Goal: Task Accomplishment & Management: Use online tool/utility

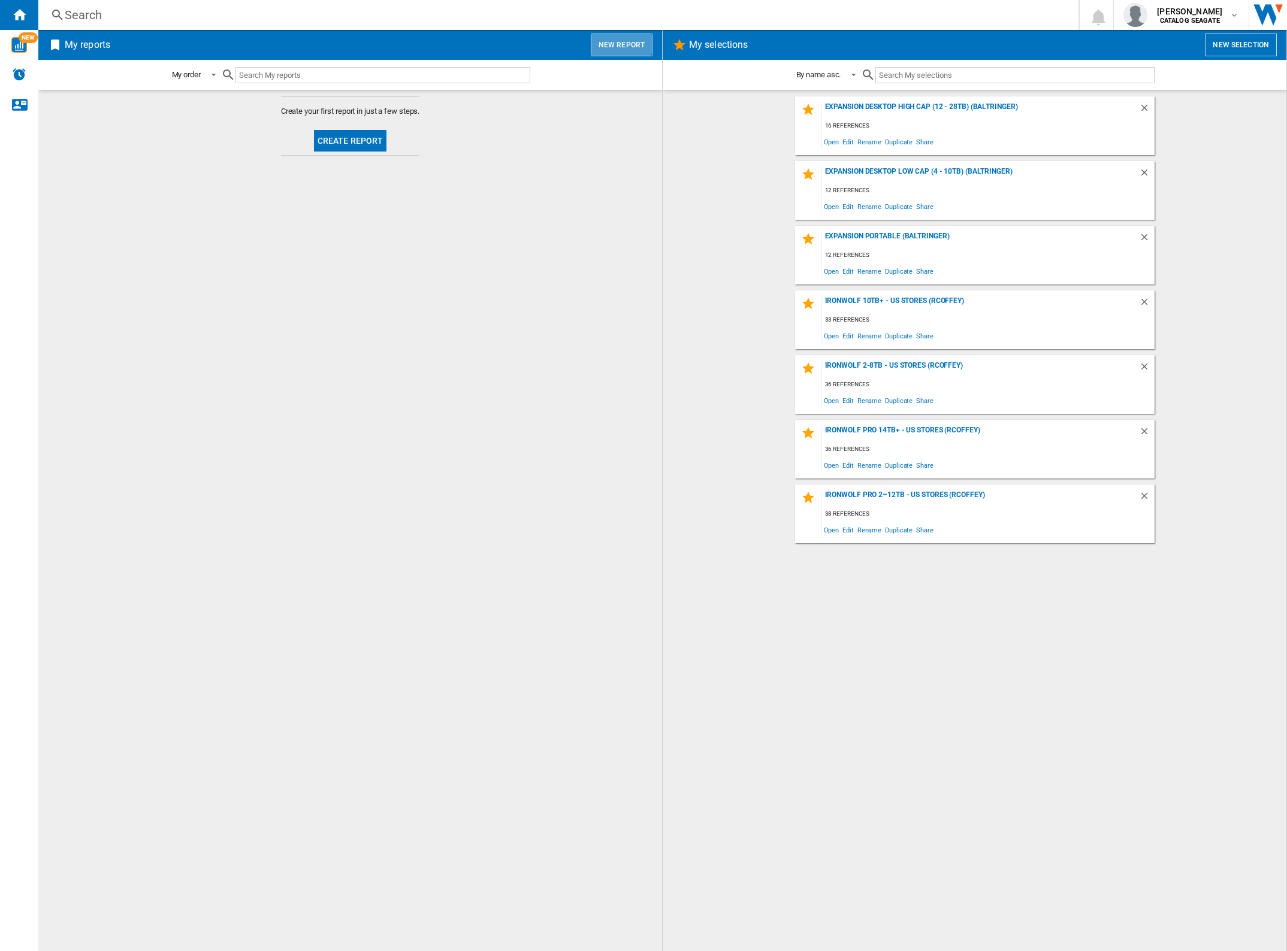
click at [621, 40] on button "New report" at bounding box center [622, 45] width 62 height 23
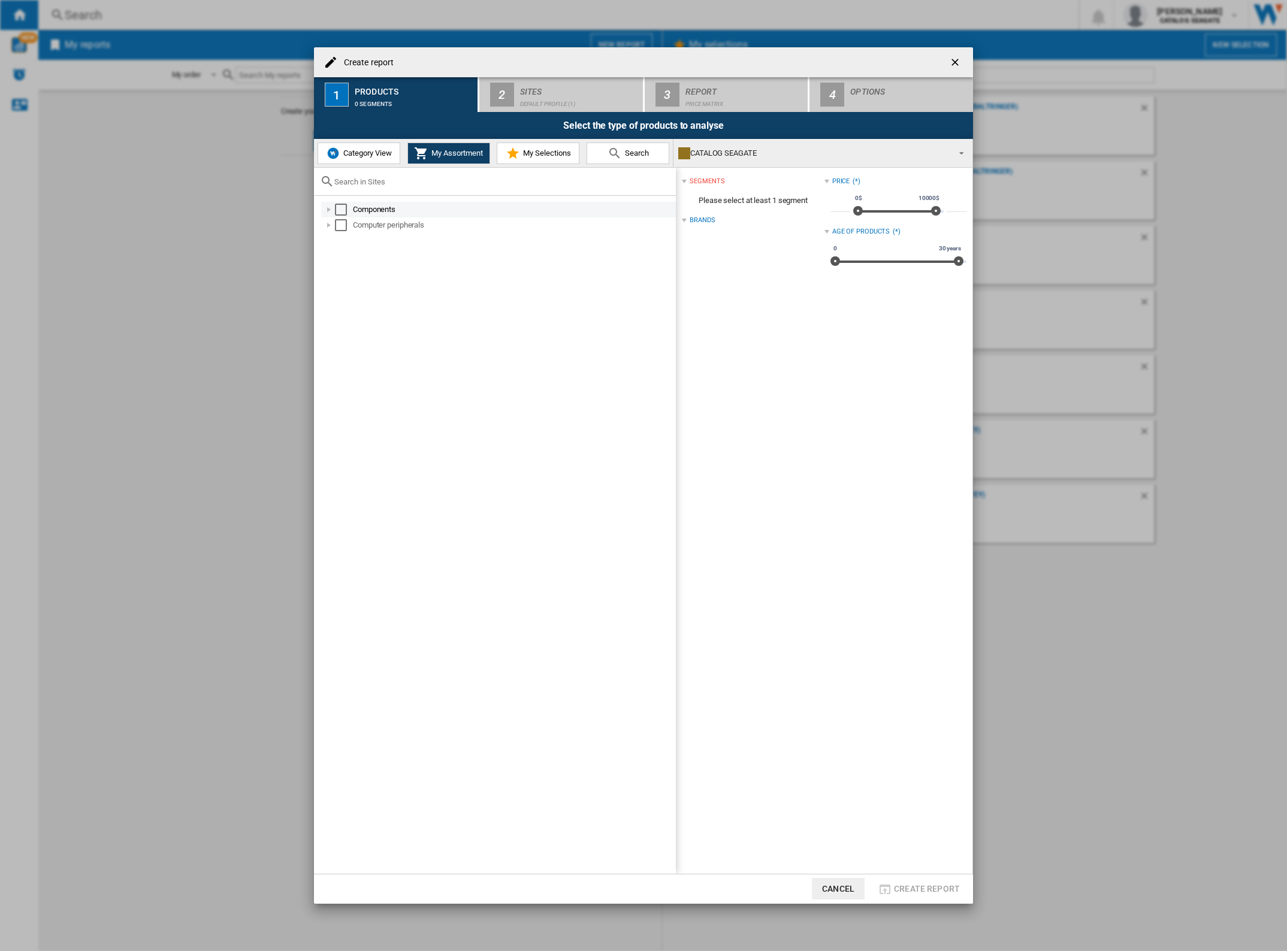
click at [328, 208] on div at bounding box center [329, 210] width 12 height 12
click at [329, 223] on div at bounding box center [329, 225] width 12 height 12
click at [329, 211] on div at bounding box center [329, 210] width 12 height 12
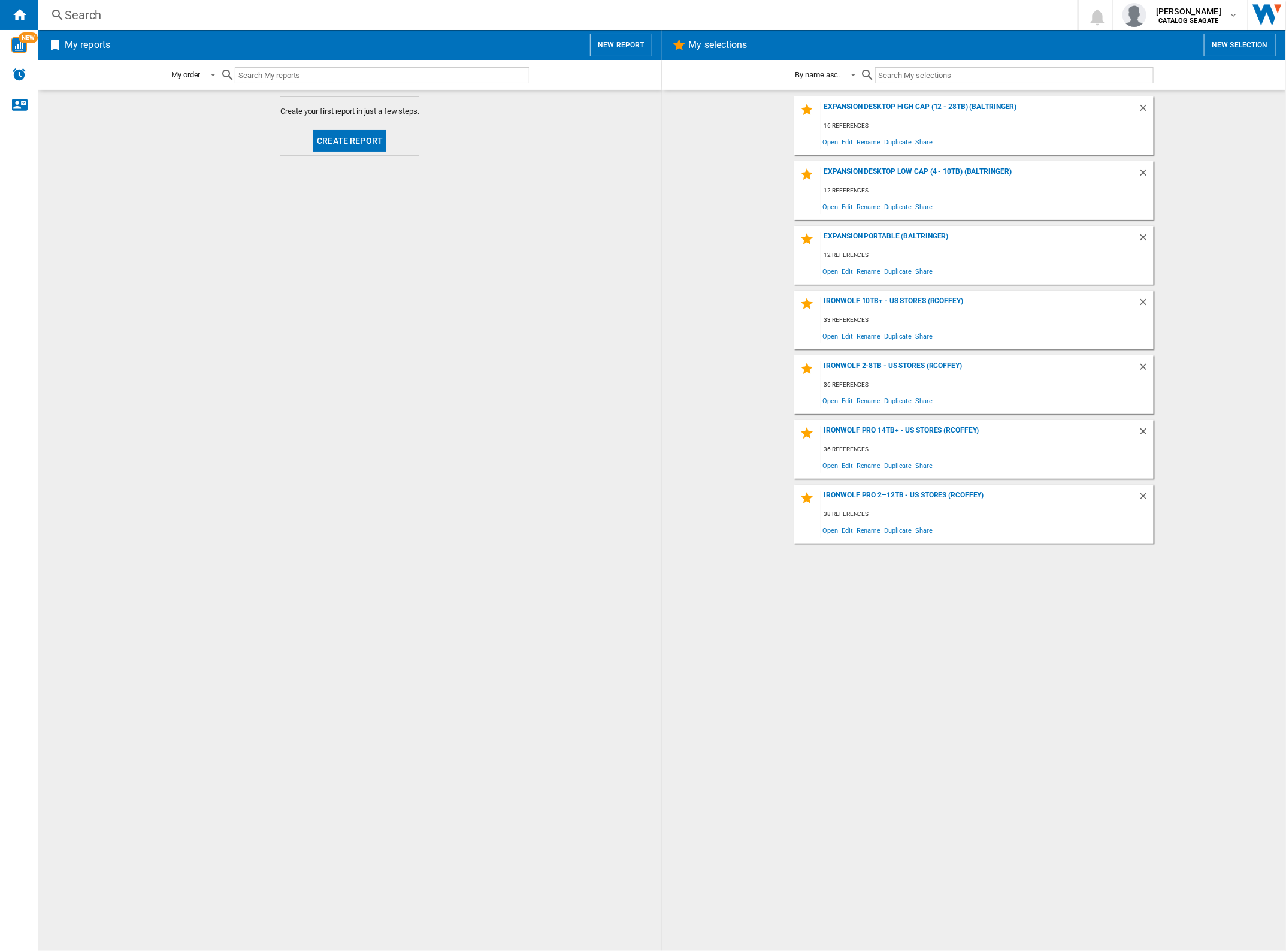
click at [367, 127] on span "Create report" at bounding box center [350, 140] width 83 height 29
click at [368, 137] on button "Create report" at bounding box center [349, 141] width 73 height 22
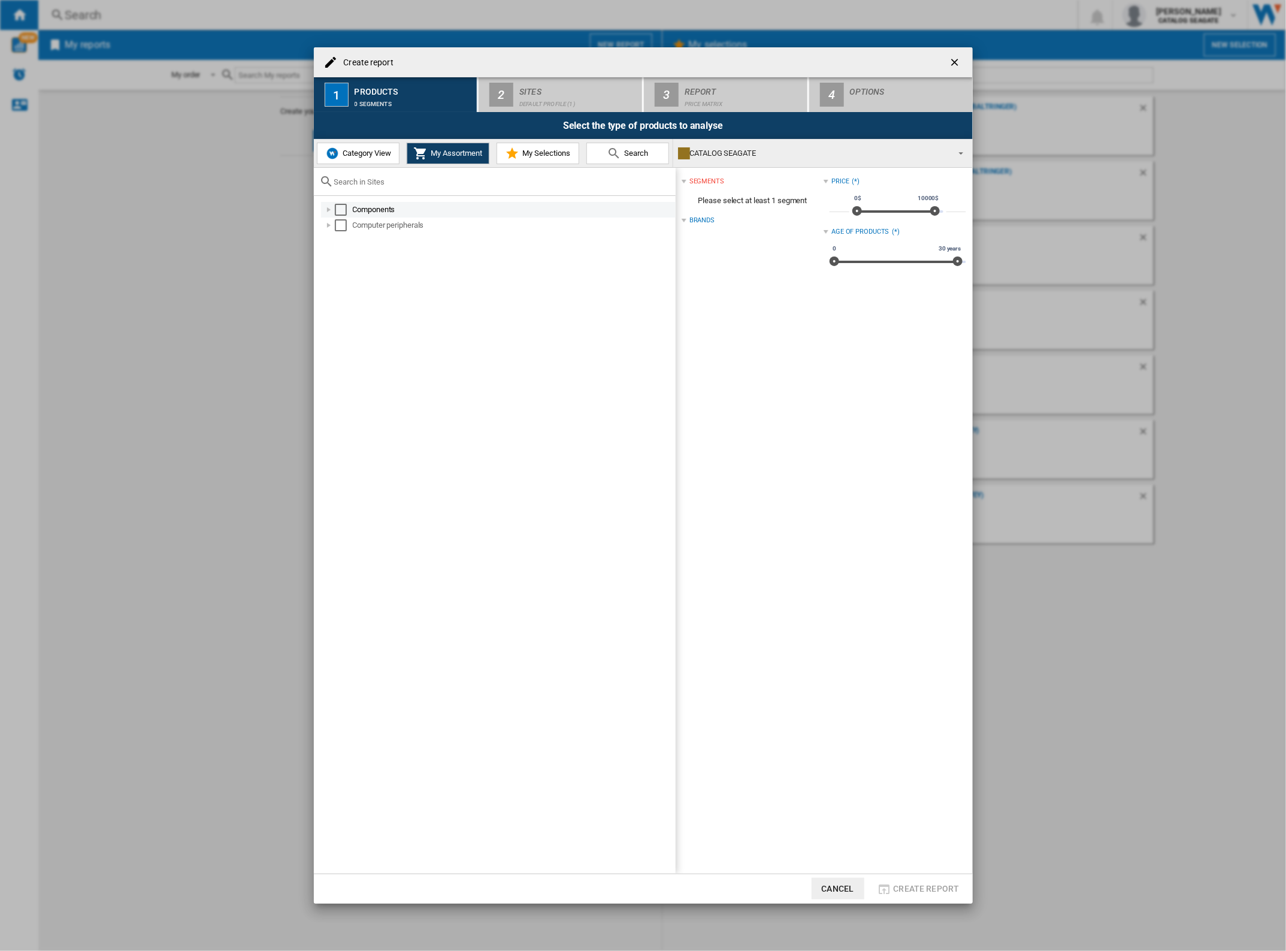
click at [349, 207] on md-checkbox "Select" at bounding box center [344, 210] width 18 height 12
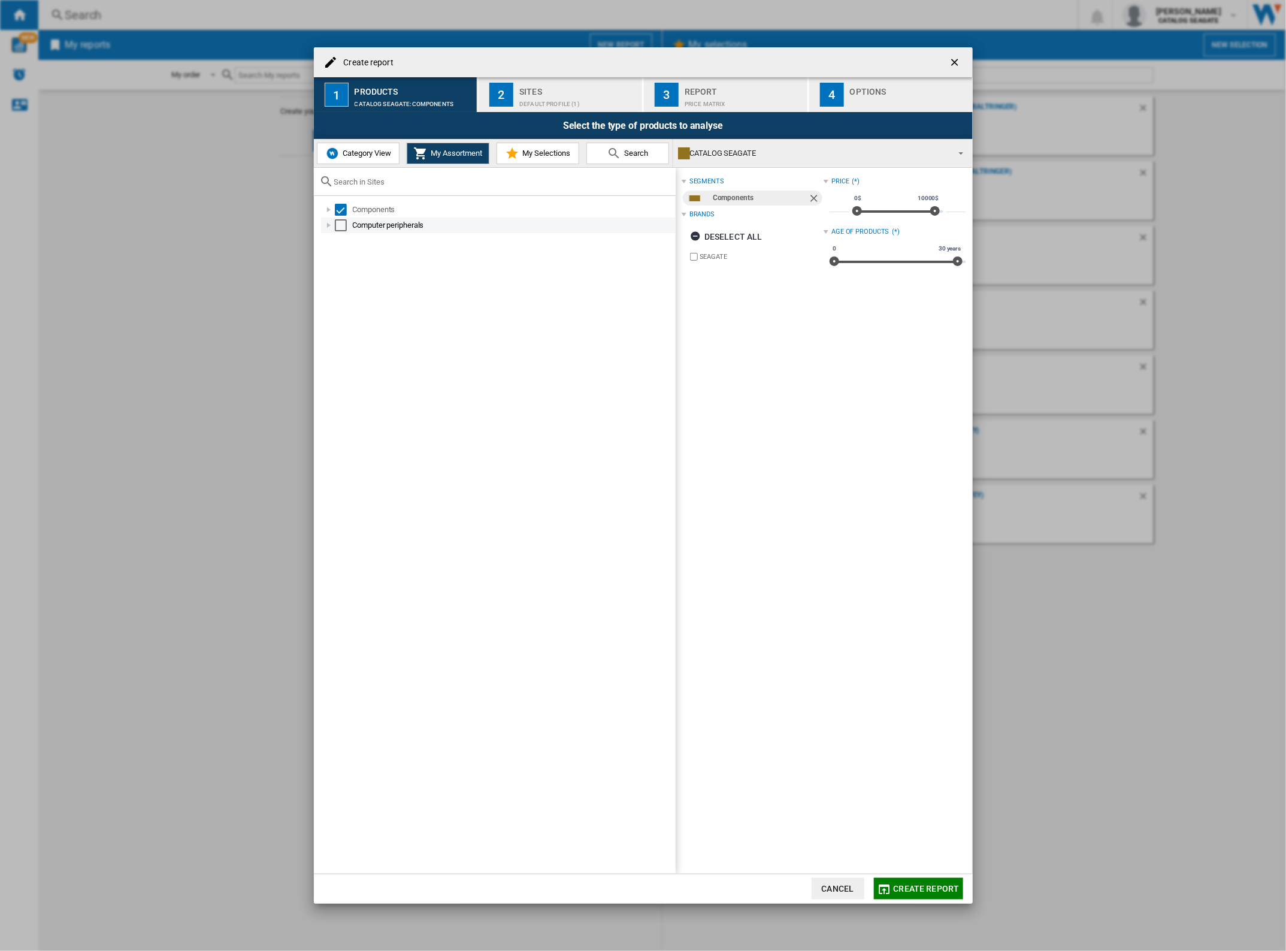
click at [344, 223] on div "Select" at bounding box center [341, 225] width 12 height 12
click at [921, 888] on span "Create report" at bounding box center [927, 889] width 66 height 10
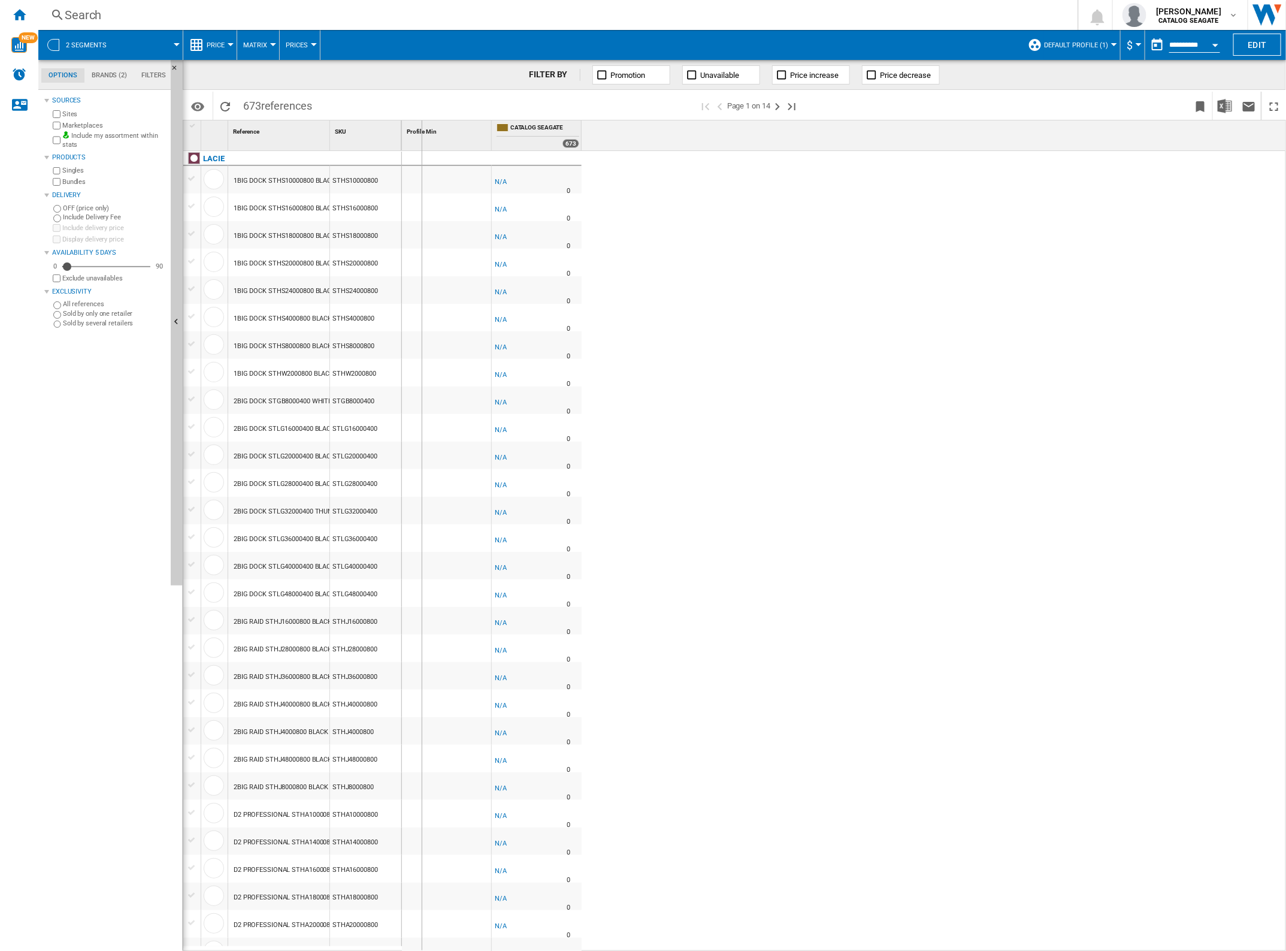
drag, startPoint x: 329, startPoint y: 129, endPoint x: 426, endPoint y: 135, distance: 96.6
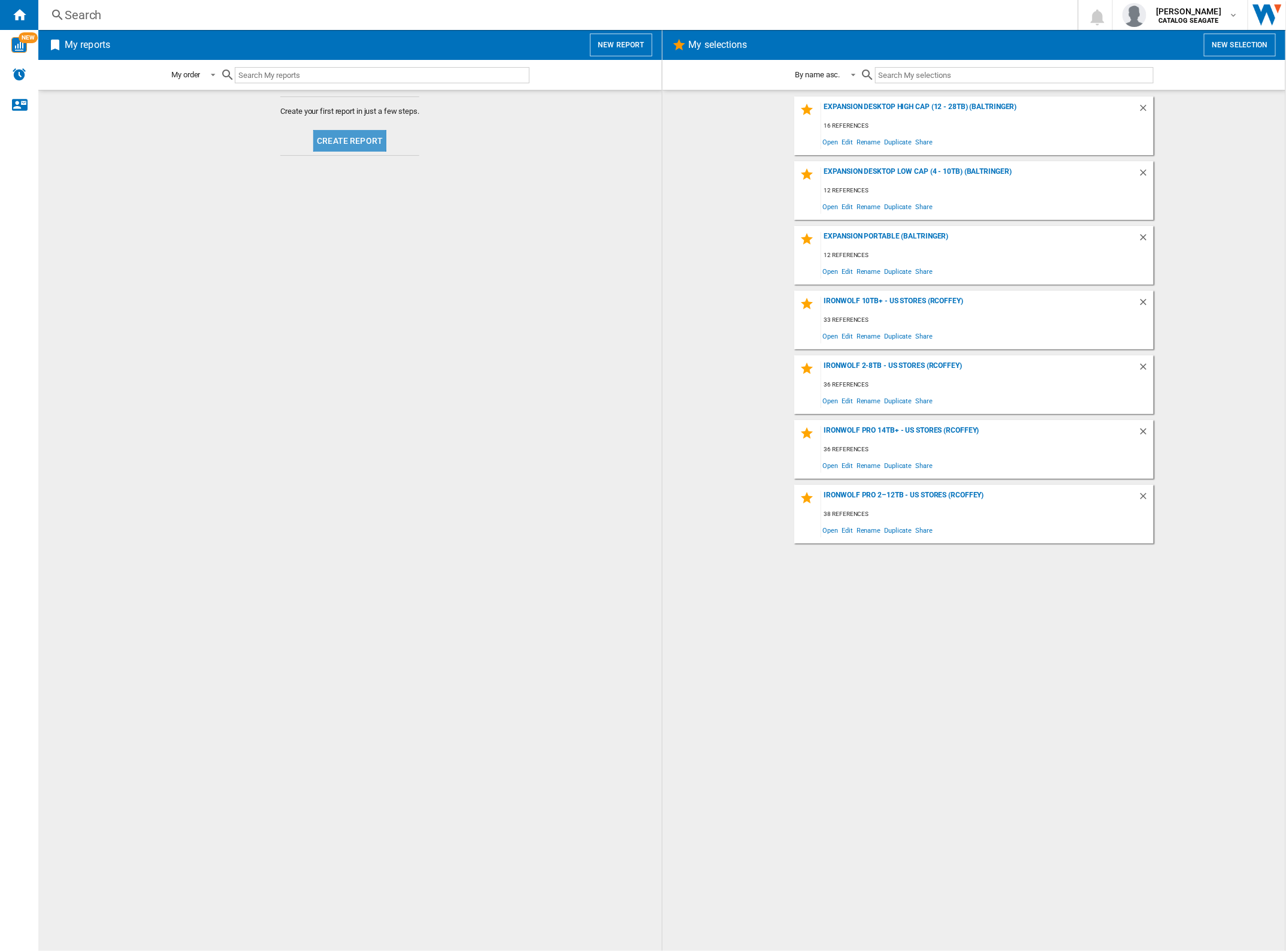
click at [343, 130] on button "Create report" at bounding box center [349, 141] width 73 height 22
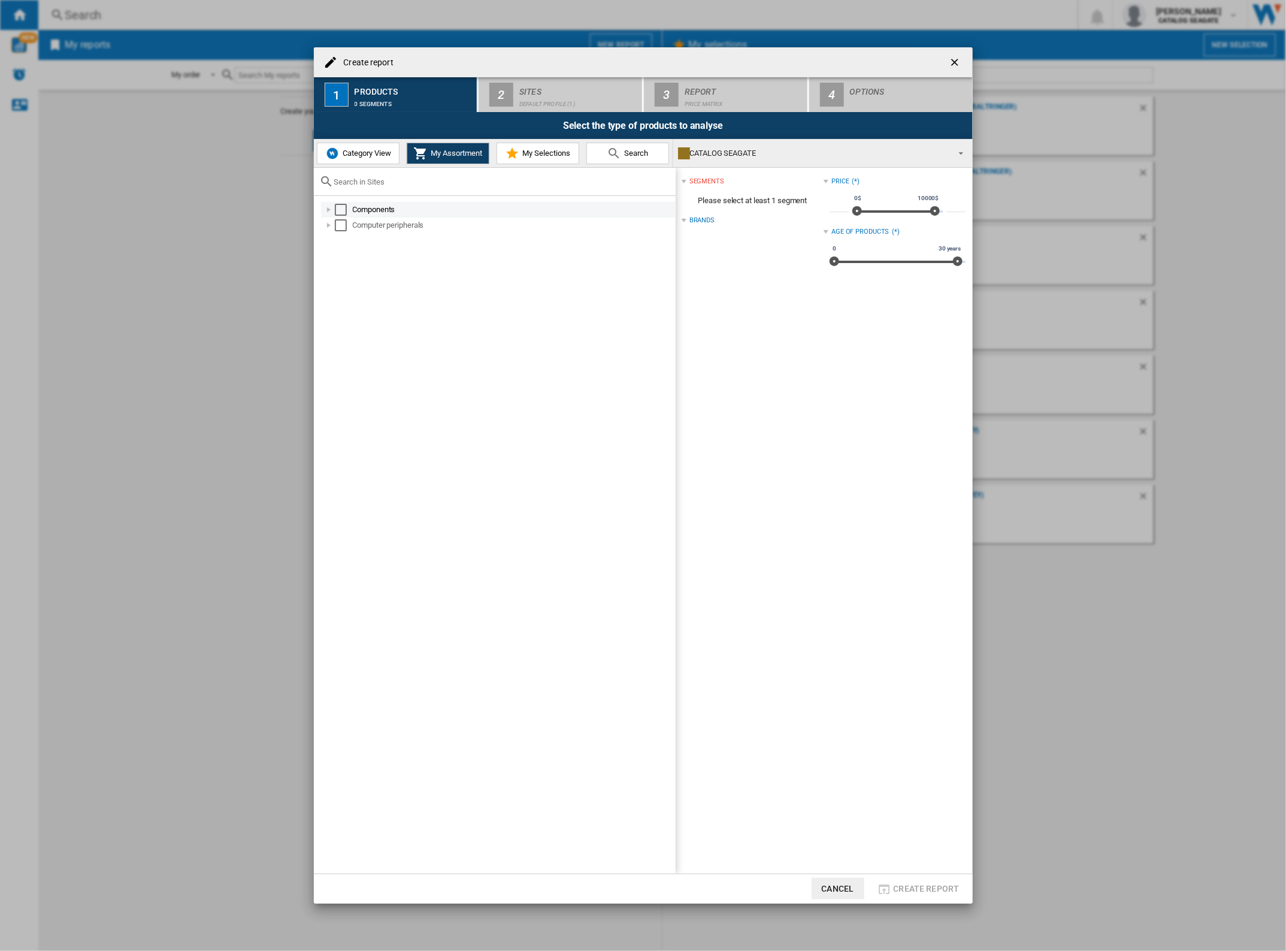
click at [344, 207] on div "Select" at bounding box center [341, 210] width 12 height 12
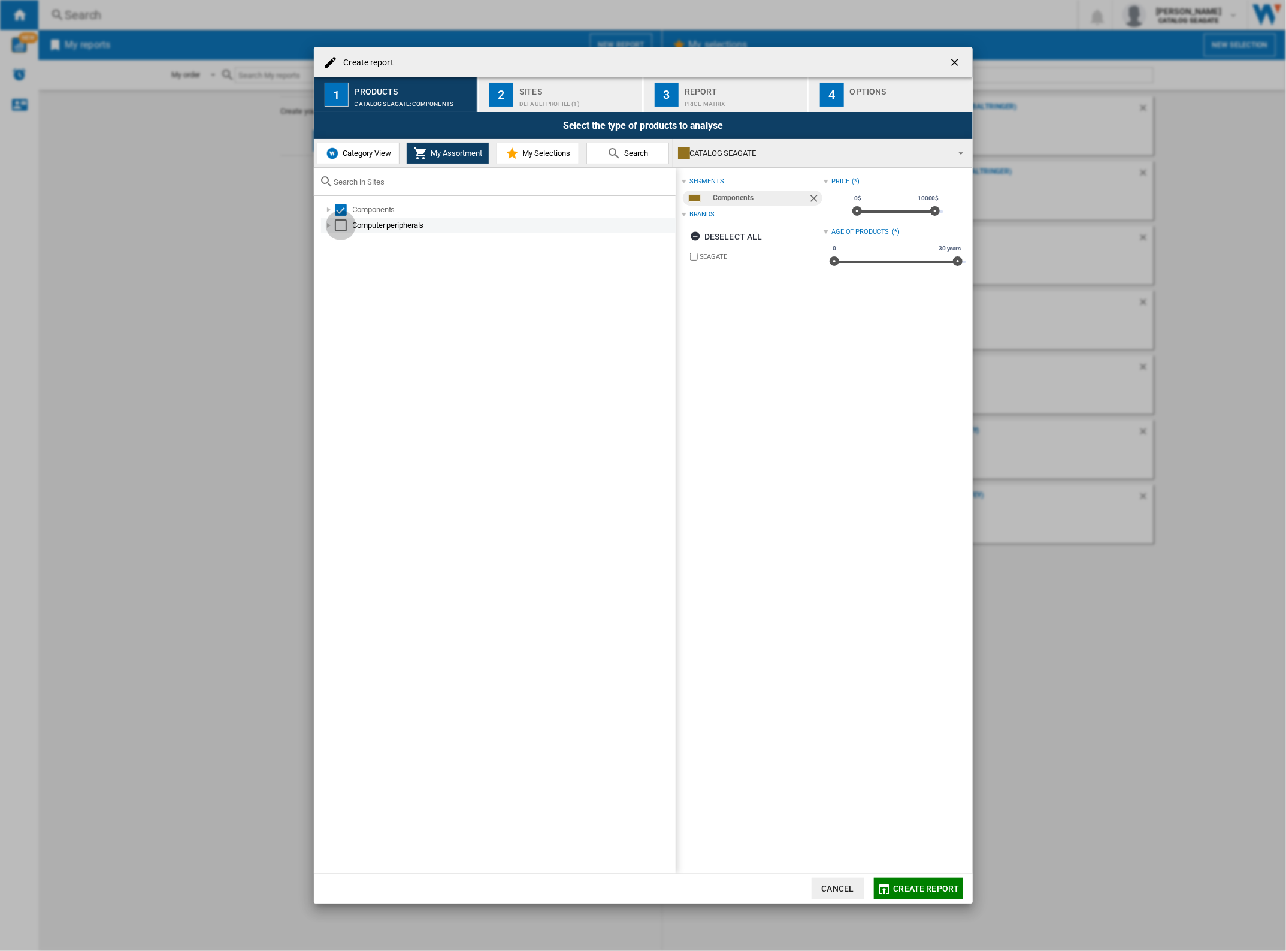
click at [345, 225] on div "Select" at bounding box center [341, 225] width 12 height 12
click at [511, 87] on div "2" at bounding box center [501, 95] width 24 height 24
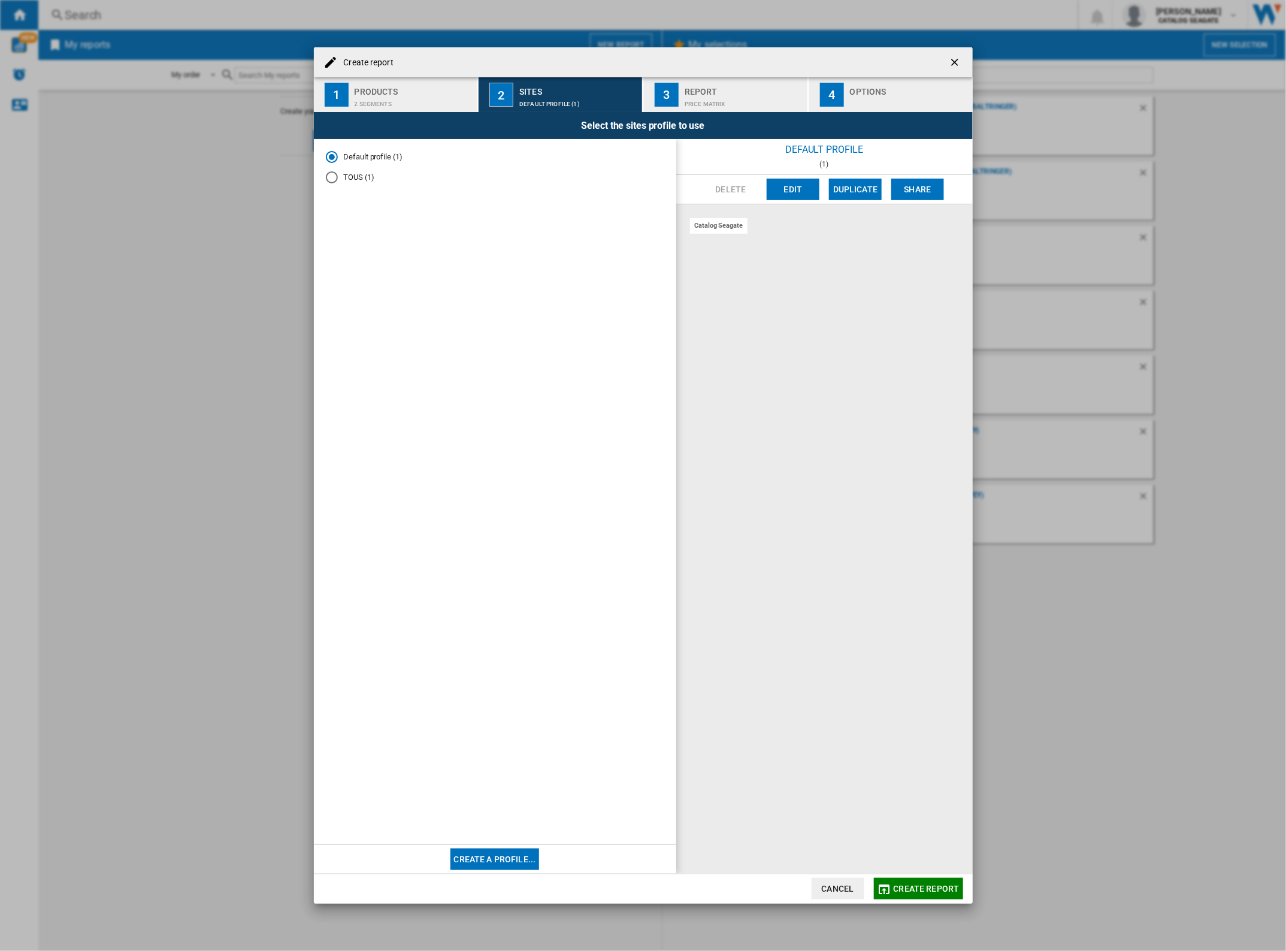
click at [337, 172] on div "TOUS (1)" at bounding box center [332, 177] width 12 height 12
click at [340, 162] on md-radio-button "Default profile (1)" at bounding box center [495, 156] width 338 height 11
click at [494, 861] on button "Create a profile..." at bounding box center [495, 859] width 89 height 22
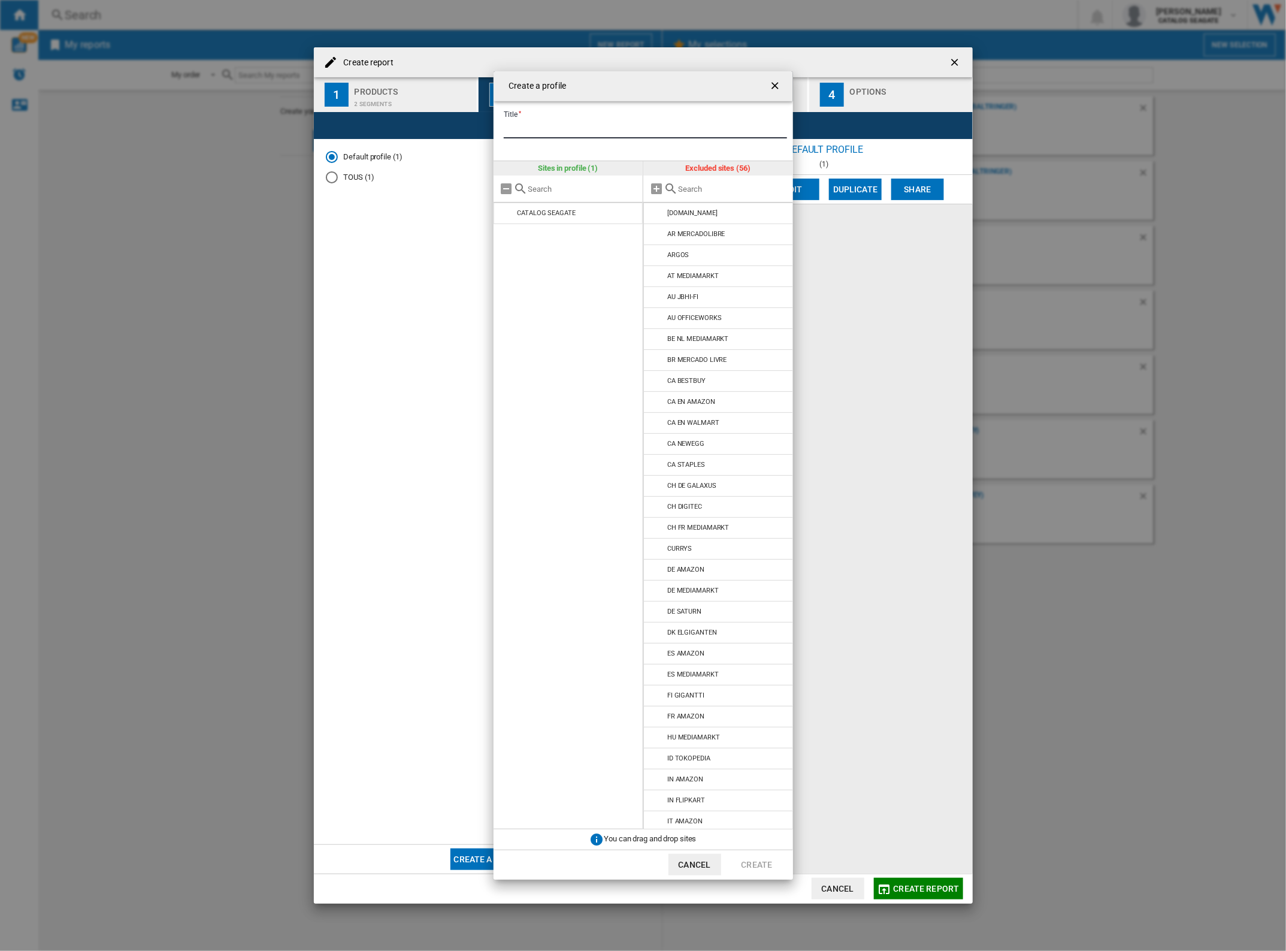
click at [582, 126] on input "Title" at bounding box center [645, 129] width 283 height 18
type input "**********"
click at [691, 798] on div "US WALMART" at bounding box center [688, 797] width 42 height 8
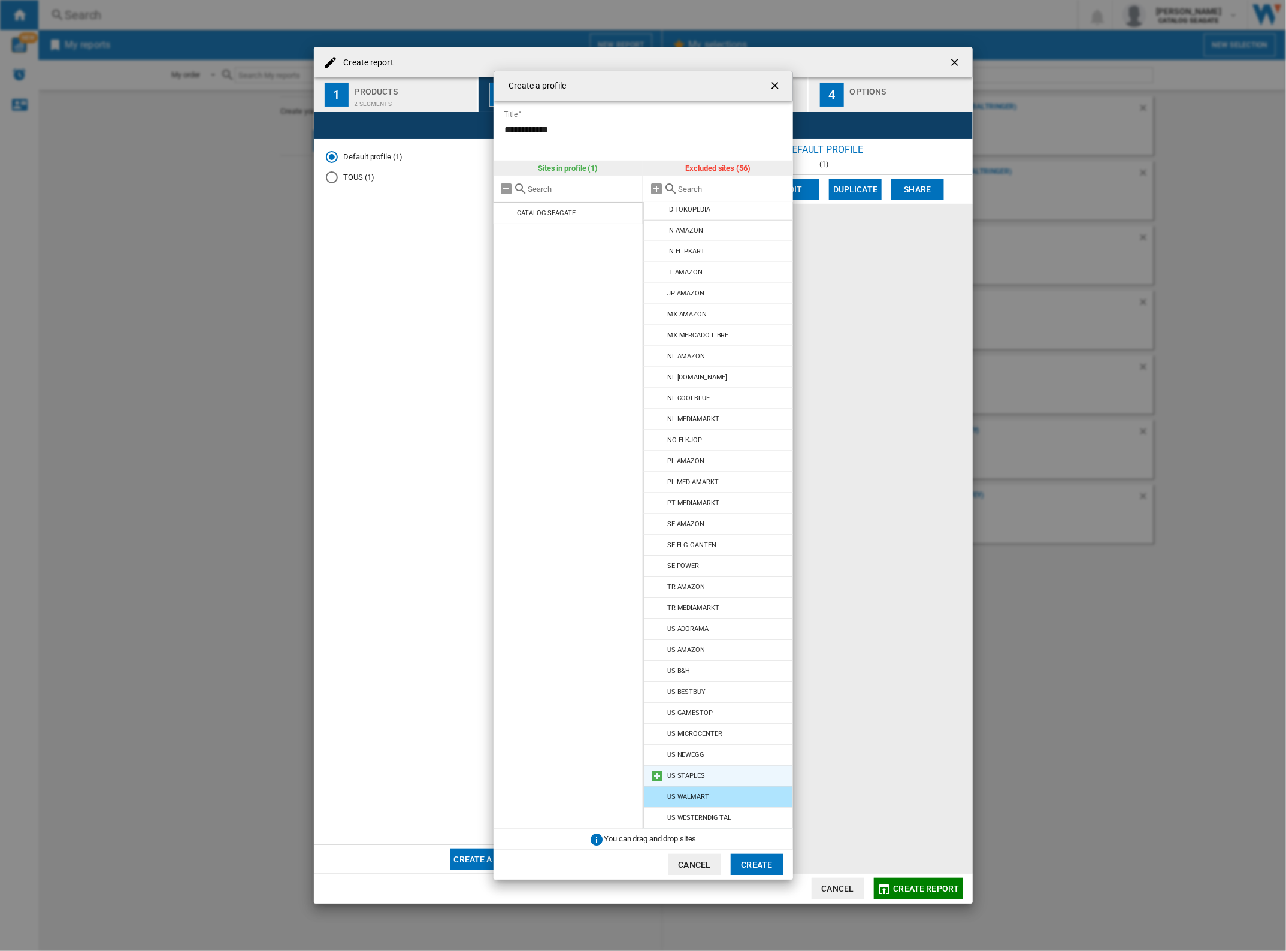
click at [699, 773] on div "US STAPLES" at bounding box center [686, 776] width 38 height 8
click at [660, 755] on md-icon at bounding box center [657, 755] width 14 height 14
click at [703, 755] on div "US BESTBUY" at bounding box center [686, 755] width 38 height 8
click at [702, 775] on div "US GAMESTOP" at bounding box center [690, 776] width 46 height 8
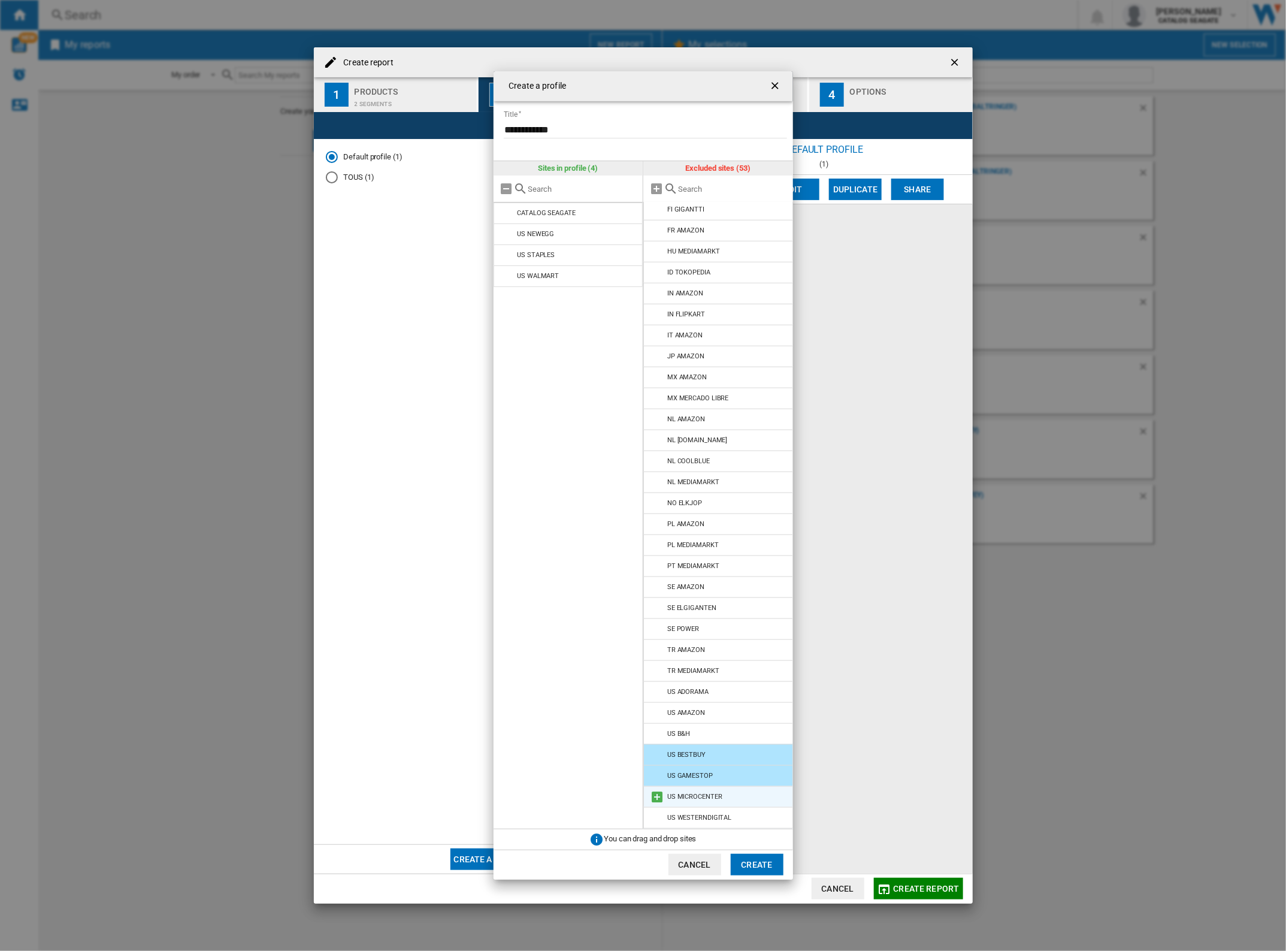
click at [702, 795] on div "US MICROCENTER" at bounding box center [694, 797] width 55 height 8
click at [712, 709] on li "US AMAZON" at bounding box center [718, 713] width 150 height 22
click at [698, 731] on li "US B&H" at bounding box center [718, 734] width 150 height 22
click at [749, 858] on button "Create" at bounding box center [757, 865] width 53 height 22
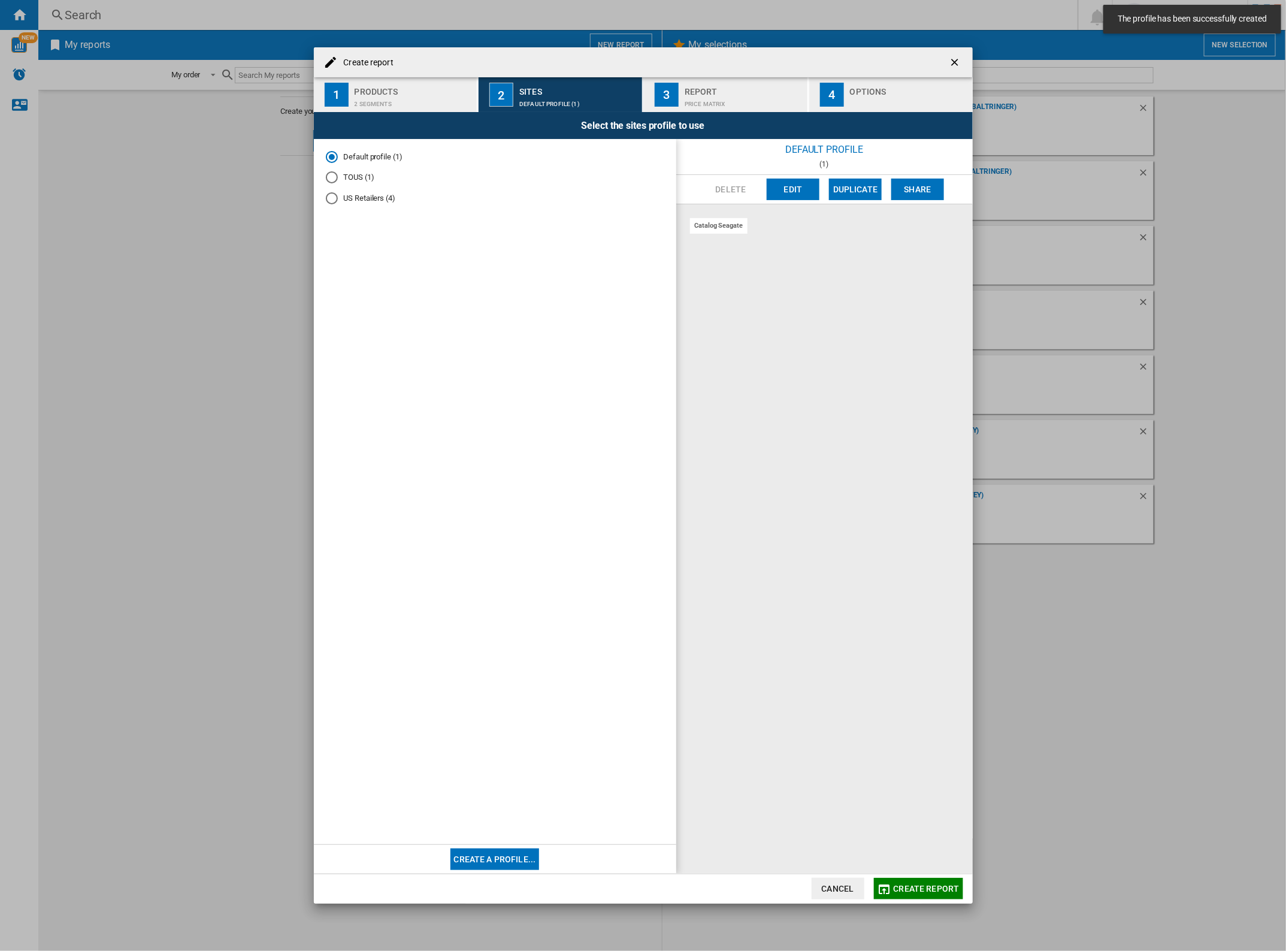
click at [349, 201] on md-radio-button "US Retailers (4)" at bounding box center [495, 198] width 338 height 11
click at [896, 887] on span "Create report" at bounding box center [927, 889] width 66 height 10
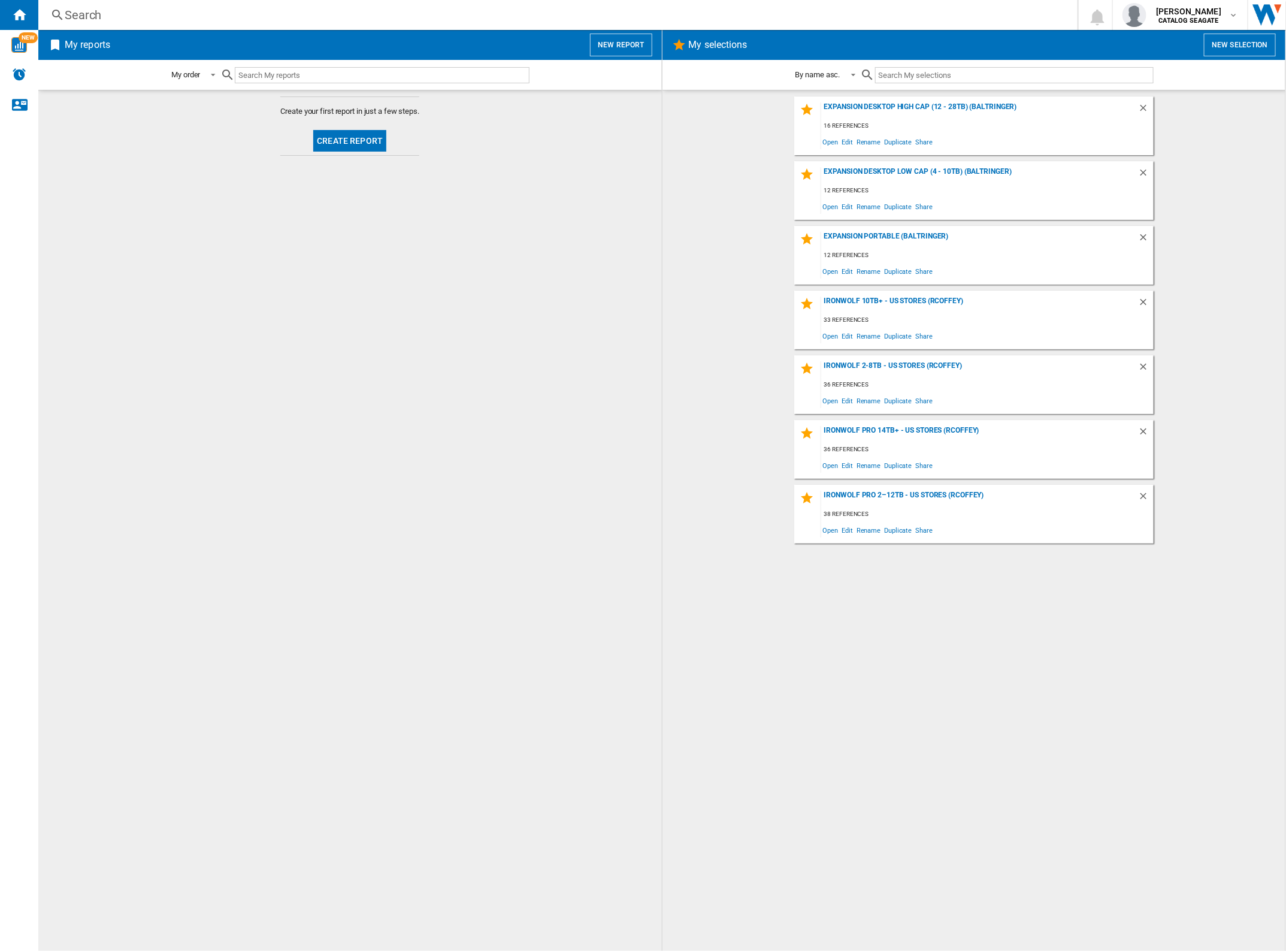
click at [325, 135] on button "Create report" at bounding box center [349, 141] width 73 height 22
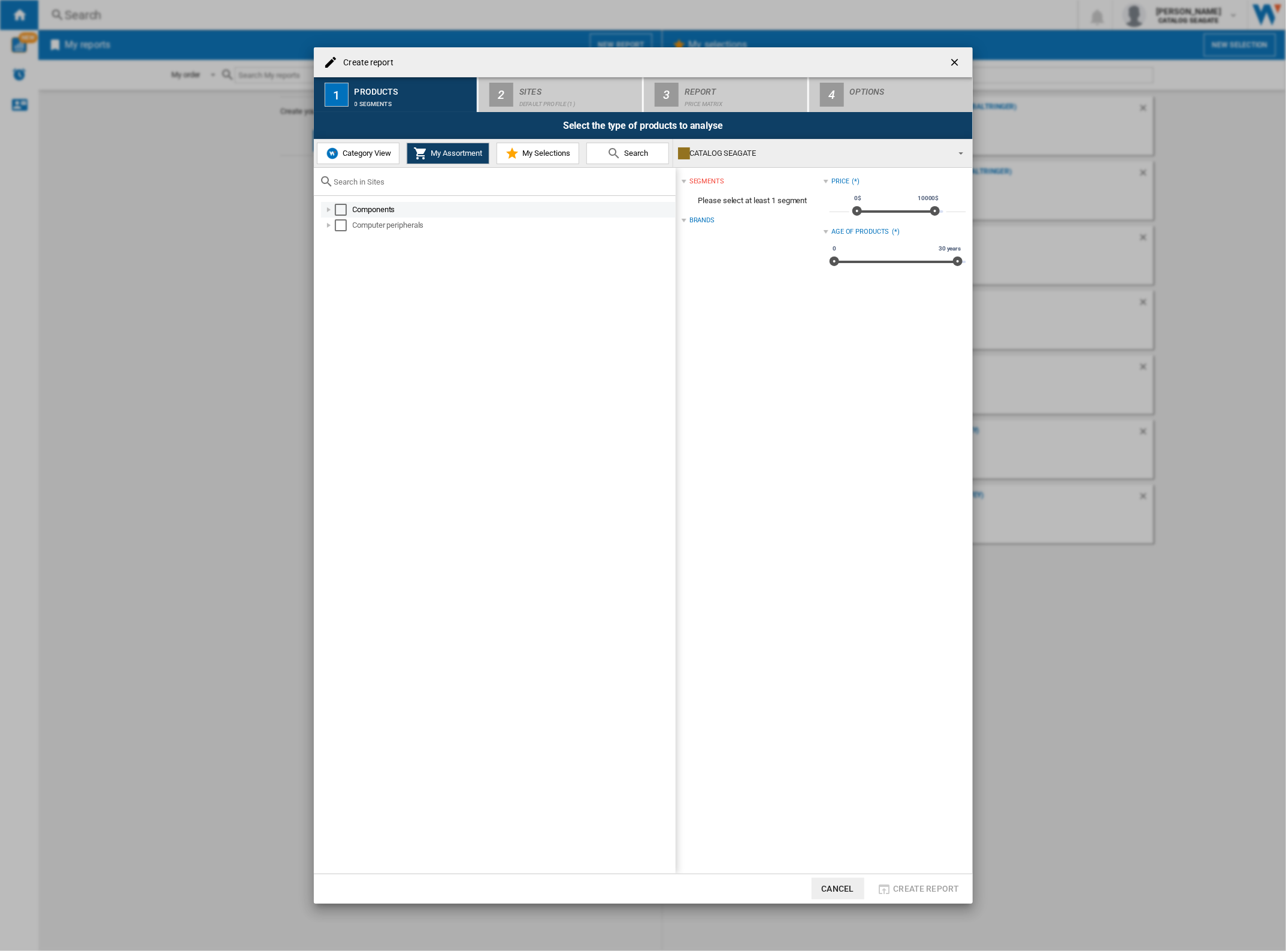
click at [339, 208] on div "Select" at bounding box center [341, 210] width 12 height 12
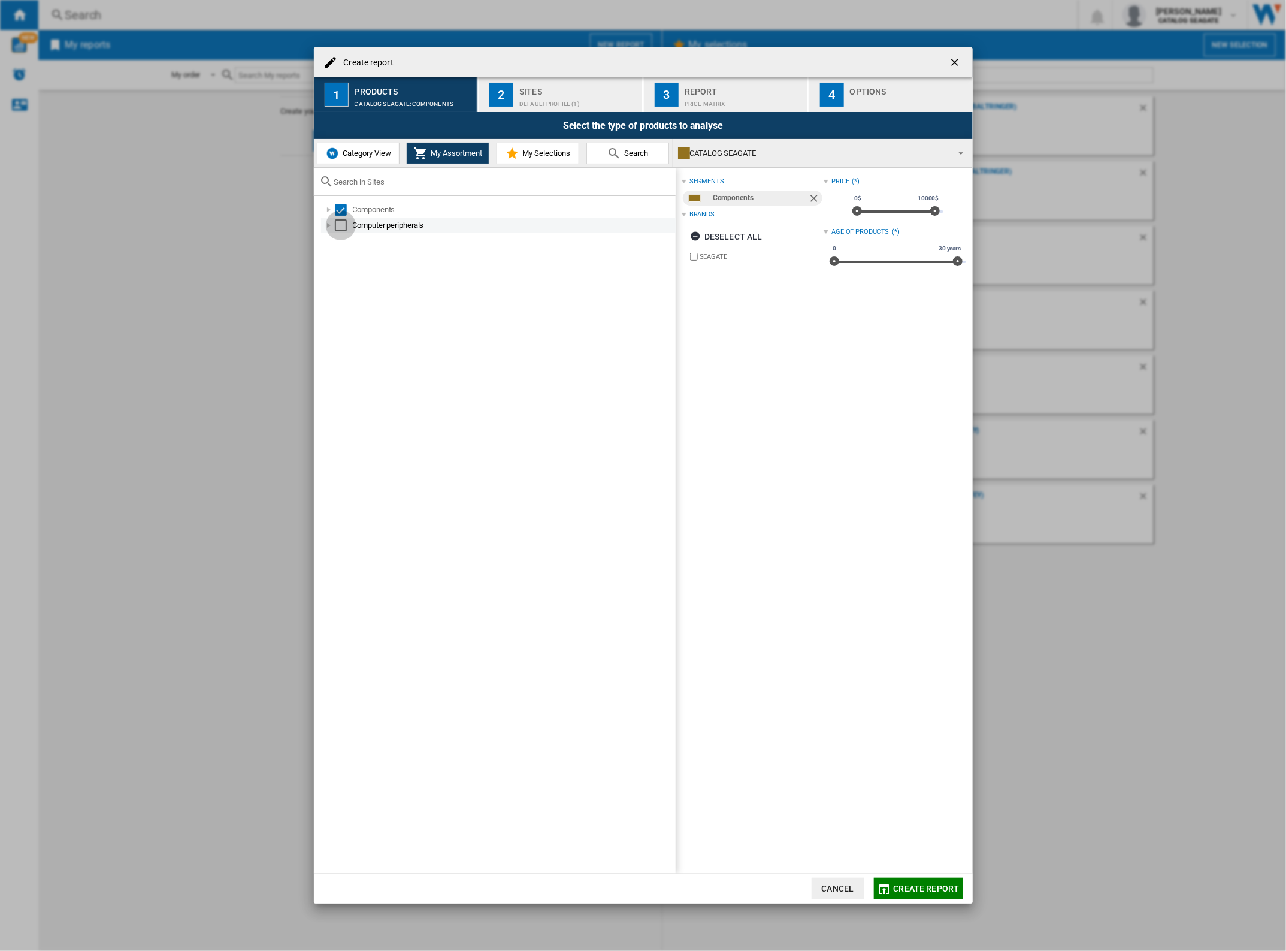
click at [343, 228] on div "Select" at bounding box center [341, 225] width 12 height 12
click at [554, 83] on div "Sites" at bounding box center [578, 88] width 118 height 13
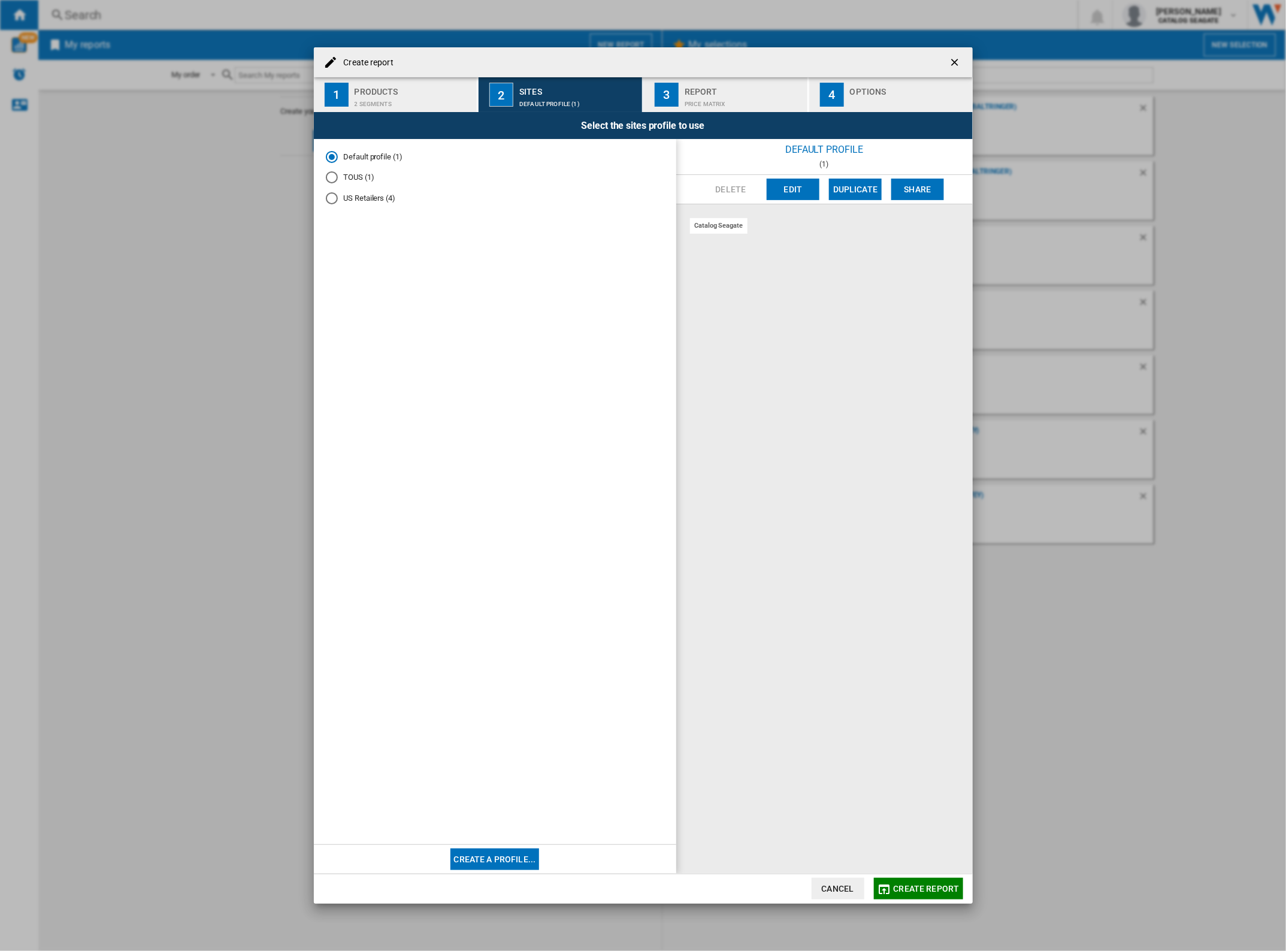
click at [361, 196] on md-radio-button "US Retailers (4)" at bounding box center [495, 198] width 338 height 11
click at [799, 186] on button "Edit" at bounding box center [793, 190] width 53 height 22
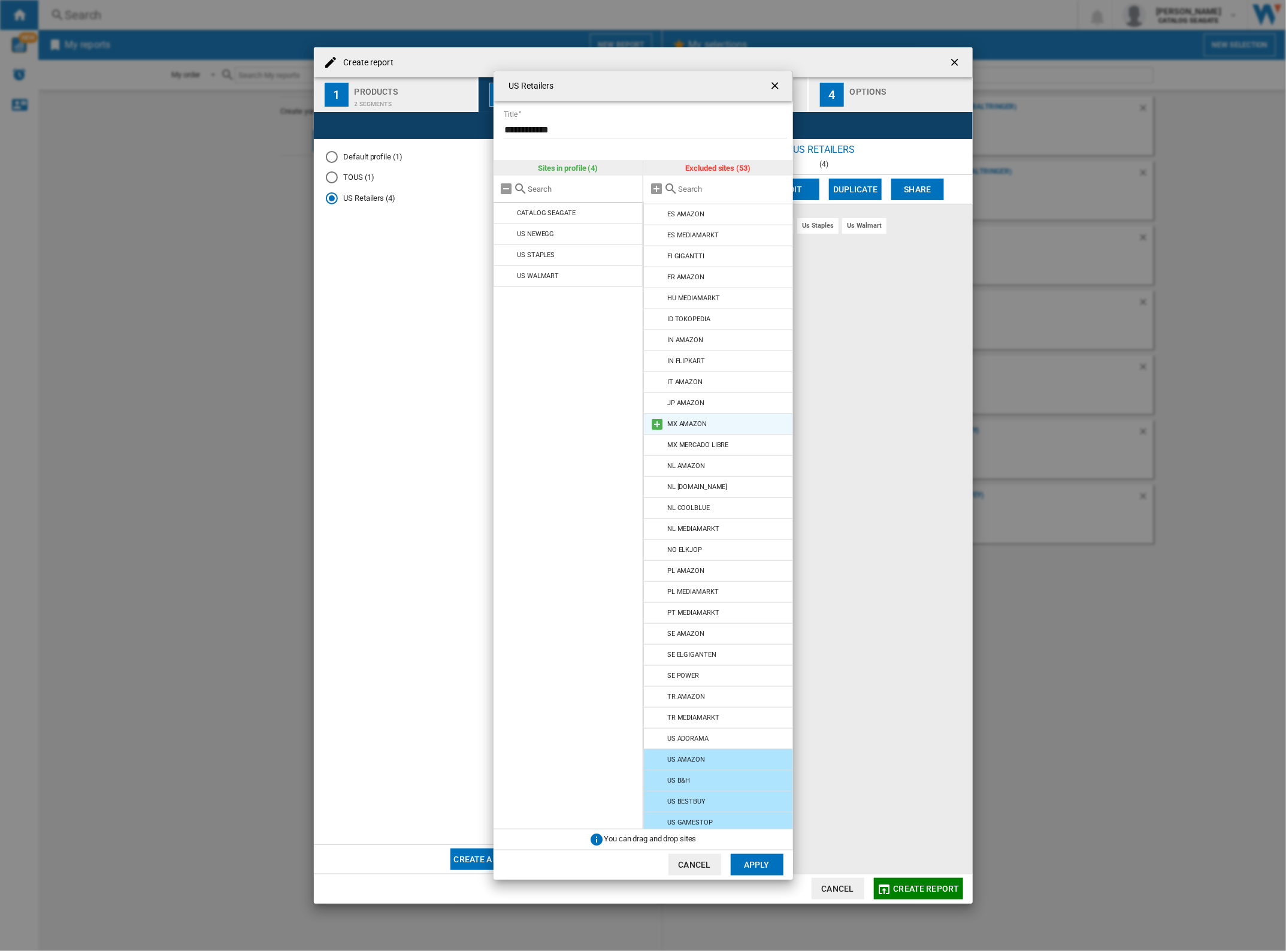
scroll to position [501, 0]
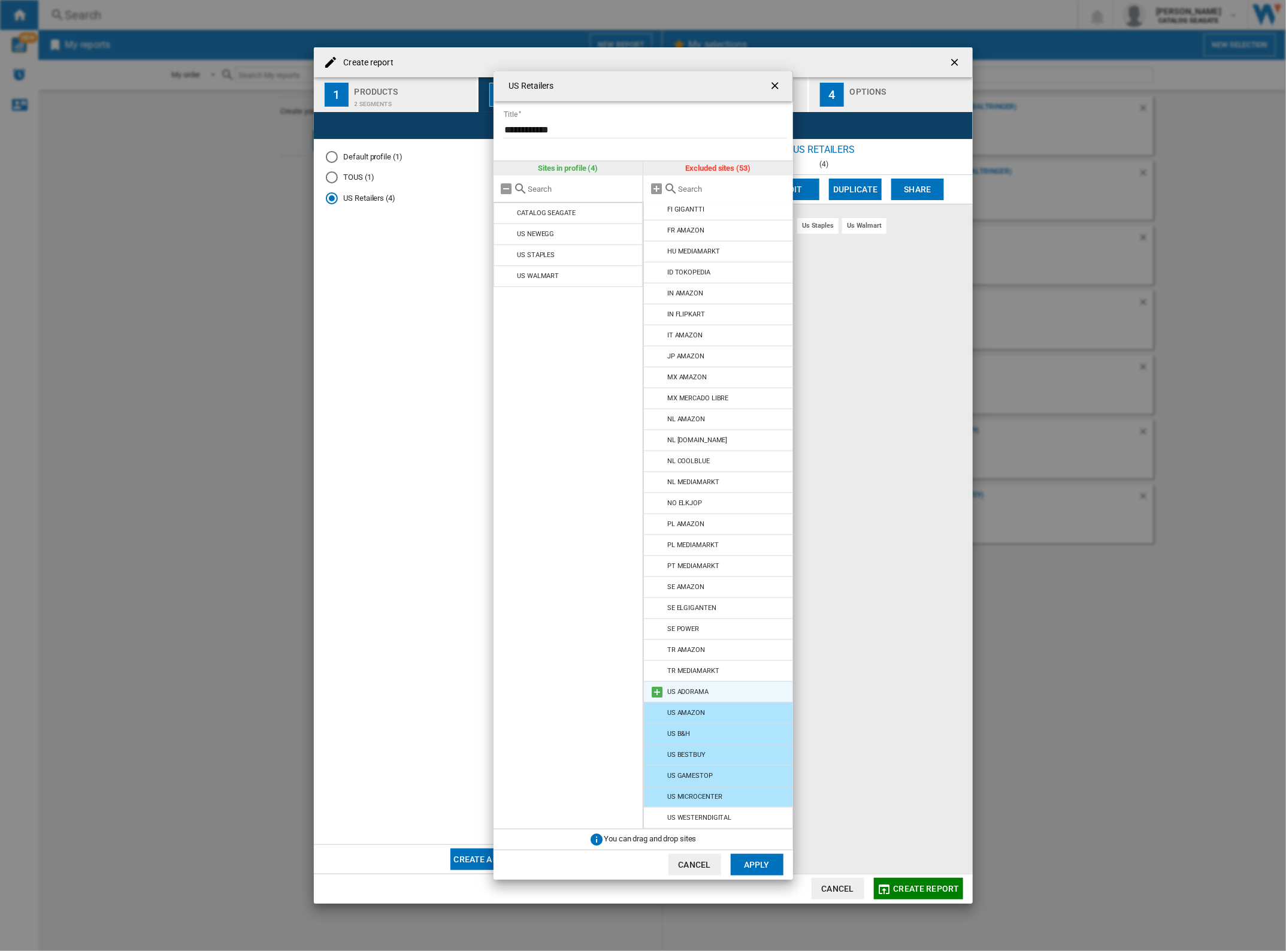
click at [737, 692] on li "US ADORAMA" at bounding box center [718, 692] width 150 height 22
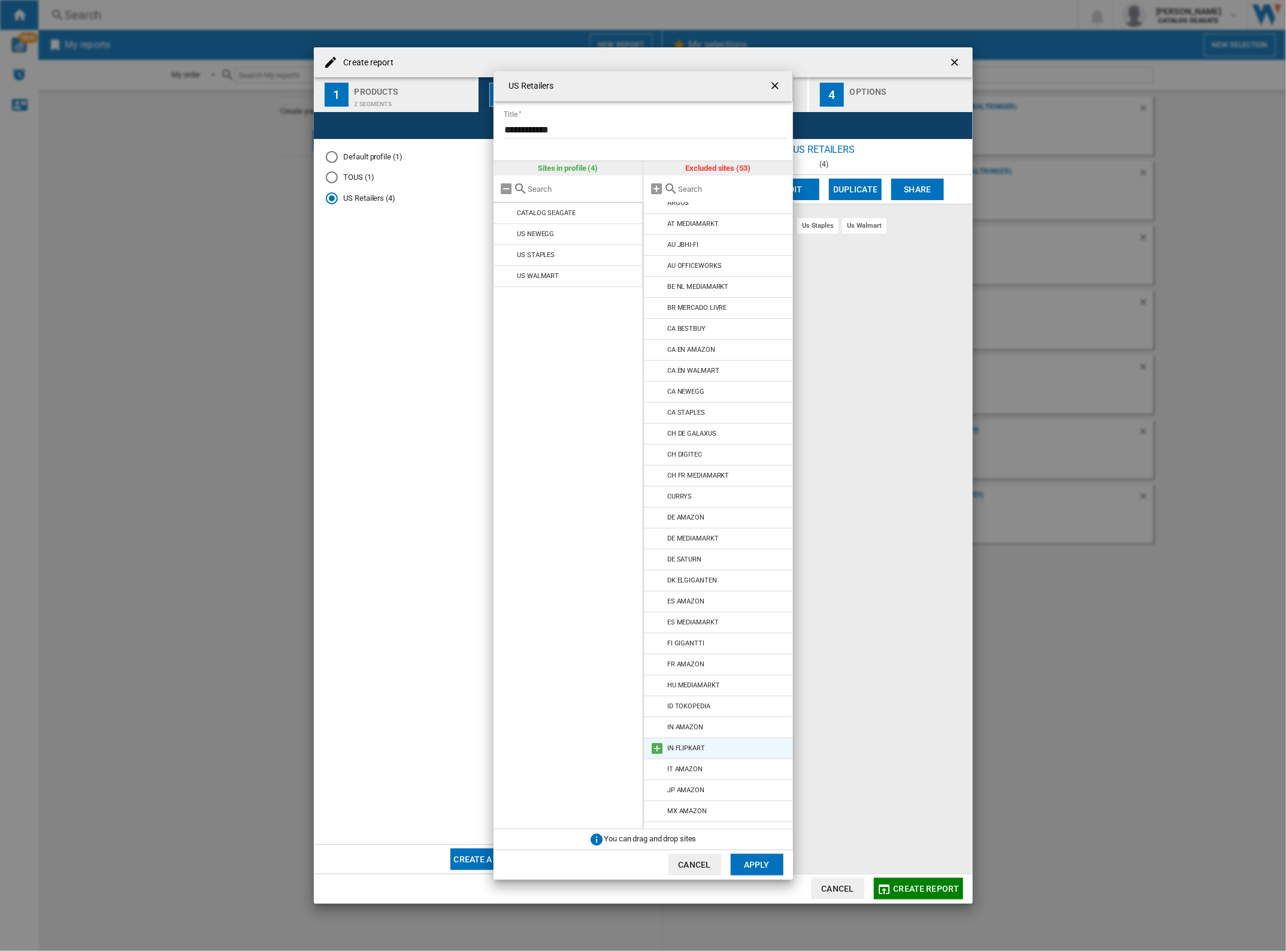
scroll to position [0, 0]
click at [773, 860] on button "Apply" at bounding box center [757, 865] width 53 height 22
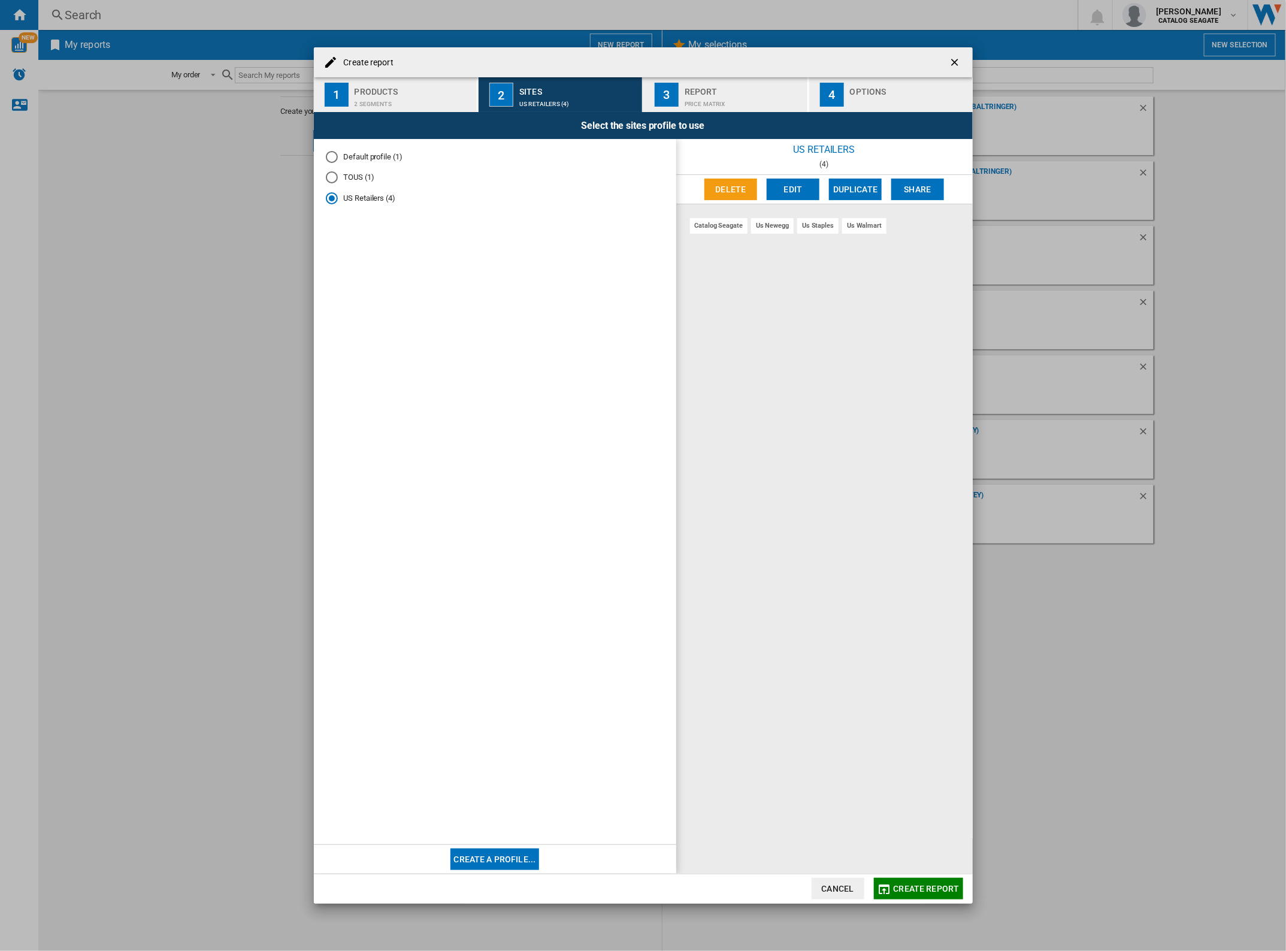
click at [945, 885] on span "Create report" at bounding box center [927, 889] width 66 height 10
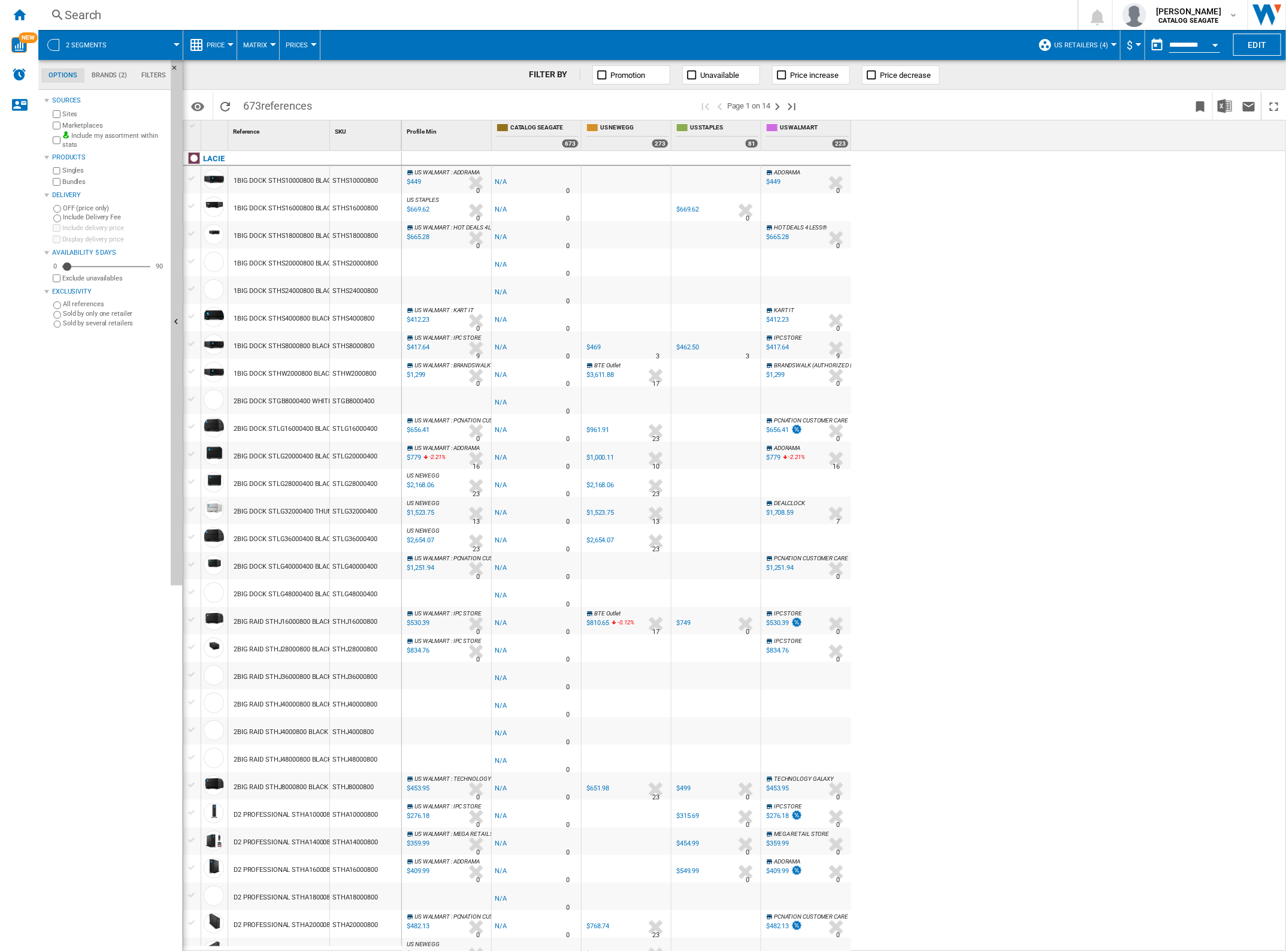
click at [1129, 49] on button "$" at bounding box center [1133, 45] width 12 height 30
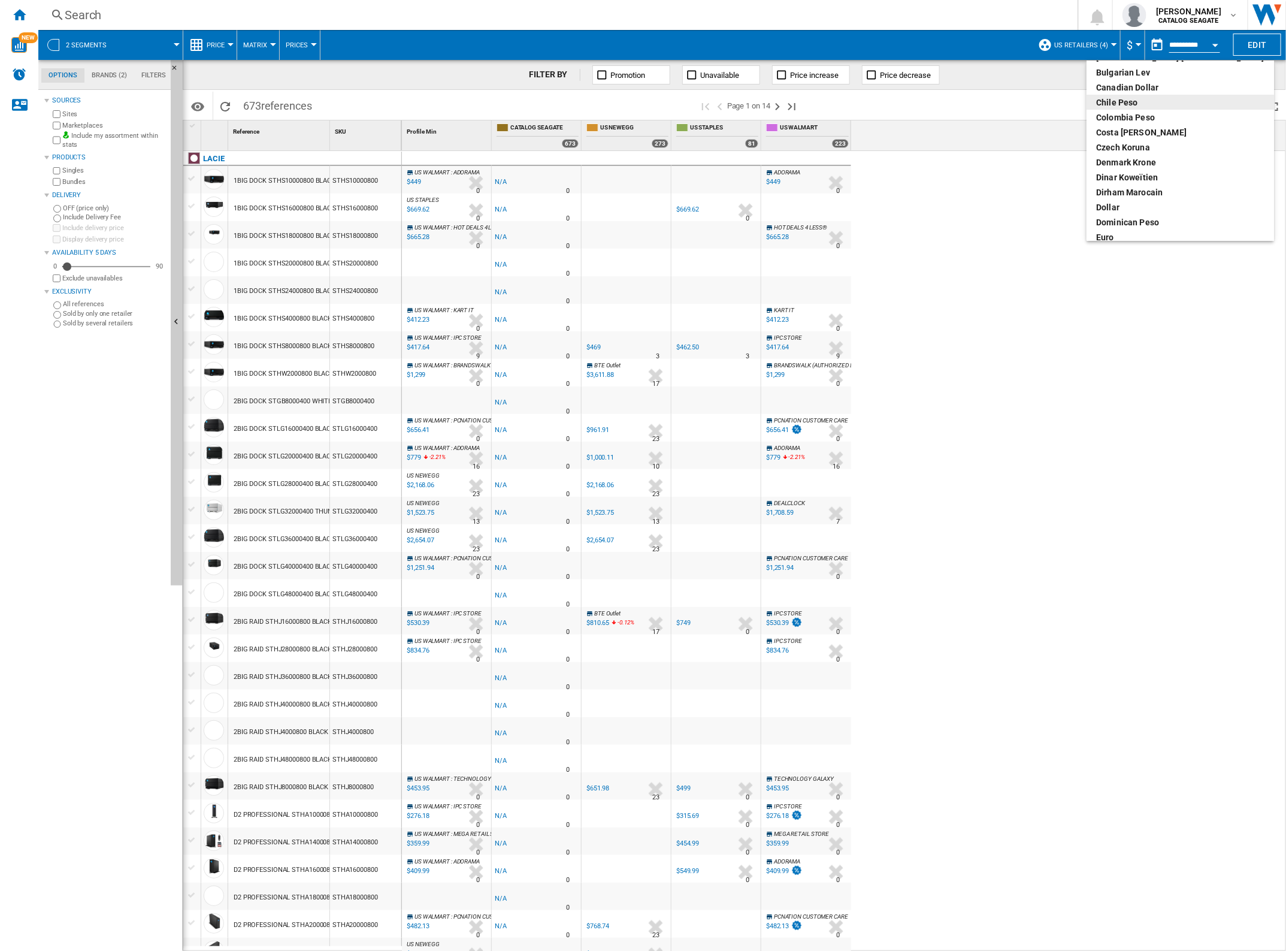
scroll to position [75, 0]
click at [1163, 188] on div "dollar" at bounding box center [1180, 194] width 168 height 12
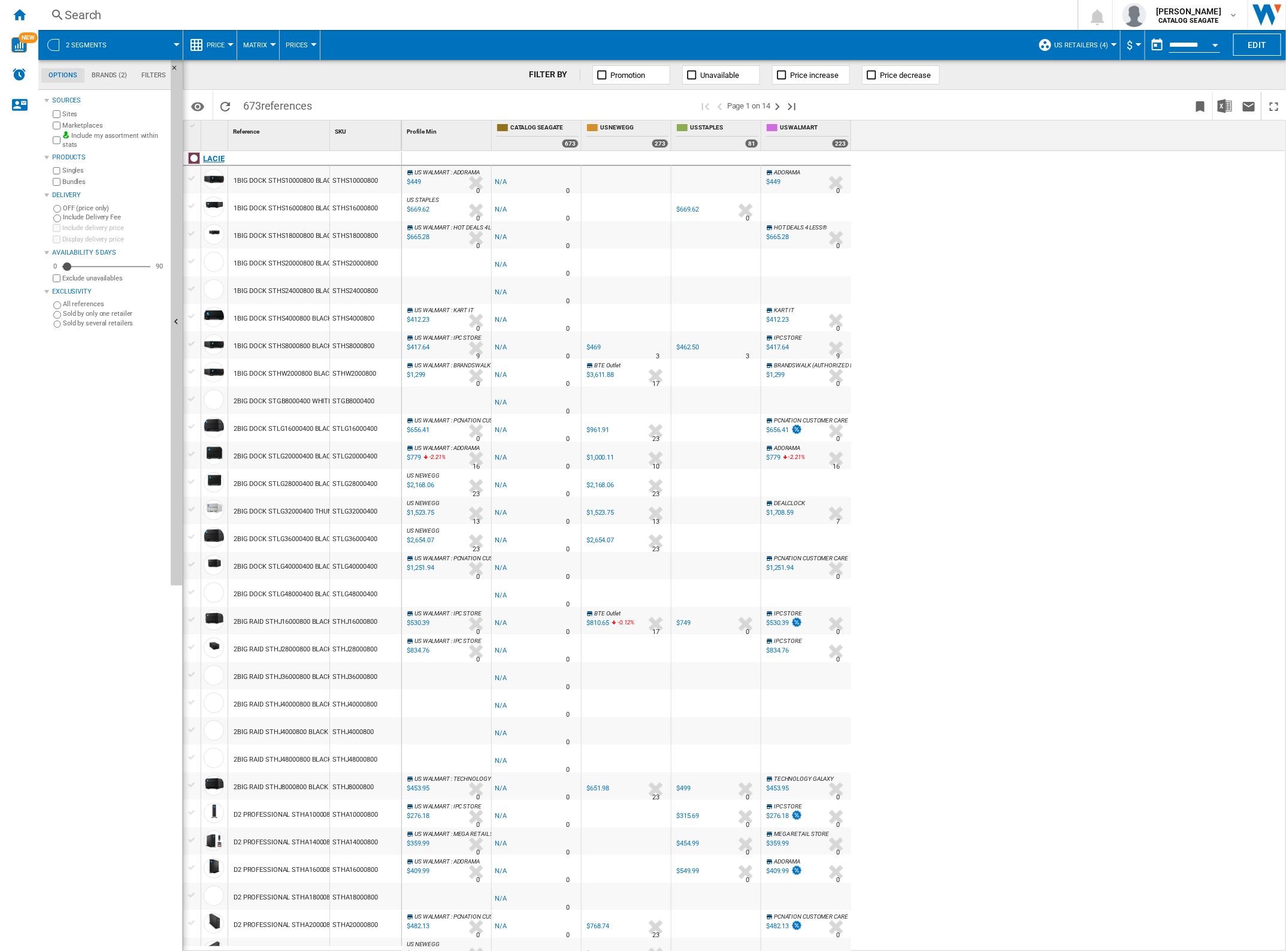
click at [196, 158] on div at bounding box center [194, 158] width 12 height 12
click at [214, 161] on div "LACIE" at bounding box center [214, 159] width 22 height 14
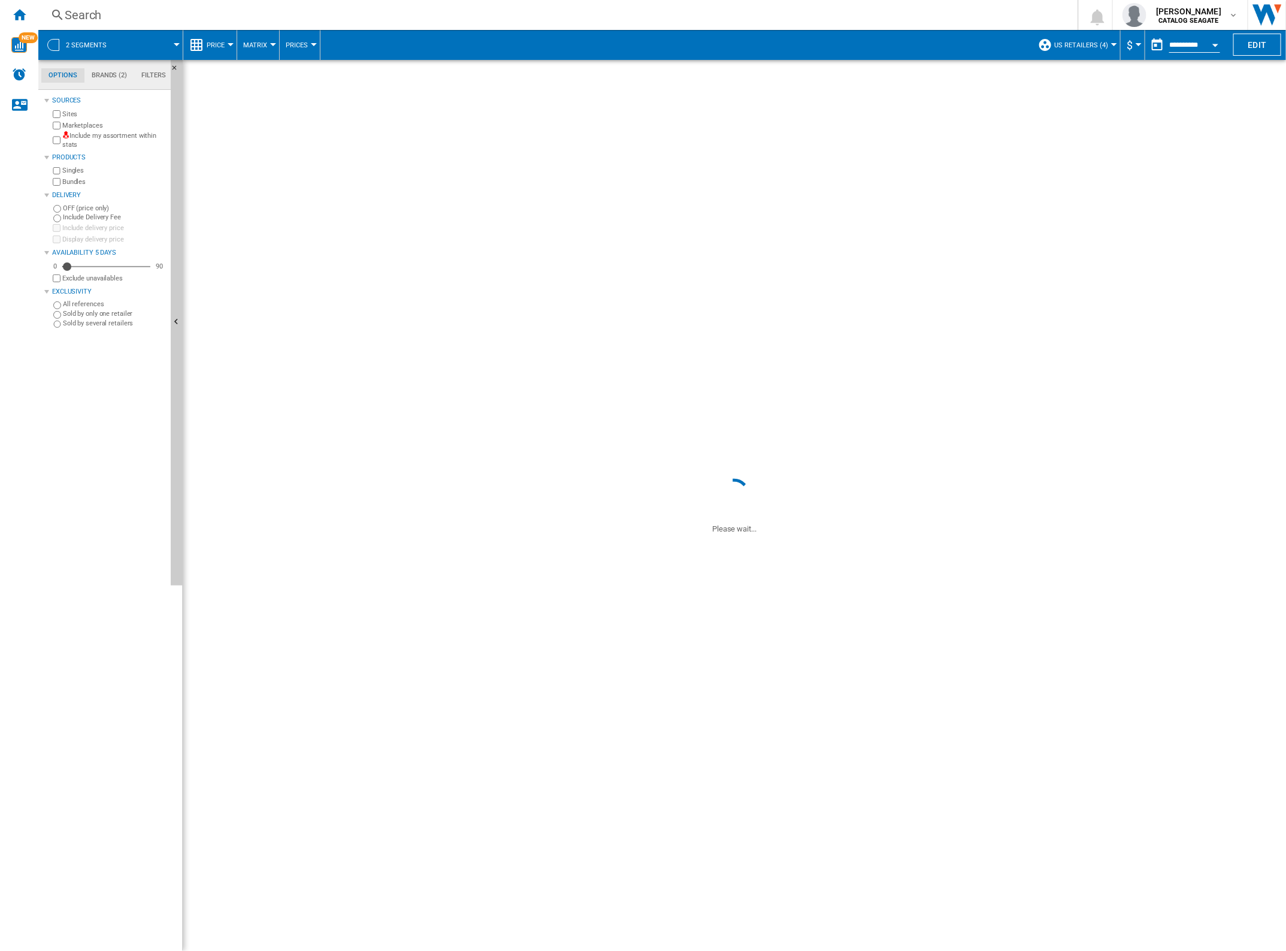
click at [580, 270] on div "-1.0 % -$1 % N/A 0" at bounding box center [536, 263] width 89 height 28
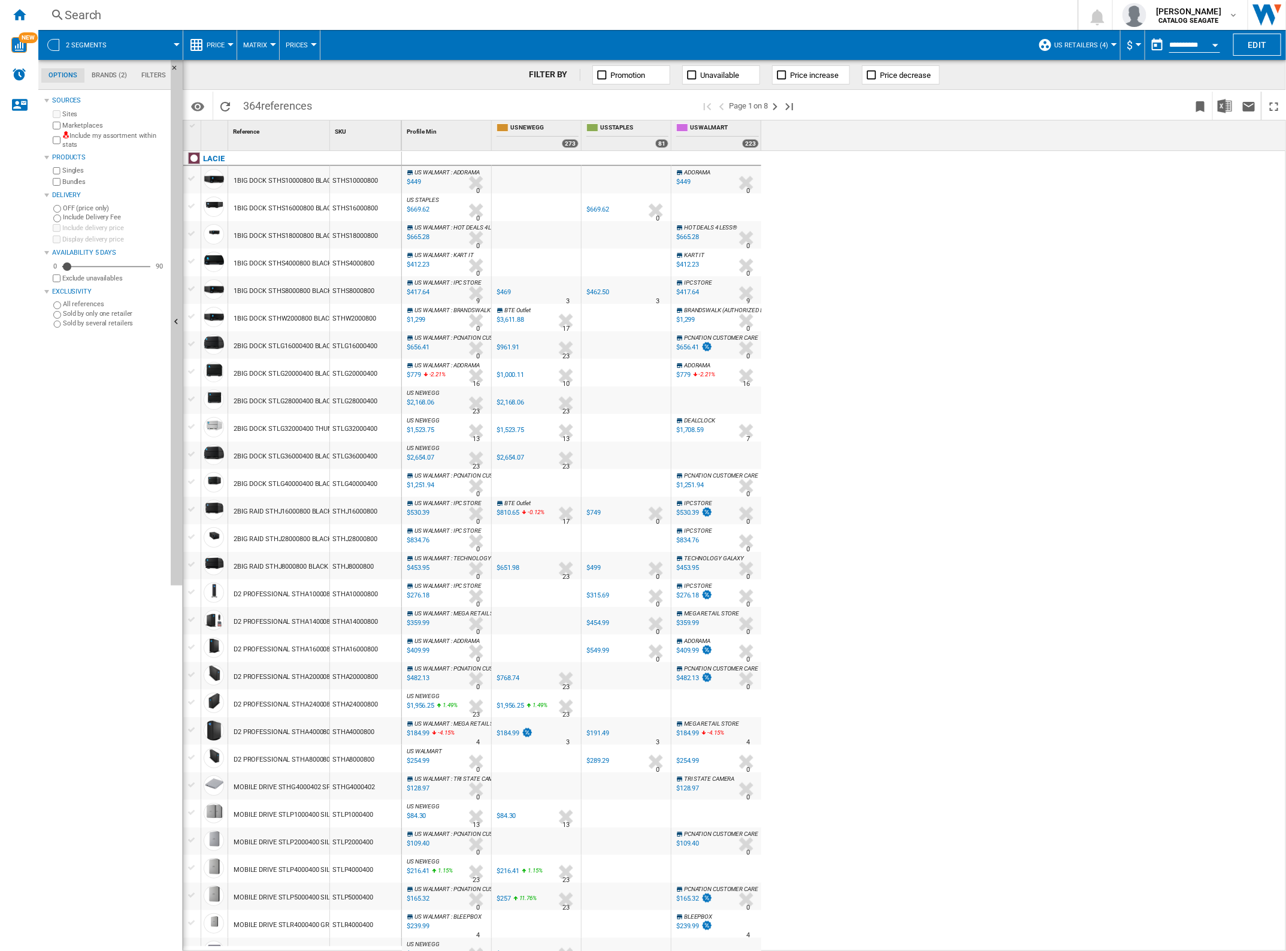
click at [276, 319] on div "1BIG DOCK STHW2000800 BLACK 2TB" at bounding box center [291, 319] width 114 height 28
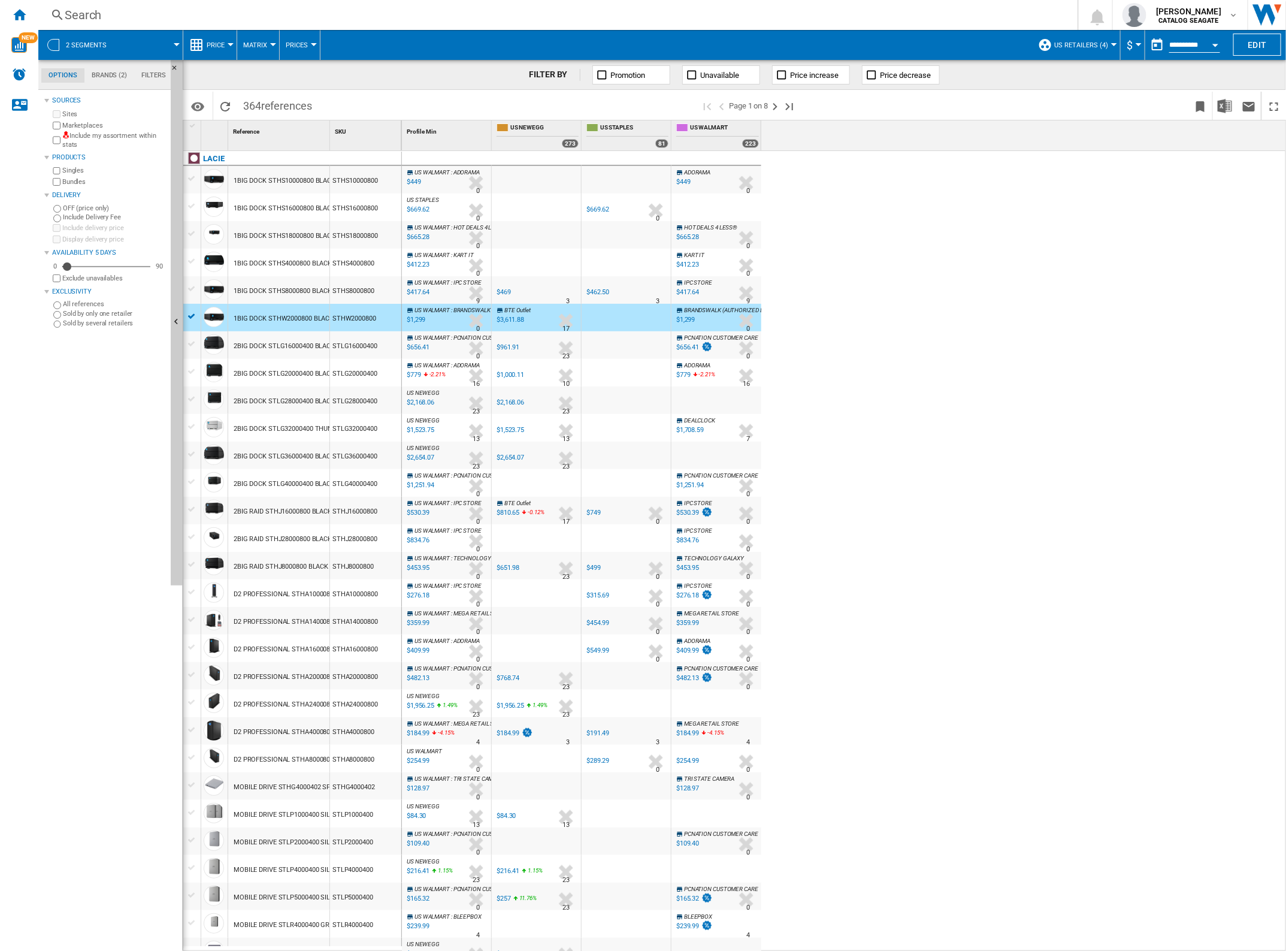
click at [994, 365] on div "US WALMART : ADORAMA -1.0 % $449 % N/A 0 US WALMART : ADORAMA ADORAMA -1.0 % $4…" at bounding box center [844, 551] width 885 height 801
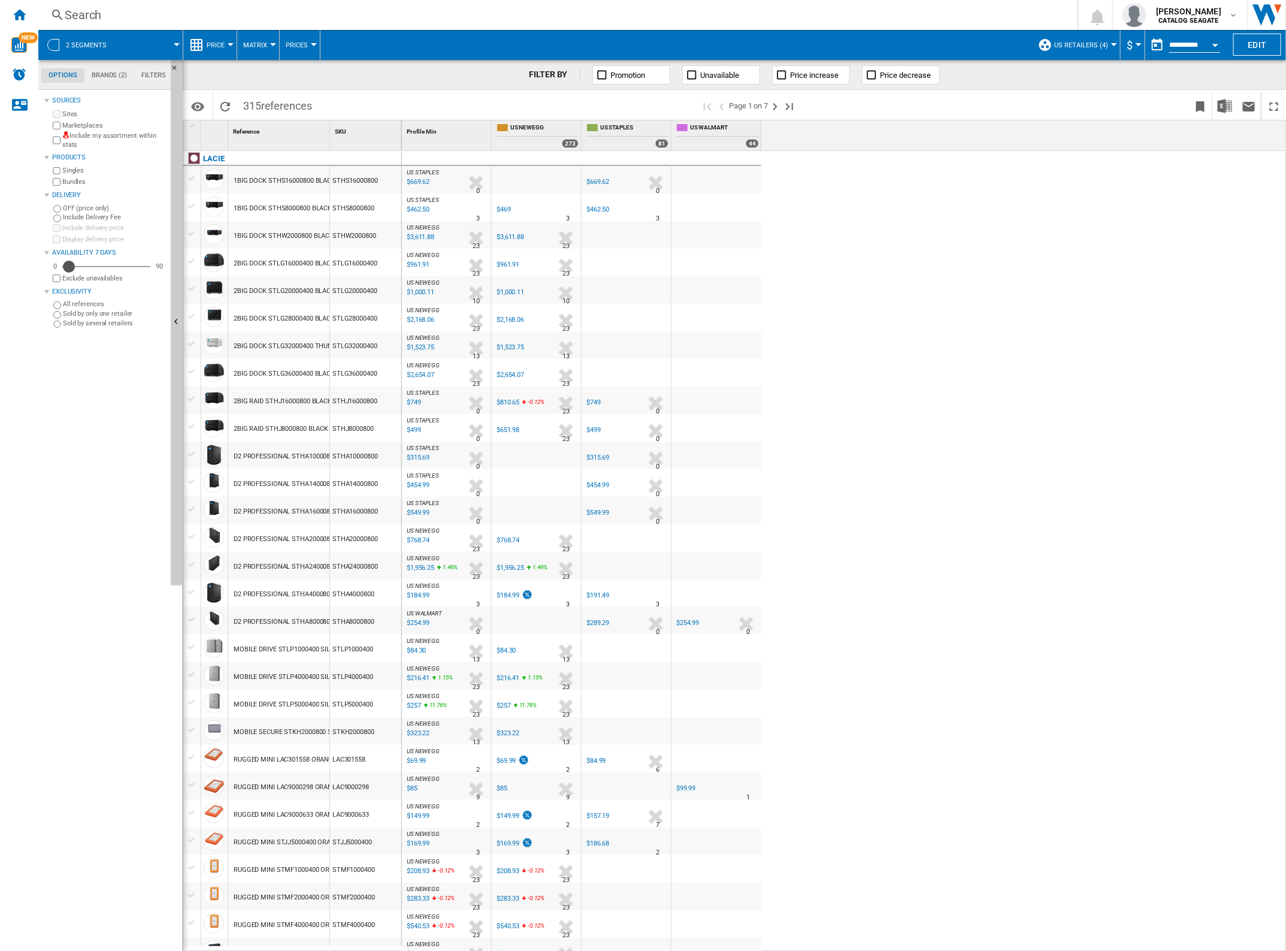
click at [72, 264] on div "Availability" at bounding box center [69, 267] width 12 height 12
drag, startPoint x: 74, startPoint y: 265, endPoint x: 92, endPoint y: 267, distance: 18.1
click at [92, 267] on div "Availability" at bounding box center [92, 267] width 12 height 12
click at [815, 333] on div "US STAPLES : US STAPLES -1.0 % $669.62 % N/A 0 US STAPLES : US STAPLES US STAPL…" at bounding box center [844, 551] width 885 height 801
drag, startPoint x: 88, startPoint y: 267, endPoint x: 75, endPoint y: 268, distance: 13.2
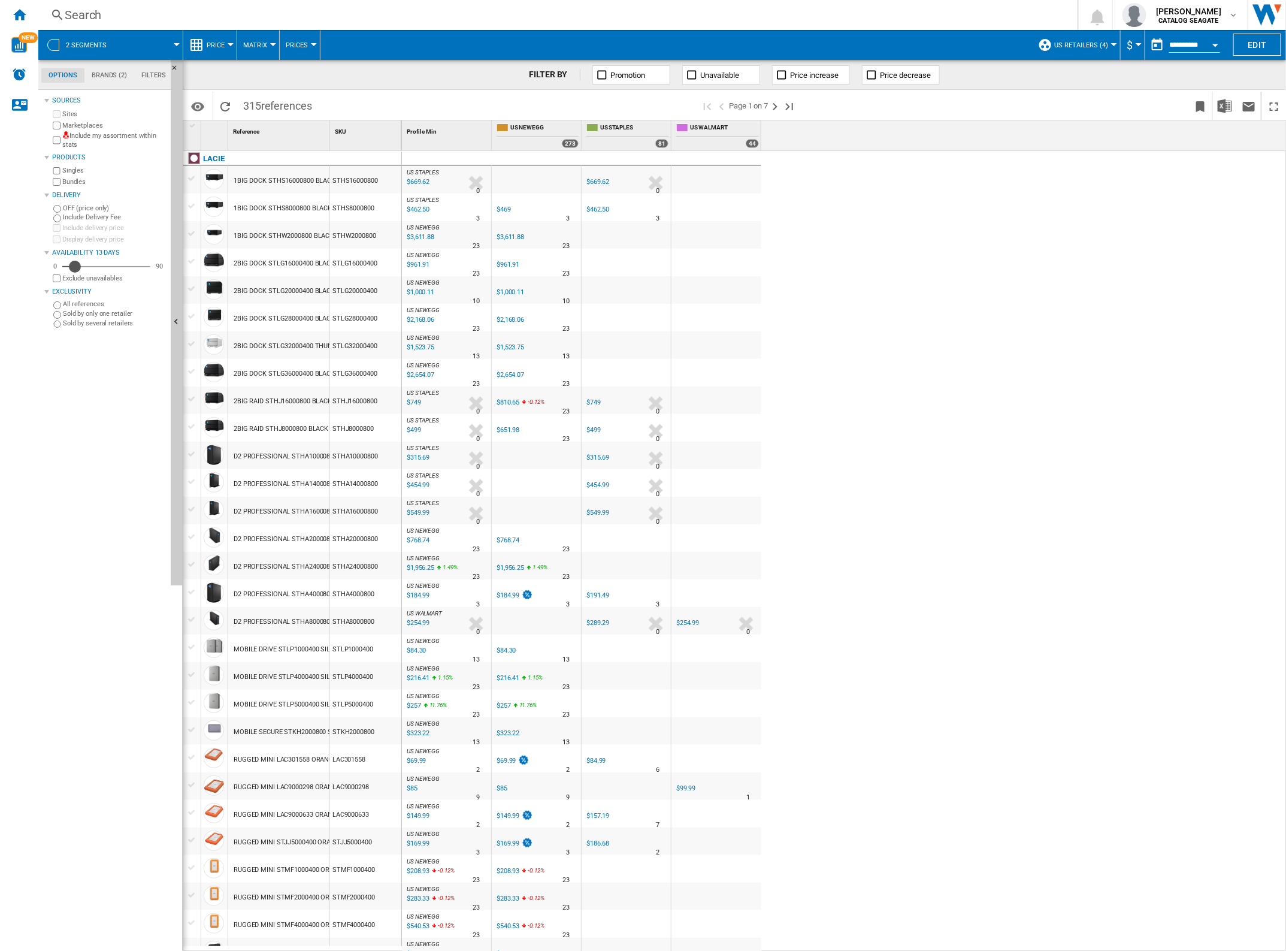
click at [75, 268] on div "Availability" at bounding box center [75, 267] width 12 height 12
click at [72, 268] on div "Availability" at bounding box center [73, 267] width 12 height 12
click at [656, 403] on div at bounding box center [655, 403] width 25 height 28
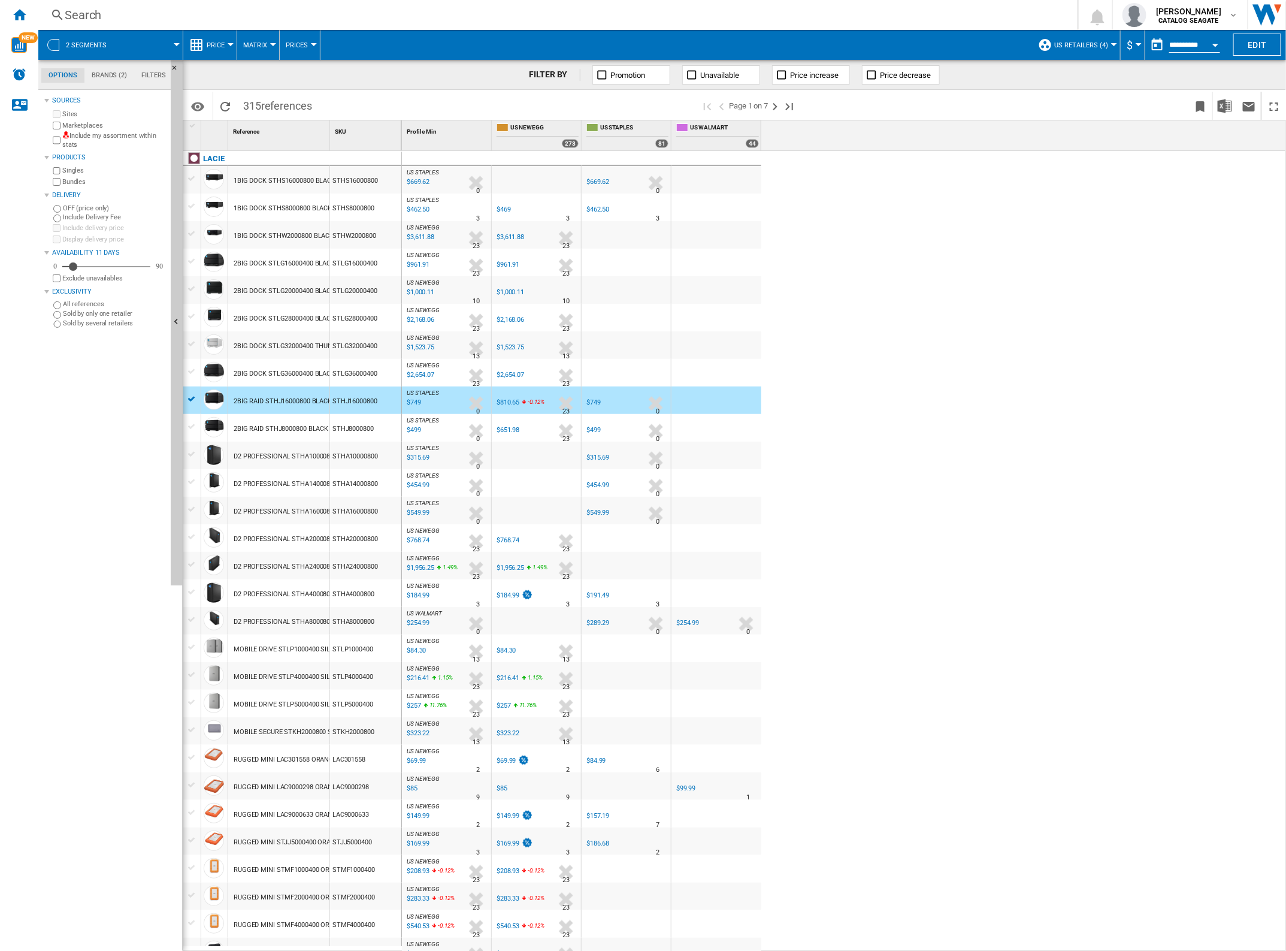
scroll to position [150, 0]
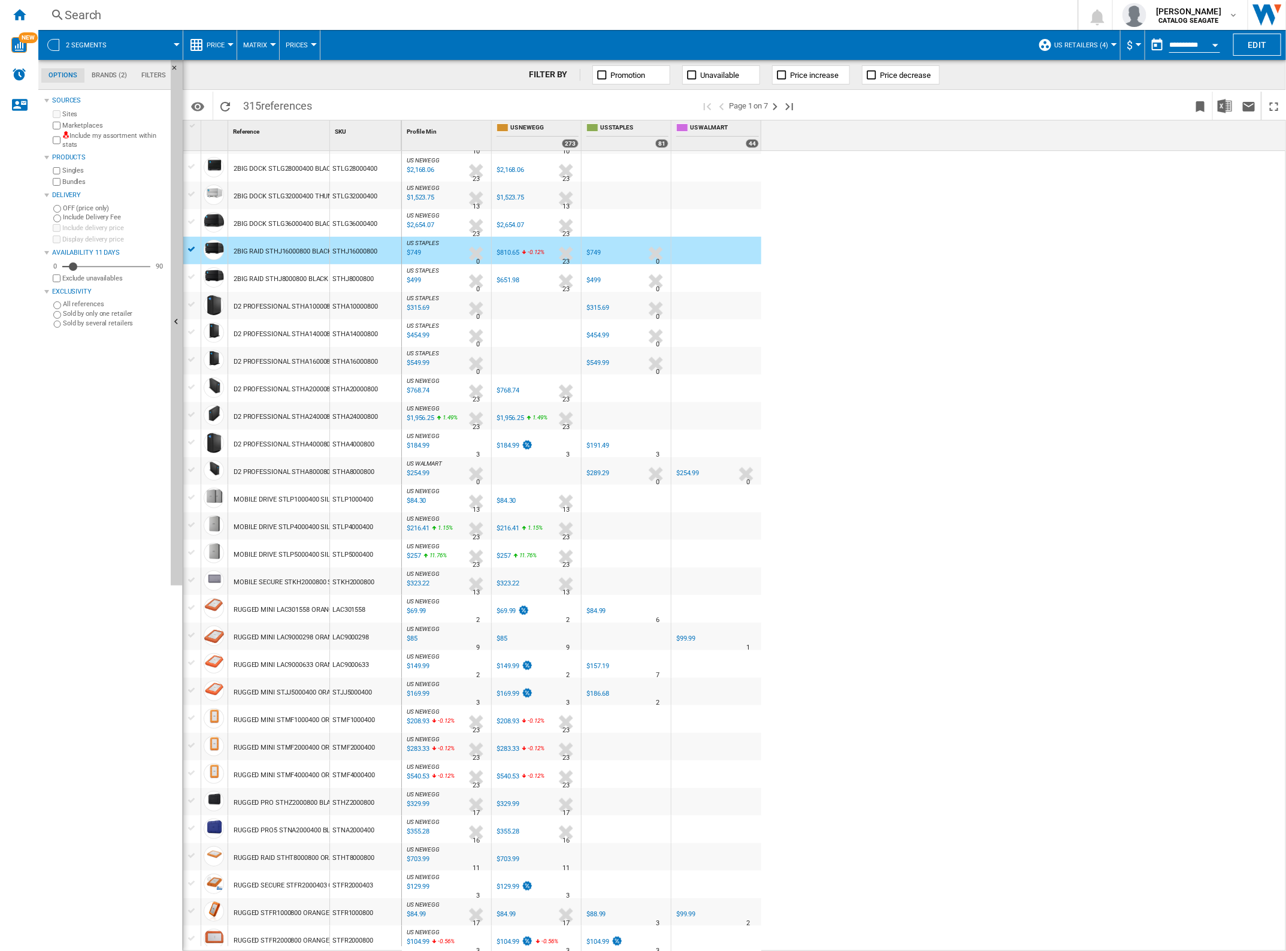
click at [594, 334] on div "$454.99" at bounding box center [597, 335] width 23 height 8
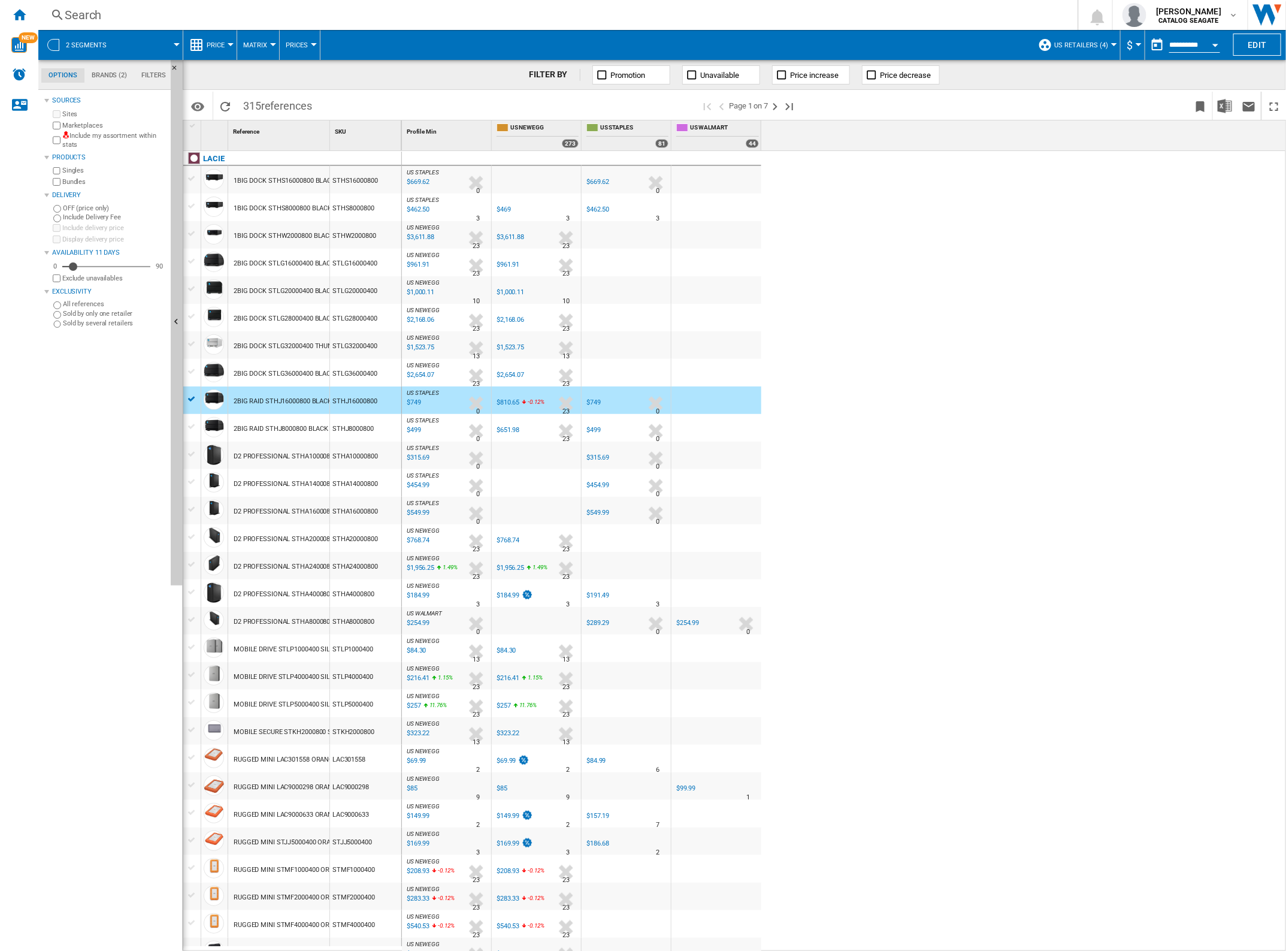
click at [219, 50] on button "Price" at bounding box center [219, 45] width 24 height 30
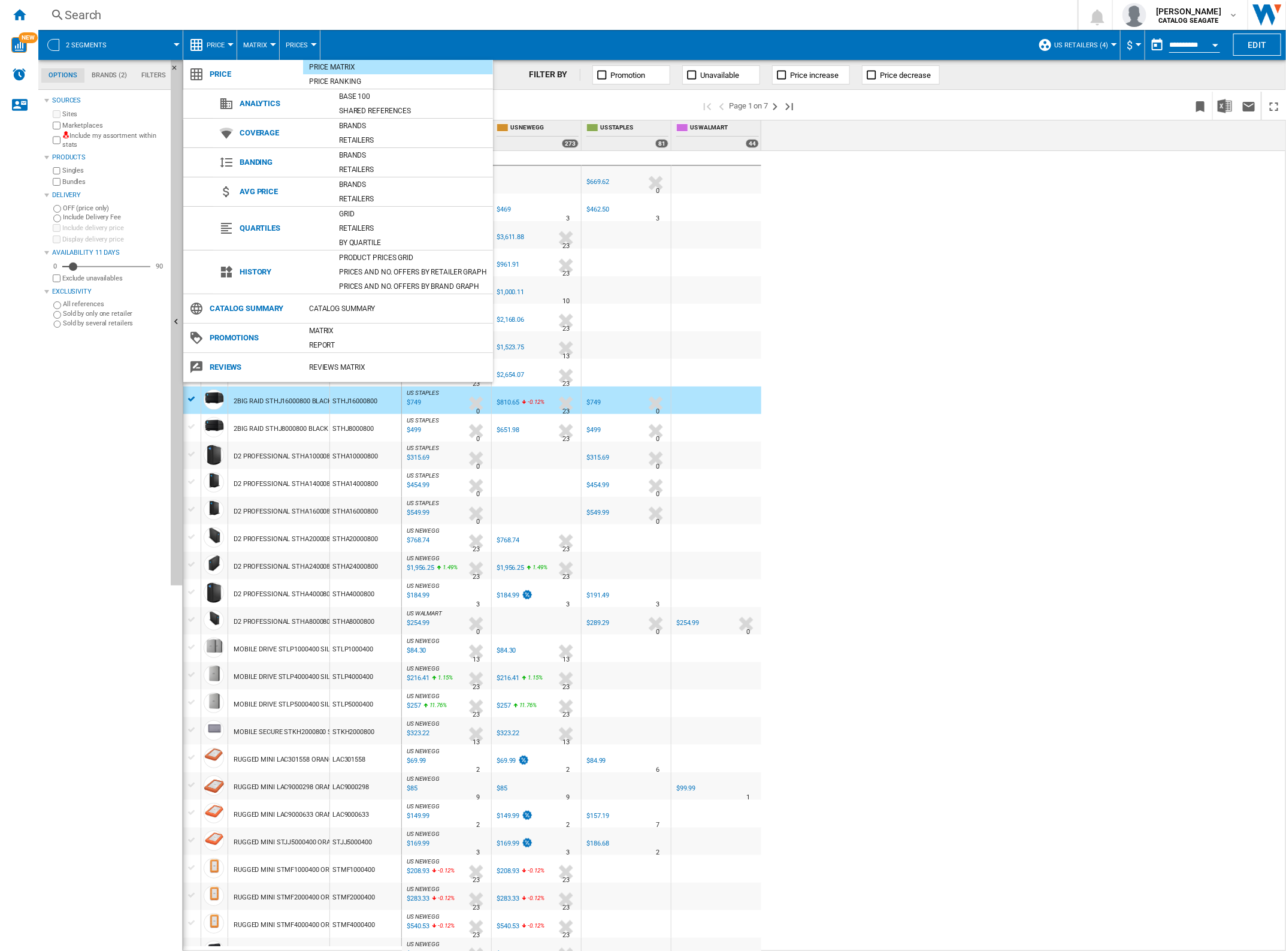
click at [340, 13] on md-backdrop at bounding box center [643, 475] width 1286 height 951
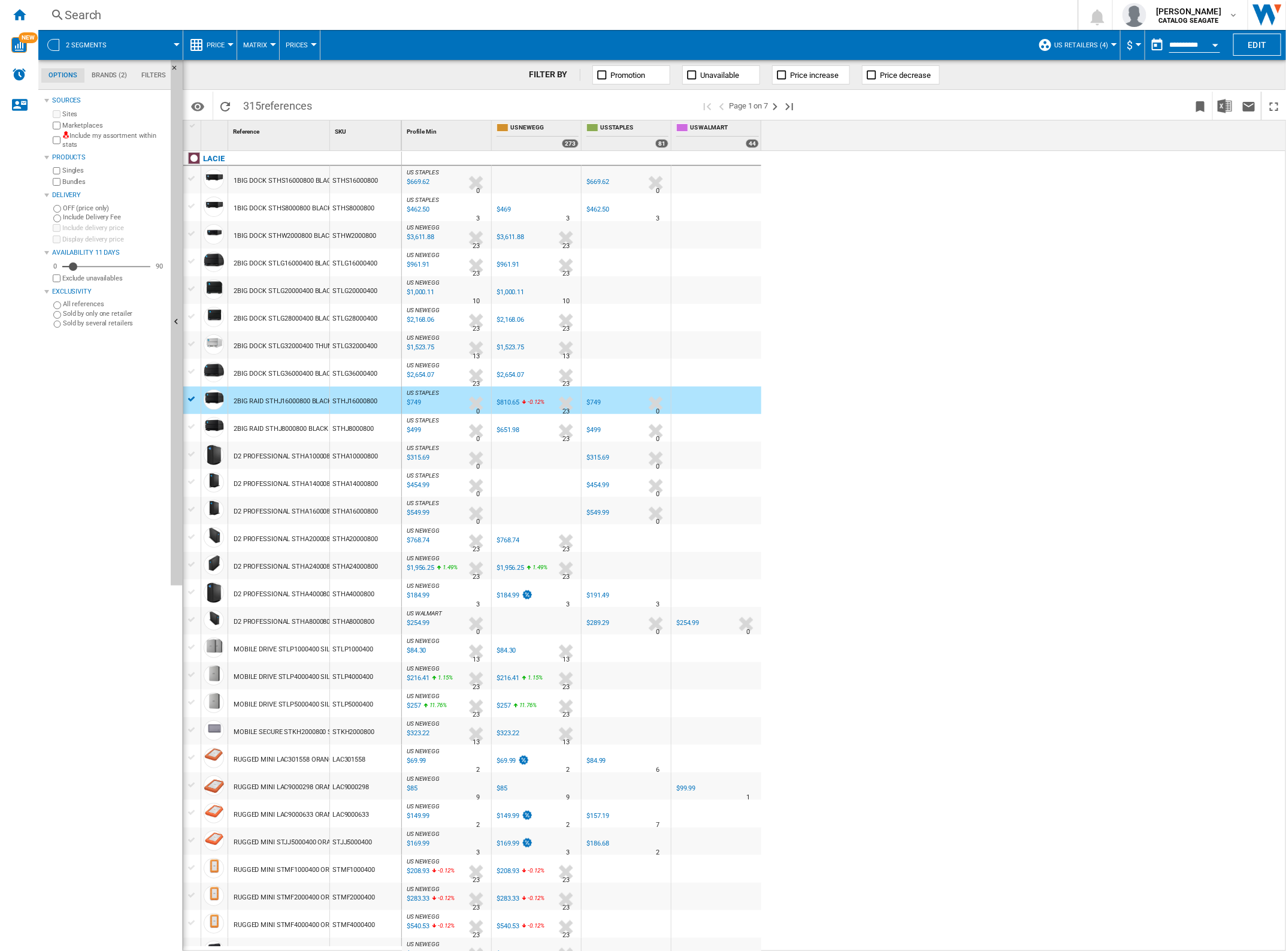
click at [597, 73] on ng-md-icon at bounding box center [602, 75] width 12 height 12
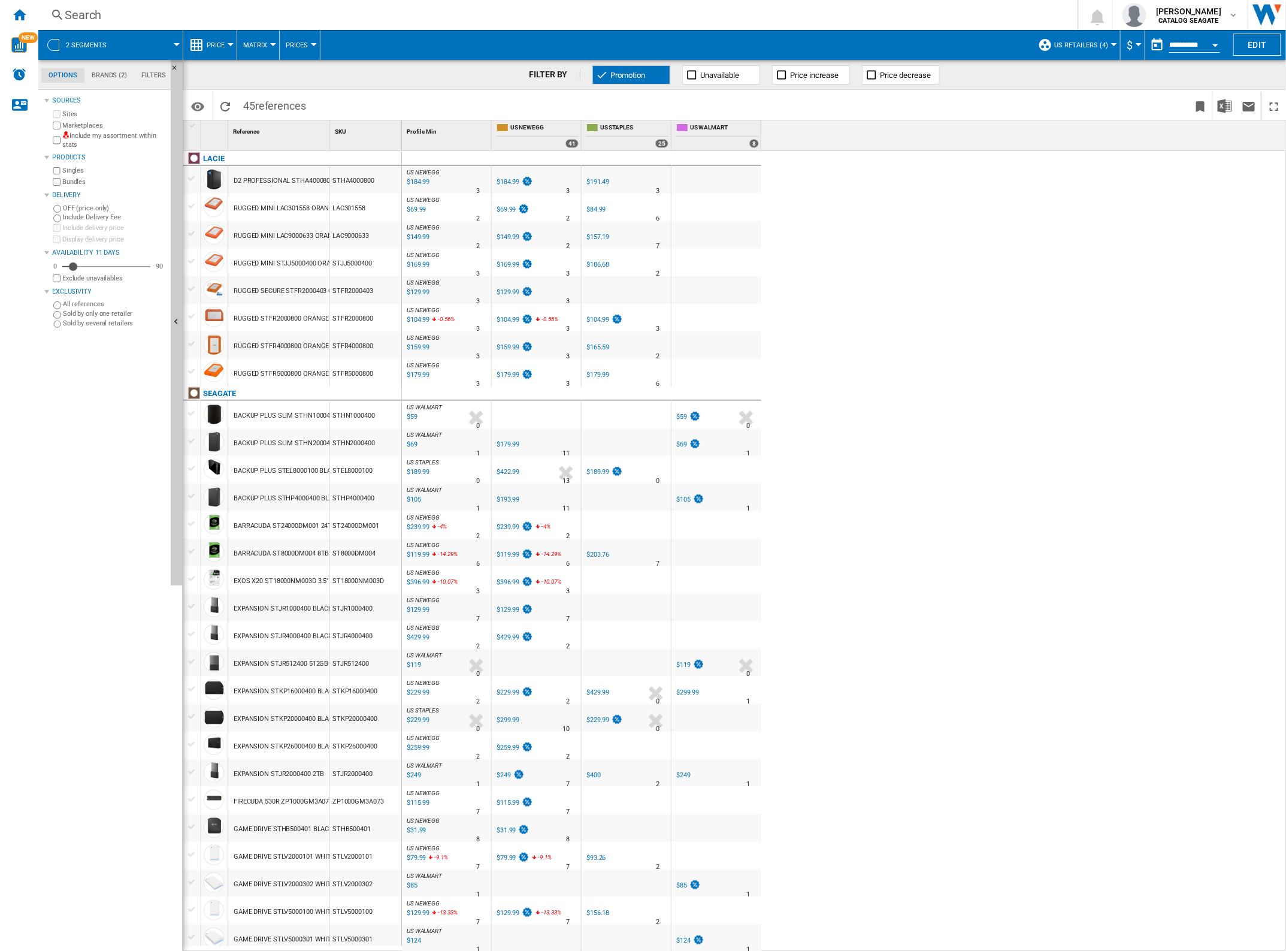
click at [1059, 43] on span "US Retailers (4)" at bounding box center [1081, 45] width 54 height 8
click at [1066, 135] on span "Edit "US Retailers"..." at bounding box center [1094, 137] width 99 height 11
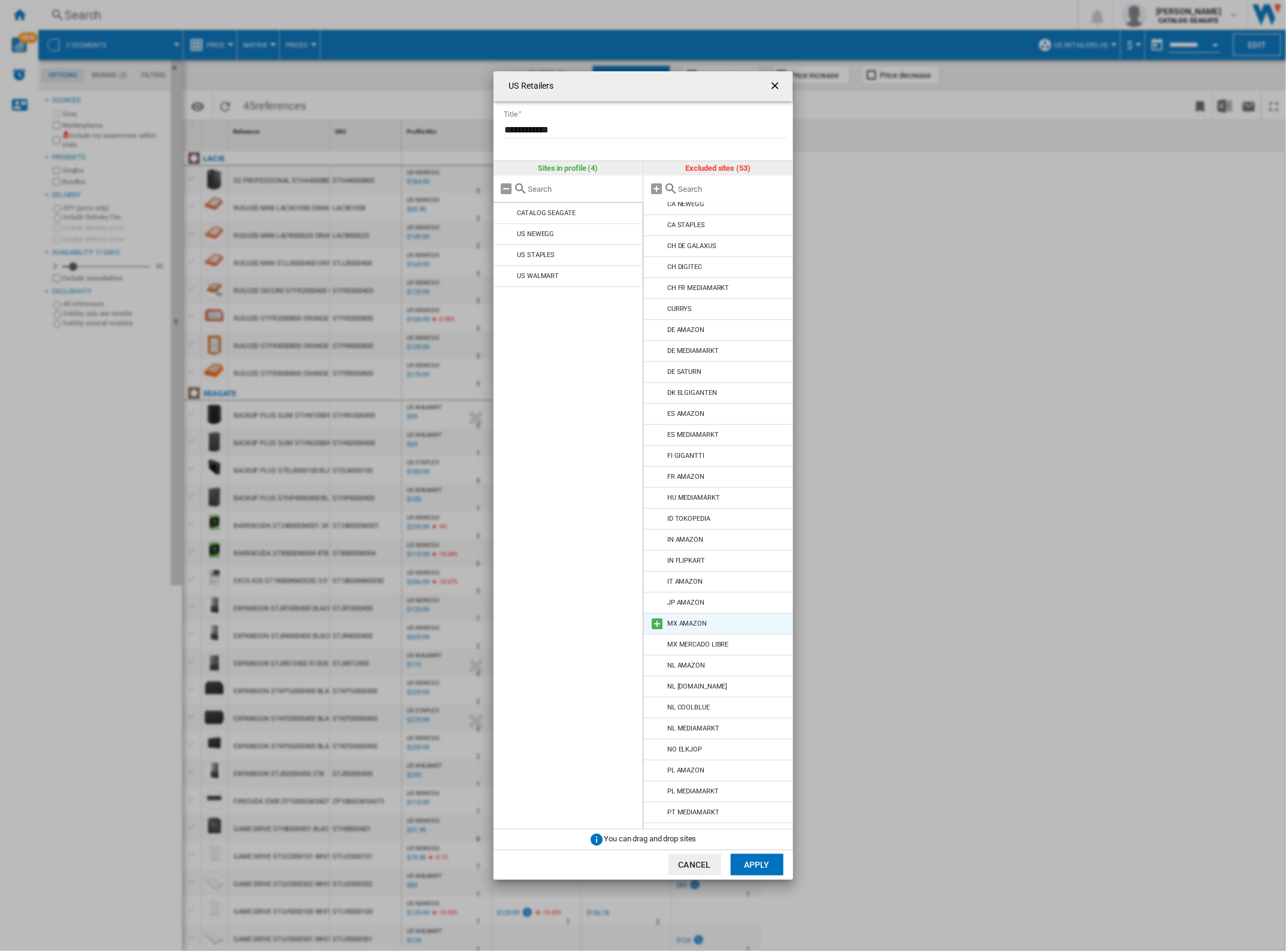
scroll to position [501, 0]
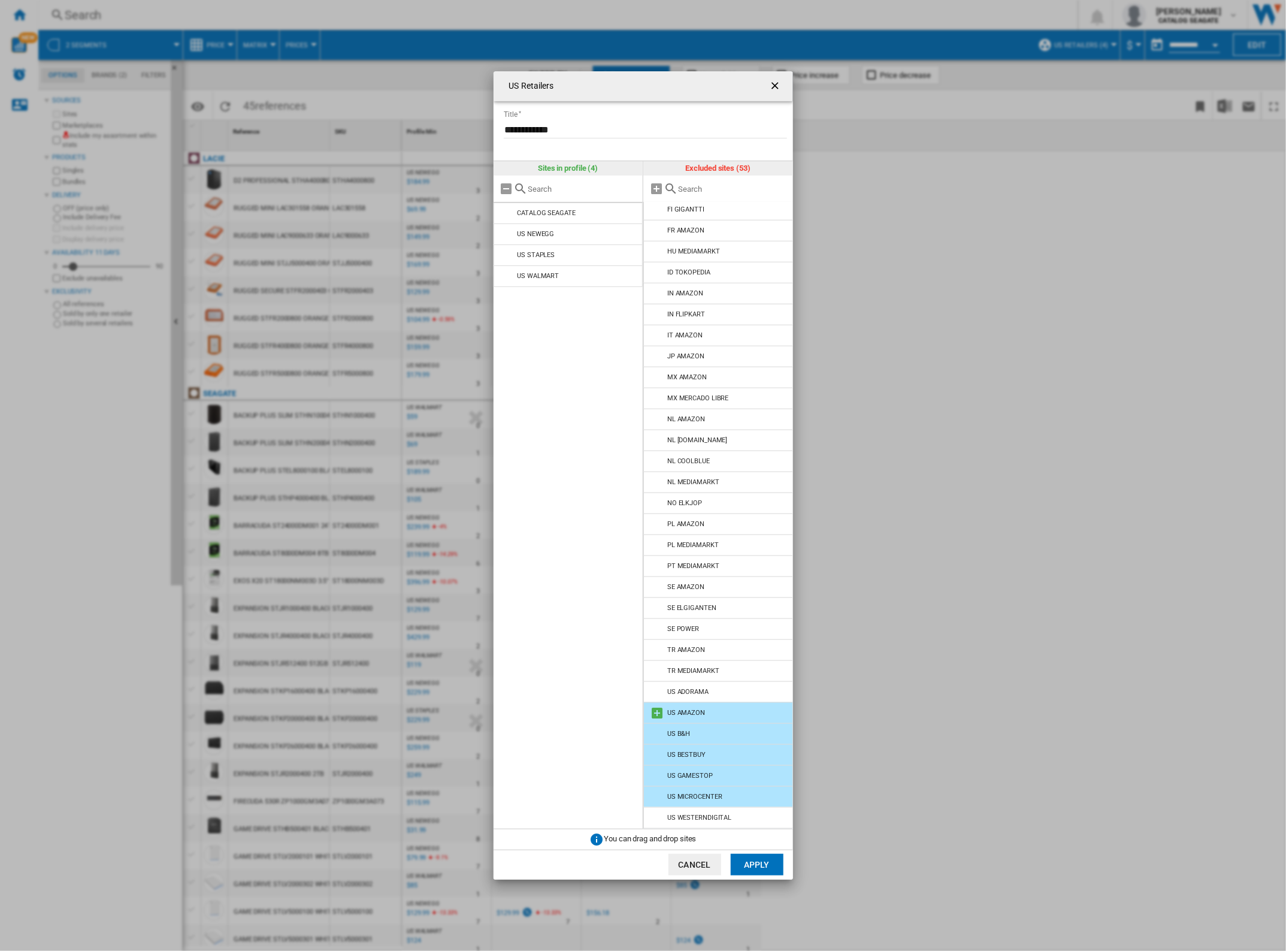
click at [721, 710] on li "US AMAZON" at bounding box center [718, 713] width 150 height 22
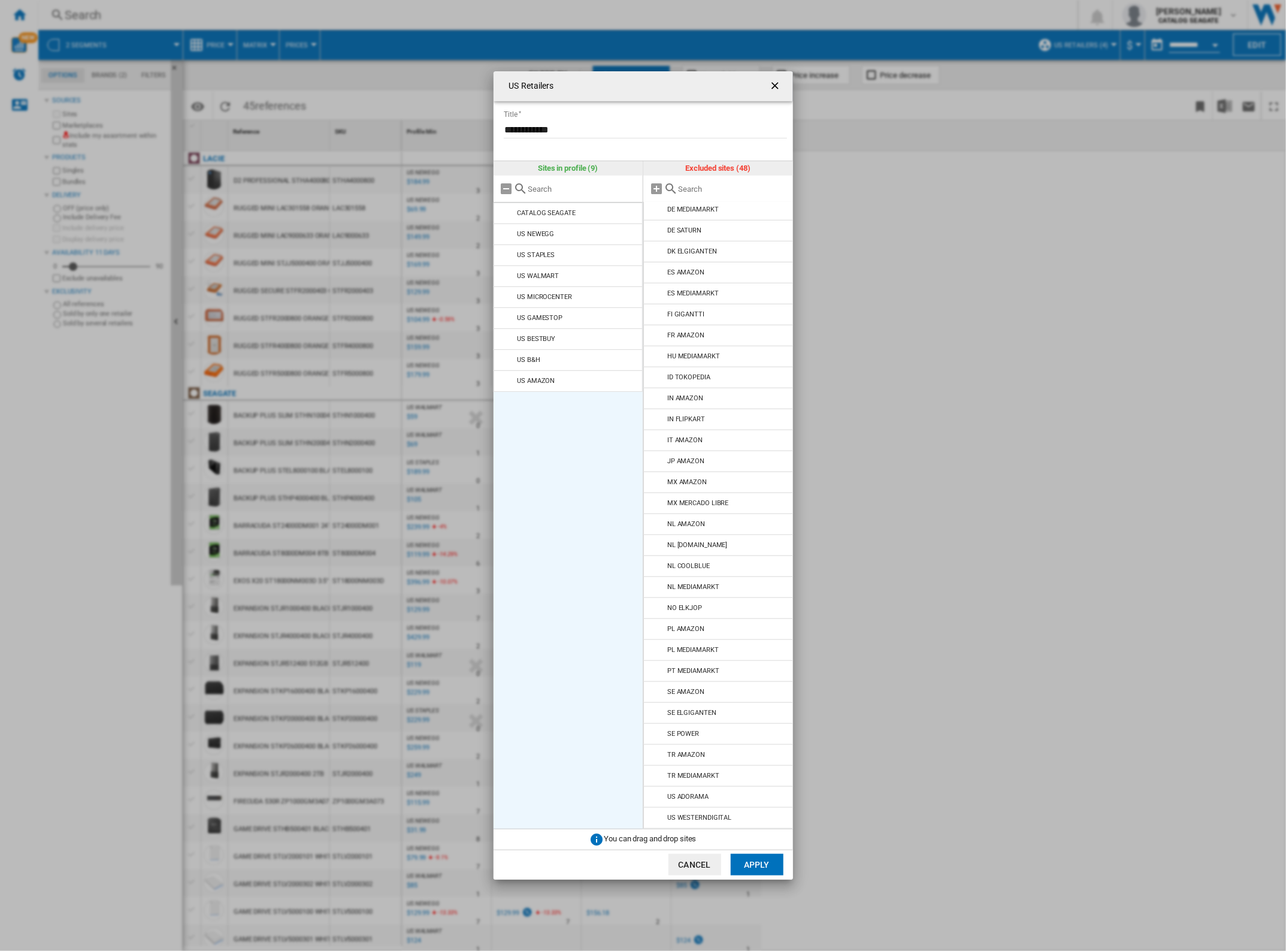
scroll to position [395, 0]
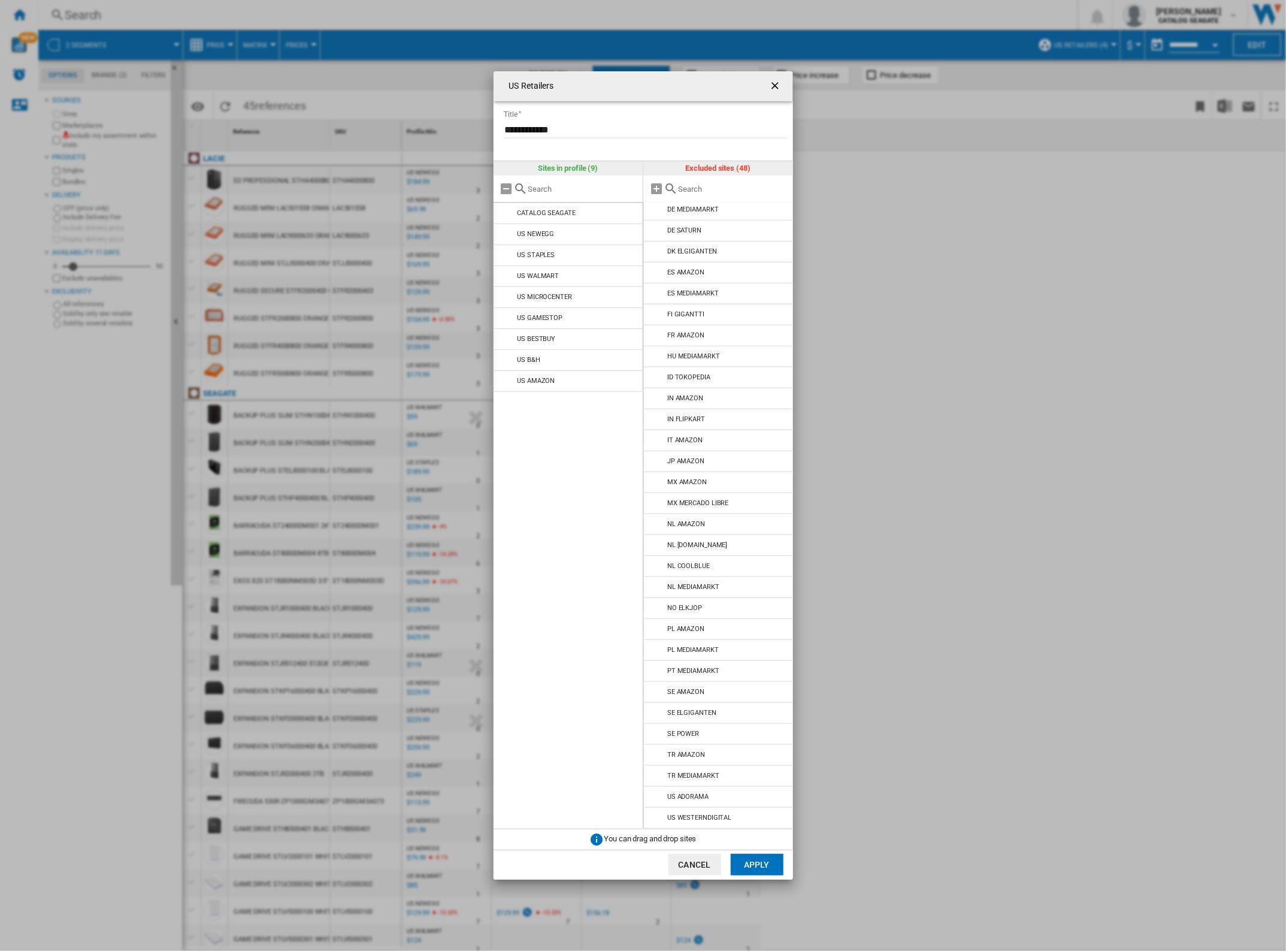
click at [762, 858] on button "Apply" at bounding box center [757, 865] width 53 height 22
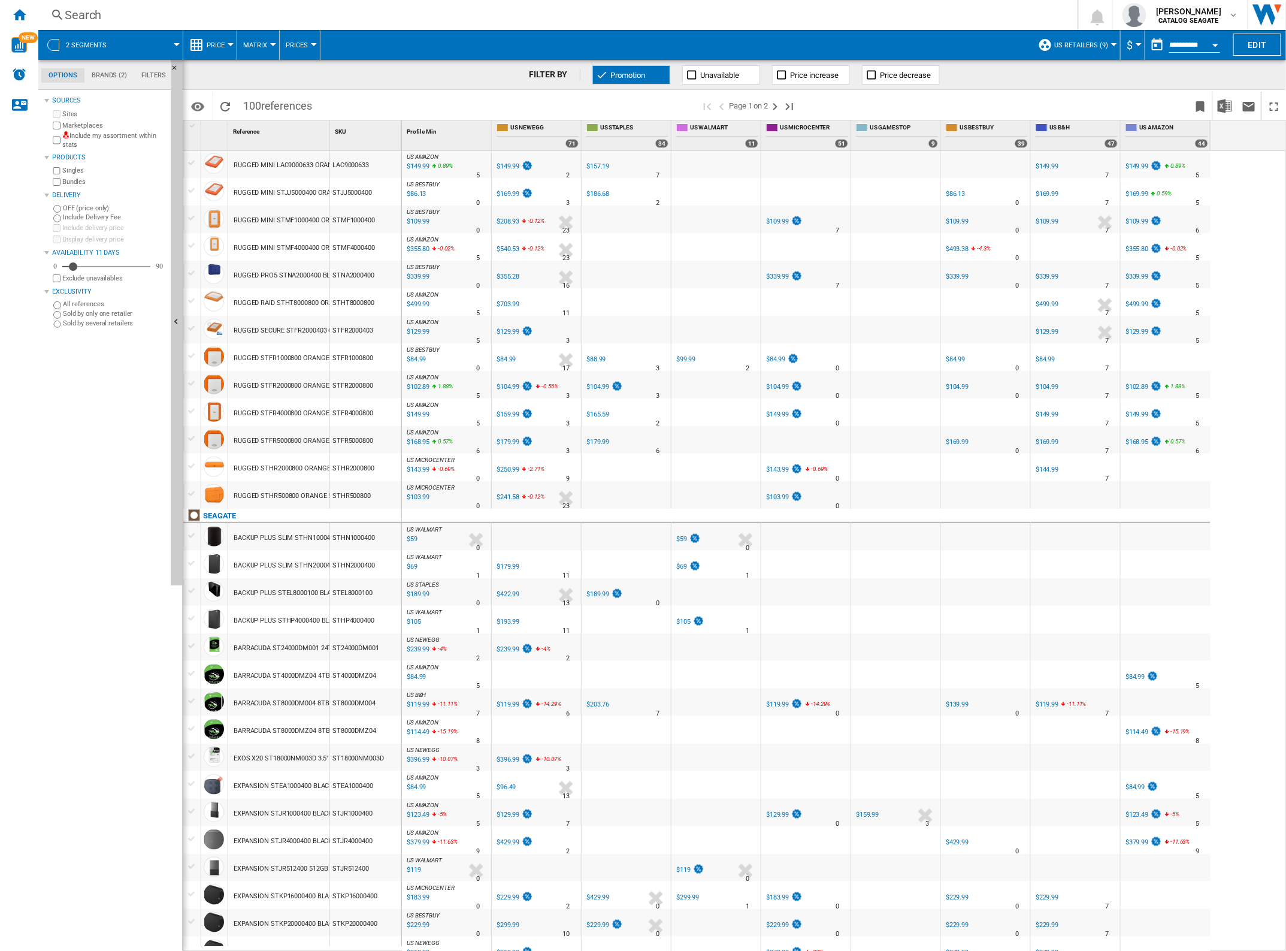
scroll to position [82, 0]
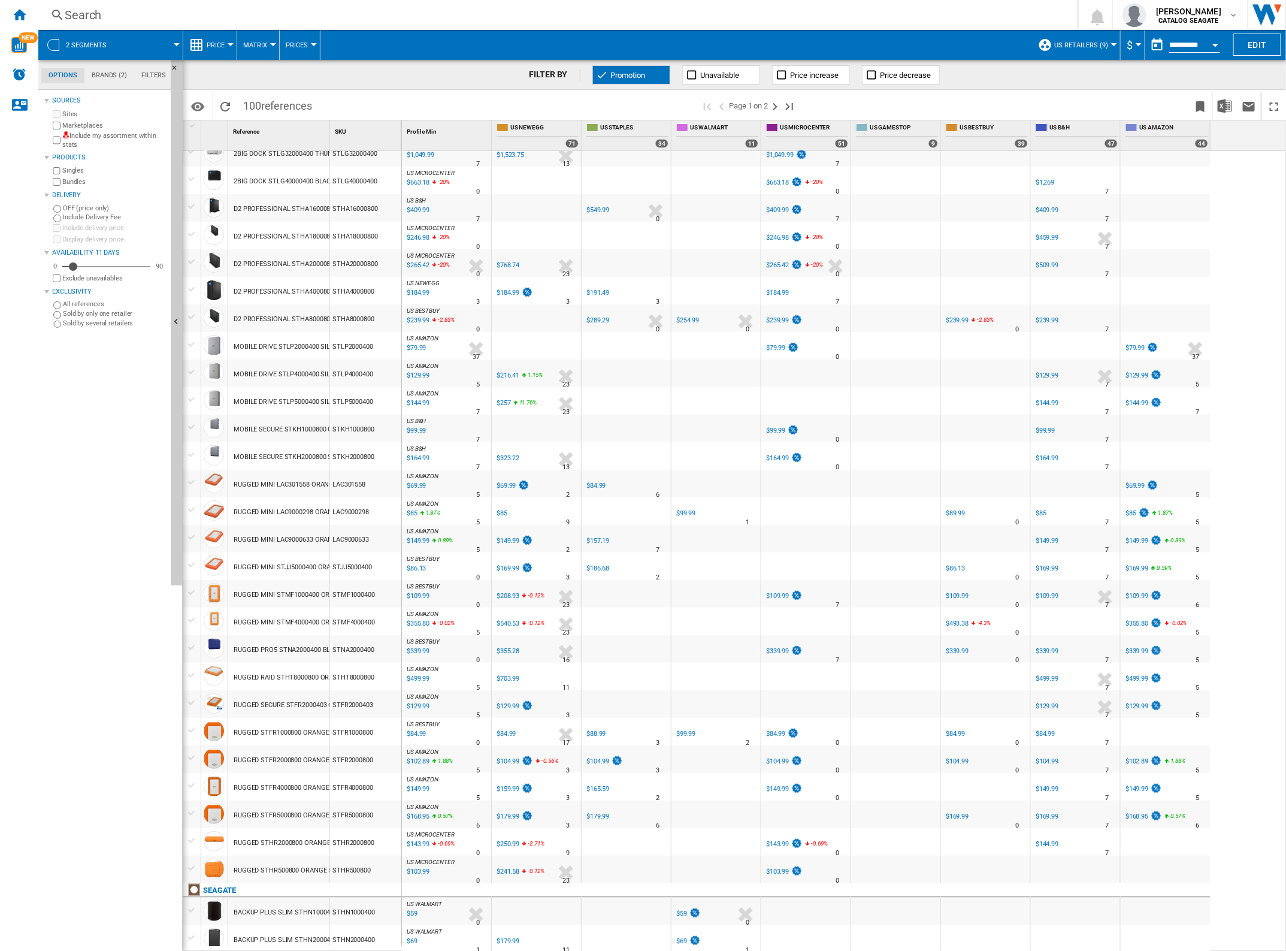
click at [1139, 622] on div "$355.80" at bounding box center [1137, 623] width 23 height 8
click at [202, 44] on ng-md-icon at bounding box center [196, 45] width 14 height 14
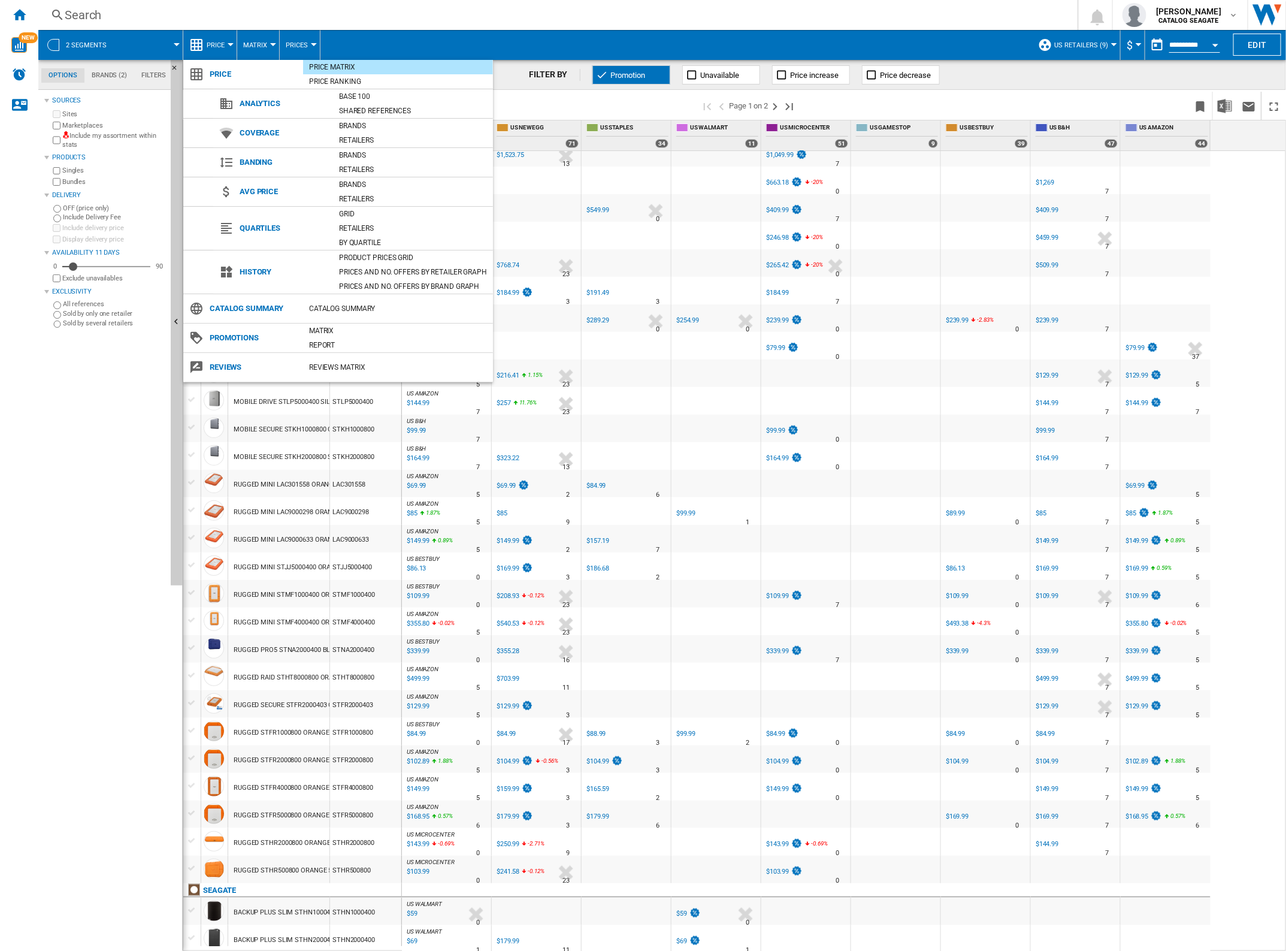
click at [710, 232] on md-backdrop at bounding box center [643, 475] width 1286 height 951
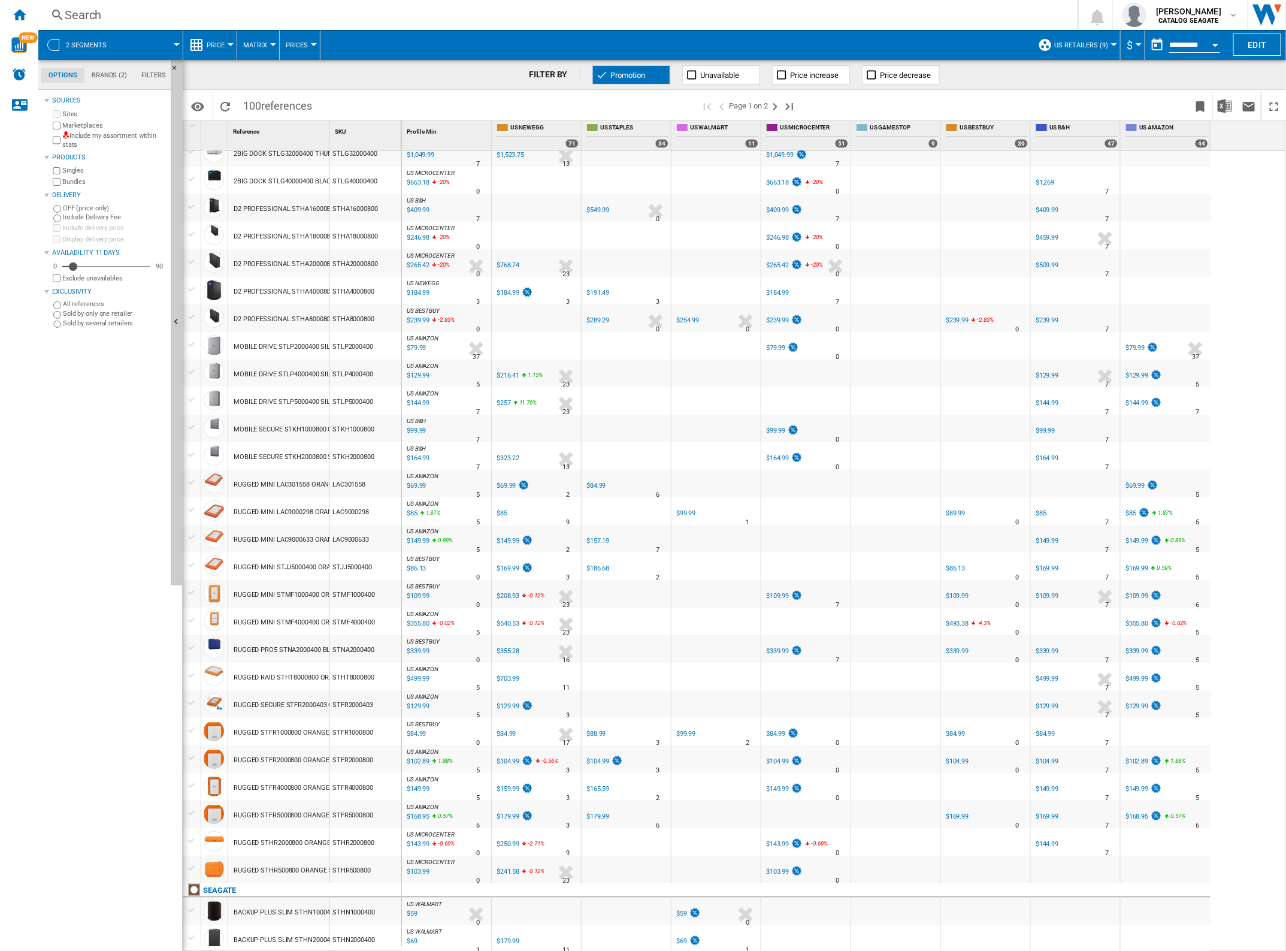
click at [1143, 126] on span "US AMAZON" at bounding box center [1173, 128] width 69 height 10
click at [225, 49] on button "Price" at bounding box center [219, 45] width 24 height 30
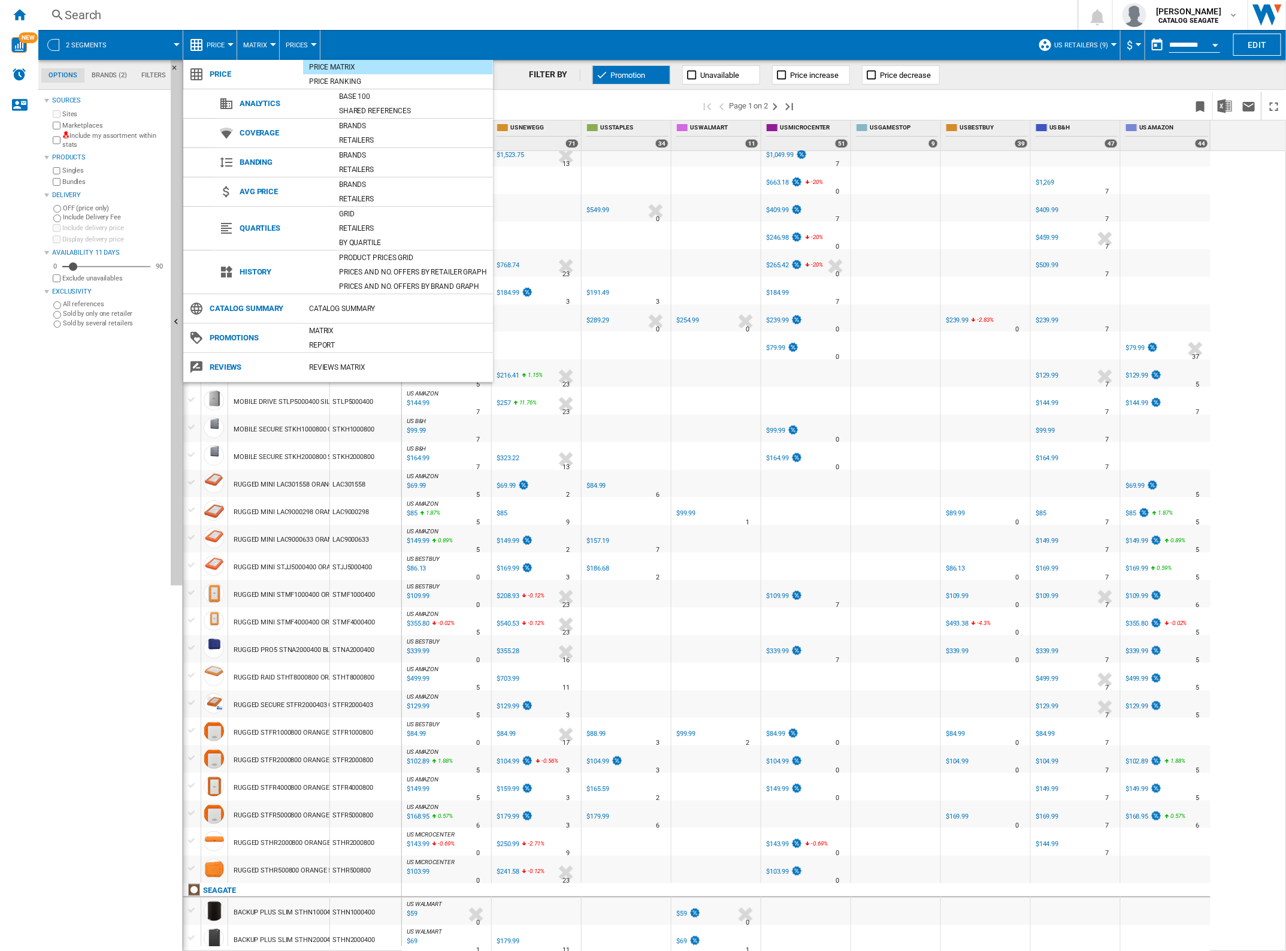
click at [956, 253] on md-backdrop at bounding box center [643, 475] width 1286 height 951
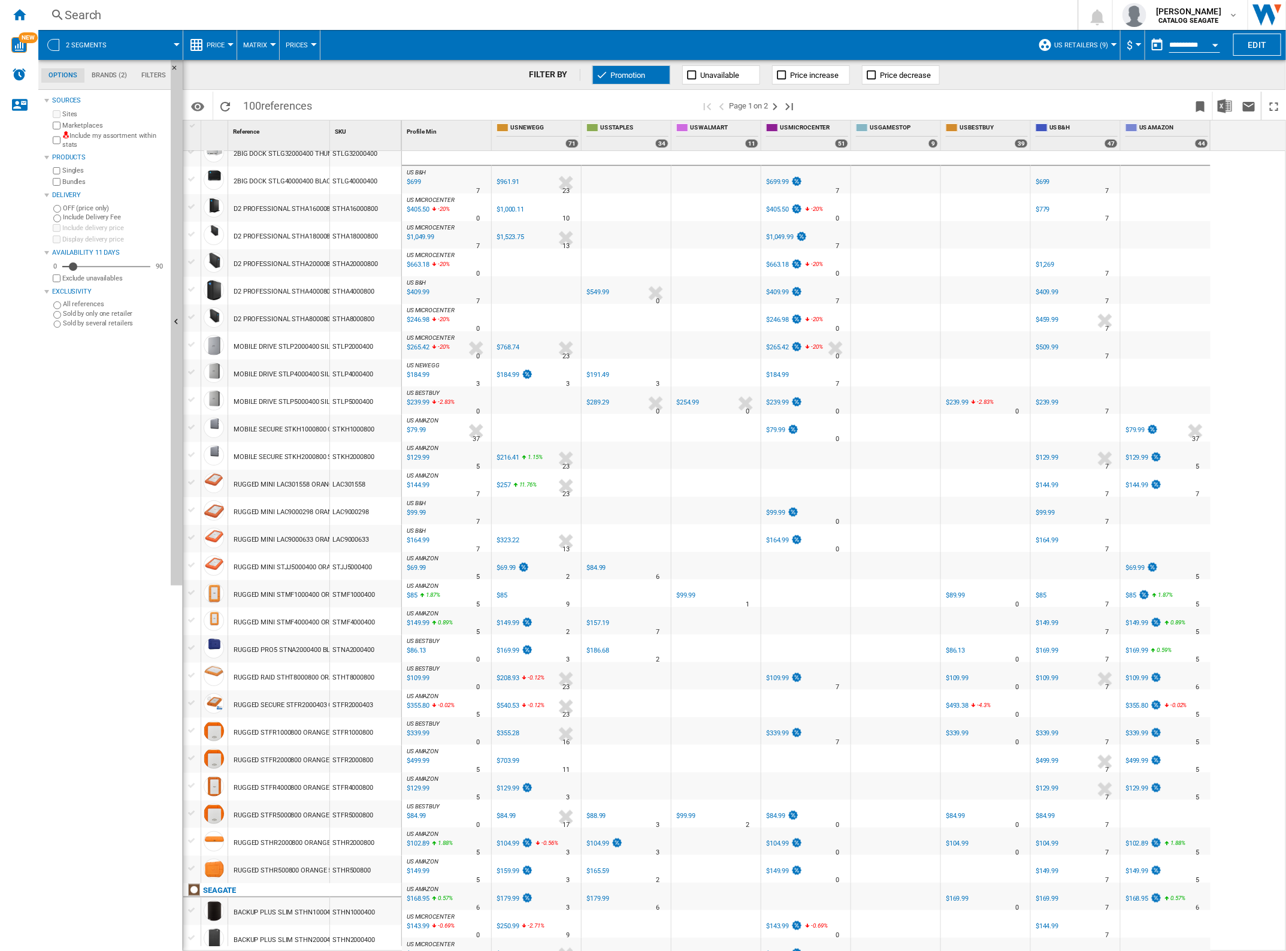
scroll to position [0, 0]
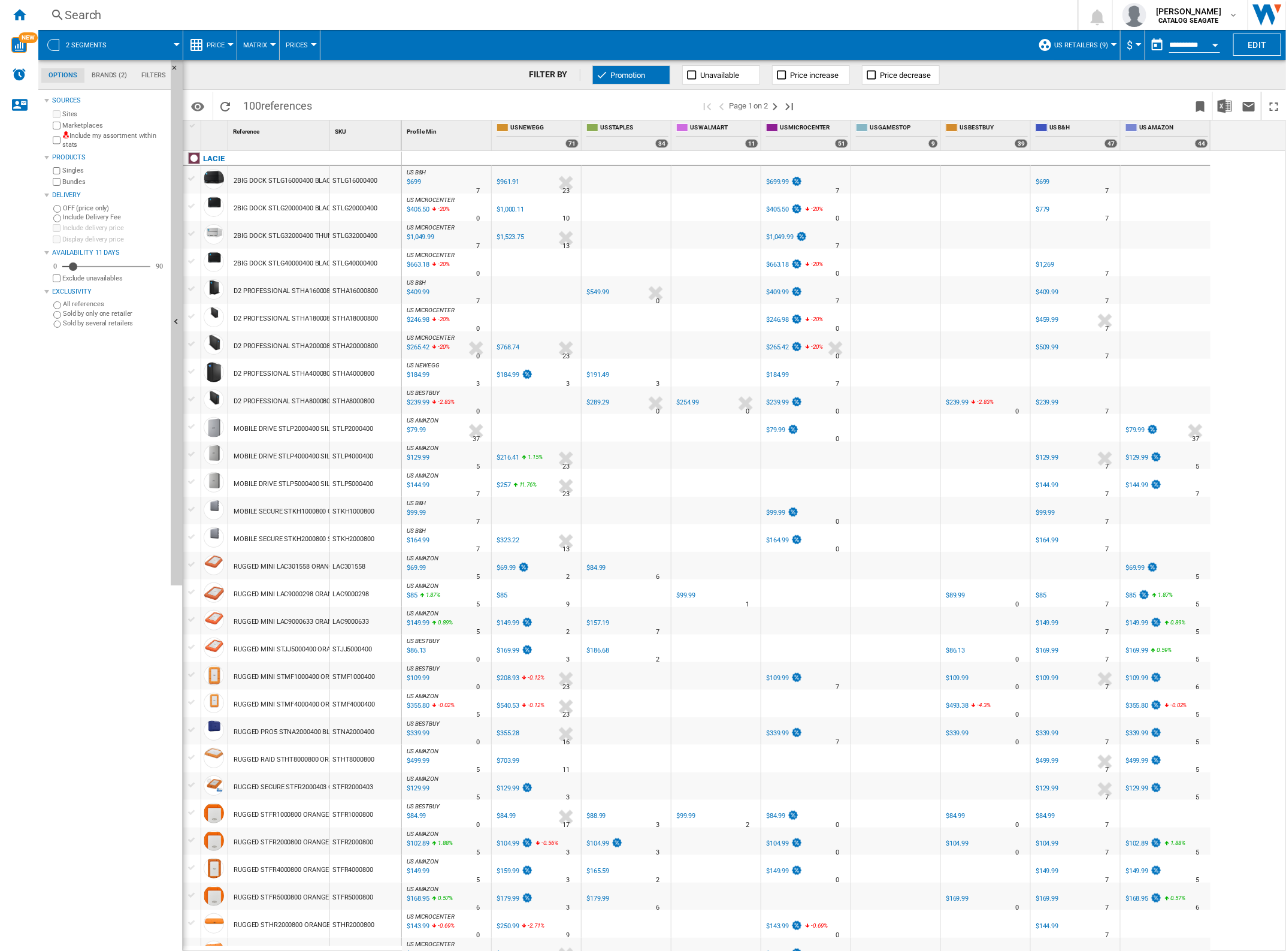
click at [145, 42] on span at bounding box center [149, 45] width 53 height 30
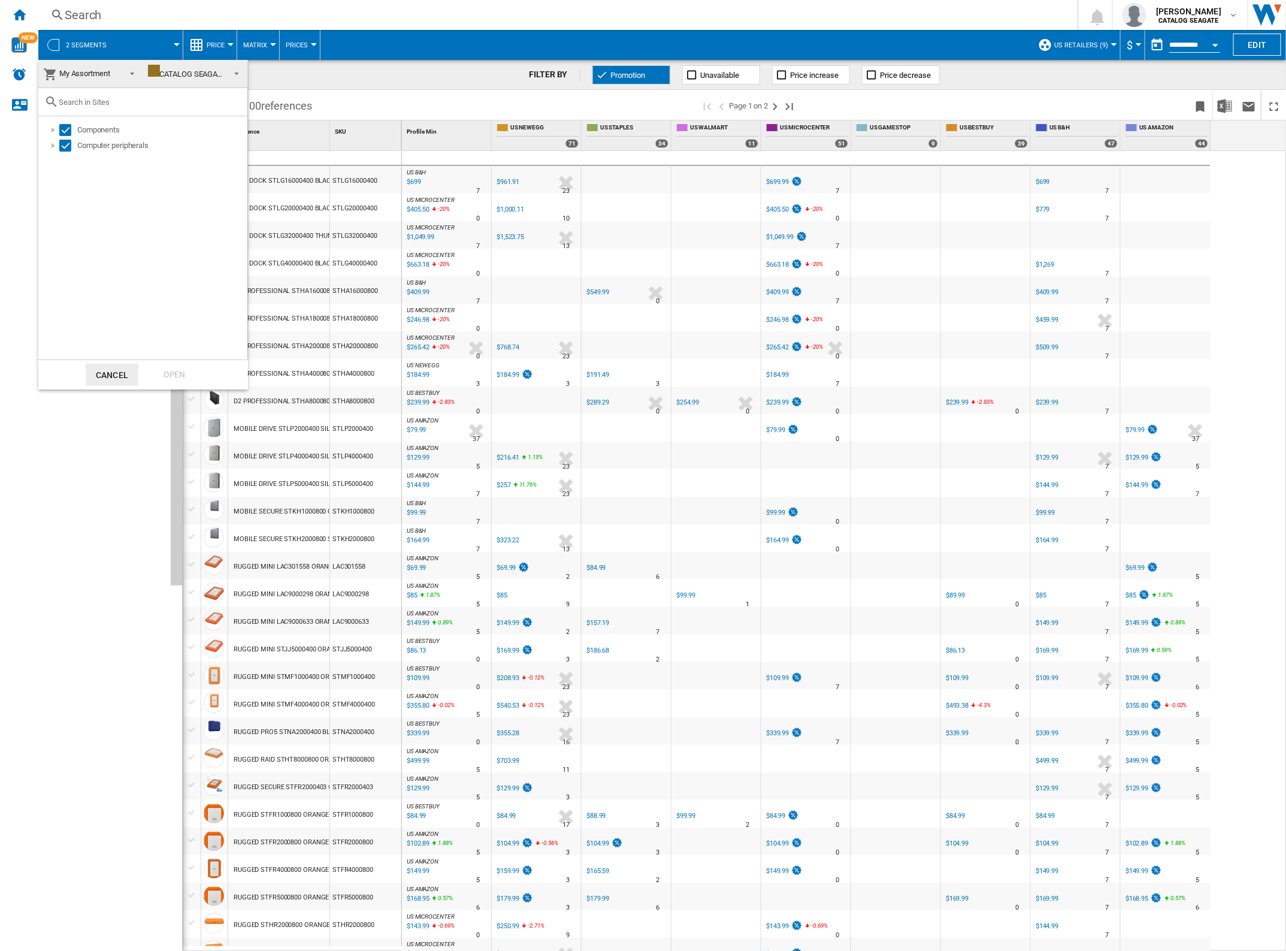
click at [235, 74] on span at bounding box center [233, 72] width 14 height 17
click at [238, 69] on md-option "CATALOG SEAGATE" at bounding box center [195, 74] width 123 height 18
click at [64, 132] on div "Select" at bounding box center [65, 130] width 12 height 12
click at [63, 146] on div "Select" at bounding box center [65, 146] width 12 height 12
click at [55, 146] on div at bounding box center [53, 146] width 12 height 12
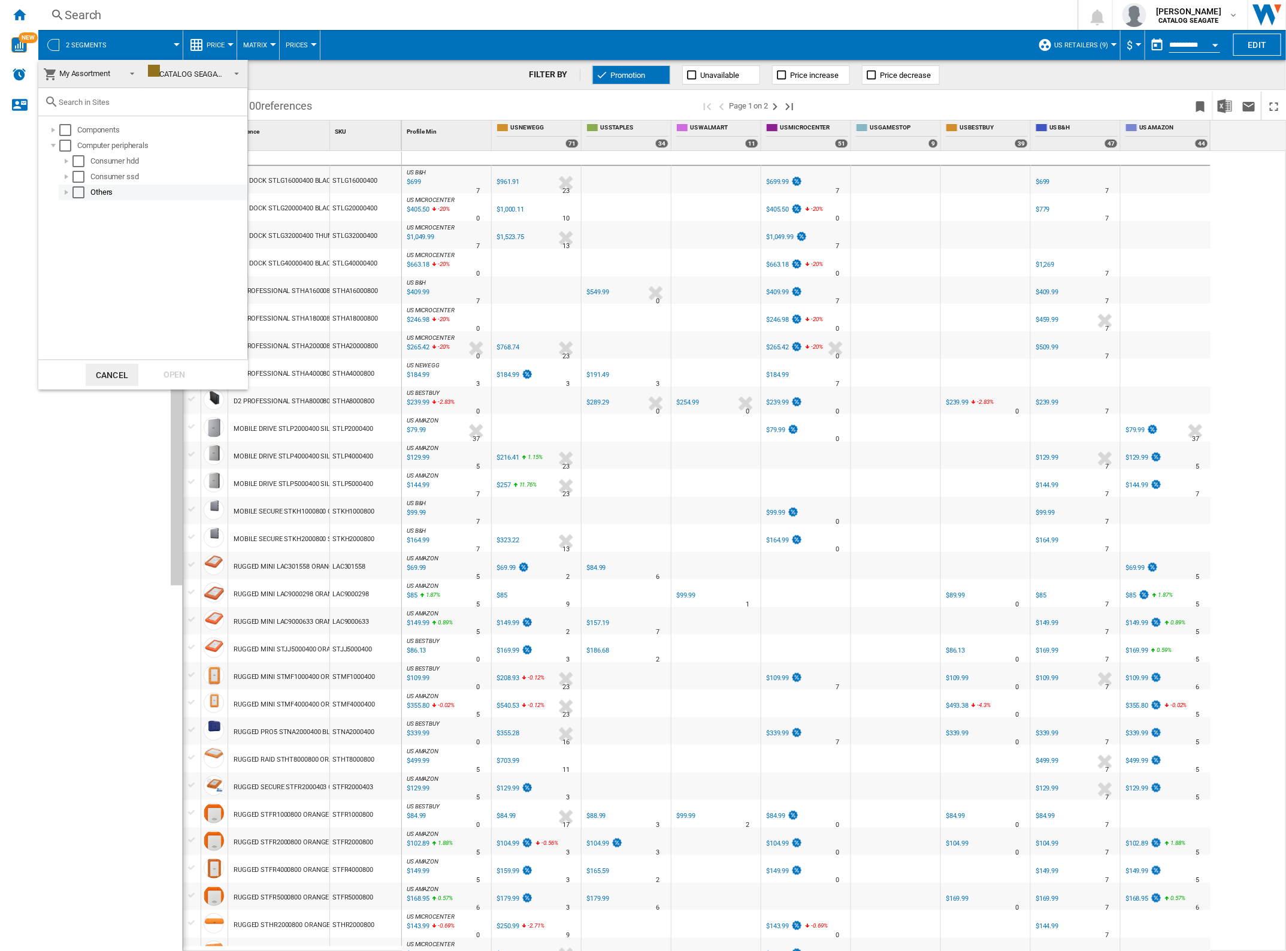
click at [71, 192] on div at bounding box center [67, 192] width 12 height 12
click at [69, 192] on div at bounding box center [67, 192] width 12 height 12
click at [57, 131] on div at bounding box center [53, 130] width 12 height 12
click at [70, 164] on div at bounding box center [67, 161] width 12 height 12
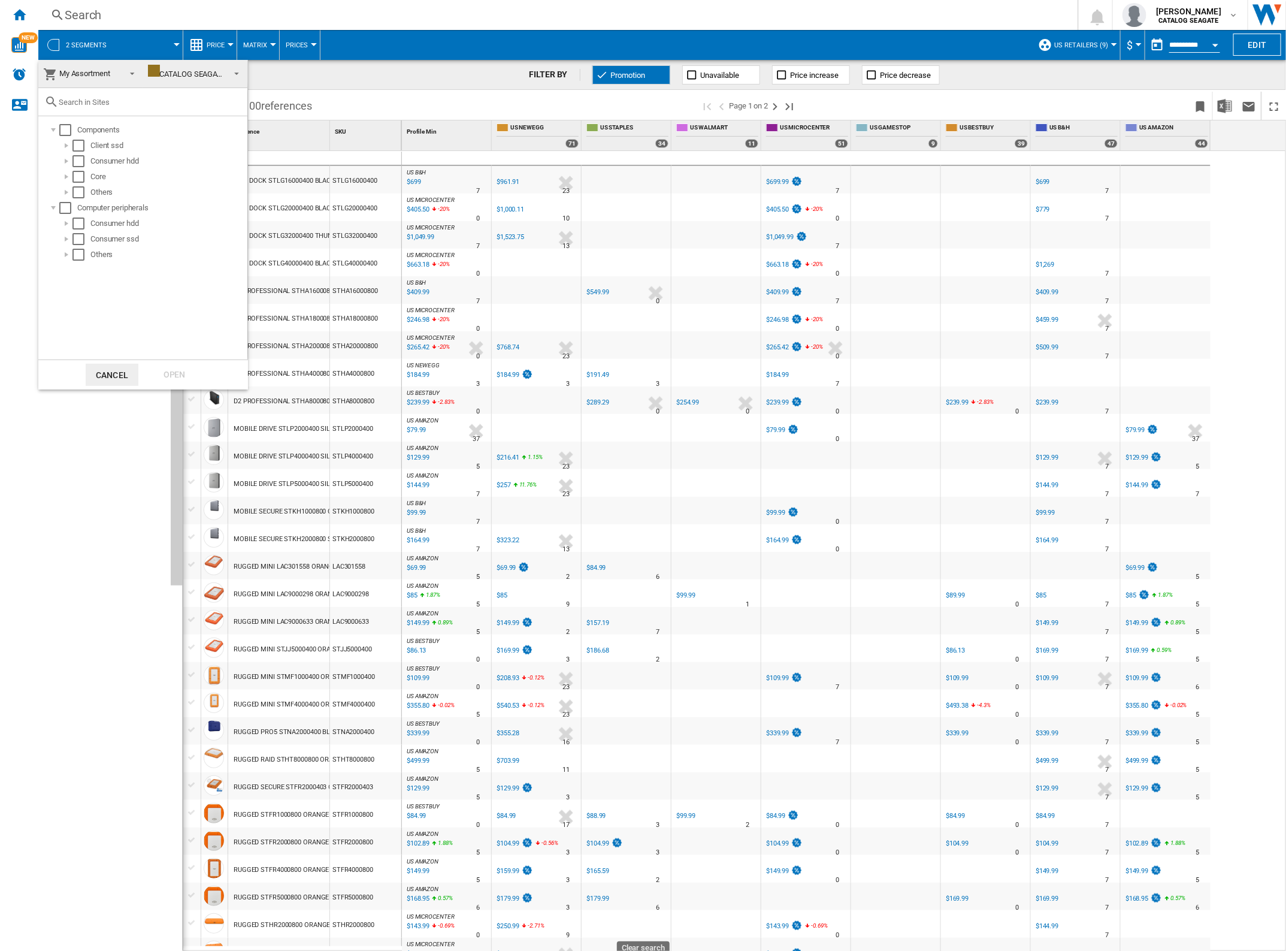
click at [102, 72] on span "My Assortment" at bounding box center [84, 73] width 51 height 9
click at [378, 91] on md-backdrop at bounding box center [643, 475] width 1286 height 951
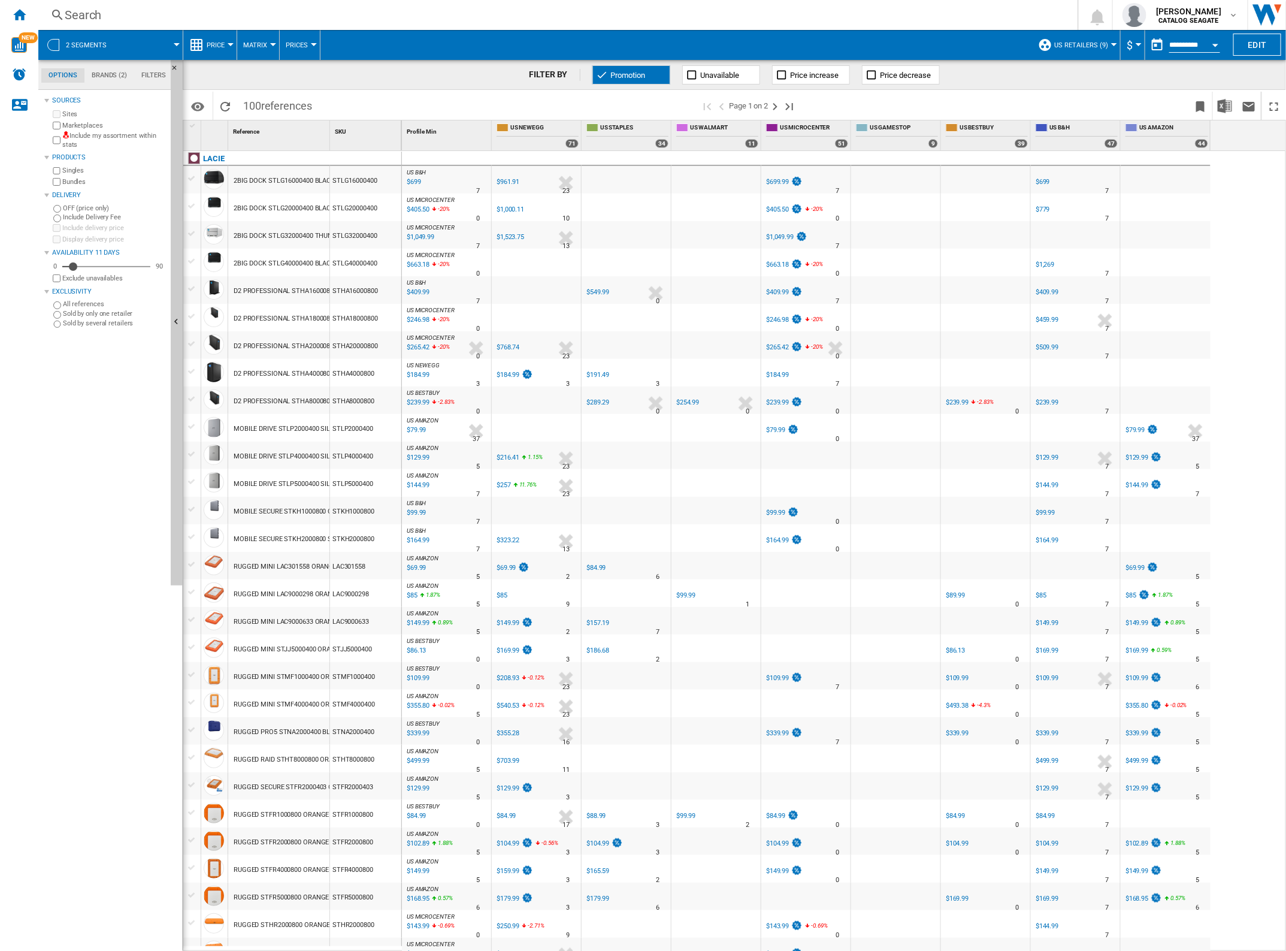
click at [120, 72] on md-tab-item "Brands (2)" at bounding box center [109, 75] width 50 height 14
click at [53, 75] on md-tab-item "Options" at bounding box center [62, 75] width 43 height 14
click at [162, 84] on md-tabs-canvas "Options Brands (2) Filters Options Brands (2) Filters" at bounding box center [110, 75] width 144 height 30
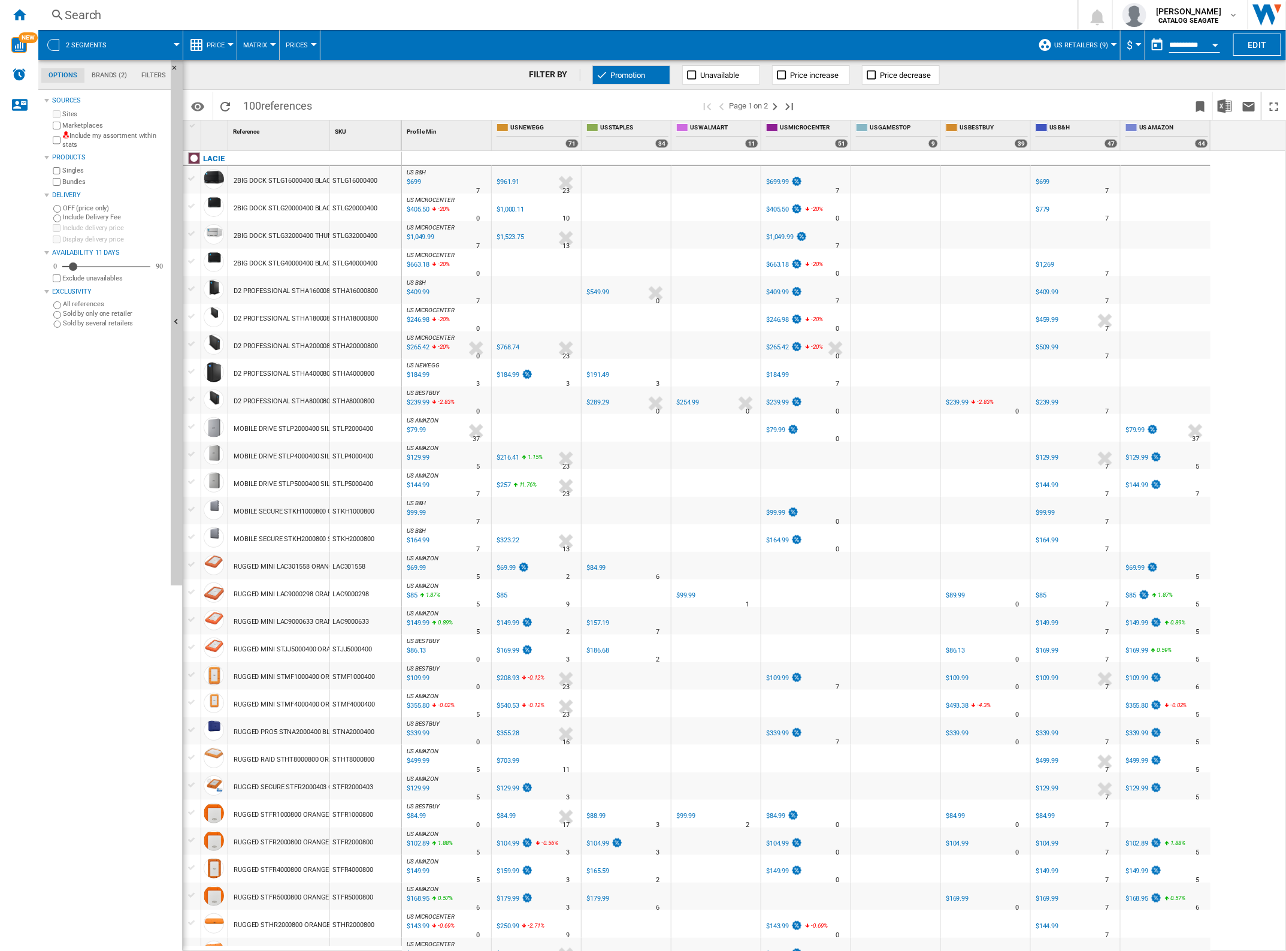
click at [161, 78] on md-tab-item "Filters" at bounding box center [153, 75] width 39 height 14
click at [160, 78] on md-tab-item "Filters" at bounding box center [153, 75] width 39 height 14
click at [60, 75] on md-tab-item "Options" at bounding box center [62, 75] width 43 height 14
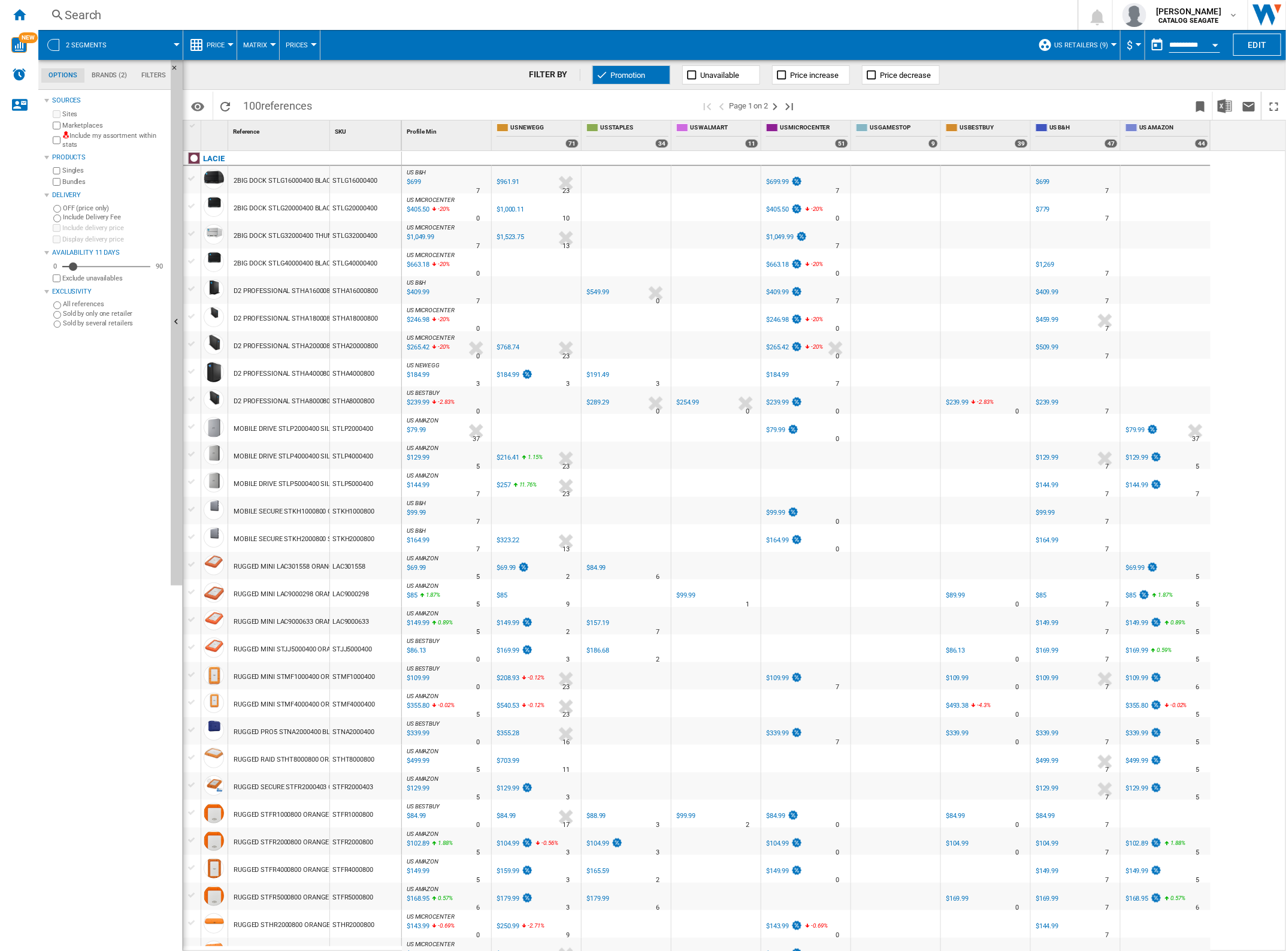
click at [120, 47] on div "2 segments" at bounding box center [110, 45] width 132 height 30
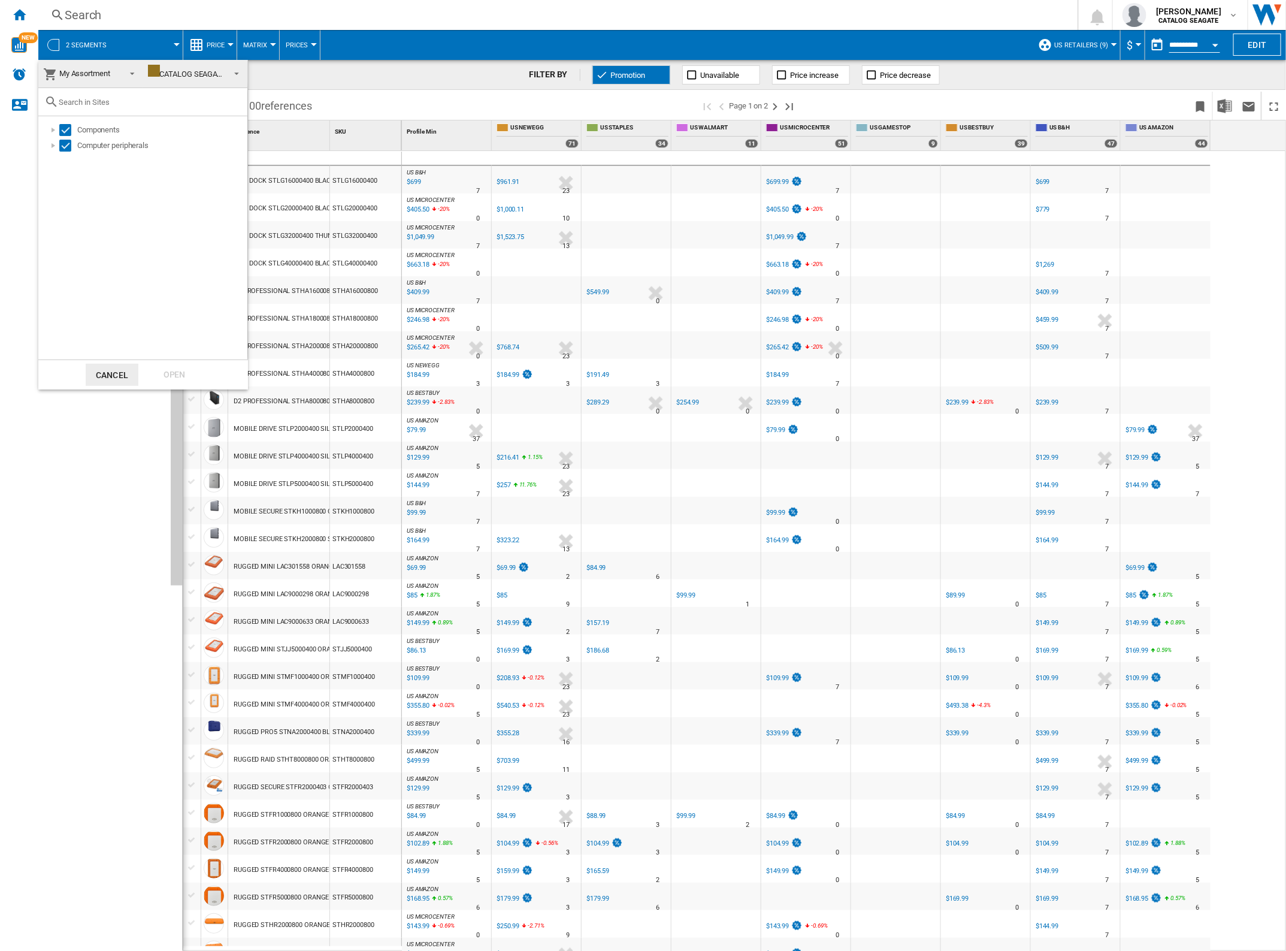
click at [85, 73] on span "My Assortment" at bounding box center [84, 73] width 51 height 9
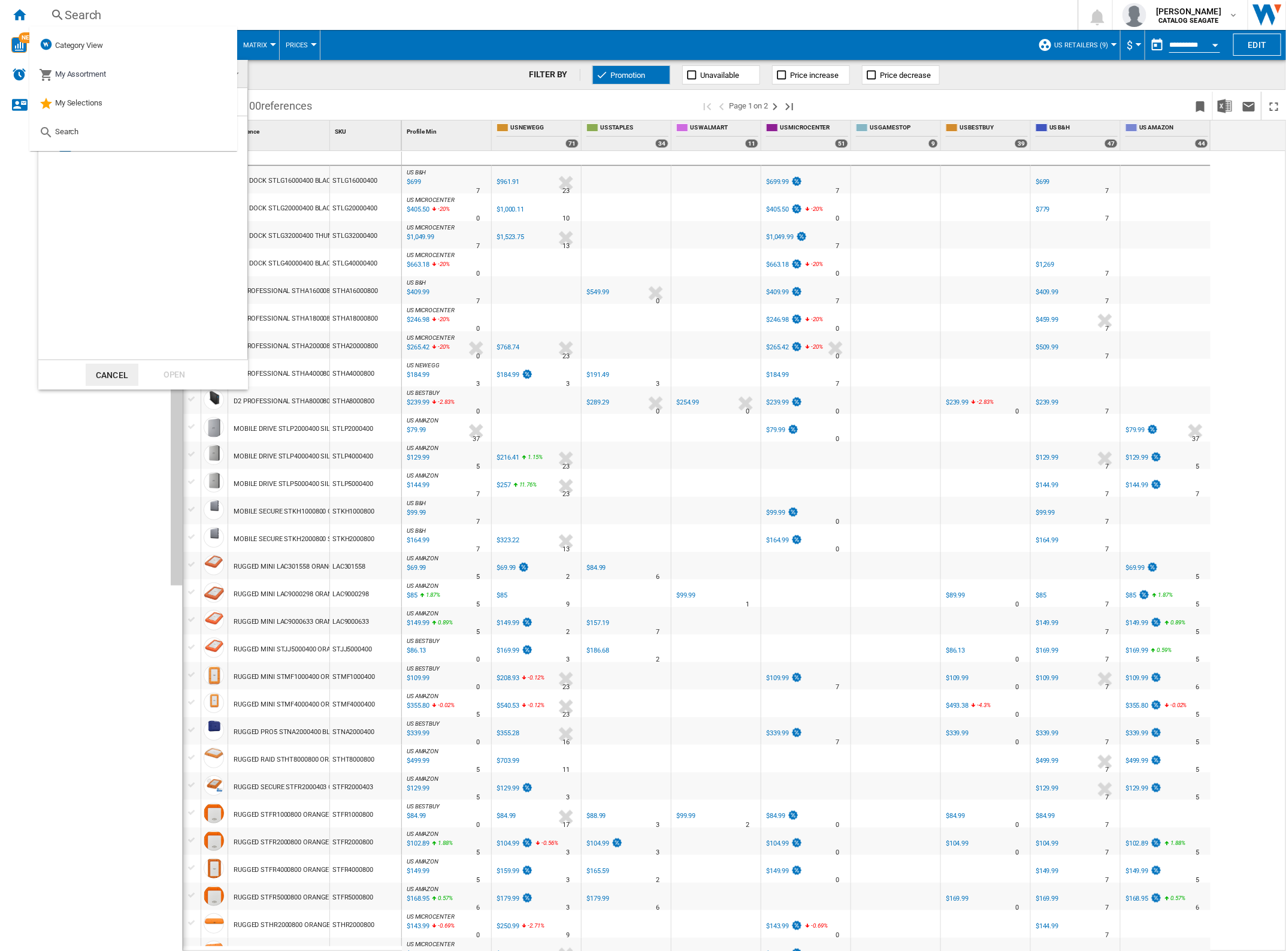
click at [99, 202] on div "Components Computer peripherals" at bounding box center [142, 237] width 209 height 243
click at [69, 210] on div "Components Computer peripherals" at bounding box center [142, 237] width 209 height 243
click at [58, 190] on div "Components Computer peripherals" at bounding box center [142, 237] width 209 height 243
click at [158, 261] on div "Components Computer peripherals" at bounding box center [142, 237] width 209 height 243
click at [158, 47] on md-option "Category View" at bounding box center [133, 45] width 208 height 29
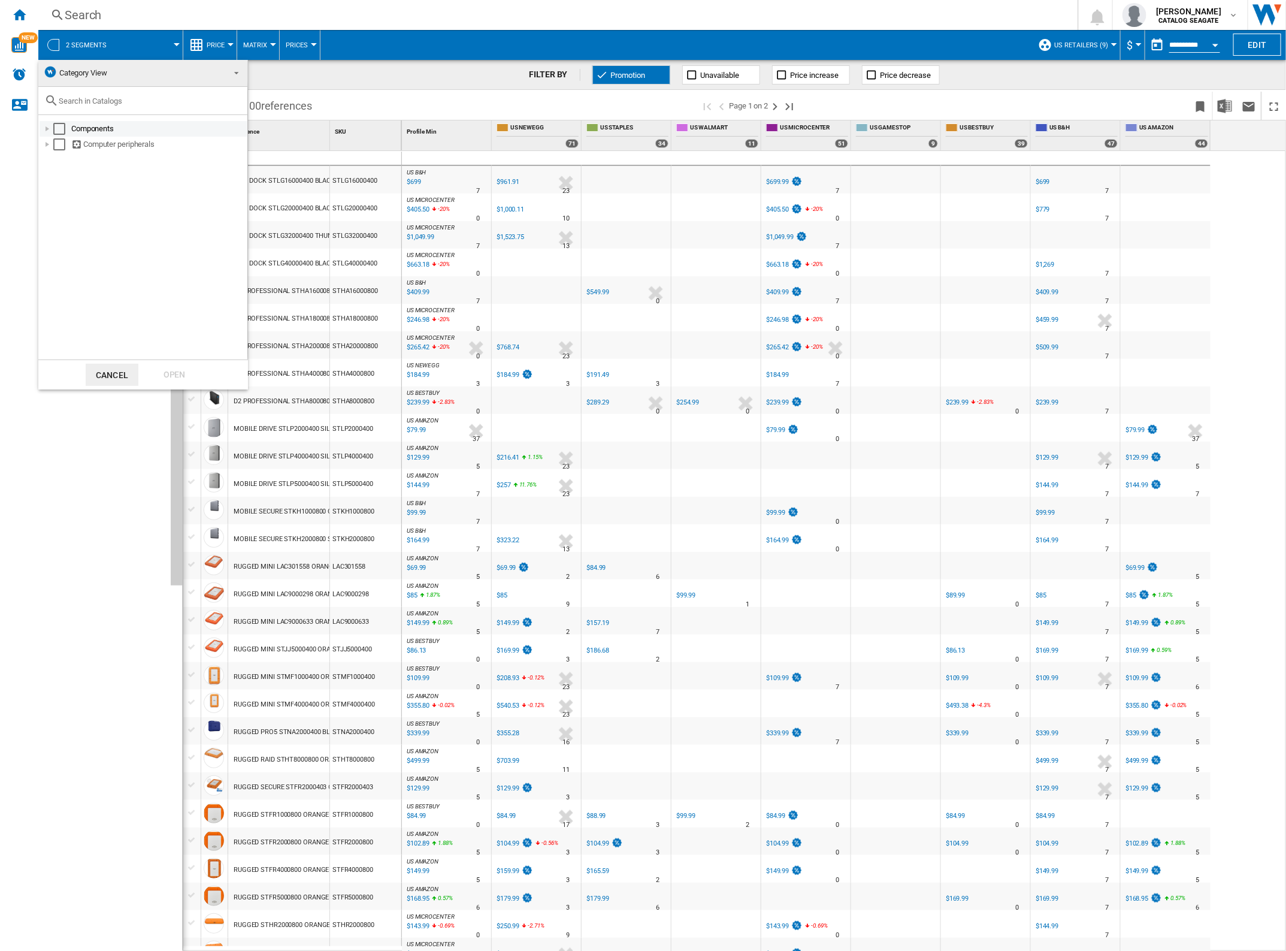
click at [45, 127] on div at bounding box center [47, 129] width 12 height 12
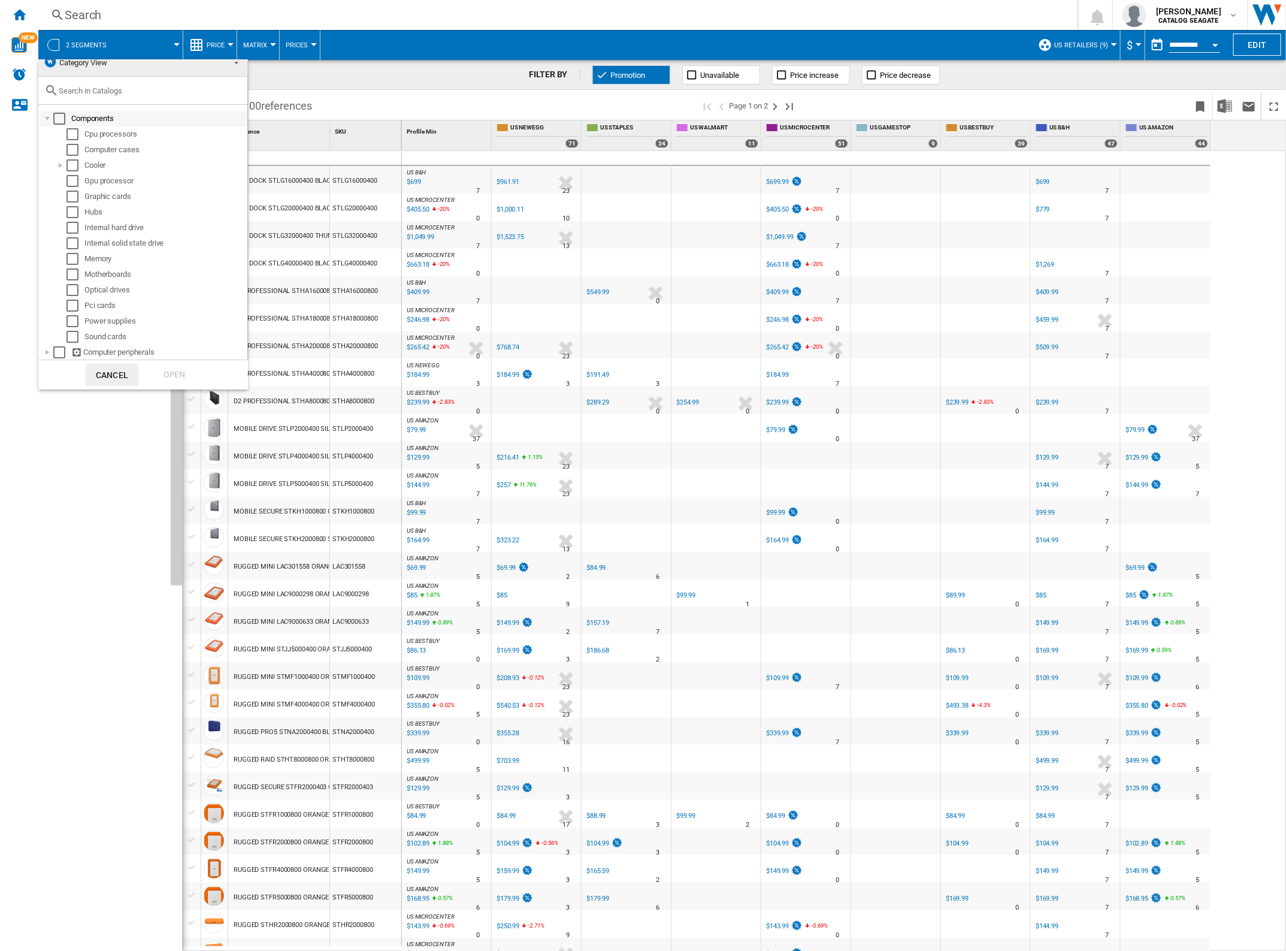
click at [47, 118] on div at bounding box center [47, 119] width 12 height 12
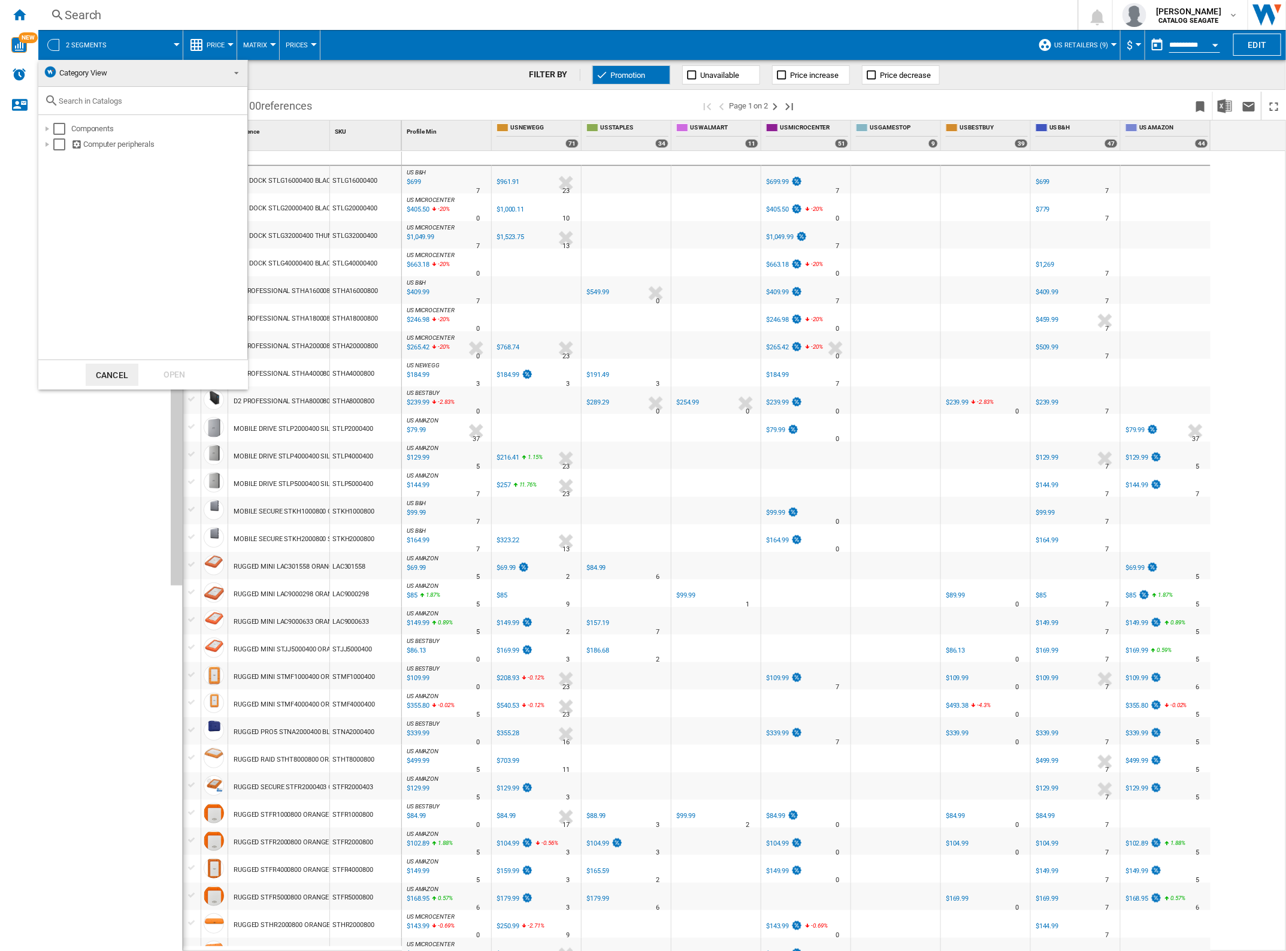
click at [96, 73] on span "Category View" at bounding box center [83, 72] width 48 height 9
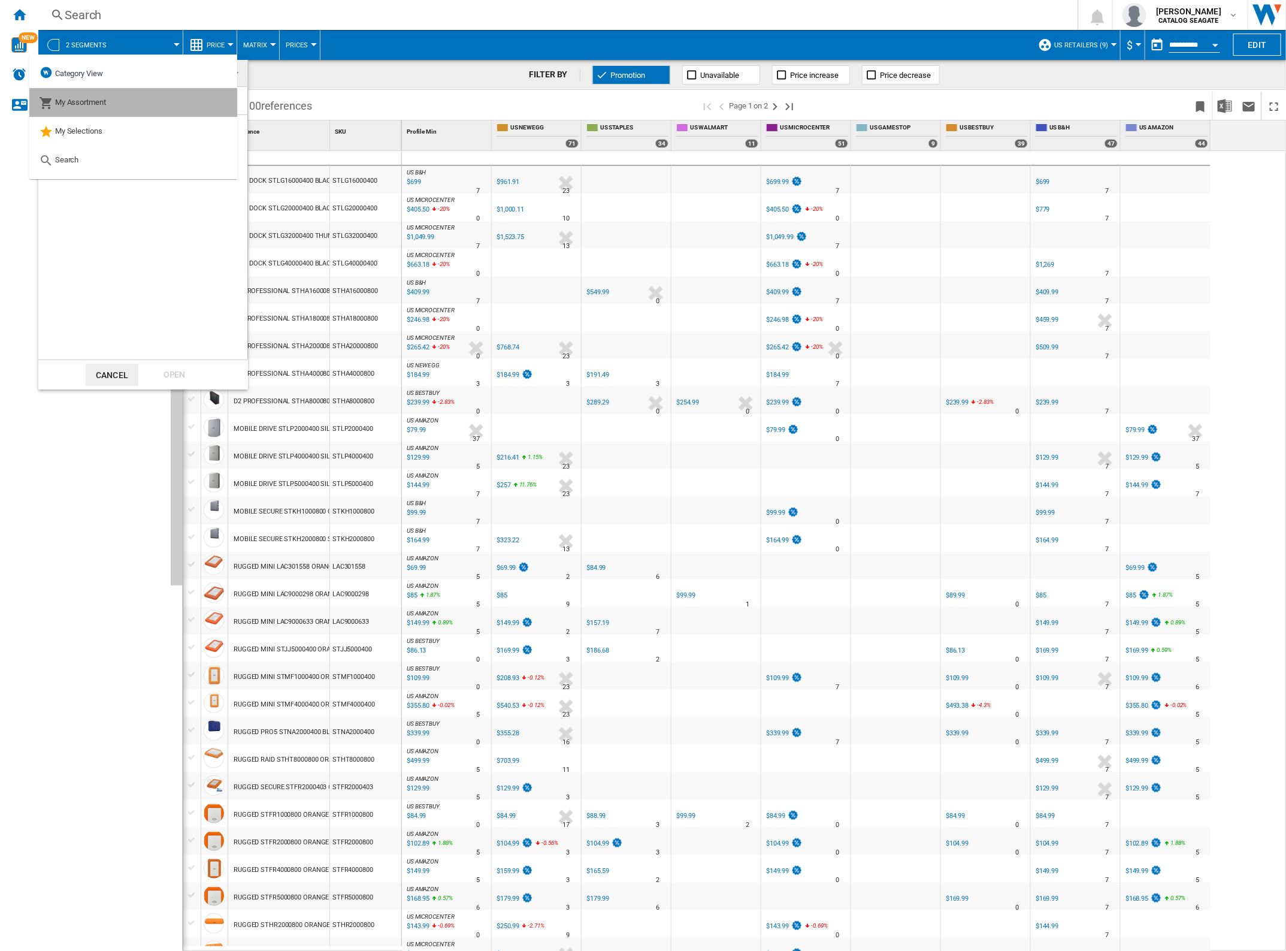
click at [87, 108] on div "My Assortment" at bounding box center [72, 102] width 67 height 17
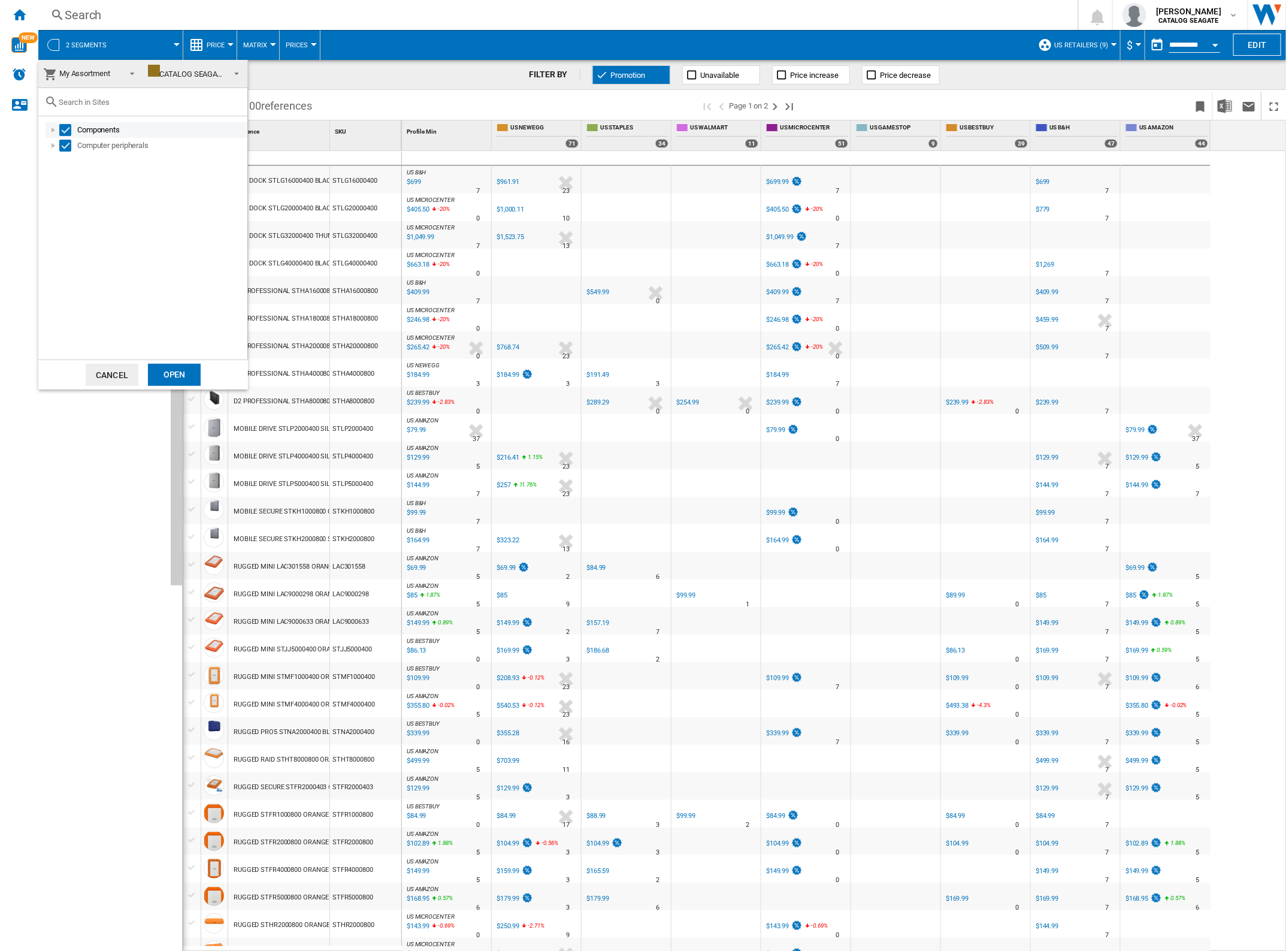
click at [49, 132] on div at bounding box center [53, 130] width 12 height 12
click at [60, 129] on div "Select" at bounding box center [65, 130] width 12 height 12
click at [63, 204] on div "Select" at bounding box center [65, 208] width 12 height 12
click at [69, 161] on div at bounding box center [67, 161] width 12 height 12
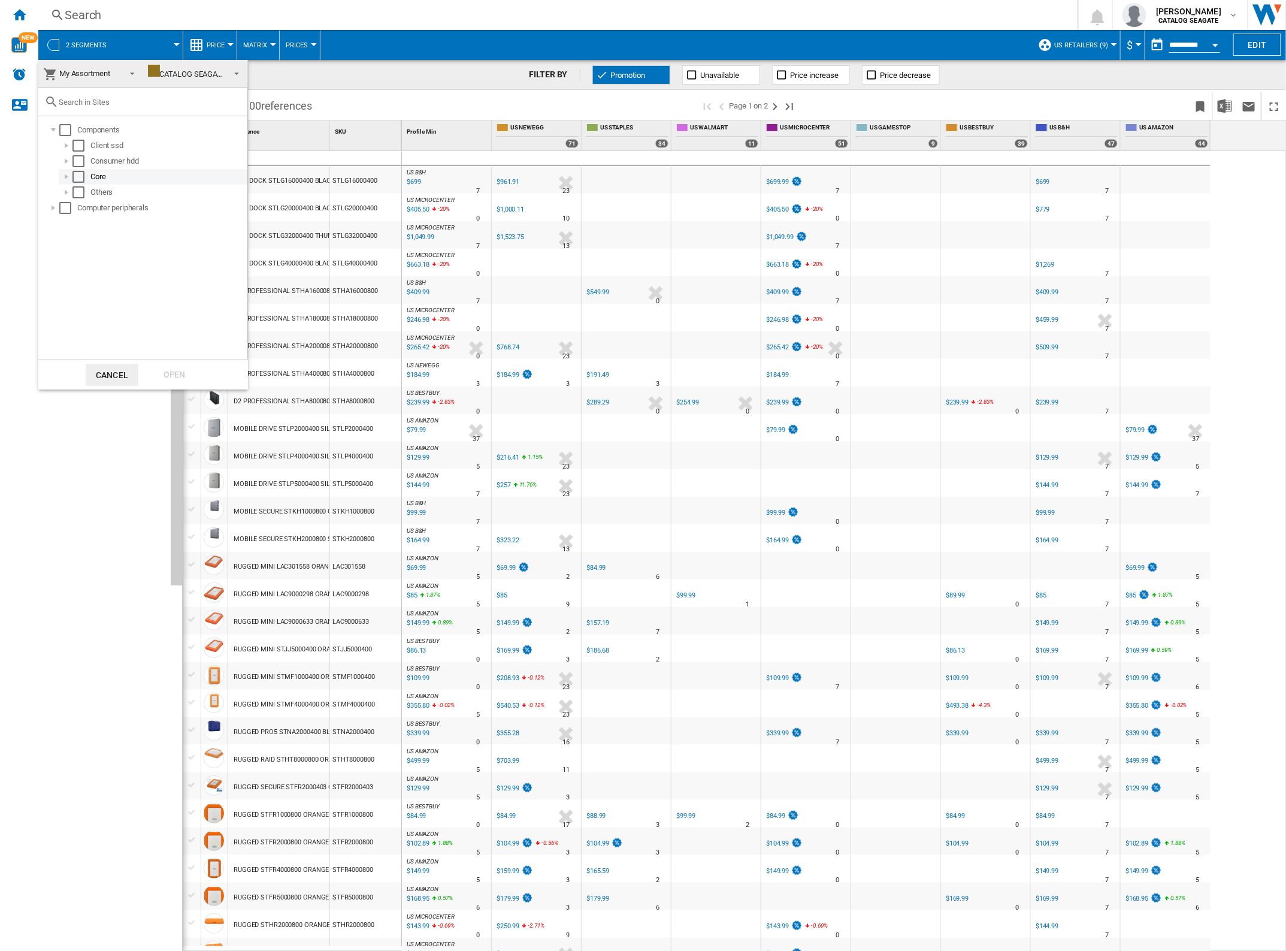
click at [69, 175] on div at bounding box center [67, 177] width 12 height 12
click at [72, 189] on div "Select" at bounding box center [78, 192] width 12 height 12
click at [70, 190] on div at bounding box center [67, 192] width 12 height 12
click at [77, 189] on div "Select" at bounding box center [78, 192] width 12 height 12
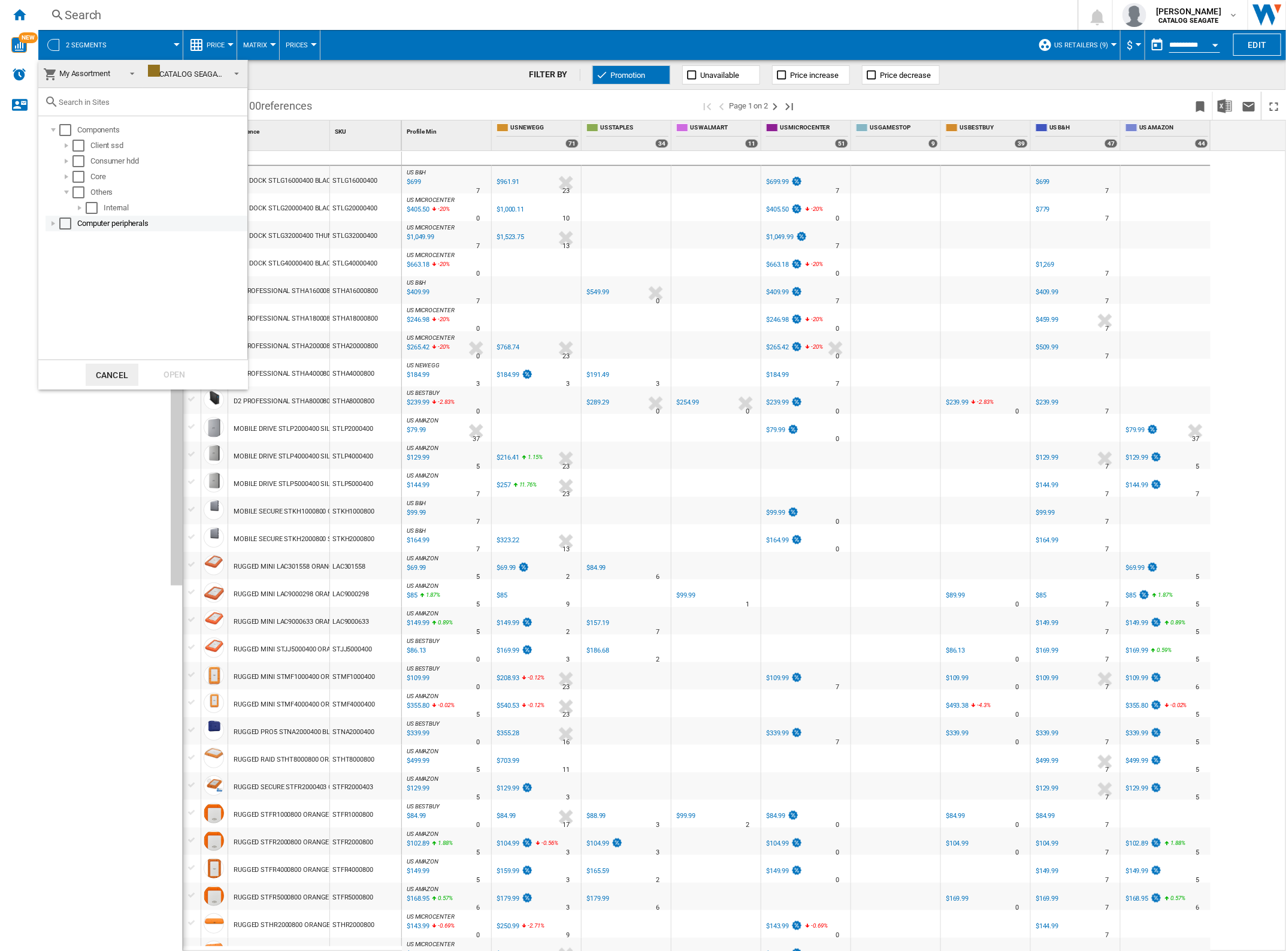
click at [49, 225] on div at bounding box center [53, 223] width 12 height 12
click at [66, 235] on div at bounding box center [67, 239] width 12 height 12
click at [67, 270] on div at bounding box center [67, 270] width 12 height 12
click at [66, 303] on div at bounding box center [67, 301] width 12 height 12
click at [78, 285] on div at bounding box center [80, 286] width 12 height 12
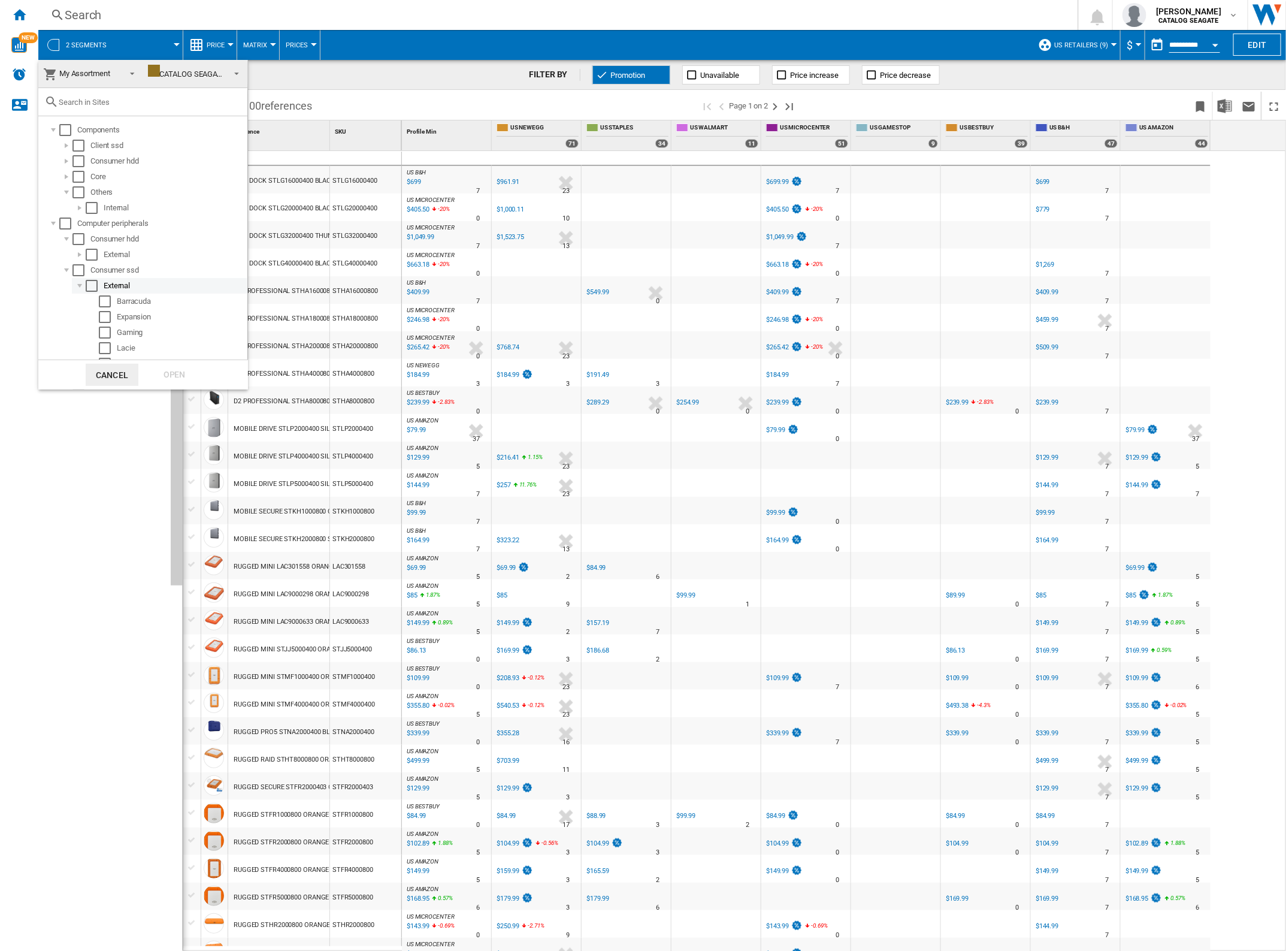
click at [78, 285] on div at bounding box center [80, 286] width 12 height 12
click at [64, 190] on div at bounding box center [67, 192] width 12 height 12
click at [65, 179] on div at bounding box center [67, 177] width 12 height 12
click at [77, 192] on div at bounding box center [80, 192] width 12 height 12
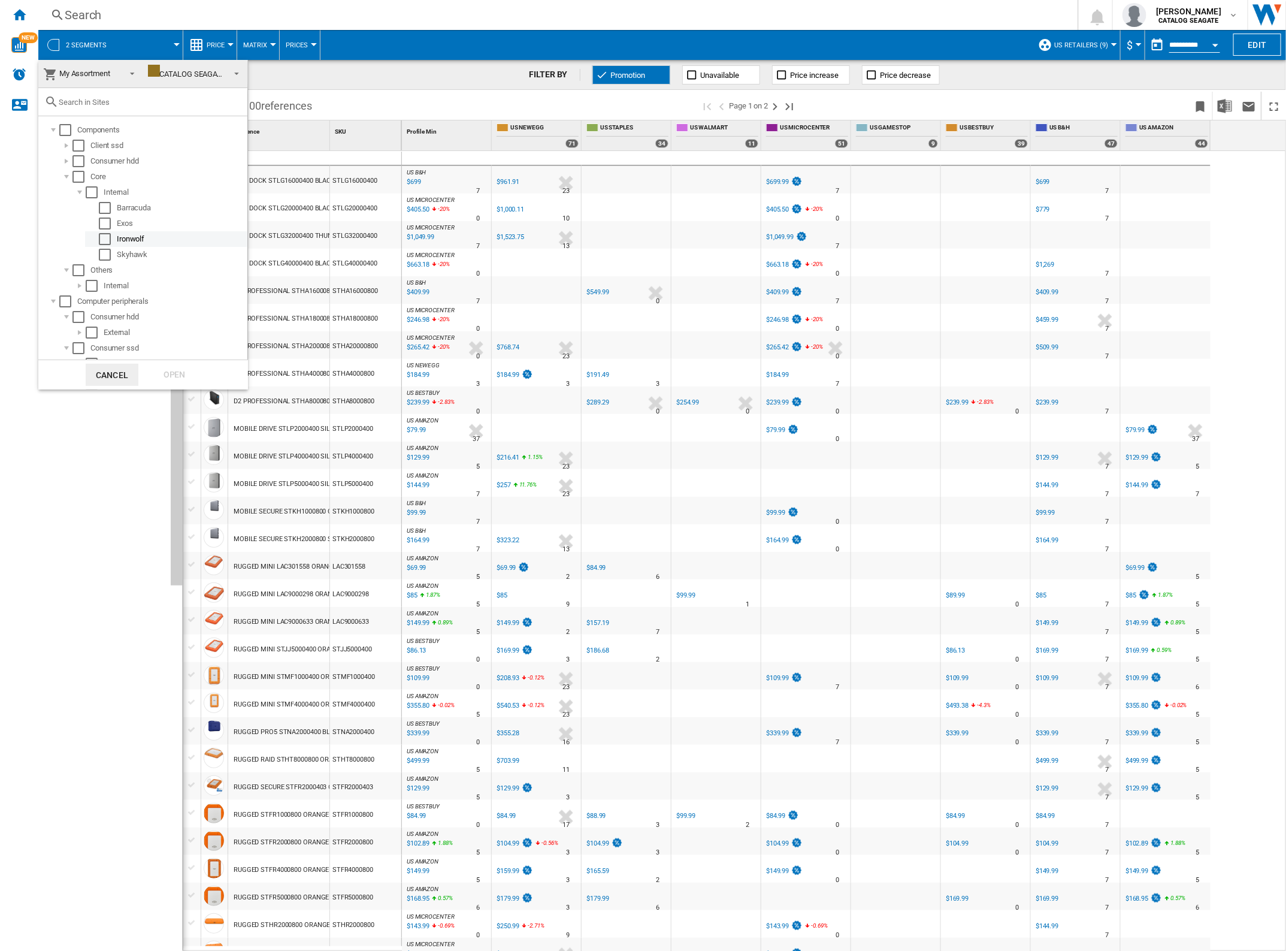
click at [104, 238] on div "Select" at bounding box center [105, 239] width 12 height 12
click at [180, 369] on div "Open" at bounding box center [174, 375] width 53 height 22
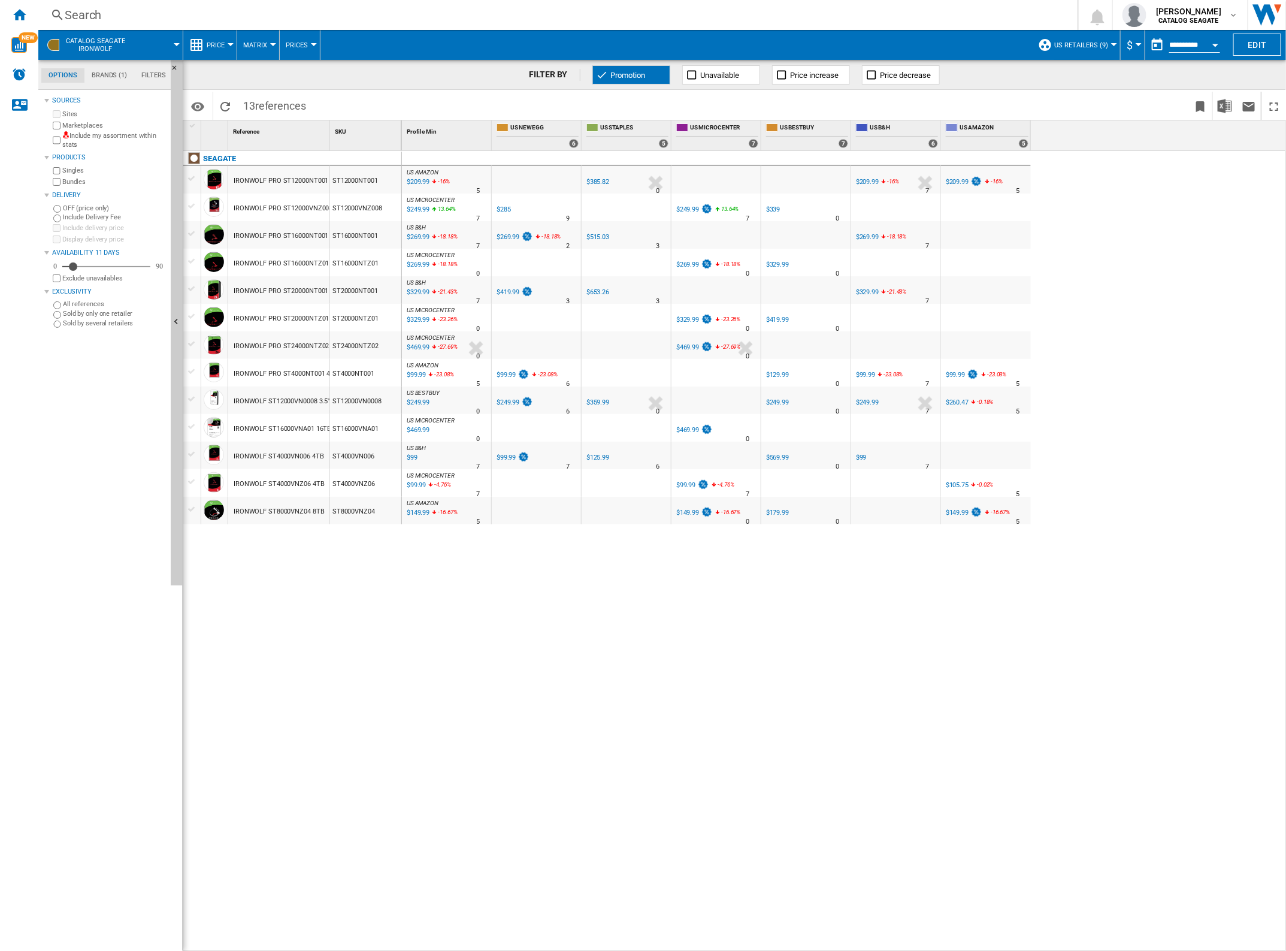
click at [205, 47] on div "Price" at bounding box center [209, 45] width 41 height 30
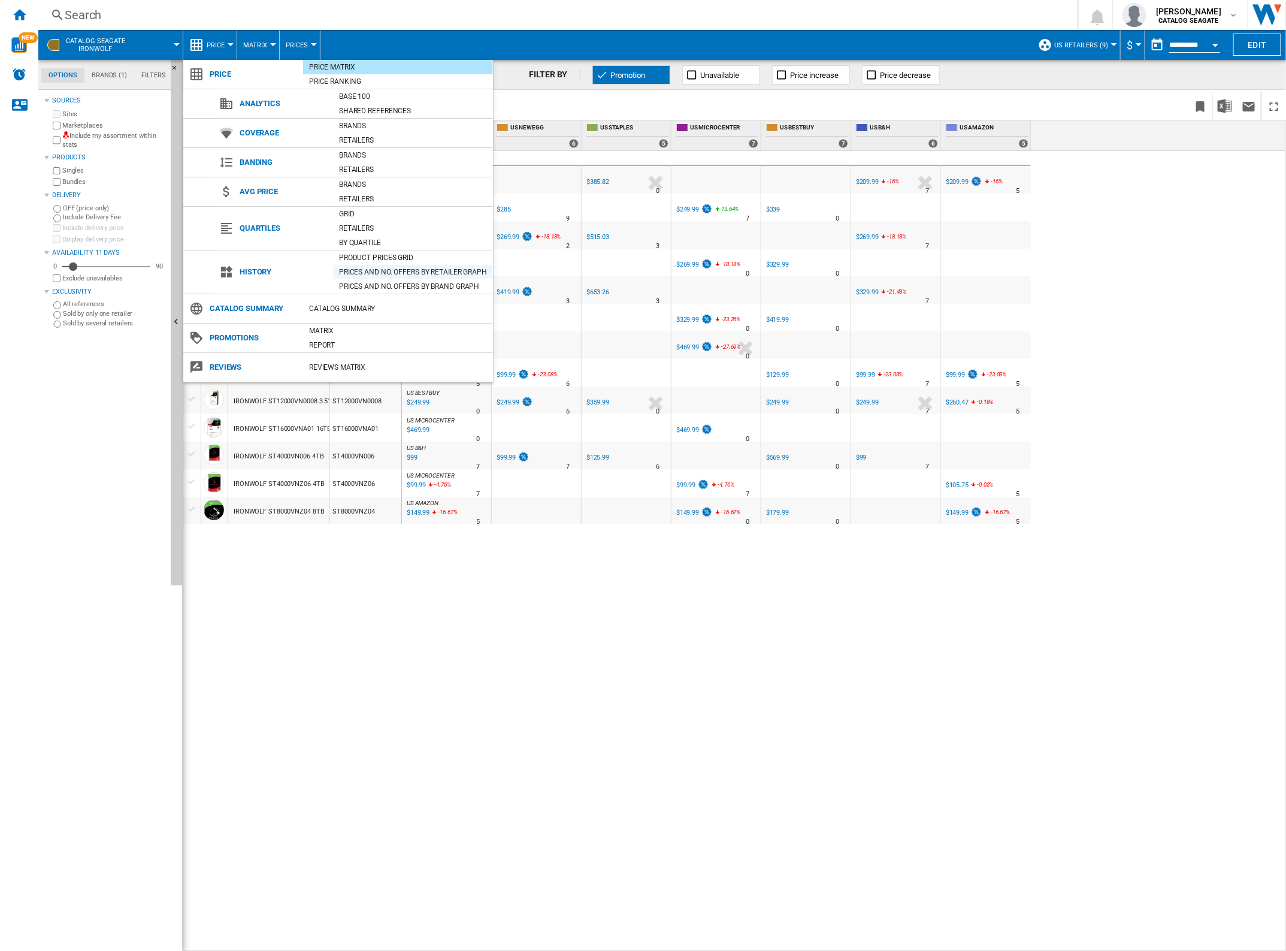
click at [387, 270] on div "Prices and No. offers by retailer graph" at bounding box center [413, 272] width 160 height 12
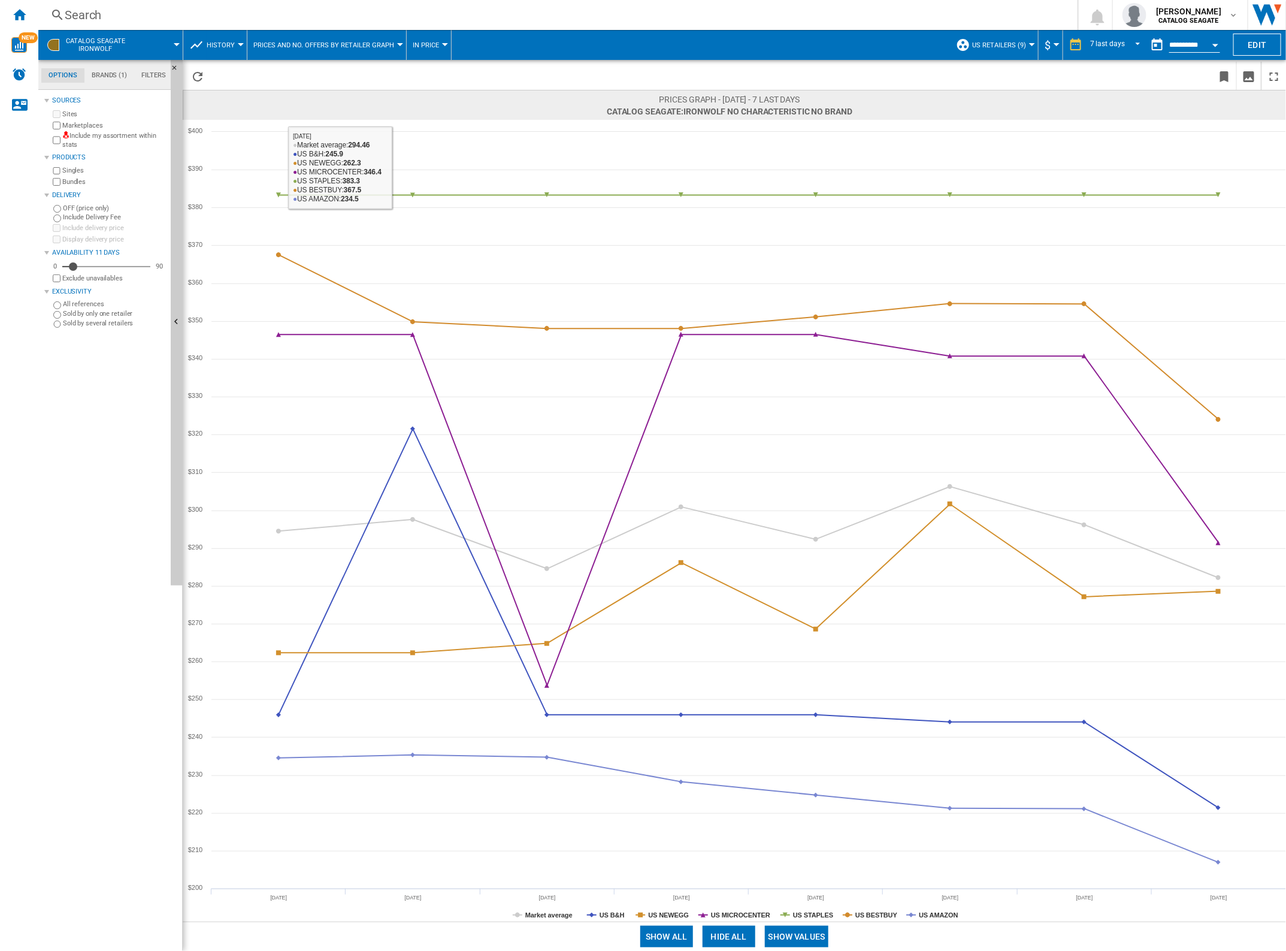
click at [210, 54] on button "History" at bounding box center [224, 45] width 34 height 30
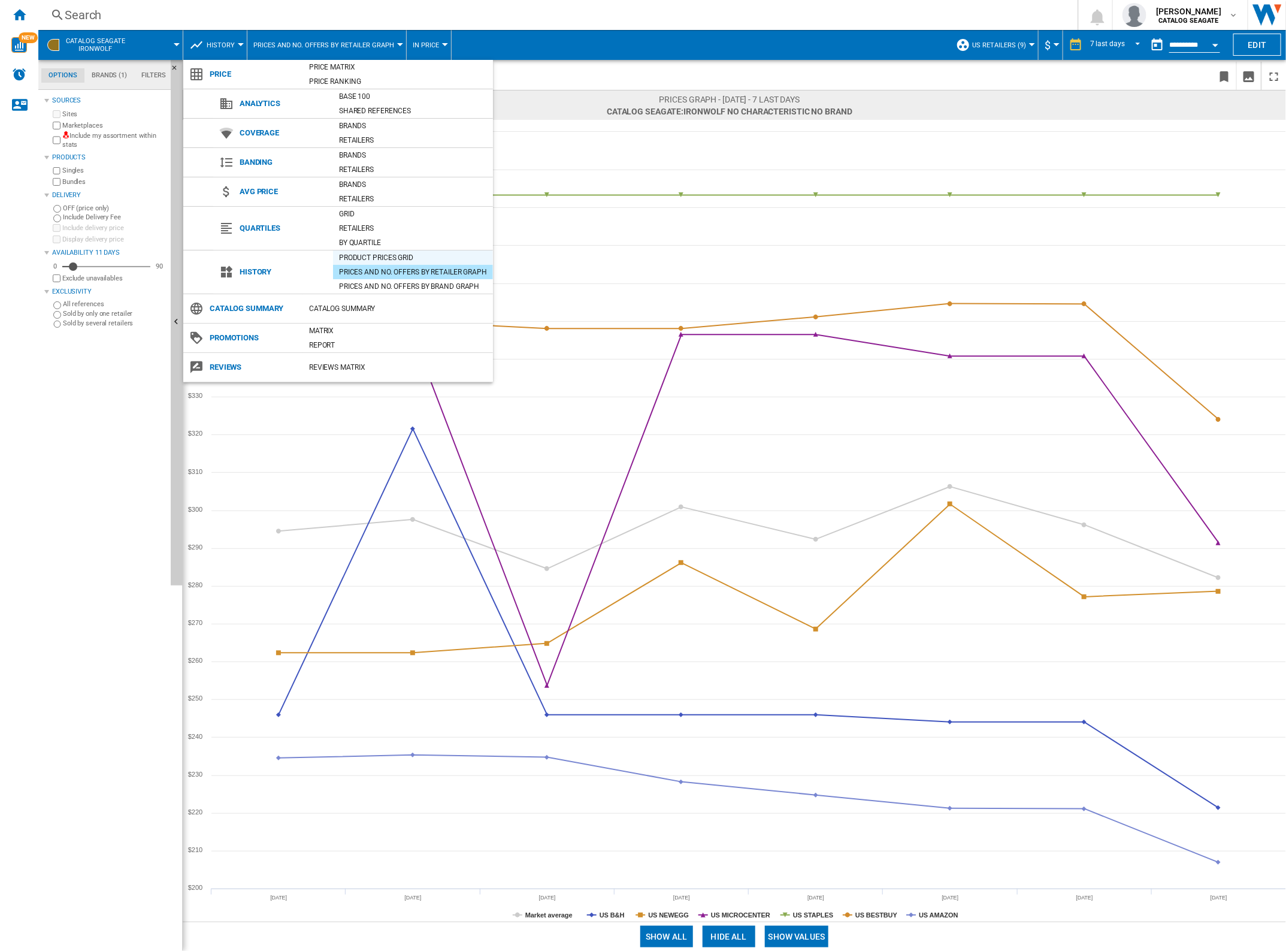
click at [347, 255] on div "Product prices grid" at bounding box center [413, 258] width 160 height 12
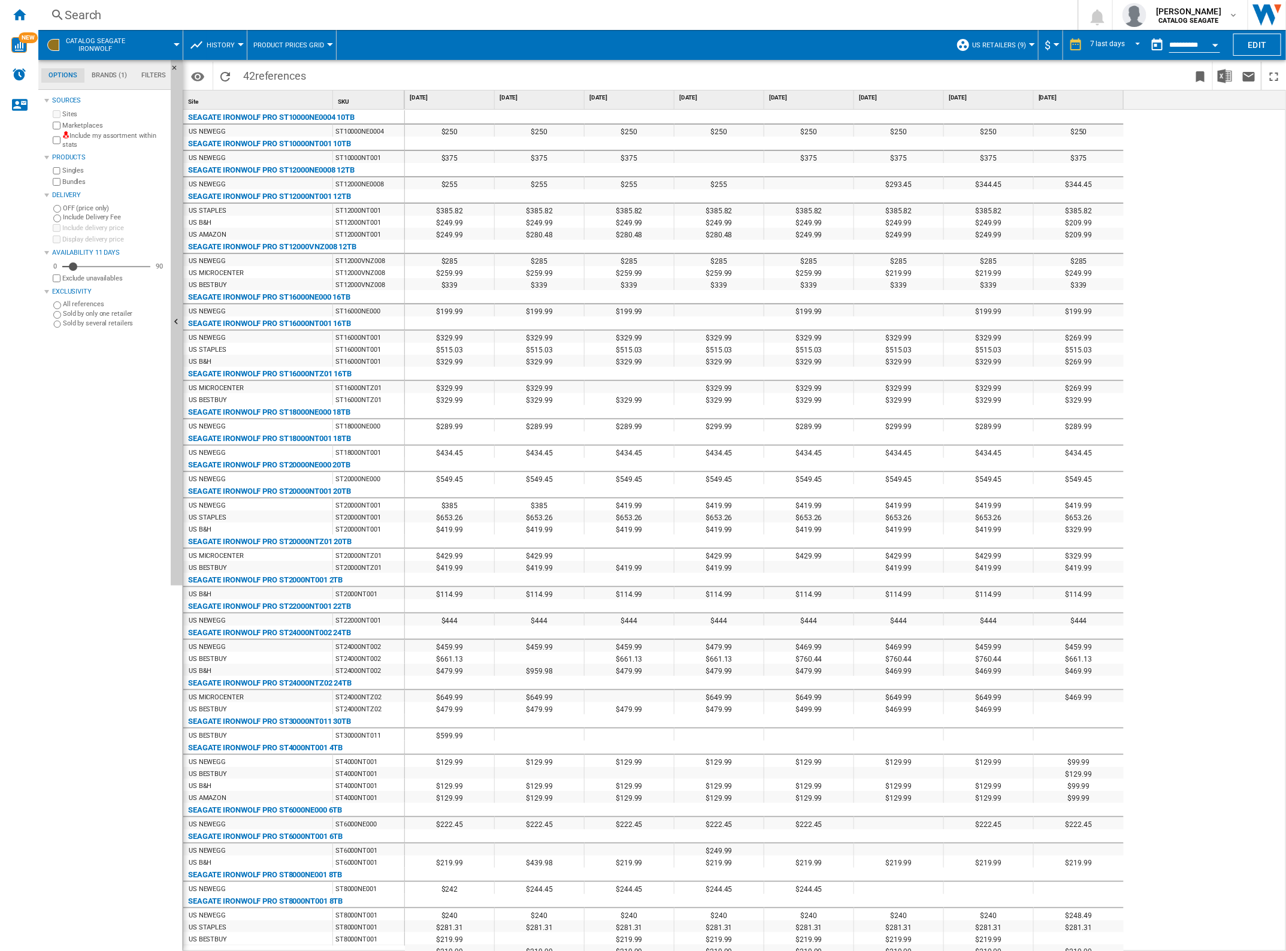
click at [228, 38] on button "History" at bounding box center [224, 45] width 34 height 30
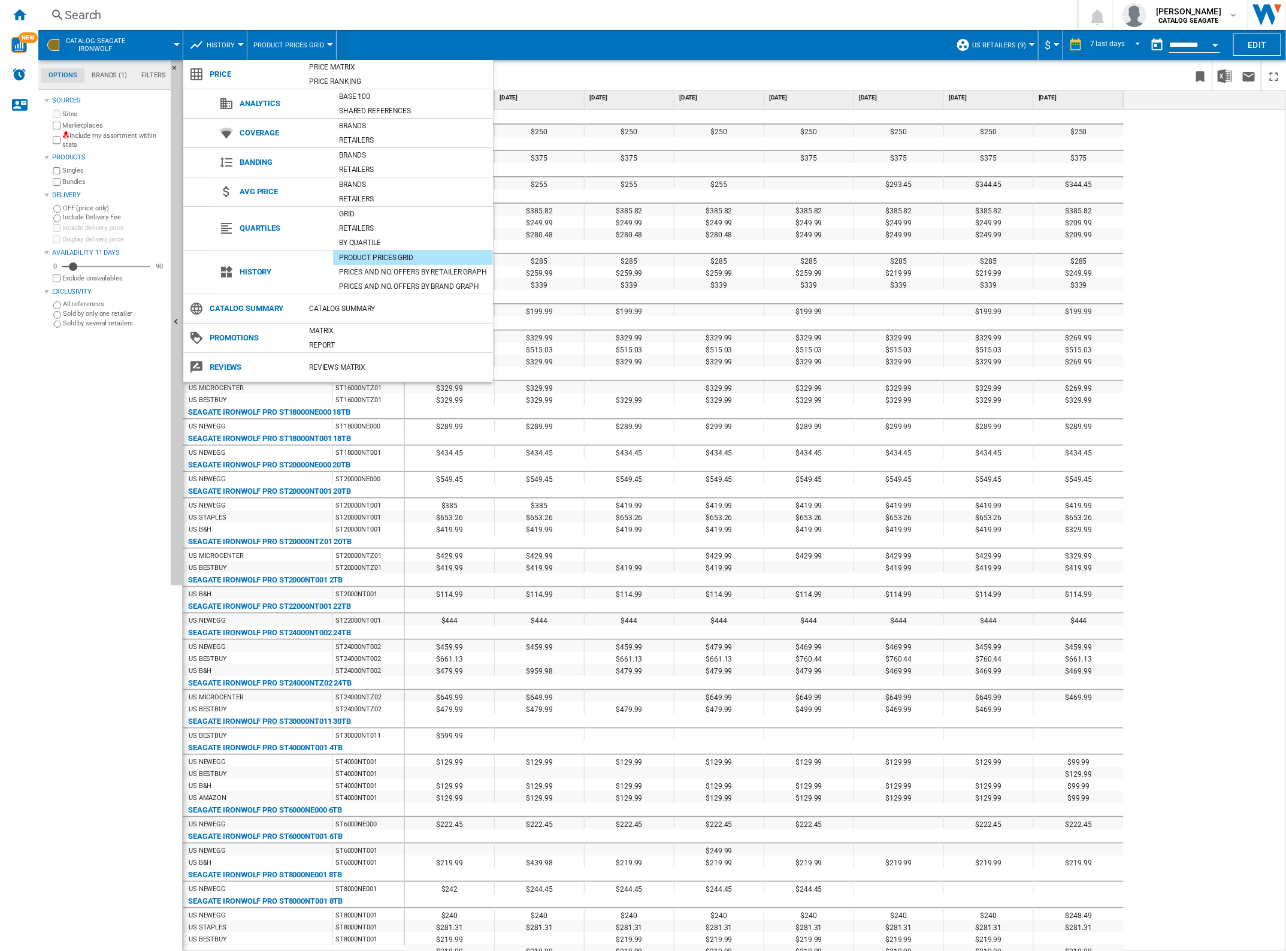
click at [364, 255] on div "Product prices grid" at bounding box center [413, 258] width 160 height 12
click at [343, 310] on div "Catalog Summary" at bounding box center [398, 309] width 190 height 12
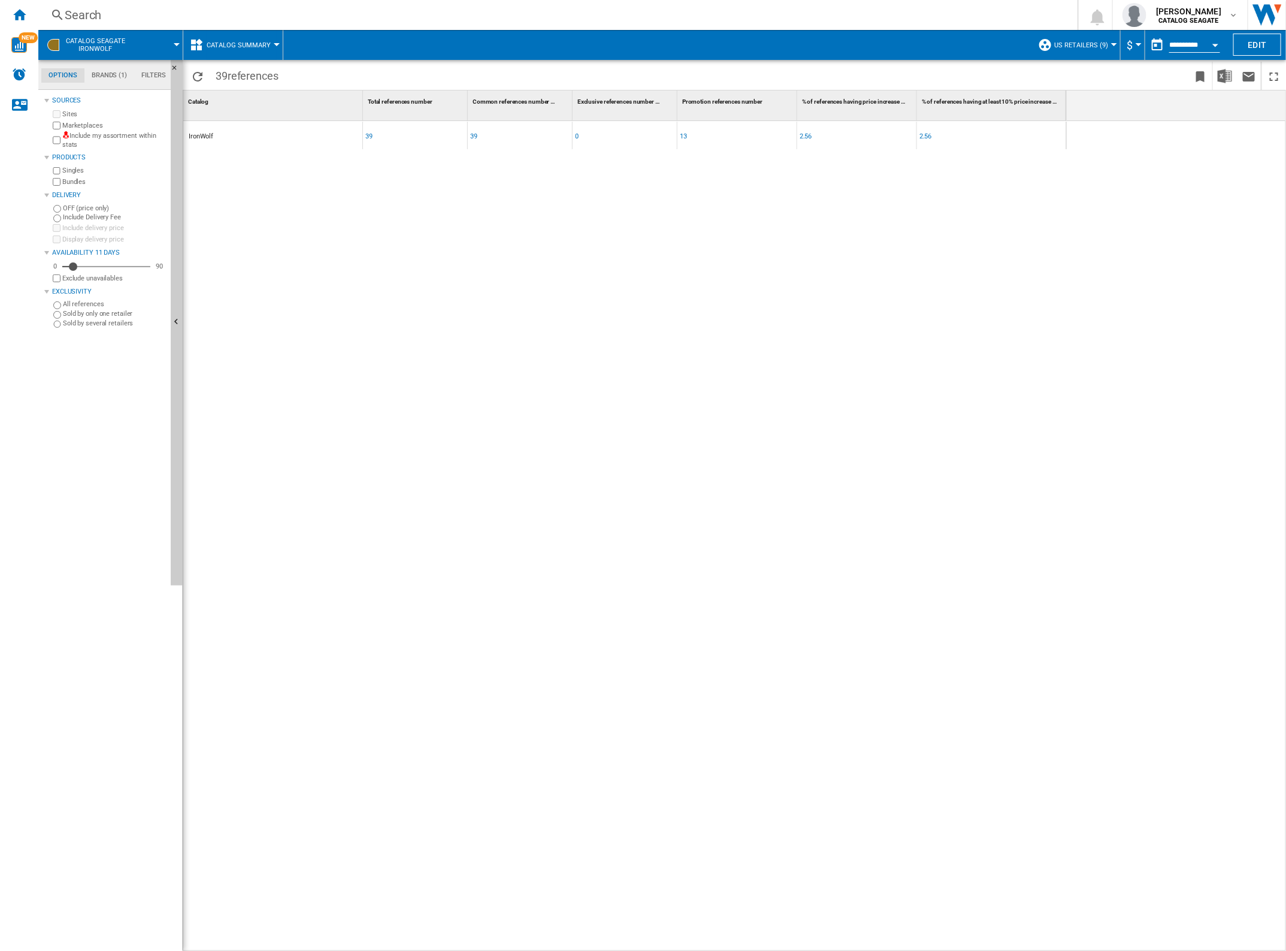
click at [255, 43] on span "Catalog Summary" at bounding box center [239, 45] width 64 height 8
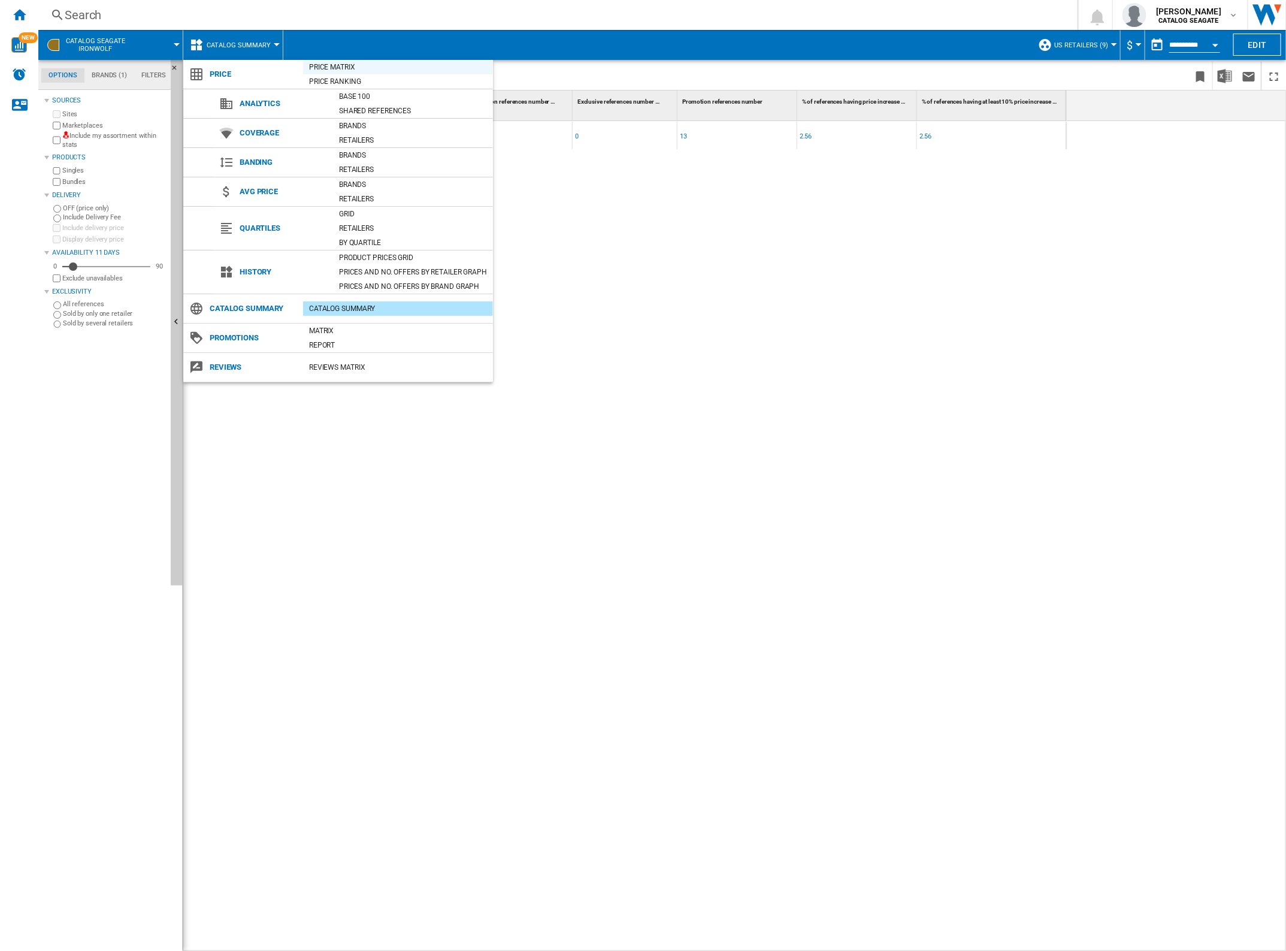
click at [346, 69] on div "Price Matrix" at bounding box center [398, 67] width 190 height 12
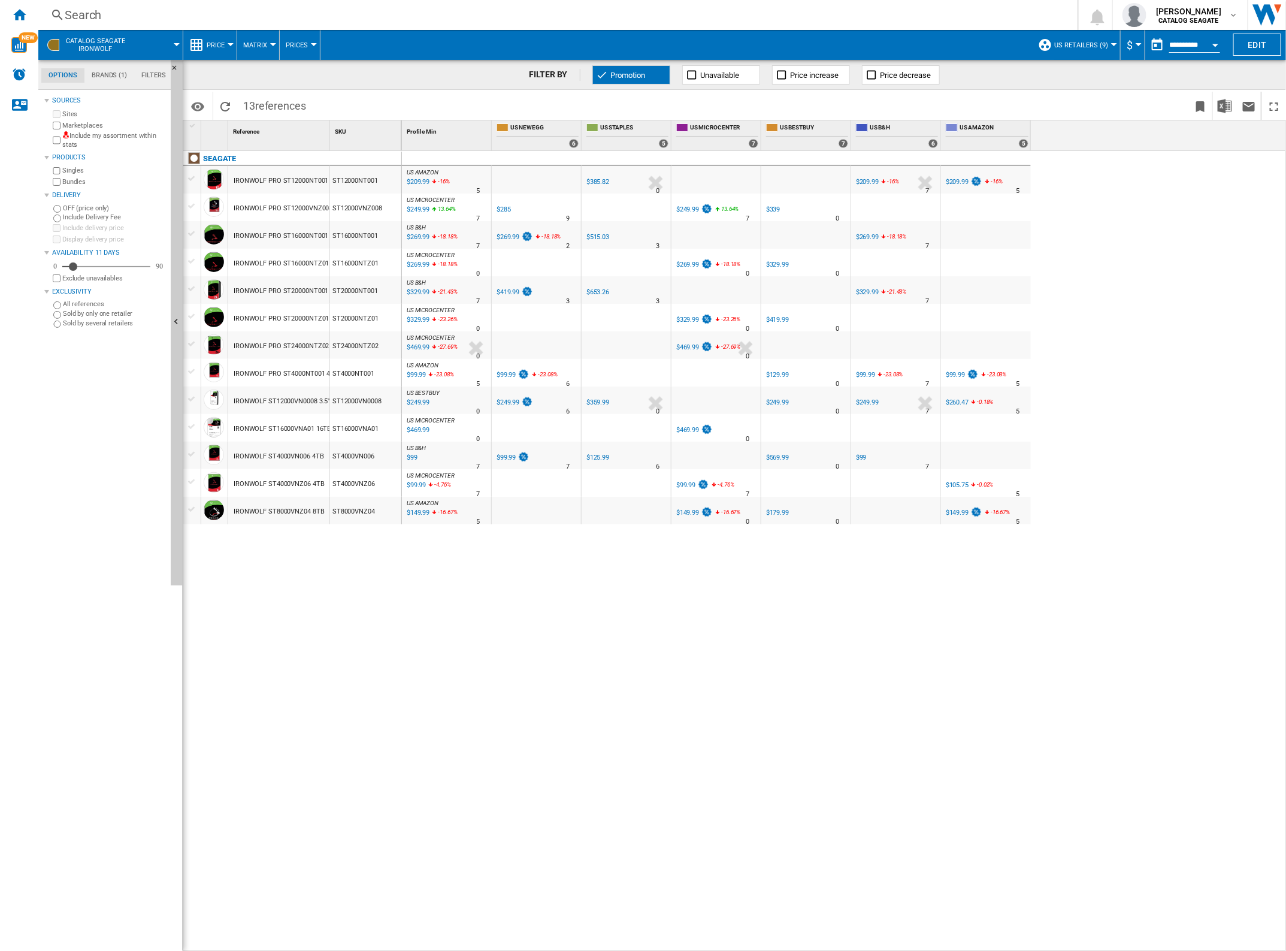
click at [603, 76] on ng-md-icon at bounding box center [602, 75] width 12 height 12
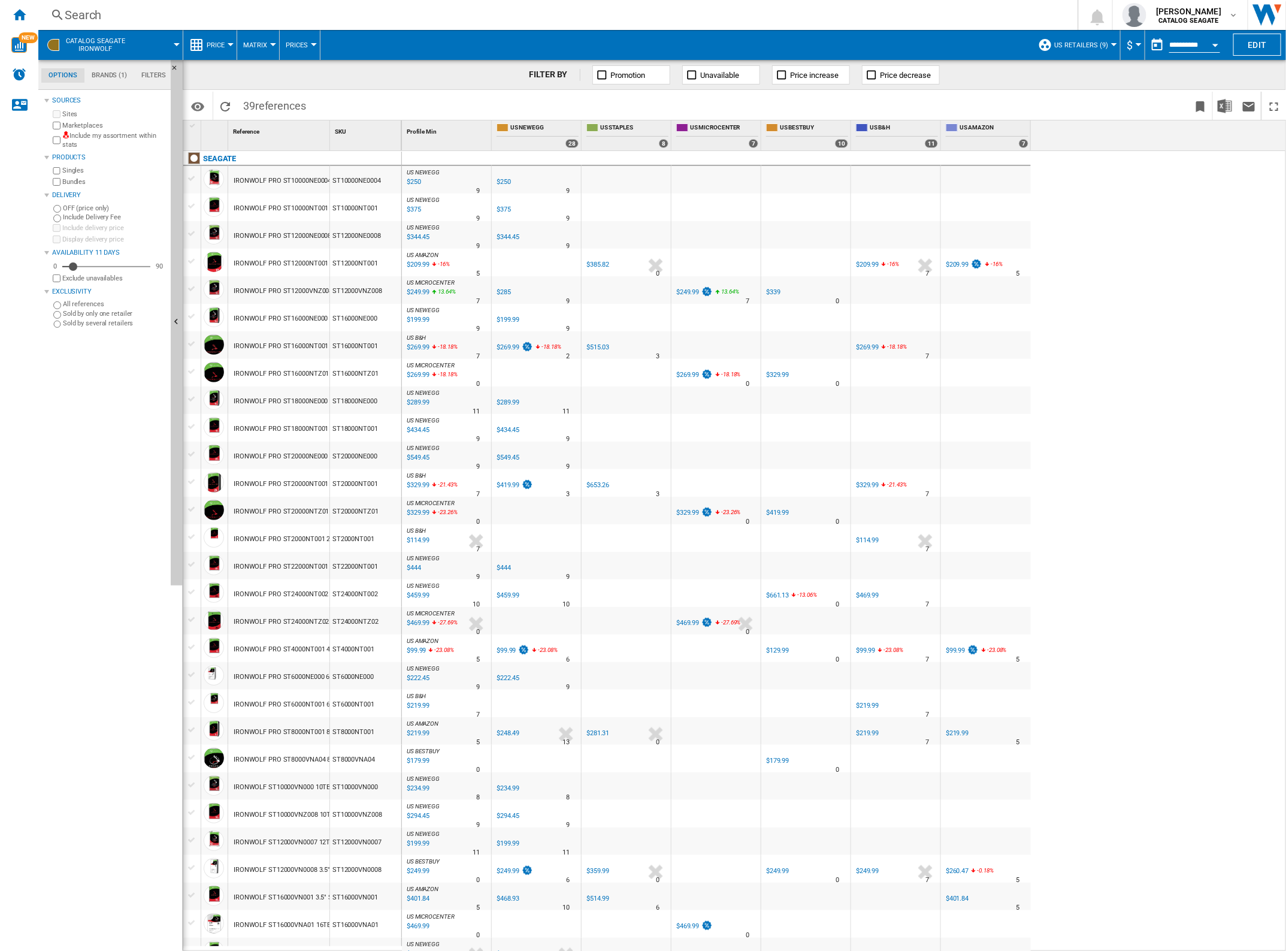
click at [222, 44] on span "Price" at bounding box center [216, 45] width 18 height 8
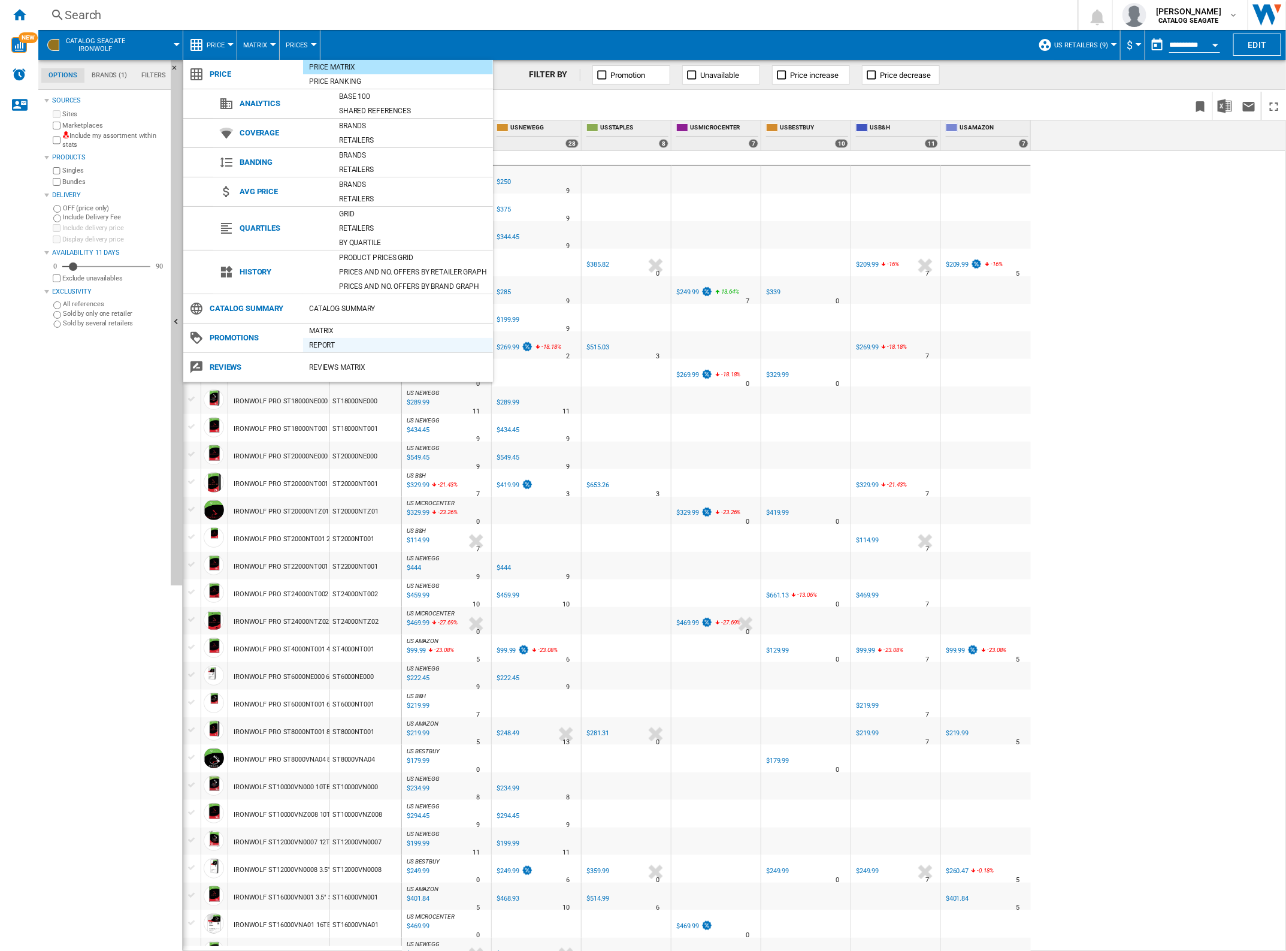
click at [331, 343] on div "Report" at bounding box center [398, 345] width 190 height 12
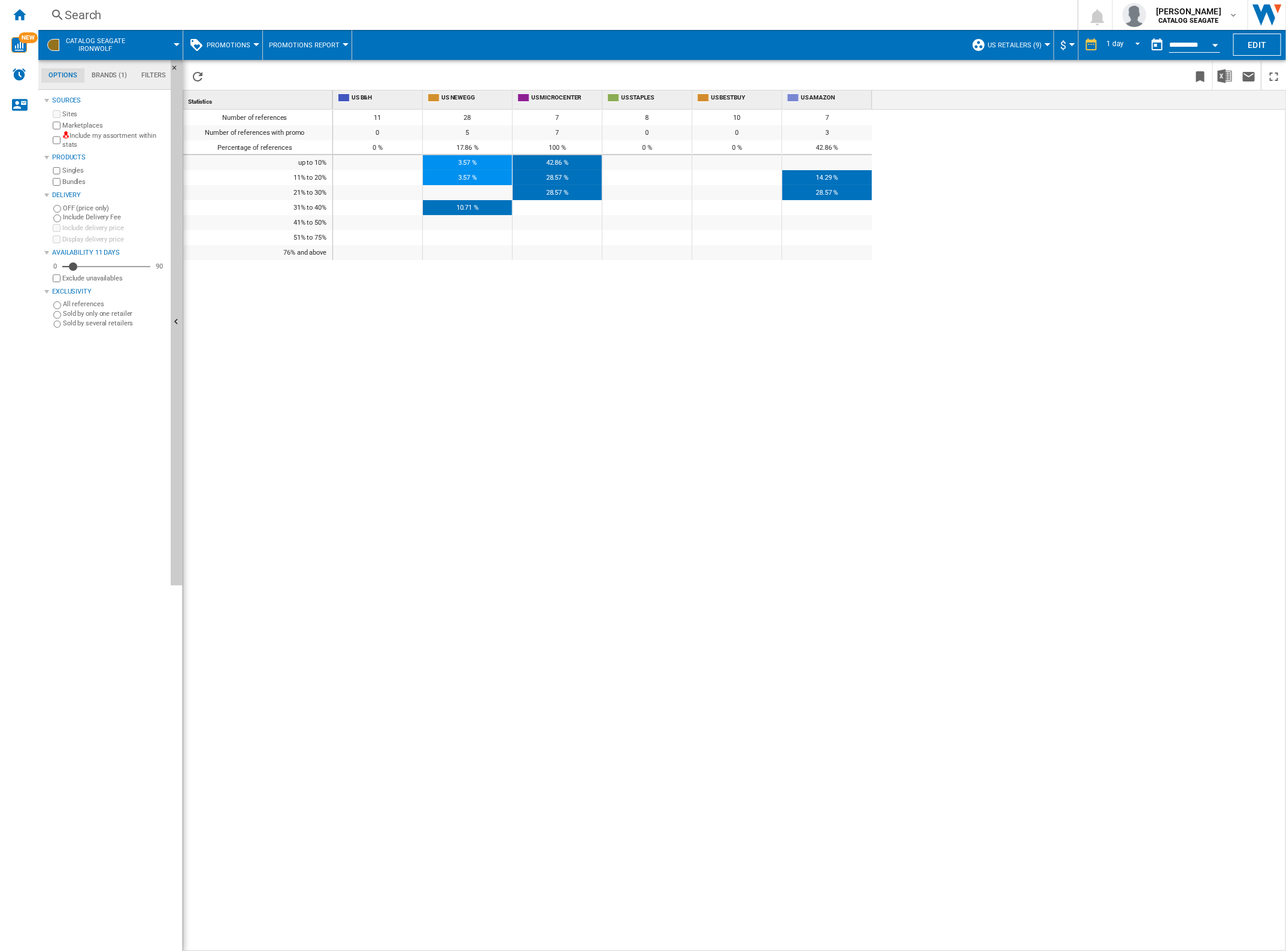
click at [169, 44] on span at bounding box center [159, 45] width 35 height 30
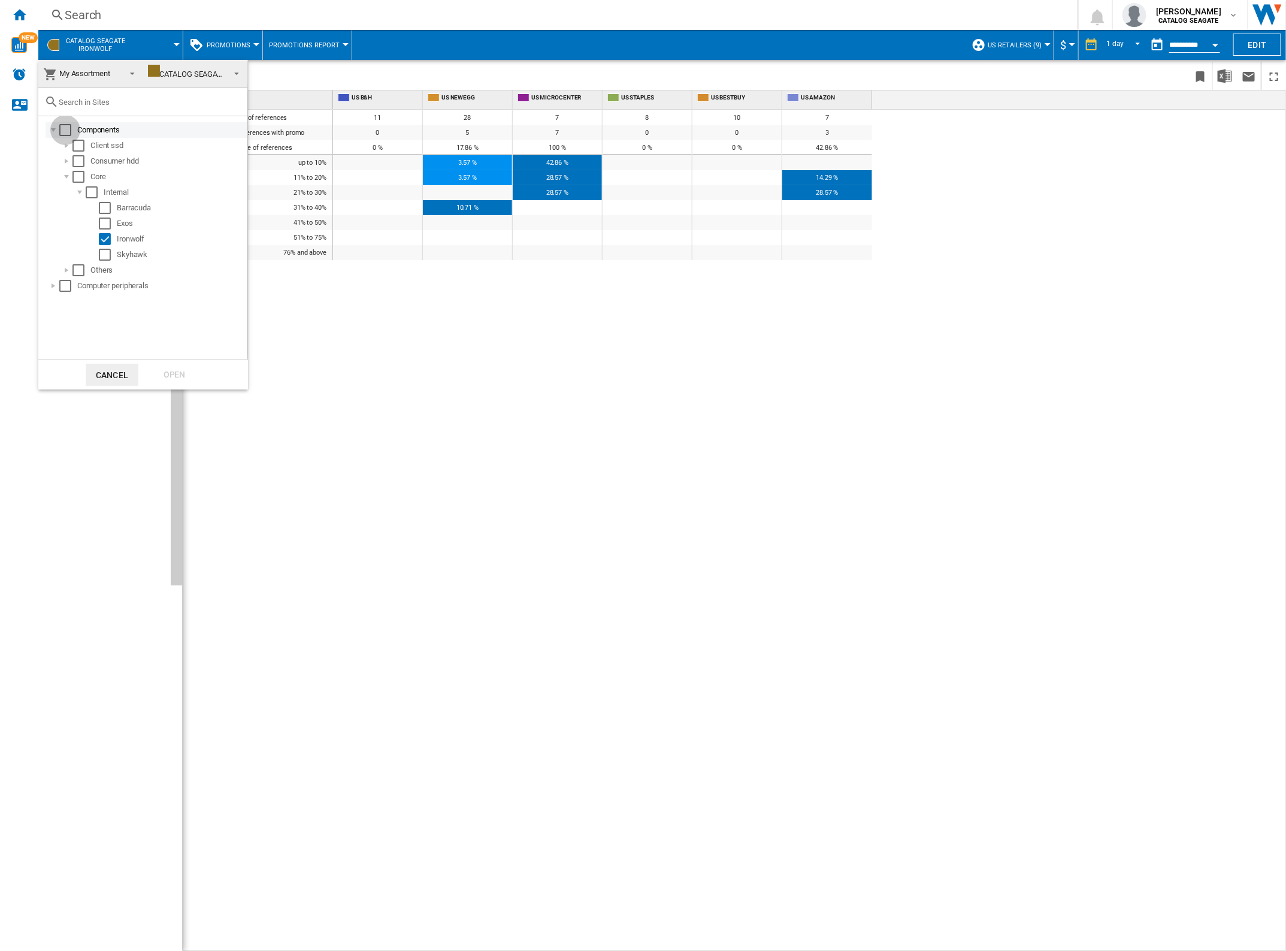
click at [69, 126] on div "Select" at bounding box center [65, 130] width 12 height 12
click at [64, 280] on div "Select" at bounding box center [65, 286] width 12 height 12
click at [177, 376] on div "Open" at bounding box center [174, 375] width 53 height 22
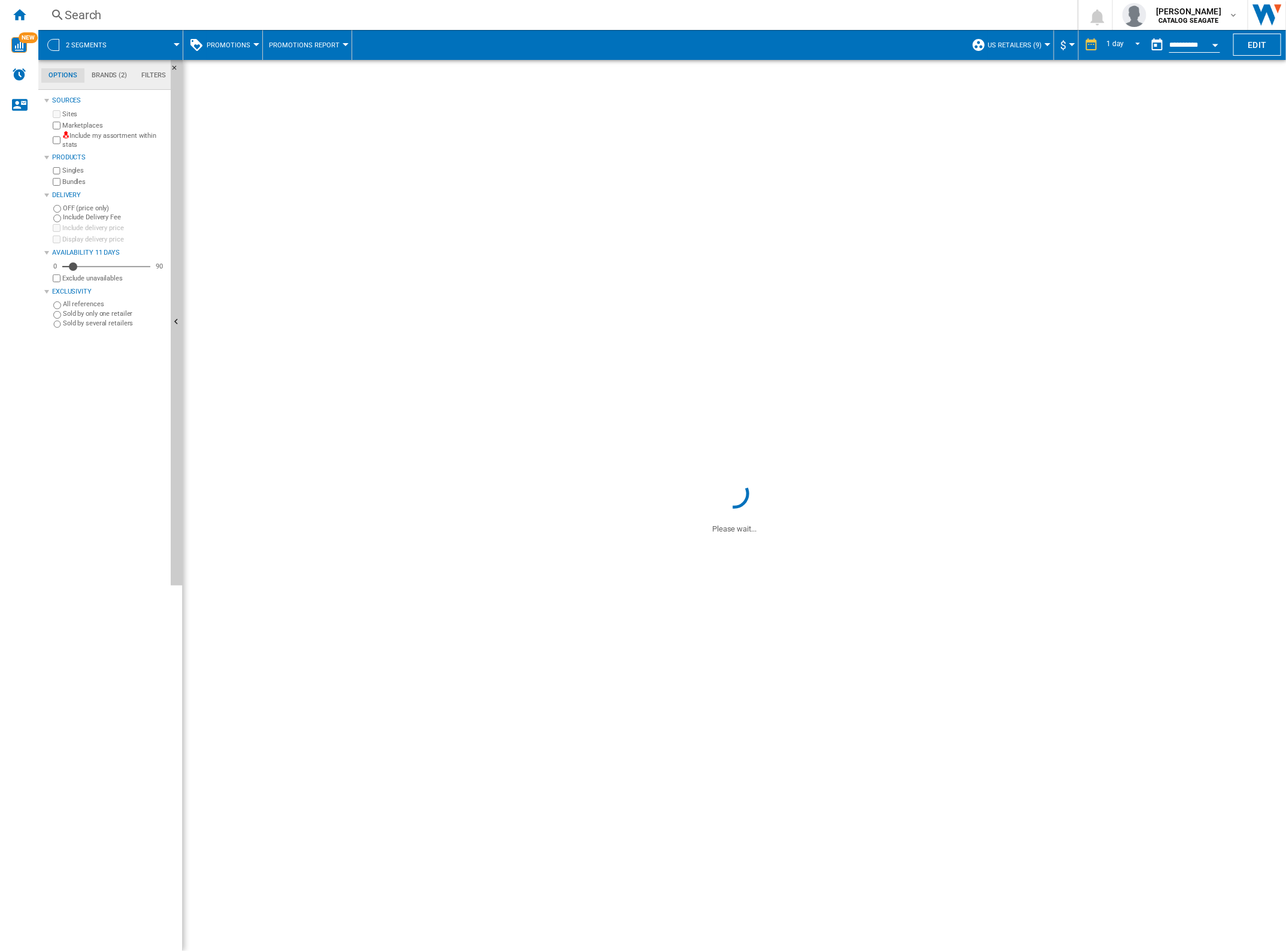
click at [235, 50] on button "Promotions" at bounding box center [232, 45] width 50 height 30
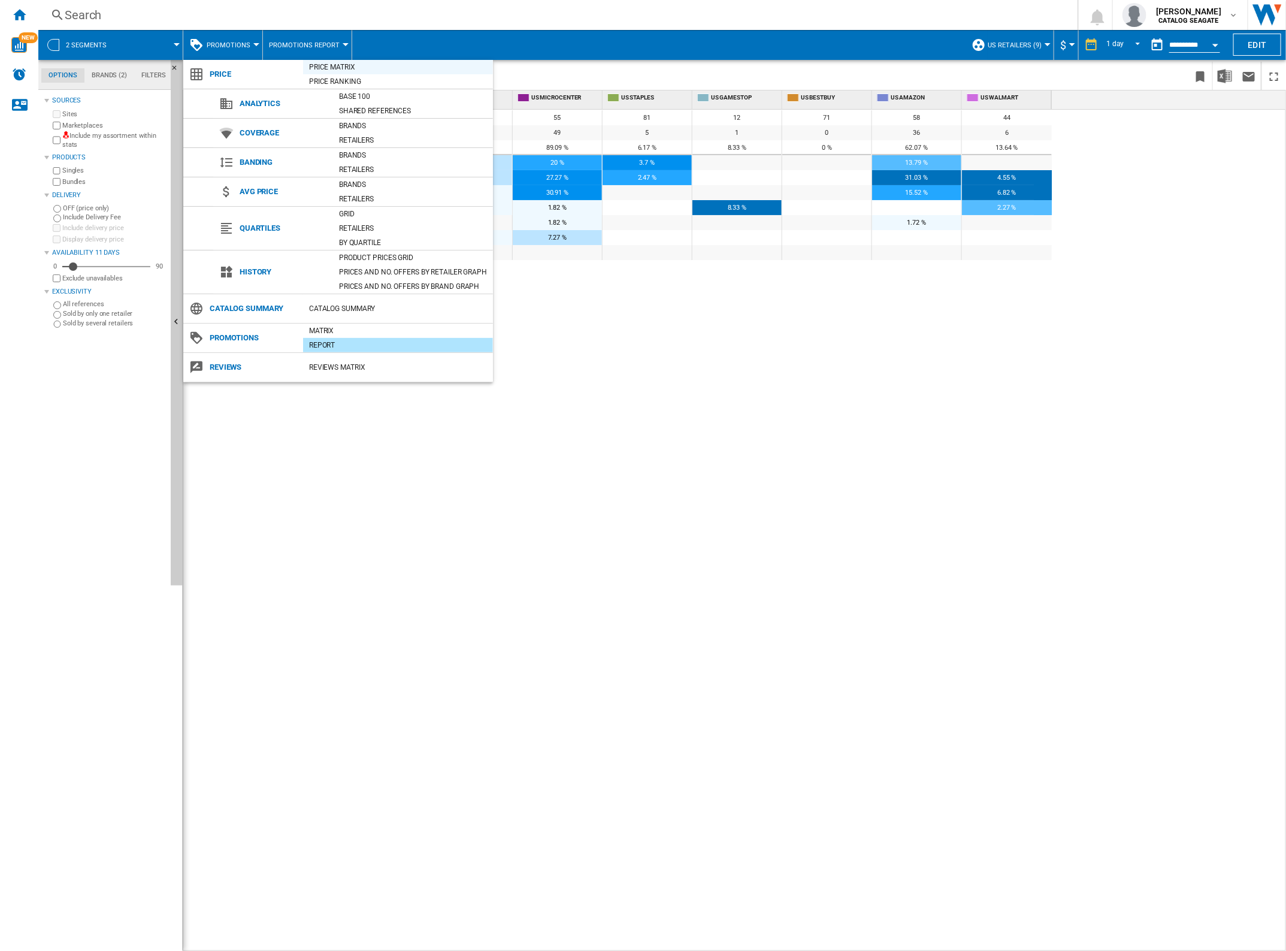
click at [353, 66] on div "Price Matrix" at bounding box center [398, 67] width 190 height 12
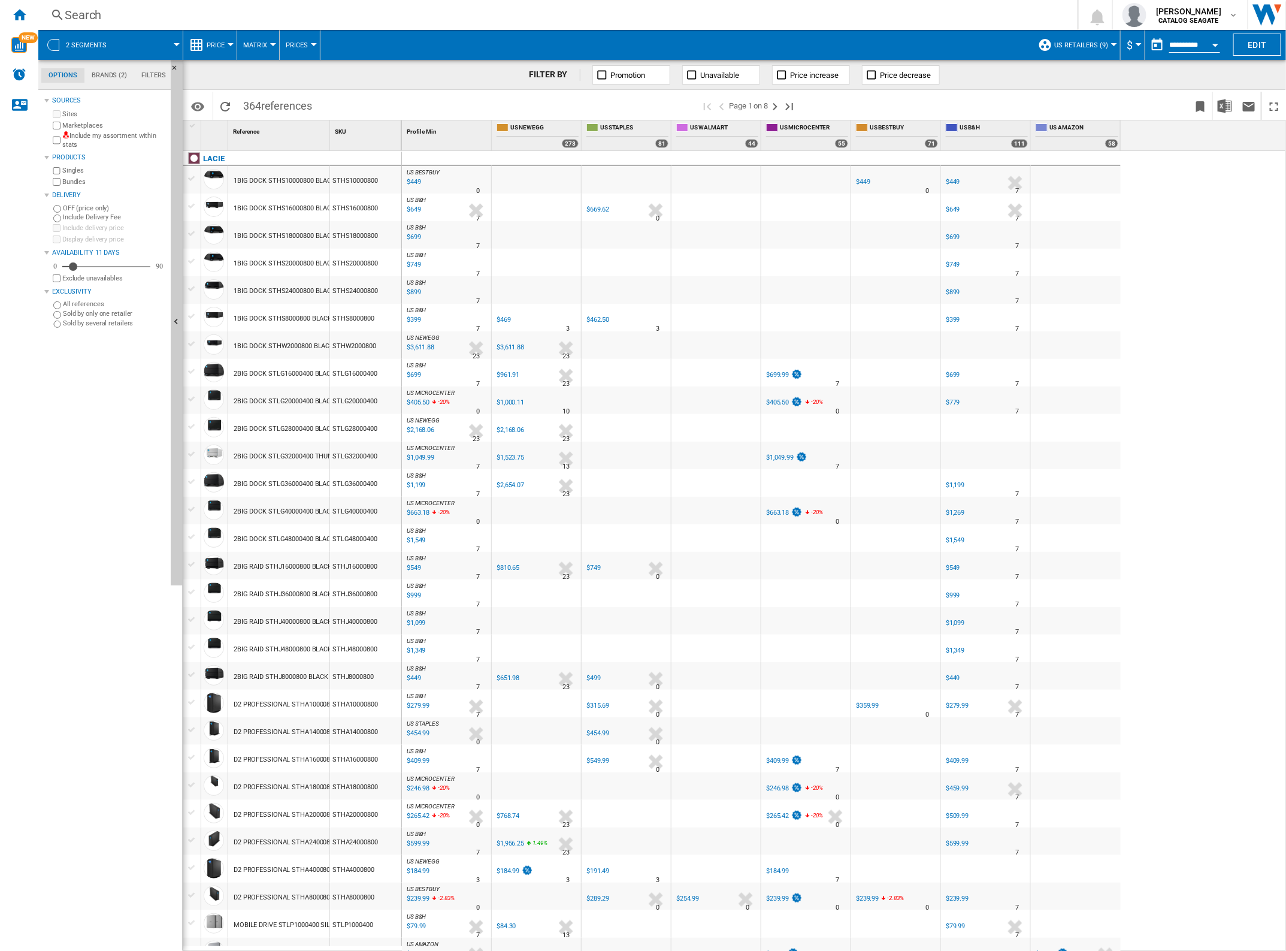
click at [1068, 43] on span "US Retailers (9)" at bounding box center [1081, 45] width 54 height 8
click at [1086, 166] on span "Create..." at bounding box center [1071, 166] width 52 height 11
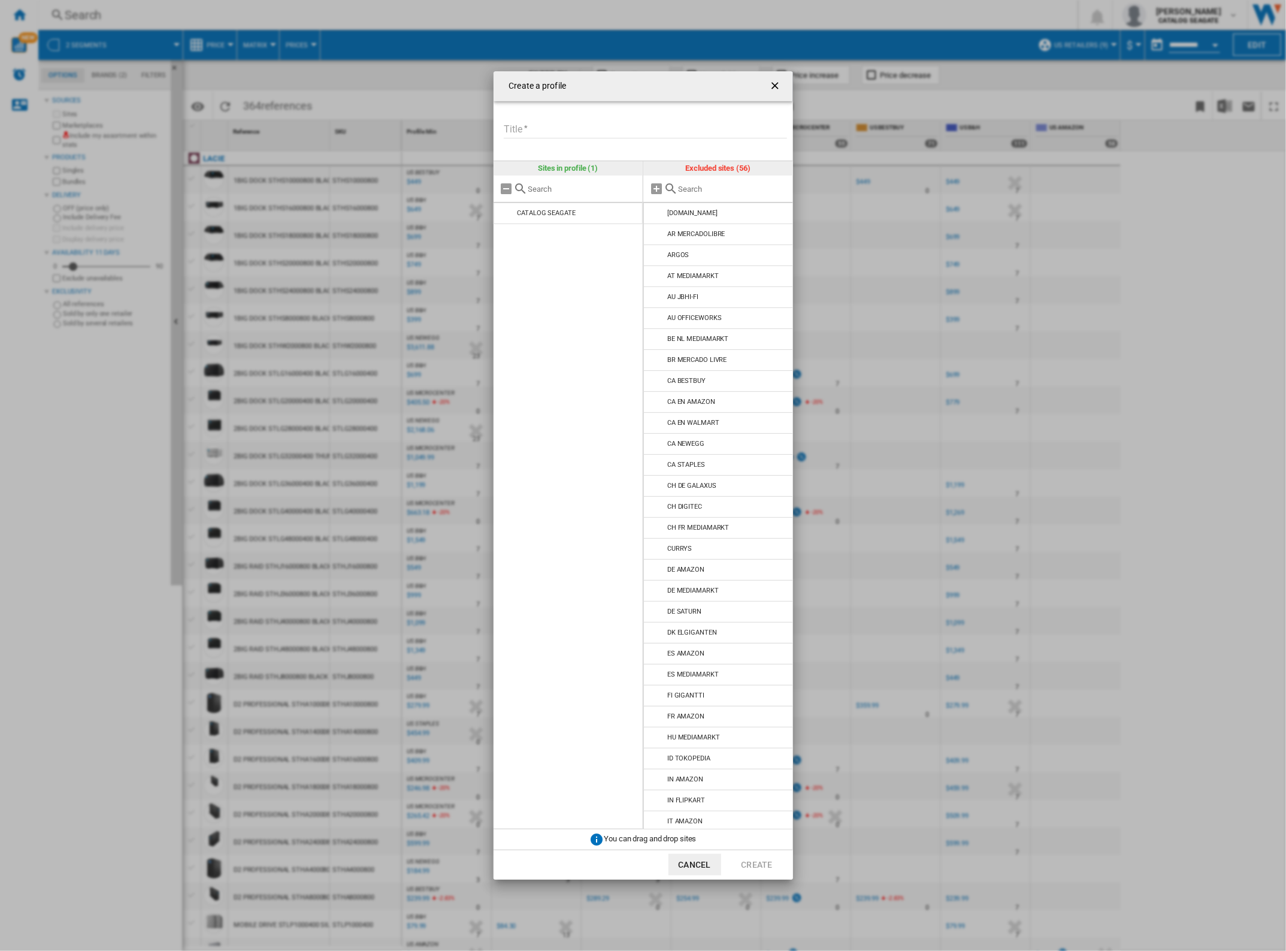
click at [547, 126] on input "Title" at bounding box center [645, 129] width 283 height 18
type input "**"
click at [684, 187] on input "Create a ..." at bounding box center [732, 189] width 109 height 9
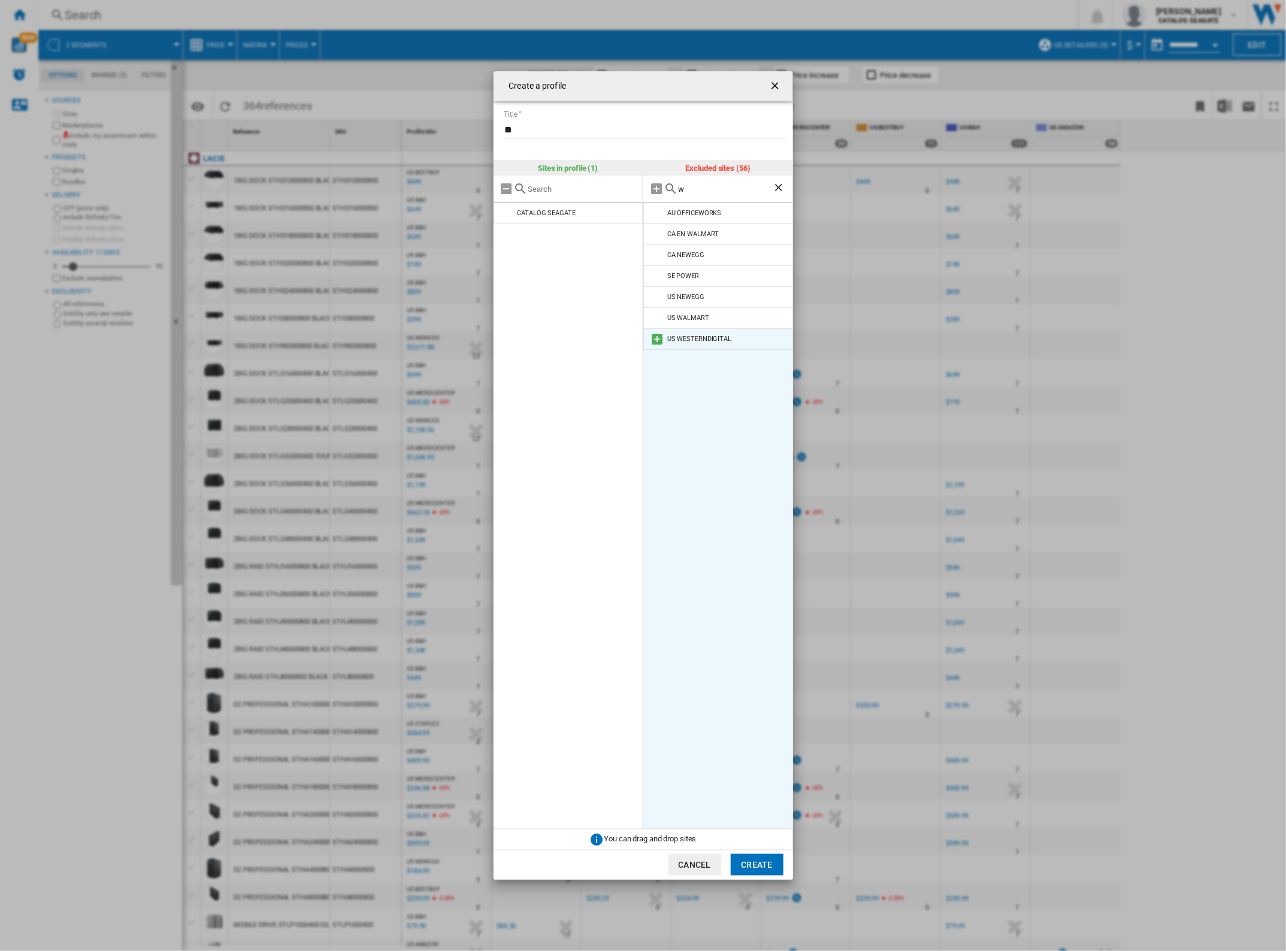
type input "w"
click at [664, 343] on md-icon "Create a ..." at bounding box center [657, 339] width 14 height 14
click at [762, 863] on button "Create" at bounding box center [757, 865] width 53 height 22
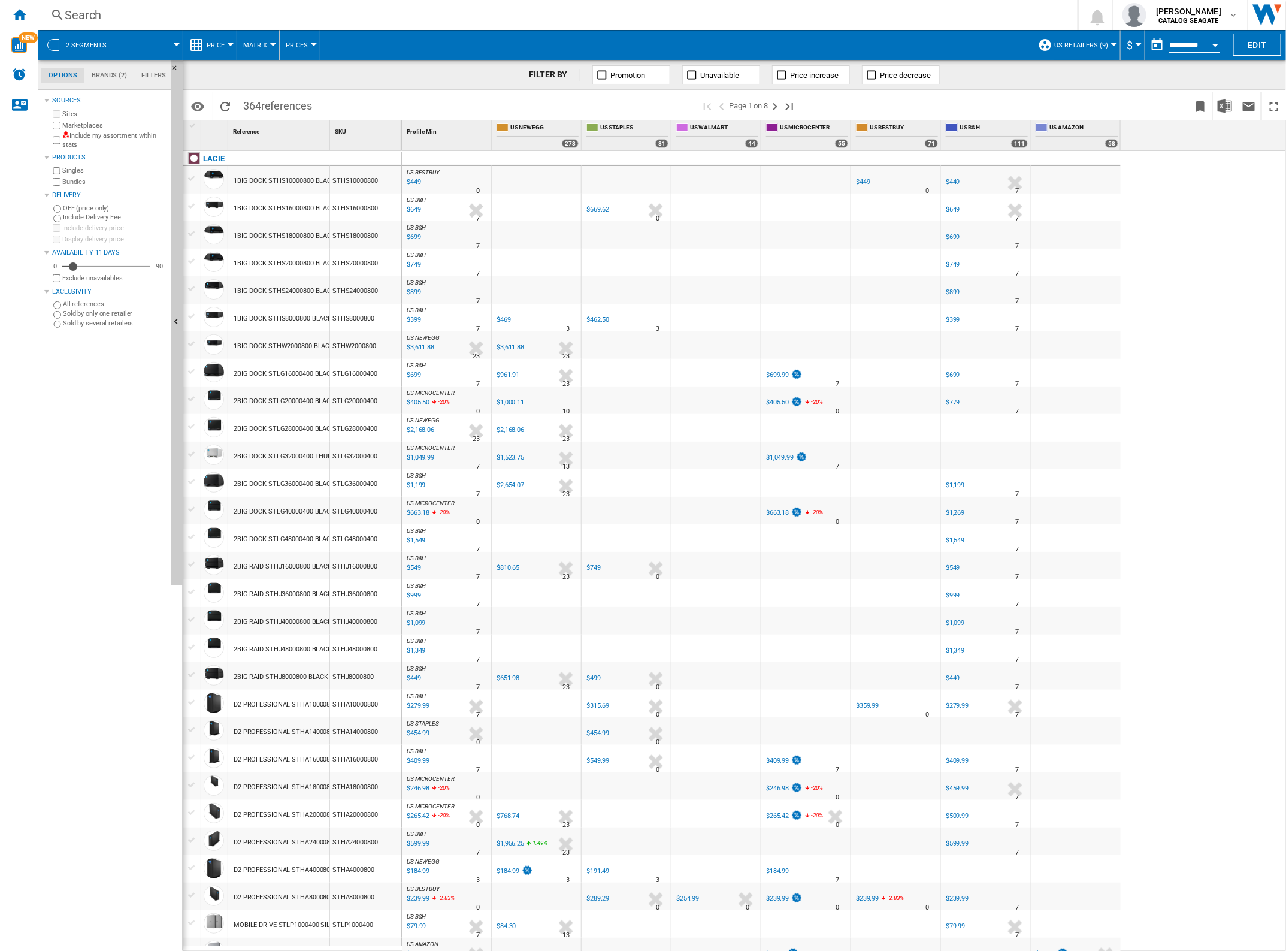
click at [1075, 49] on button "US Retailers (9)" at bounding box center [1084, 45] width 60 height 30
click at [1053, 126] on div "WD (2)" at bounding box center [1052, 129] width 12 height 12
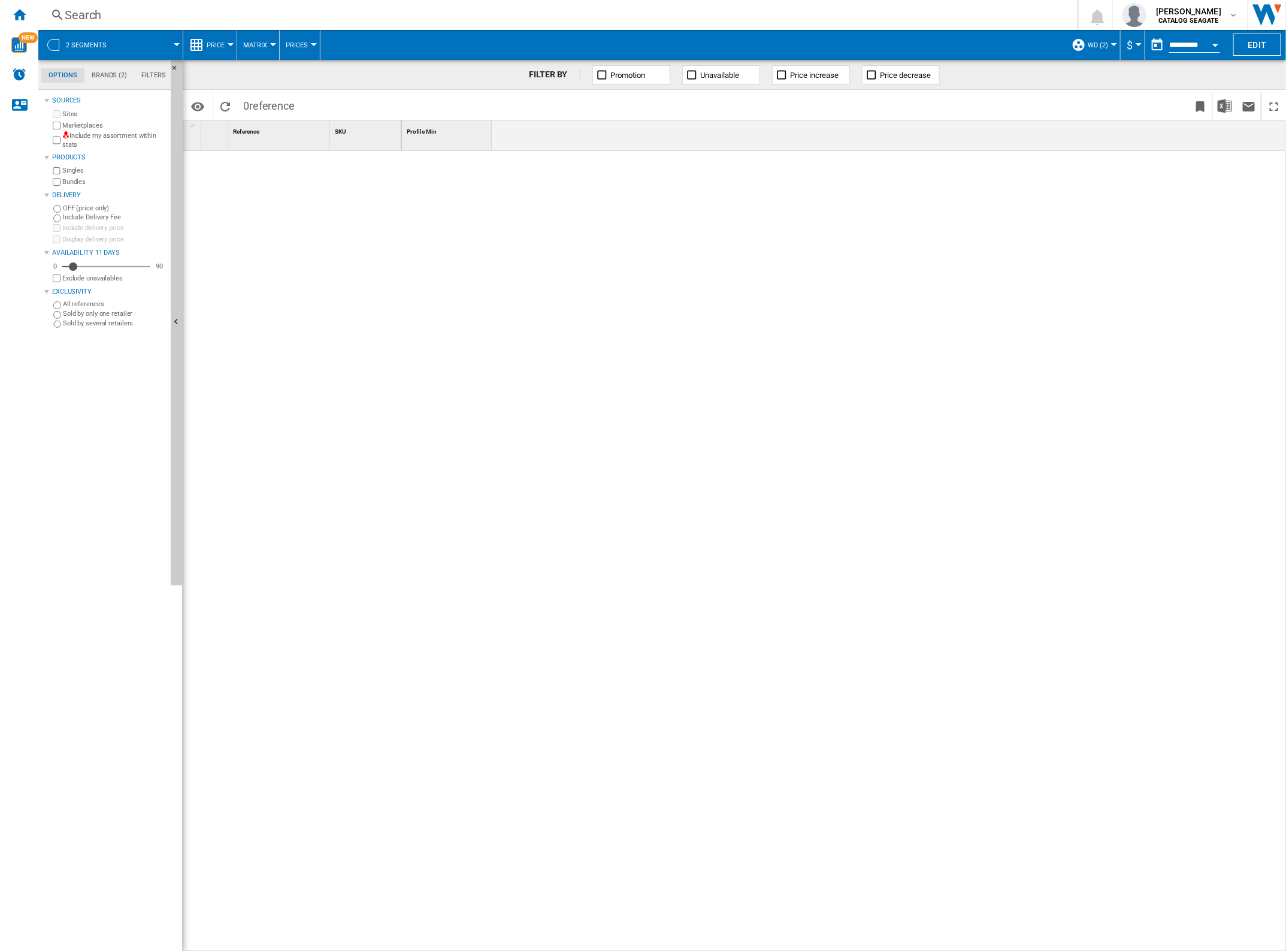
click at [146, 35] on span at bounding box center [149, 45] width 53 height 30
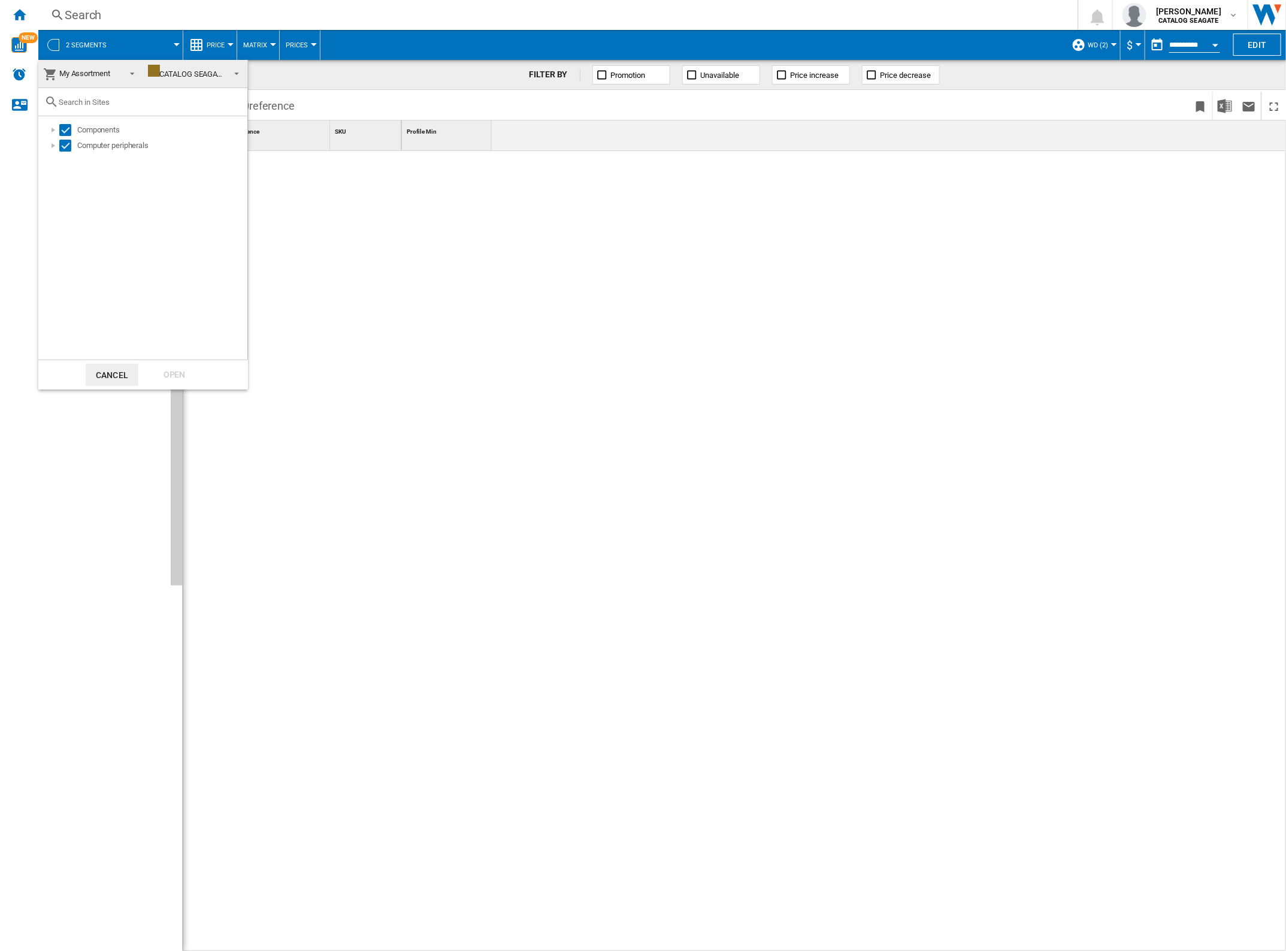
click at [202, 71] on div "CATALOG SEAGATE" at bounding box center [187, 73] width 78 height 9
click at [112, 69] on span "My Assortment" at bounding box center [81, 73] width 76 height 17
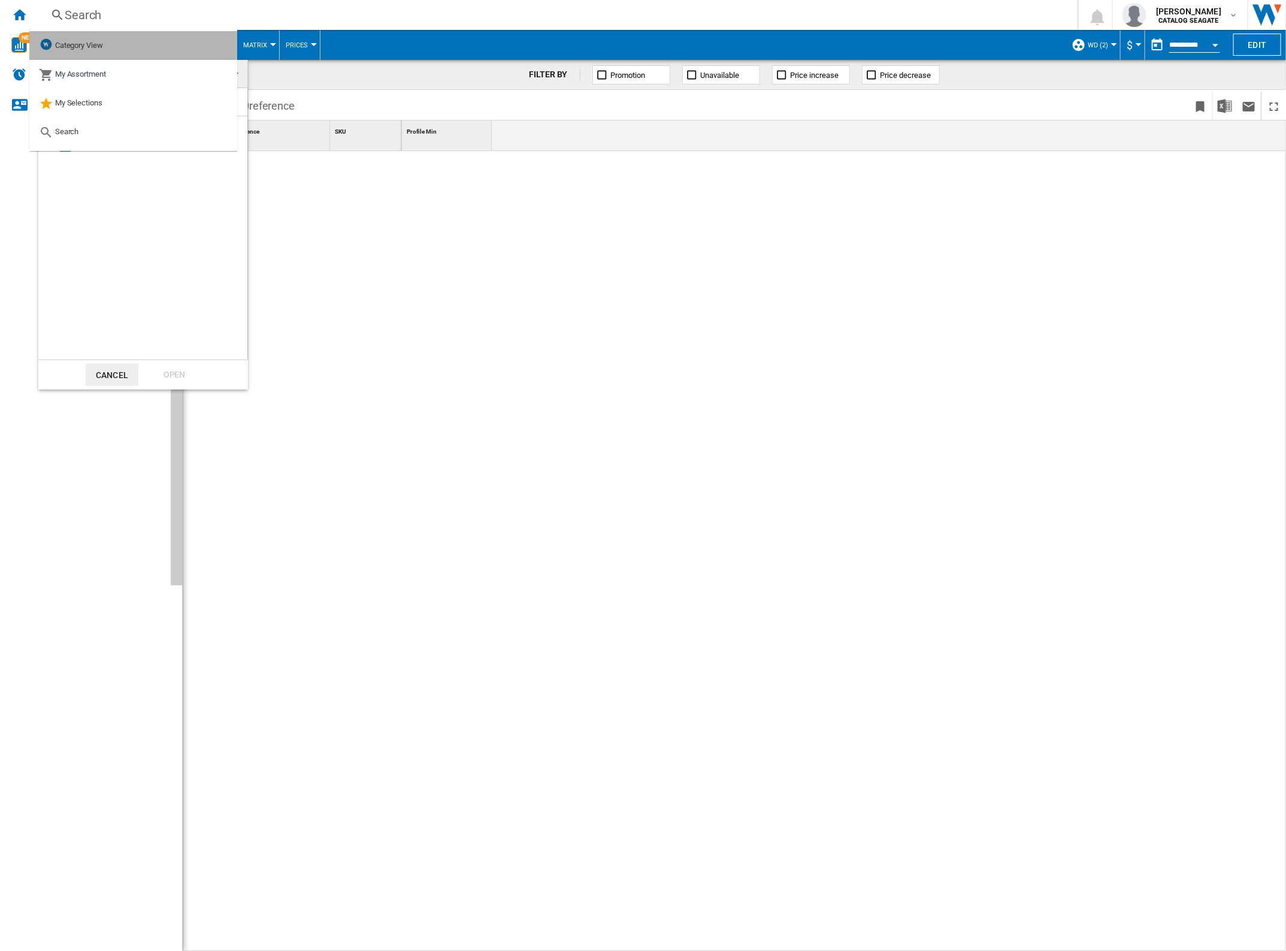
click at [99, 43] on span "Category View" at bounding box center [79, 45] width 48 height 9
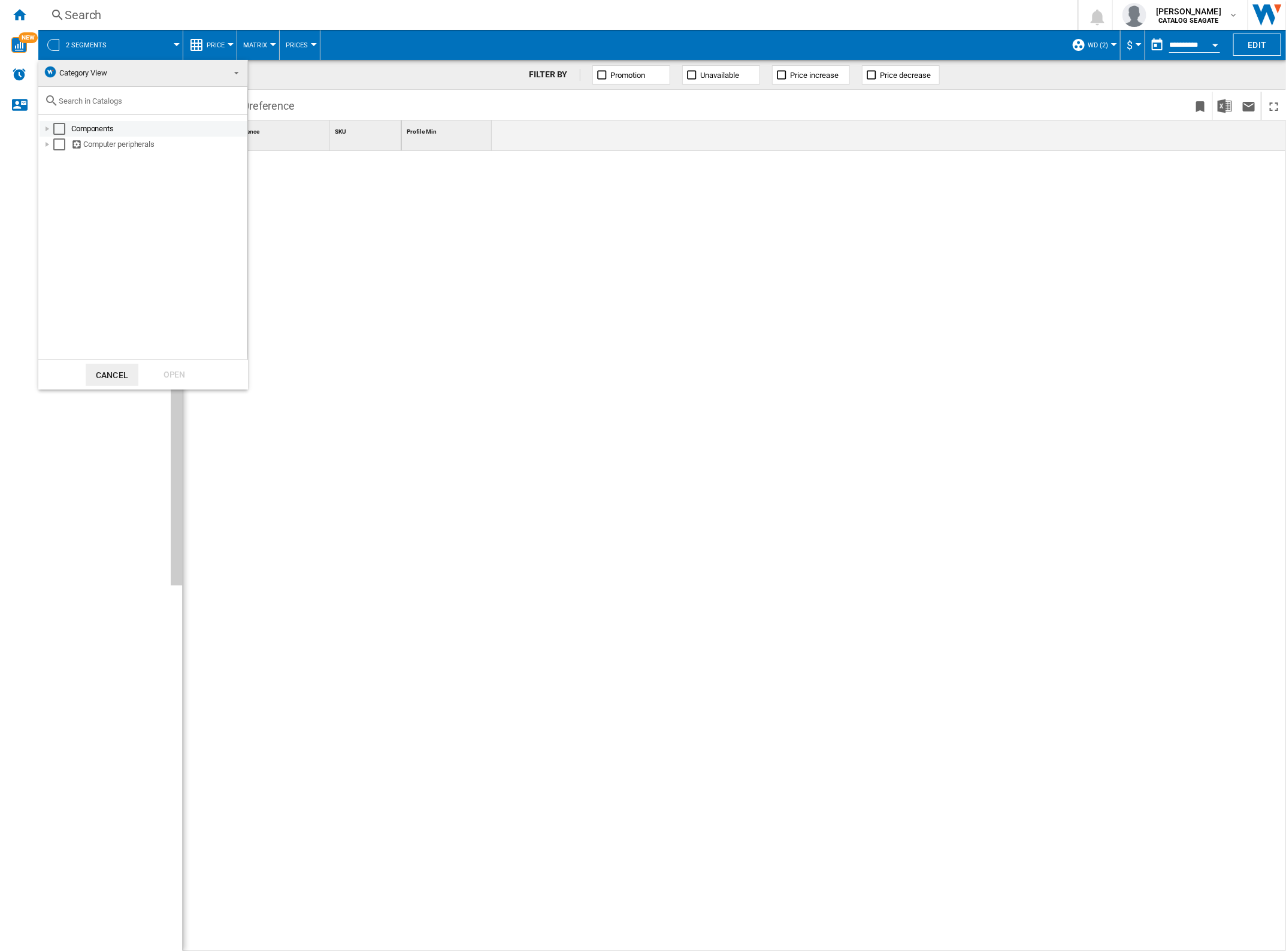
click at [58, 129] on div "Select" at bounding box center [59, 129] width 12 height 12
click at [58, 142] on div "Select" at bounding box center [59, 144] width 12 height 12
click at [171, 370] on div "Open" at bounding box center [174, 375] width 53 height 22
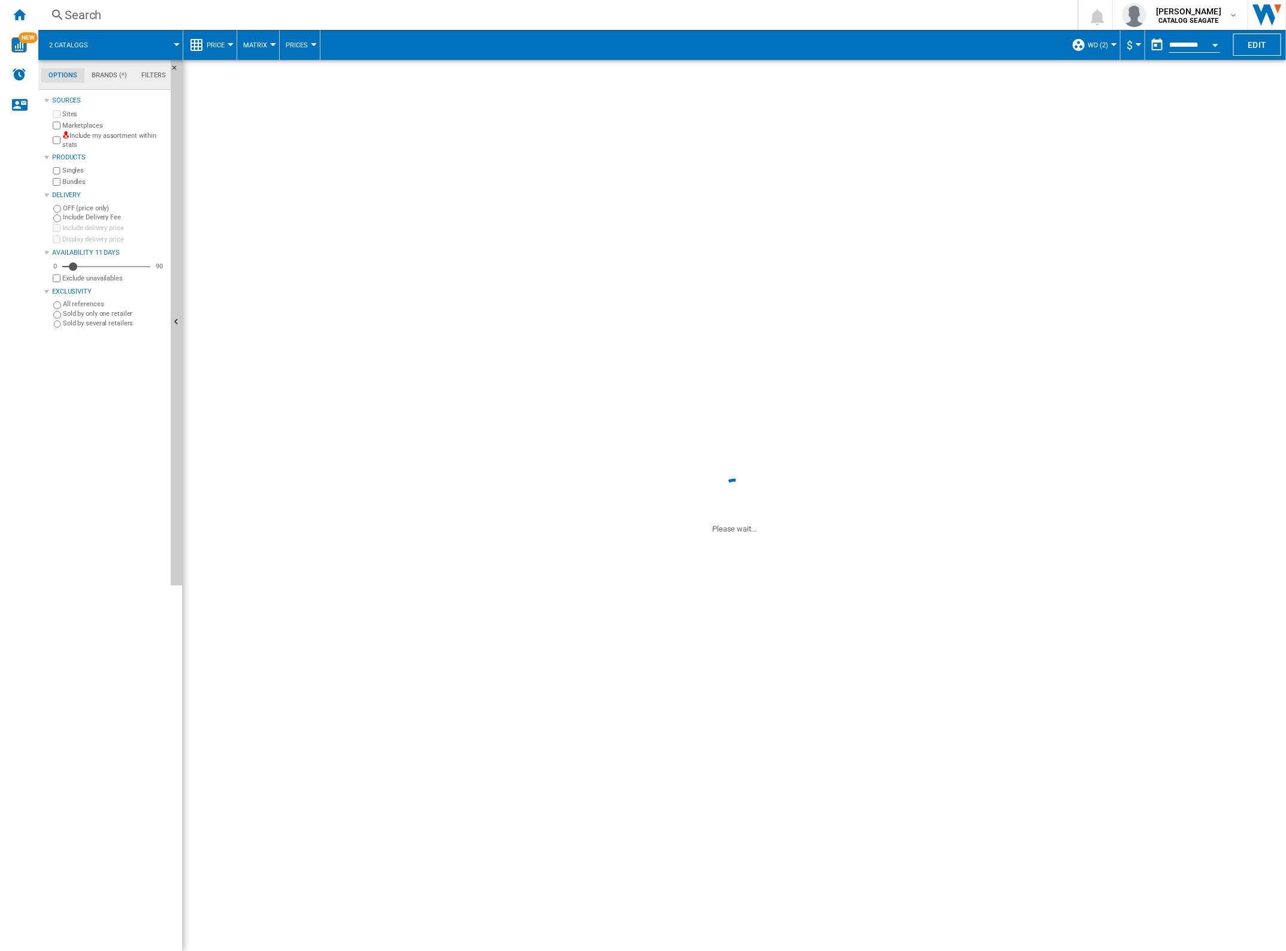
click at [120, 40] on span at bounding box center [141, 45] width 72 height 30
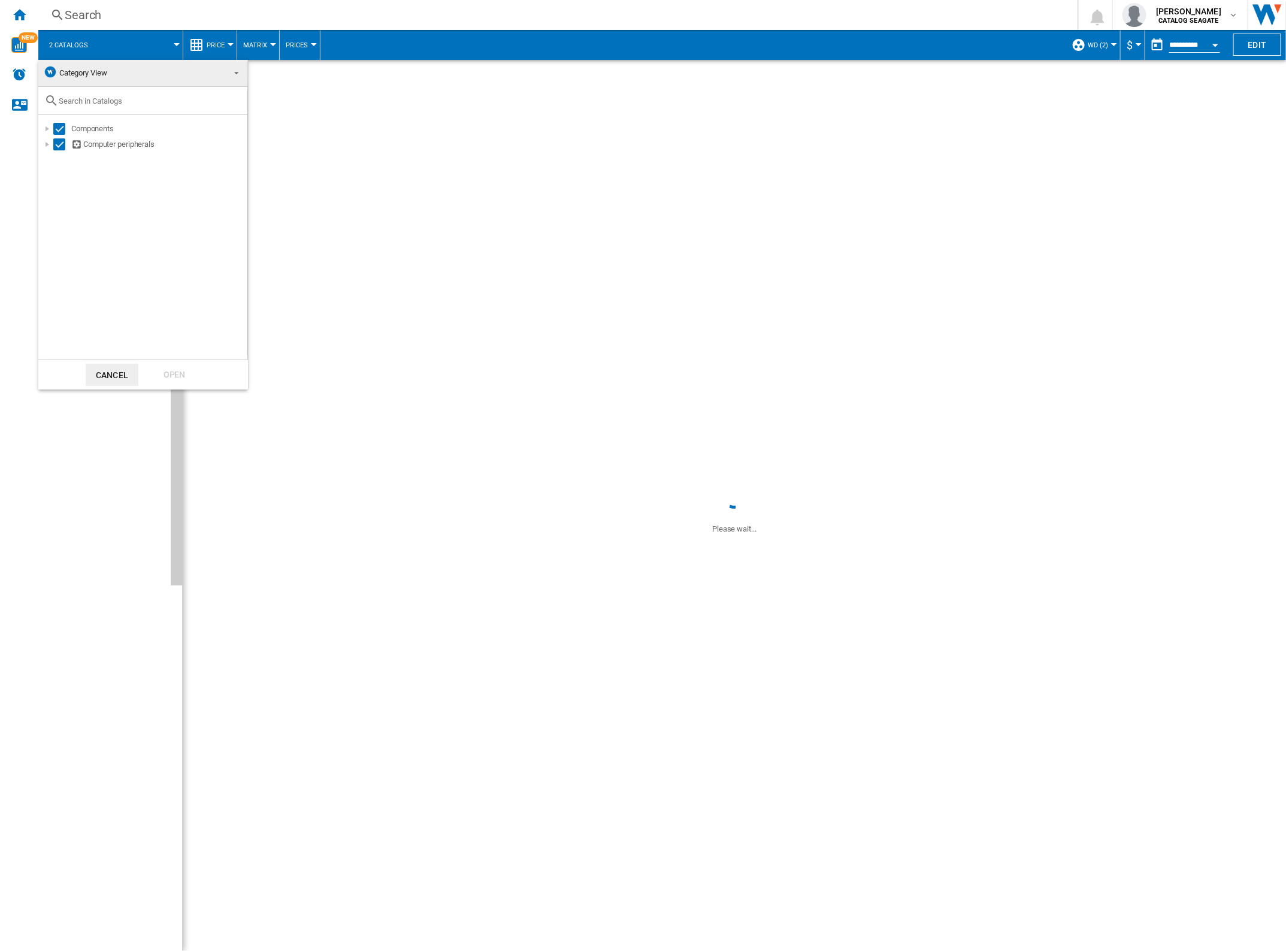
click at [226, 72] on span at bounding box center [233, 72] width 14 height 17
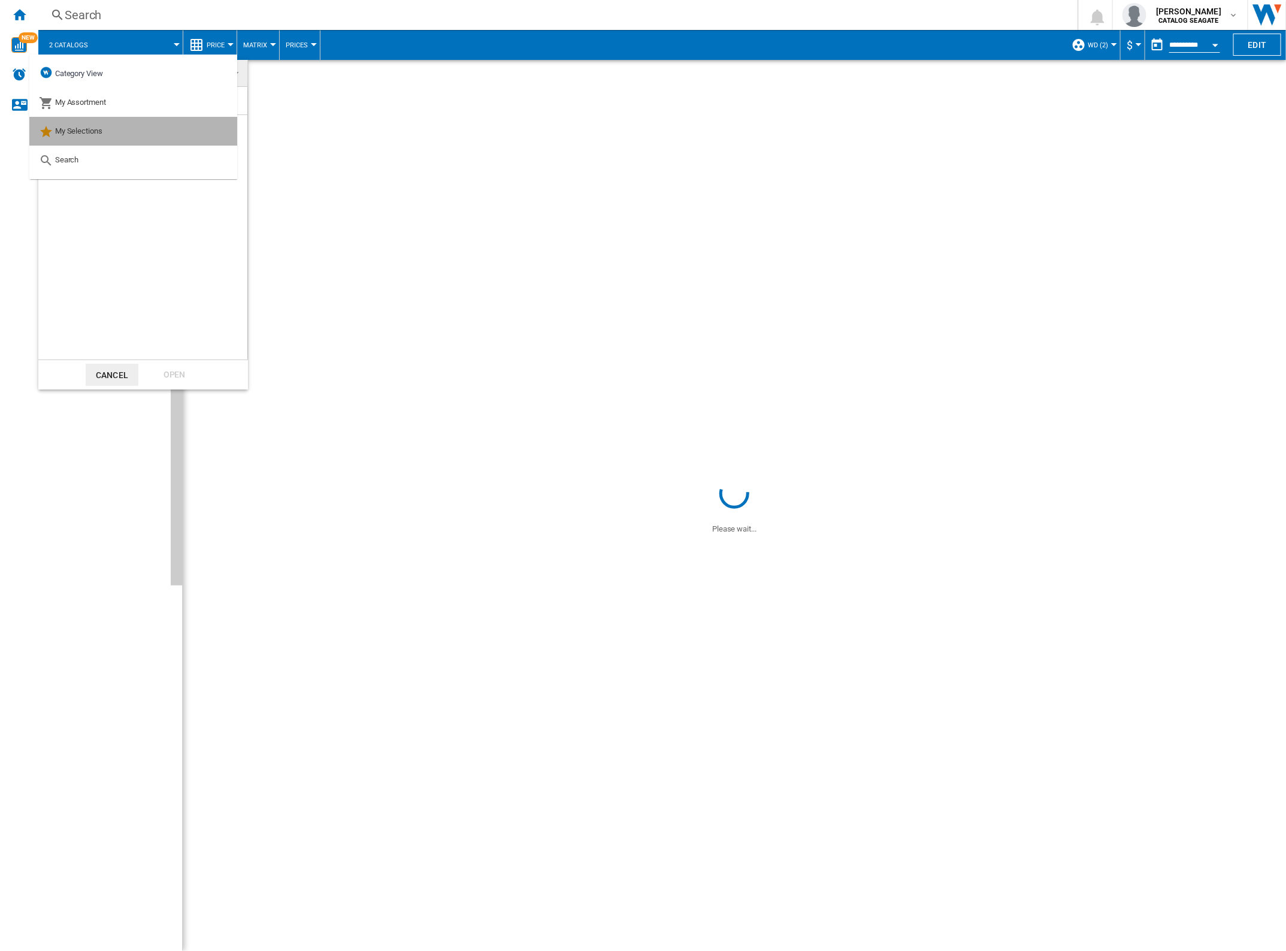
click at [114, 125] on md-option "My Selections" at bounding box center [133, 131] width 208 height 29
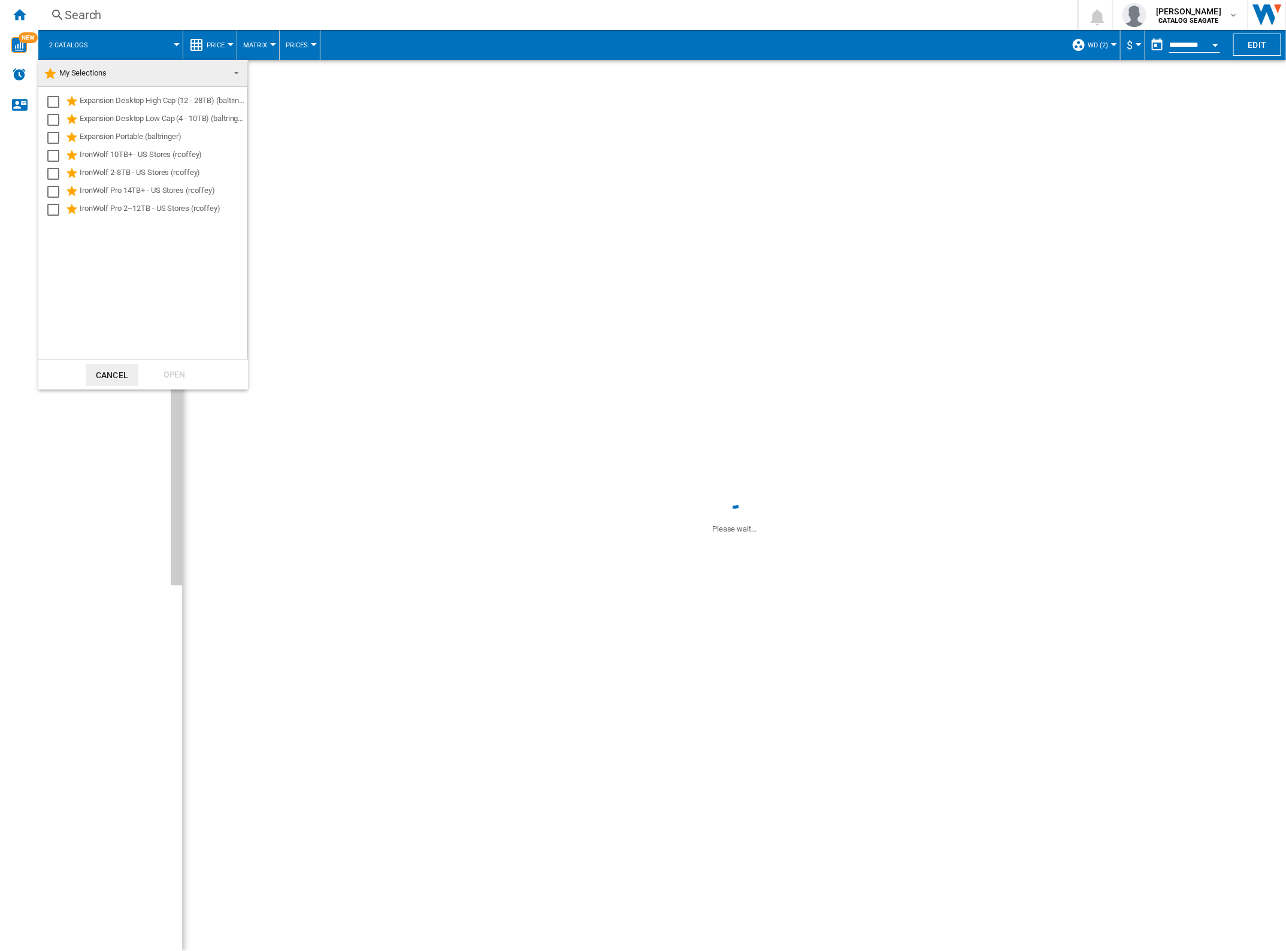
click at [160, 66] on span "My Selections" at bounding box center [133, 73] width 180 height 17
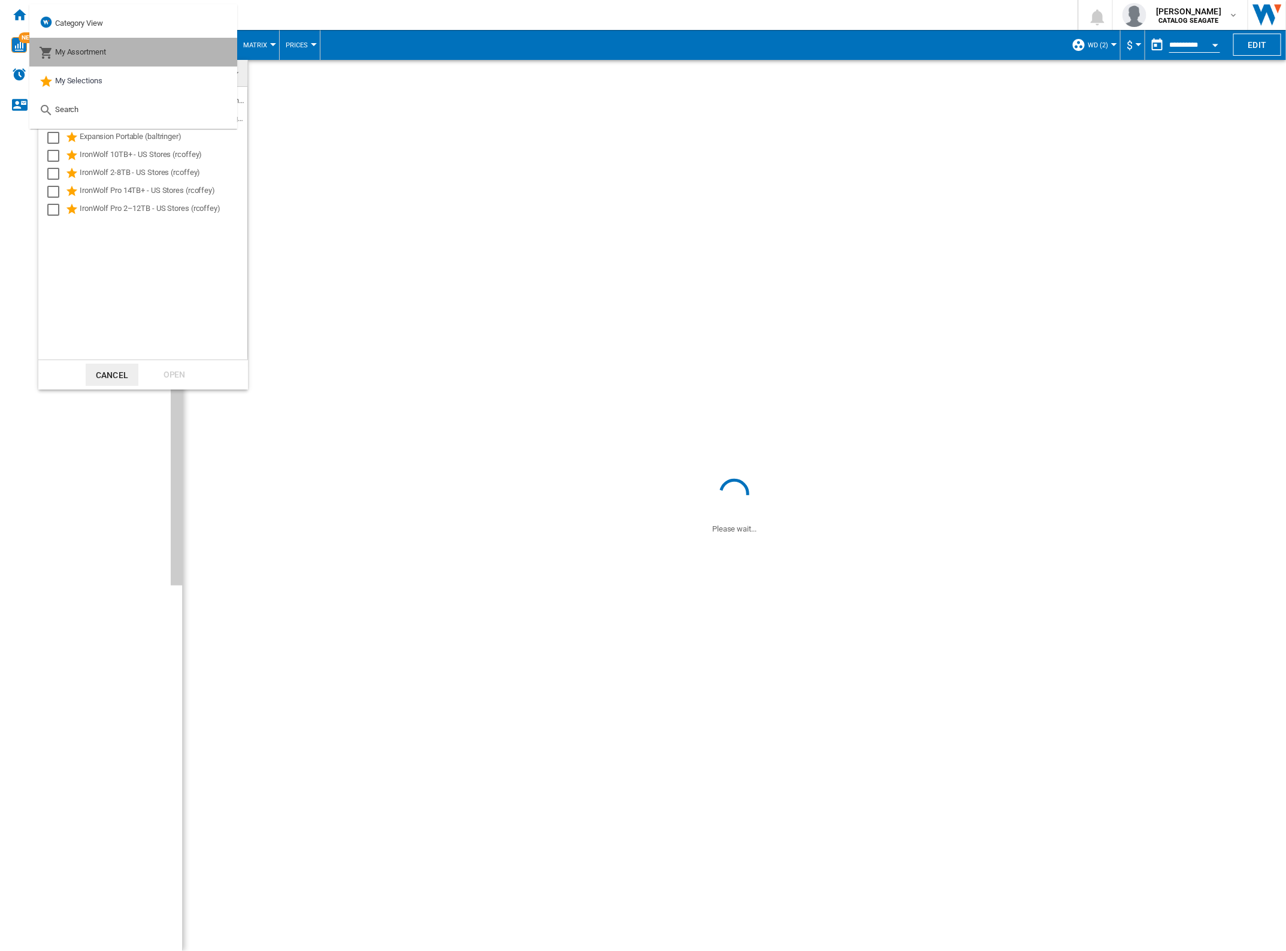
click at [108, 53] on md-option "My Assortment" at bounding box center [133, 52] width 208 height 29
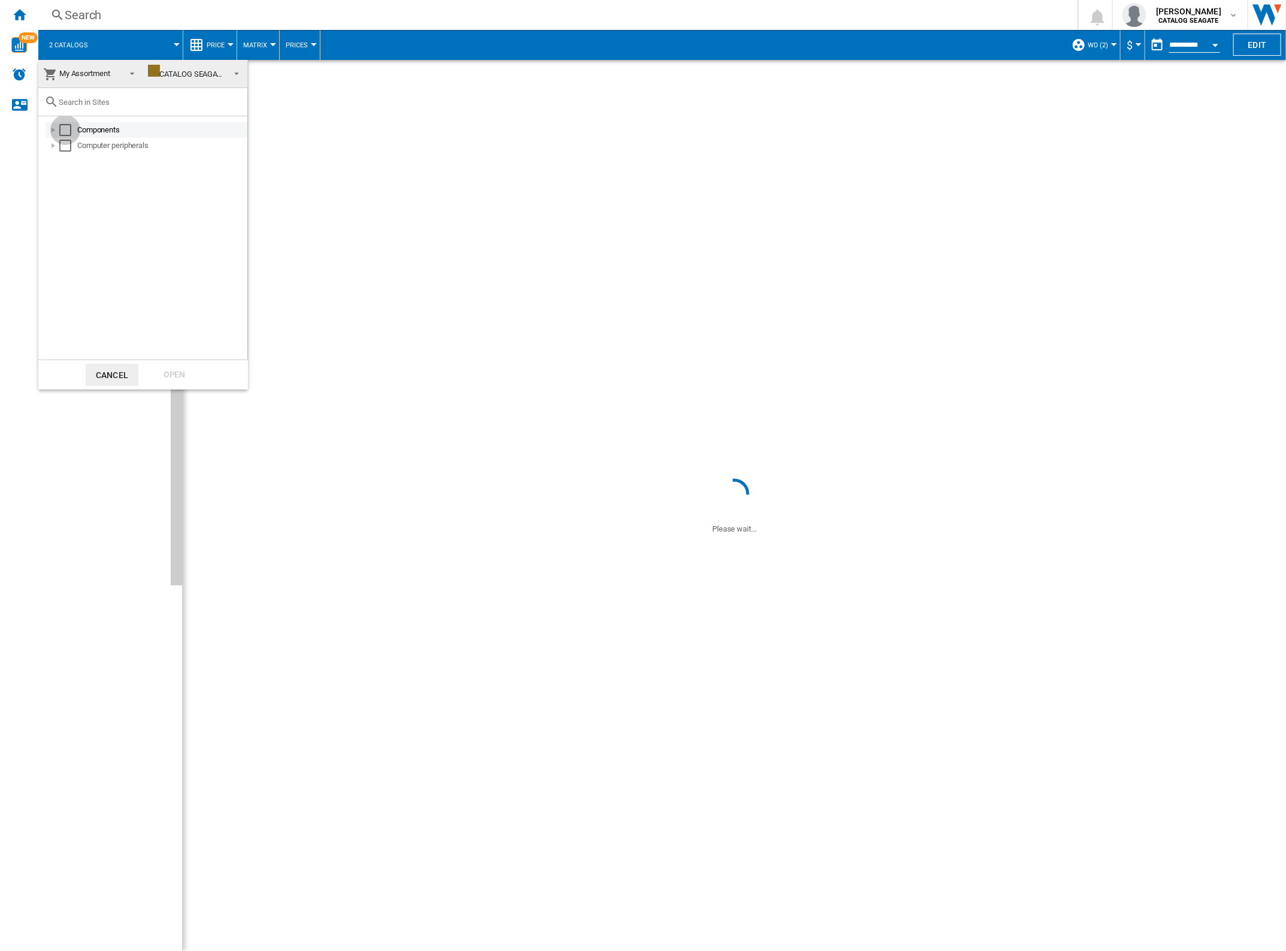
click at [64, 124] on div "Select" at bounding box center [65, 130] width 12 height 12
click at [66, 150] on div "Select" at bounding box center [65, 146] width 12 height 12
click at [179, 375] on div "Open" at bounding box center [174, 375] width 53 height 22
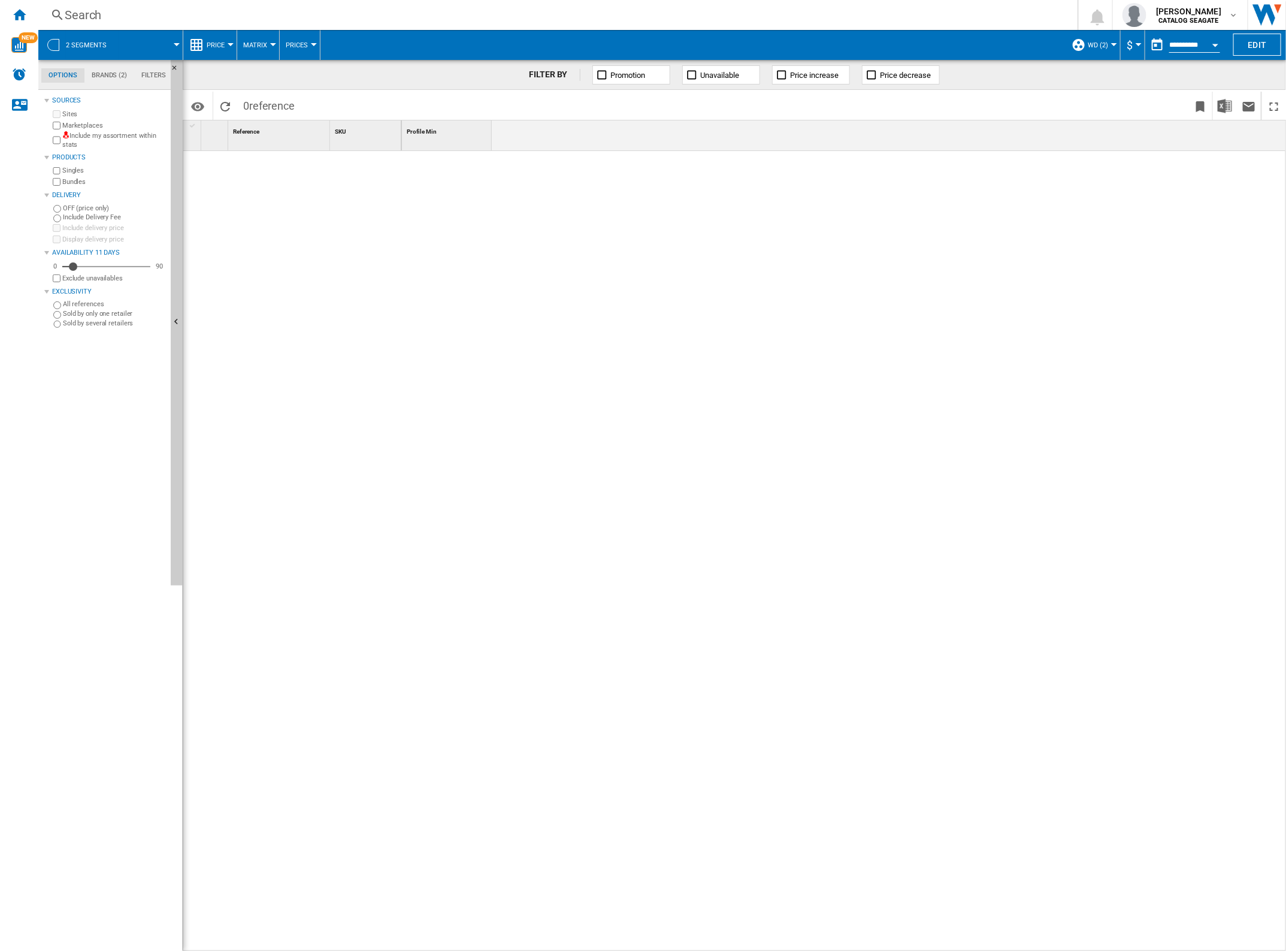
click at [85, 40] on button "2 segments" at bounding box center [92, 45] width 53 height 30
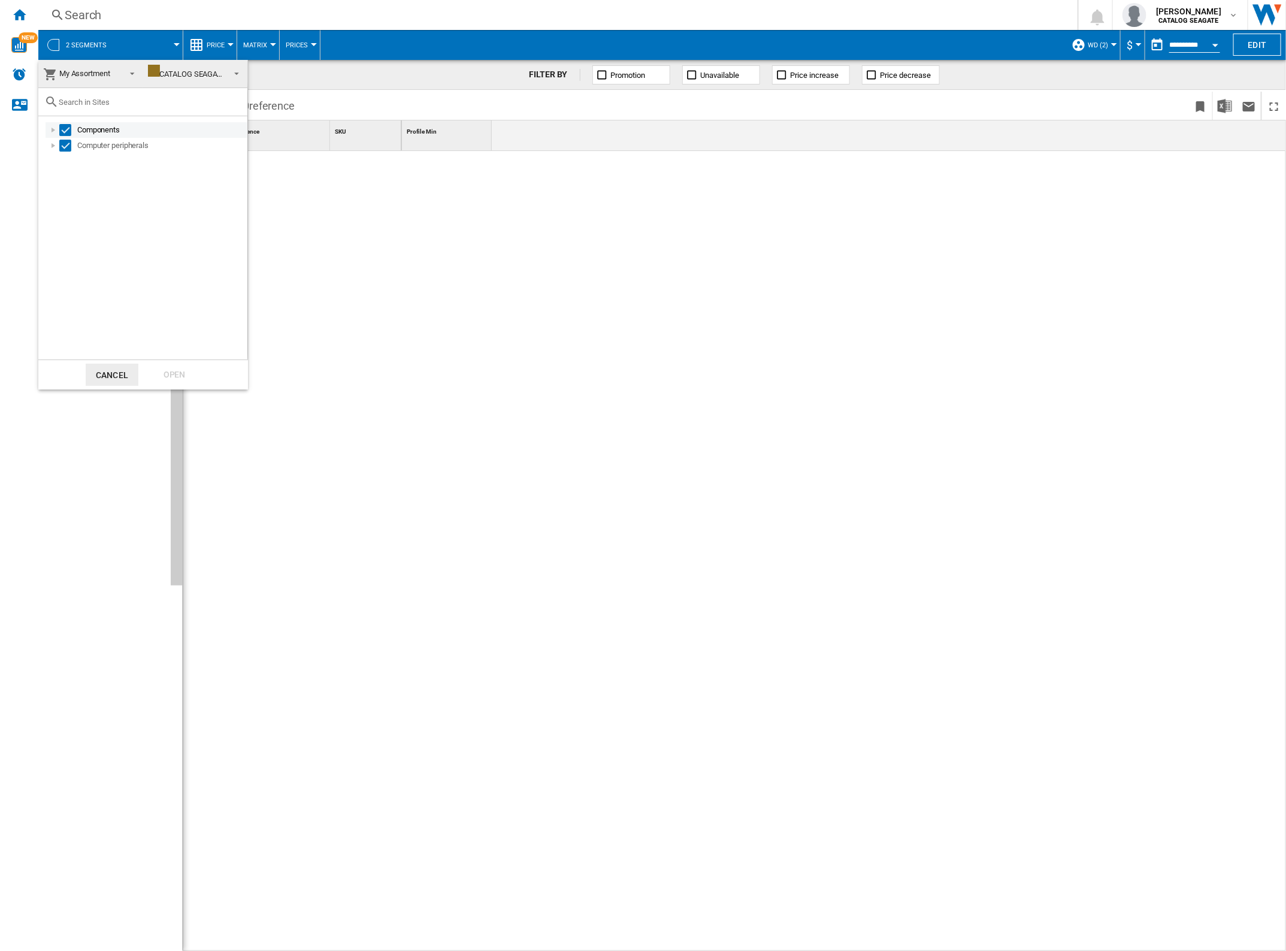
click at [66, 126] on div "Select" at bounding box center [65, 130] width 12 height 12
click at [66, 143] on div "Select" at bounding box center [65, 146] width 12 height 12
click at [114, 72] on span "My Assortment" at bounding box center [81, 73] width 76 height 17
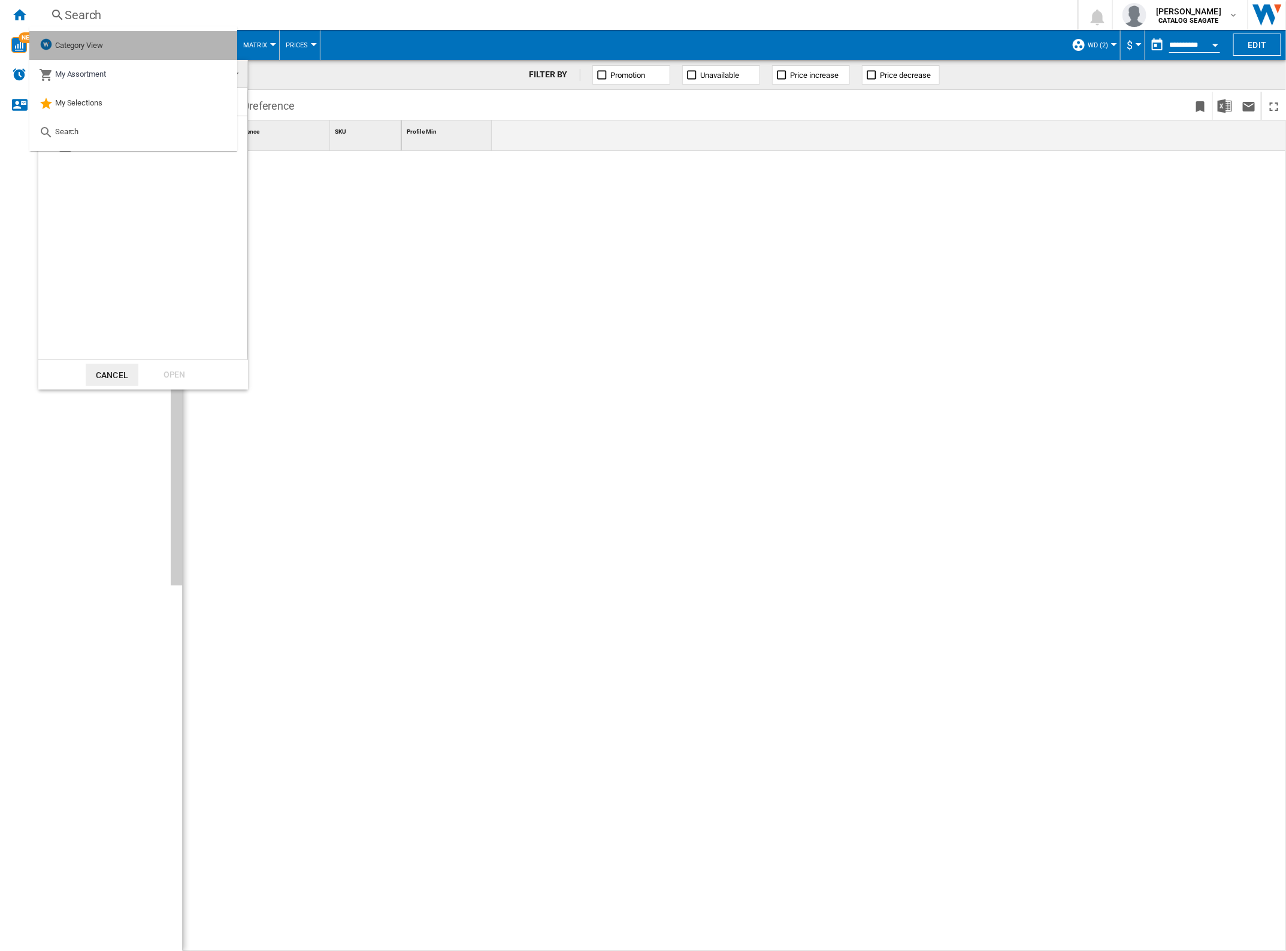
click at [92, 45] on span "Category View" at bounding box center [79, 45] width 48 height 9
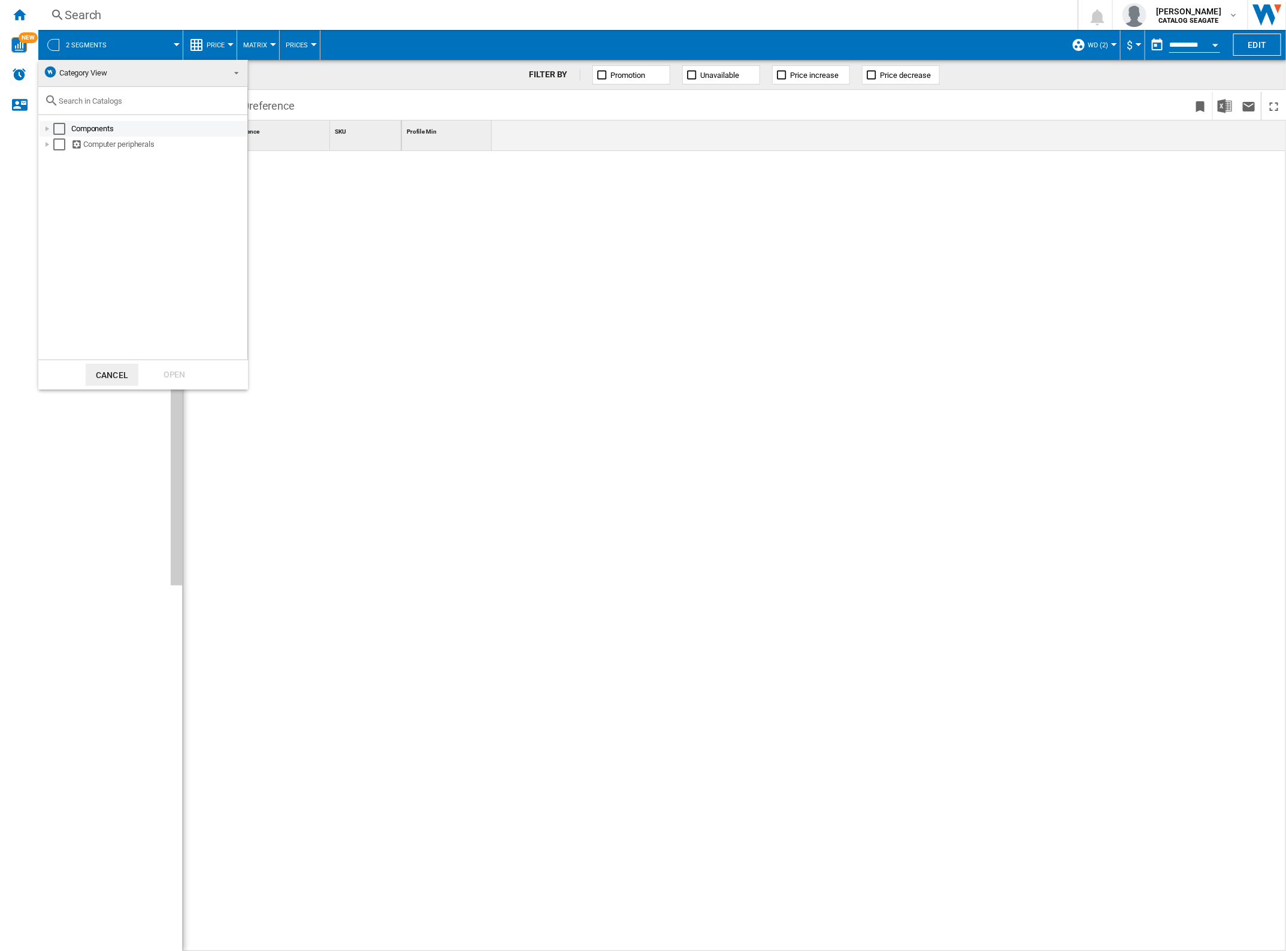
click at [89, 123] on div "Components" at bounding box center [158, 129] width 174 height 12
click at [60, 127] on div "Select" at bounding box center [59, 129] width 12 height 12
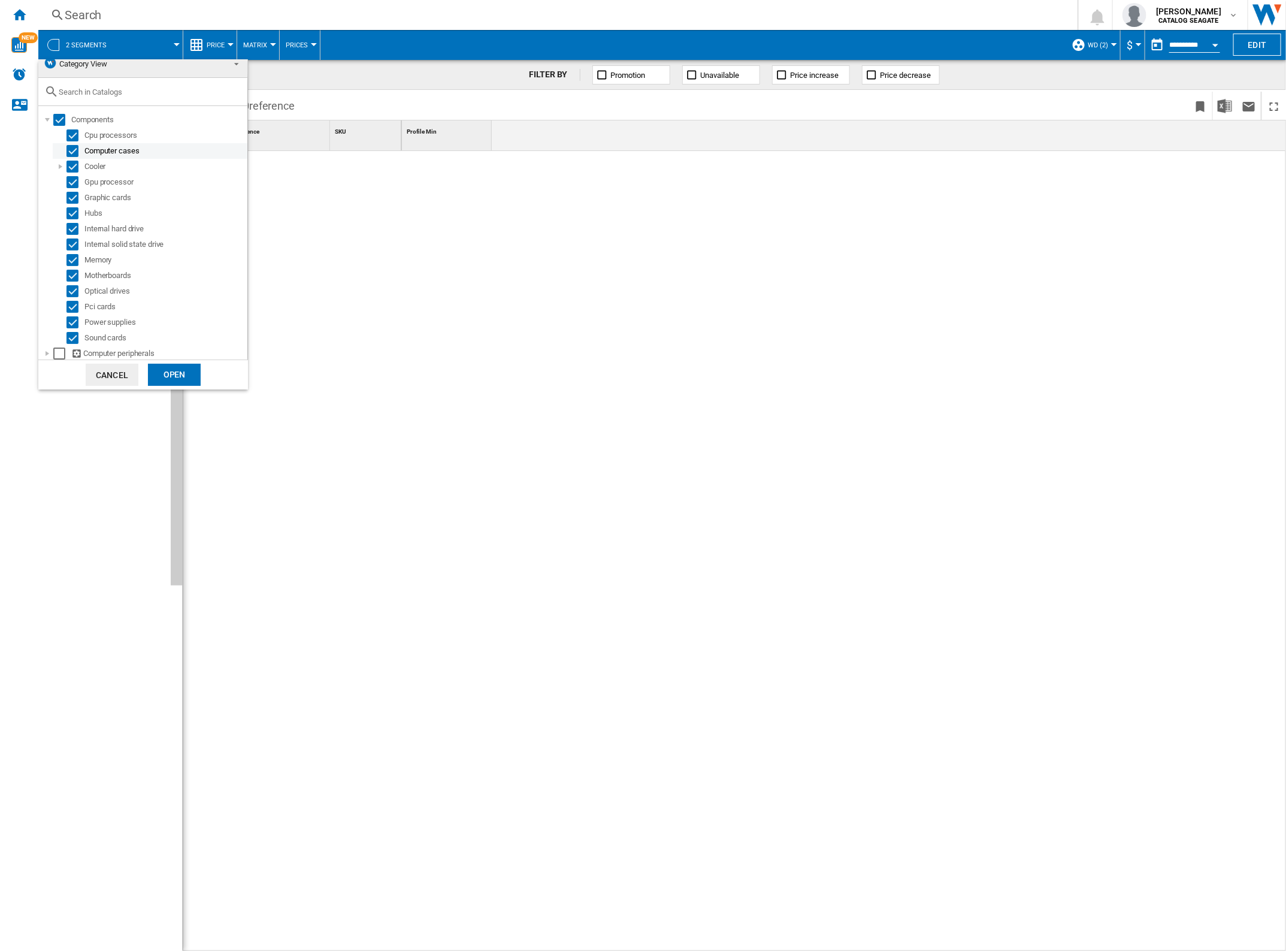
scroll to position [10, 0]
click at [58, 120] on div "Select" at bounding box center [59, 119] width 12 height 12
click at [69, 226] on div "Select" at bounding box center [72, 228] width 12 height 12
click at [69, 240] on div "Select" at bounding box center [72, 243] width 12 height 12
click at [47, 352] on div at bounding box center [47, 352] width 12 height 12
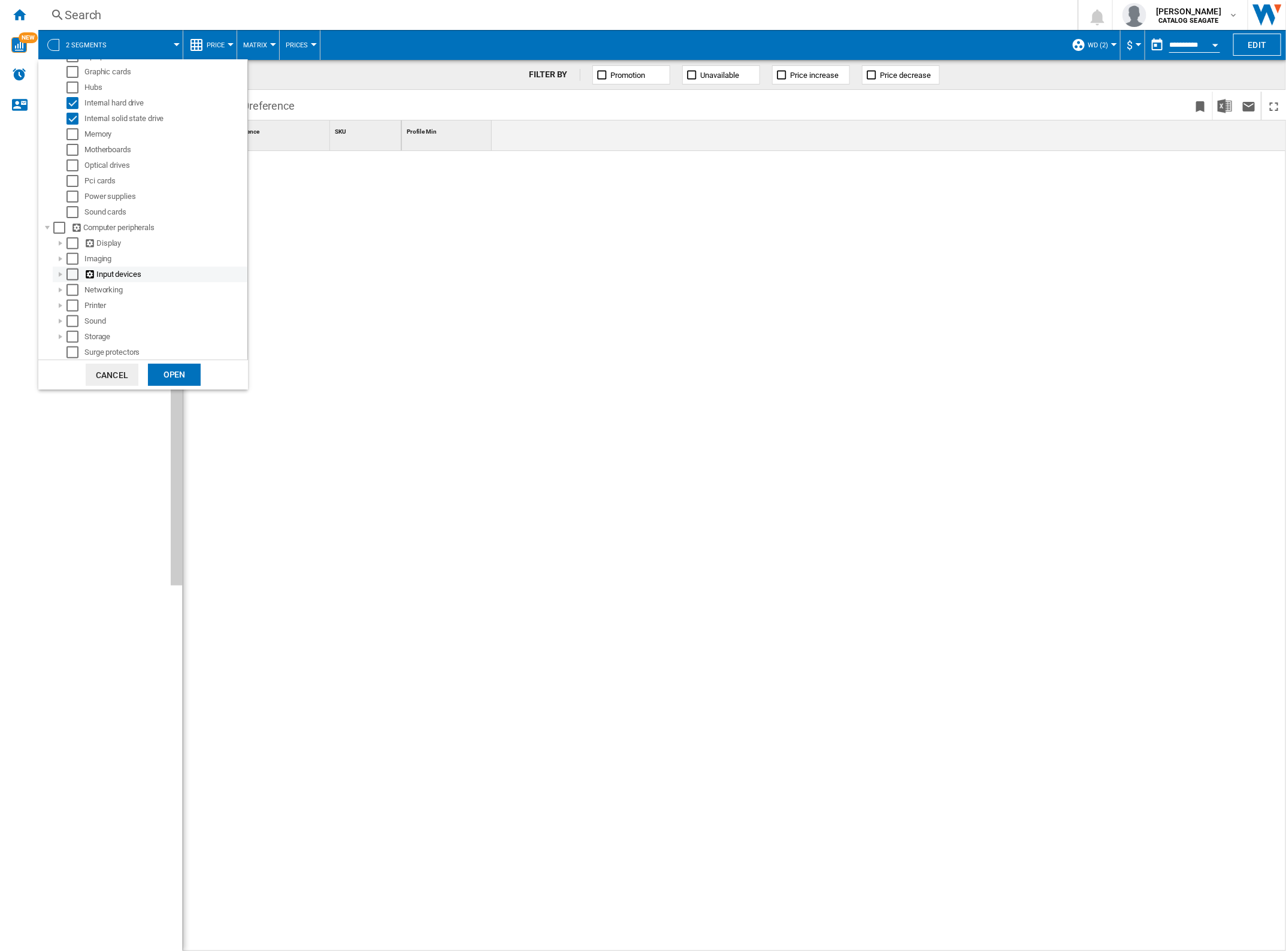
scroll to position [135, 0]
click at [72, 334] on div "Select" at bounding box center [72, 336] width 12 height 12
click at [176, 370] on div "Open" at bounding box center [174, 375] width 53 height 22
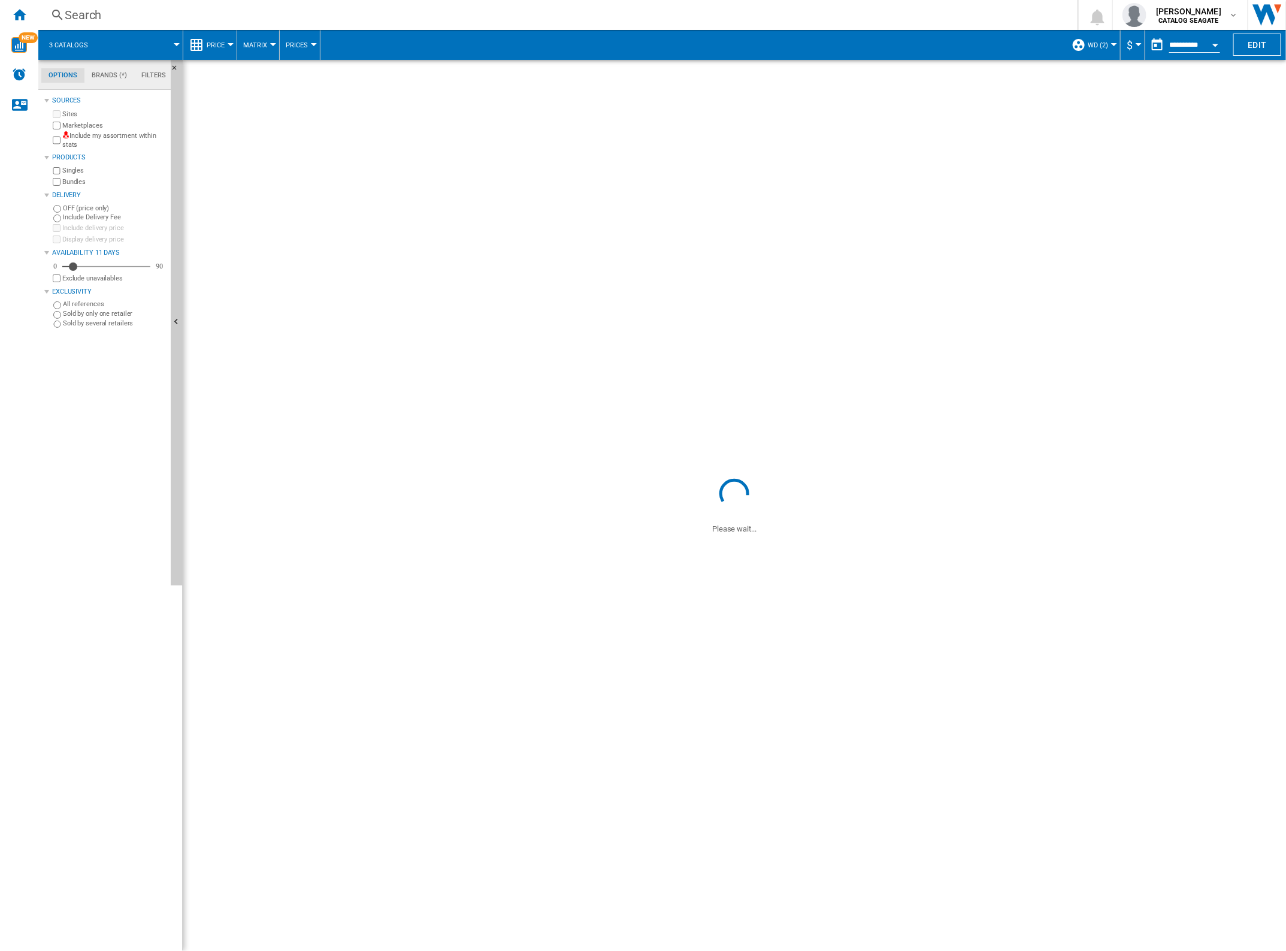
click at [1215, 46] on div "Open calendar" at bounding box center [1216, 45] width 6 height 3
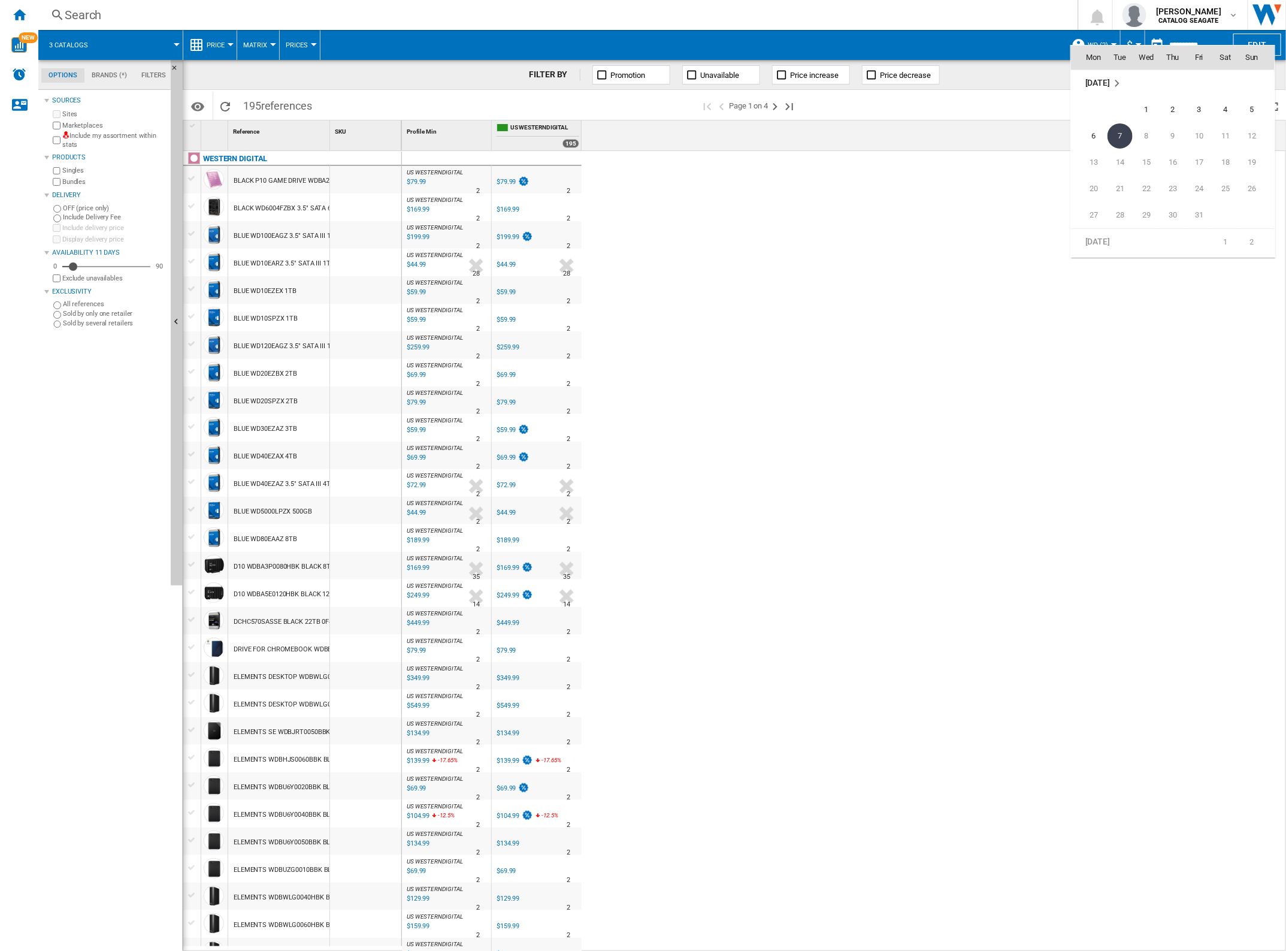
click at [1114, 135] on span "7" at bounding box center [1120, 135] width 25 height 25
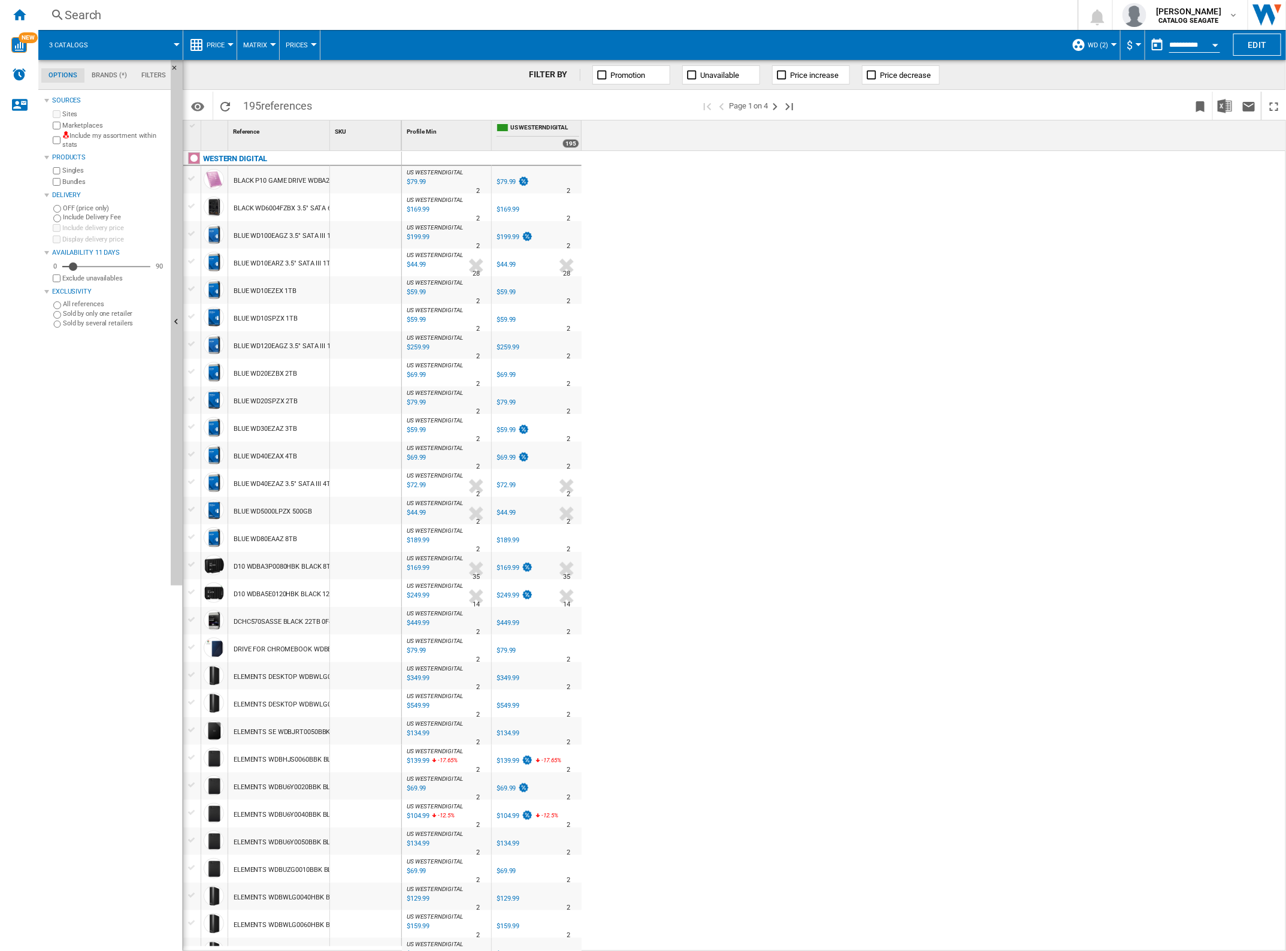
click at [1106, 48] on button "WD (2)" at bounding box center [1101, 45] width 26 height 30
click at [1109, 156] on span "Edit "WD"..." at bounding box center [1109, 155] width 64 height 11
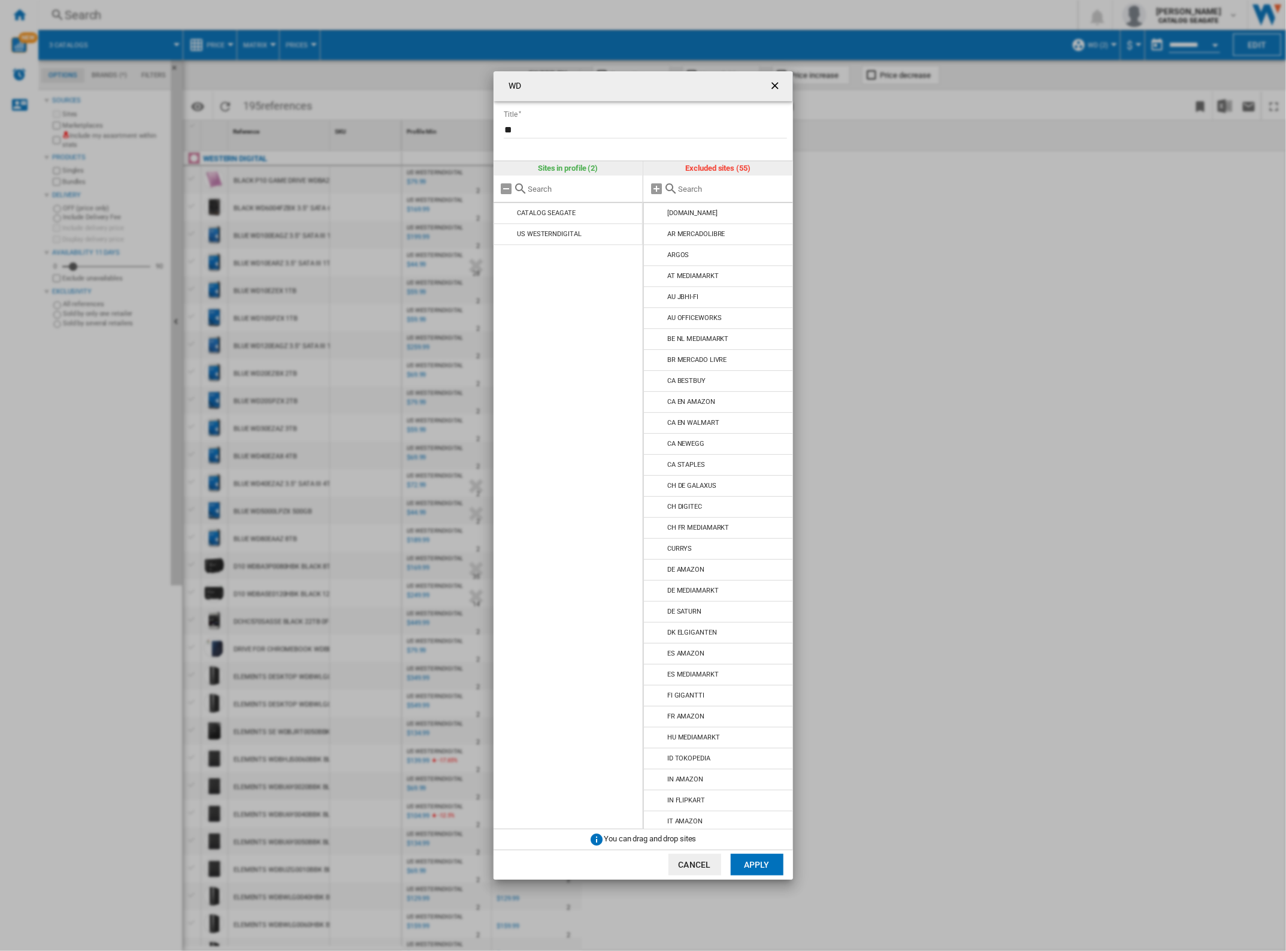
click at [600, 130] on input "**" at bounding box center [645, 129] width 283 height 18
drag, startPoint x: 600, startPoint y: 132, endPoint x: 581, endPoint y: 174, distance: 45.9
type input "*********"
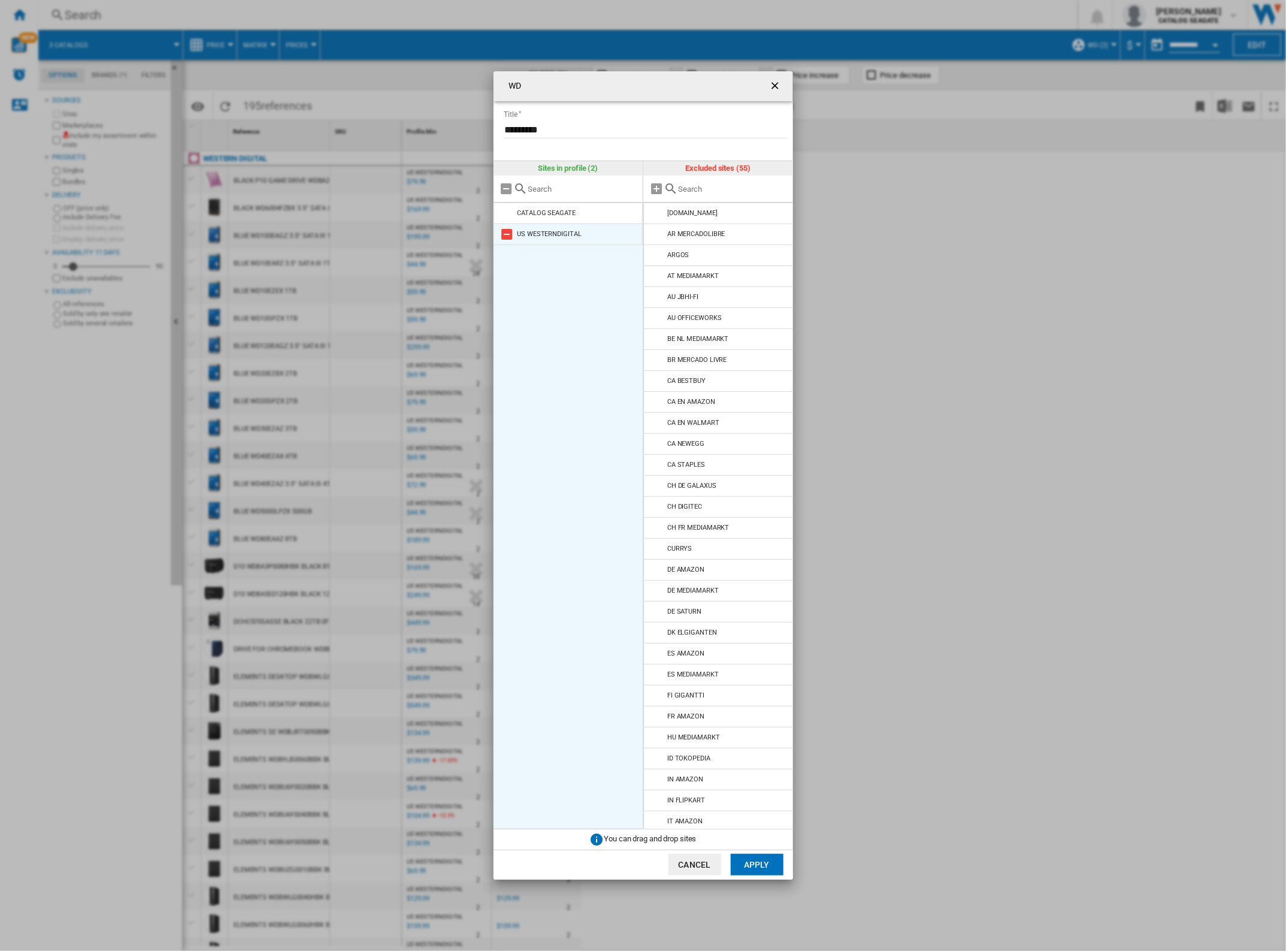
drag, startPoint x: 581, startPoint y: 174, endPoint x: 509, endPoint y: 231, distance: 92.1
click at [509, 231] on md-icon "WD Title ..." at bounding box center [507, 234] width 14 height 14
click at [682, 186] on input "WD Title ..." at bounding box center [732, 189] width 109 height 9
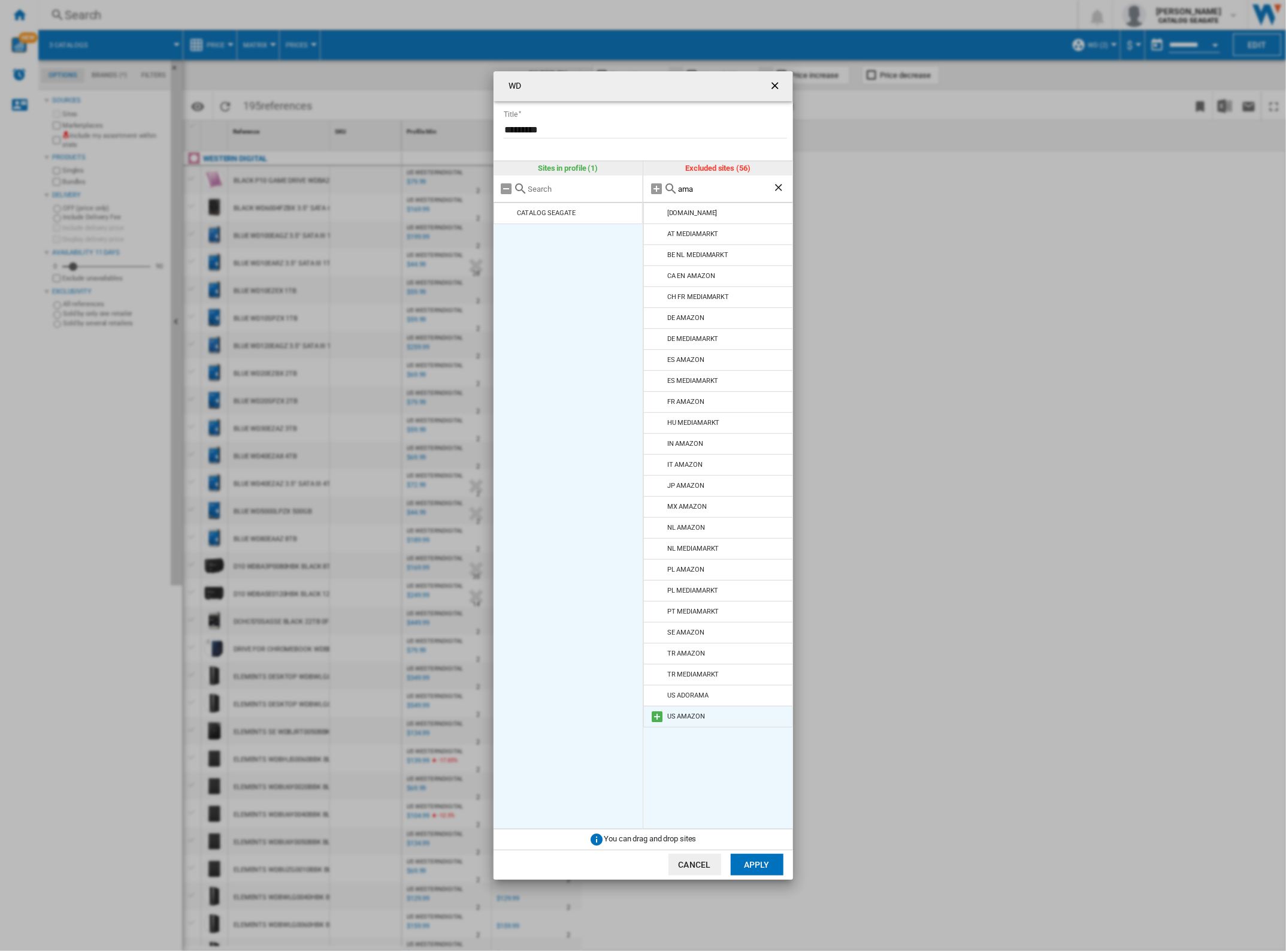
type input "ama"
click at [684, 720] on div "US AMAZON" at bounding box center [686, 716] width 38 height 8
click at [655, 722] on md-icon "WD Title ..." at bounding box center [657, 716] width 14 height 14
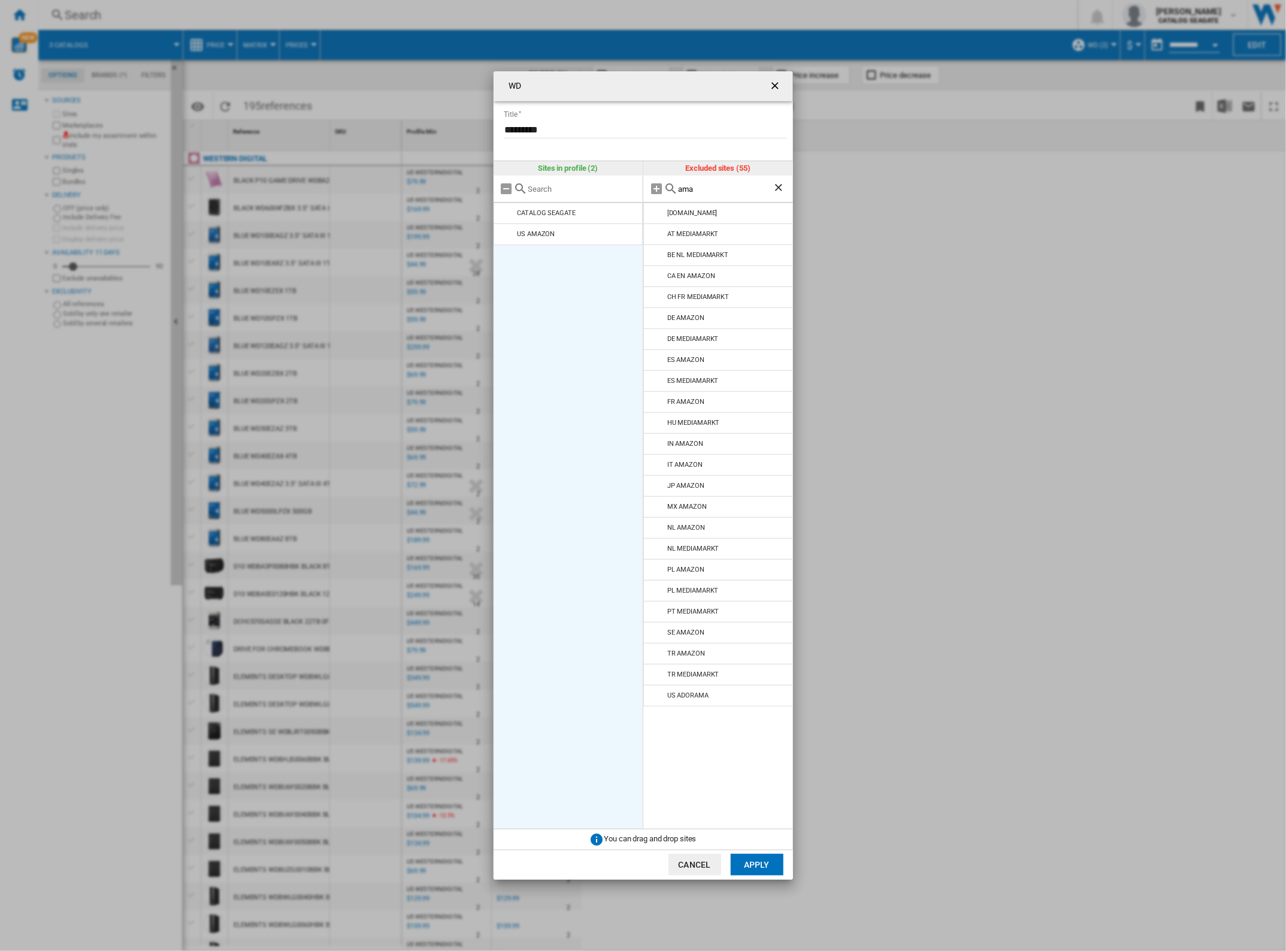
click at [764, 861] on button "Apply" at bounding box center [757, 865] width 53 height 22
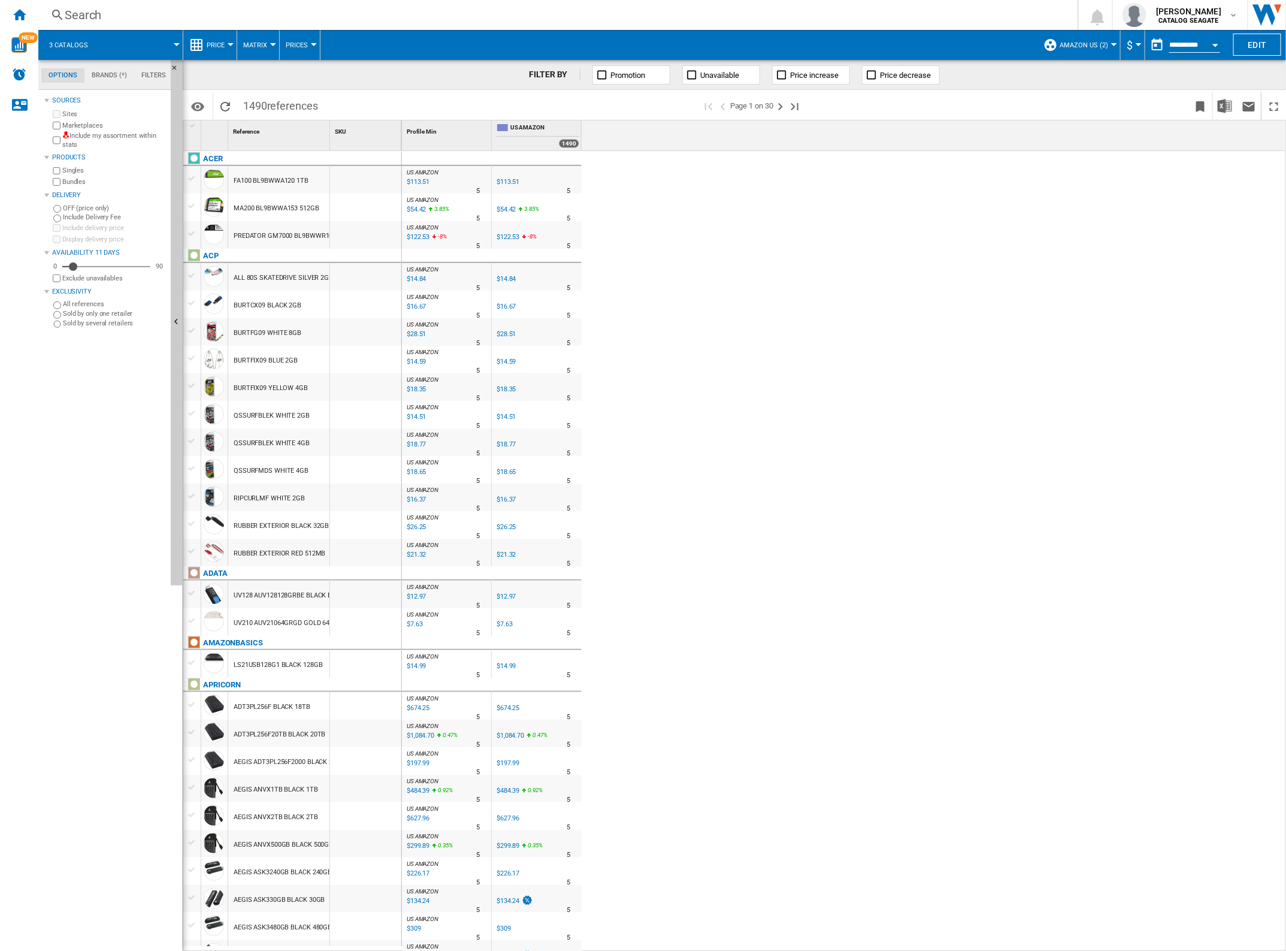
click at [171, 47] on span at bounding box center [141, 45] width 72 height 30
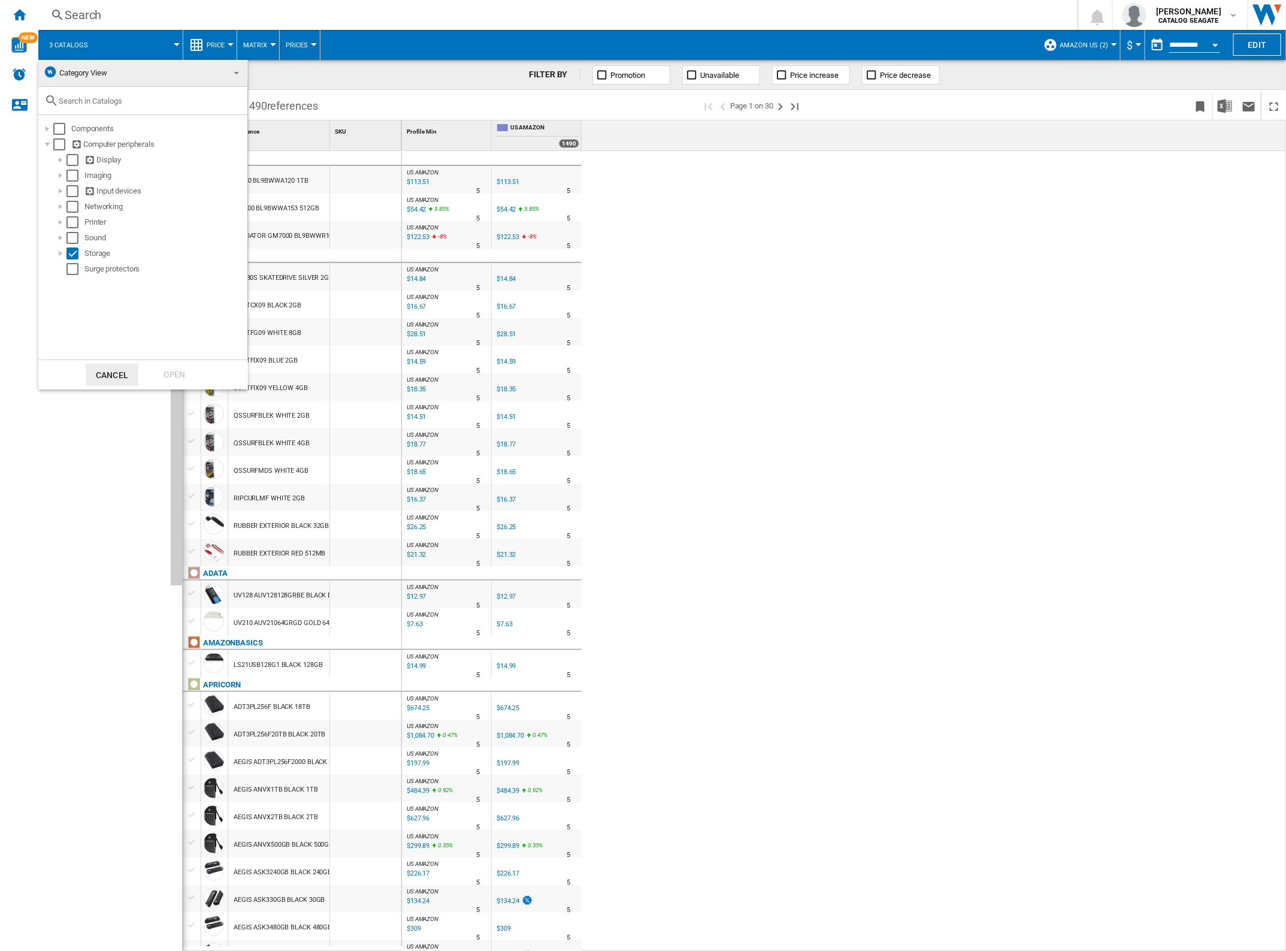
click at [180, 75] on span "Category View" at bounding box center [133, 73] width 180 height 17
click at [1096, 48] on md-backdrop at bounding box center [643, 475] width 1286 height 951
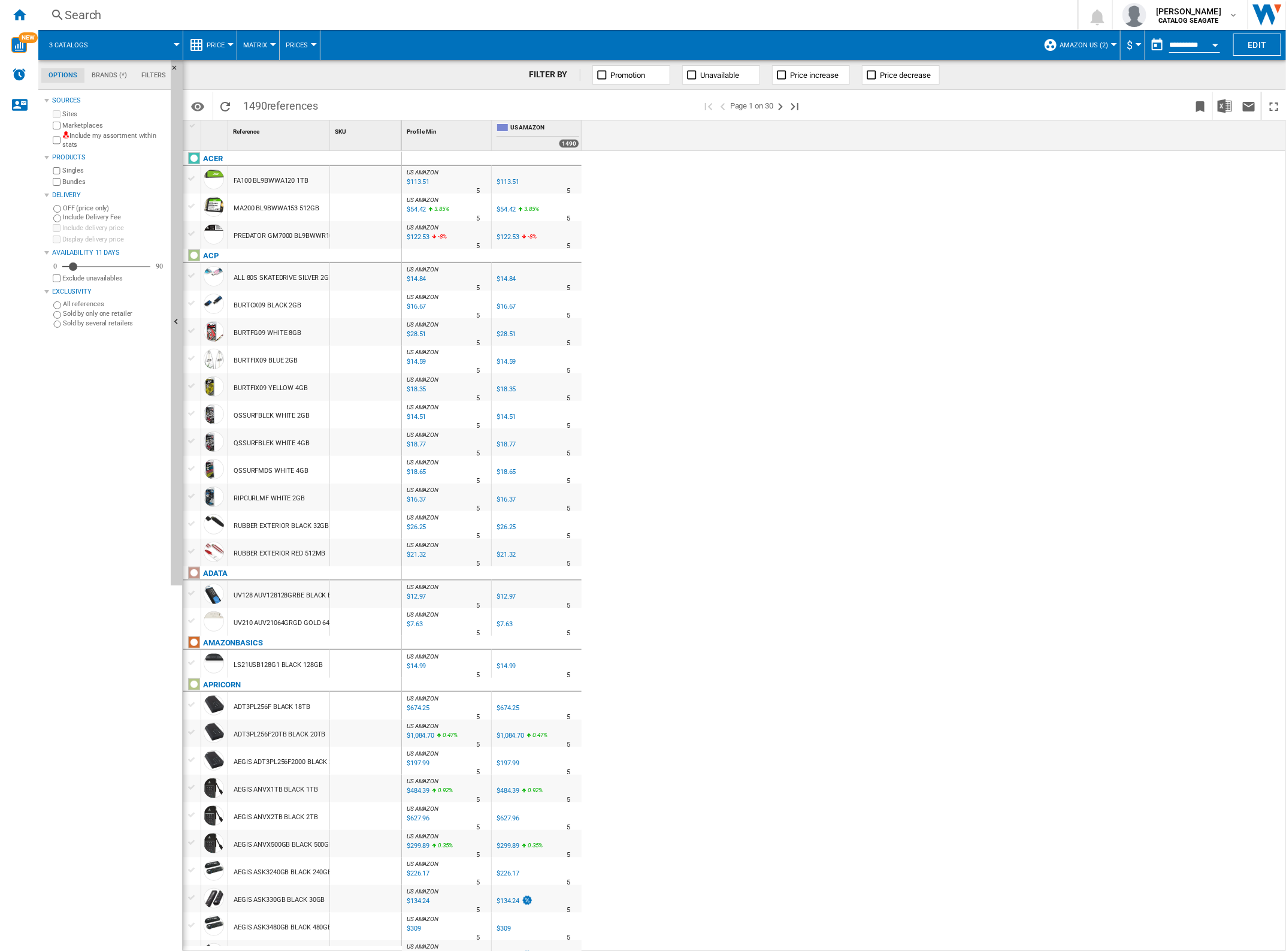
click at [1101, 43] on span "Amazon US (2)" at bounding box center [1084, 45] width 49 height 8
click at [1077, 150] on span "Edit "Amazon US"..." at bounding box center [1098, 155] width 96 height 11
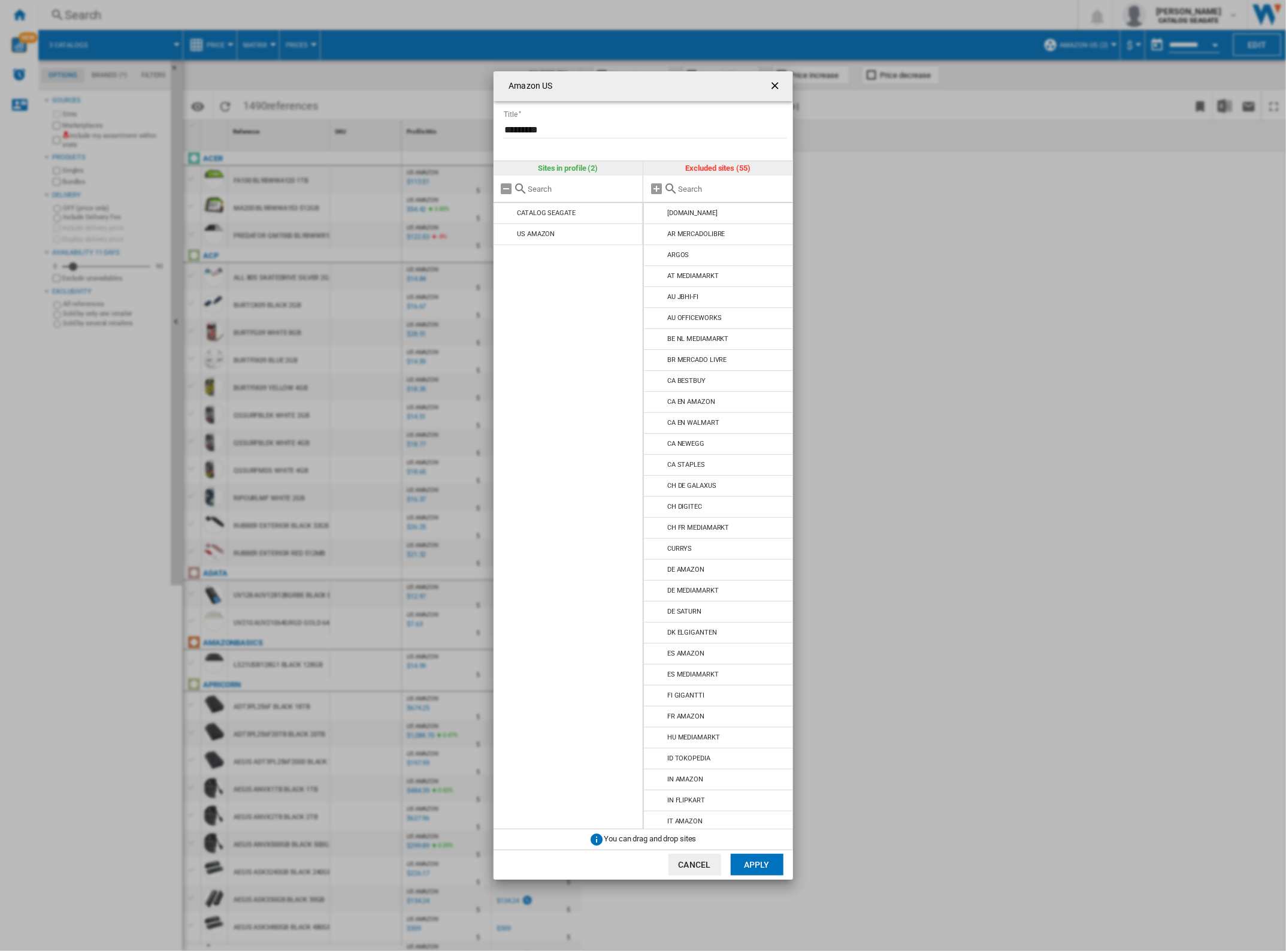
click at [1019, 90] on div "Amazon US Title ********* Sites in profile (2) CATALOG SEAGATE US AMAZON Exclud…" at bounding box center [643, 475] width 1286 height 951
click at [776, 84] on ng-md-icon "getI18NText('BUTTONS.CLOSE_DIALOG')" at bounding box center [776, 87] width 14 height 14
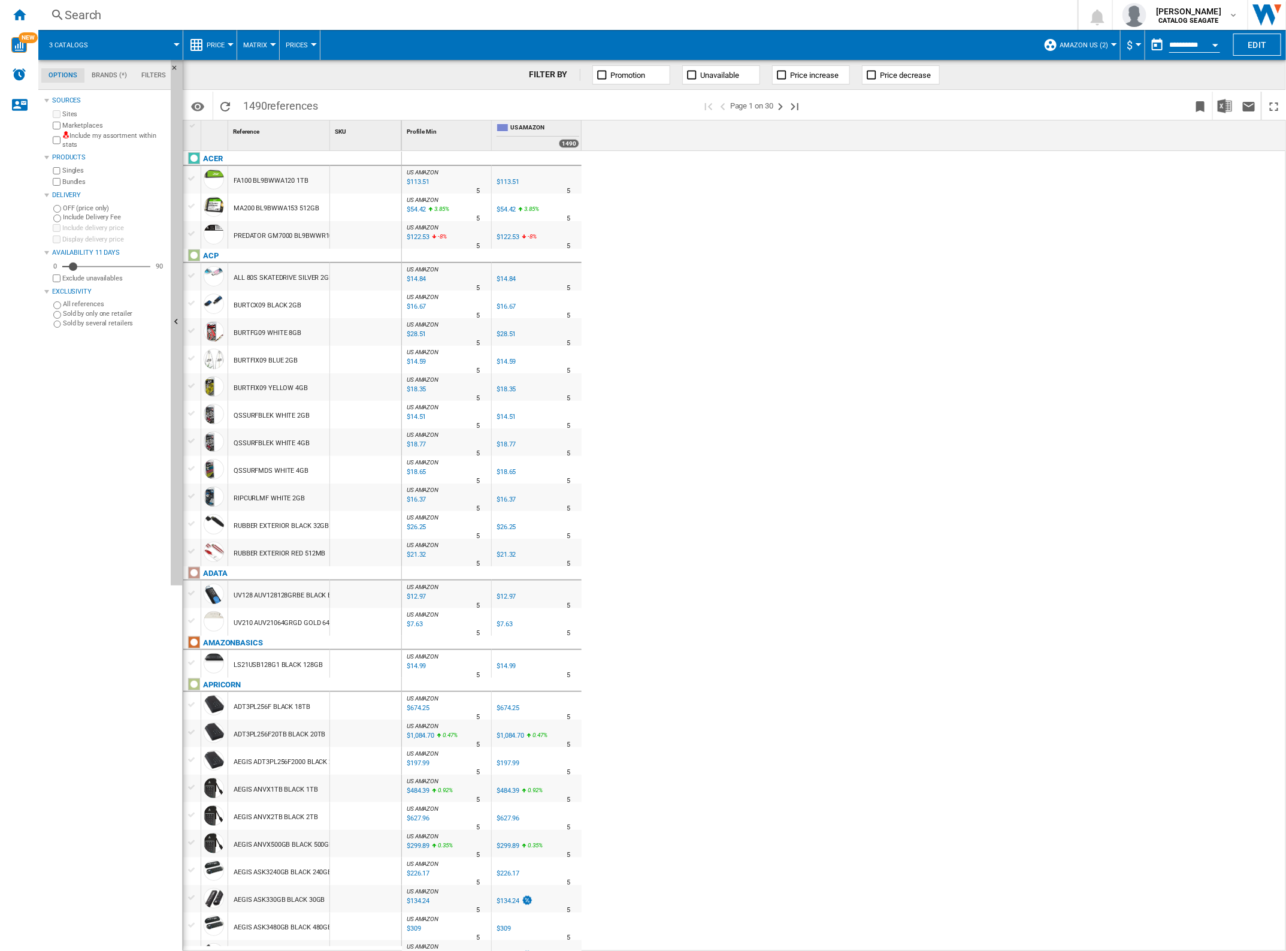
click at [1111, 45] on div at bounding box center [1114, 44] width 6 height 3
click at [1089, 210] on span "Manage profiles..." at bounding box center [1095, 212] width 91 height 11
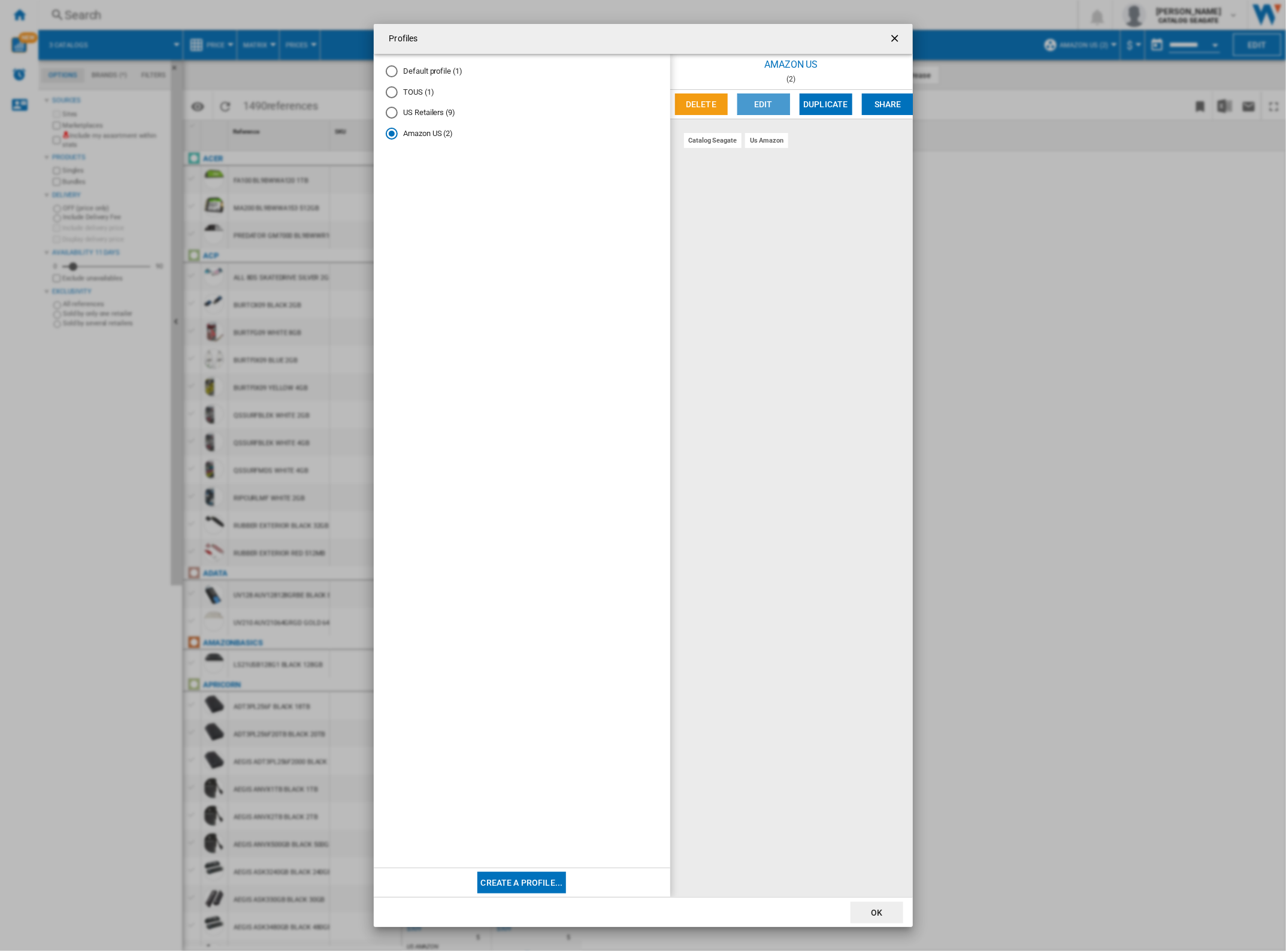
click at [761, 106] on button "Edit" at bounding box center [763, 104] width 53 height 22
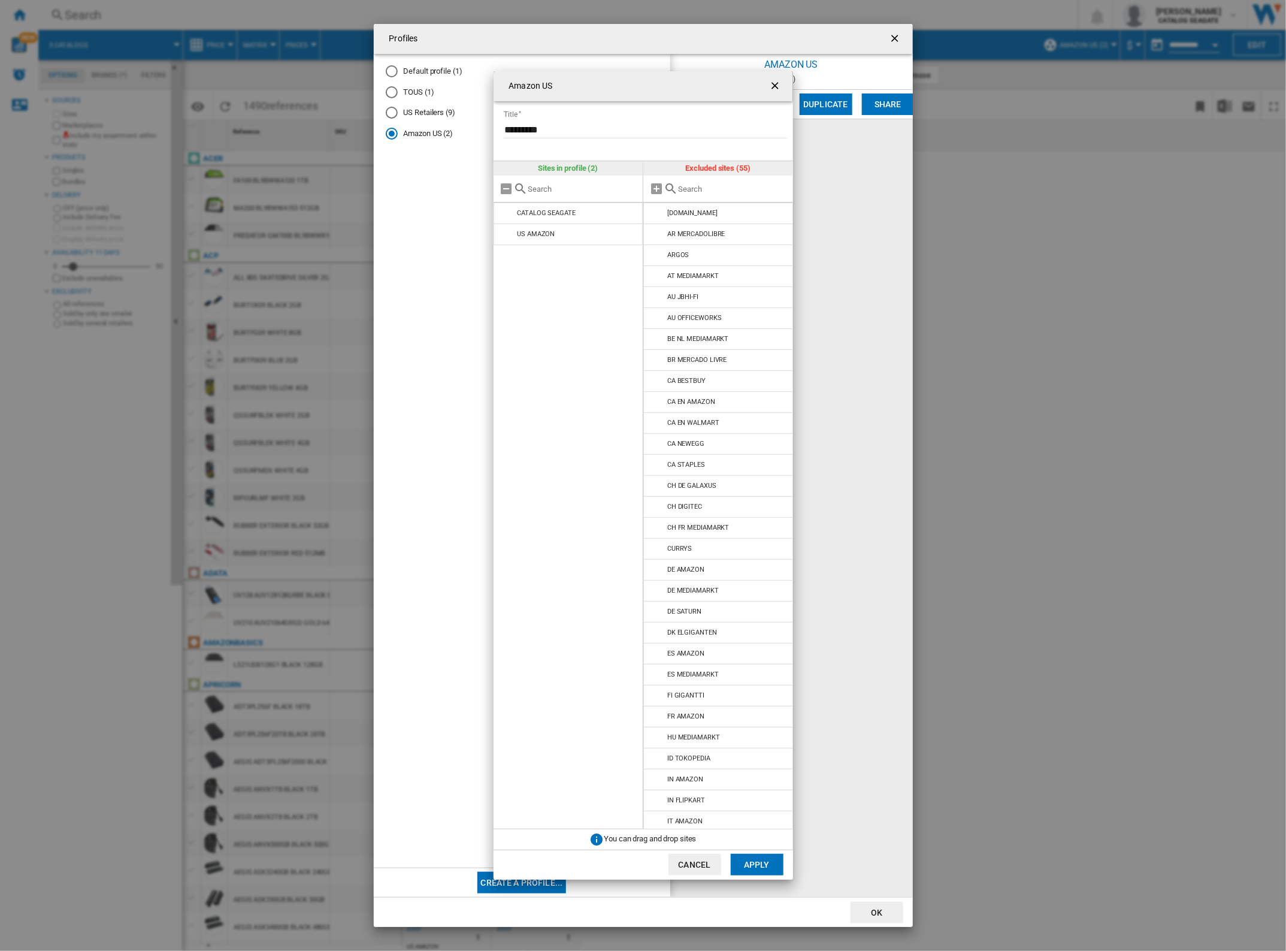
click at [893, 40] on div "Amazon US Title ********* Sites in profile (2) CATALOG SEAGATE US AMAZON Exclud…" at bounding box center [643, 475] width 1286 height 951
click at [779, 87] on ng-md-icon "getI18NText('BUTTONS.CLOSE_DIALOG')" at bounding box center [776, 87] width 14 height 14
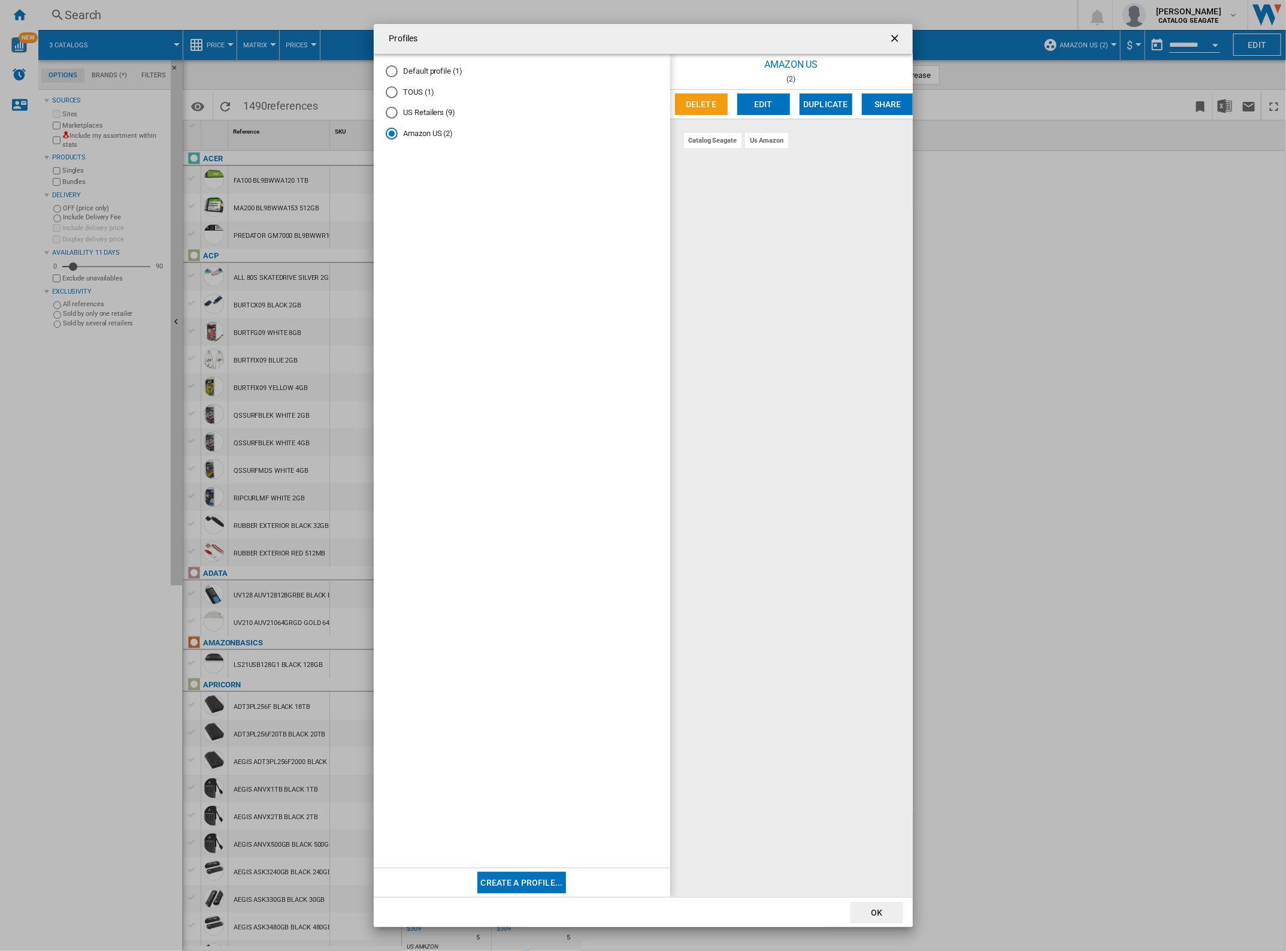
click at [891, 40] on ng-md-icon "getI18NText('BUTTONS.CLOSE_DIALOG')" at bounding box center [896, 39] width 14 height 14
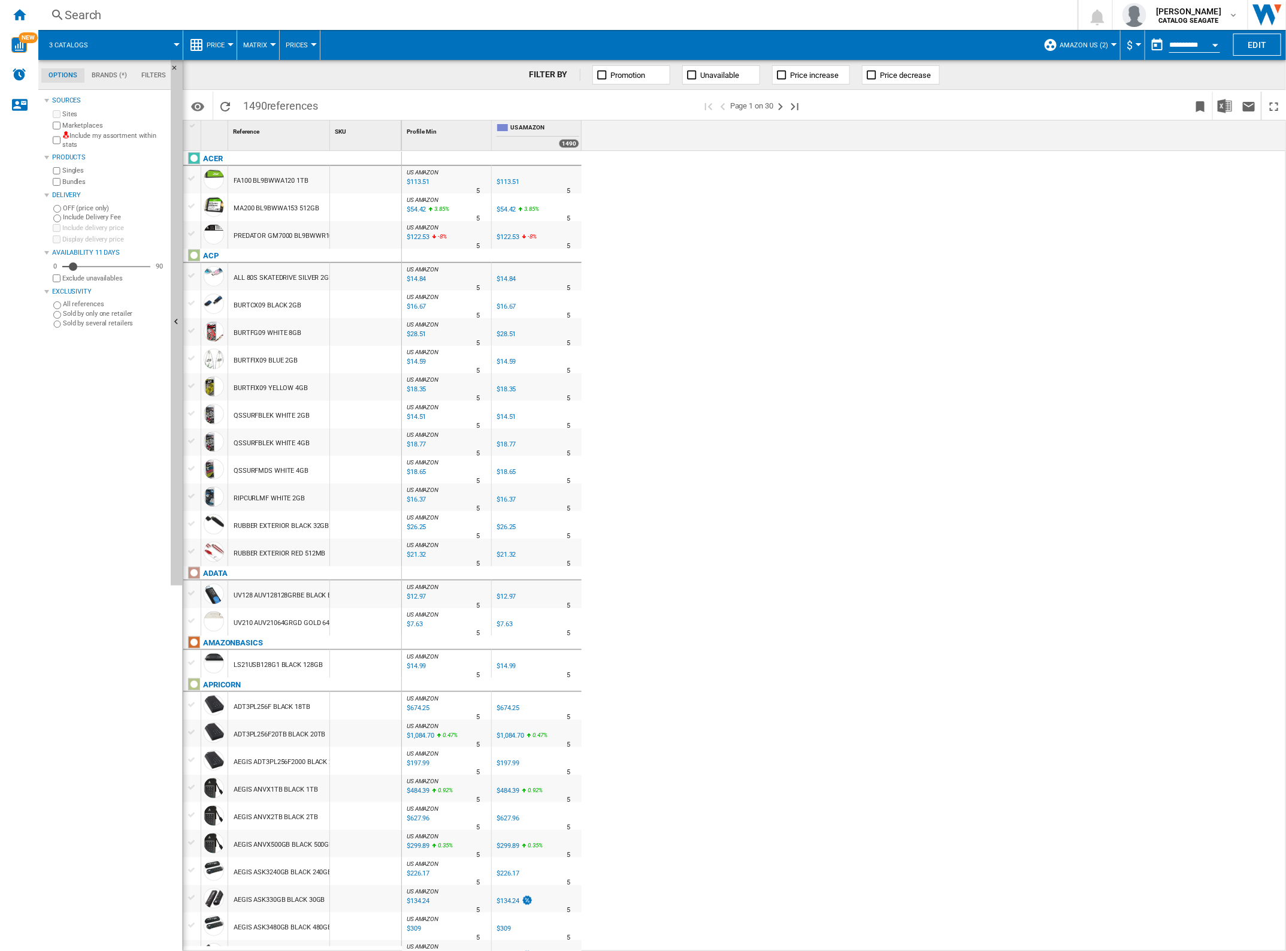
click at [152, 44] on span at bounding box center [141, 45] width 72 height 30
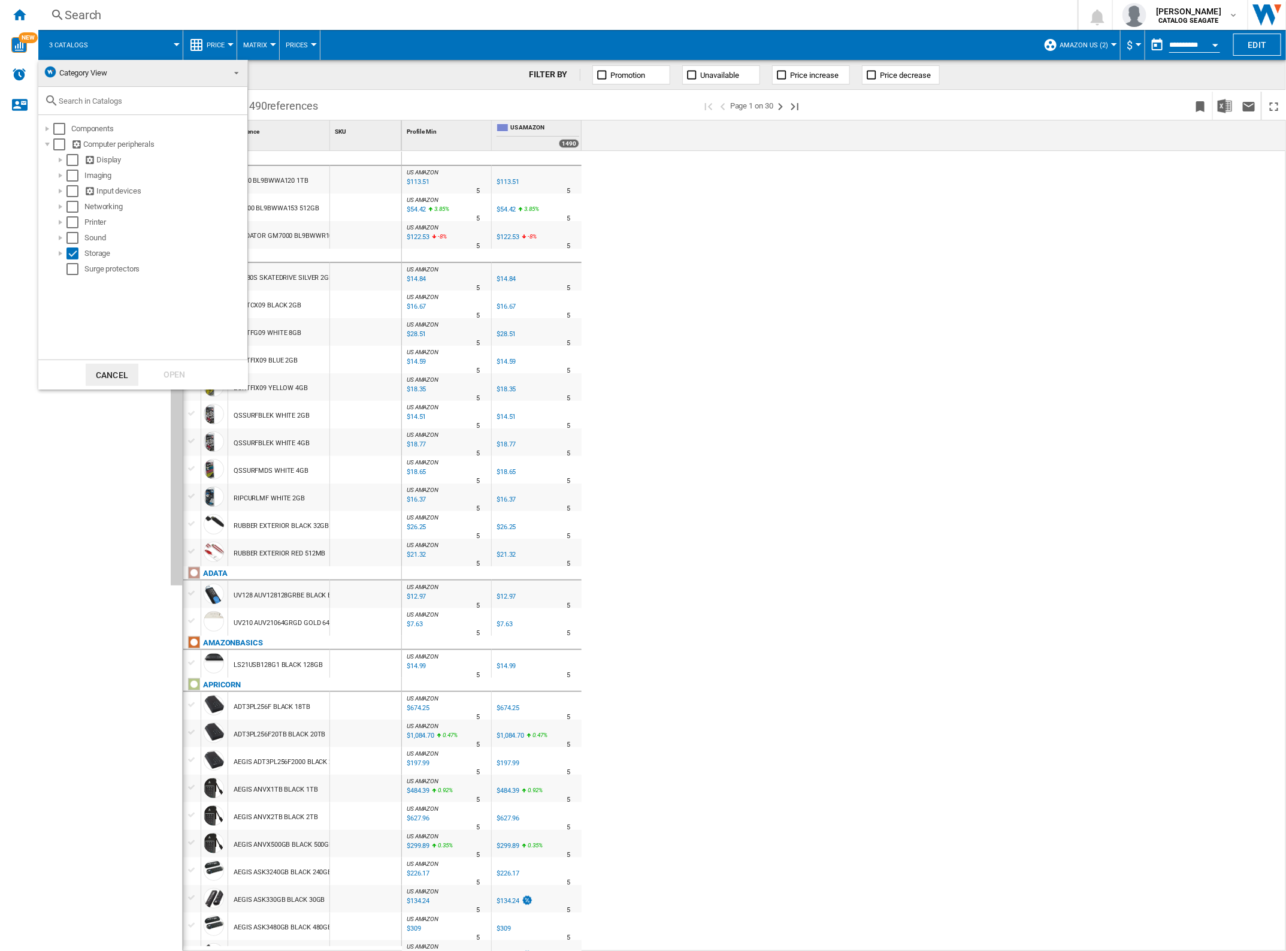
click at [198, 74] on span "Category View" at bounding box center [133, 73] width 180 height 17
click at [1259, 47] on md-backdrop at bounding box center [643, 475] width 1286 height 951
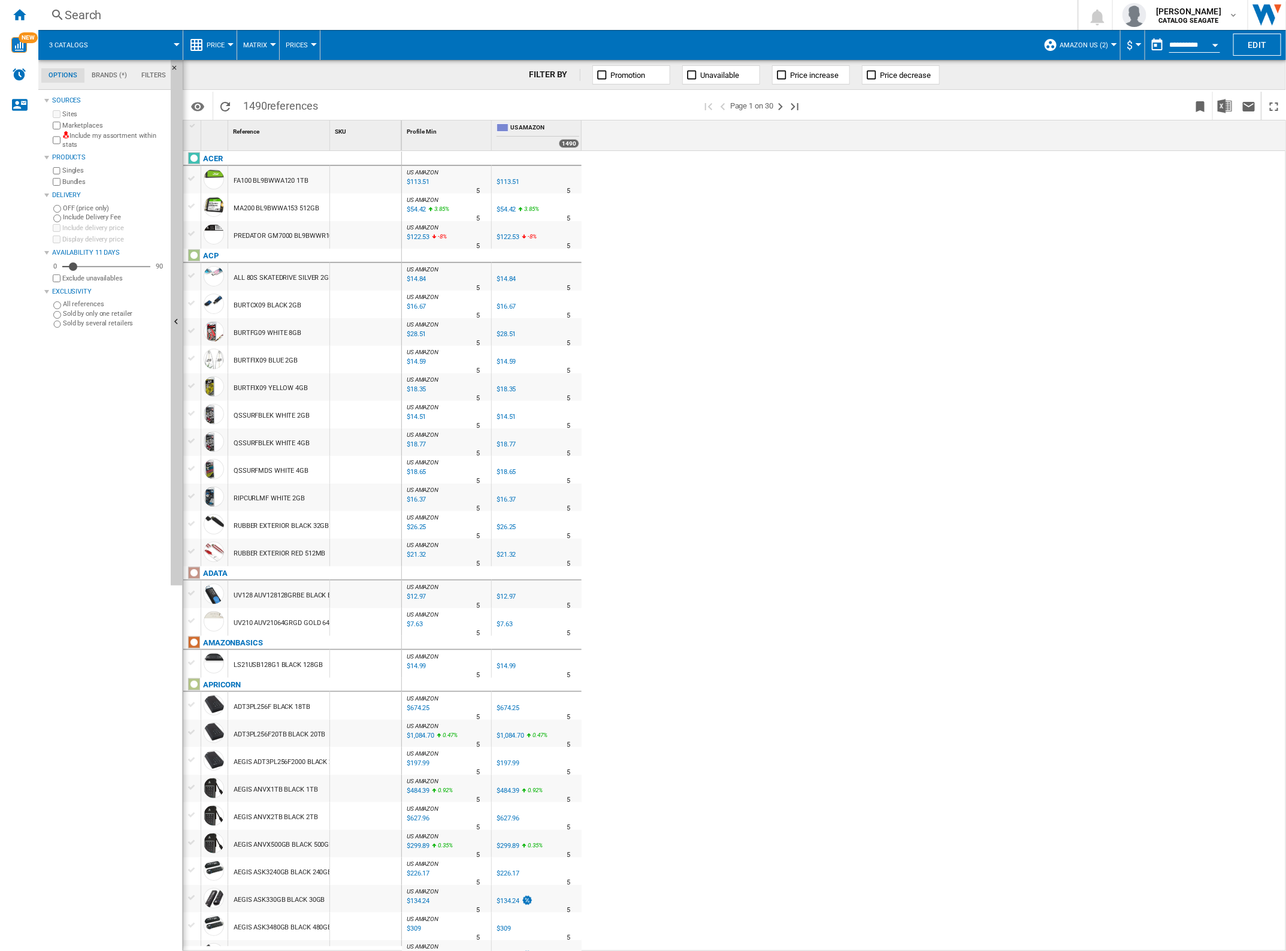
click at [1259, 47] on button "Edit" at bounding box center [1257, 45] width 48 height 22
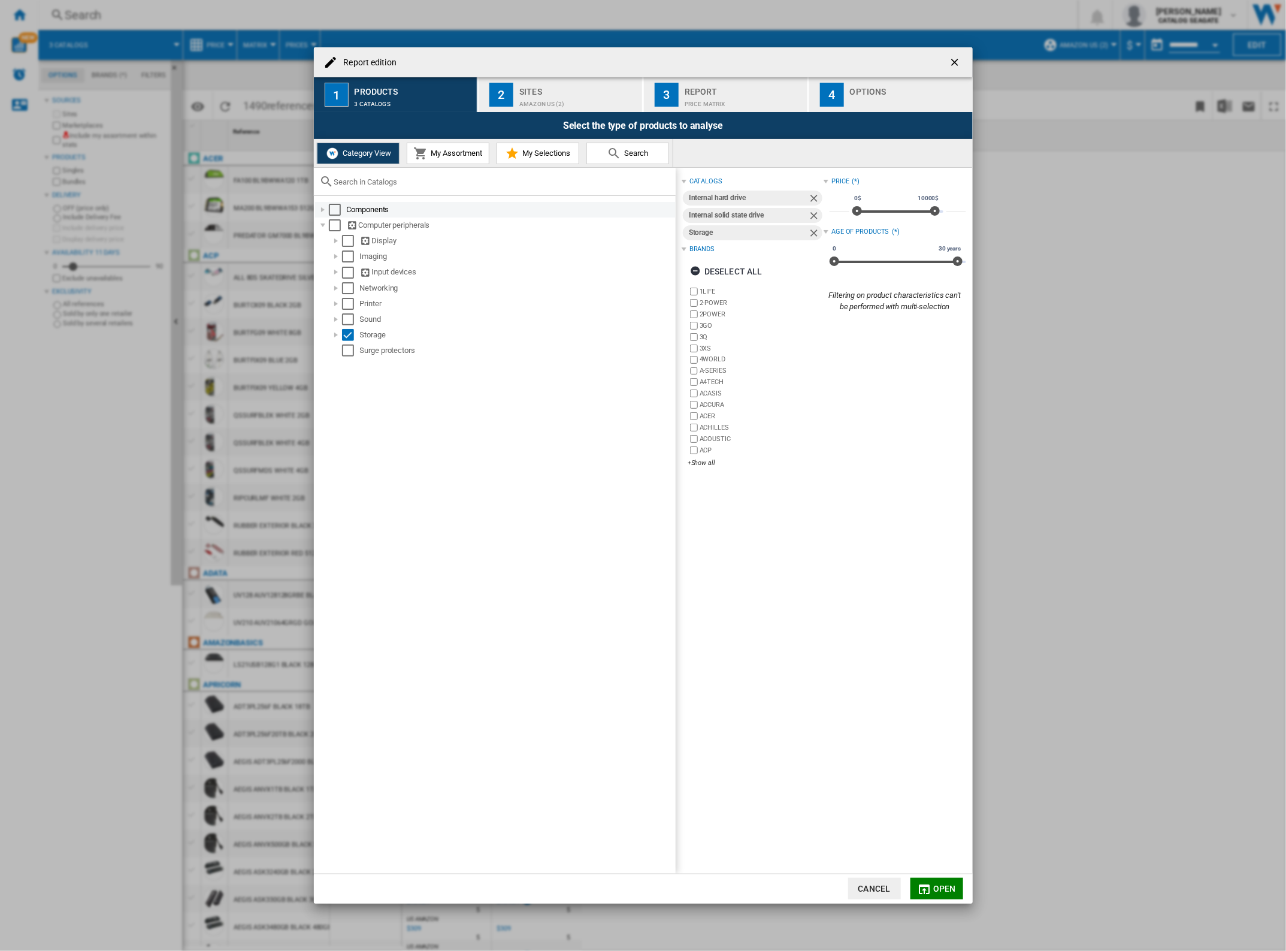
click at [324, 210] on div "Report edition ..." at bounding box center [323, 210] width 12 height 12
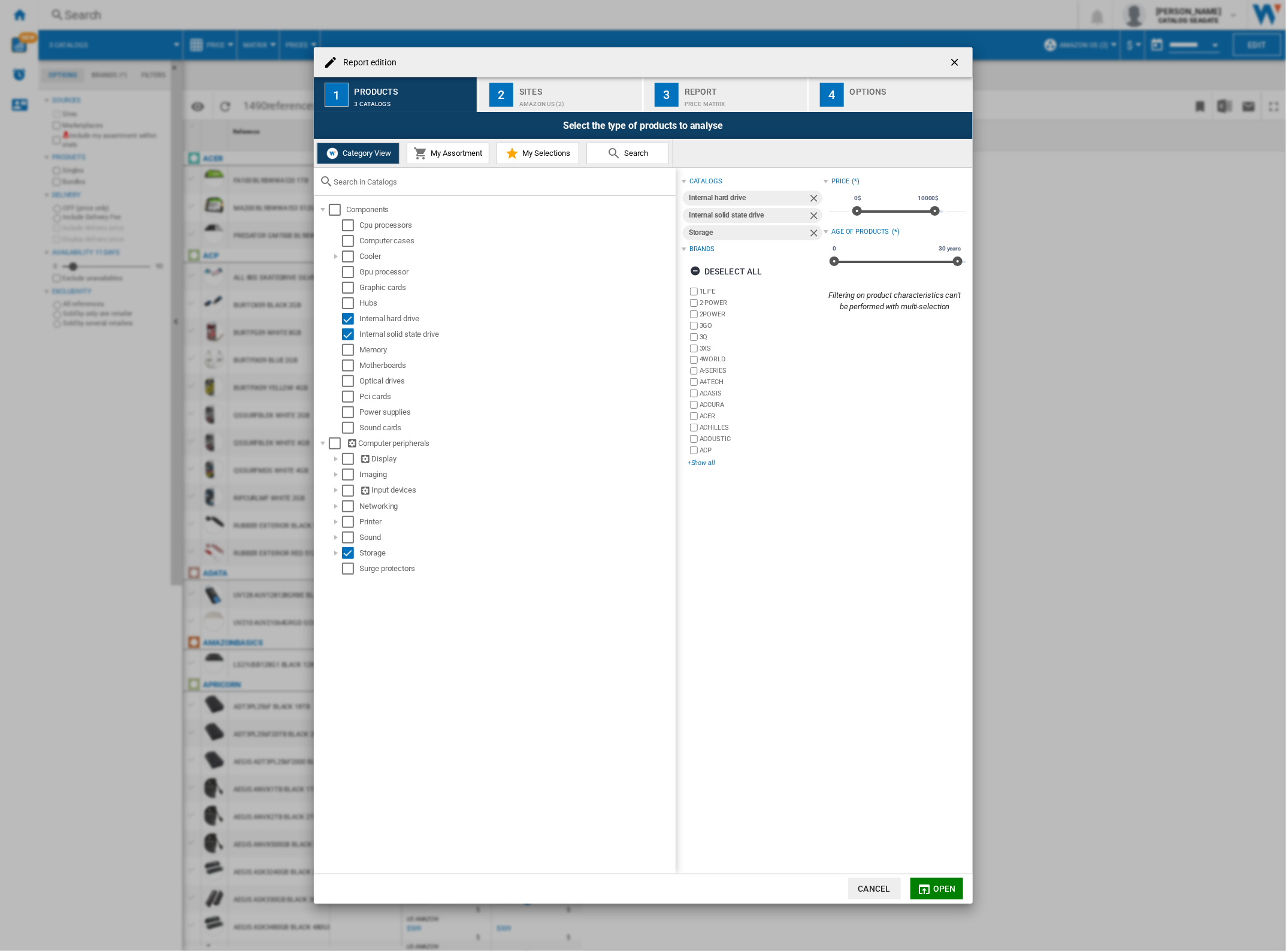
click at [702, 464] on div "+Show all" at bounding box center [756, 462] width 136 height 9
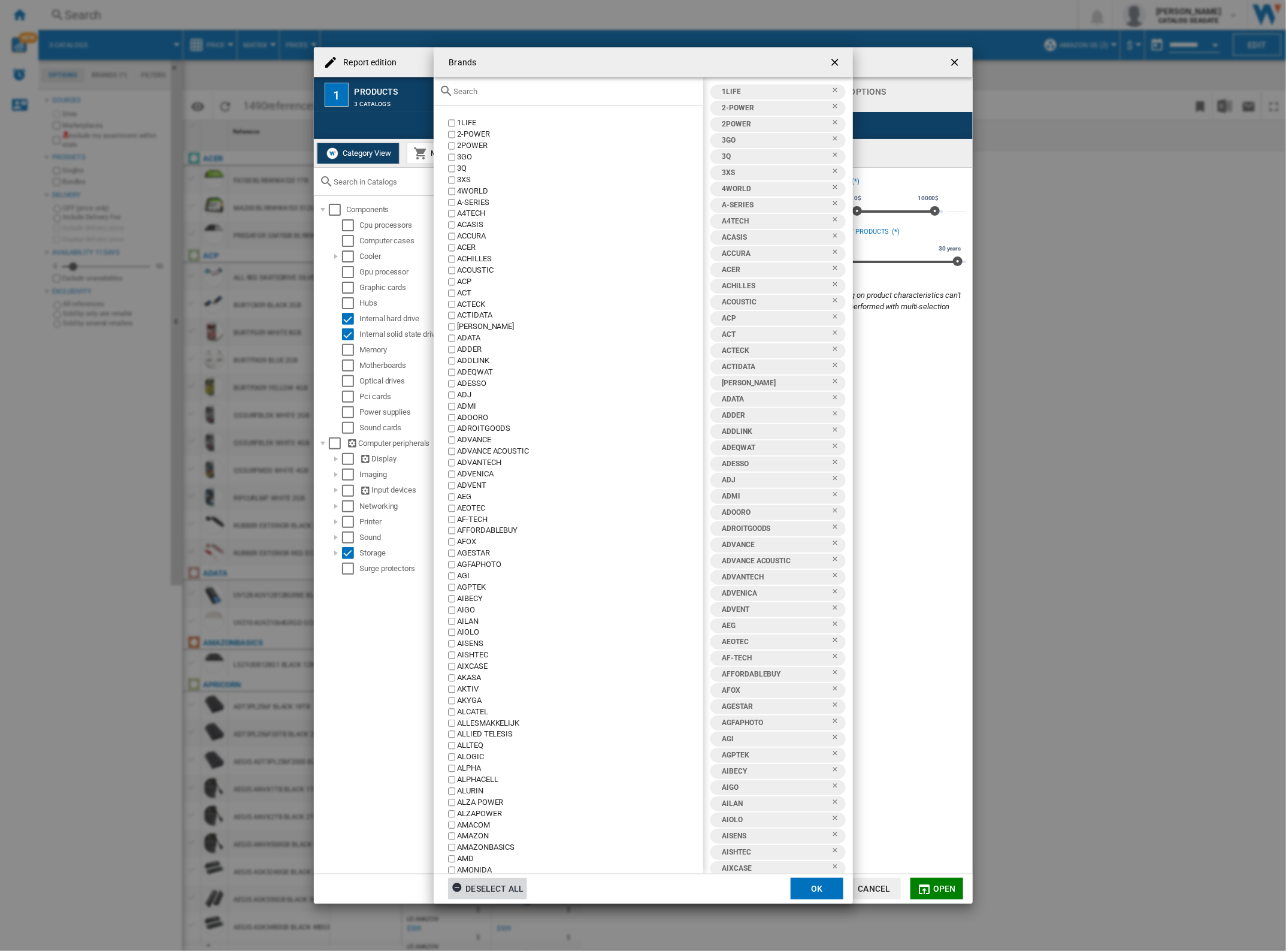
click at [489, 881] on div "Deselect all" at bounding box center [488, 889] width 72 height 22
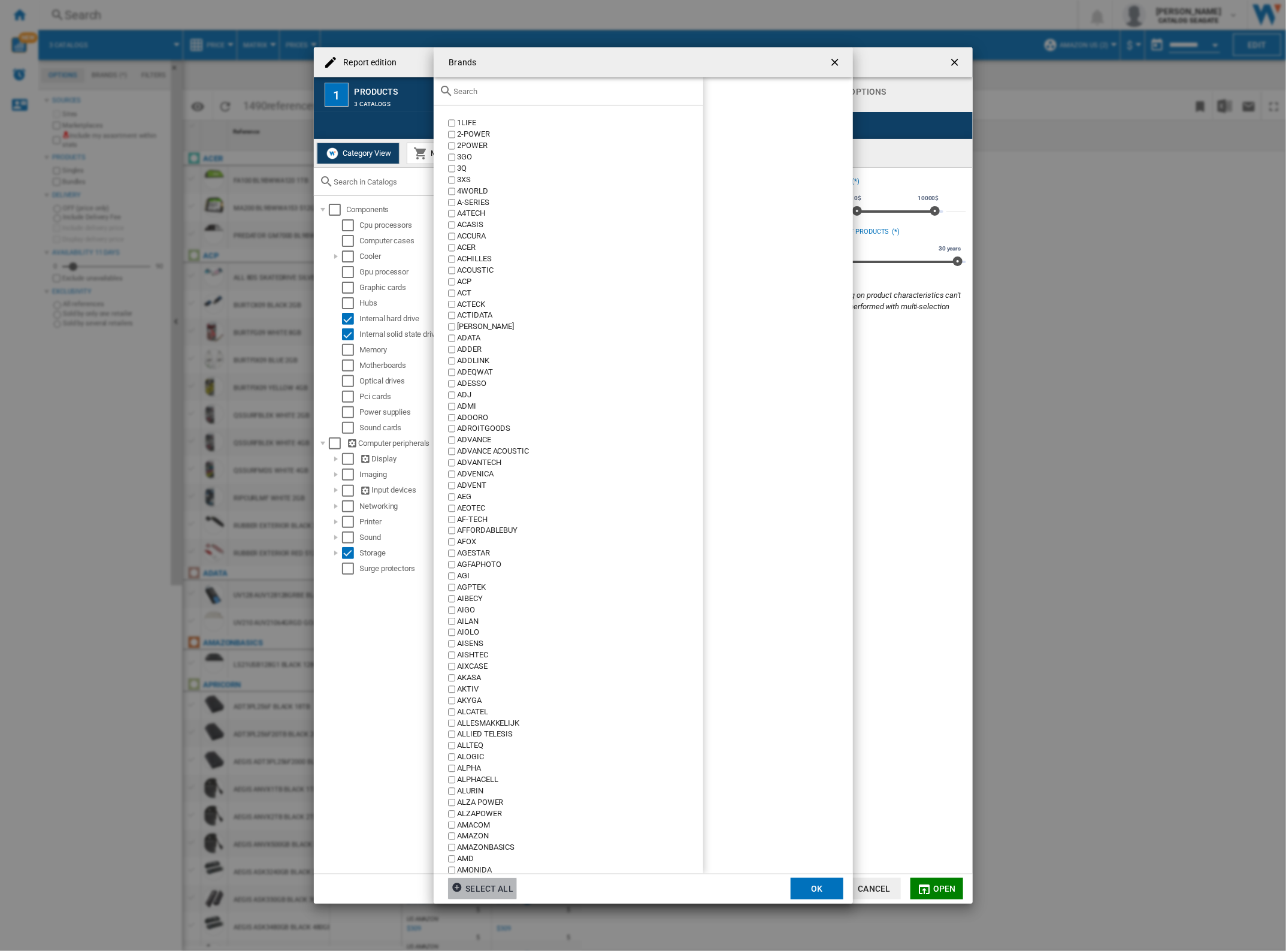
click at [516, 96] on div at bounding box center [569, 91] width 270 height 28
click at [516, 92] on input "text" at bounding box center [575, 91] width 243 height 9
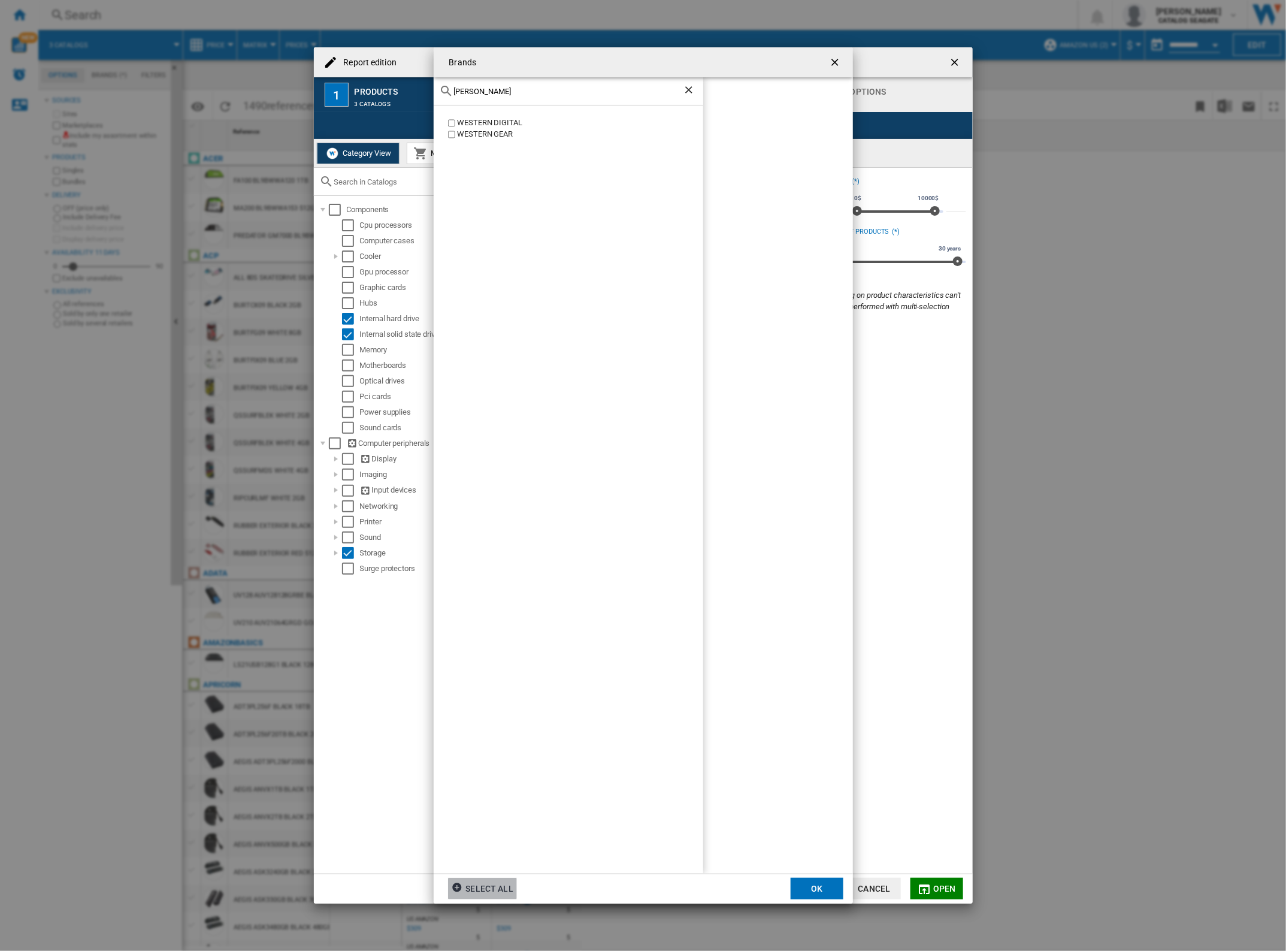
type input "wes"
click at [809, 890] on button "OK" at bounding box center [817, 889] width 53 height 22
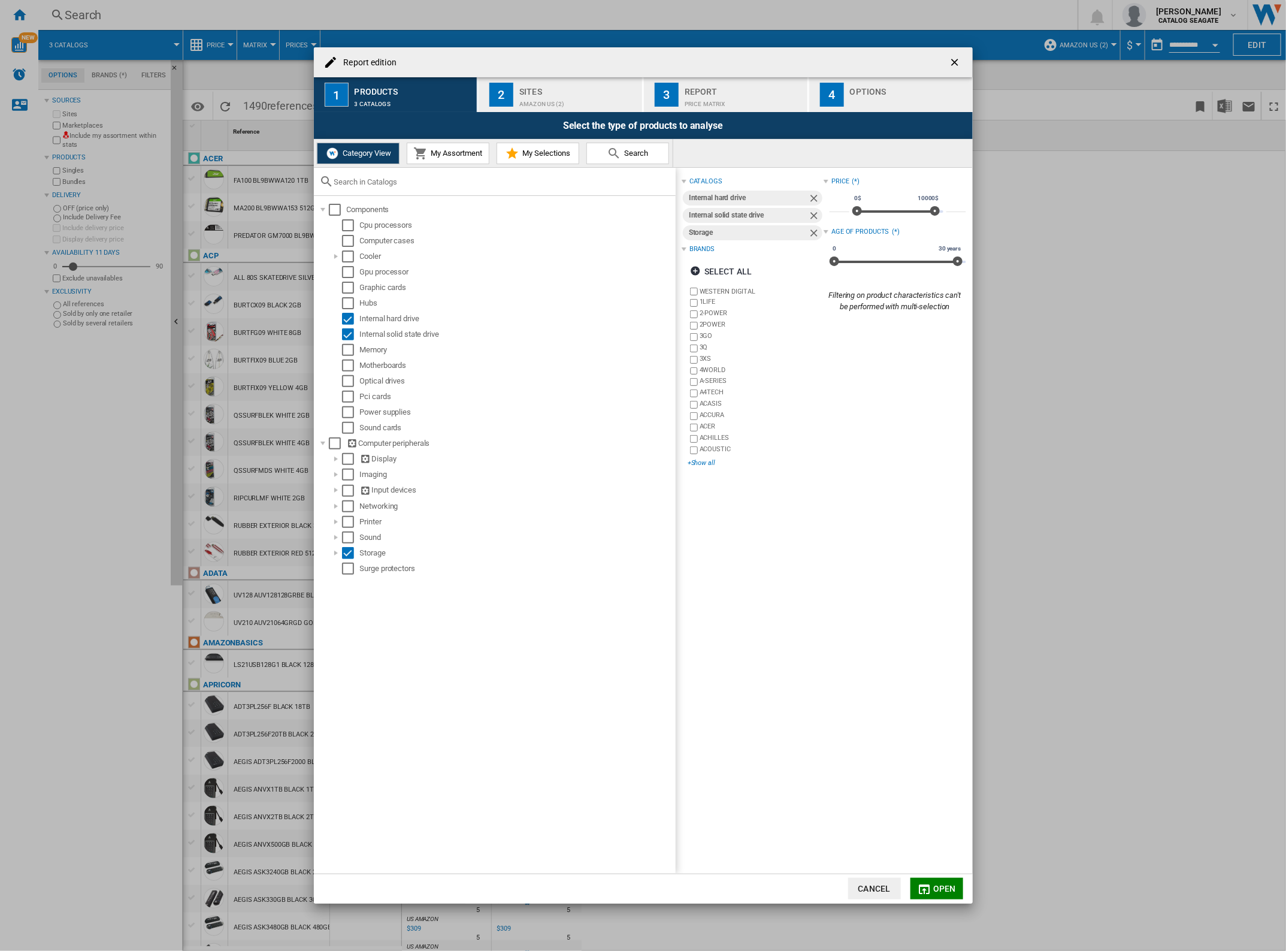
click at [707, 465] on div "+Show all" at bounding box center [756, 462] width 136 height 9
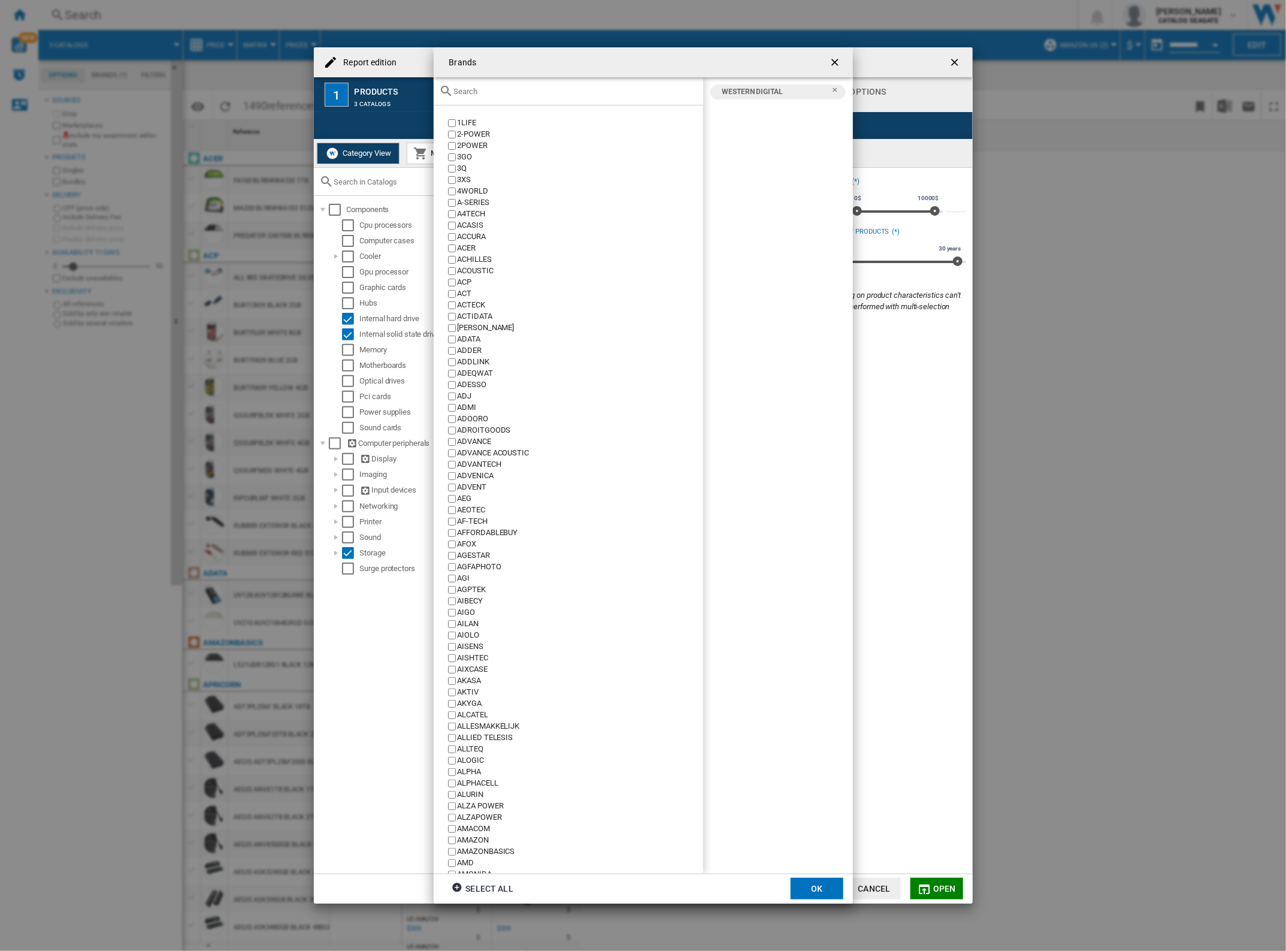
click at [528, 93] on input "Brands 1LIFE ..." at bounding box center [575, 91] width 243 height 9
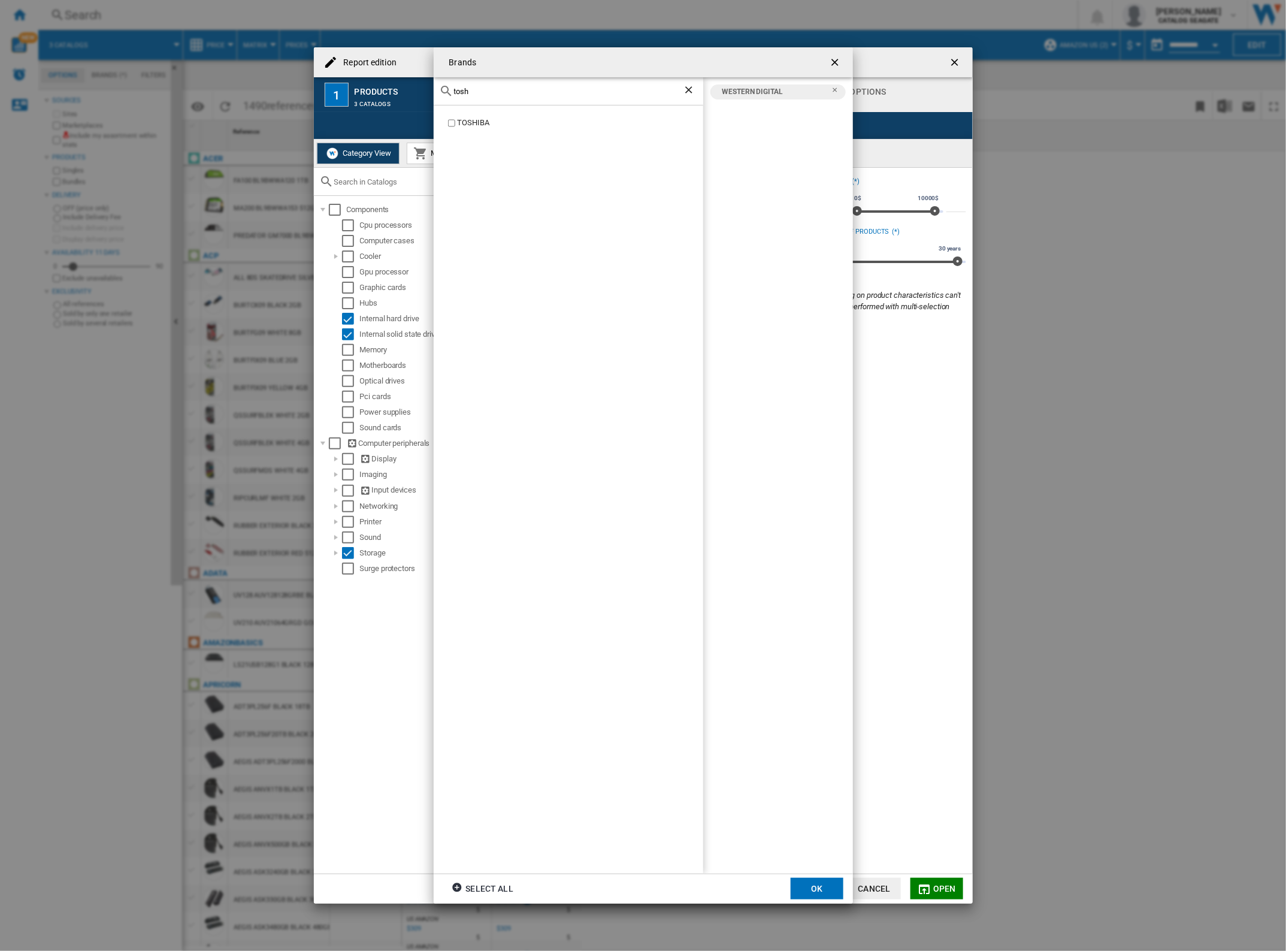
type input "tosh"
click at [485, 124] on div "TOSHIBA" at bounding box center [580, 122] width 246 height 11
click at [829, 908] on div "Brands tosh TOSHIBA TOSHIBA WESTERN DIGITAL Select all OK" at bounding box center [643, 475] width 1286 height 951
click at [823, 888] on button "OK" at bounding box center [817, 889] width 53 height 22
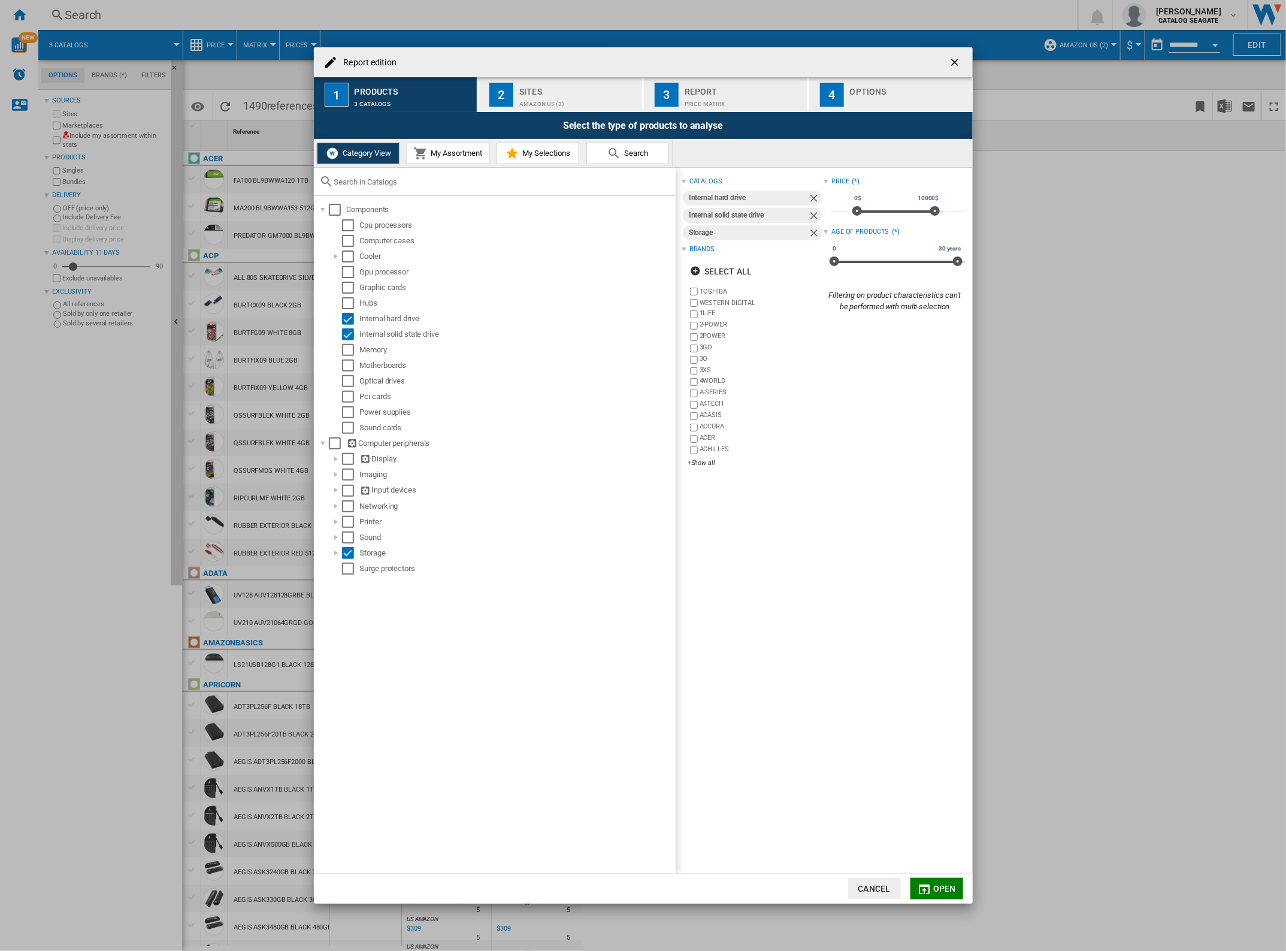
click at [930, 884] on md-icon "Report edition ..." at bounding box center [924, 889] width 14 height 14
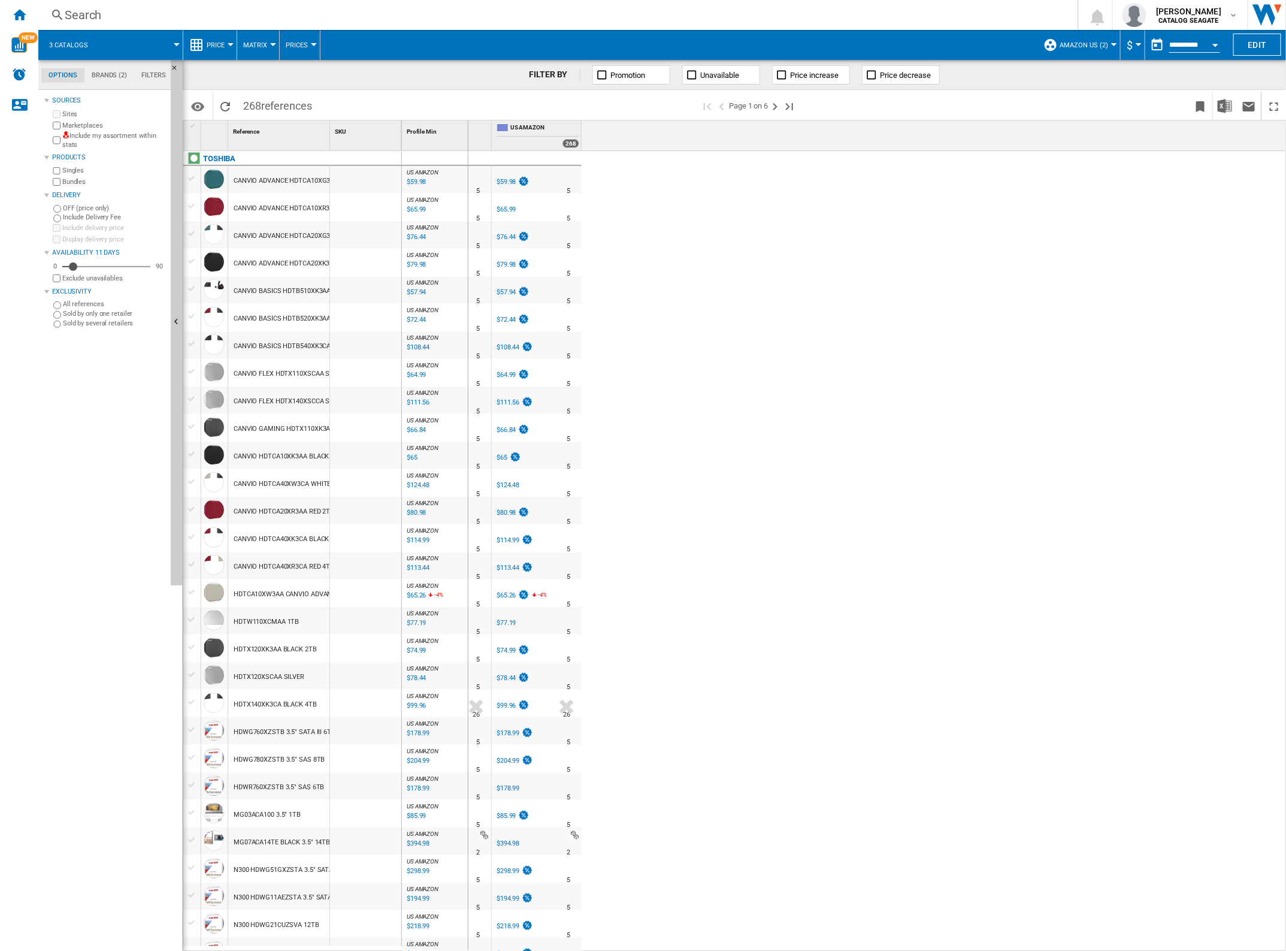
drag, startPoint x: 332, startPoint y: 135, endPoint x: 467, endPoint y: 150, distance: 135.6
click at [467, 150] on div "1 Reference 1 SKU 1 TOSHIBA CANVIO ADVANCE HDTCA10XG3AA GREEN 1TB CANVIO ADVANC…" at bounding box center [734, 535] width 1102 height 830
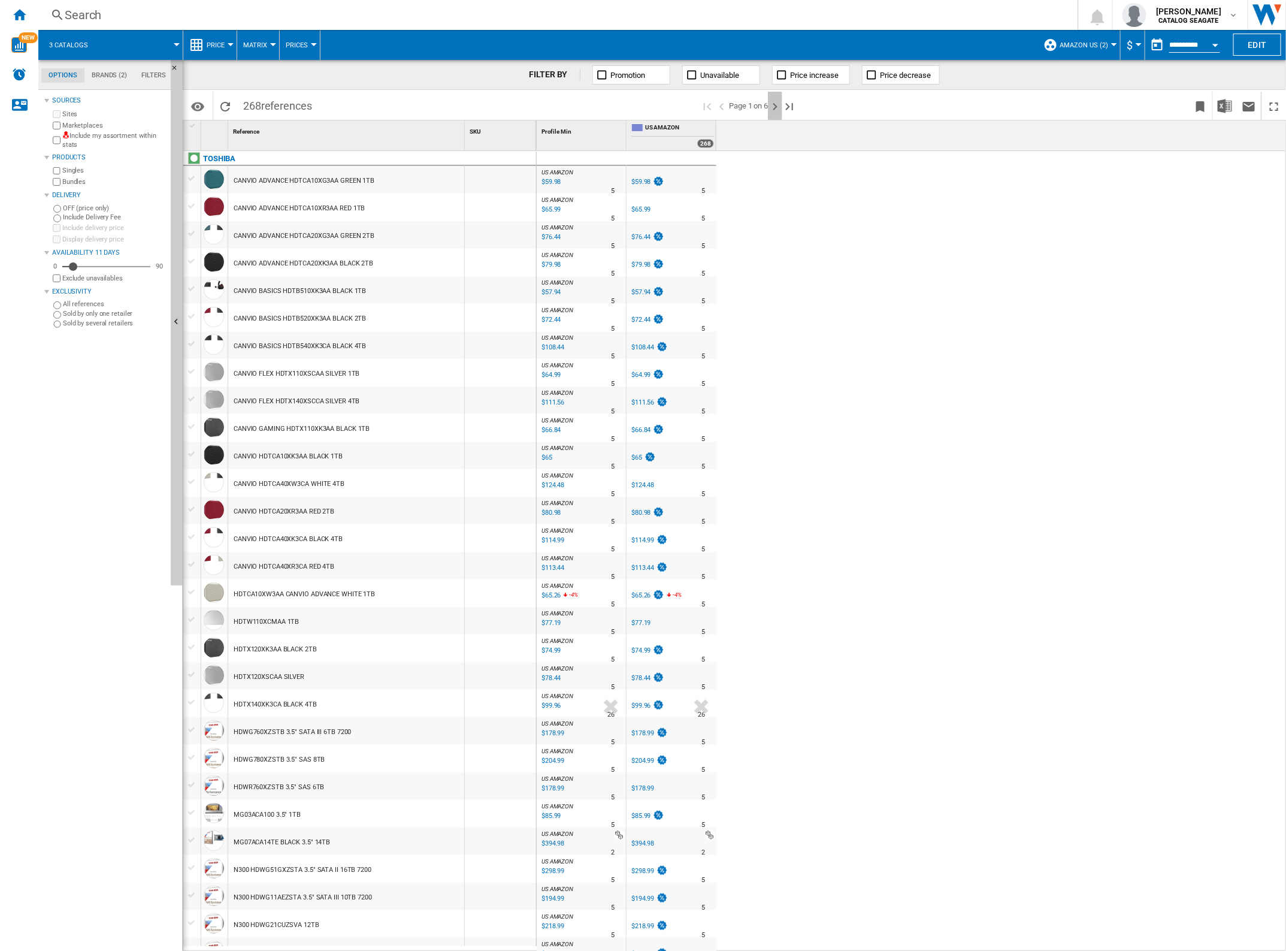
click at [775, 107] on ng-md-icon "Next page" at bounding box center [775, 106] width 14 height 14
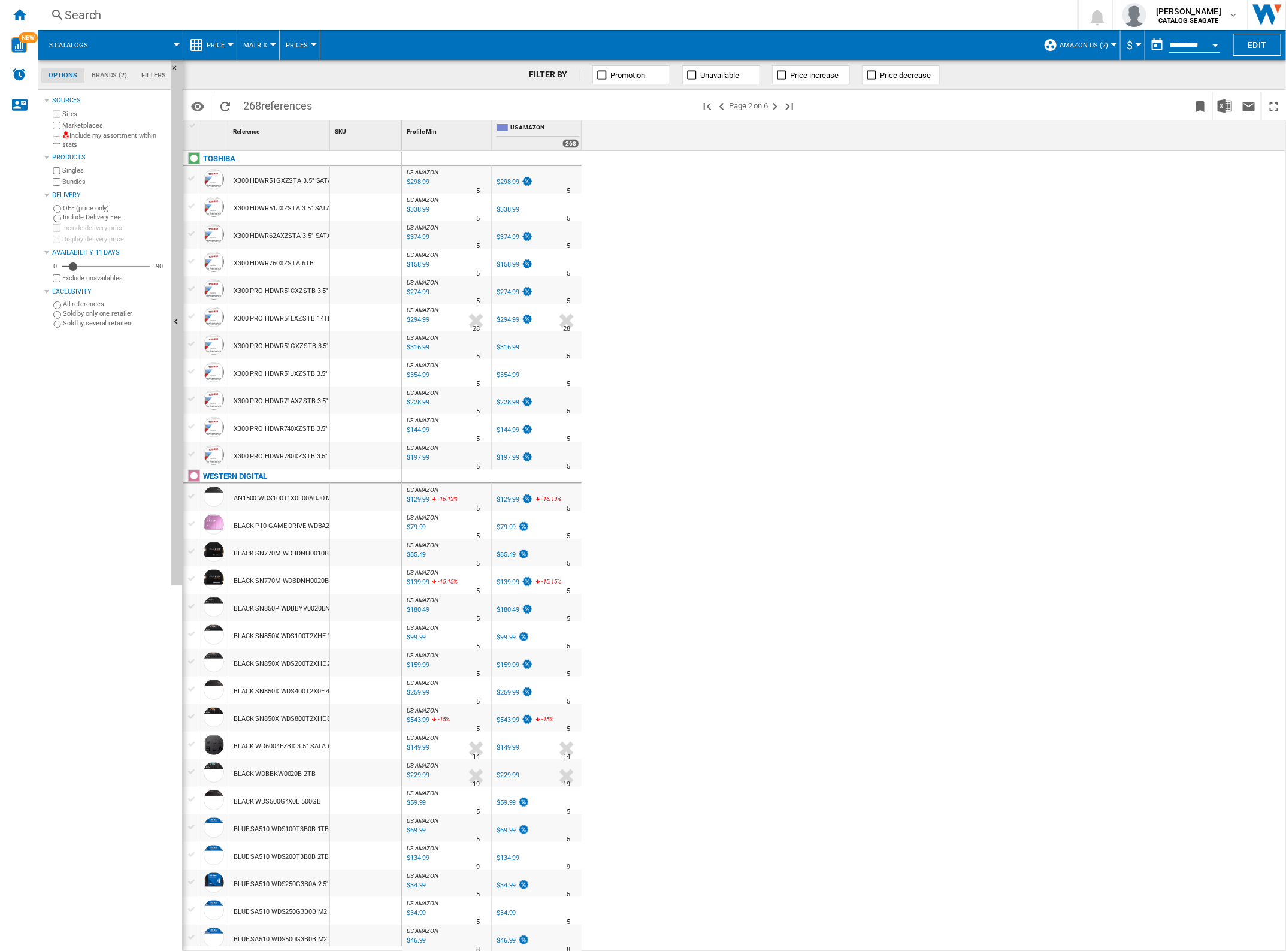
click at [225, 49] on button "Price" at bounding box center [219, 45] width 24 height 30
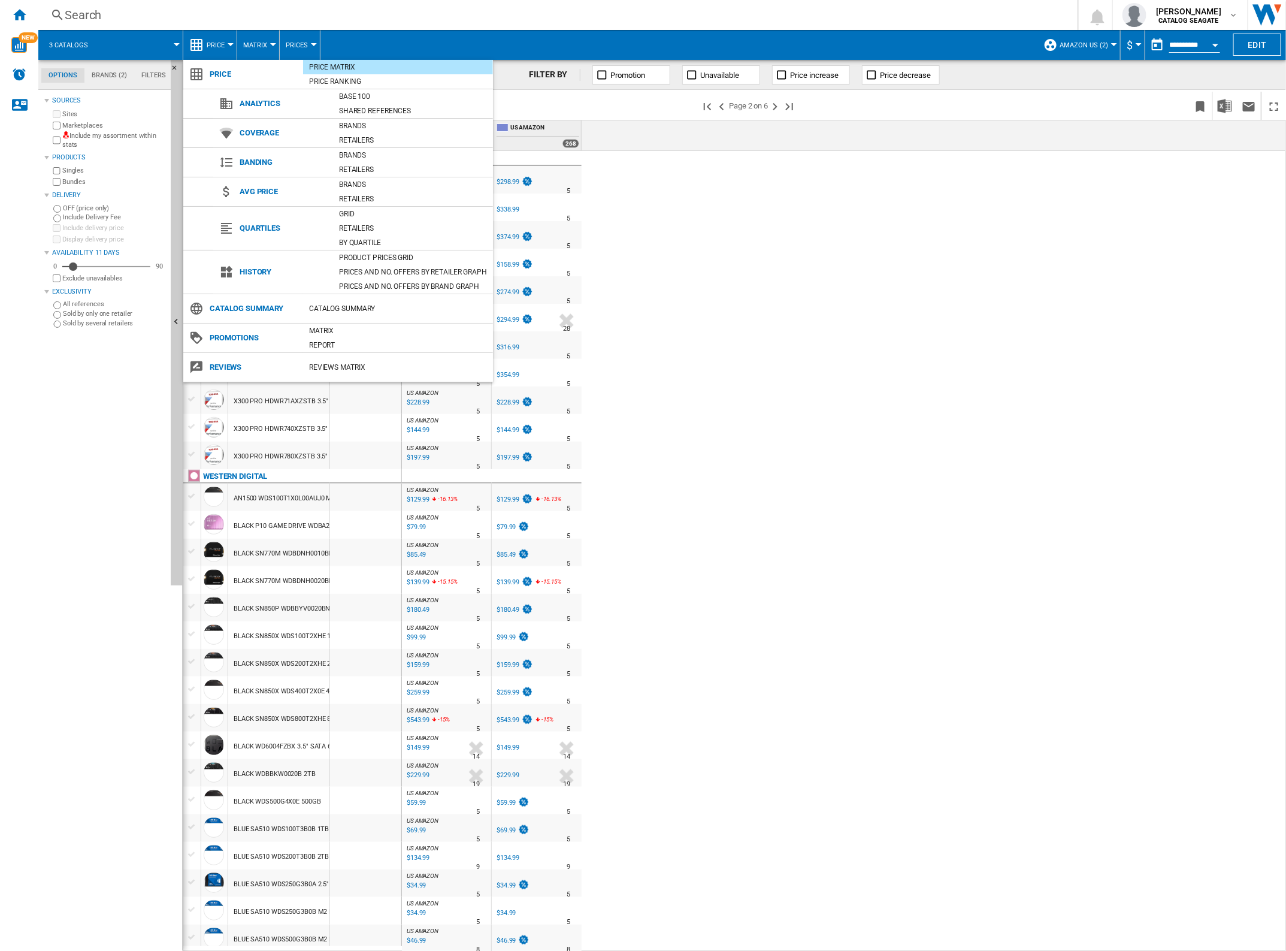
click at [261, 46] on md-backdrop at bounding box center [643, 475] width 1286 height 951
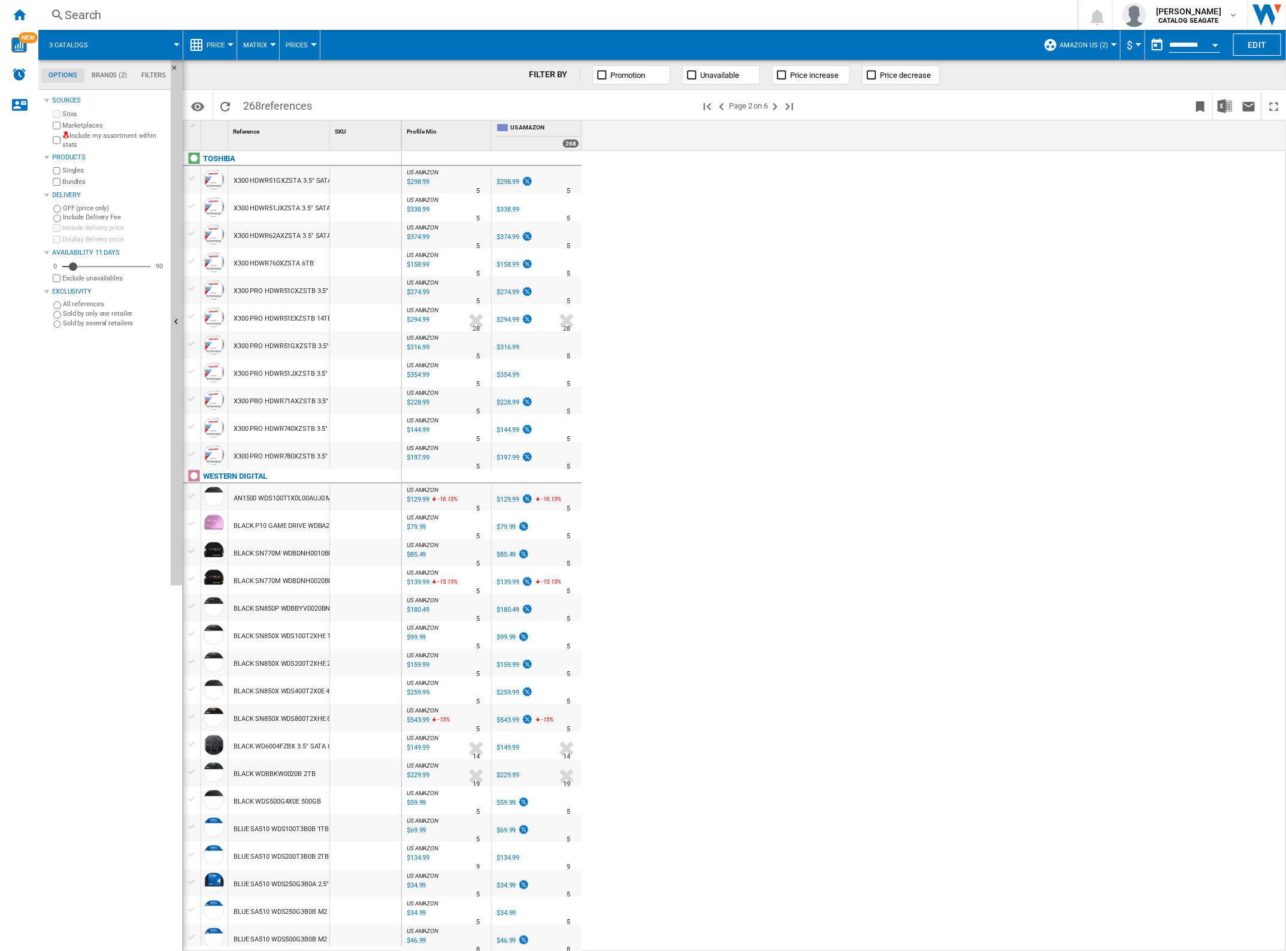
click at [261, 44] on span "Matrix" at bounding box center [255, 45] width 24 height 8
click at [294, 40] on md-backdrop at bounding box center [643, 475] width 1286 height 951
click at [294, 41] on button "Prices" at bounding box center [300, 45] width 28 height 30
click at [235, 44] on md-backdrop at bounding box center [643, 475] width 1286 height 951
click at [195, 41] on ng-md-icon at bounding box center [196, 45] width 14 height 14
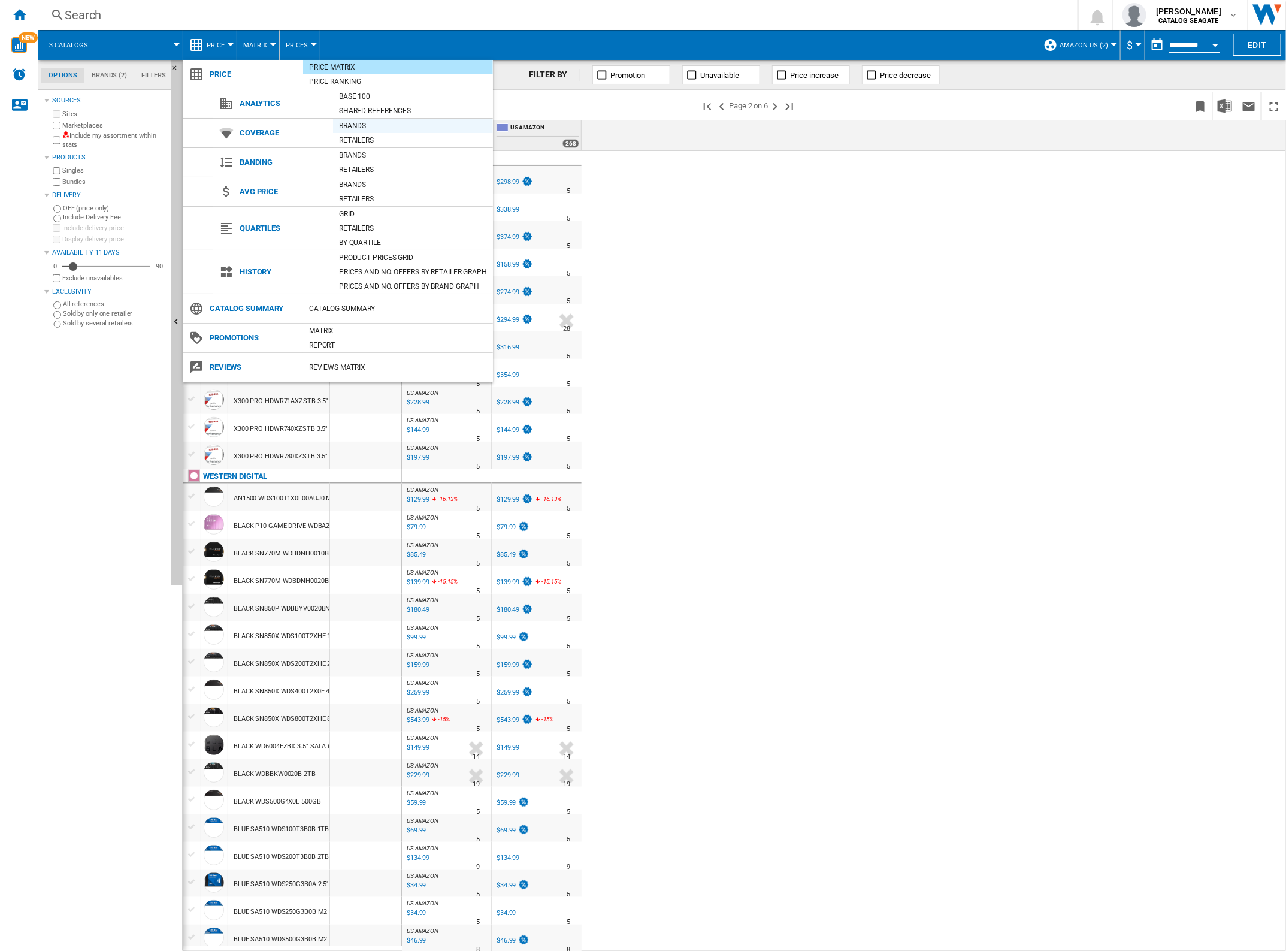
click at [340, 122] on div "Brands" at bounding box center [413, 126] width 160 height 12
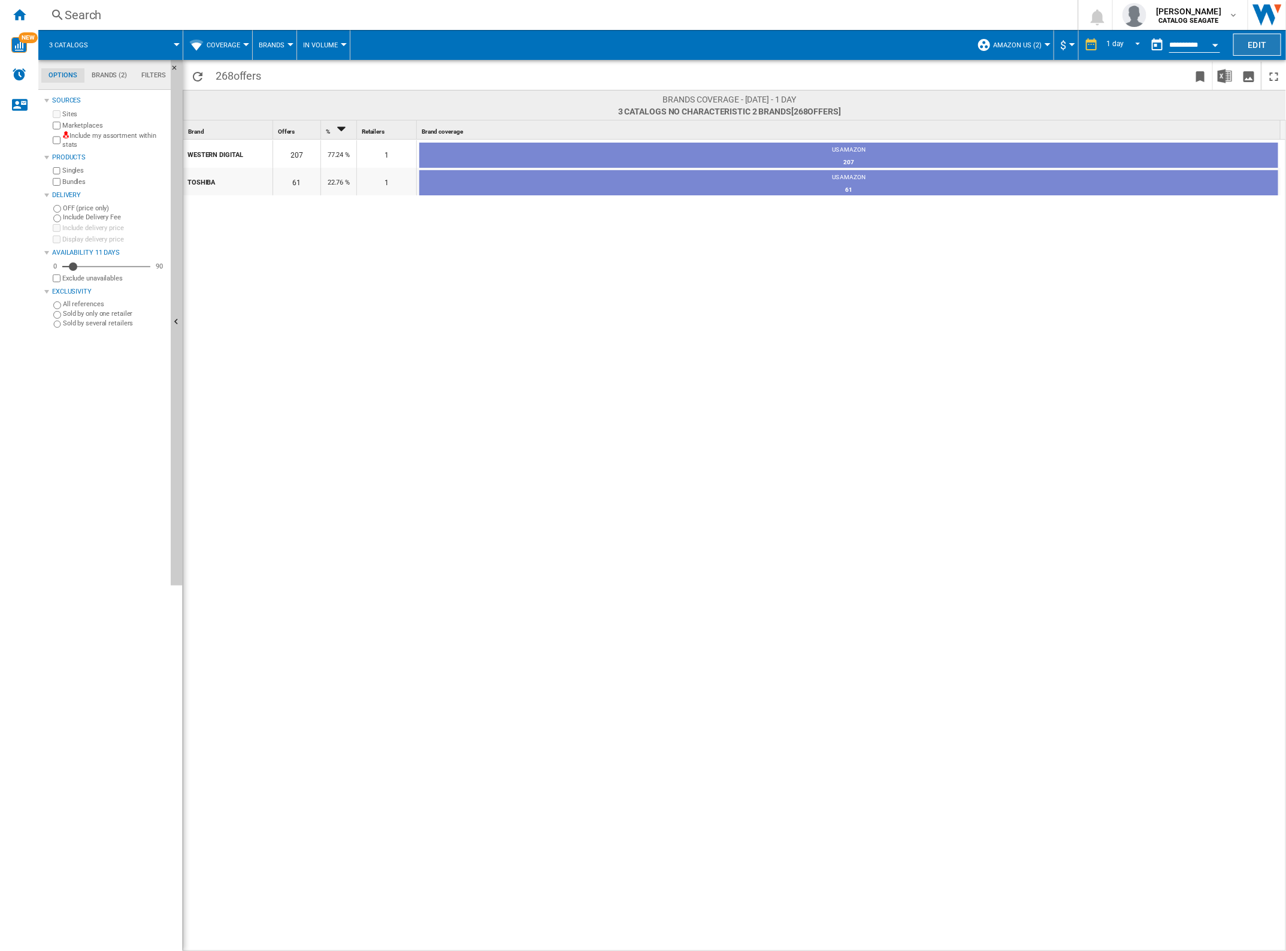
click at [1244, 43] on button "Edit" at bounding box center [1257, 45] width 48 height 22
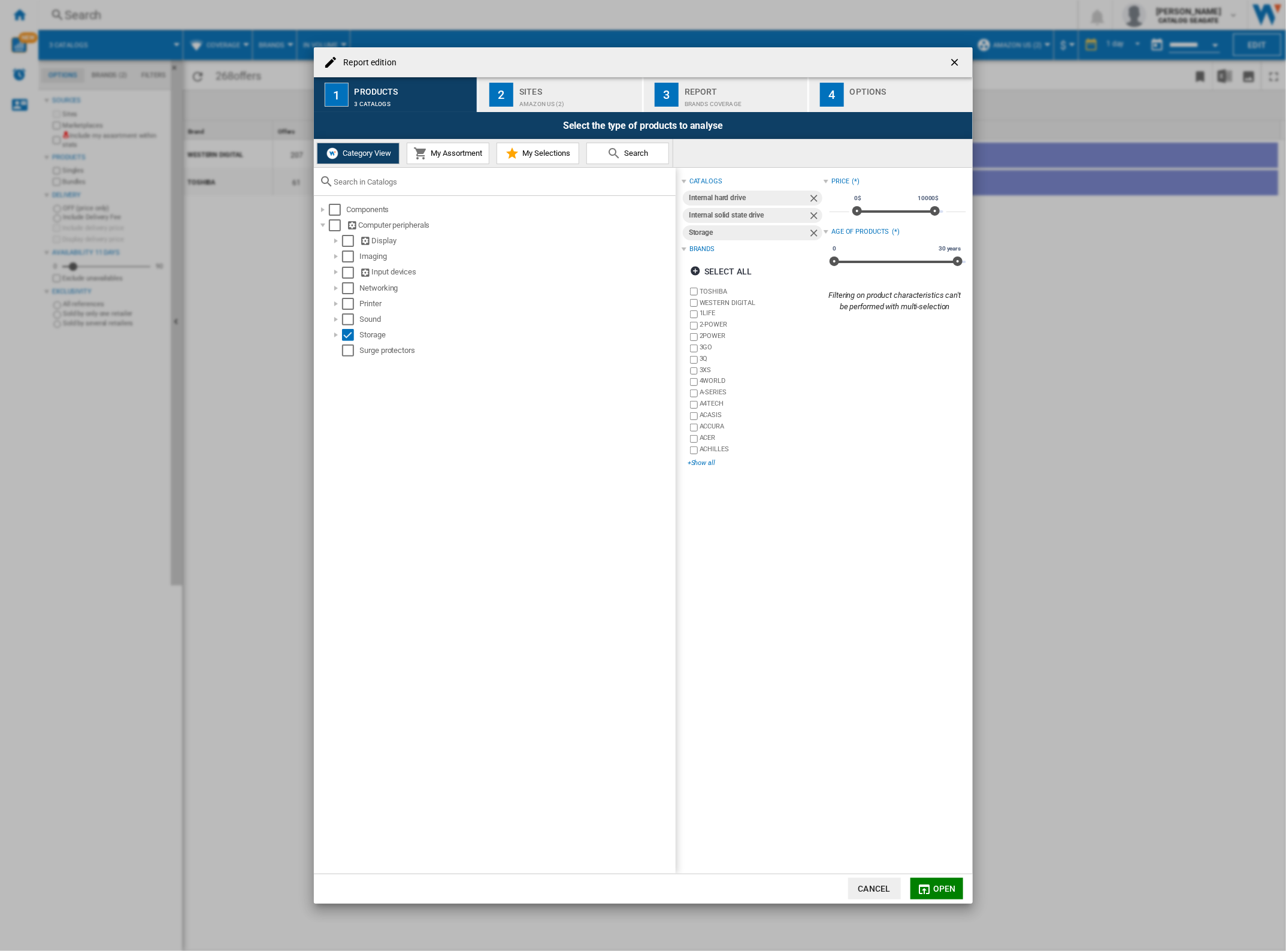
click at [699, 462] on div "+Show all" at bounding box center [756, 462] width 136 height 9
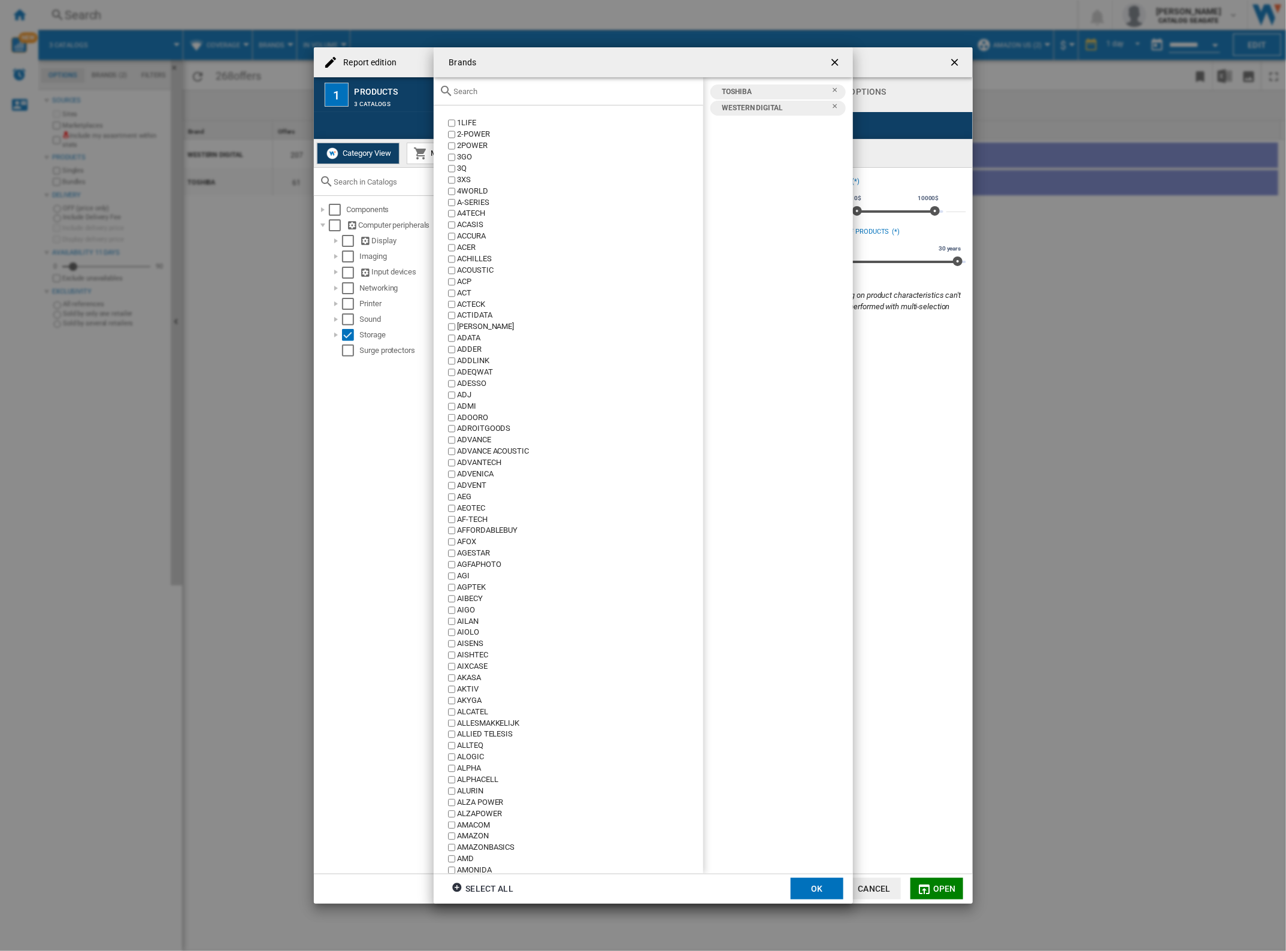
click at [514, 93] on input "Brands 1LIFE ..." at bounding box center [575, 91] width 243 height 9
type input "z"
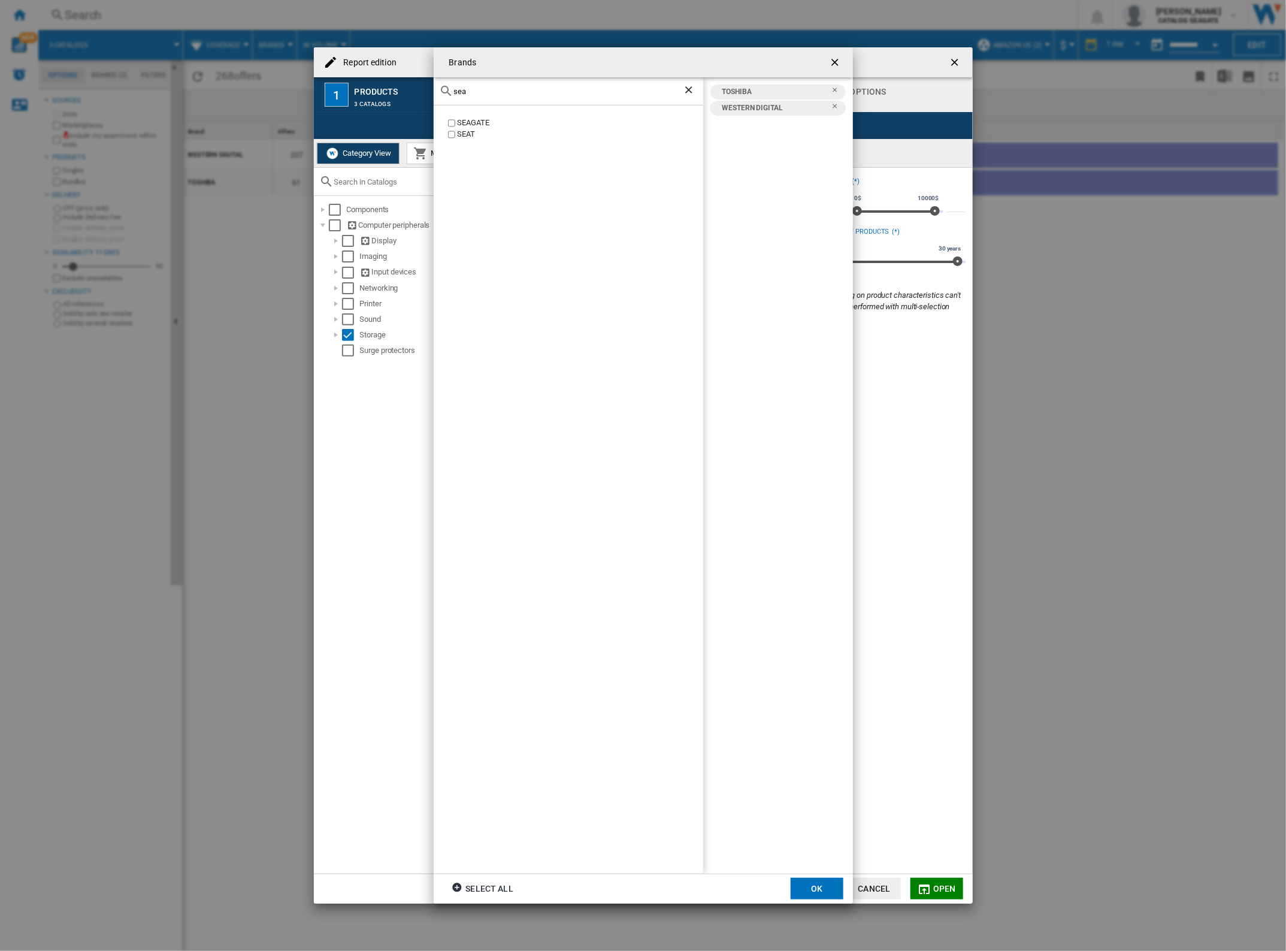
type input "sea"
click at [465, 113] on div "SEAGATE SEAT" at bounding box center [569, 488] width 270 height 767
click at [459, 120] on div "SEAGATE" at bounding box center [580, 122] width 246 height 11
click at [818, 887] on button "OK" at bounding box center [817, 889] width 53 height 22
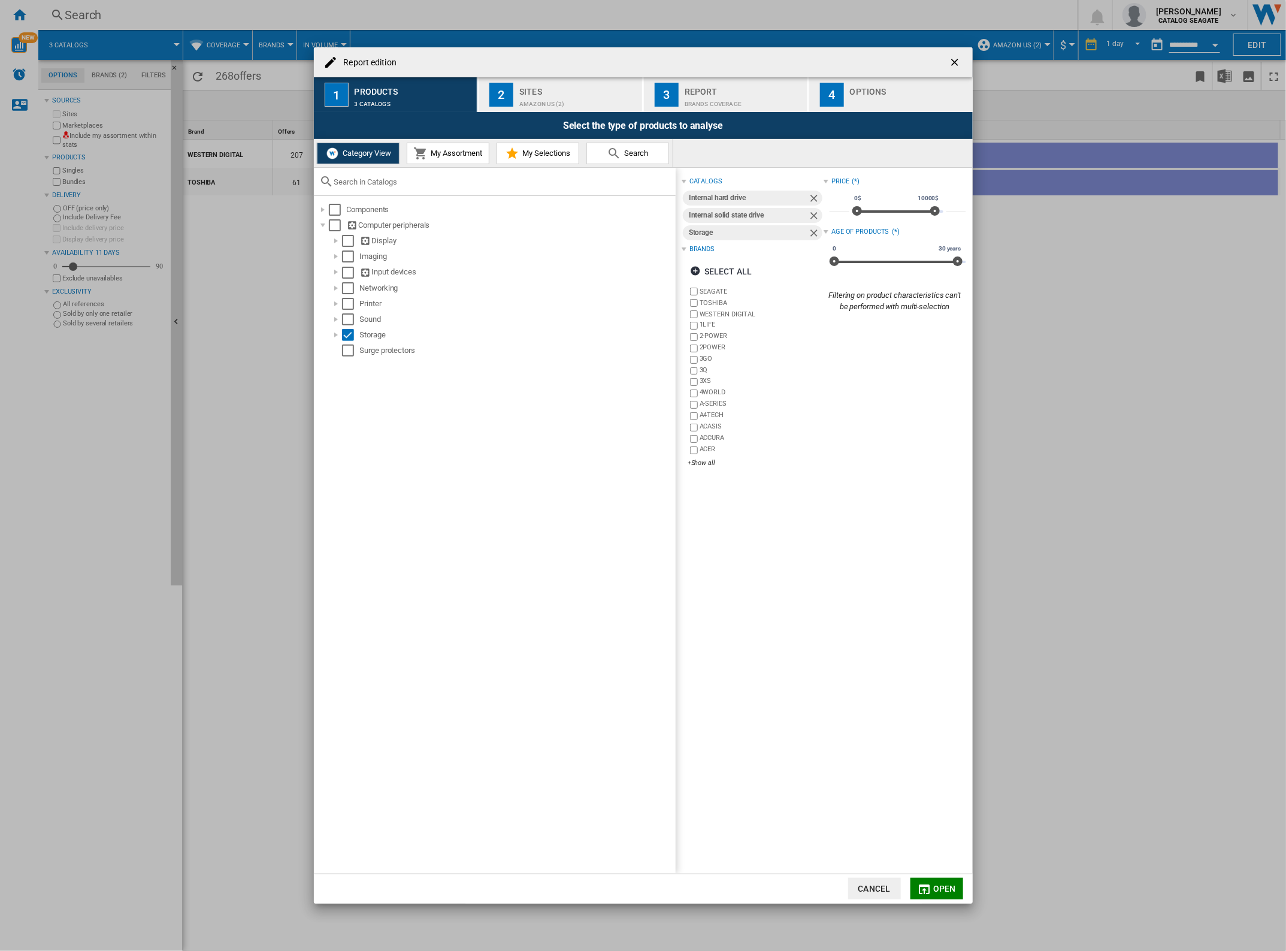
click at [942, 891] on span "Open" at bounding box center [944, 889] width 23 height 10
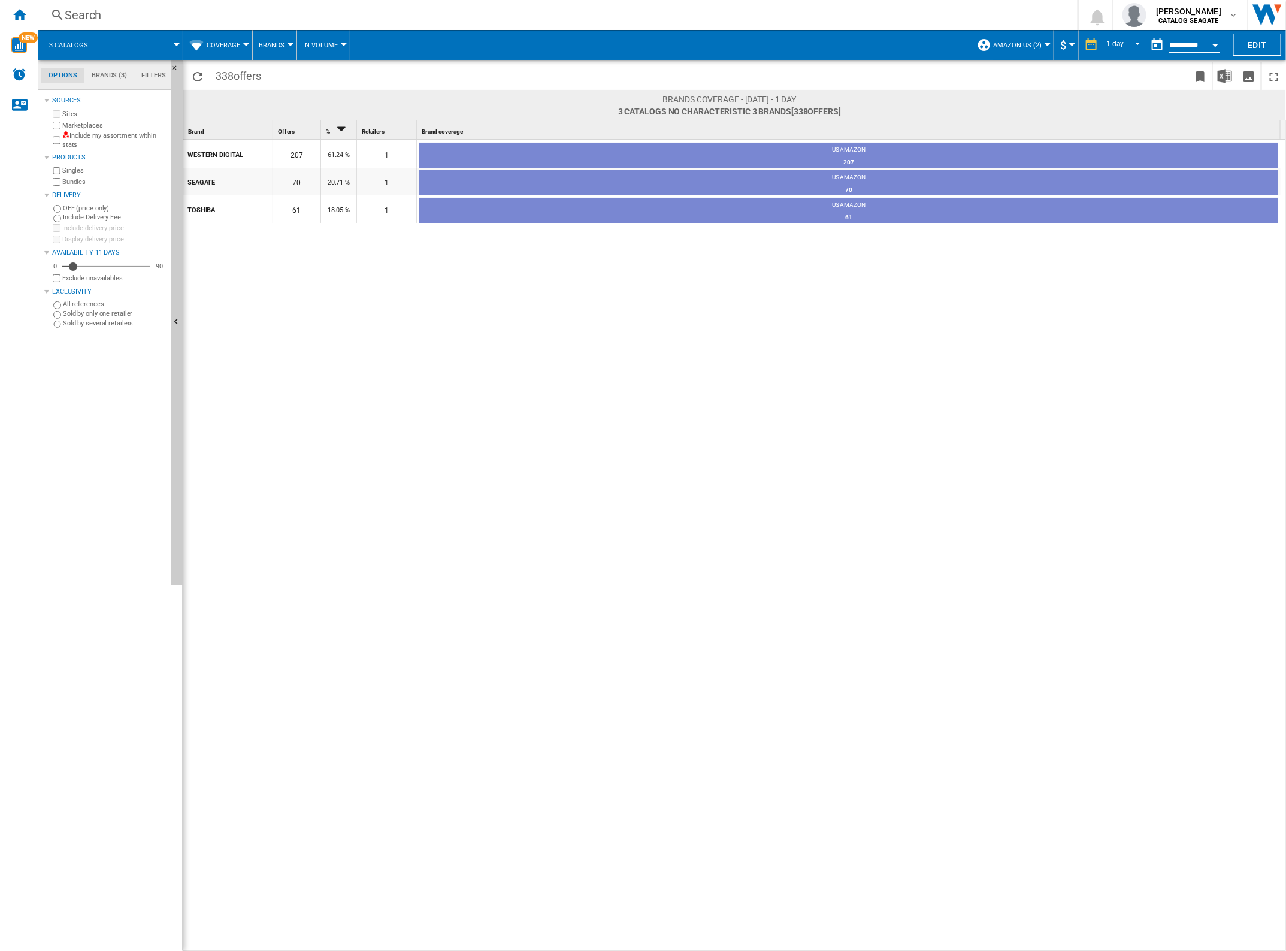
click at [204, 40] on div "Coverage" at bounding box center [217, 45] width 57 height 30
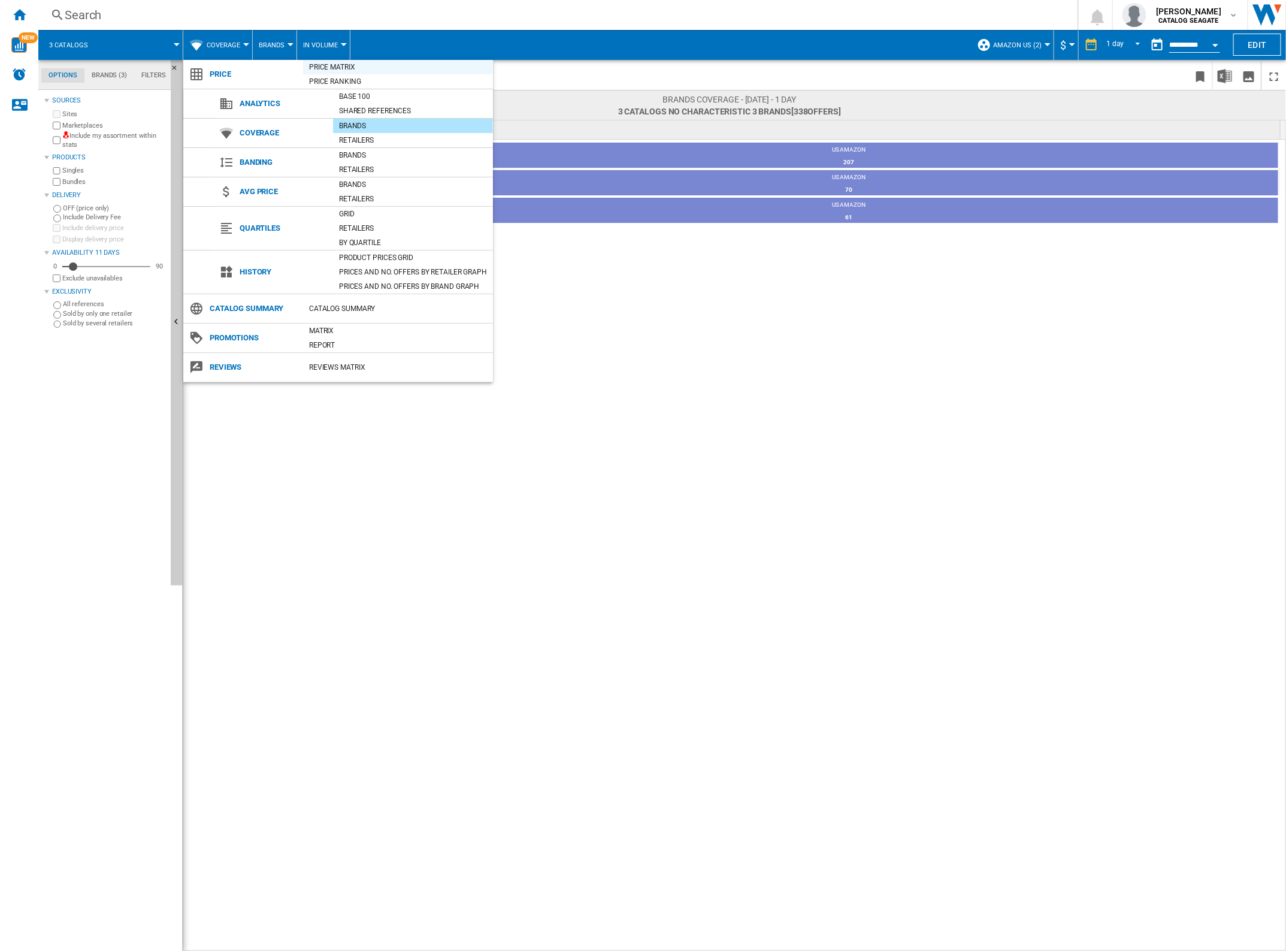
click at [353, 66] on div "Price Matrix" at bounding box center [398, 67] width 190 height 12
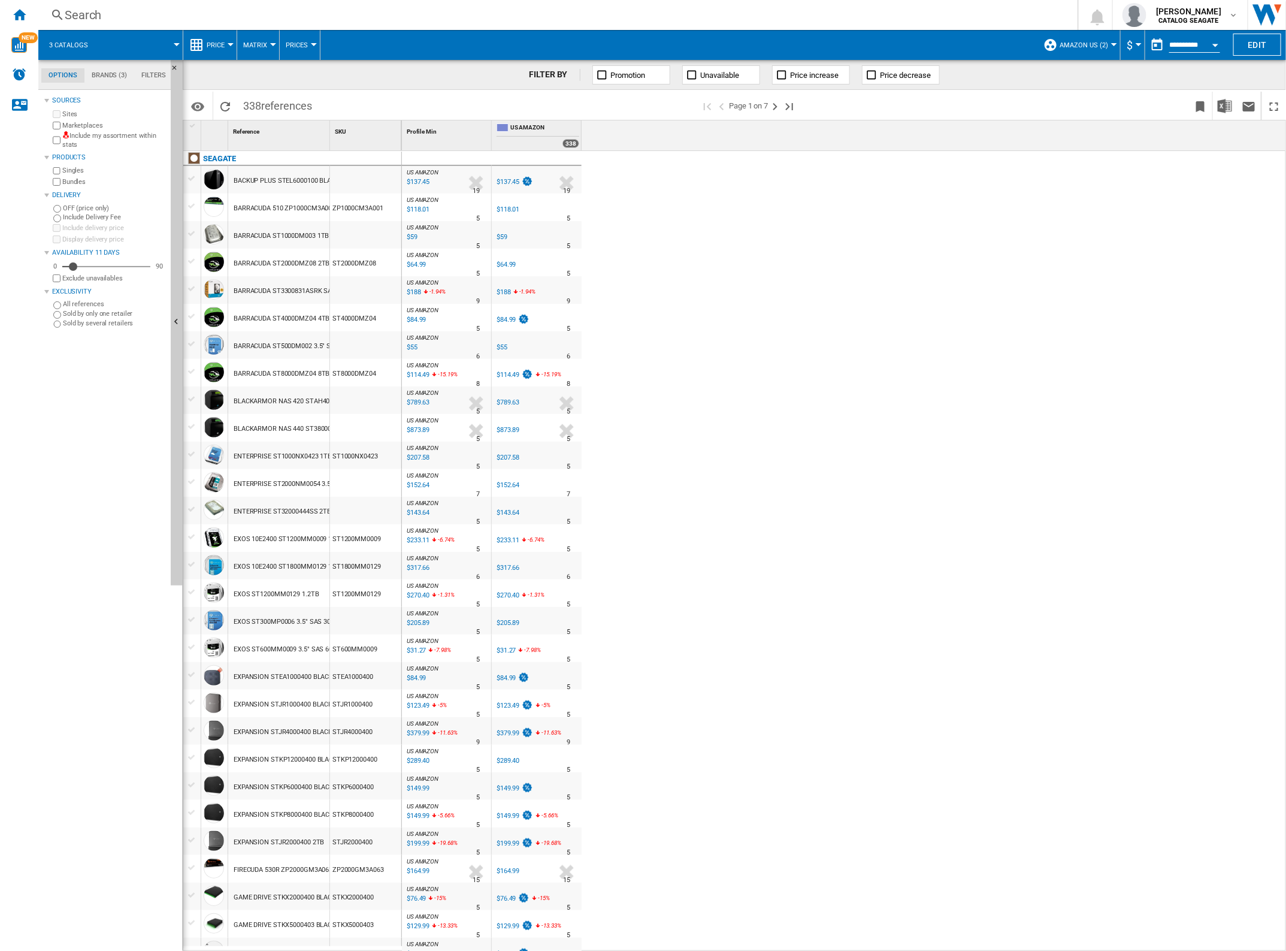
click at [243, 319] on div "BARRACUDA ST4000DMZ04 4TB" at bounding box center [282, 319] width 96 height 28
click at [265, 372] on div "BARRACUDA ST8000DMZ04 8TB" at bounding box center [282, 374] width 96 height 28
click at [189, 319] on div at bounding box center [192, 316] width 13 height 11
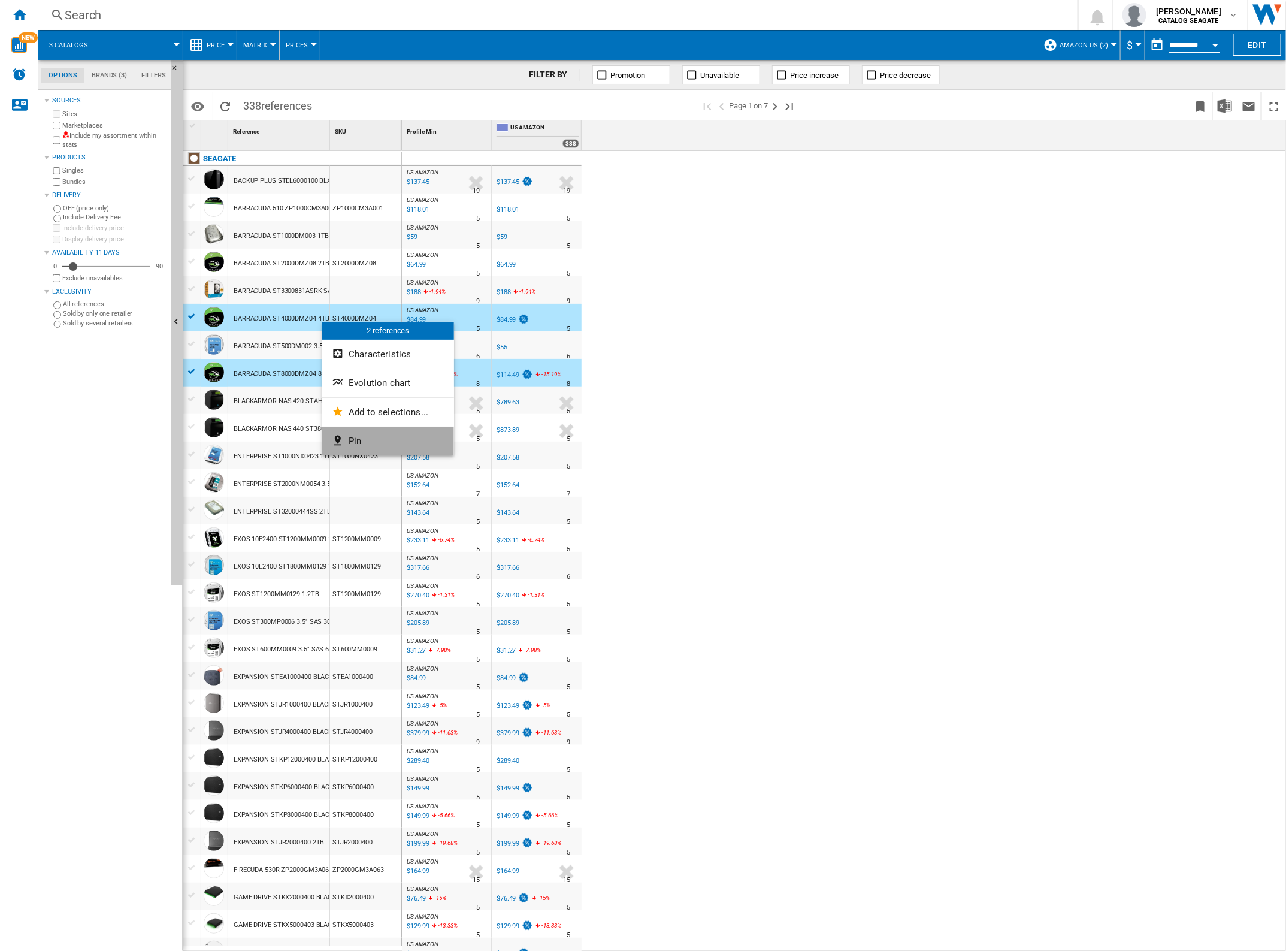
click at [379, 437] on button "Pin" at bounding box center [388, 441] width 132 height 29
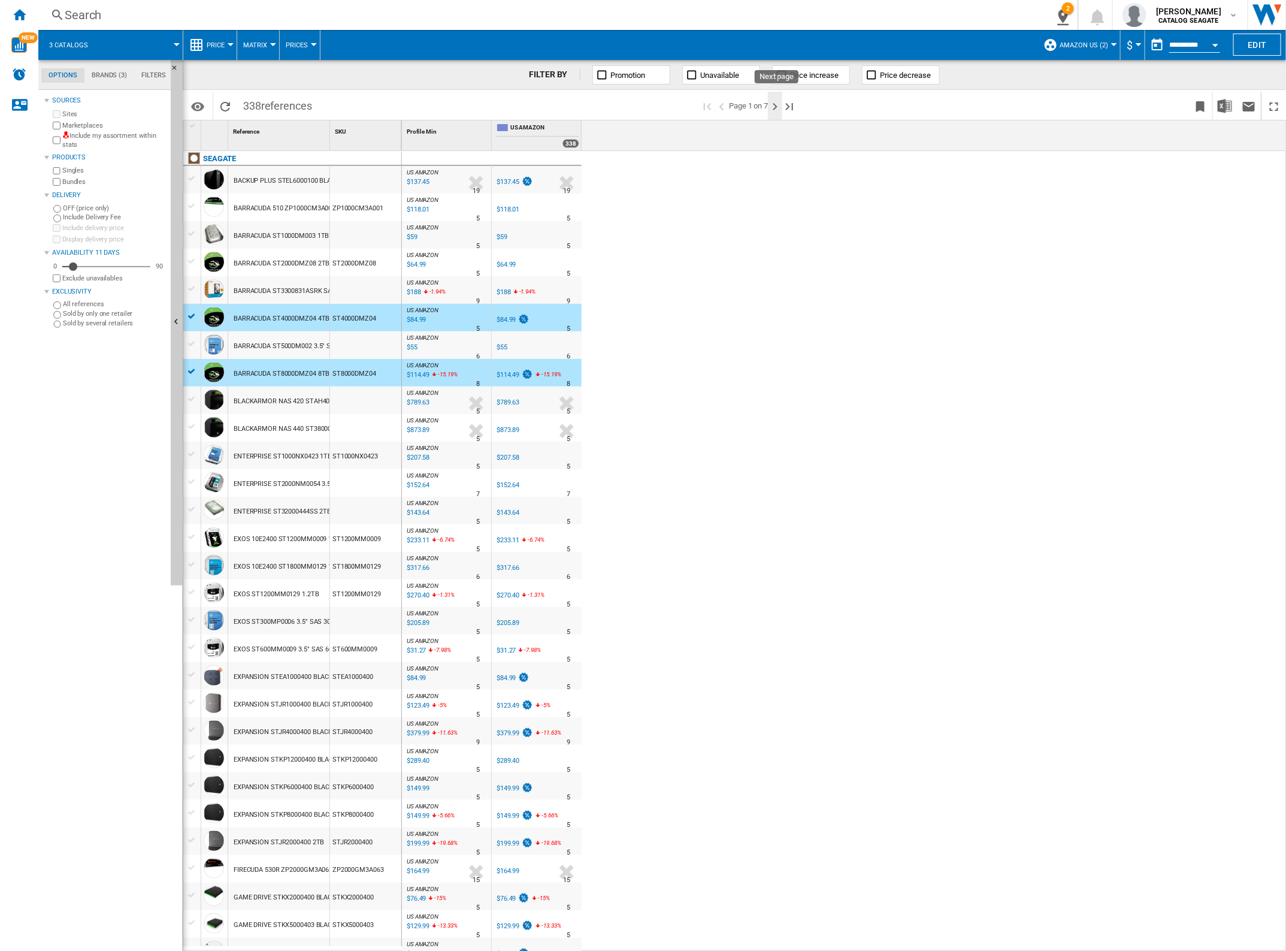
click at [776, 107] on ng-md-icon "Next page" at bounding box center [775, 106] width 14 height 14
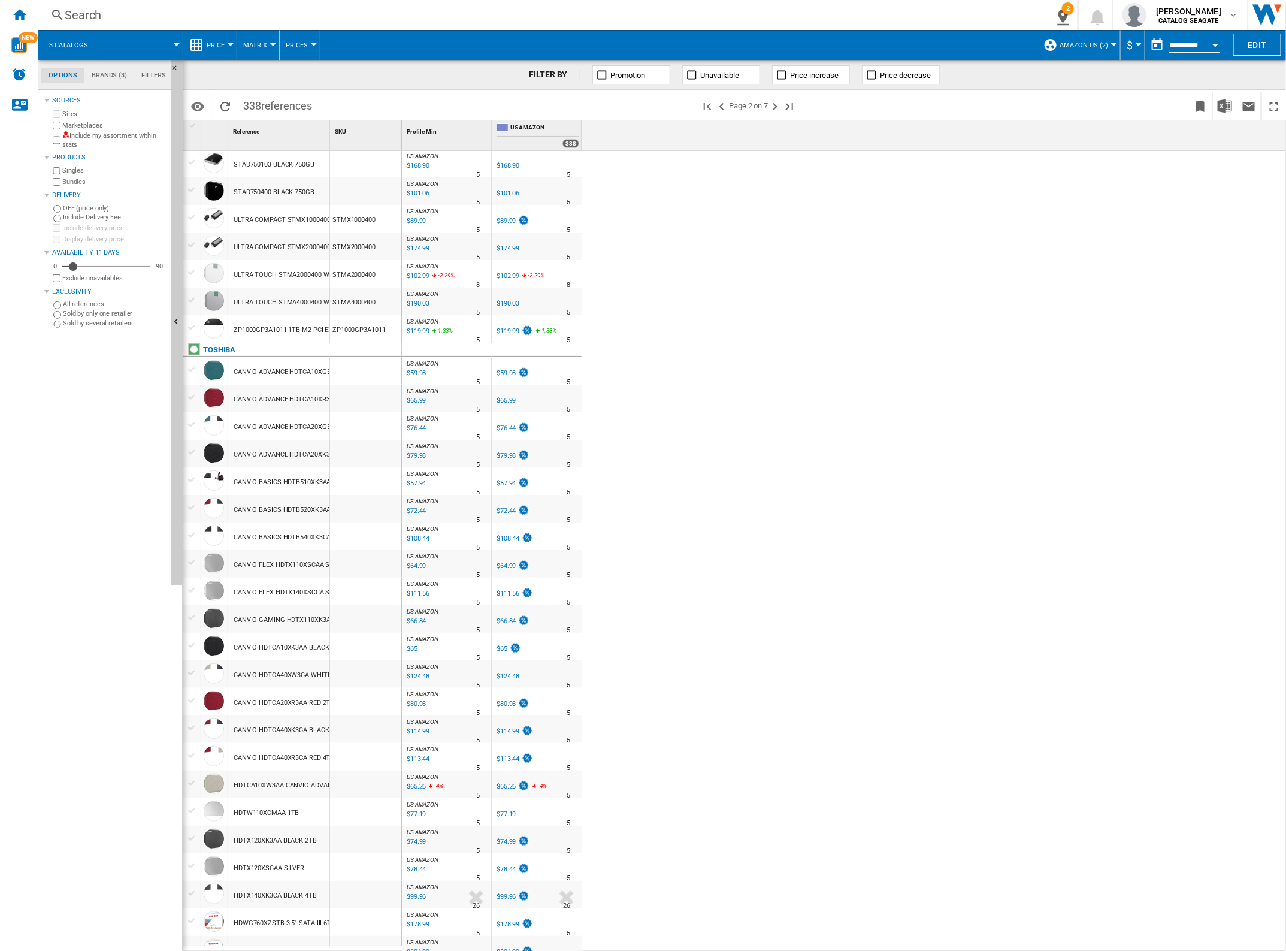
scroll to position [599, 0]
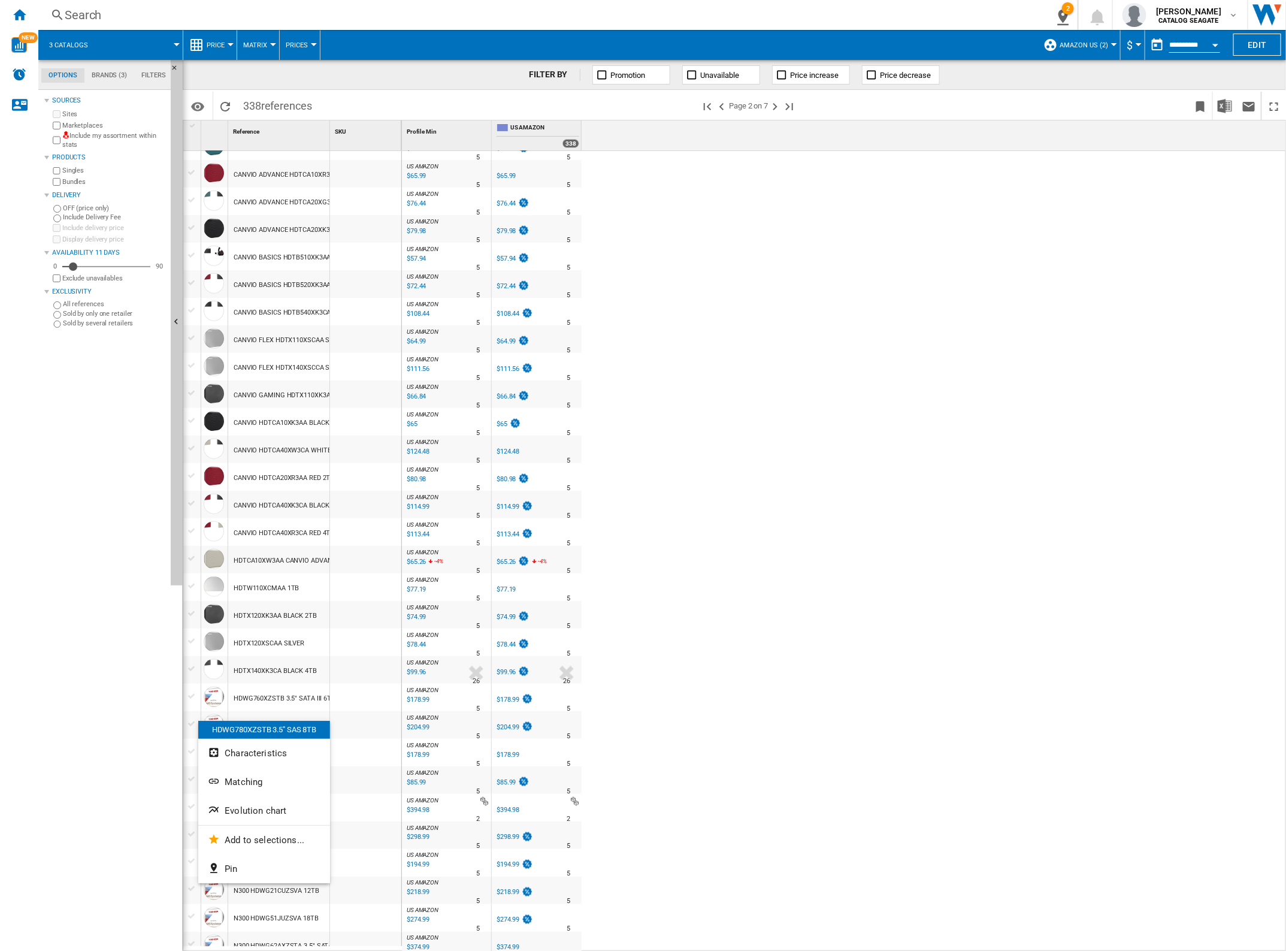
click at [270, 719] on div at bounding box center [643, 475] width 1286 height 951
click at [267, 722] on div "HDWG780XZSTB 3.5" SAS 8TB" at bounding box center [280, 726] width 92 height 28
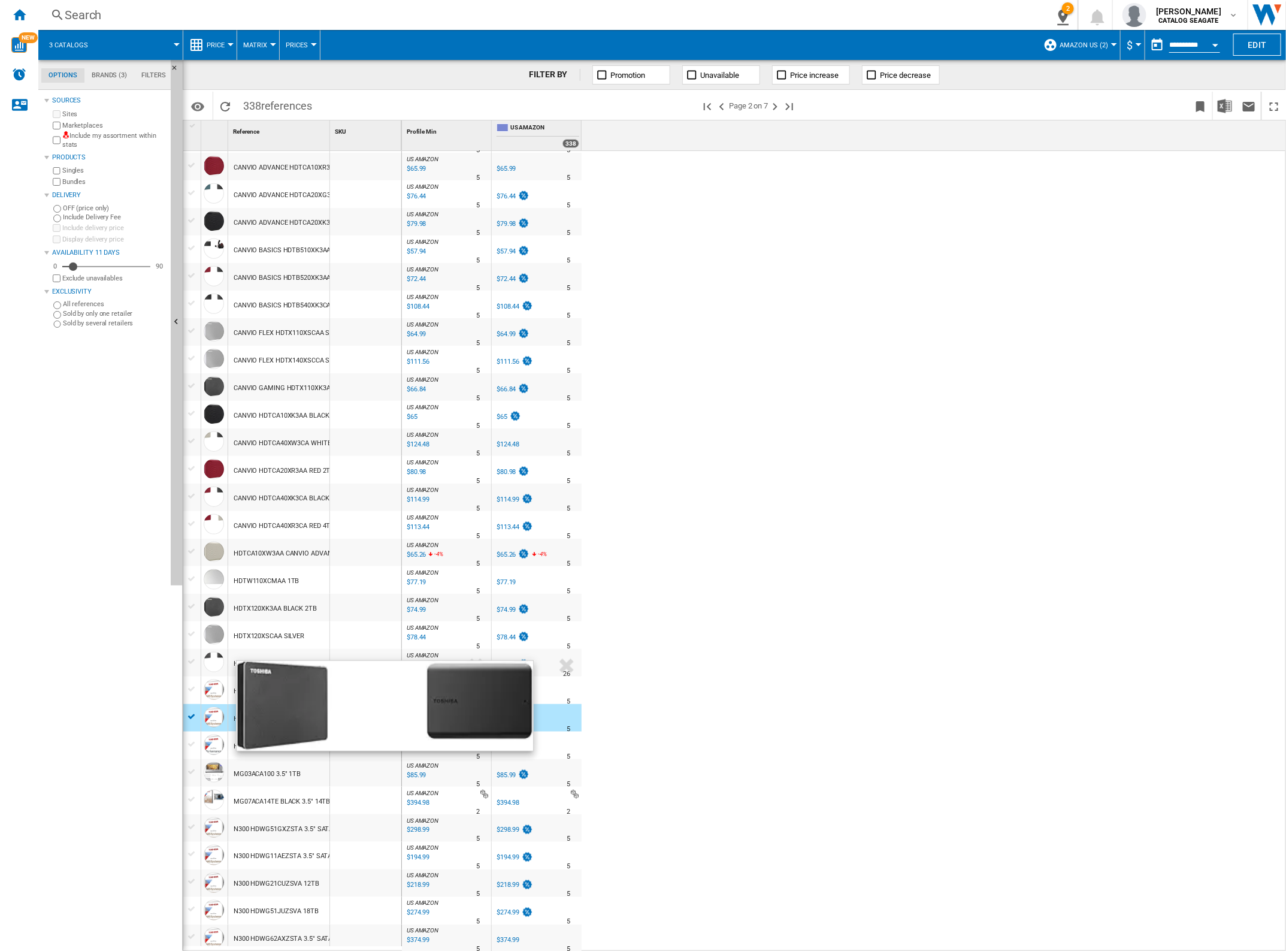
scroll to position [607, 0]
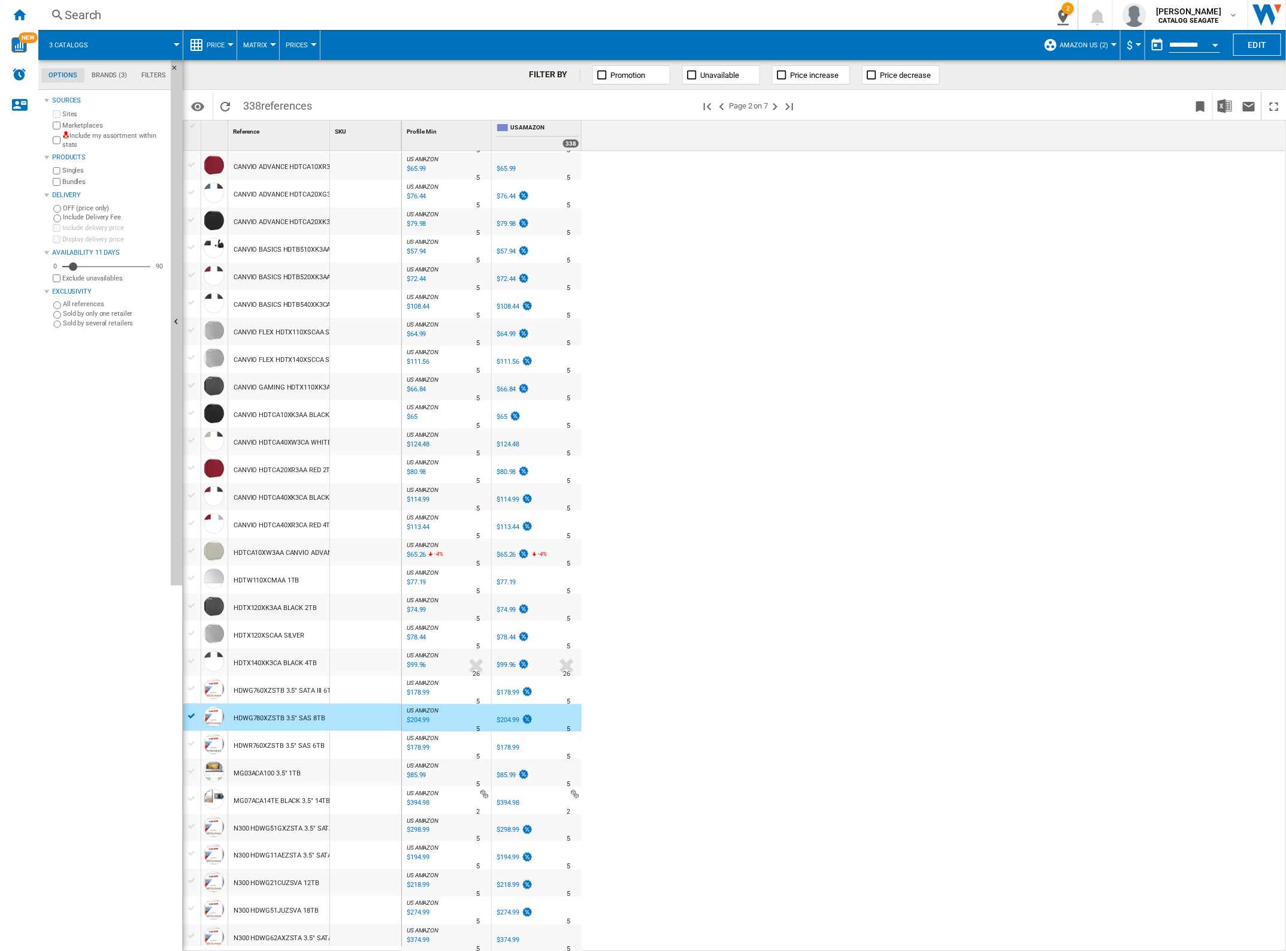
click at [679, 639] on div "US AMAZON : US AMAZON -1.0 % $207.99 % N/A 5 US AMAZON : US AMAZON US AMAZON -1…" at bounding box center [844, 551] width 885 height 801
click at [775, 107] on ng-md-icon "Next page" at bounding box center [775, 106] width 14 height 14
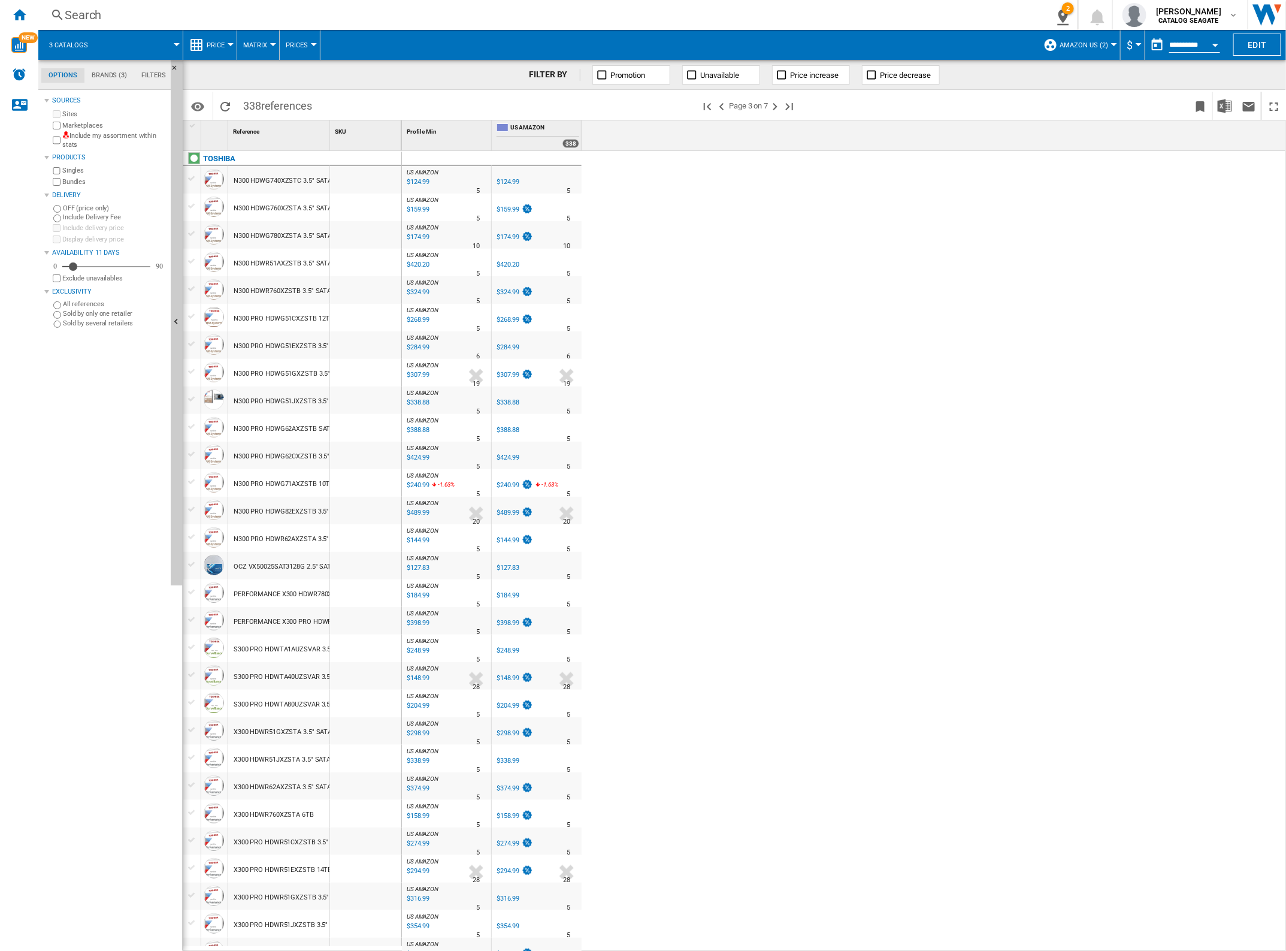
click at [193, 178] on div at bounding box center [192, 178] width 13 height 11
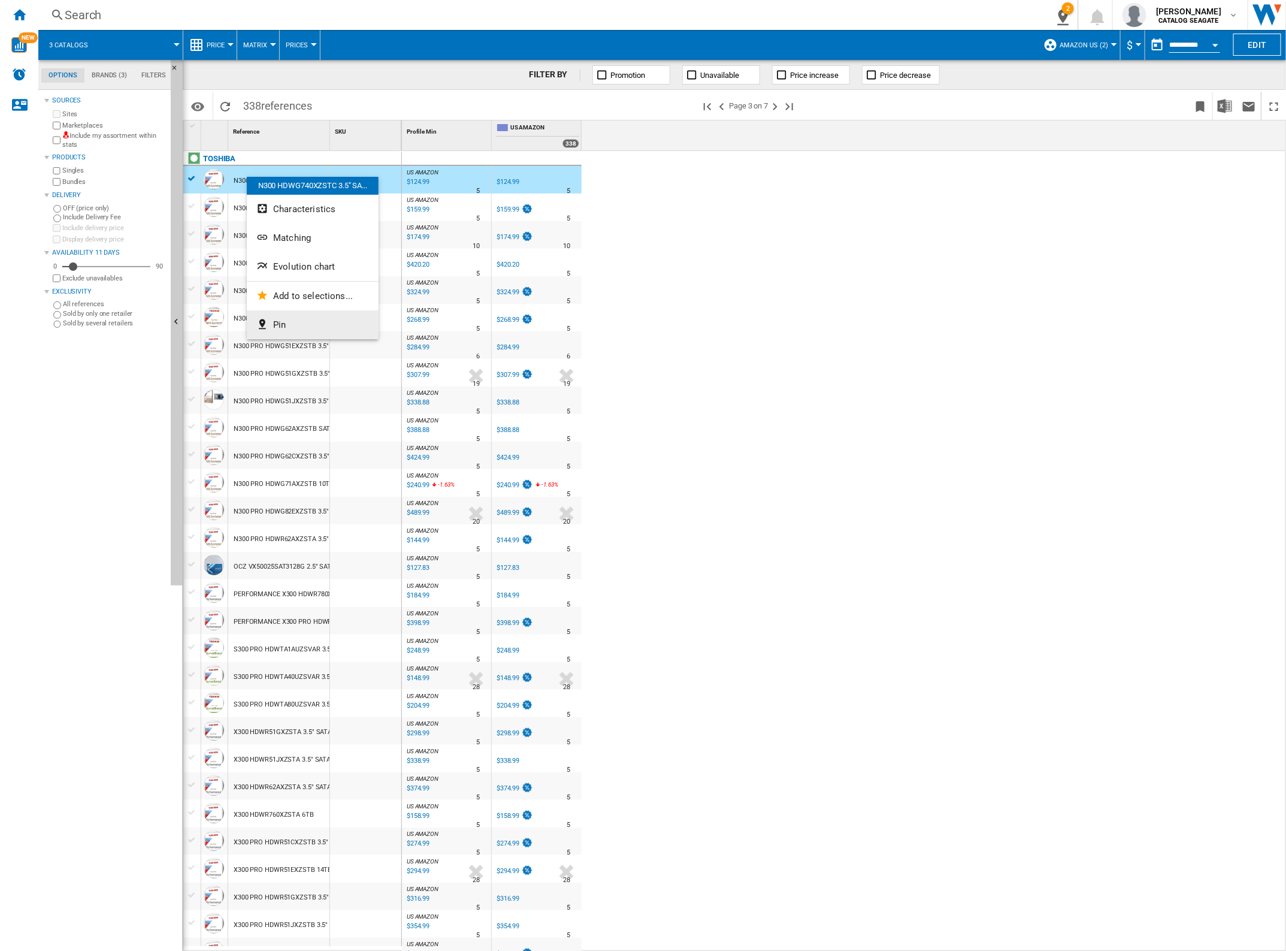
click at [286, 315] on button "Pin" at bounding box center [313, 324] width 132 height 29
click at [720, 108] on ng-md-icon ">Previous page" at bounding box center [722, 106] width 14 height 14
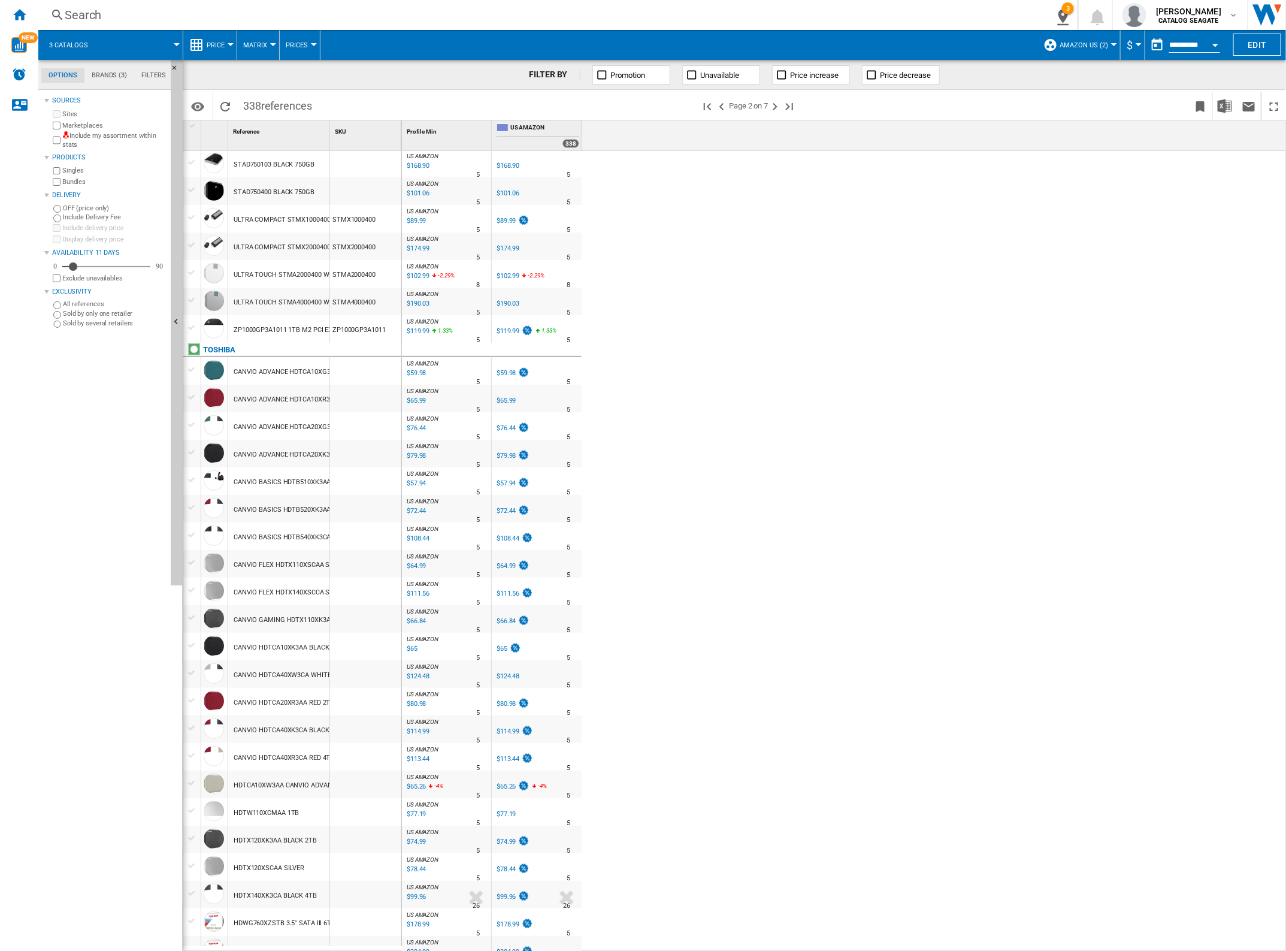
scroll to position [607, 0]
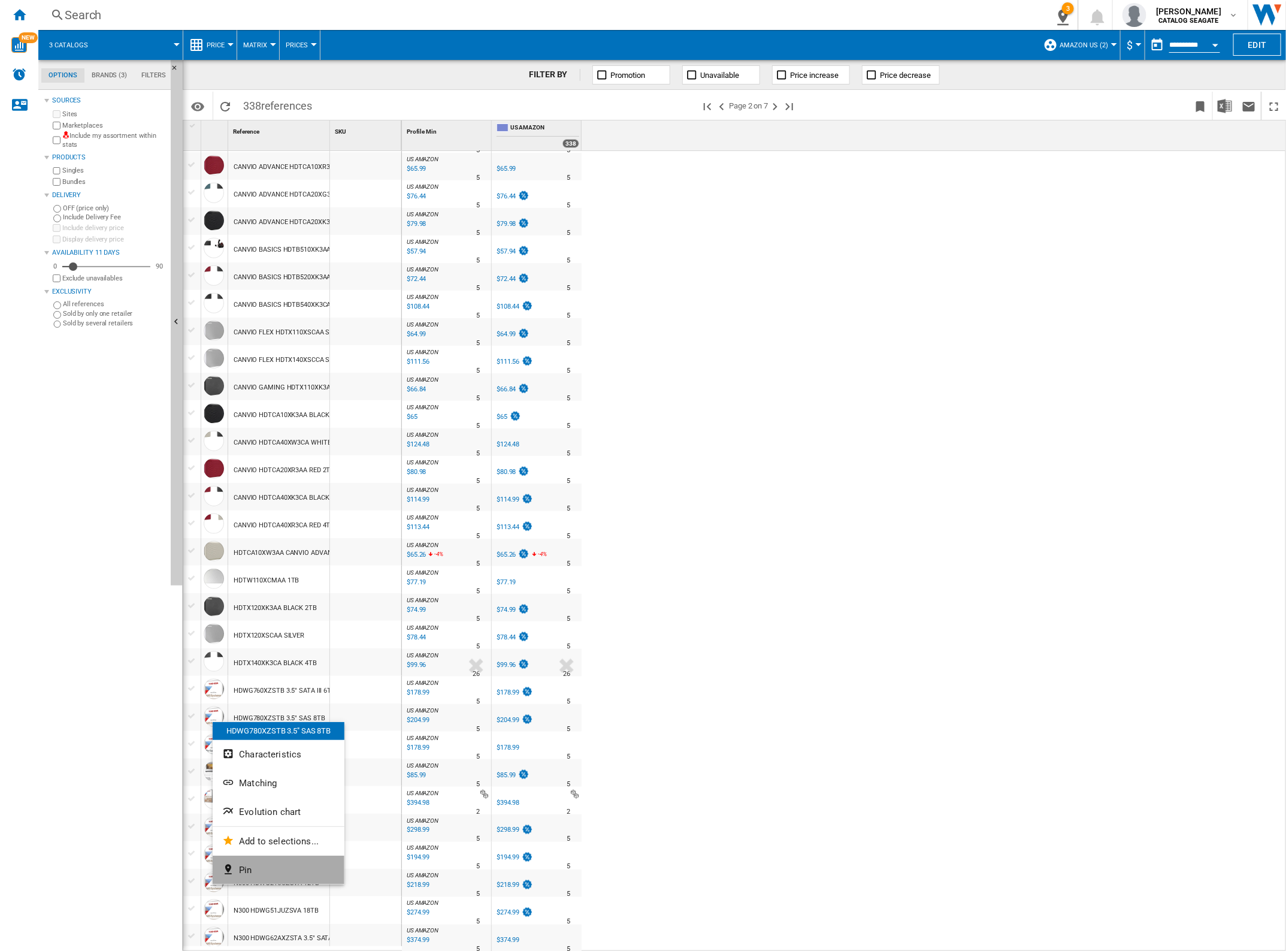
click at [250, 875] on button "Pin" at bounding box center [279, 869] width 132 height 29
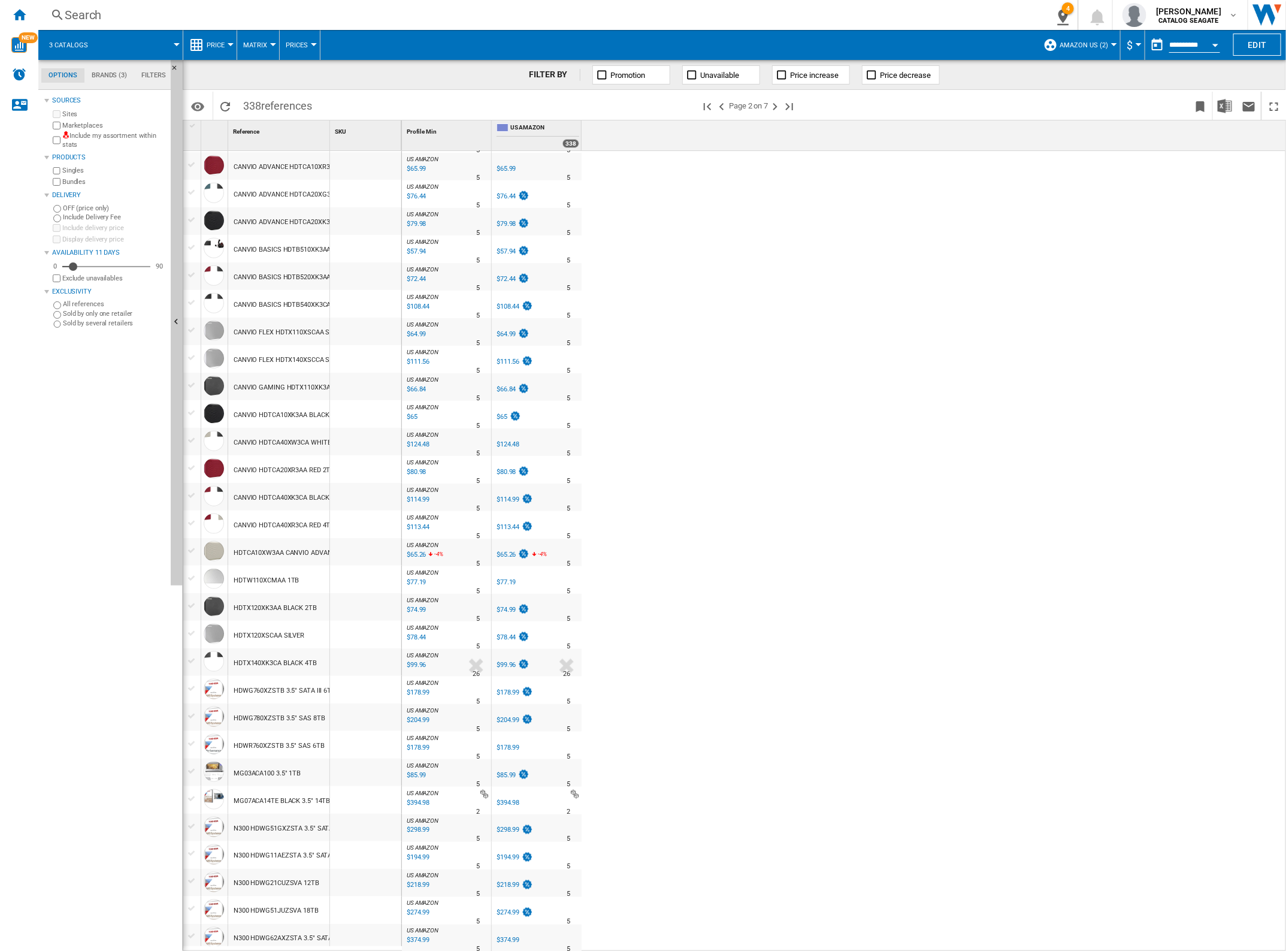
click at [274, 716] on div "HDWG780XZSTB 3.5" SAS 8TB" at bounding box center [280, 719] width 92 height 28
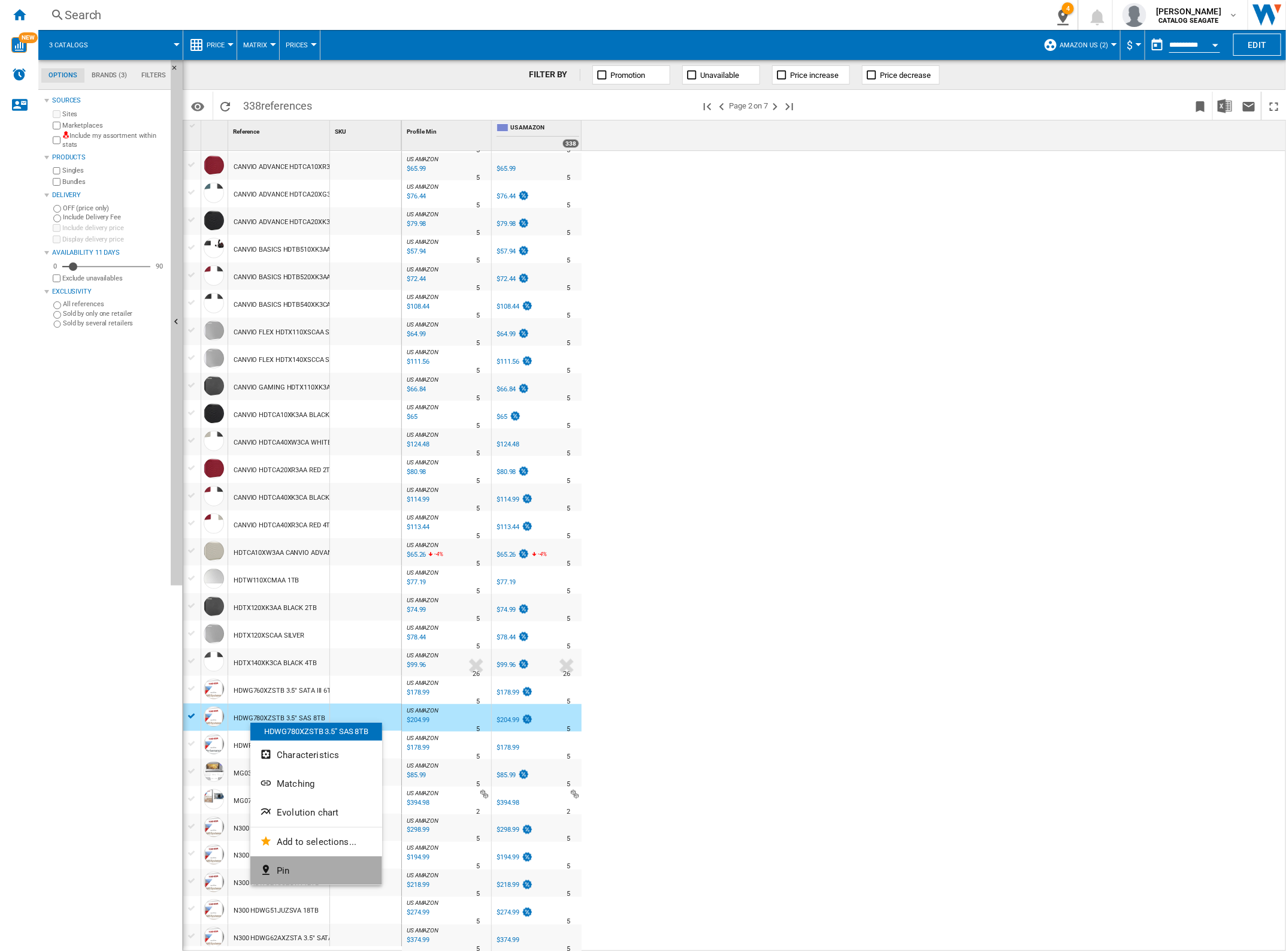
click at [291, 870] on button "Pin" at bounding box center [316, 870] width 132 height 29
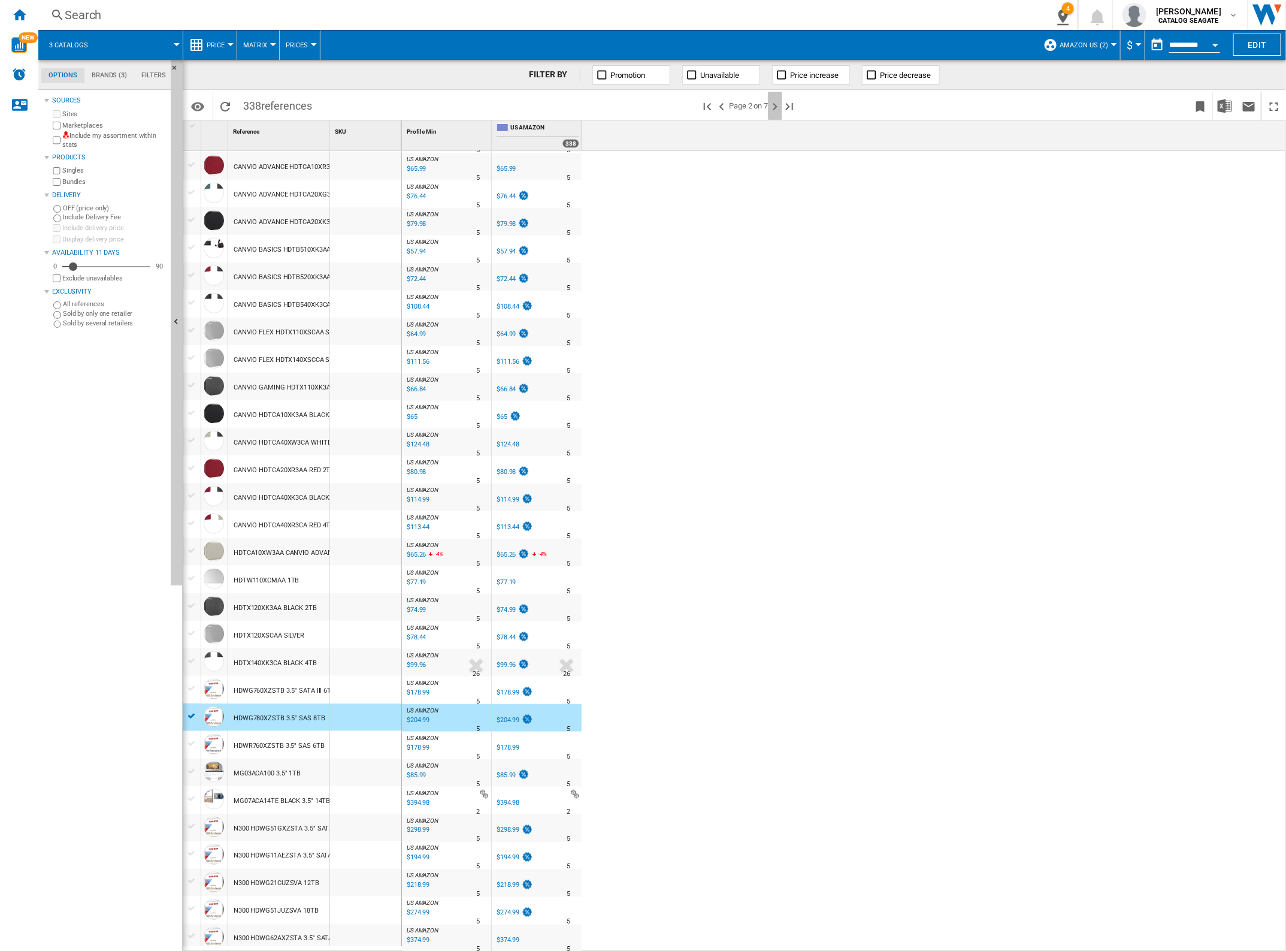
click at [776, 105] on ng-md-icon "Next page" at bounding box center [775, 106] width 14 height 14
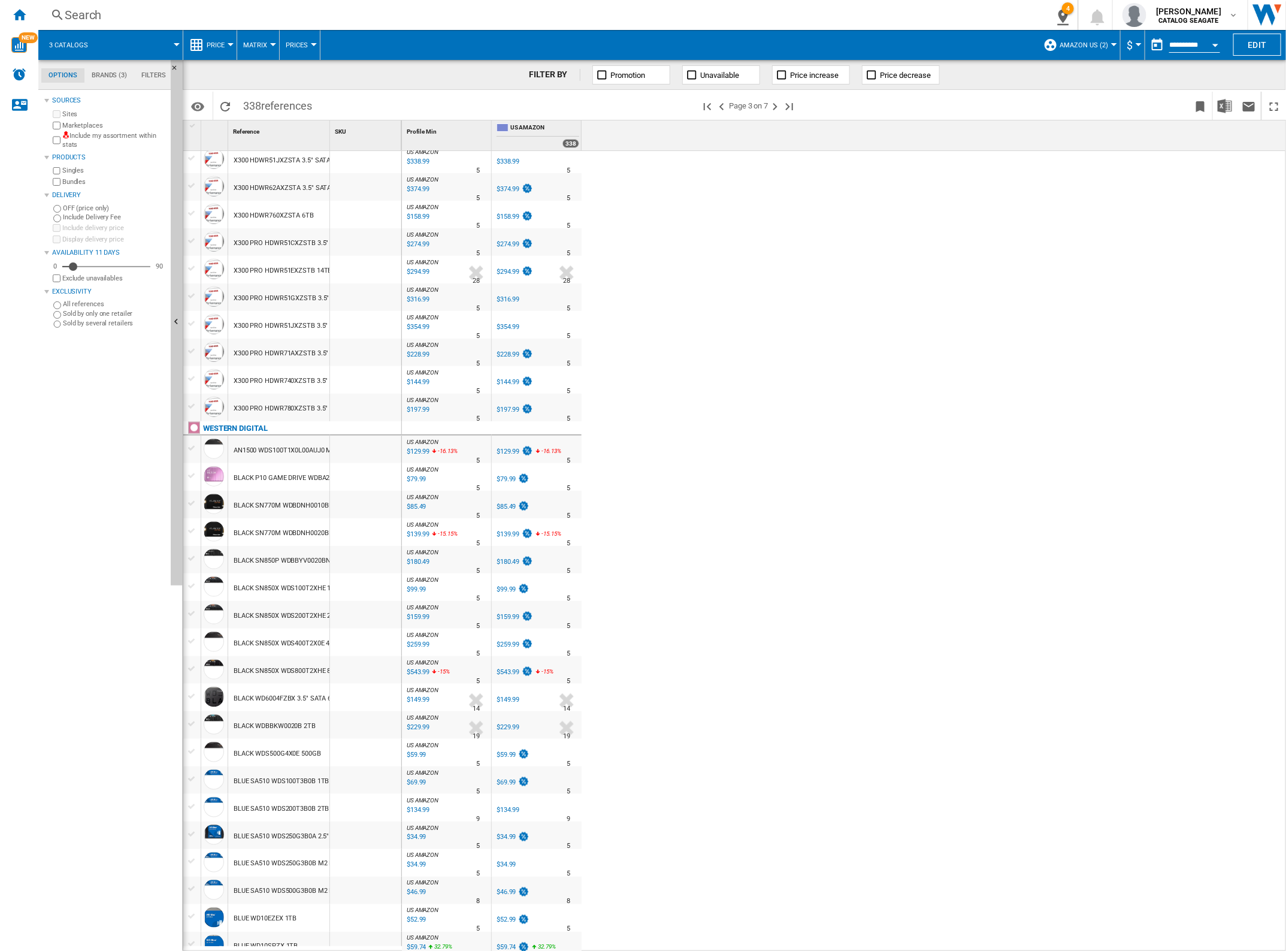
scroll to position [606, 0]
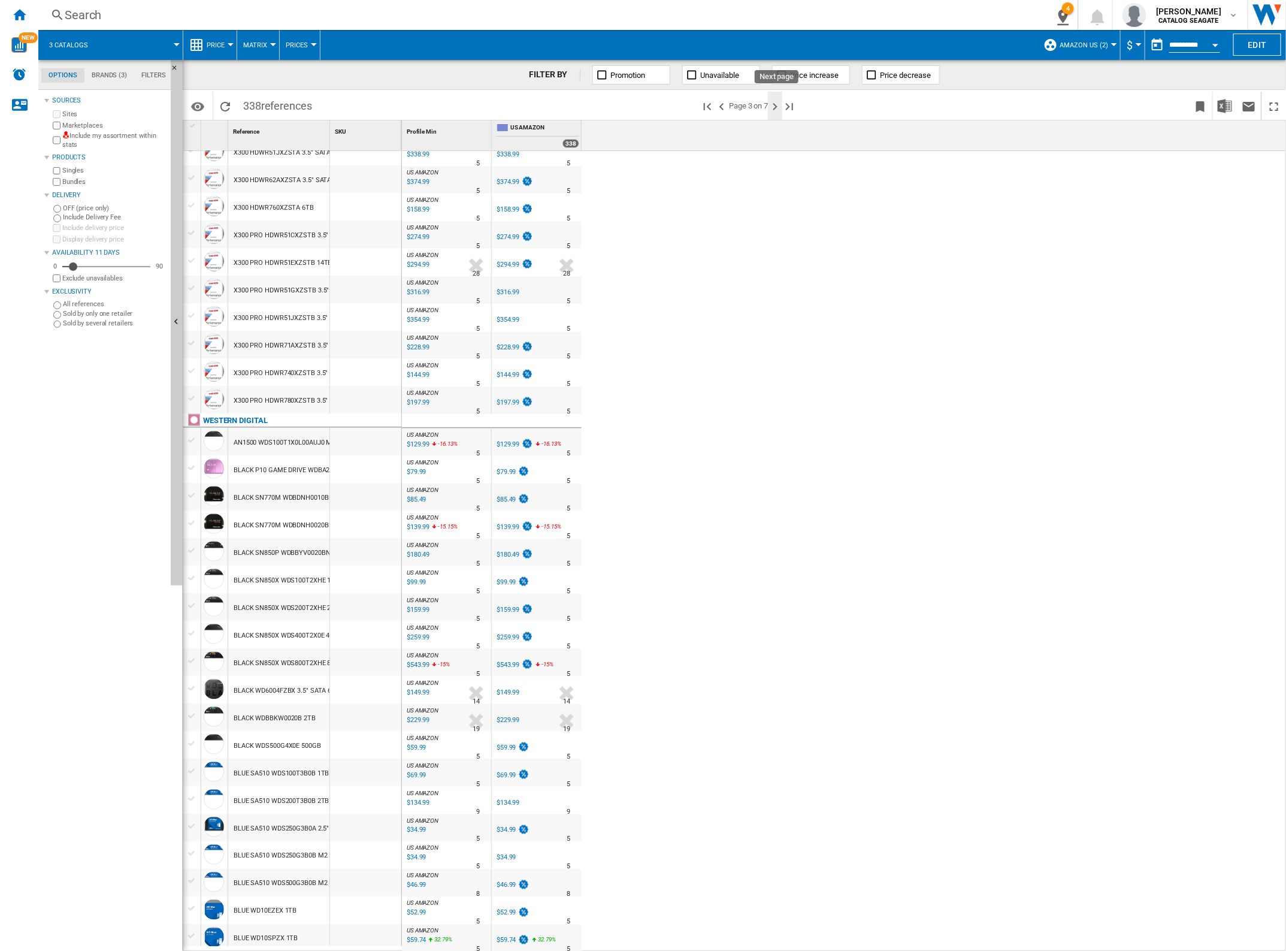
click at [775, 107] on ng-md-icon "Next page" at bounding box center [775, 106] width 14 height 14
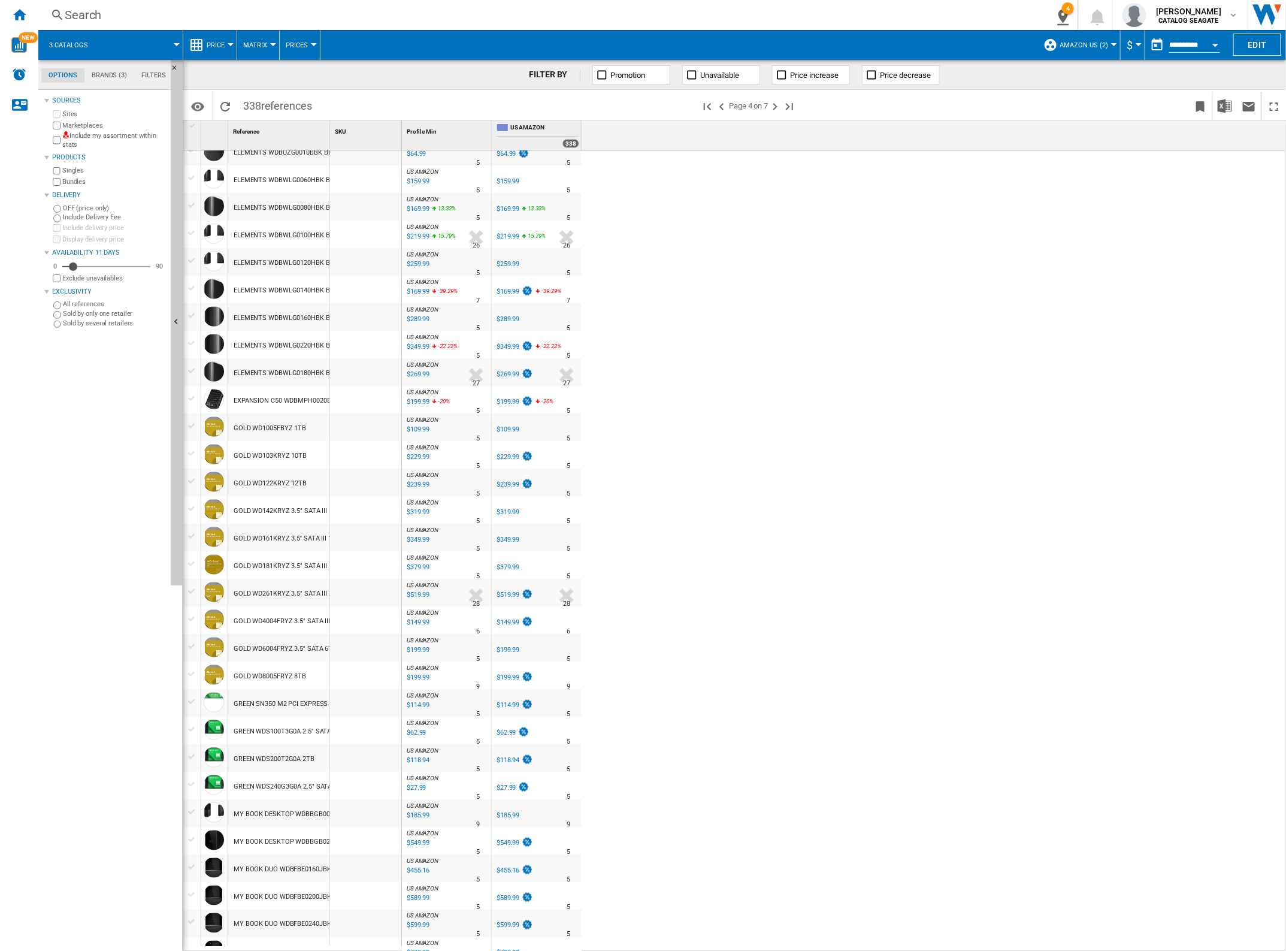
scroll to position [592, 0]
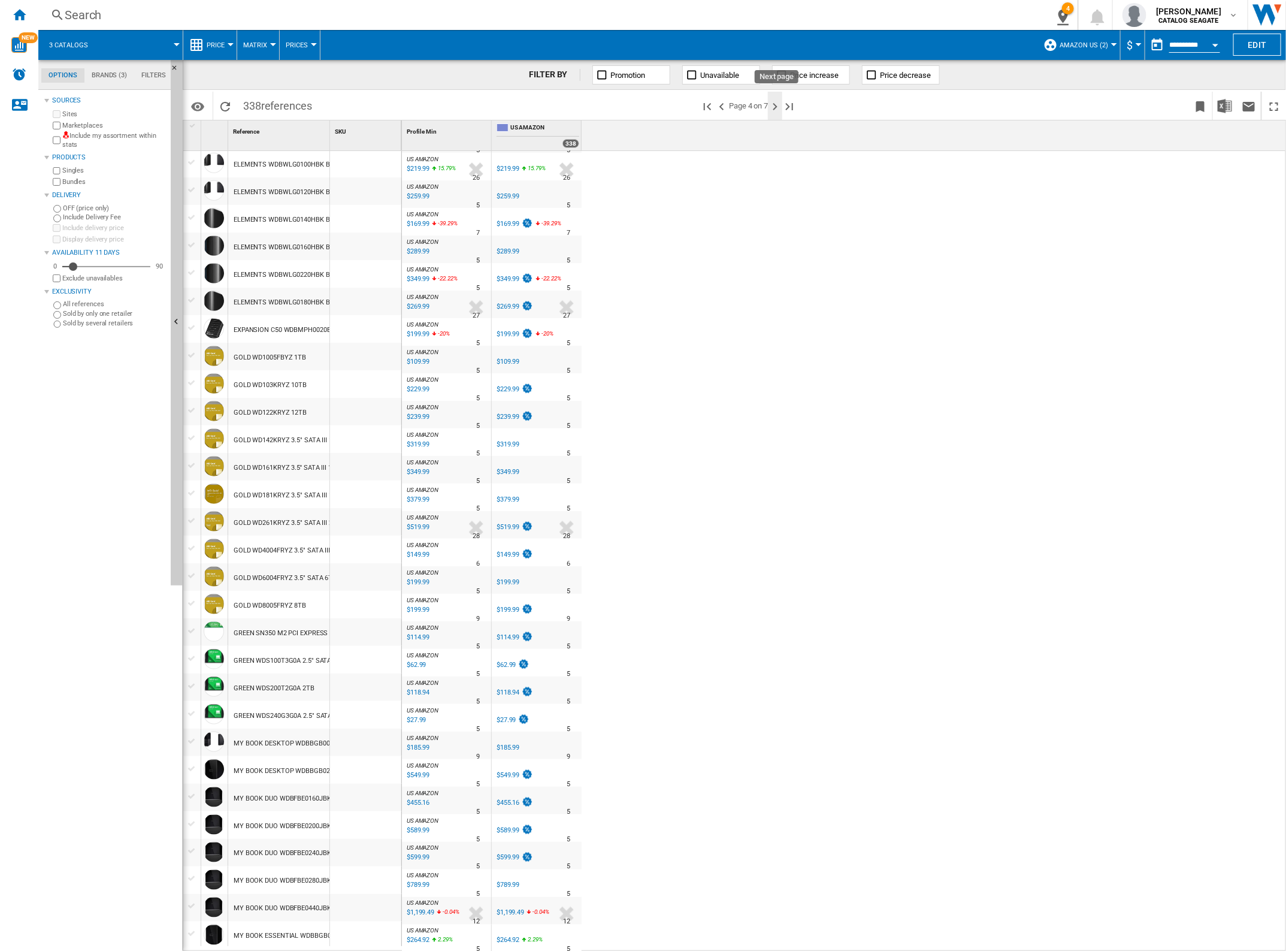
click at [774, 105] on ng-md-icon "Next page" at bounding box center [775, 106] width 14 height 14
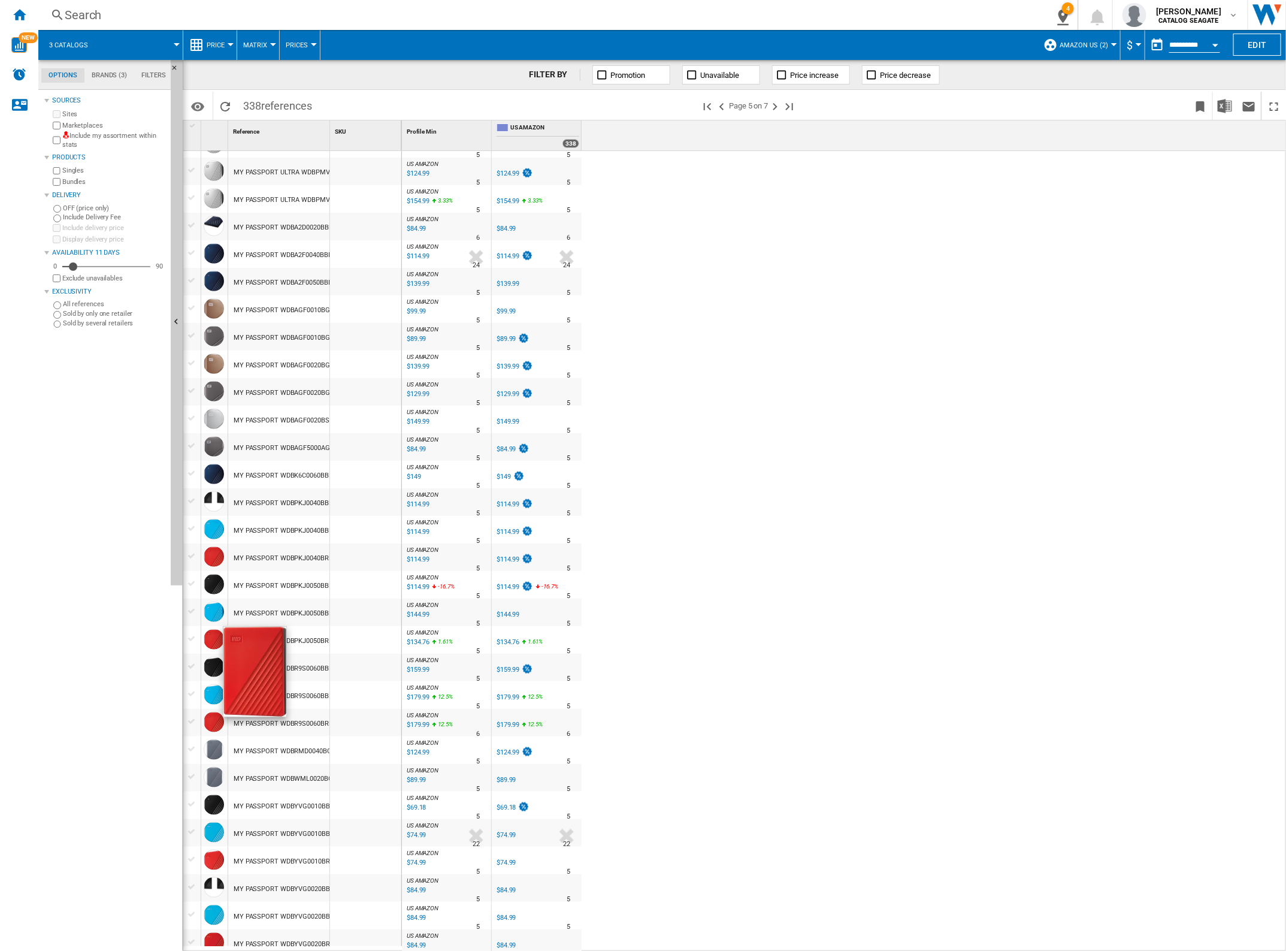
scroll to position [595, 0]
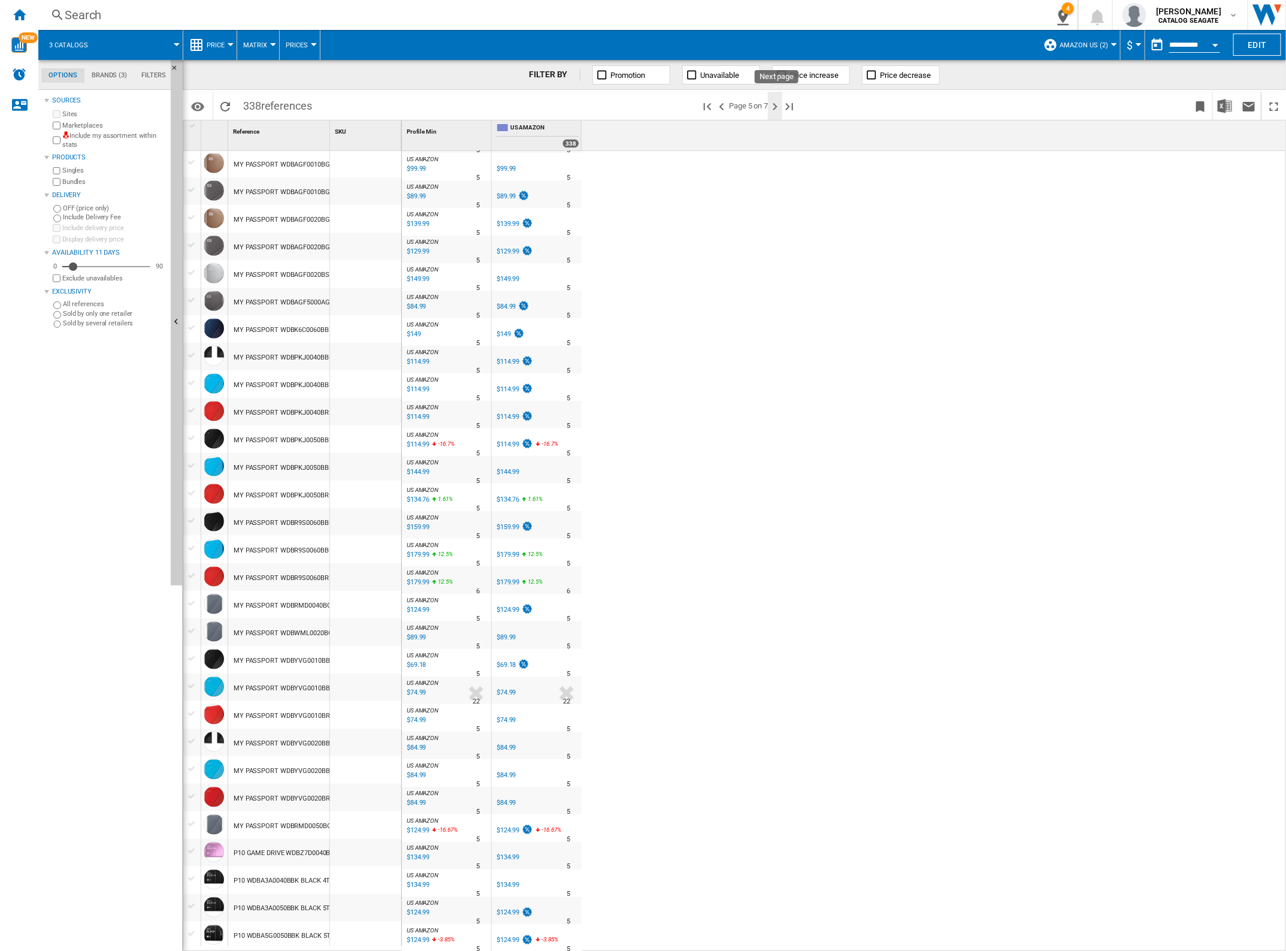
click at [775, 102] on ng-md-icon "Next page" at bounding box center [775, 106] width 14 height 14
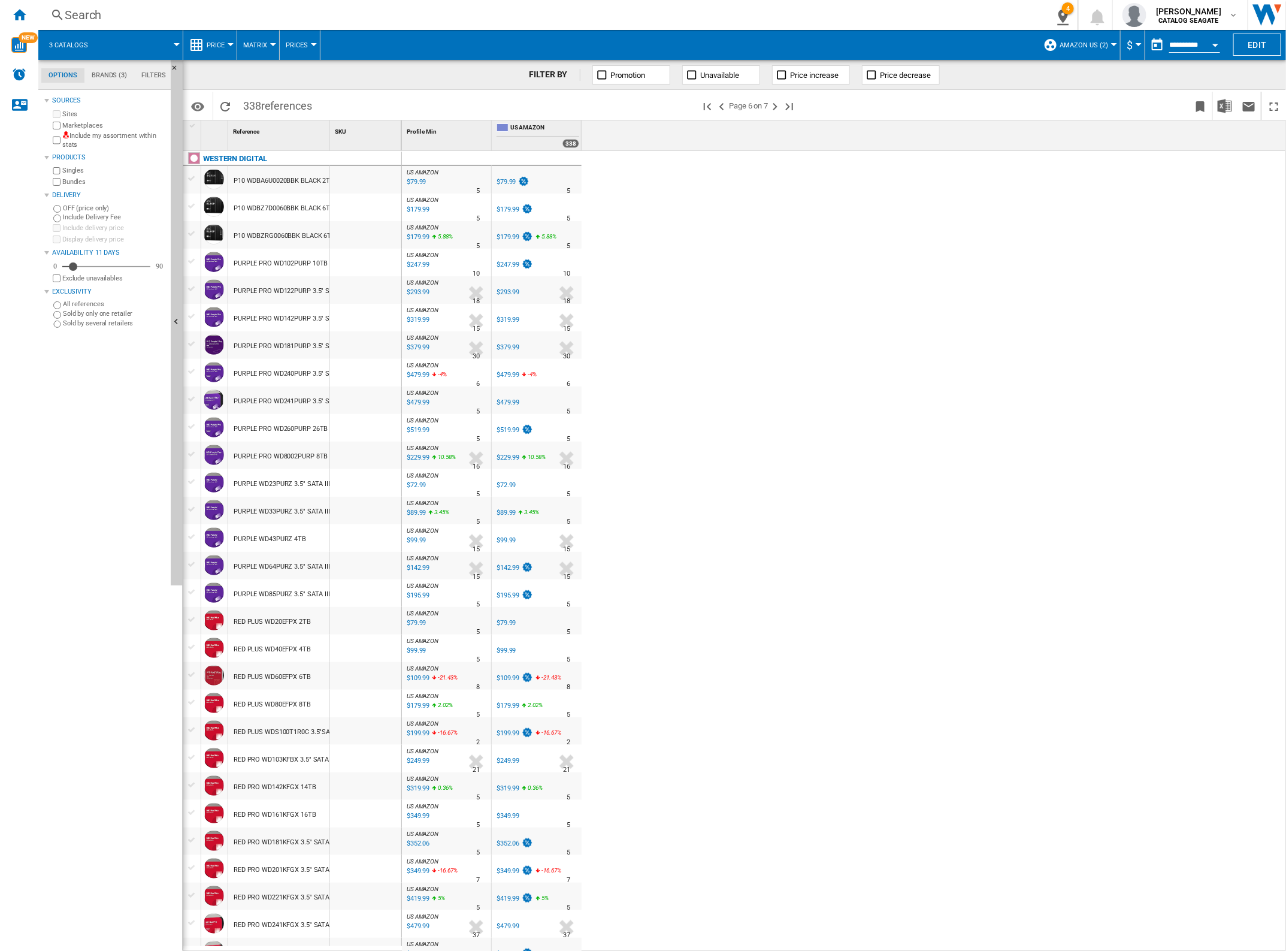
click at [196, 646] on div at bounding box center [192, 647] width 13 height 11
click at [180, 707] on md-tab-content "Sources Sites Marketplaces Include my assortment within stats Products Singles …" at bounding box center [110, 520] width 144 height 861
click at [192, 705] on div at bounding box center [192, 702] width 13 height 11
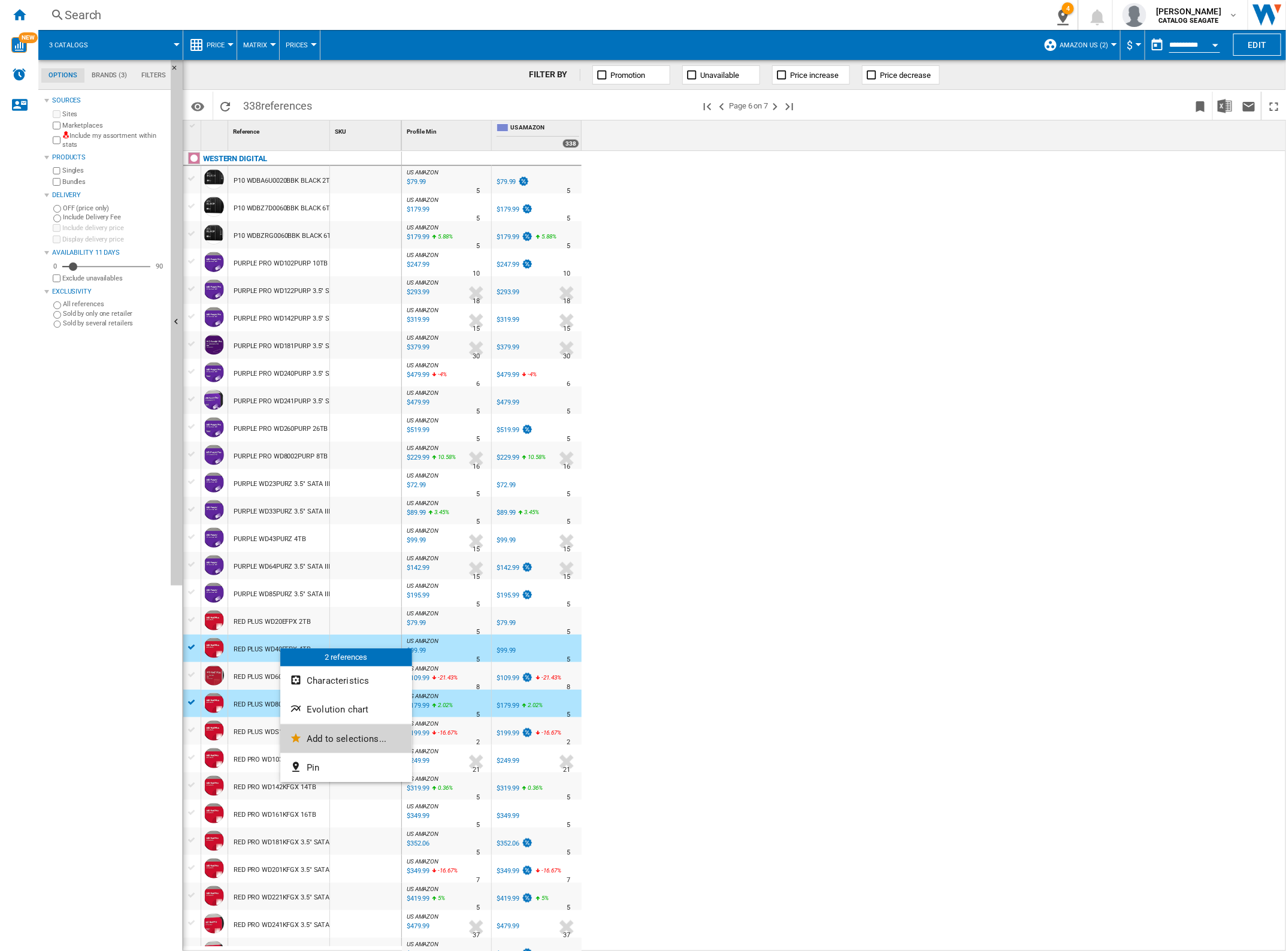
click at [329, 743] on span "Add to selections..." at bounding box center [347, 738] width 80 height 11
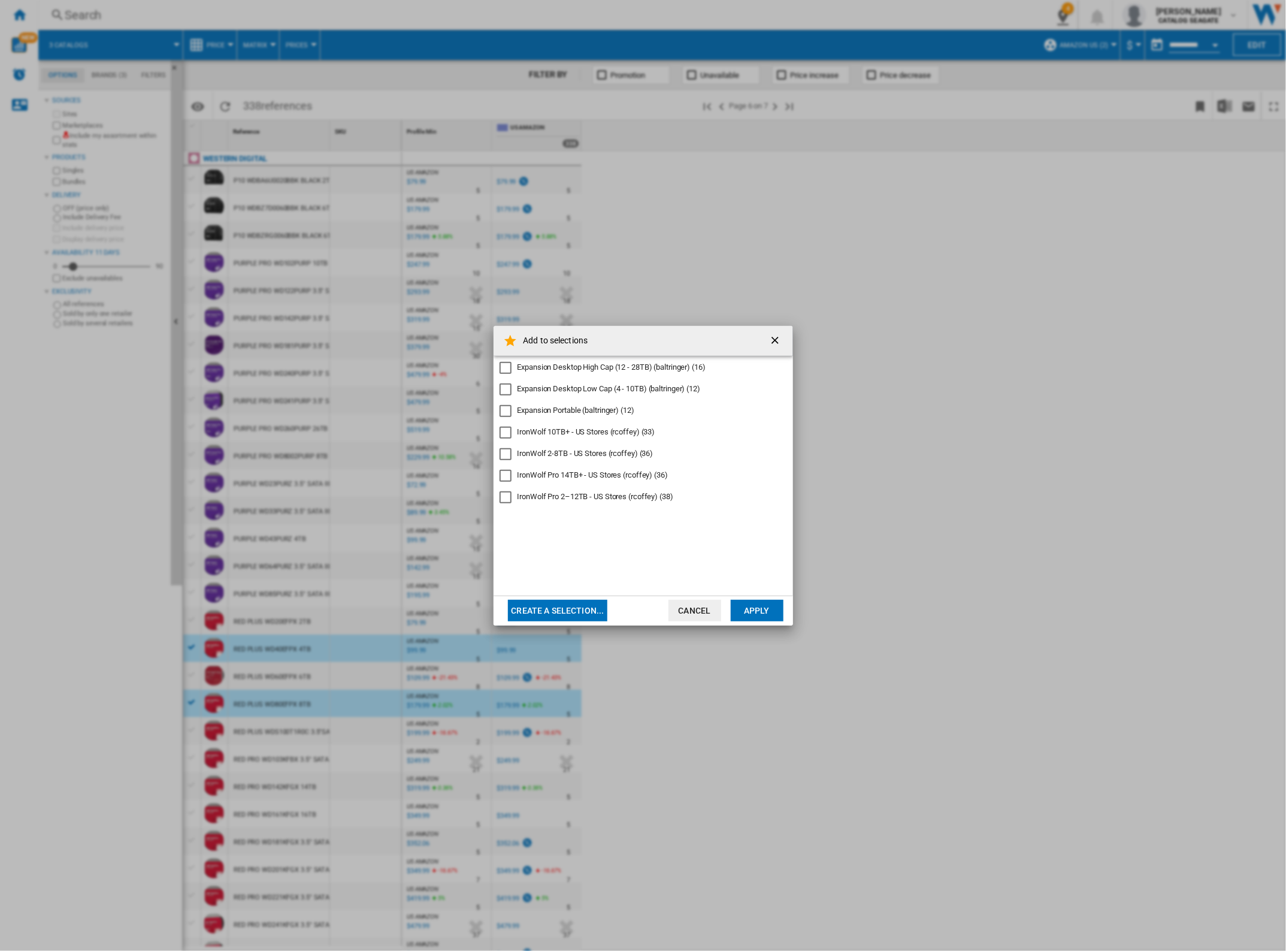
click at [507, 365] on div "Expansion Desktop High Cap (12 - 28TB) (baltringer)" at bounding box center [506, 368] width 12 height 12
click at [506, 393] on div "Expansion Desktop Low Cap (4 - 10TB) (baltringer)" at bounding box center [506, 389] width 12 height 12
click at [504, 415] on div "Expansion Portable (baltringer)" at bounding box center [506, 411] width 12 height 12
click at [504, 439] on div "IronWolf 10TB+ - US Stores (rcoffey)" at bounding box center [506, 433] width 12 height 12
click at [504, 455] on div "IronWolf 2-8TB - US Stores (rcoffey)" at bounding box center [506, 454] width 12 height 12
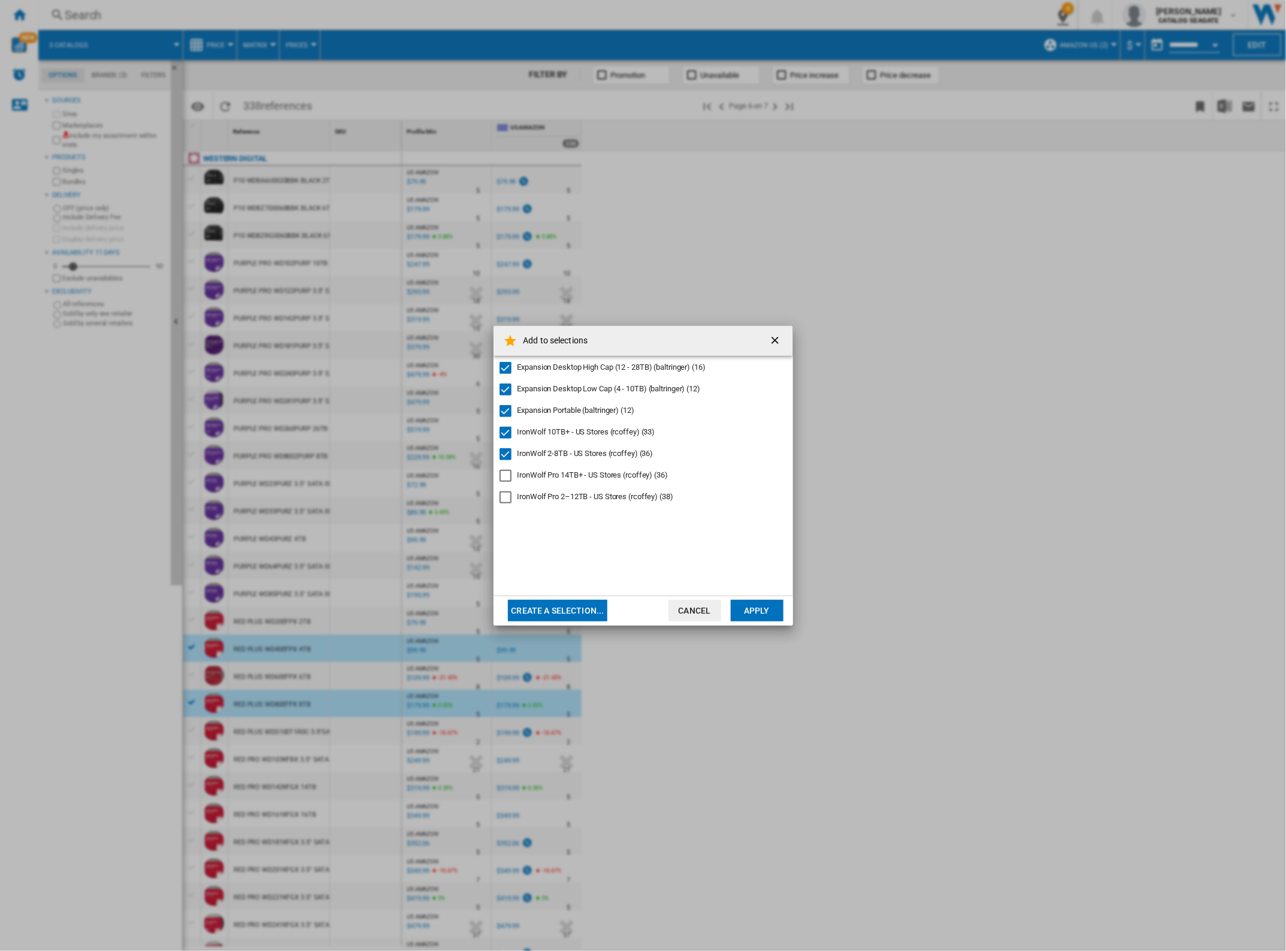
click at [507, 480] on div "IronWolf Pro 14TB+ - US Stores (rcoffey)" at bounding box center [506, 476] width 12 height 12
click at [507, 503] on div "IronWolf Pro 2–12TB - US Stores (rcoffey)" at bounding box center [506, 497] width 12 height 12
click at [743, 611] on button "Apply" at bounding box center [757, 611] width 53 height 22
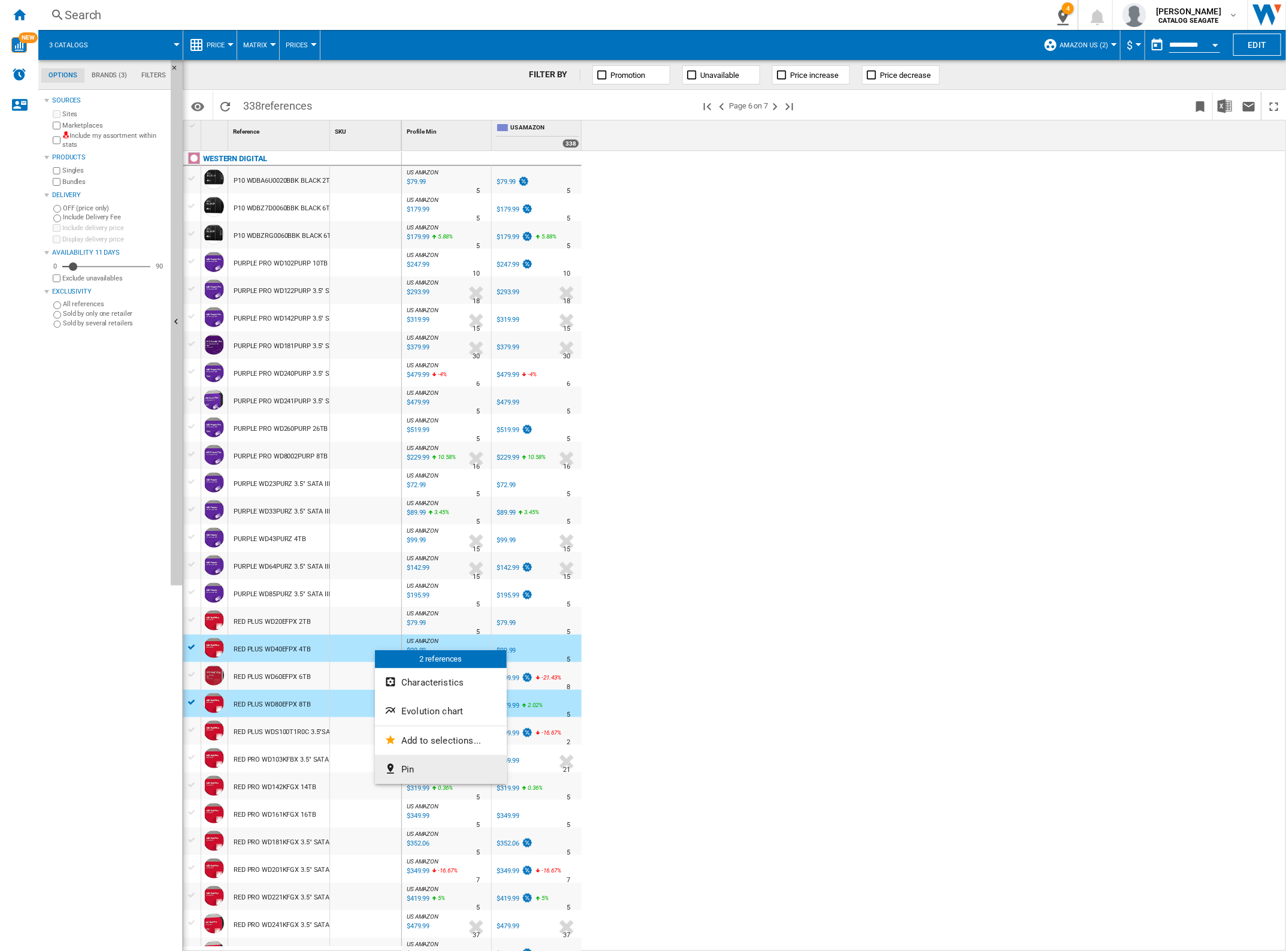
click at [411, 770] on span "Pin" at bounding box center [407, 769] width 13 height 11
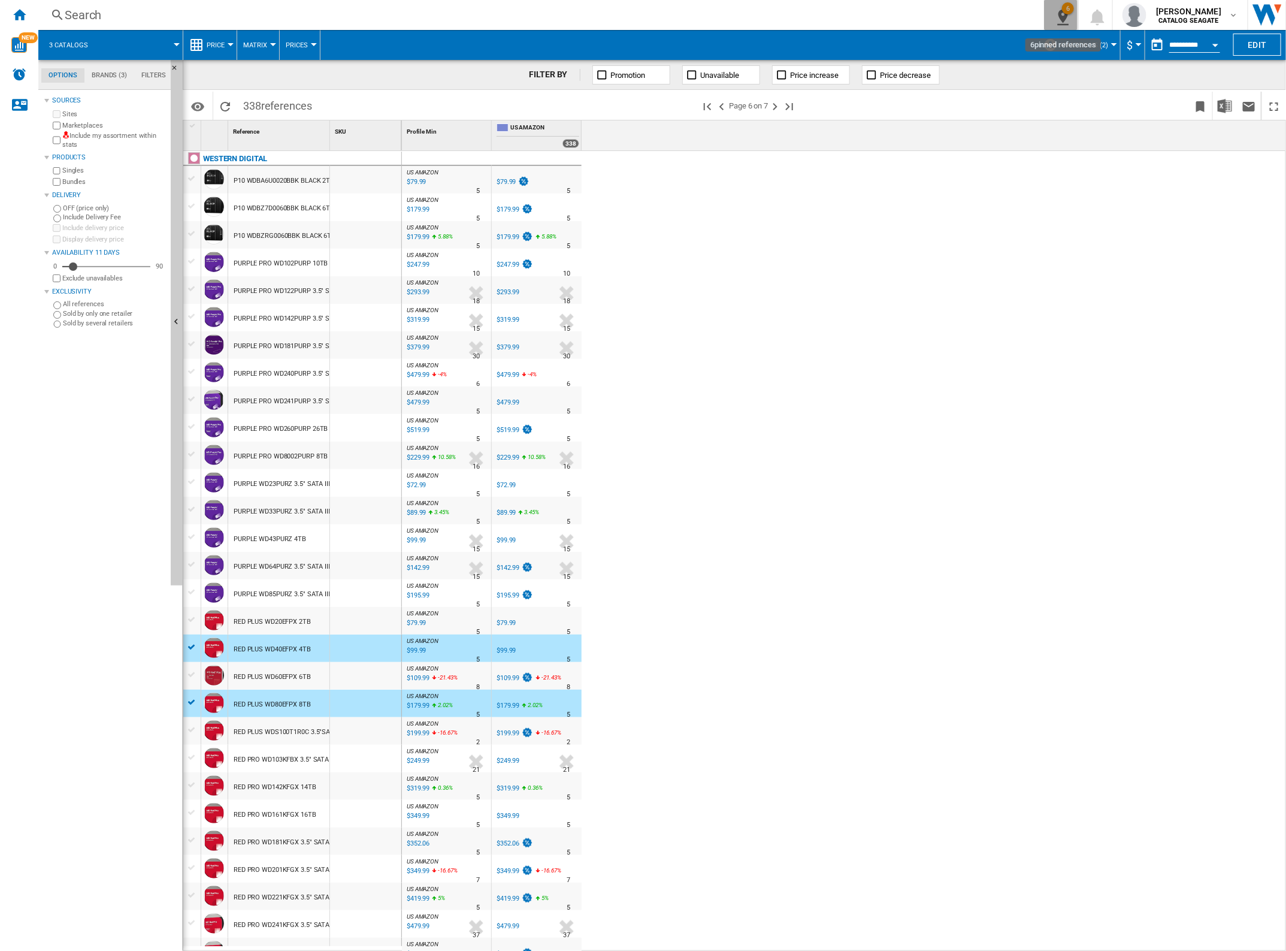
click at [1073, 12] on div "6" at bounding box center [1068, 8] width 12 height 12
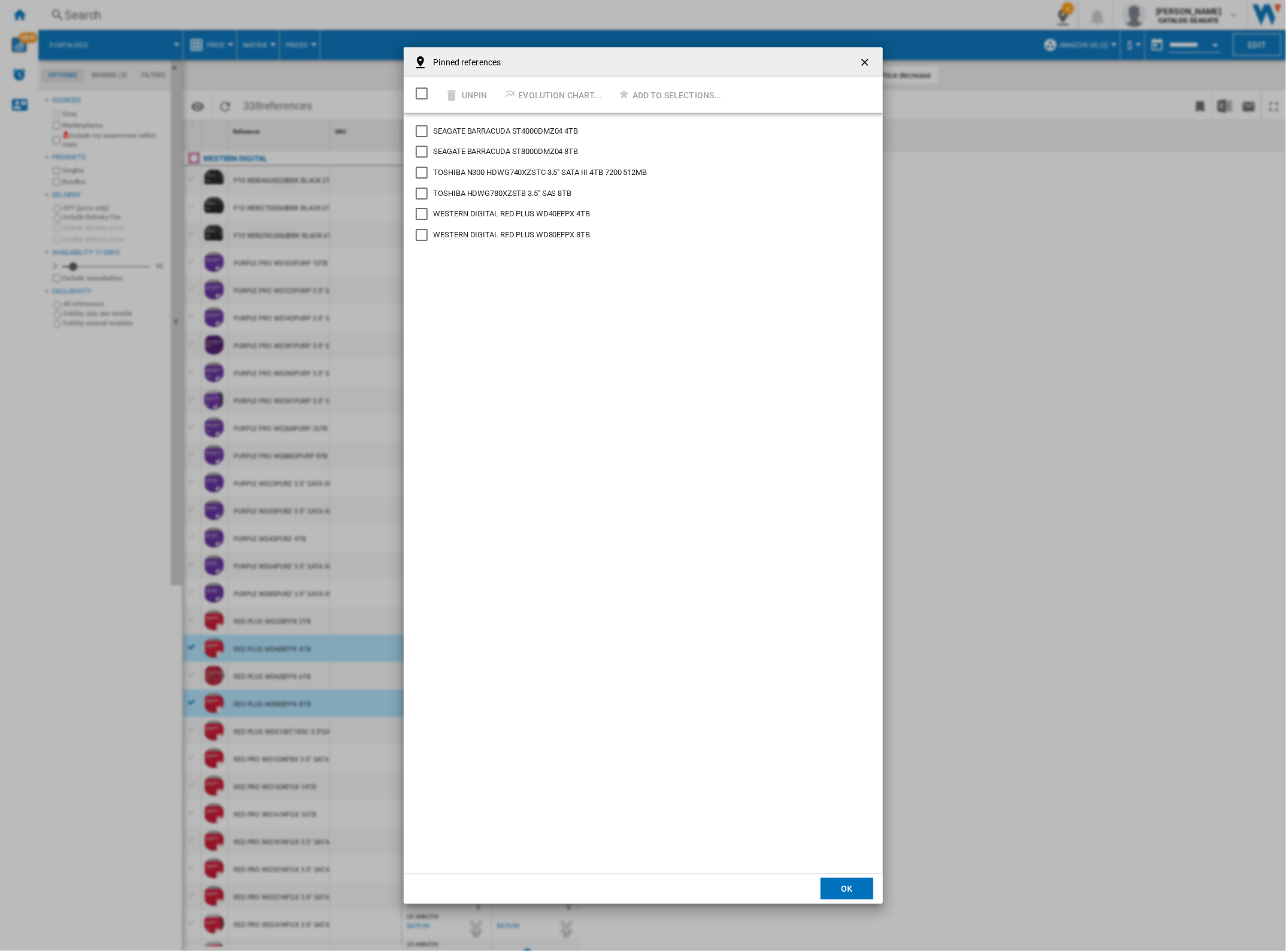
click at [416, 87] on div "Select/deselect all" at bounding box center [422, 93] width 12 height 12
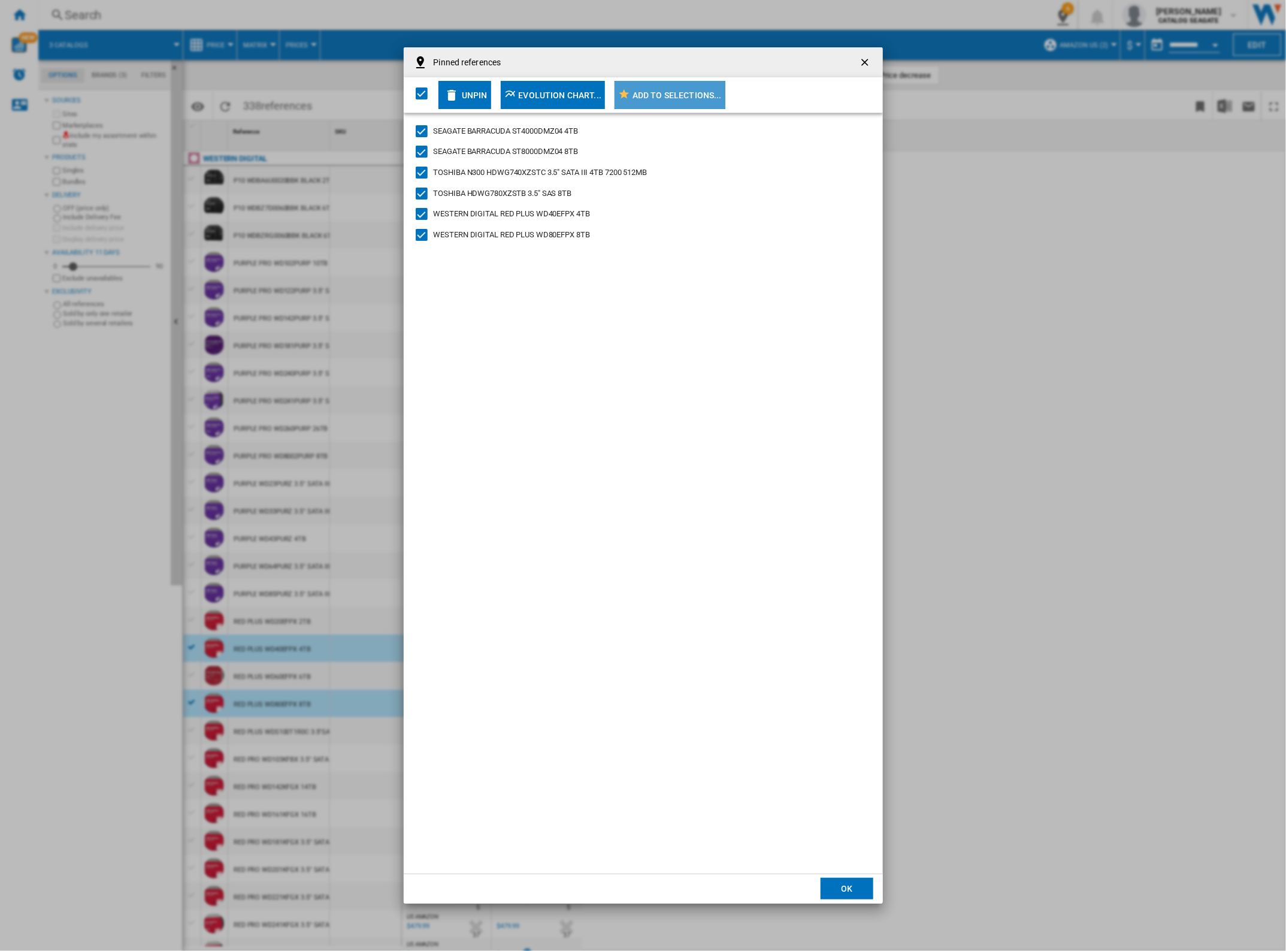
click at [651, 99] on div "Add to selections..." at bounding box center [677, 95] width 89 height 22
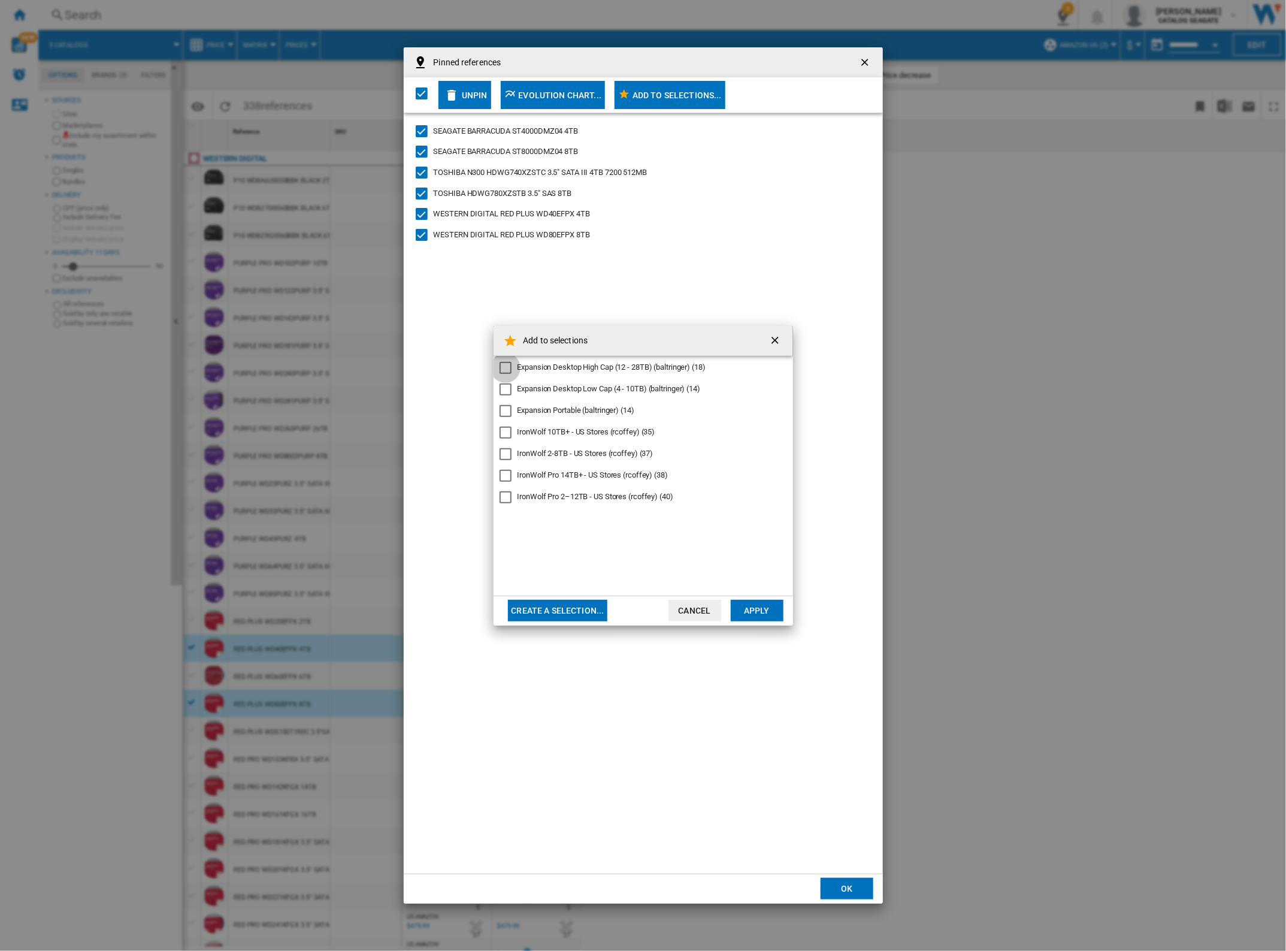
click at [505, 364] on div "Expansion Desktop High Cap (12 - 28TB) (baltringer)" at bounding box center [506, 368] width 12 height 12
click at [504, 389] on div "Expansion Desktop Low Cap (4 - 10TB) (baltringer)" at bounding box center [506, 389] width 12 height 12
click at [502, 417] on div "Expansion Portable (baltringer)" at bounding box center [506, 411] width 12 height 12
click at [505, 429] on div "IronWolf 10TB+ - US Stores (rcoffey)" at bounding box center [506, 433] width 12 height 12
click at [505, 448] on div "IronWolf 2-8TB - US Stores (rcoffey)" at bounding box center [506, 454] width 12 height 12
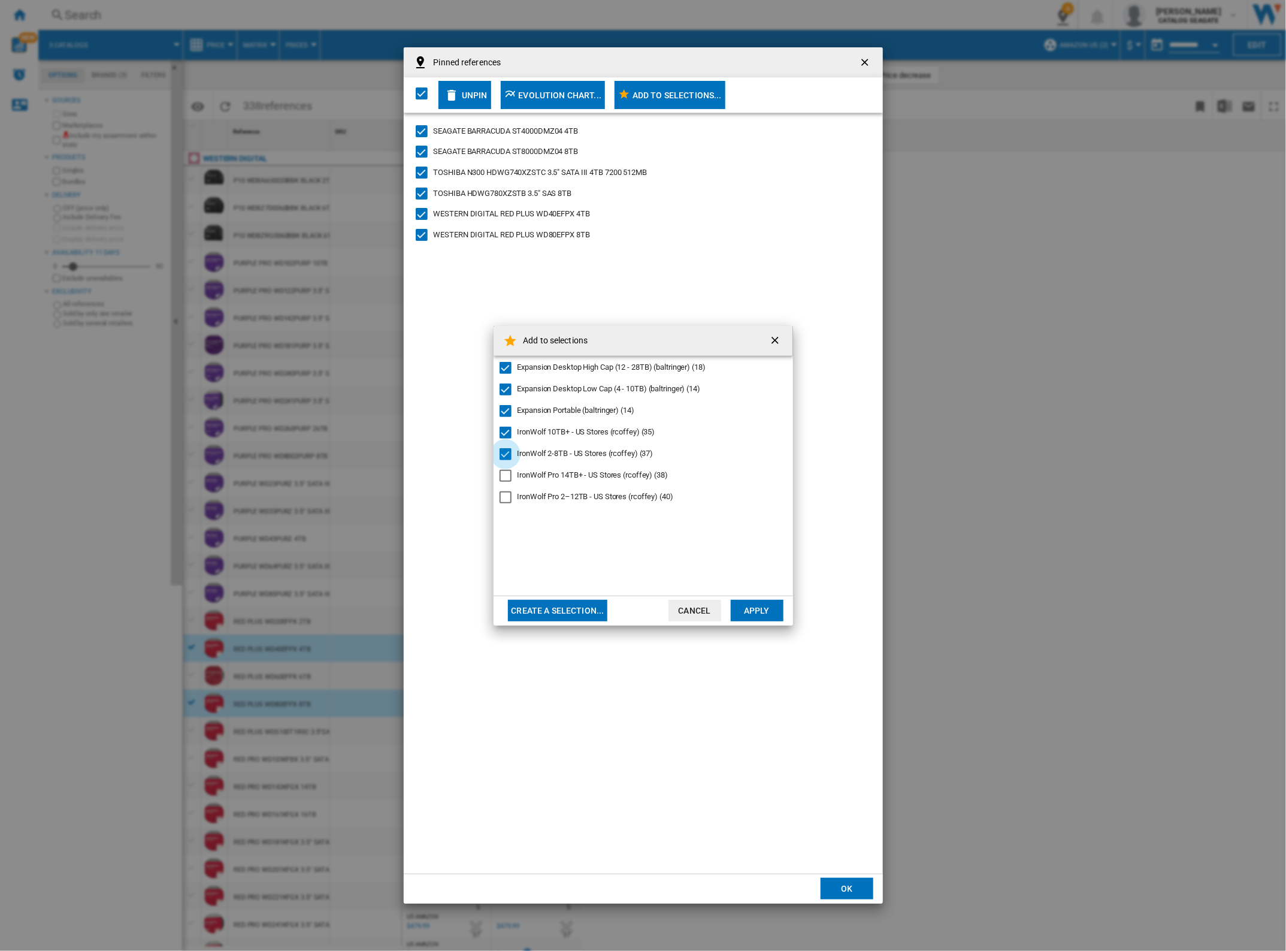
click at [505, 460] on div "IronWolf 2-8TB - US Stores (rcoffey)" at bounding box center [506, 454] width 12 height 12
click at [507, 454] on div "IronWolf 2-8TB - US Stores (rcoffey)" at bounding box center [506, 454] width 12 height 12
click at [504, 474] on div "IronWolf Pro 14TB+ - US Stores (rcoffey)" at bounding box center [506, 476] width 12 height 12
click at [504, 494] on div "IronWolf Pro 2–12TB - US Stores (rcoffey)" at bounding box center [506, 497] width 12 height 12
click at [546, 609] on button "Create a selection..." at bounding box center [558, 611] width 100 height 22
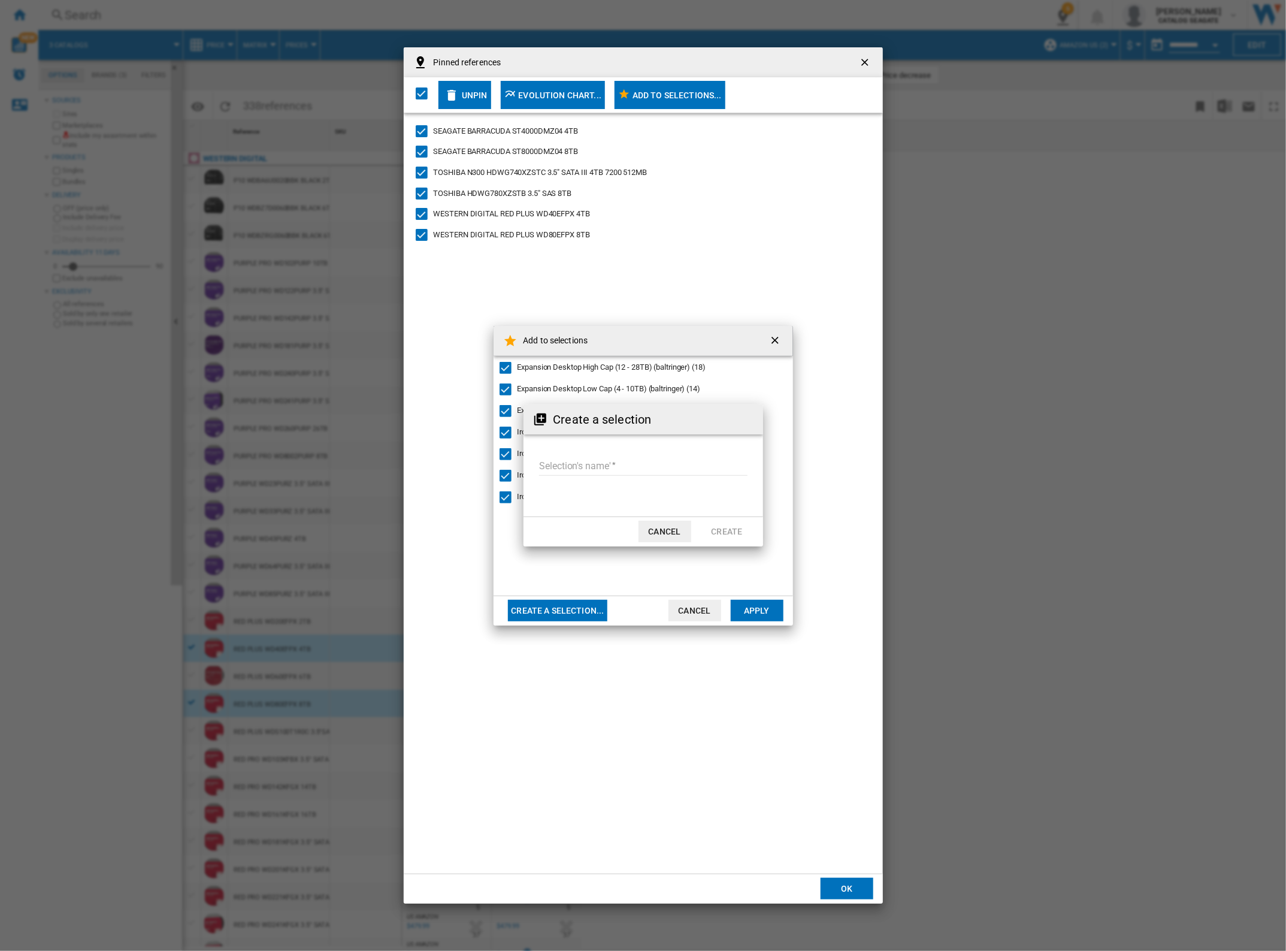
click at [682, 536] on button "Cancel" at bounding box center [665, 532] width 53 height 22
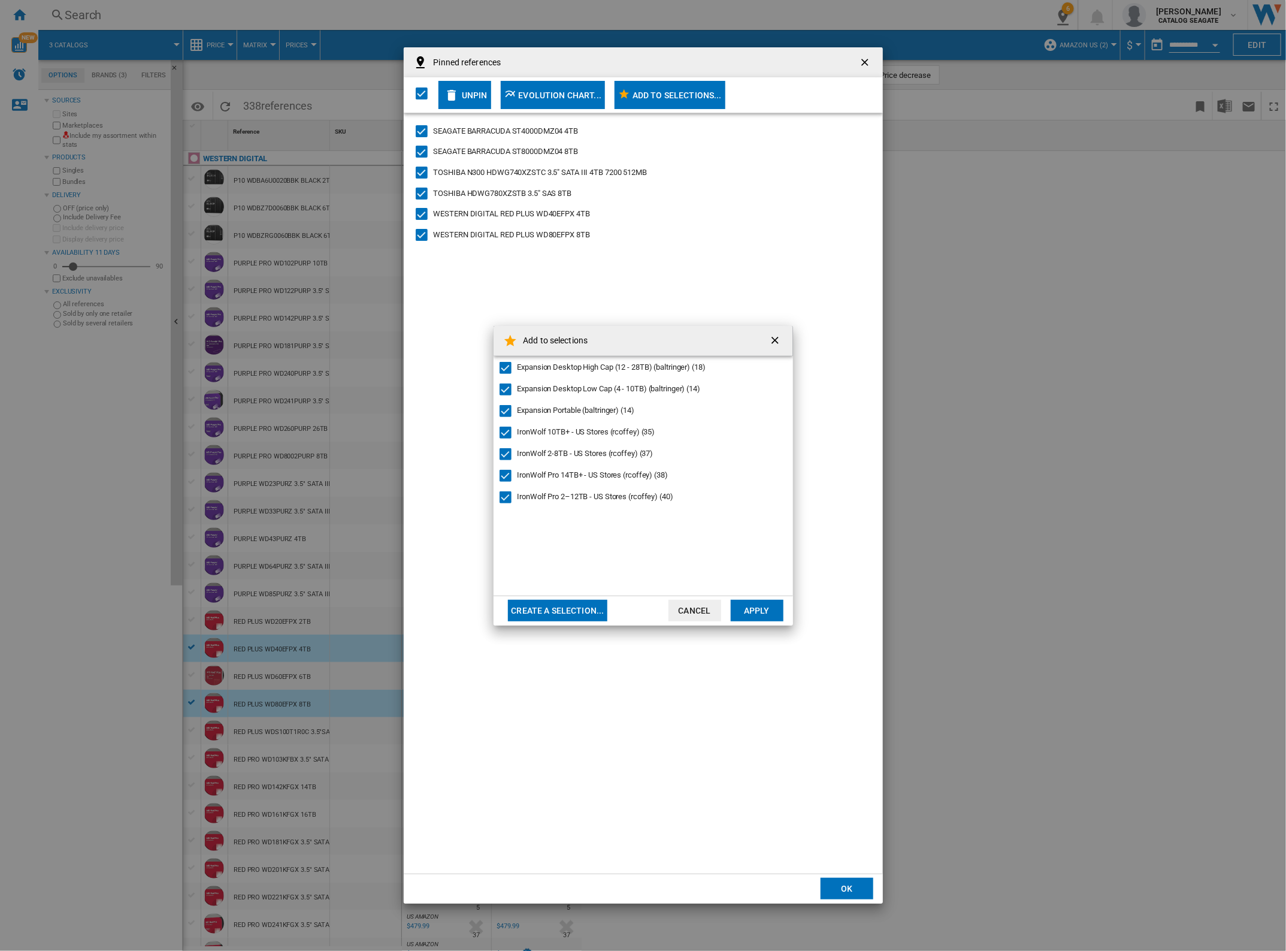
click at [775, 338] on ng-md-icon "getI18NText('BUTTONS.CLOSE_DIALOG')" at bounding box center [776, 341] width 14 height 14
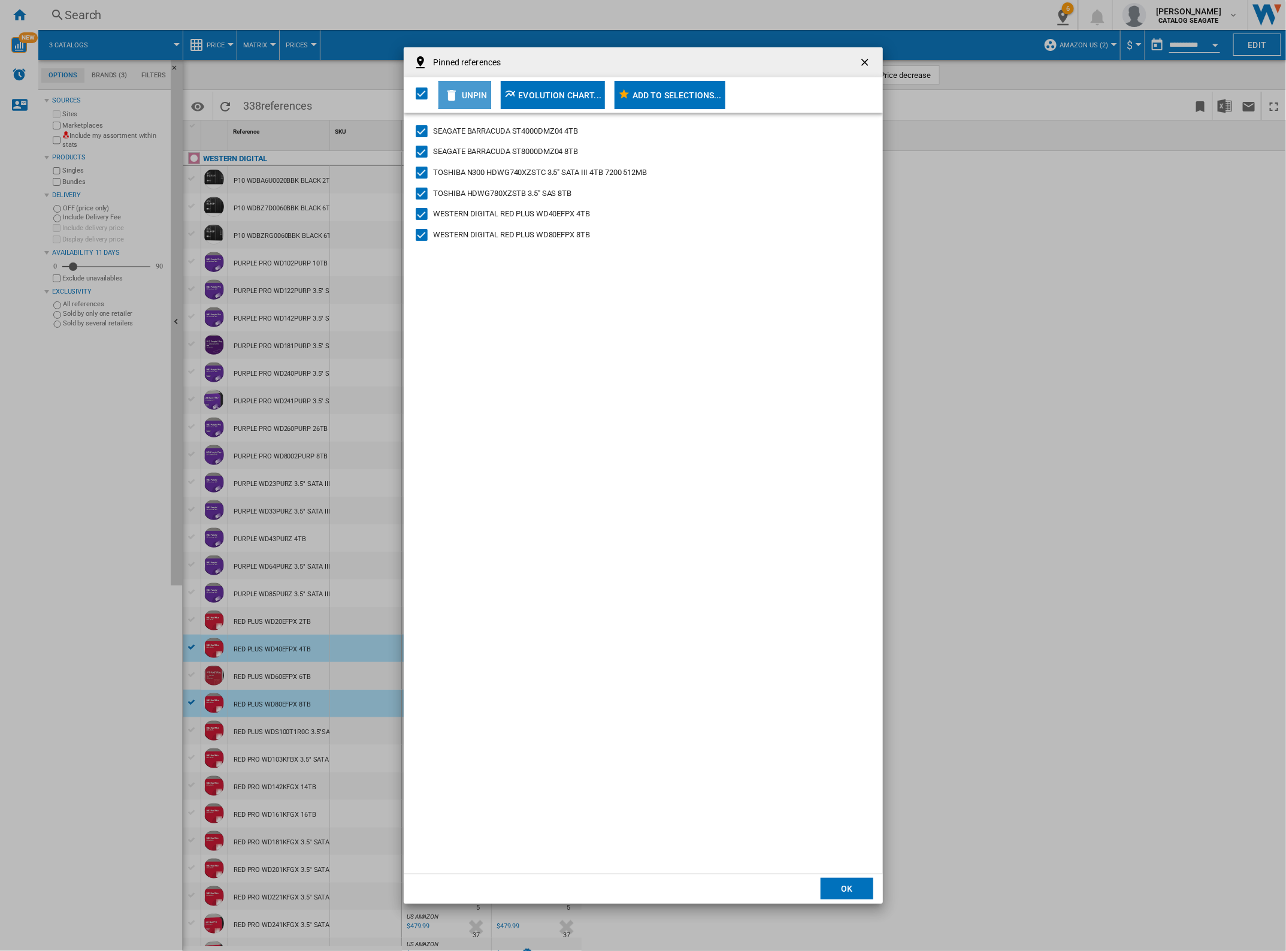
click at [462, 91] on div "Unpin" at bounding box center [475, 95] width 26 height 22
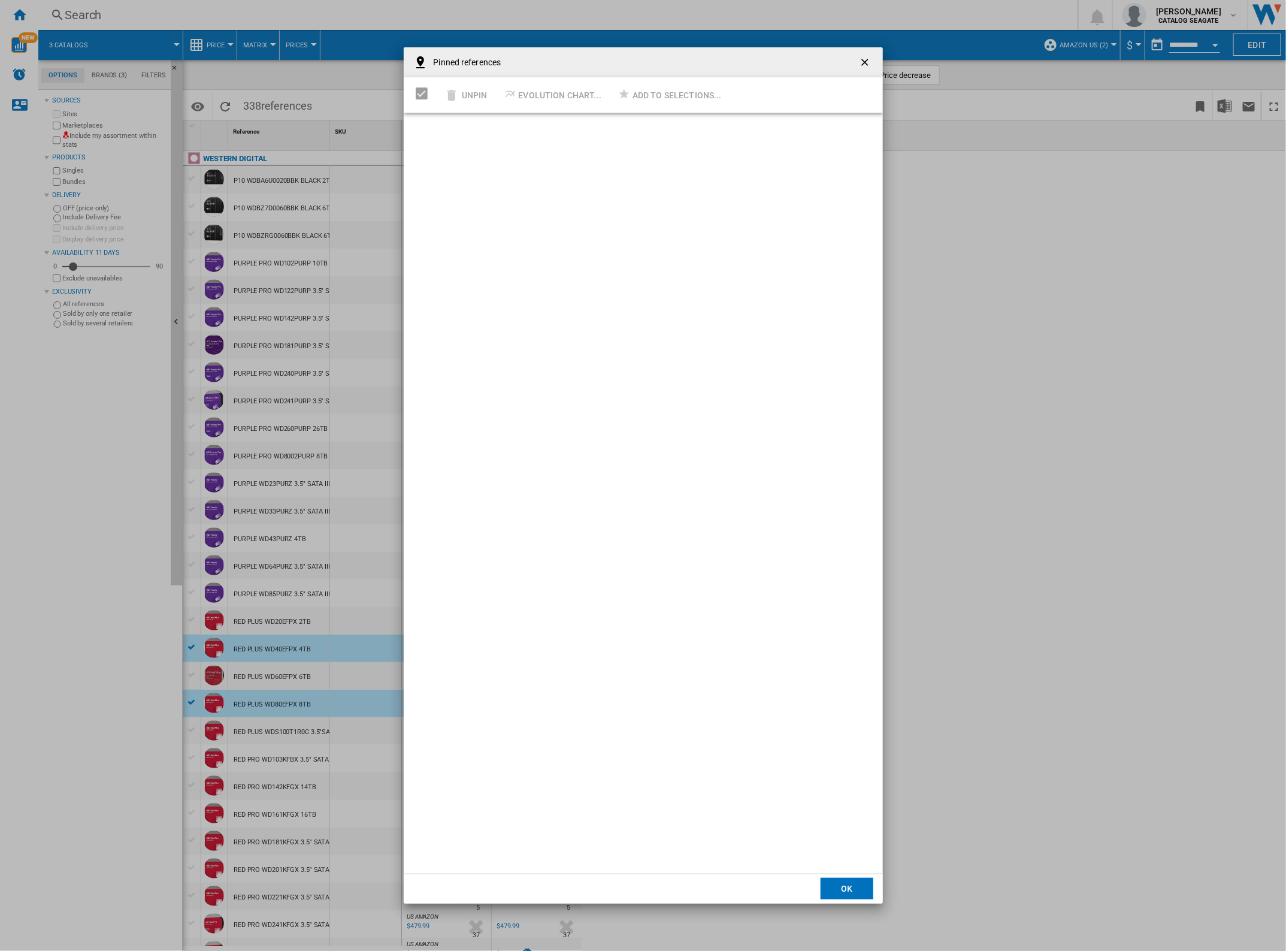
click at [860, 59] on ng-md-icon "getI18NText('BUTTONS.CLOSE_DIALOG')" at bounding box center [866, 63] width 14 height 14
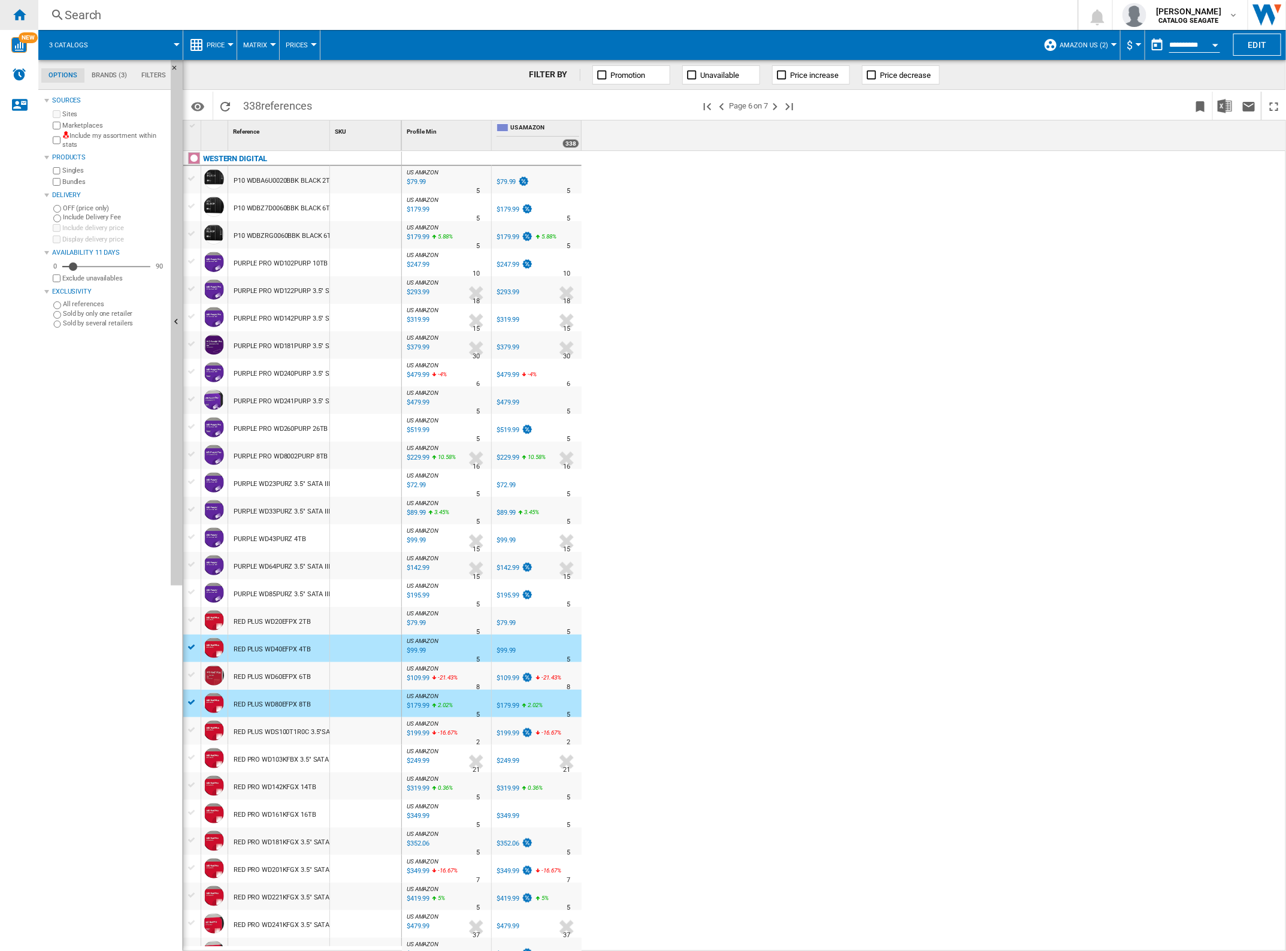
click at [31, 13] on div "Home" at bounding box center [19, 15] width 38 height 30
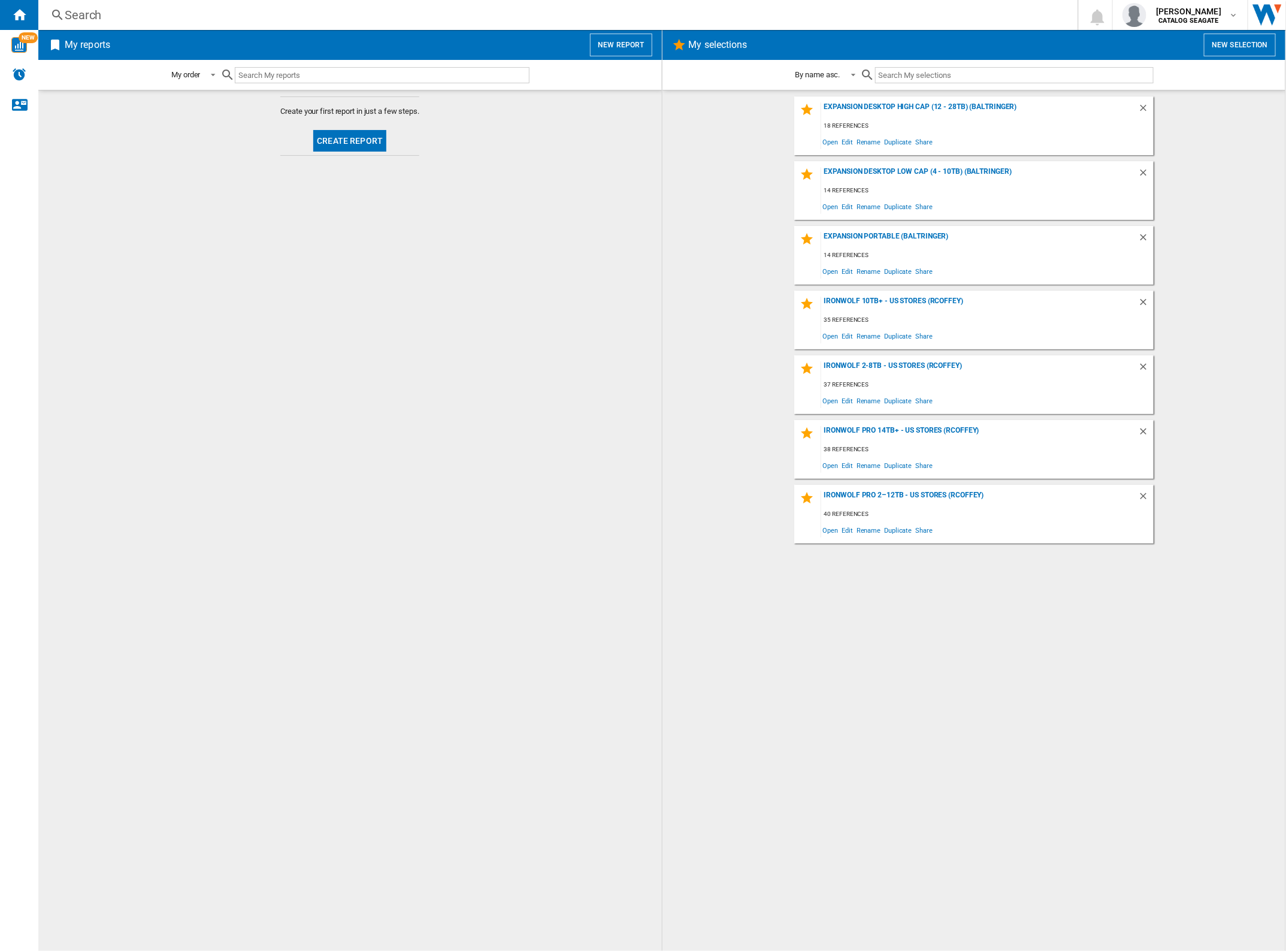
click at [1247, 42] on button "New selection" at bounding box center [1240, 45] width 72 height 23
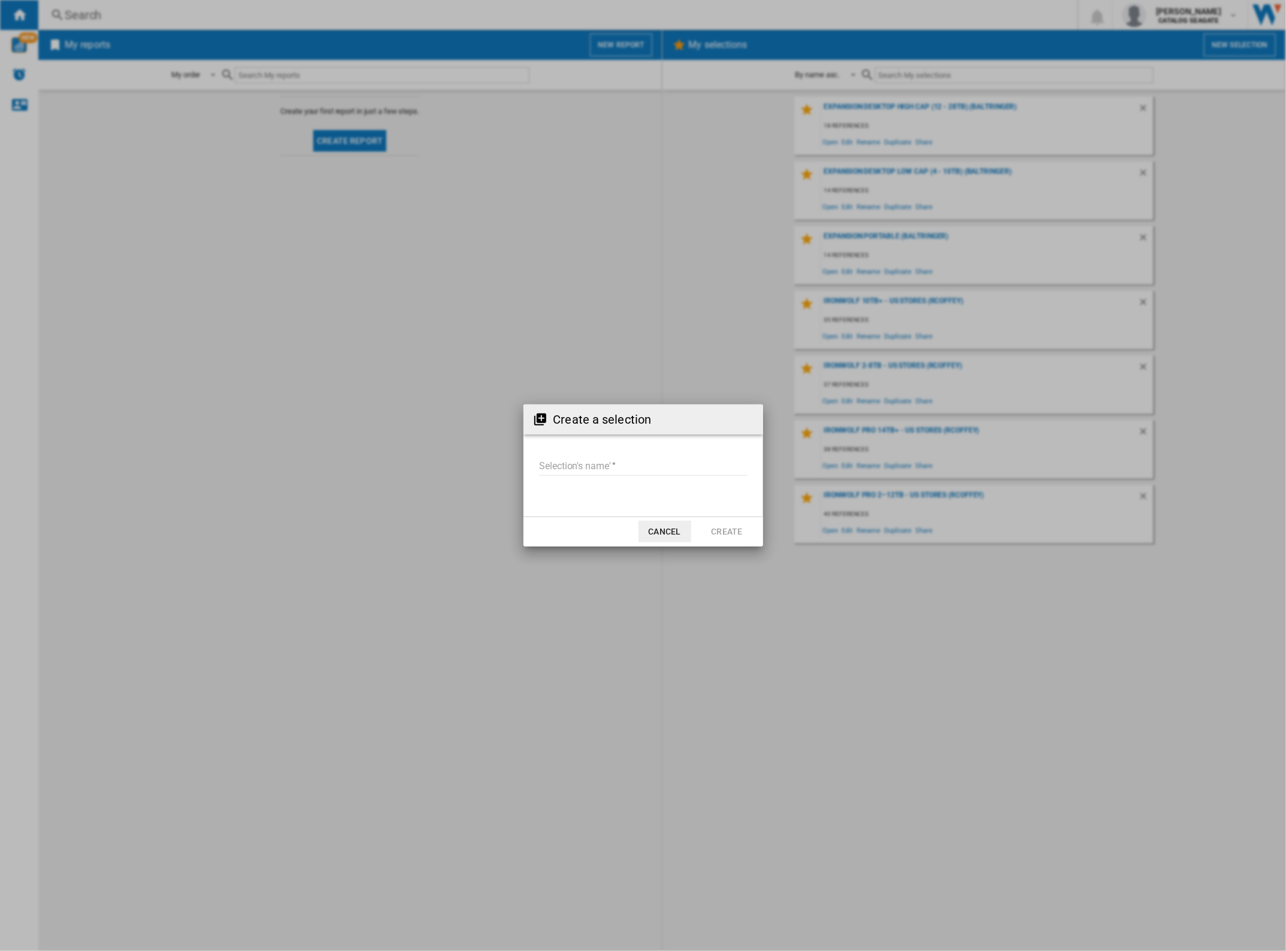
click at [554, 468] on input "Selection's name'" at bounding box center [643, 467] width 208 height 18
click at [794, 585] on div "Create a selection Selection's name' Cancel Create" at bounding box center [643, 475] width 1286 height 951
click at [634, 461] on input "Selection's name'" at bounding box center [643, 467] width 208 height 18
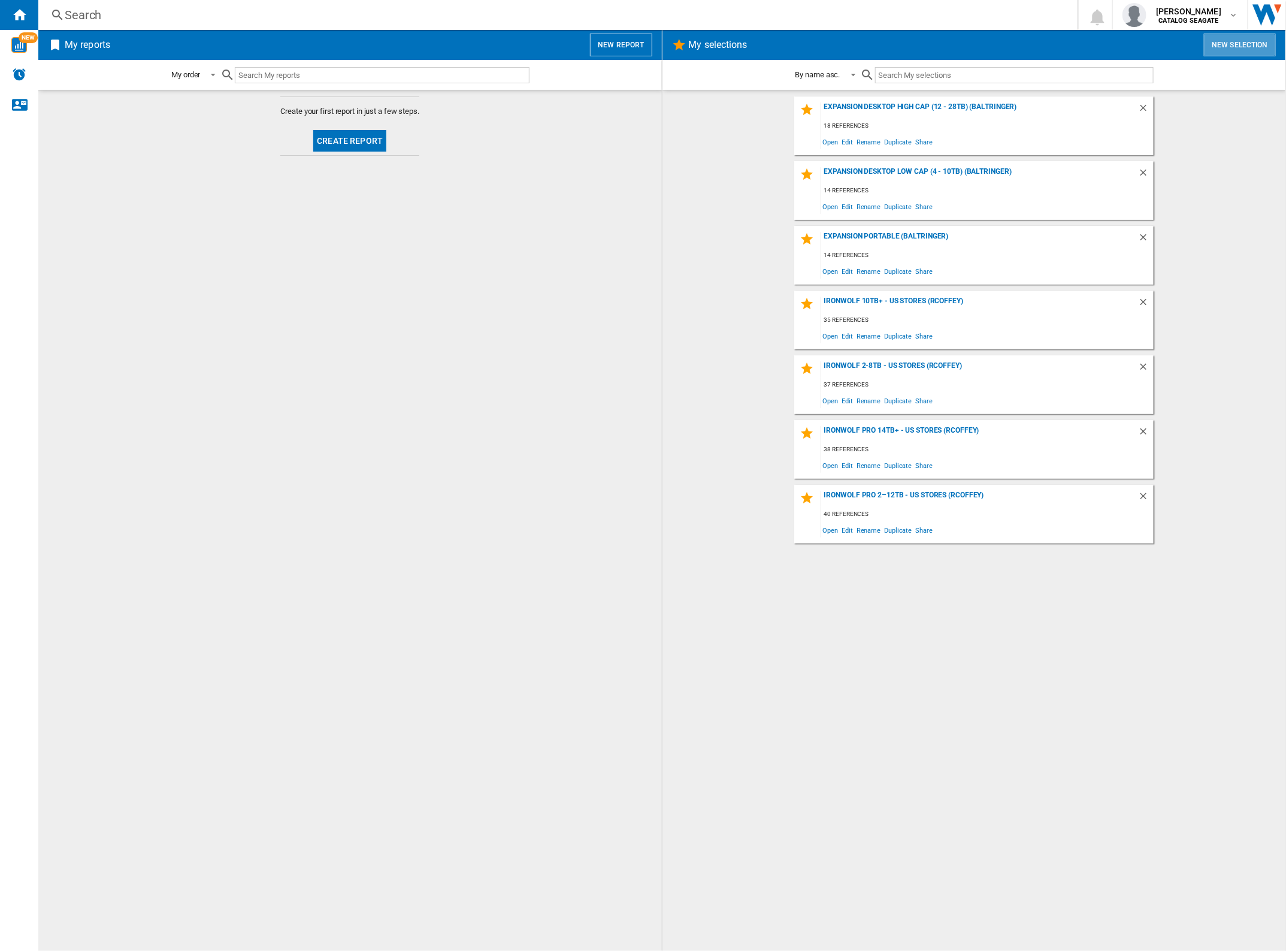
click at [1238, 42] on button "New selection" at bounding box center [1240, 45] width 72 height 23
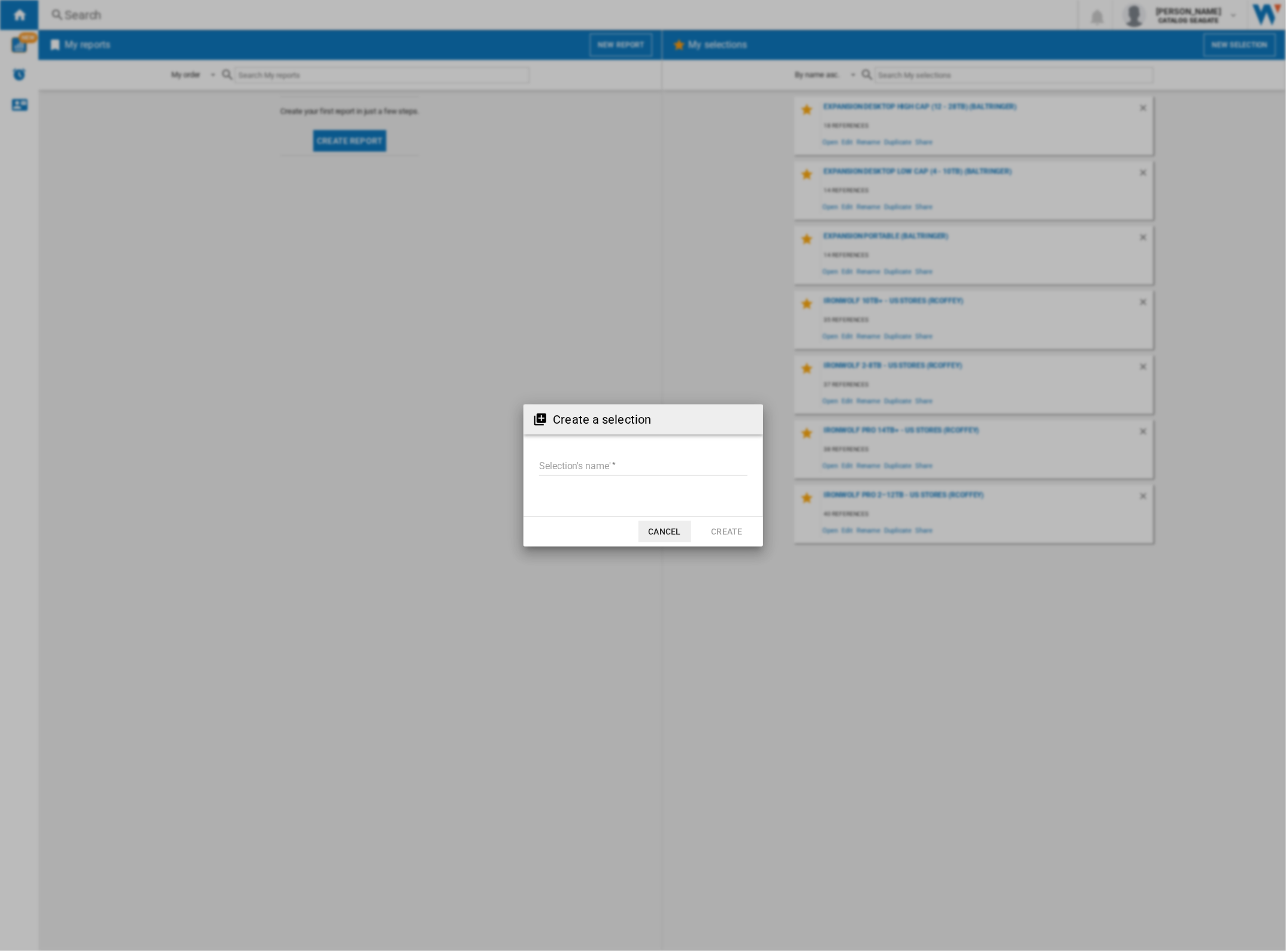
click at [584, 462] on input "Selection's name'" at bounding box center [643, 467] width 208 height 18
type input "**********"
click at [724, 525] on button "Create" at bounding box center [727, 532] width 53 height 22
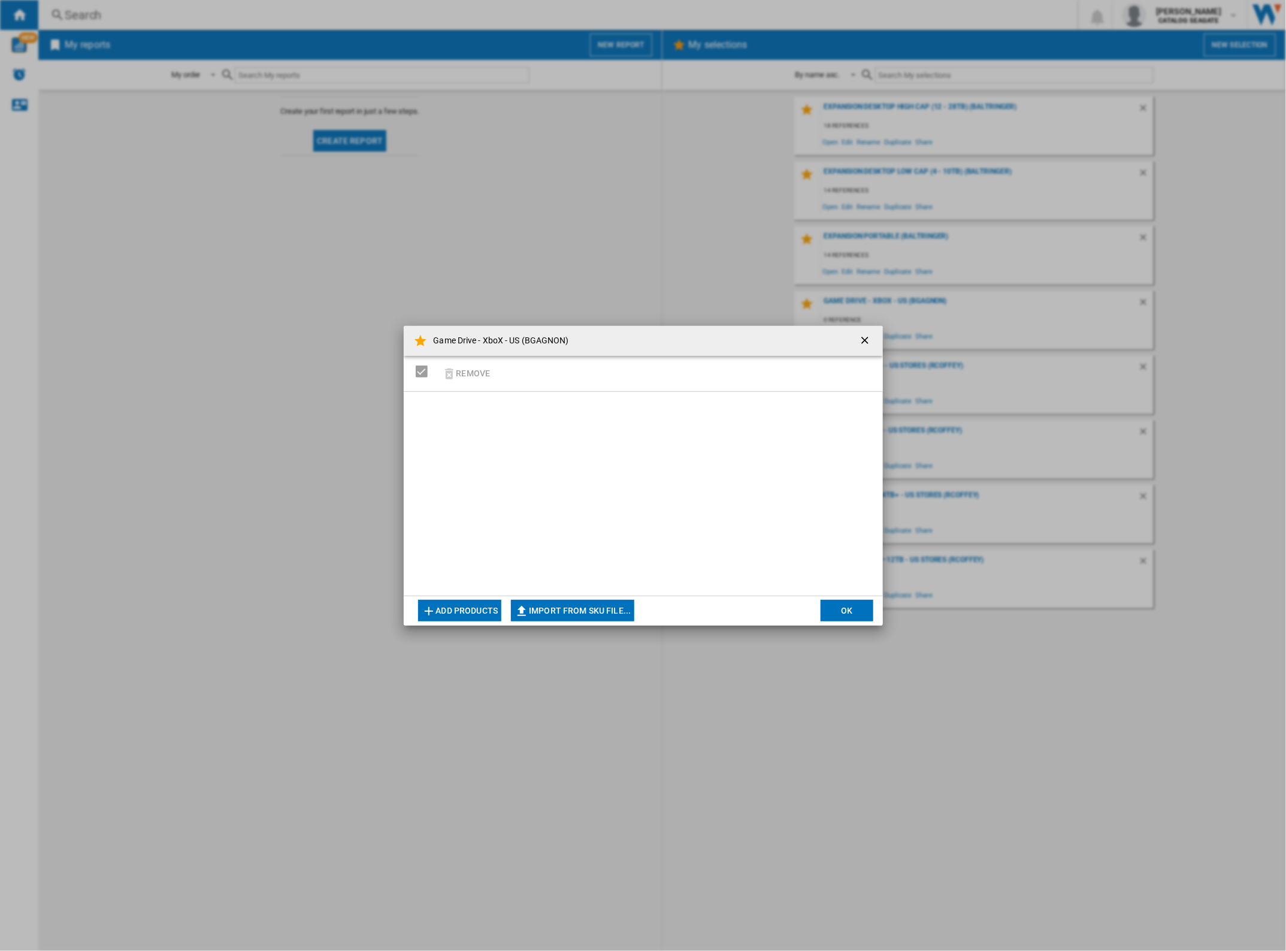
click at [471, 605] on button "Add products" at bounding box center [460, 611] width 84 height 22
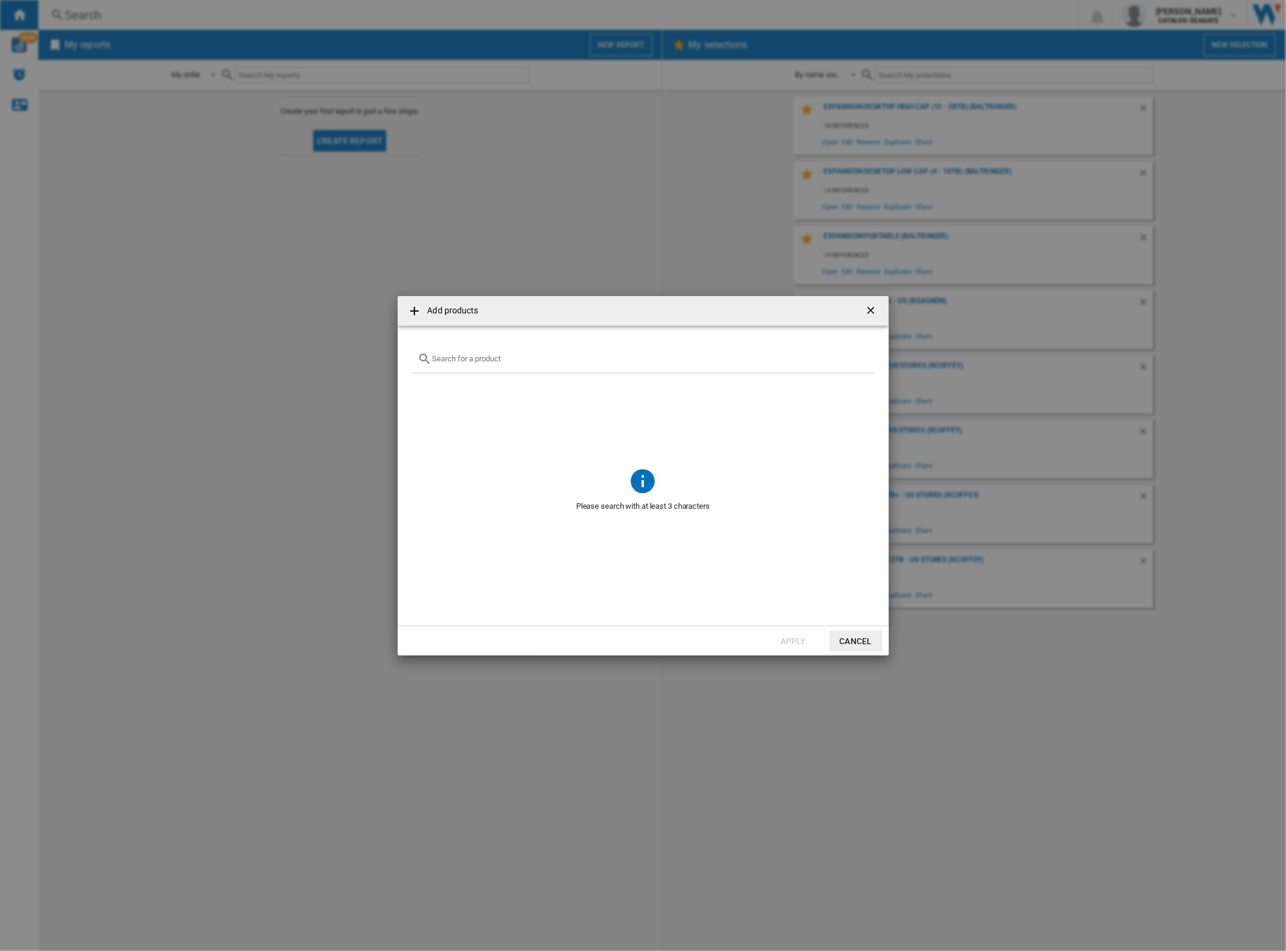
click at [559, 358] on input "text" at bounding box center [651, 358] width 436 height 9
type input "c"
type input "x"
click at [875, 645] on button "Cancel" at bounding box center [856, 641] width 53 height 22
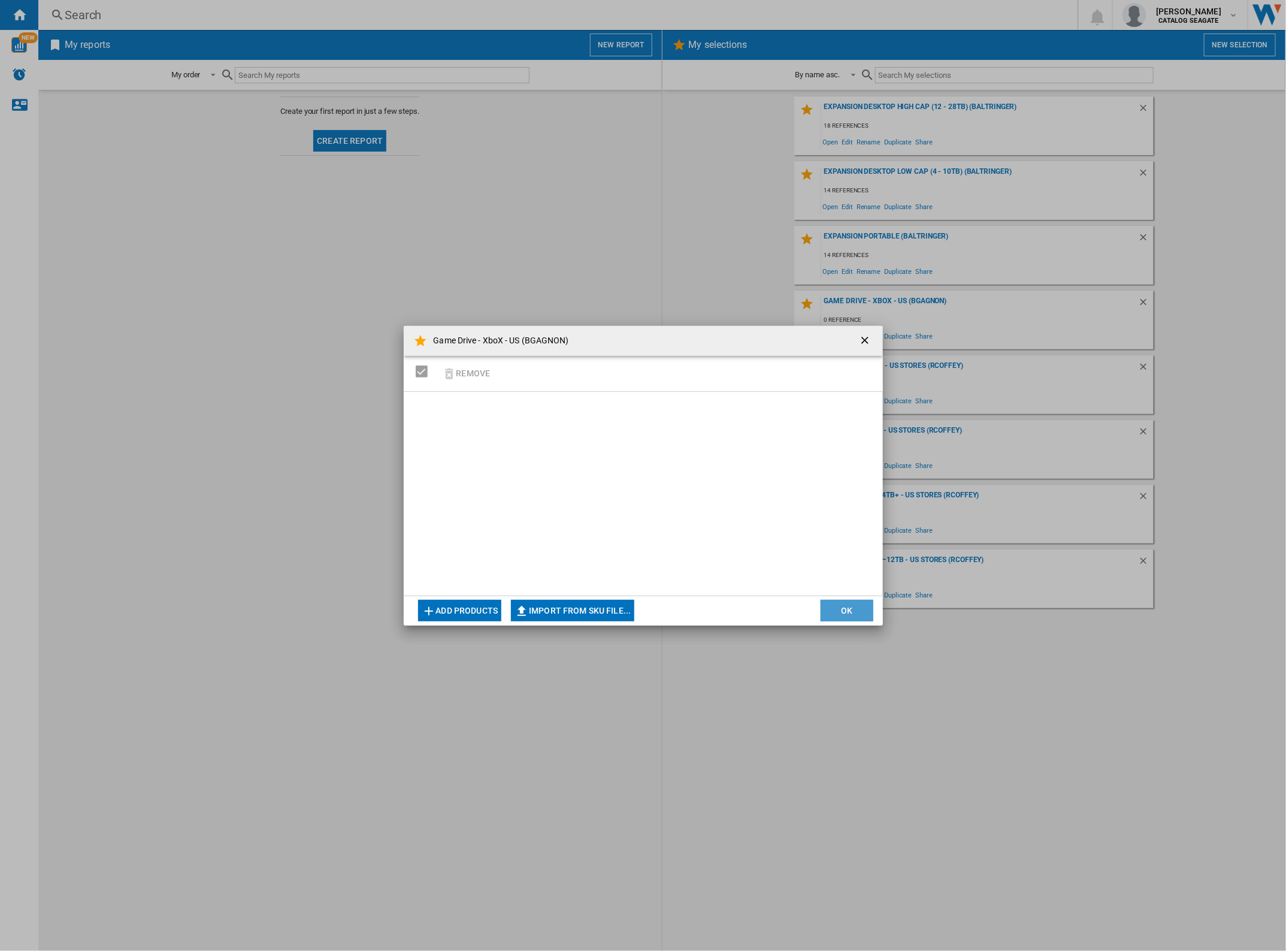
click at [831, 607] on button "OK" at bounding box center [847, 611] width 53 height 22
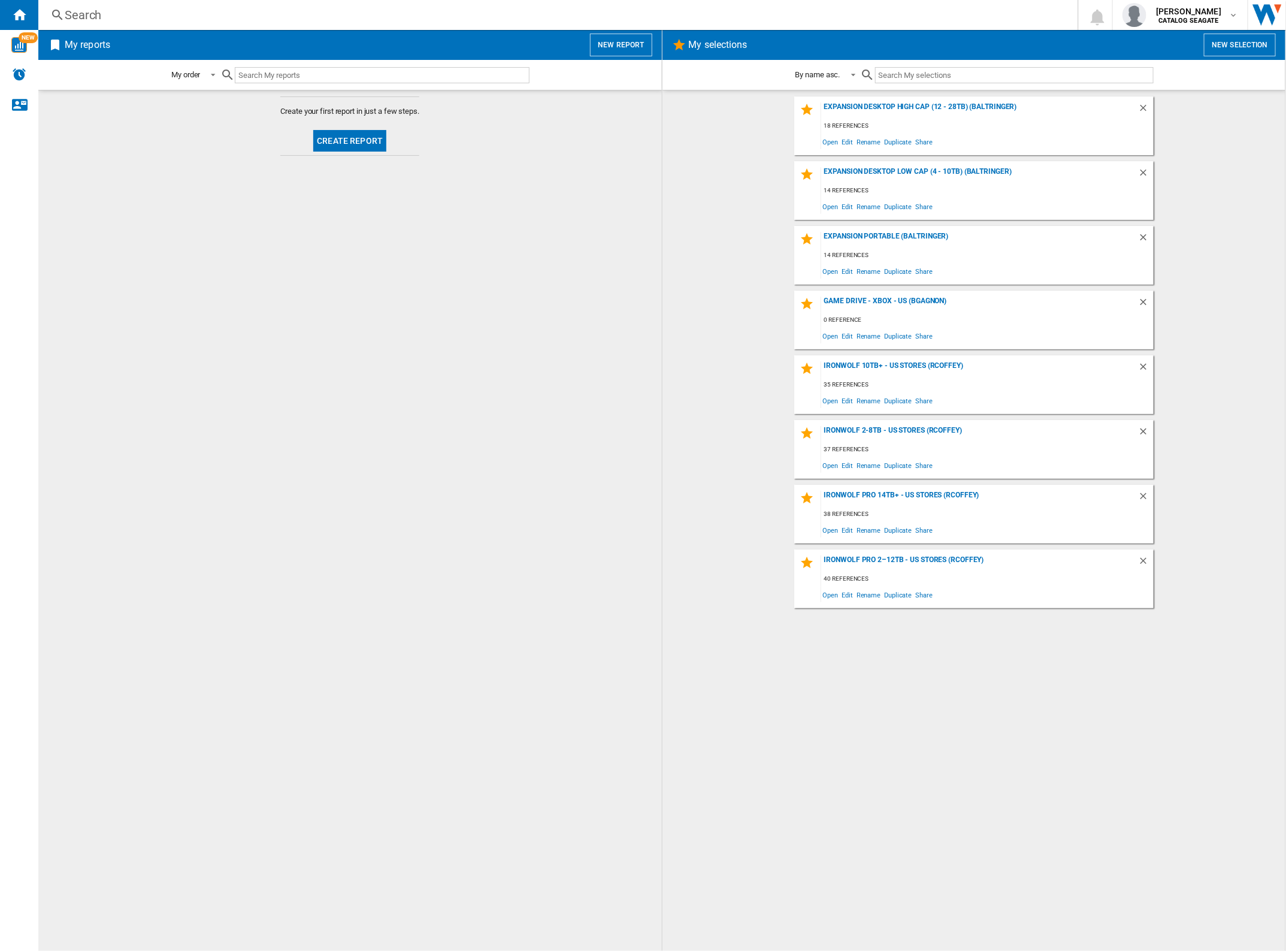
click at [355, 138] on button "Create report" at bounding box center [349, 141] width 73 height 22
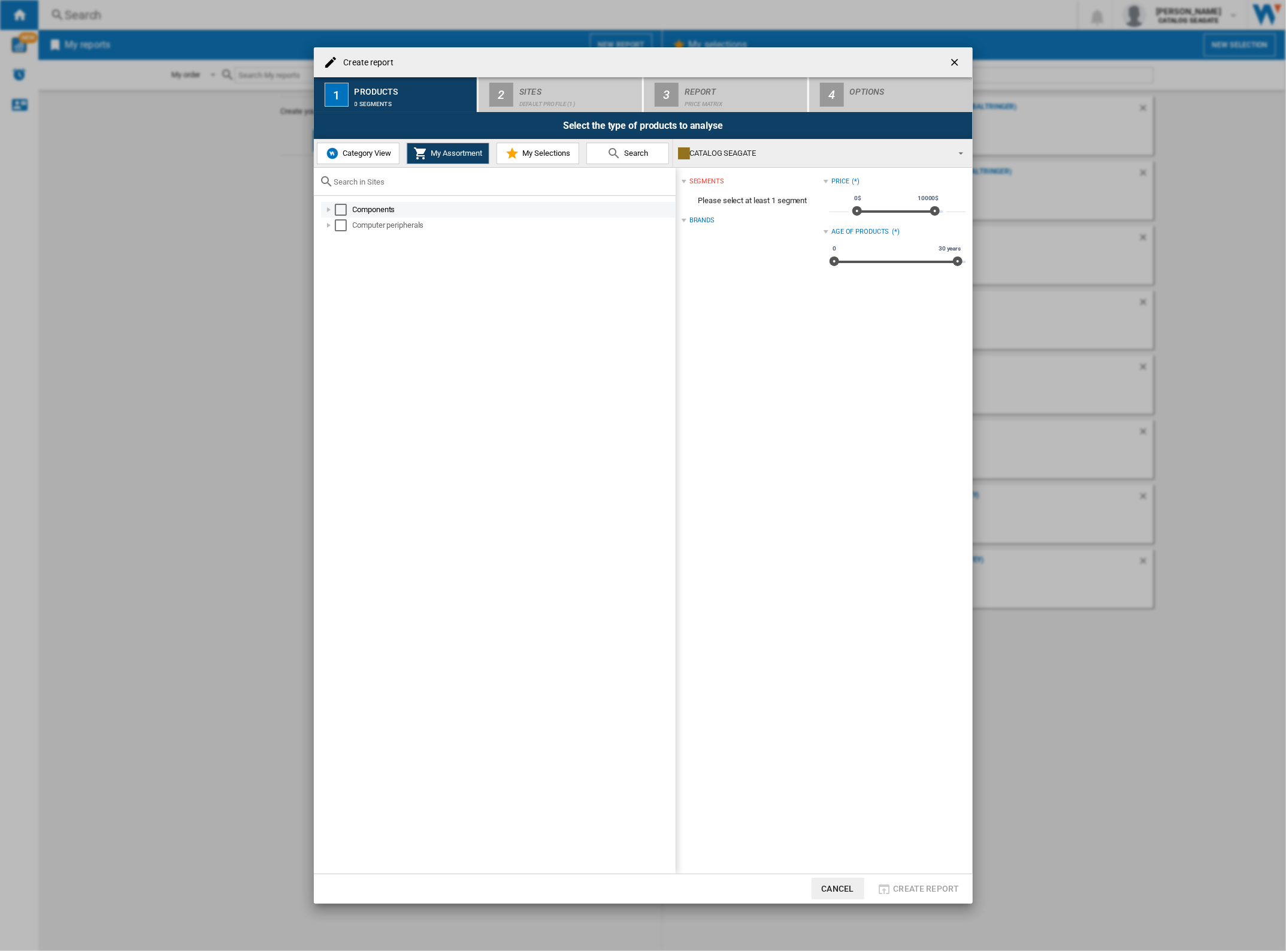
click at [326, 207] on div "Create report ..." at bounding box center [329, 210] width 12 height 12
click at [339, 208] on div "Select" at bounding box center [341, 210] width 12 height 12
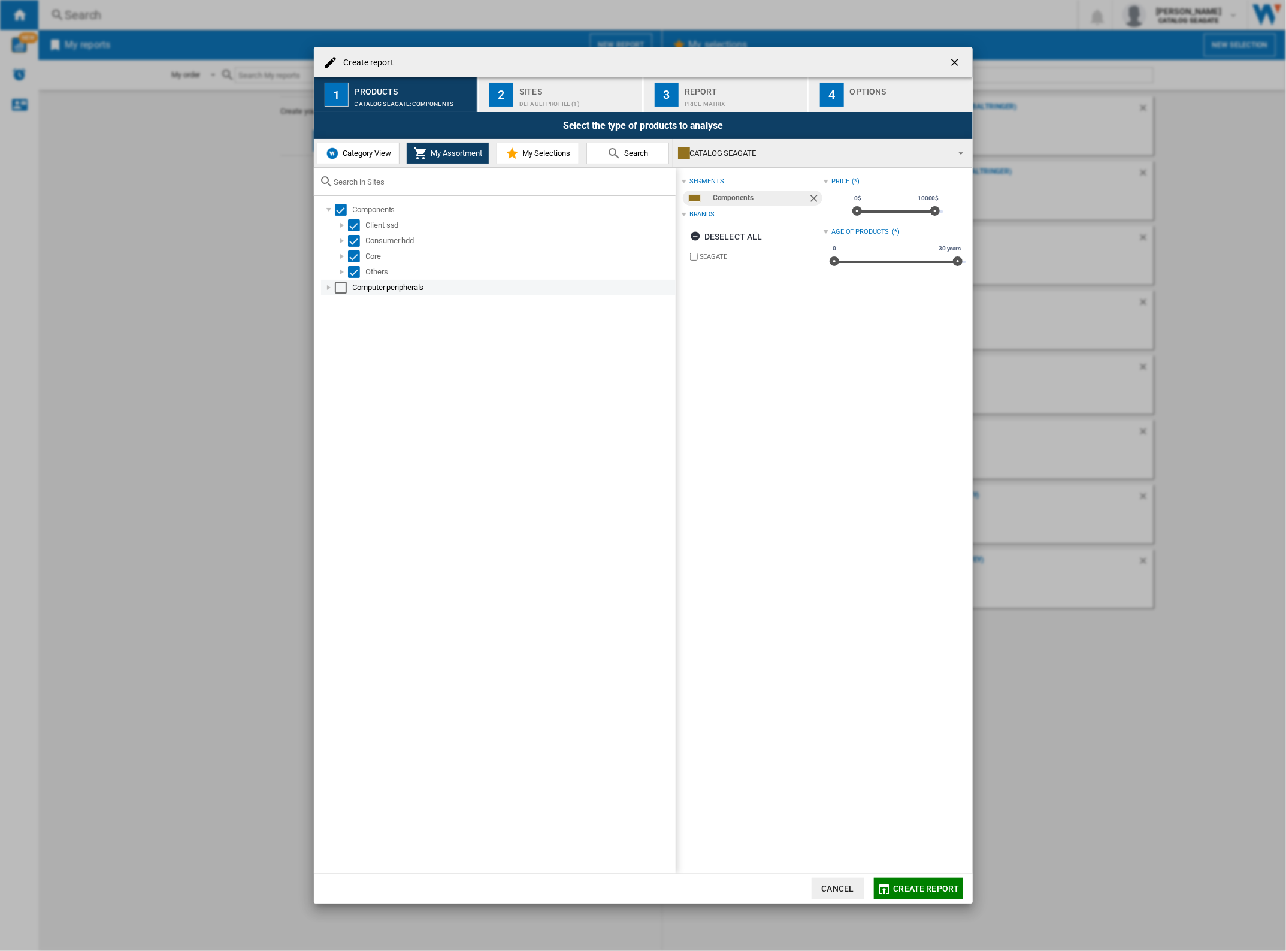
click at [343, 283] on div "Select" at bounding box center [341, 288] width 12 height 12
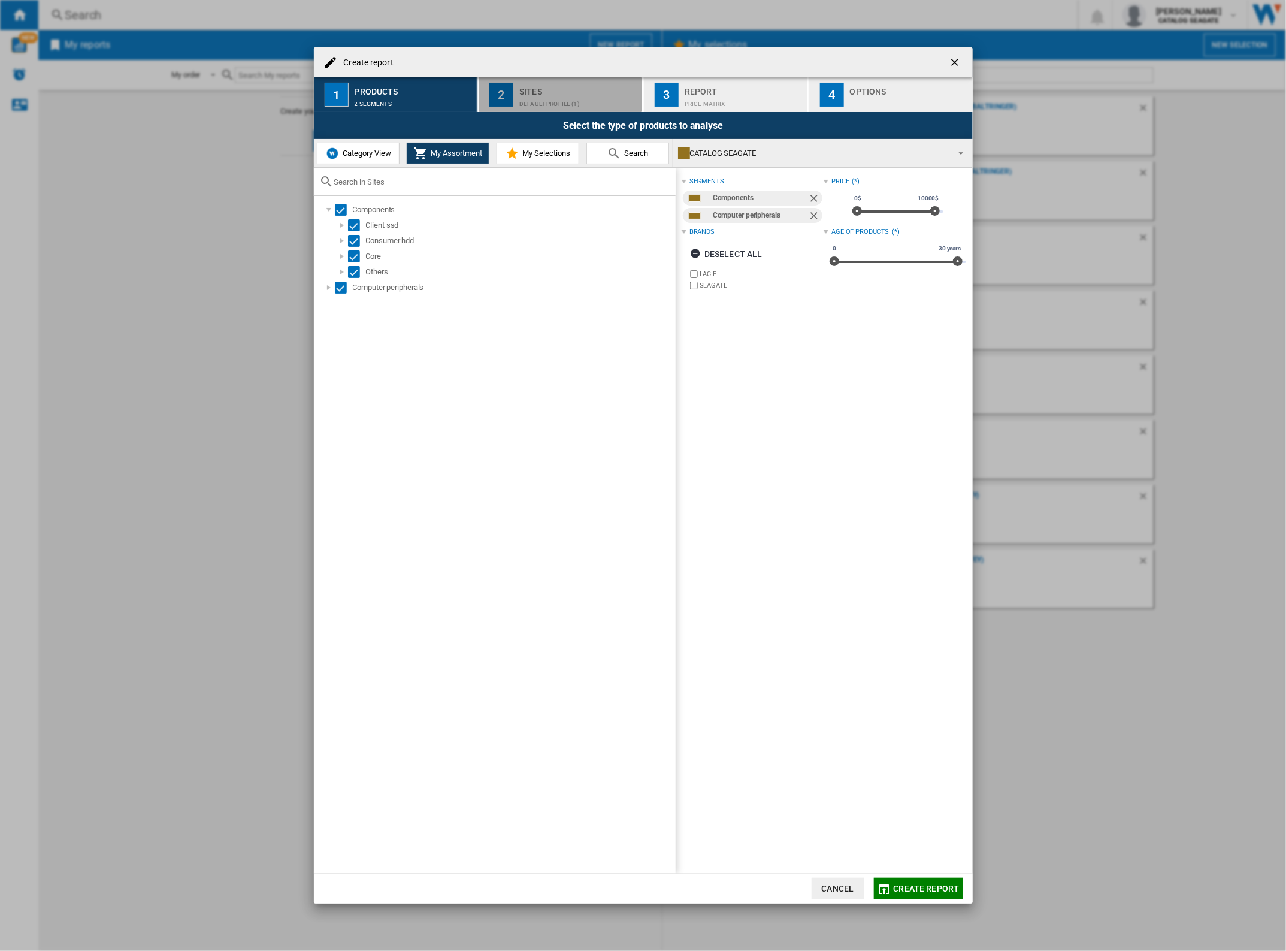
click at [582, 92] on div "Sites" at bounding box center [578, 88] width 118 height 13
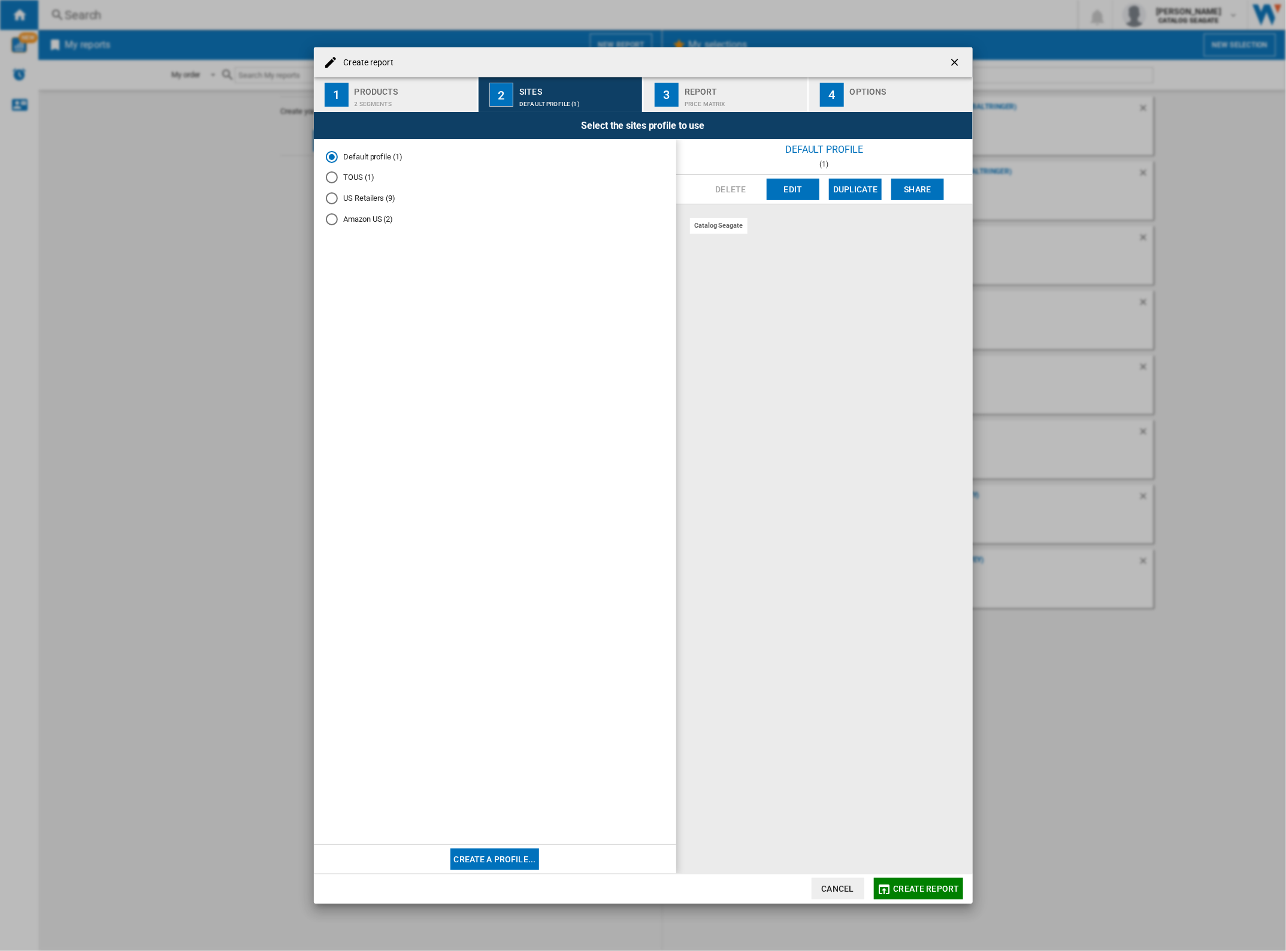
click at [370, 193] on md-radio-button "US Retailers (9)" at bounding box center [495, 198] width 338 height 11
click at [947, 887] on span "Create report" at bounding box center [927, 889] width 66 height 10
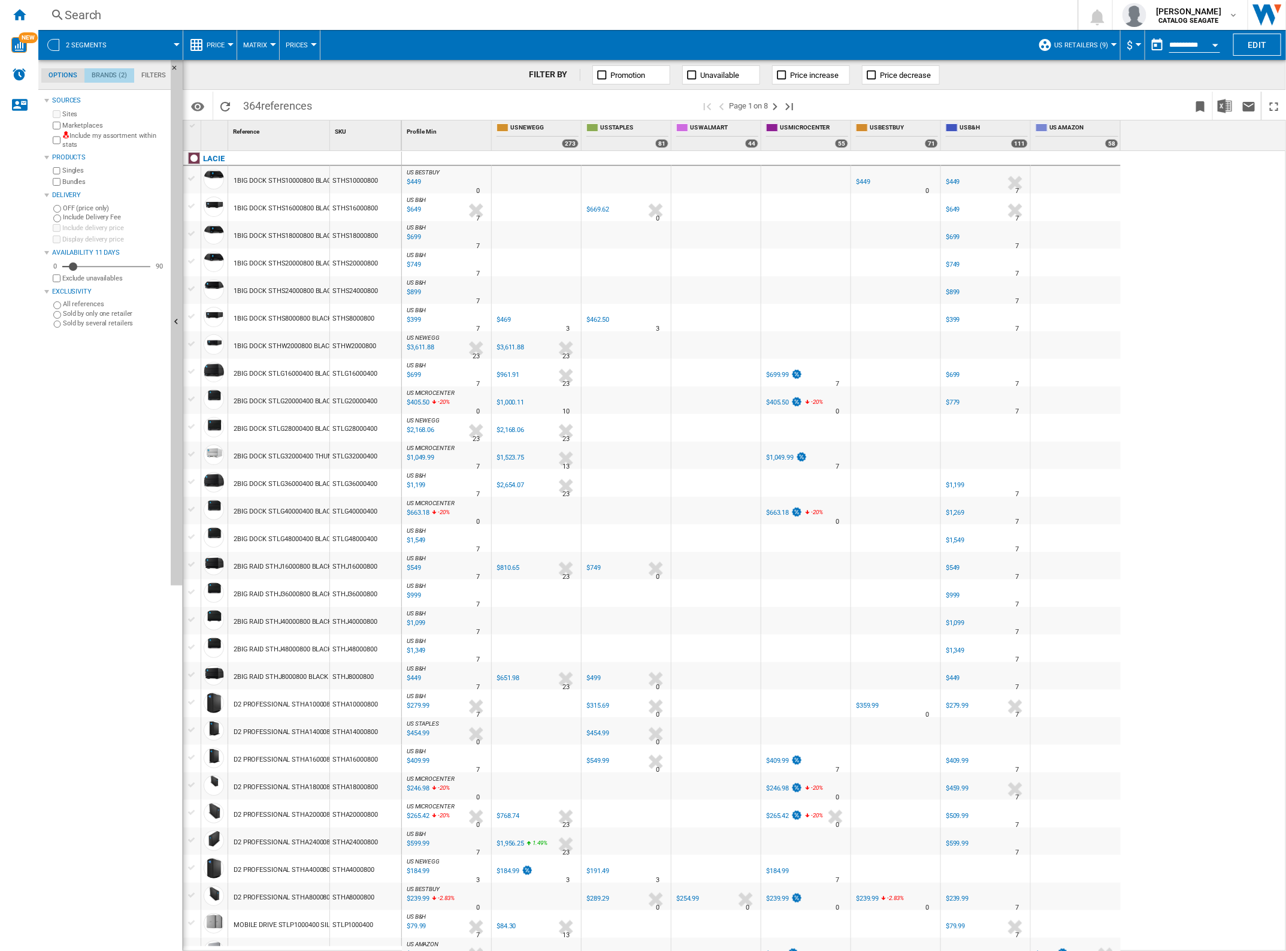
click at [106, 79] on md-tab-item "Brands (2)" at bounding box center [109, 75] width 50 height 14
click at [68, 73] on md-tab-item "Options" at bounding box center [62, 75] width 43 height 14
click at [525, 246] on div at bounding box center [536, 235] width 89 height 28
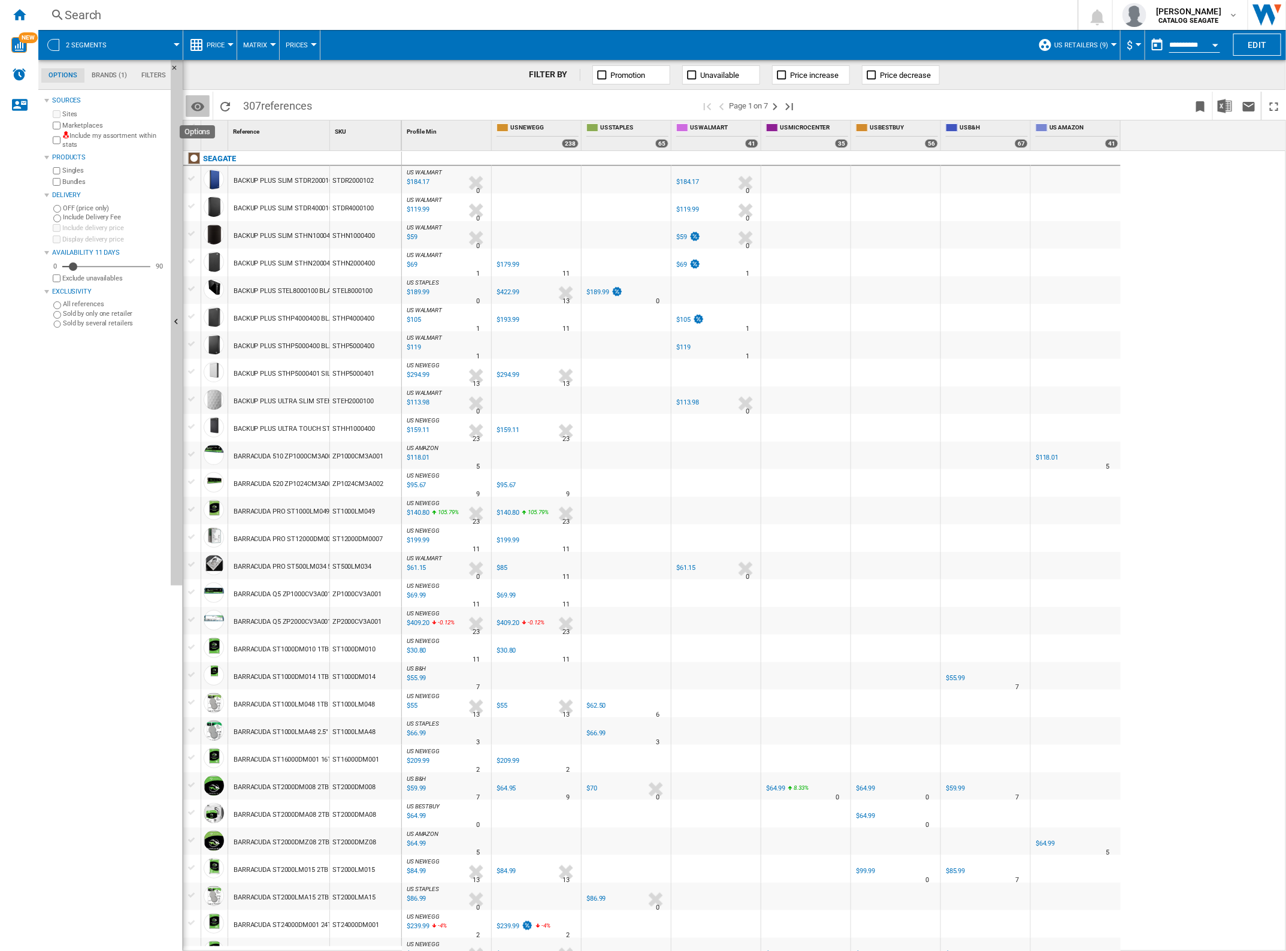
click at [204, 108] on md-icon "Options" at bounding box center [198, 106] width 14 height 14
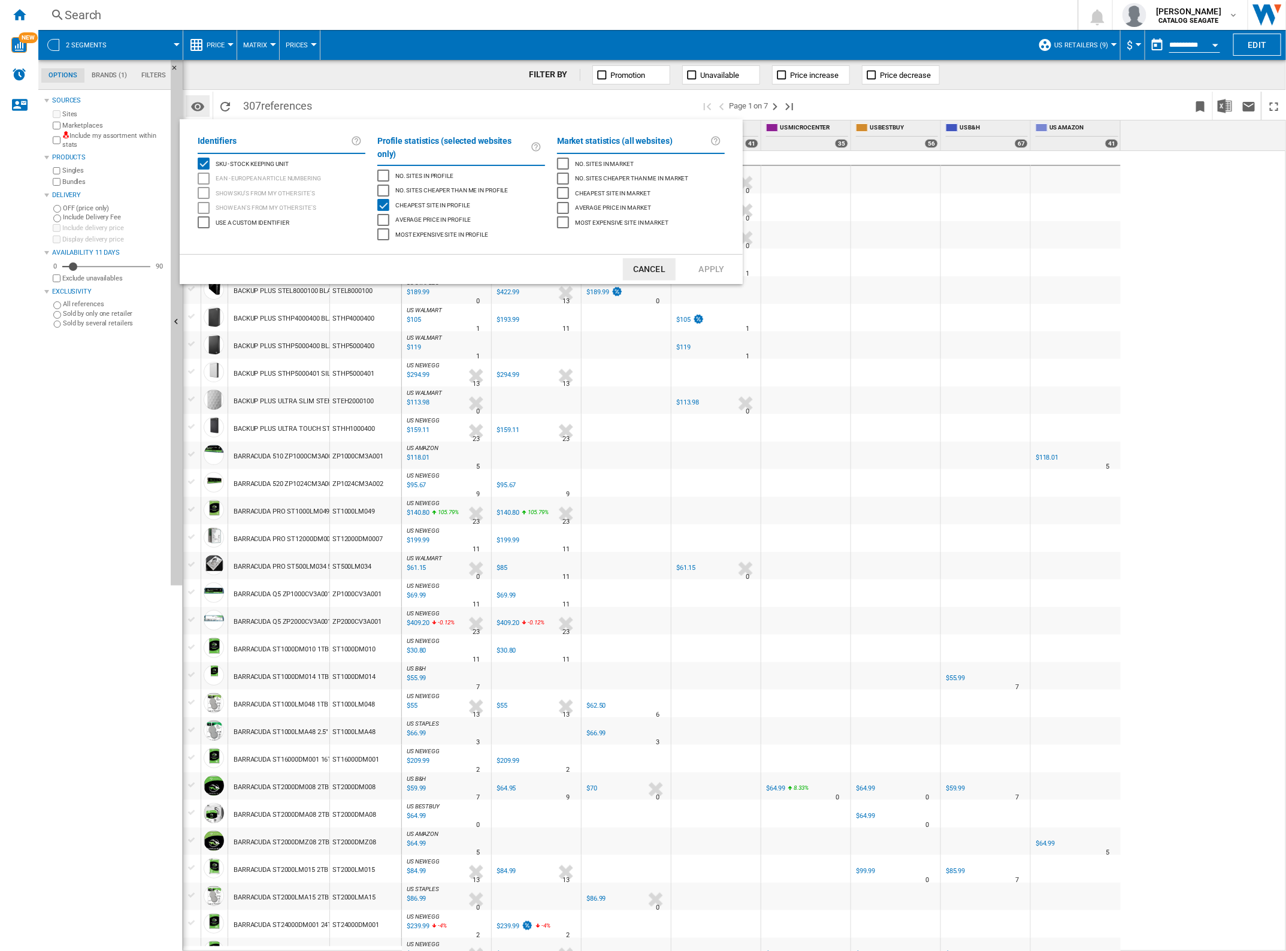
click at [204, 108] on md-backdrop at bounding box center [643, 475] width 1286 height 951
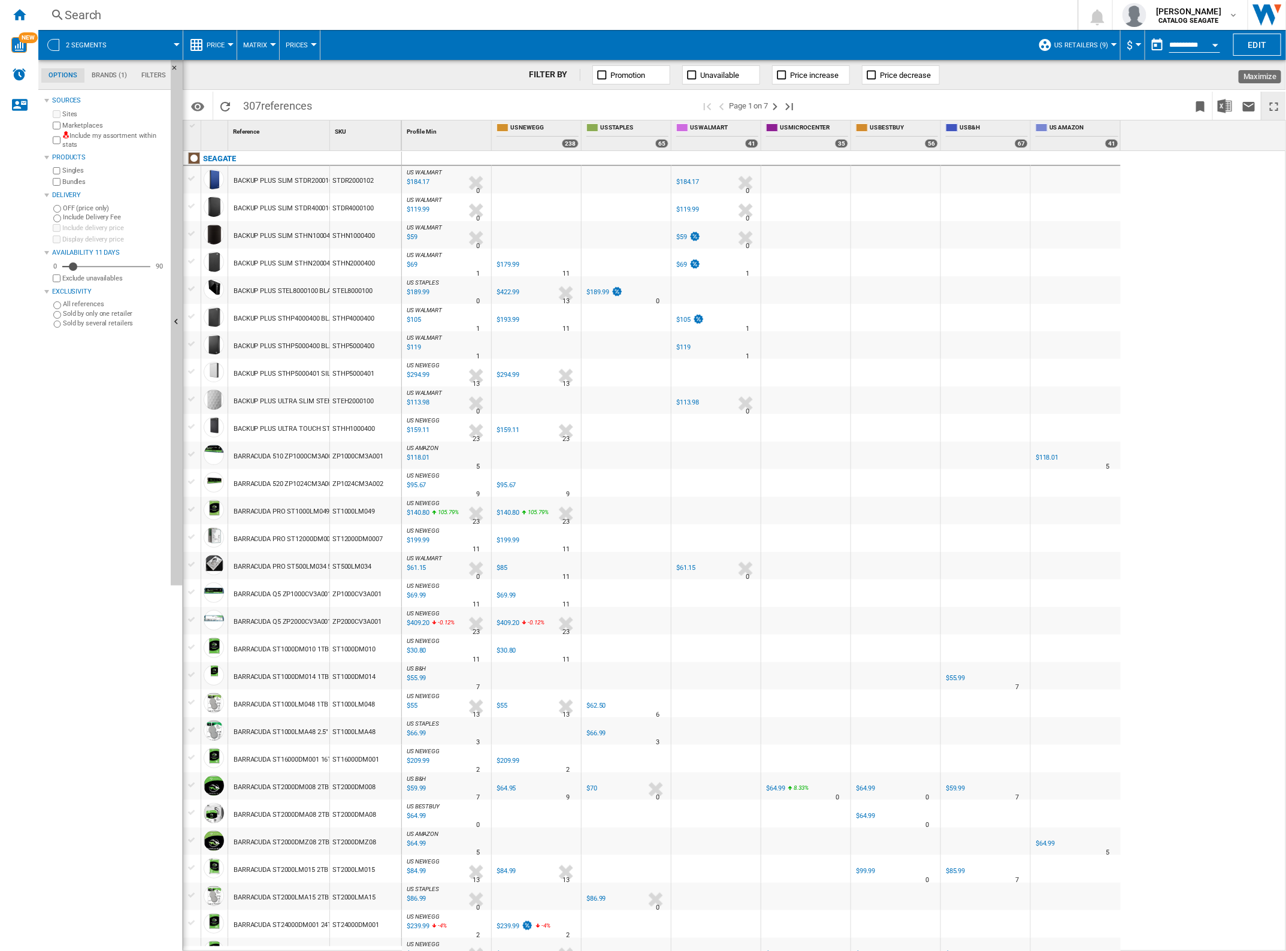
click at [1274, 106] on ng-md-icon "Maximize" at bounding box center [1274, 106] width 14 height 14
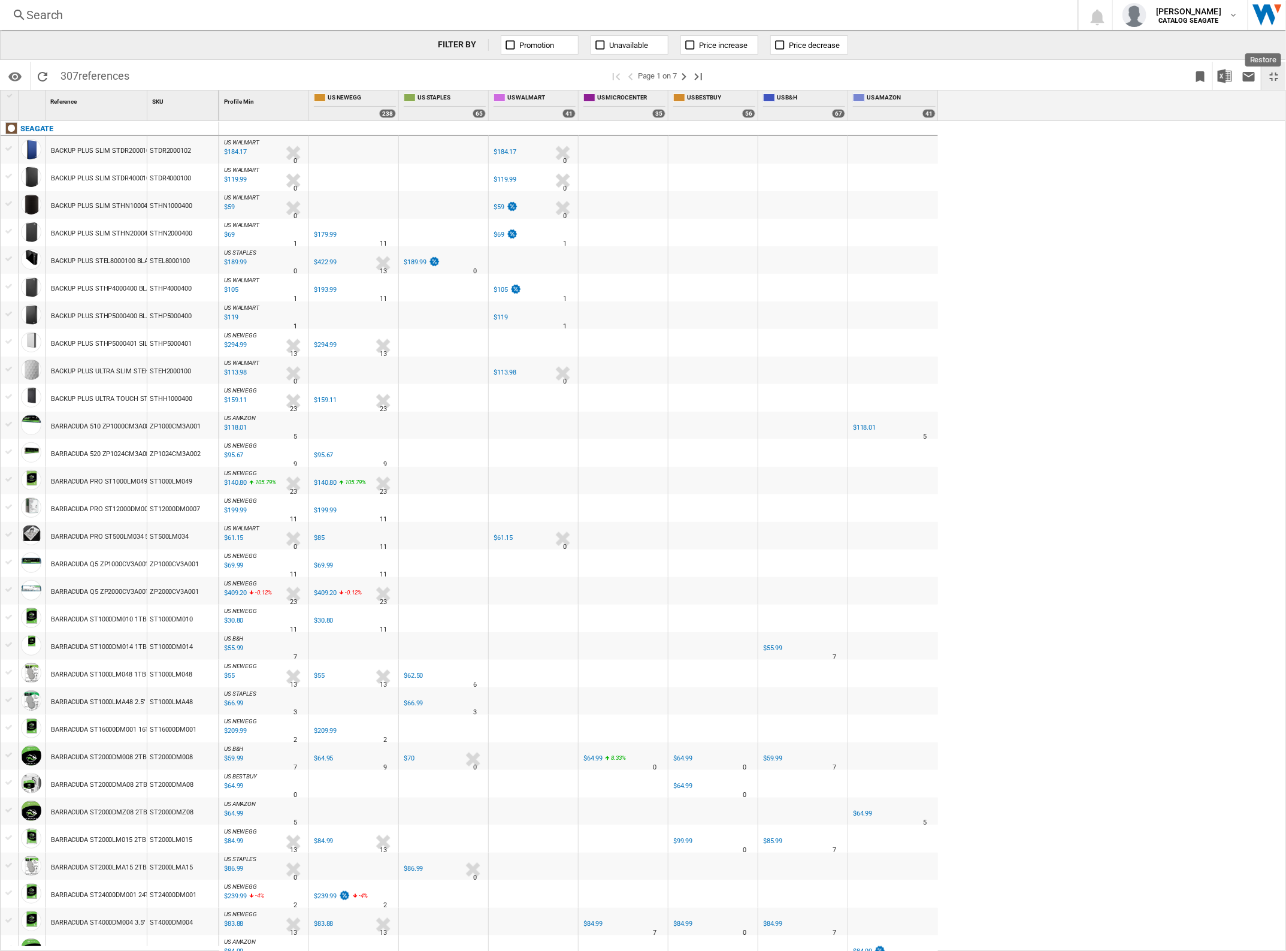
click at [1274, 81] on ng-md-icon "Restore" at bounding box center [1274, 76] width 14 height 14
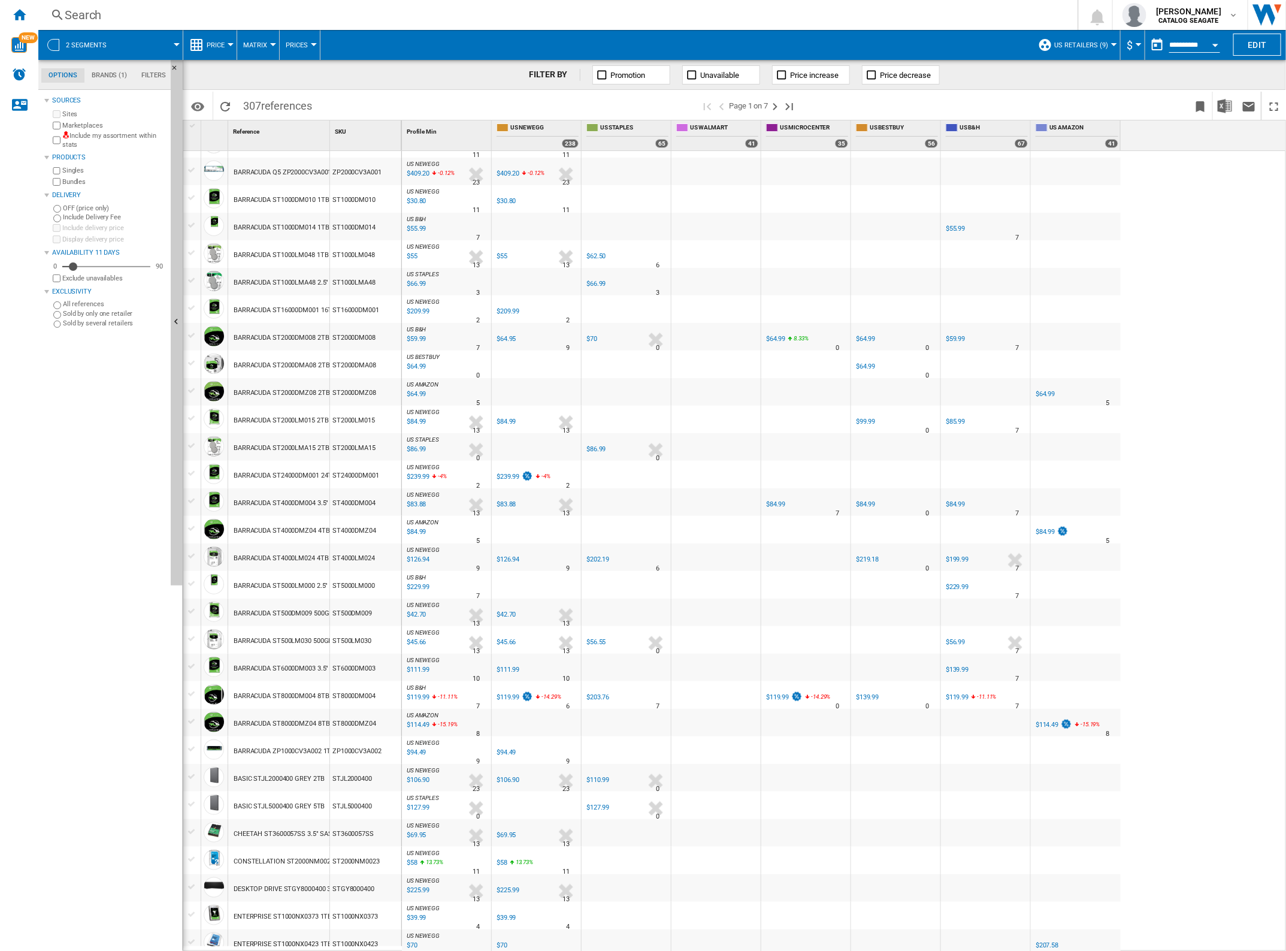
scroll to position [595, 0]
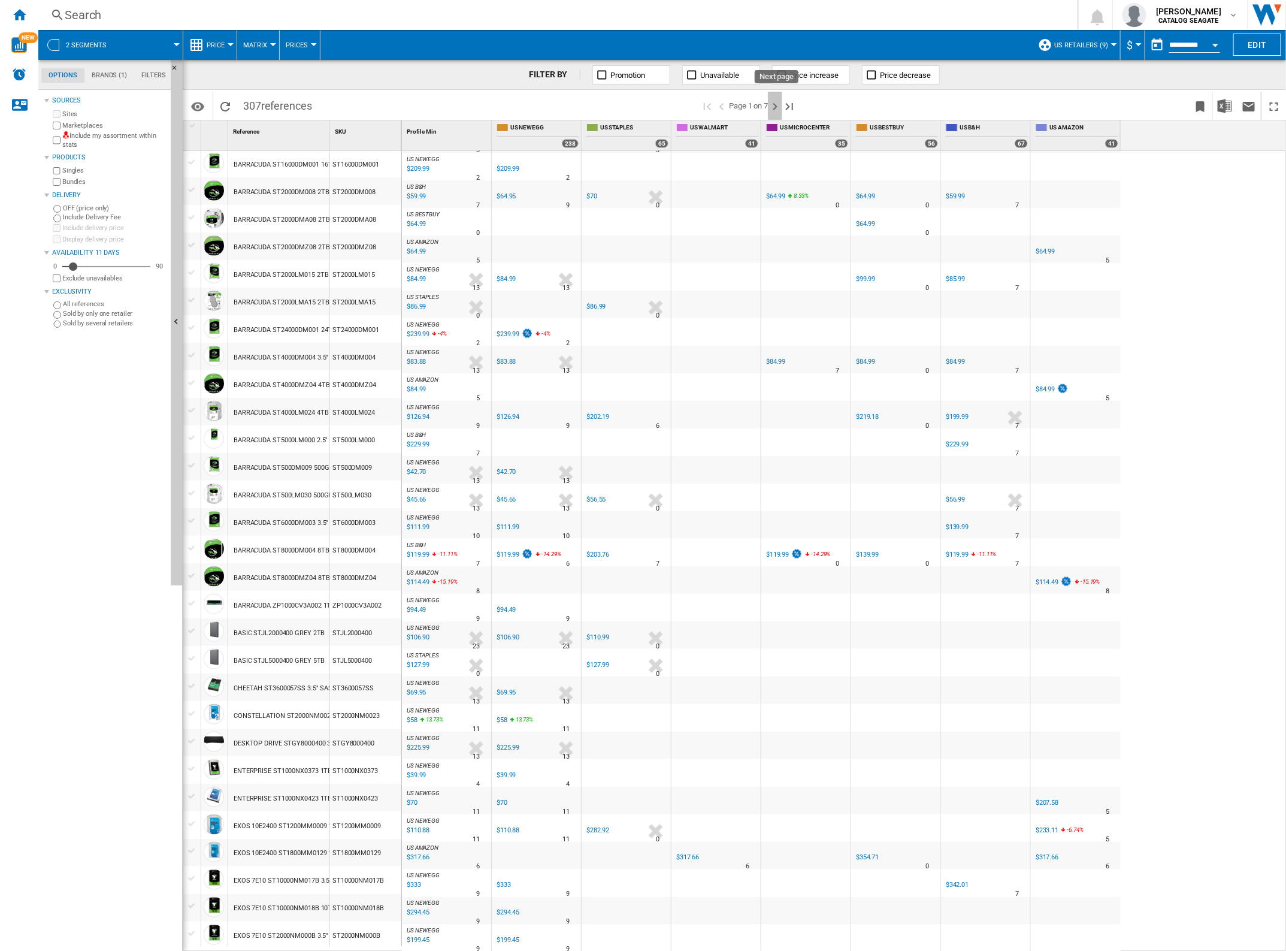
click at [779, 108] on ng-md-icon "Next page" at bounding box center [775, 106] width 14 height 14
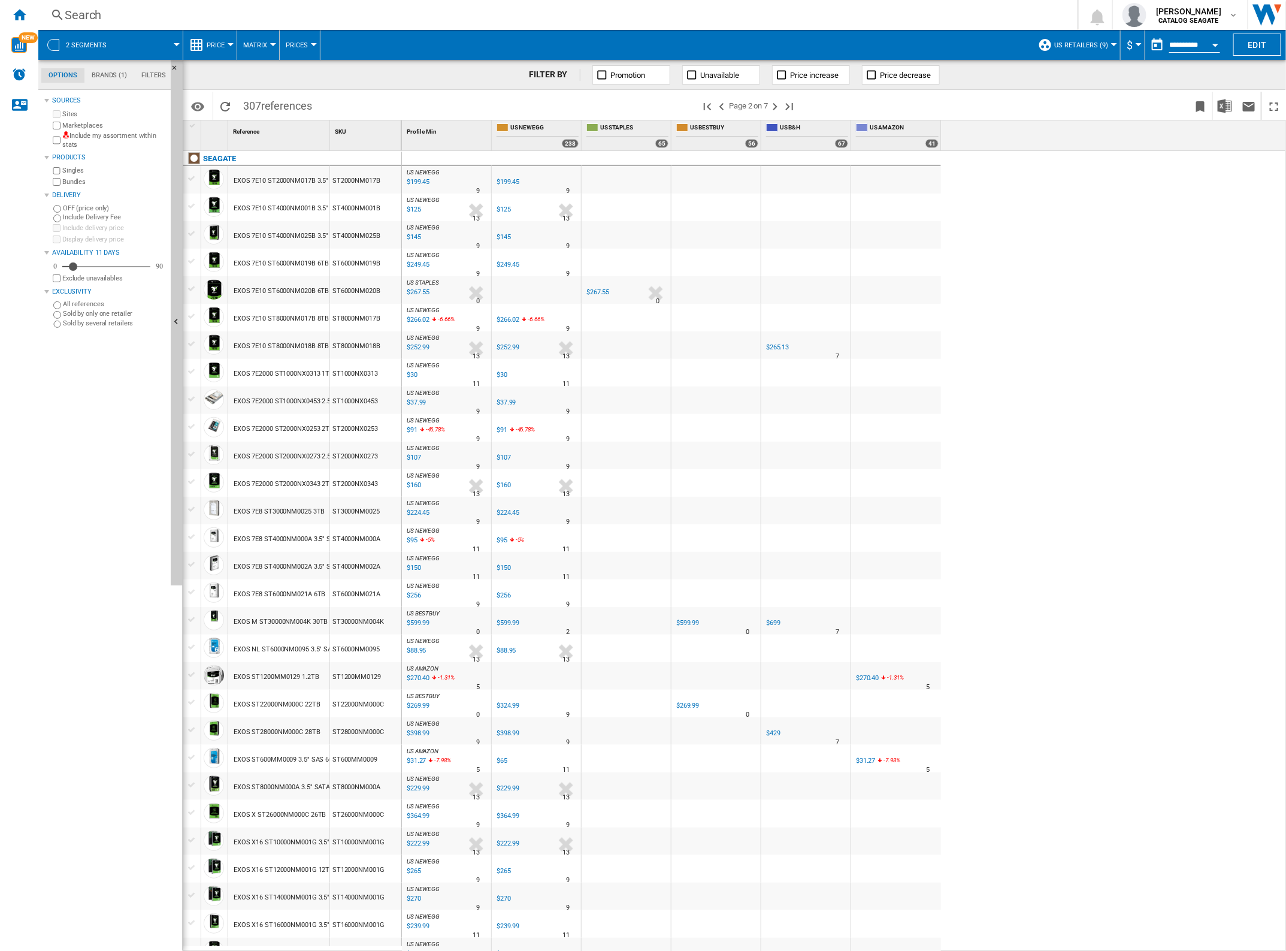
click at [134, 48] on span at bounding box center [149, 45] width 53 height 30
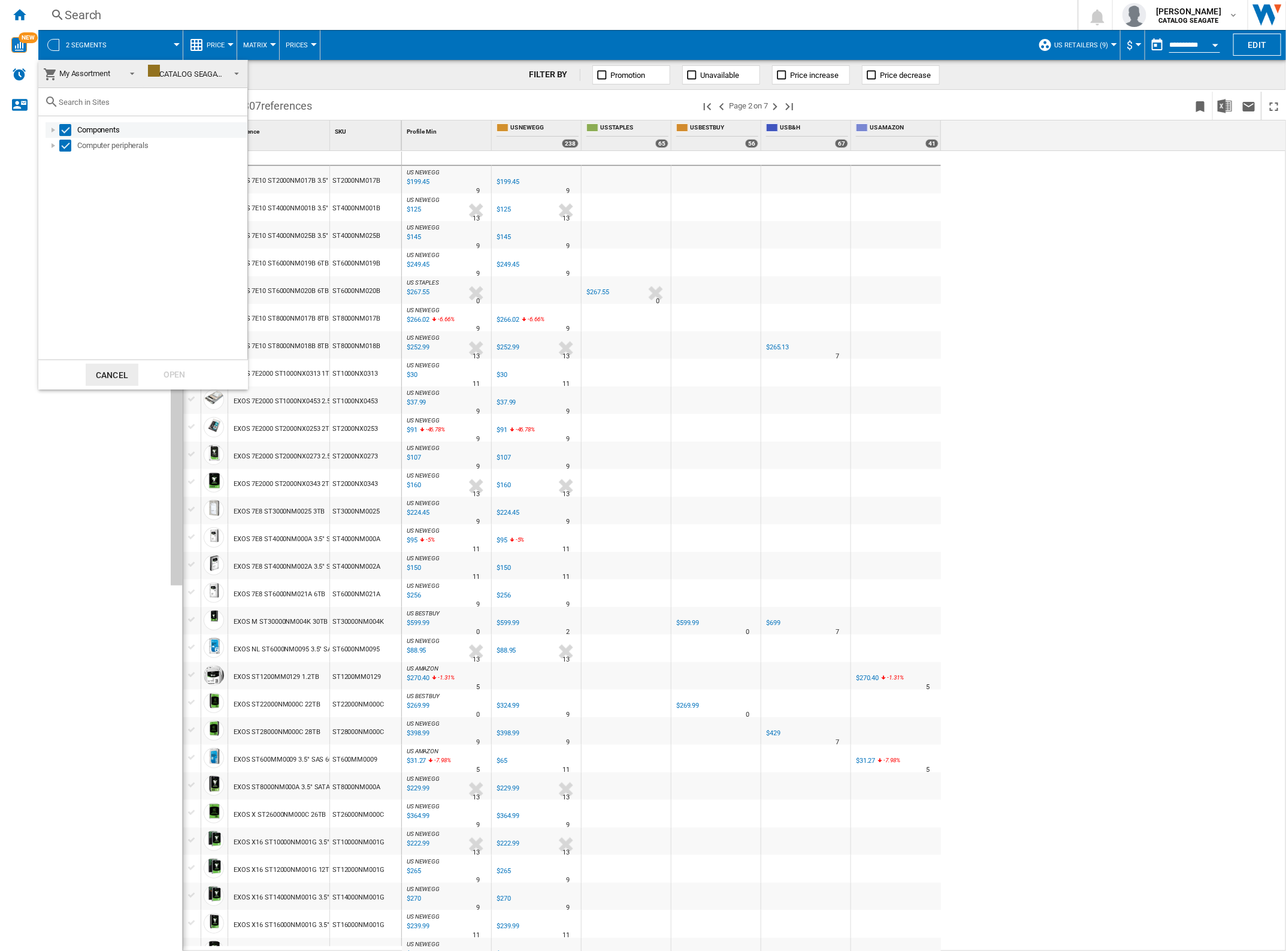
click at [51, 126] on div at bounding box center [53, 130] width 12 height 12
click at [66, 143] on div at bounding box center [67, 146] width 12 height 12
click at [79, 158] on div at bounding box center [80, 161] width 12 height 12
click at [103, 179] on div "Select" at bounding box center [105, 177] width 12 height 12
click at [108, 204] on div "Select" at bounding box center [105, 208] width 12 height 12
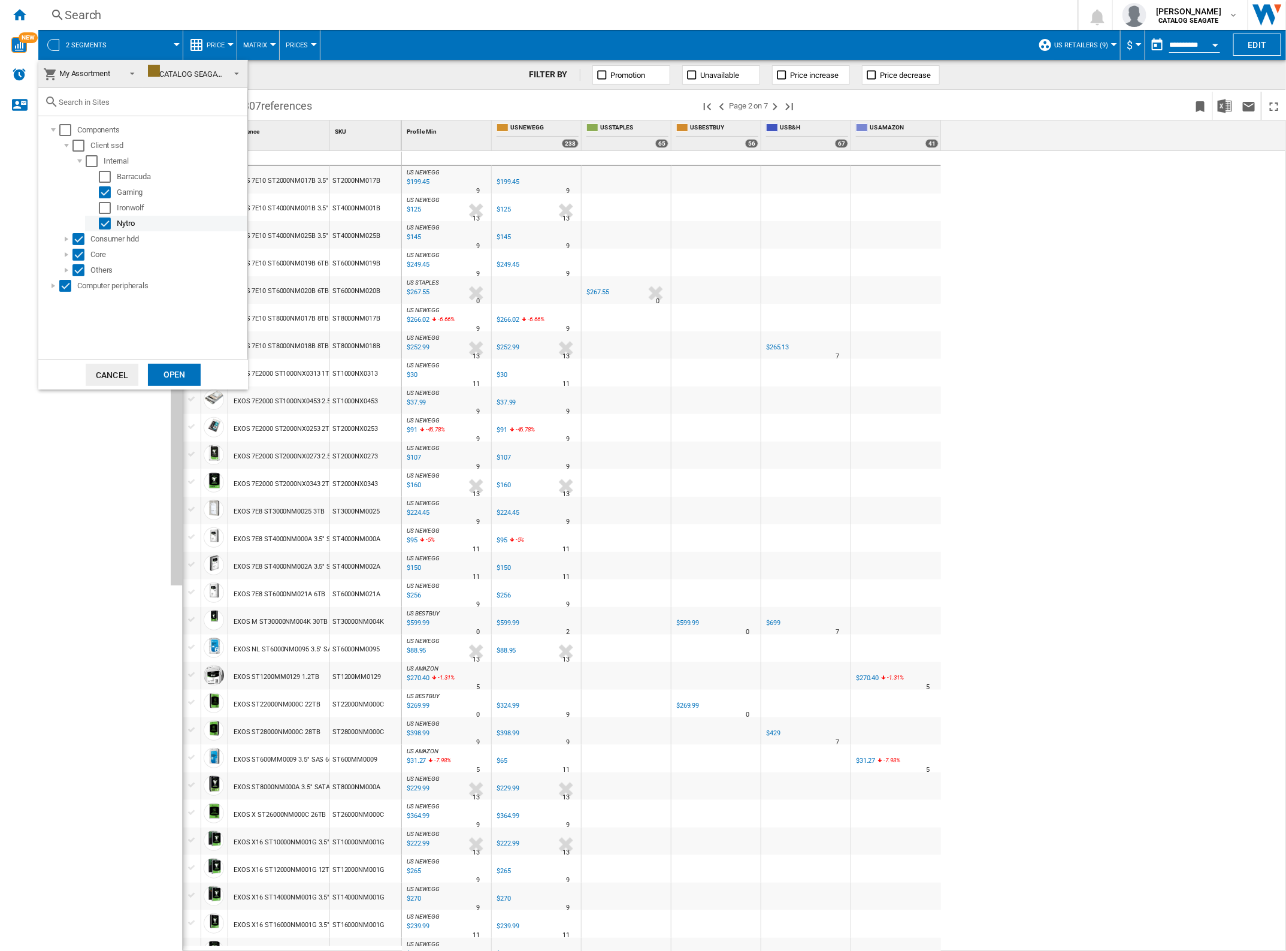
click at [108, 225] on div "Select" at bounding box center [105, 223] width 12 height 12
click at [66, 238] on div at bounding box center [67, 239] width 12 height 12
click at [80, 252] on div at bounding box center [80, 255] width 12 height 12
click at [66, 286] on div at bounding box center [67, 286] width 12 height 12
click at [81, 301] on div at bounding box center [80, 301] width 12 height 12
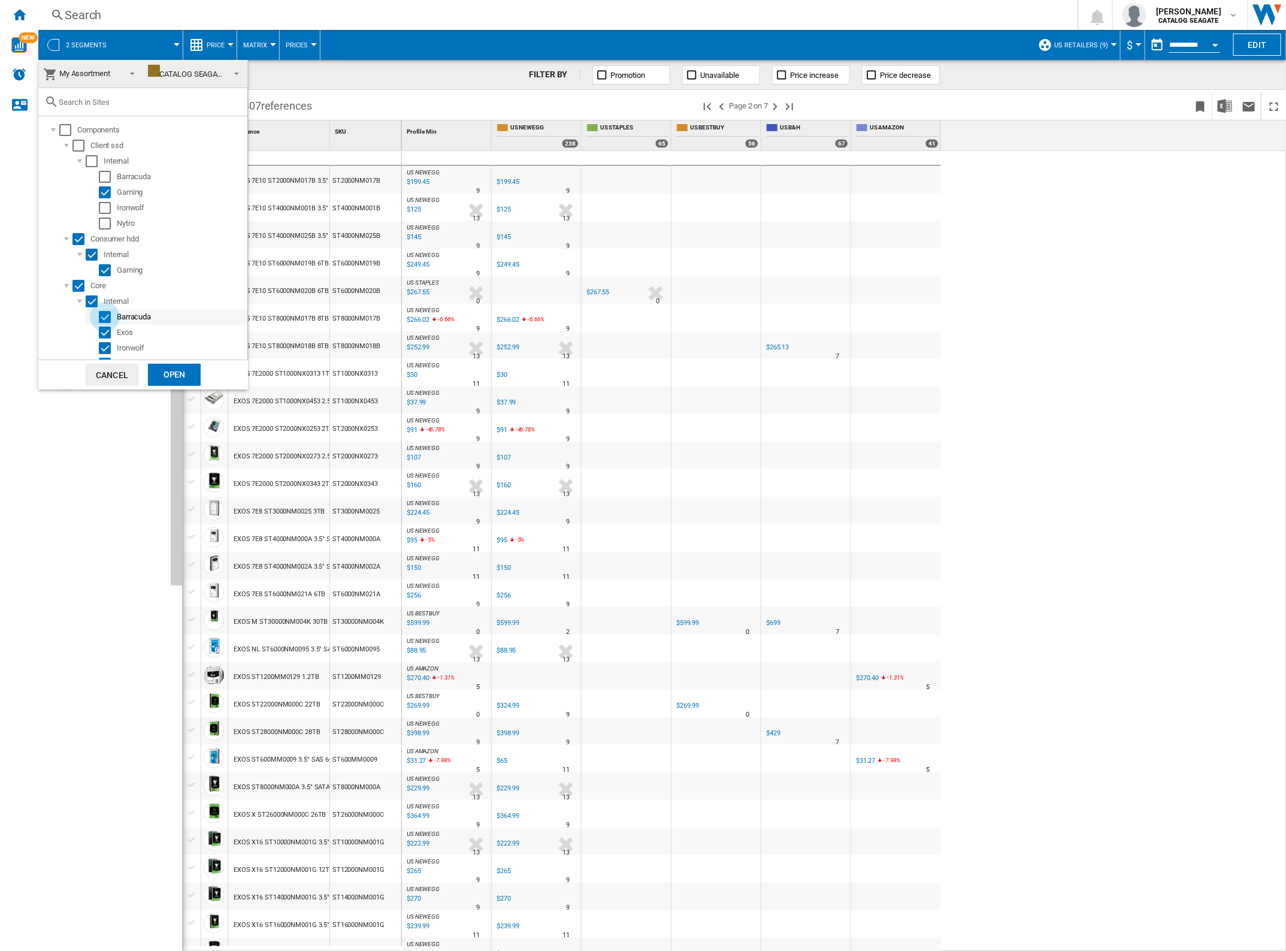
click at [108, 315] on div "Select" at bounding box center [105, 317] width 12 height 12
click at [108, 328] on div "Select" at bounding box center [105, 332] width 12 height 12
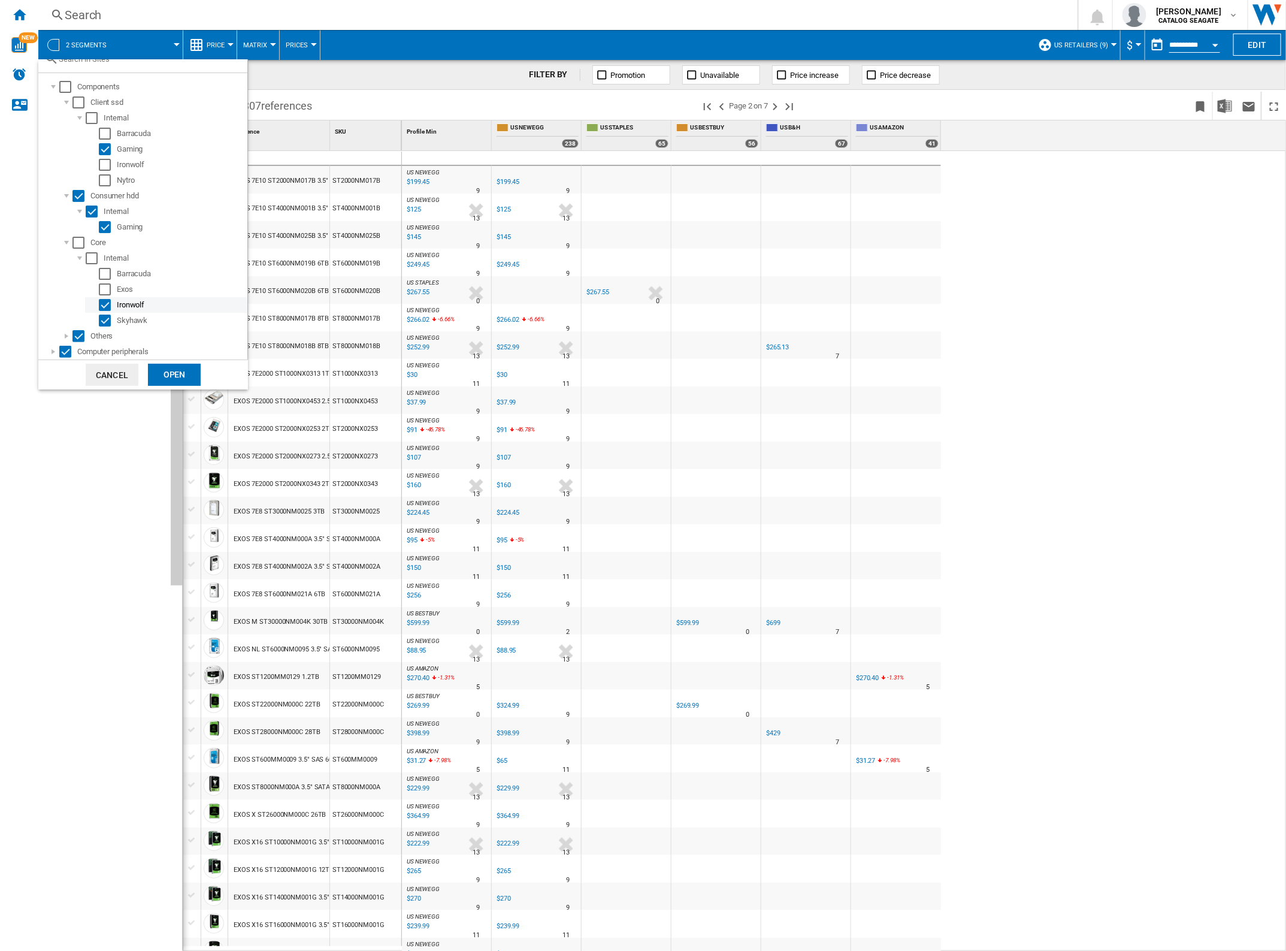
click at [107, 306] on div "Select" at bounding box center [105, 305] width 12 height 12
click at [108, 318] on div "Select" at bounding box center [105, 321] width 12 height 12
click at [66, 331] on div at bounding box center [67, 336] width 12 height 12
click at [80, 334] on div at bounding box center [80, 336] width 12 height 12
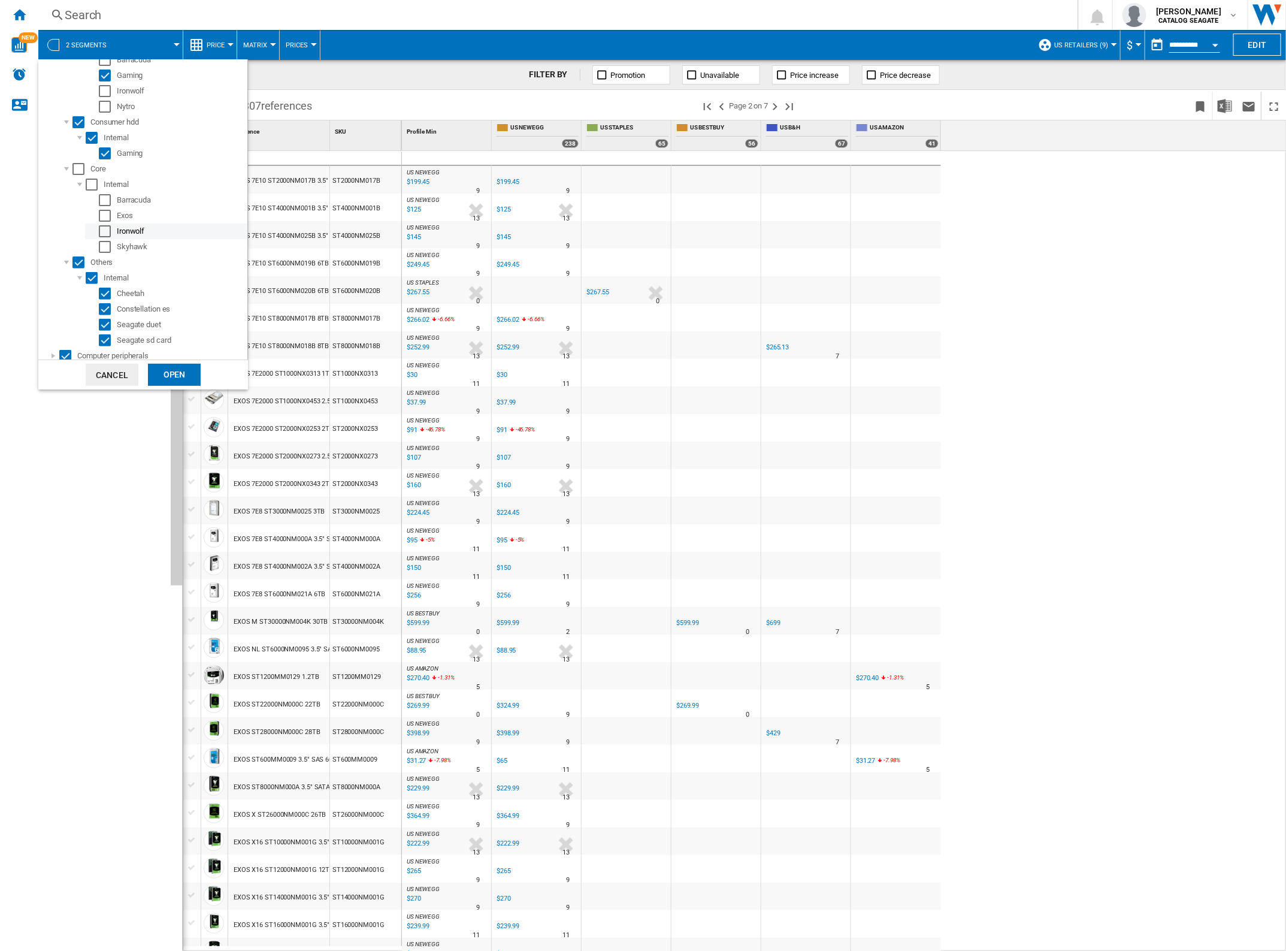
scroll to position [121, 0]
click at [105, 292] on div "Select" at bounding box center [105, 289] width 12 height 12
click at [105, 304] on div "Select" at bounding box center [105, 305] width 12 height 12
click at [103, 322] on div "Select" at bounding box center [105, 321] width 12 height 12
click at [104, 330] on div "Select" at bounding box center [105, 336] width 12 height 12
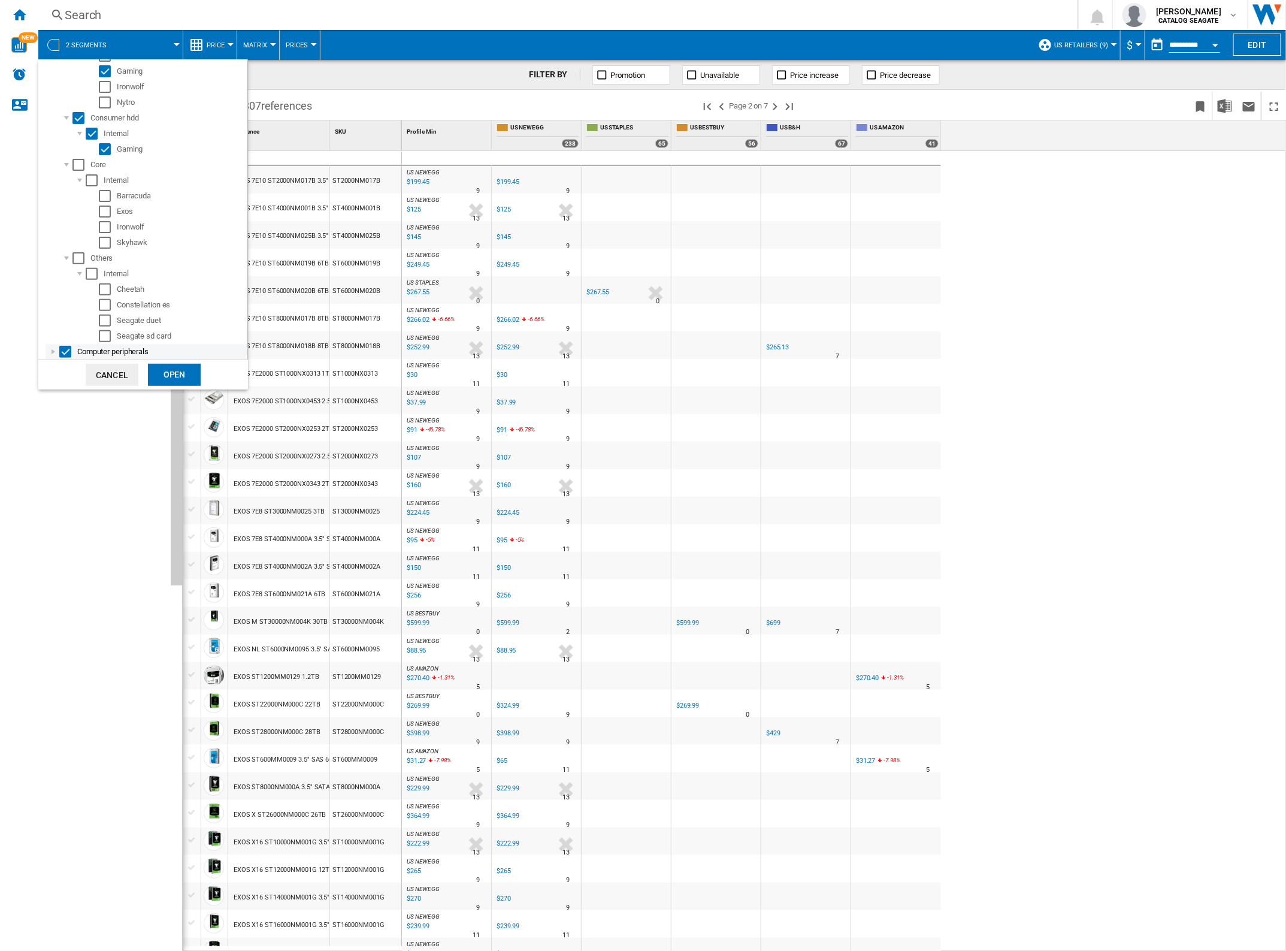
click at [52, 349] on div at bounding box center [53, 352] width 12 height 12
click at [69, 319] on div at bounding box center [67, 321] width 12 height 12
click at [81, 319] on div at bounding box center [80, 321] width 12 height 12
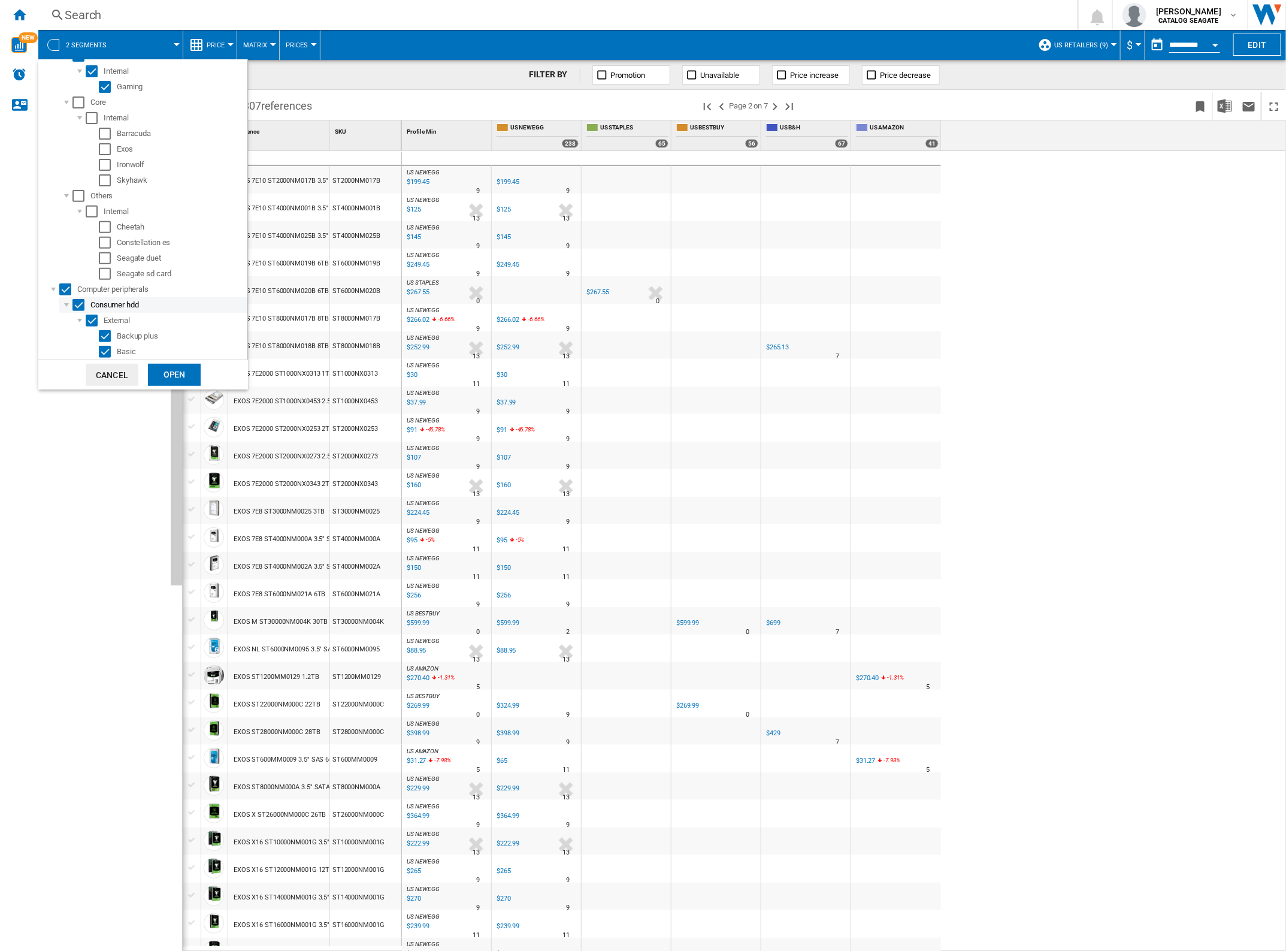
scroll to position [333, 0]
click at [92, 171] on div "Select" at bounding box center [92, 171] width 12 height 12
click at [103, 229] on div "Select" at bounding box center [105, 233] width 12 height 12
click at [64, 335] on div at bounding box center [67, 336] width 12 height 12
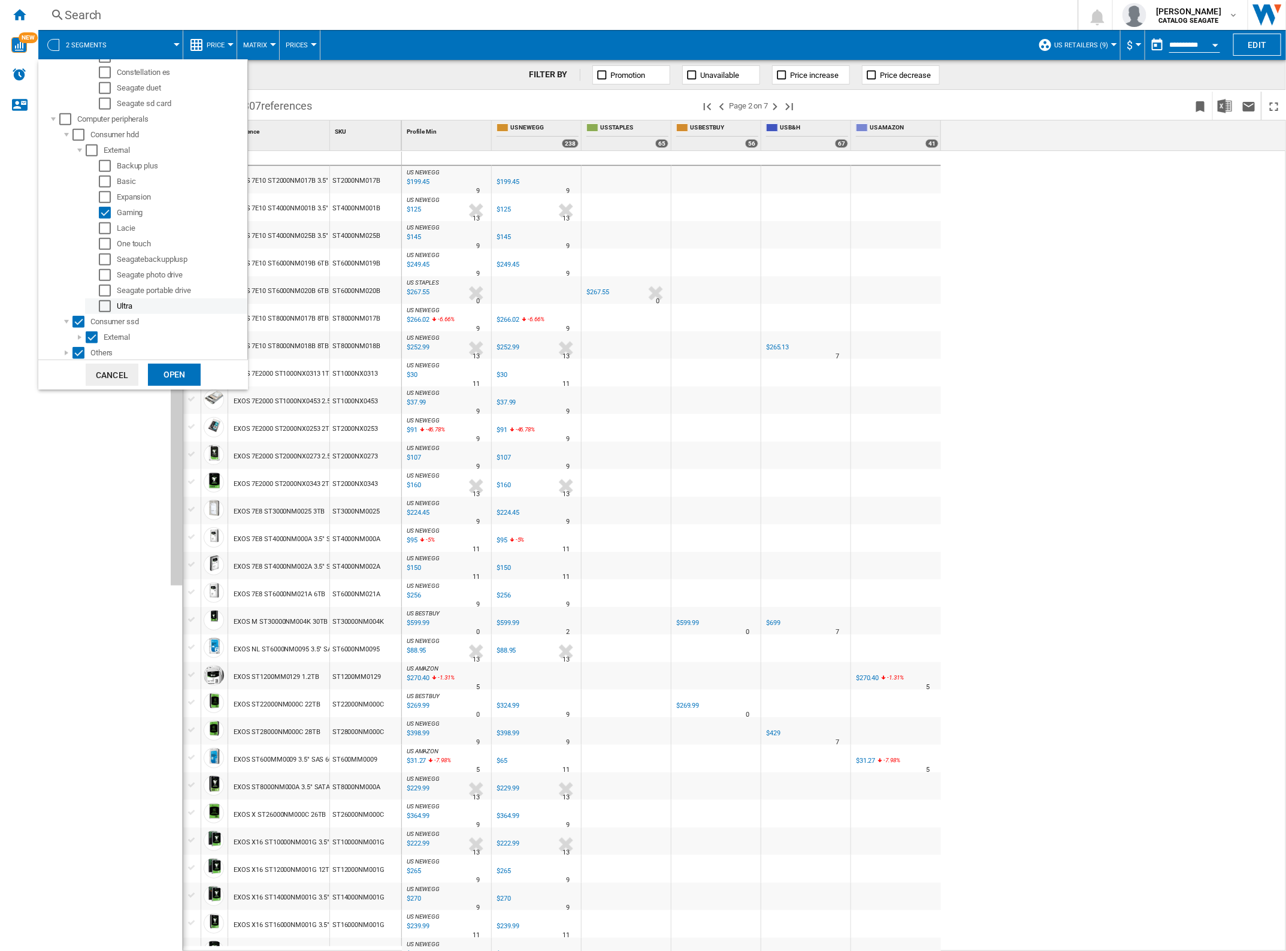
scroll to position [354, 0]
click at [77, 334] on div at bounding box center [80, 337] width 12 height 12
click at [108, 253] on div "Select" at bounding box center [105, 259] width 12 height 12
click at [102, 277] on div "Select" at bounding box center [105, 274] width 12 height 12
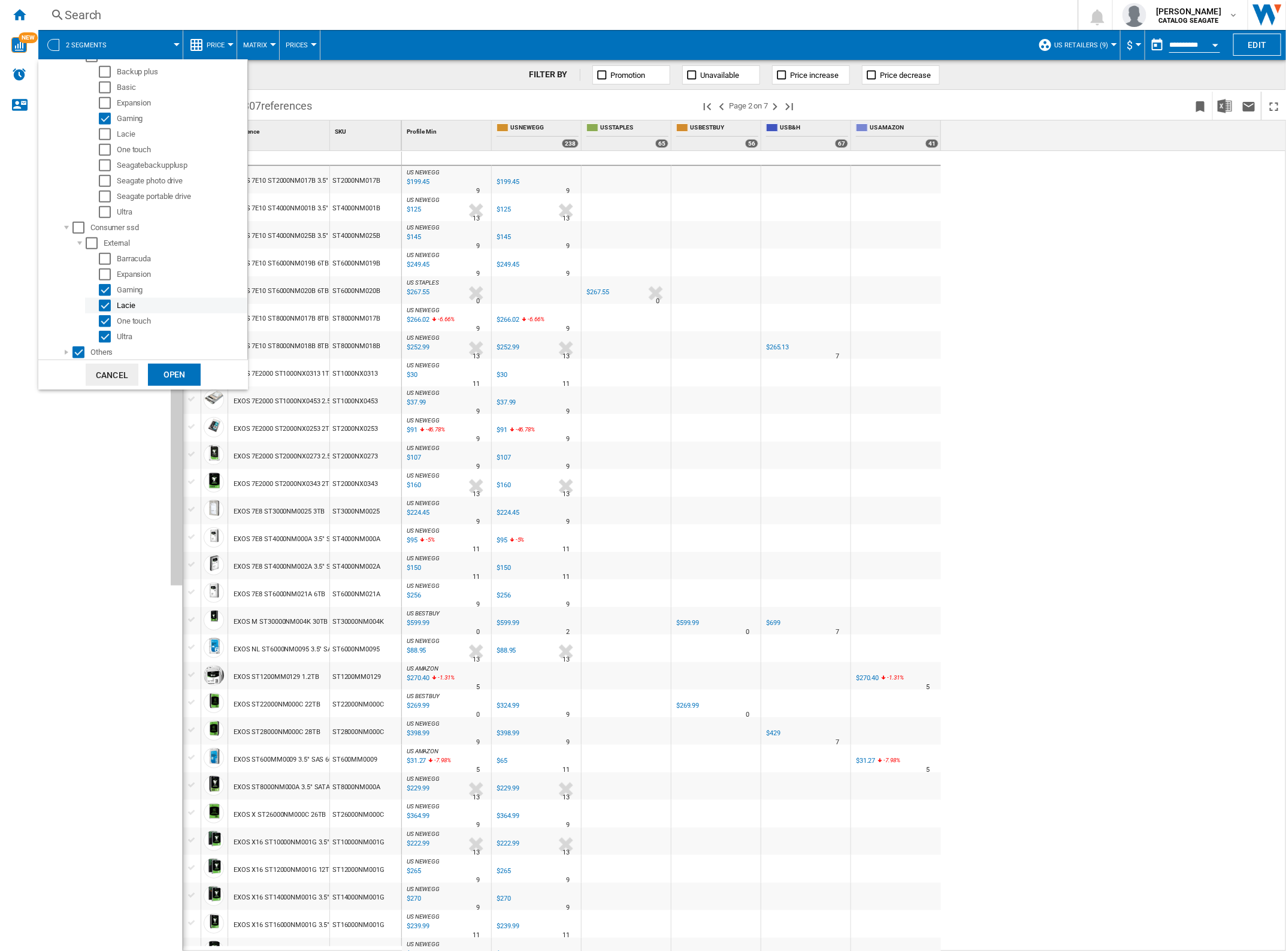
click at [102, 298] on div "Lacie" at bounding box center [166, 306] width 162 height 16
click at [104, 306] on div "Select" at bounding box center [105, 306] width 12 height 12
click at [106, 322] on div "Select" at bounding box center [105, 321] width 12 height 12
click at [106, 337] on div "Select" at bounding box center [105, 337] width 12 height 12
click at [67, 349] on div at bounding box center [67, 352] width 12 height 12
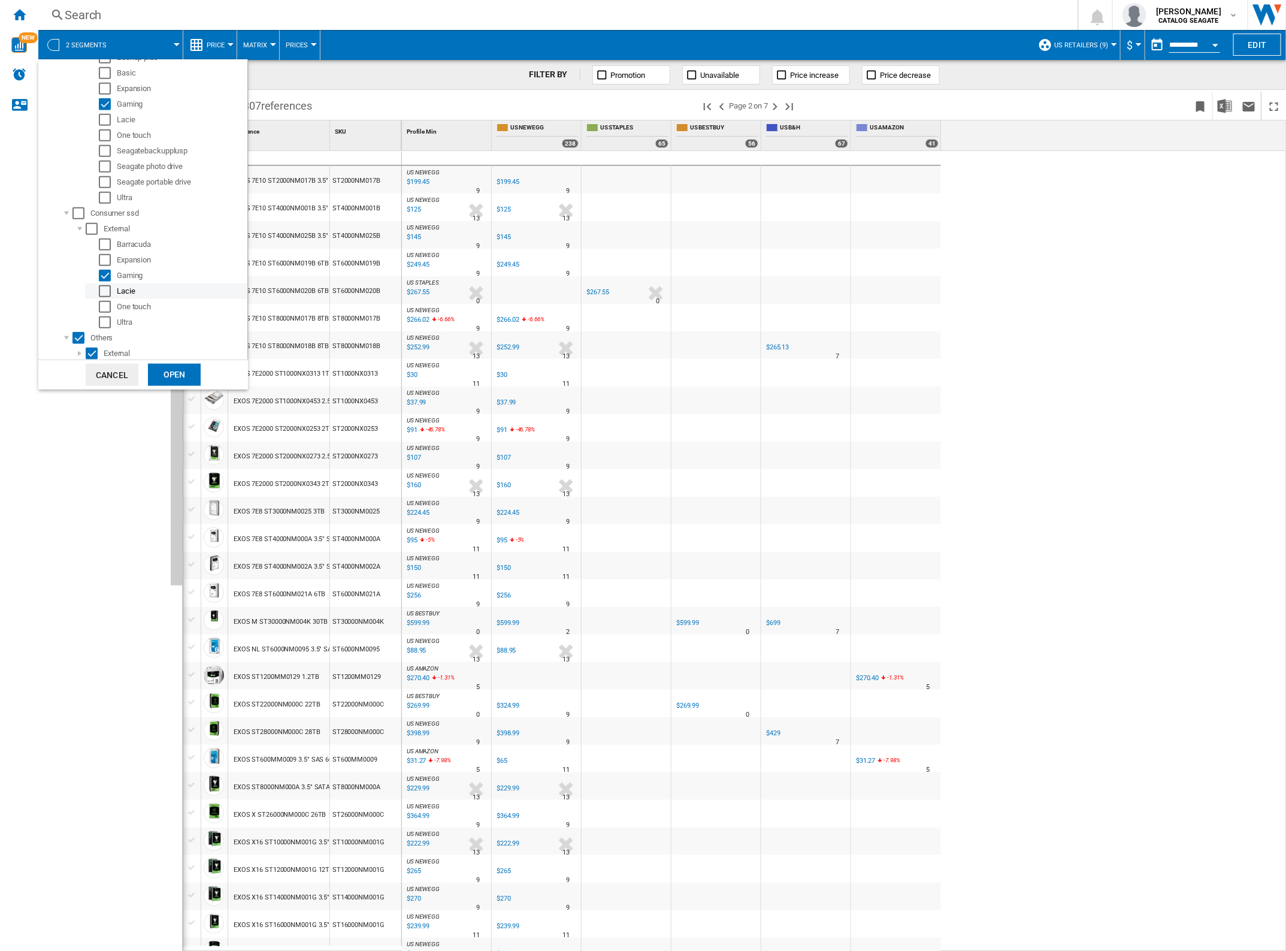
scroll to position [463, 0]
click at [77, 353] on div at bounding box center [80, 352] width 12 height 12
click at [104, 352] on div "Select" at bounding box center [105, 352] width 12 height 12
click at [175, 376] on div "Open" at bounding box center [174, 375] width 53 height 22
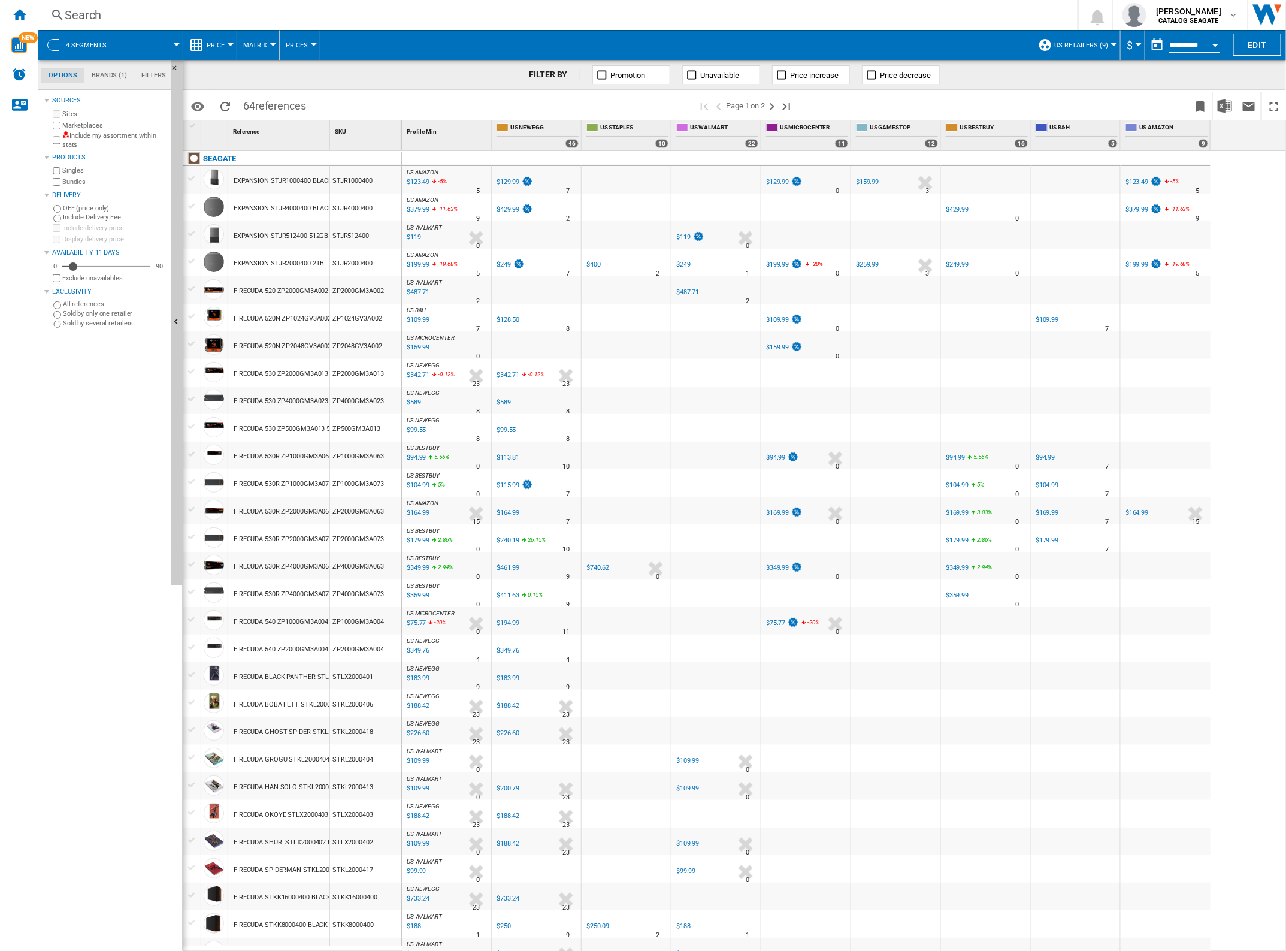
drag, startPoint x: 619, startPoint y: 77, endPoint x: 623, endPoint y: 81, distance: 6.4
click at [619, 77] on span "Promotion" at bounding box center [628, 75] width 35 height 9
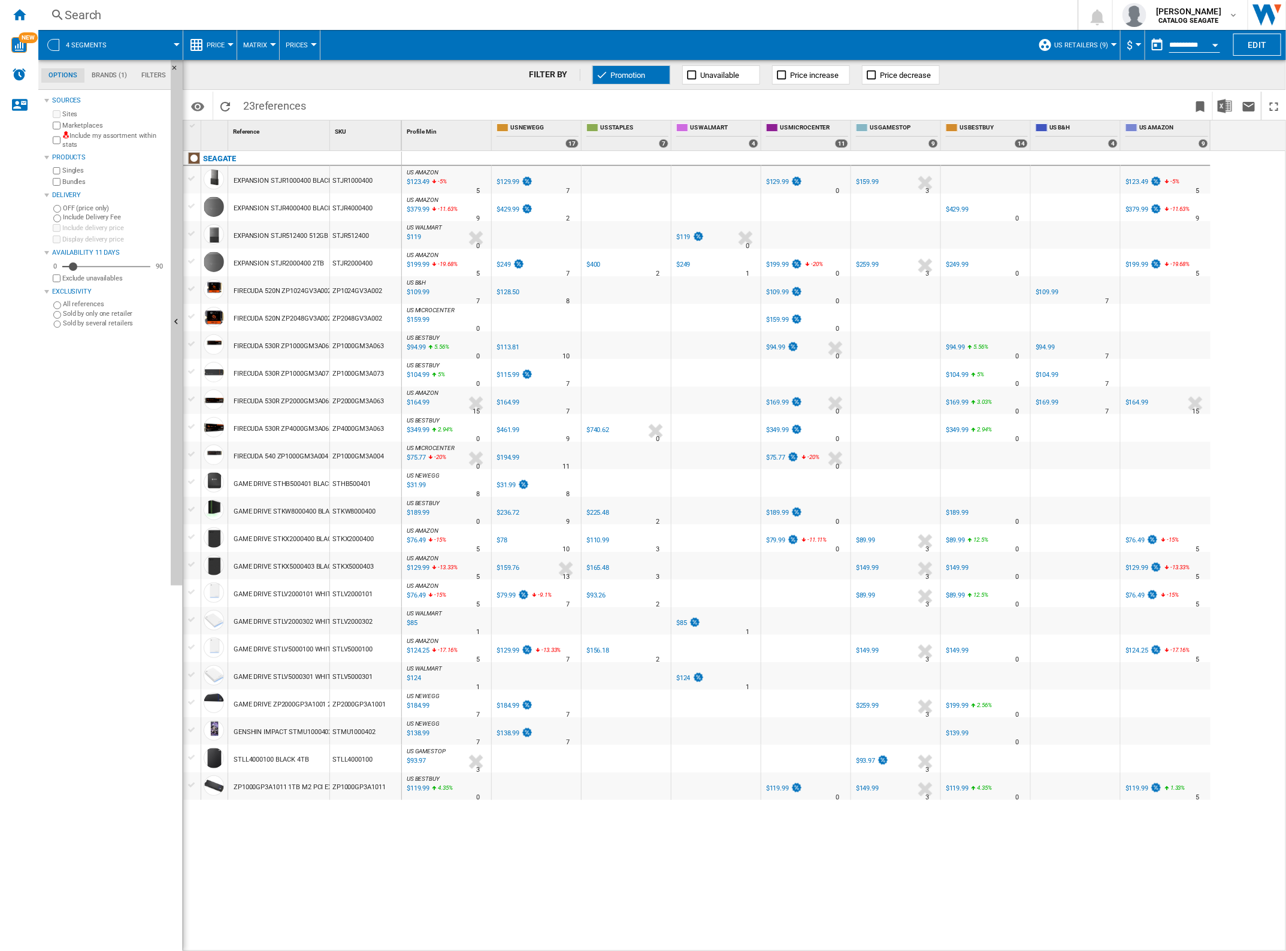
click at [624, 73] on span "Promotion" at bounding box center [628, 75] width 35 height 9
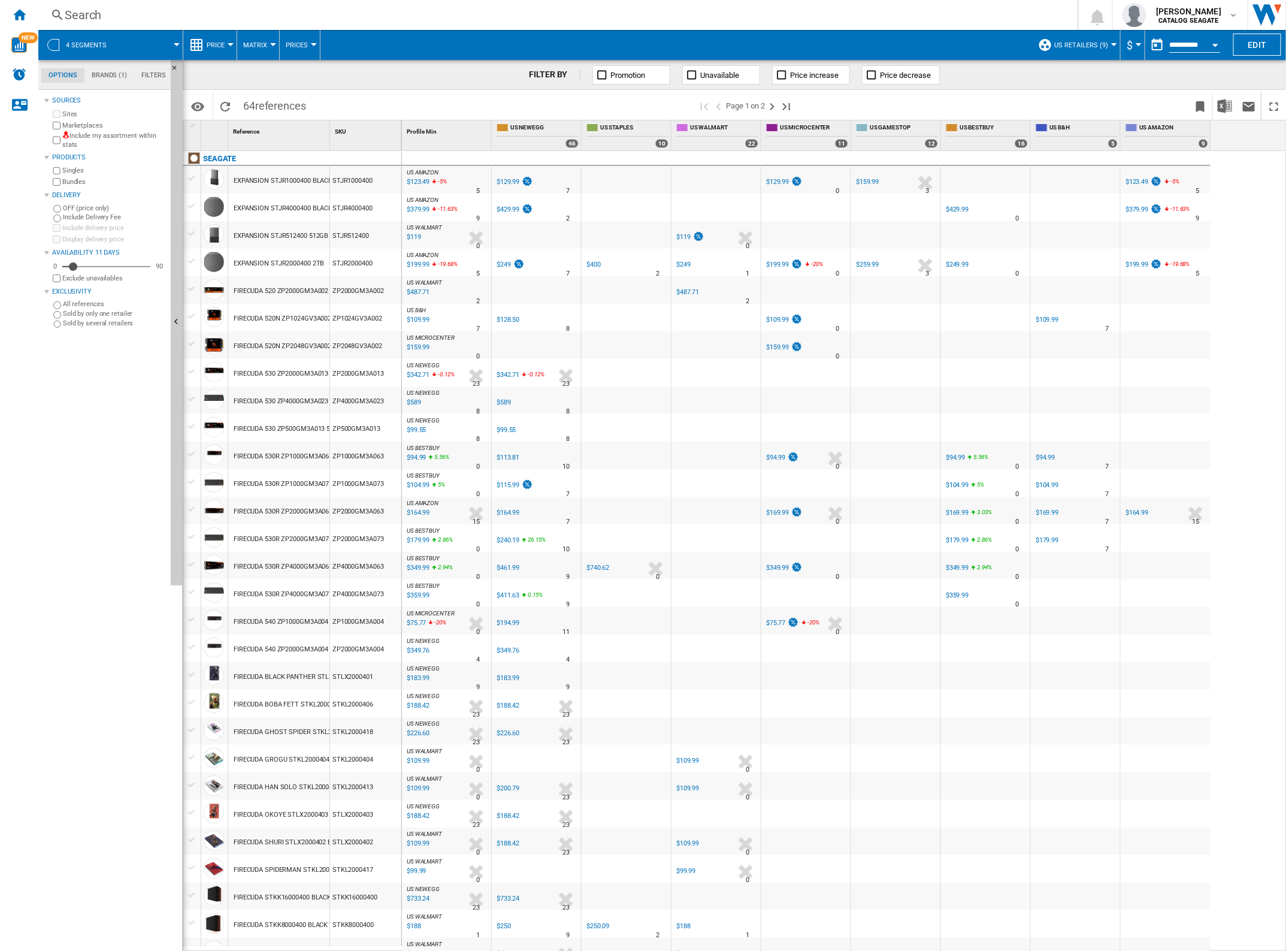
click at [1100, 46] on span "US Retailers (9)" at bounding box center [1081, 45] width 54 height 8
click at [1075, 126] on md-radio-button "Amazon US (2)" at bounding box center [1094, 128] width 97 height 11
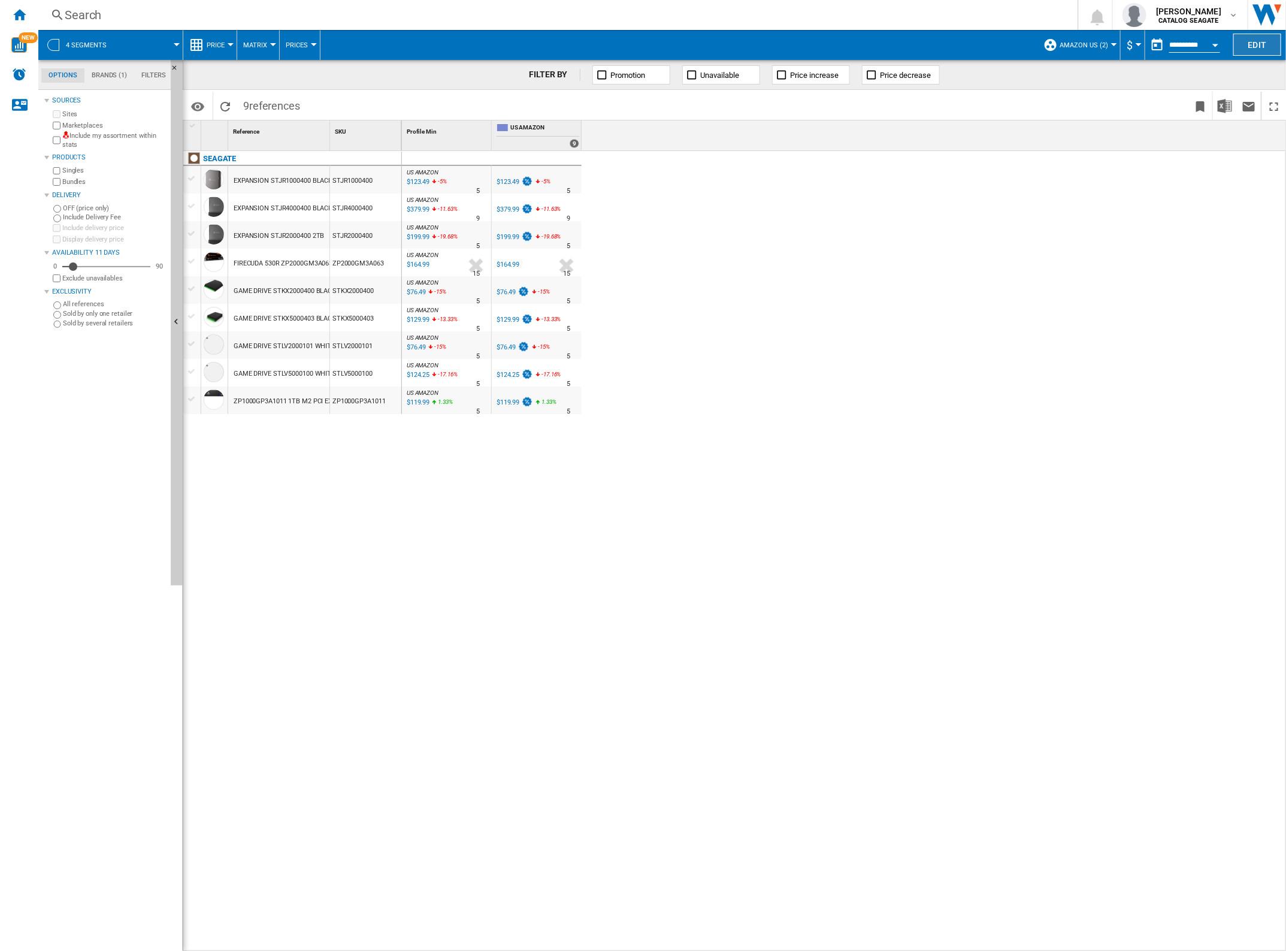
click at [1253, 40] on button "Edit" at bounding box center [1257, 45] width 48 height 22
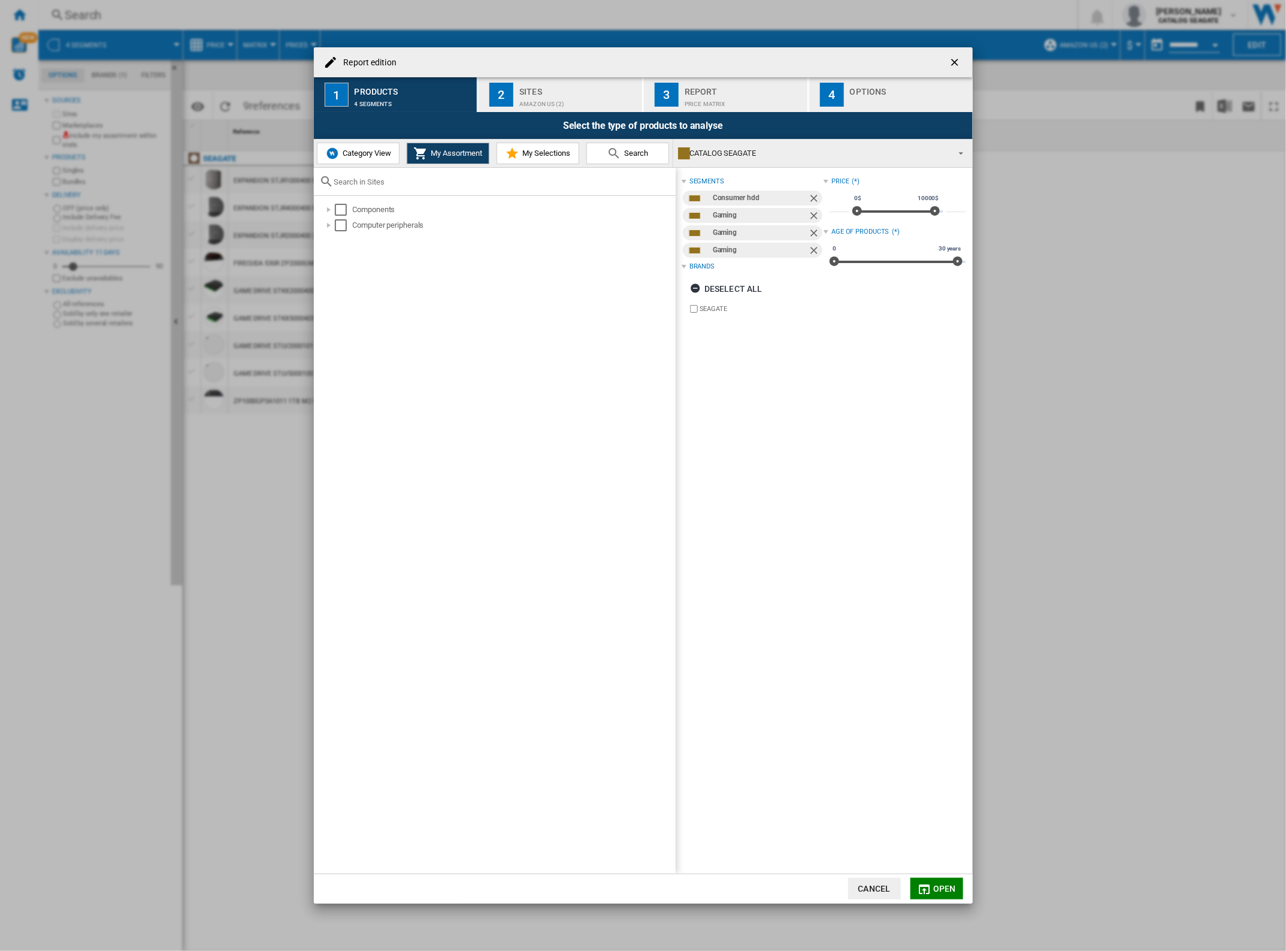
click at [951, 58] on ng-md-icon "getI18NText('BUTTONS.CLOSE_DIALOG')" at bounding box center [956, 63] width 14 height 14
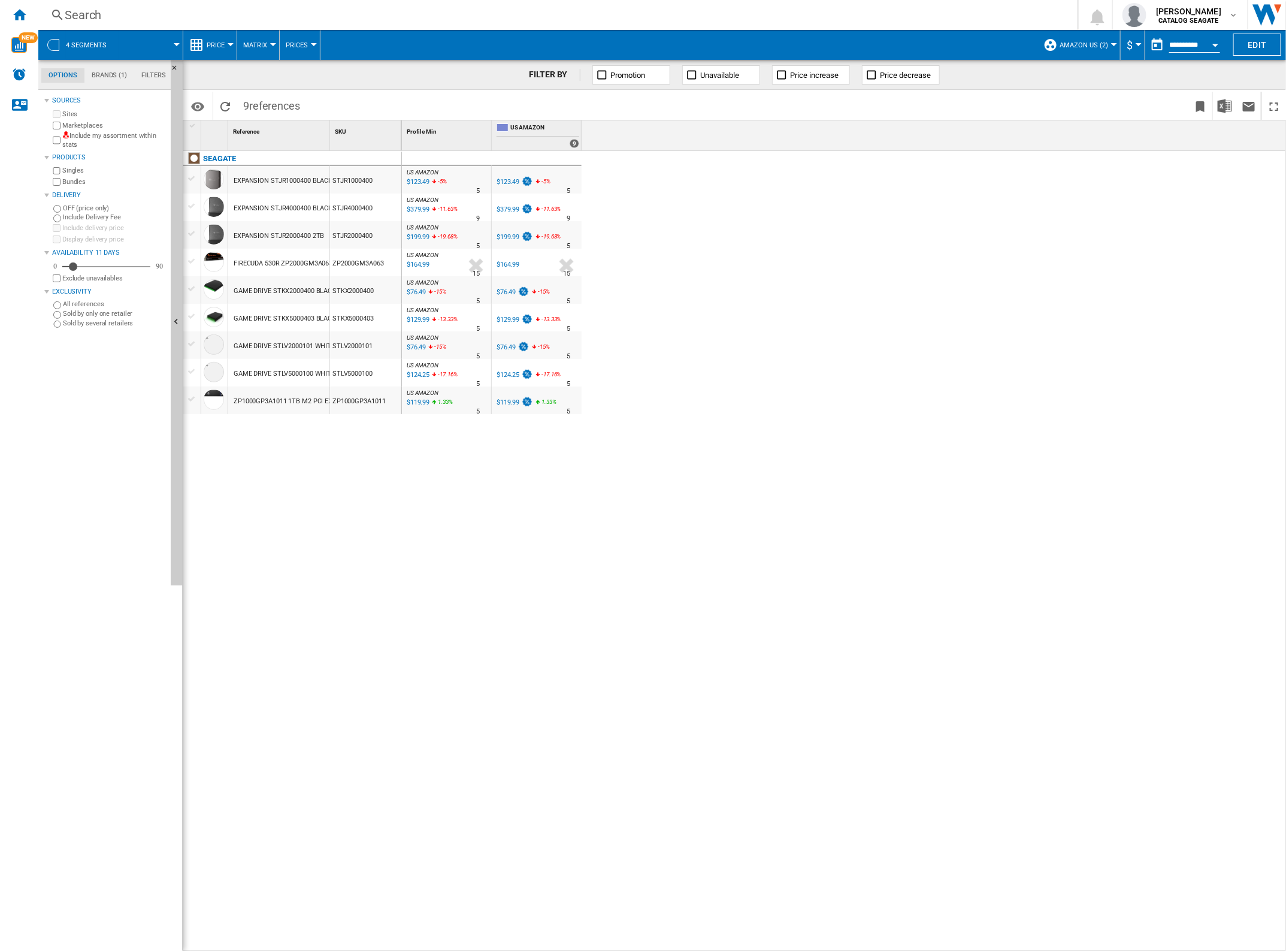
click at [99, 40] on button "4 segments" at bounding box center [92, 45] width 53 height 30
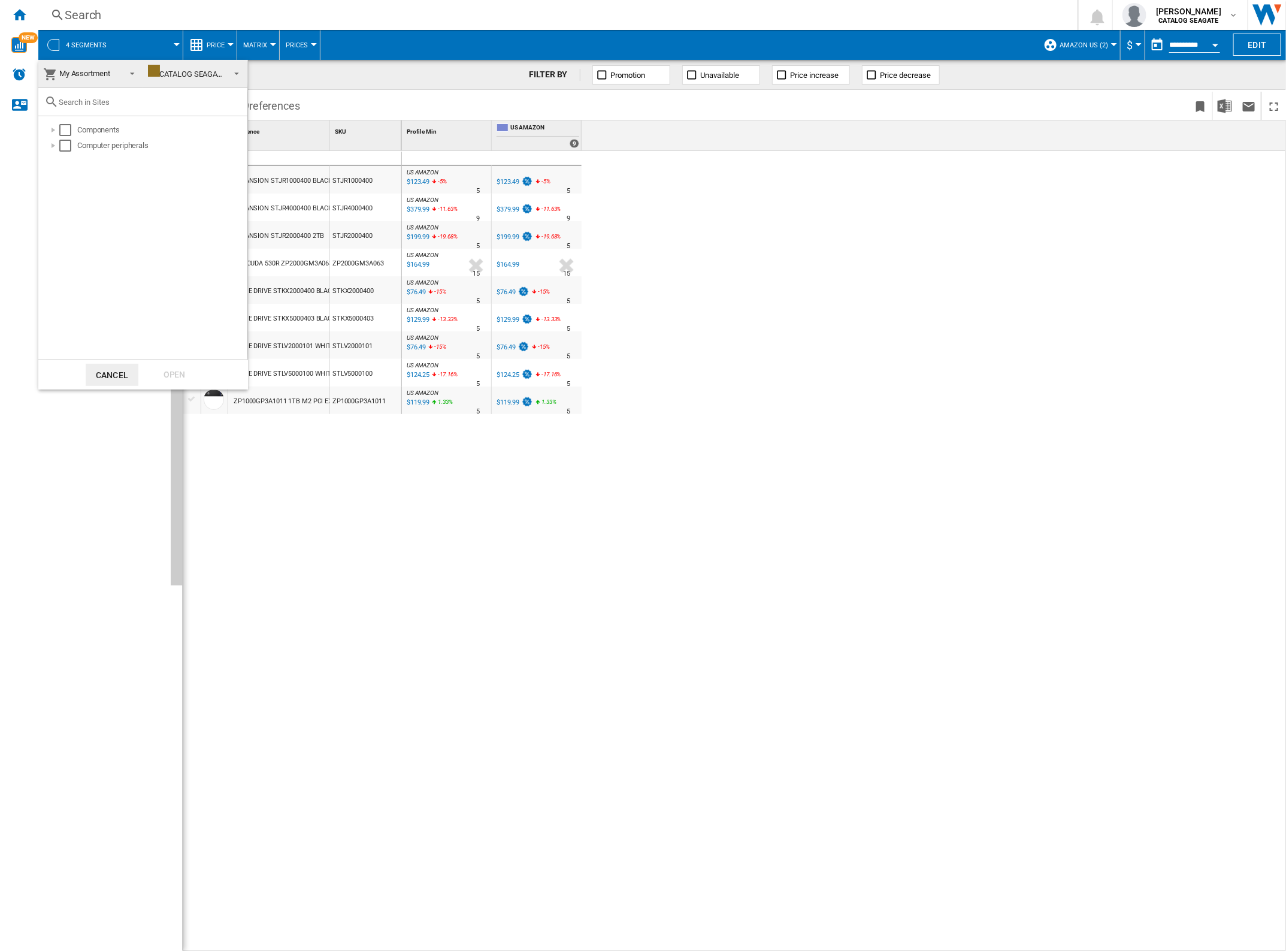
click at [201, 73] on div "CATALOG SEAGATE" at bounding box center [187, 73] width 78 height 9
click at [201, 72] on div "CATALOG SEAGATE" at bounding box center [183, 73] width 78 height 15
click at [100, 71] on span "My Assortment" at bounding box center [84, 73] width 51 height 9
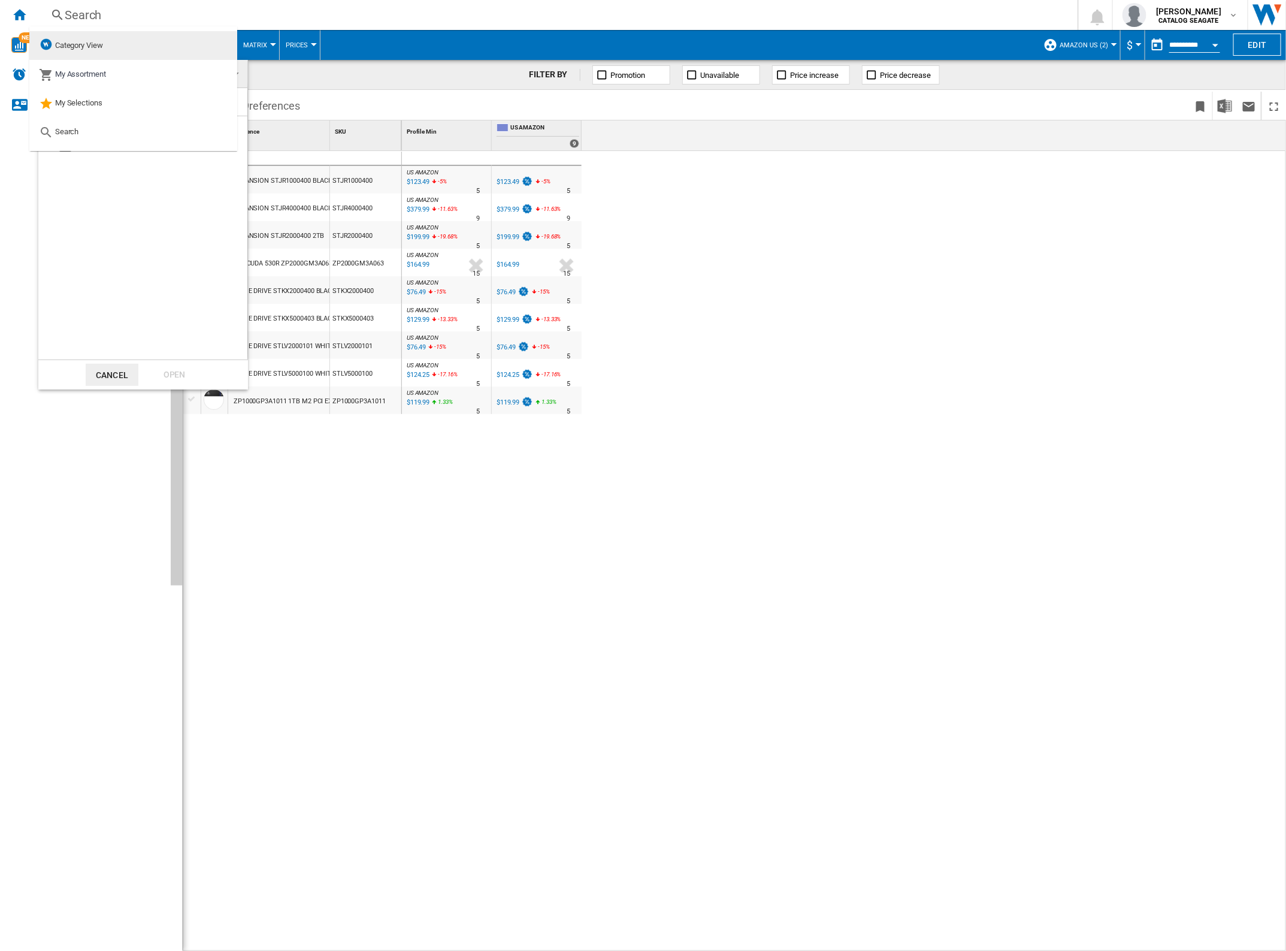
click at [103, 36] on md-option "Category View" at bounding box center [133, 45] width 208 height 29
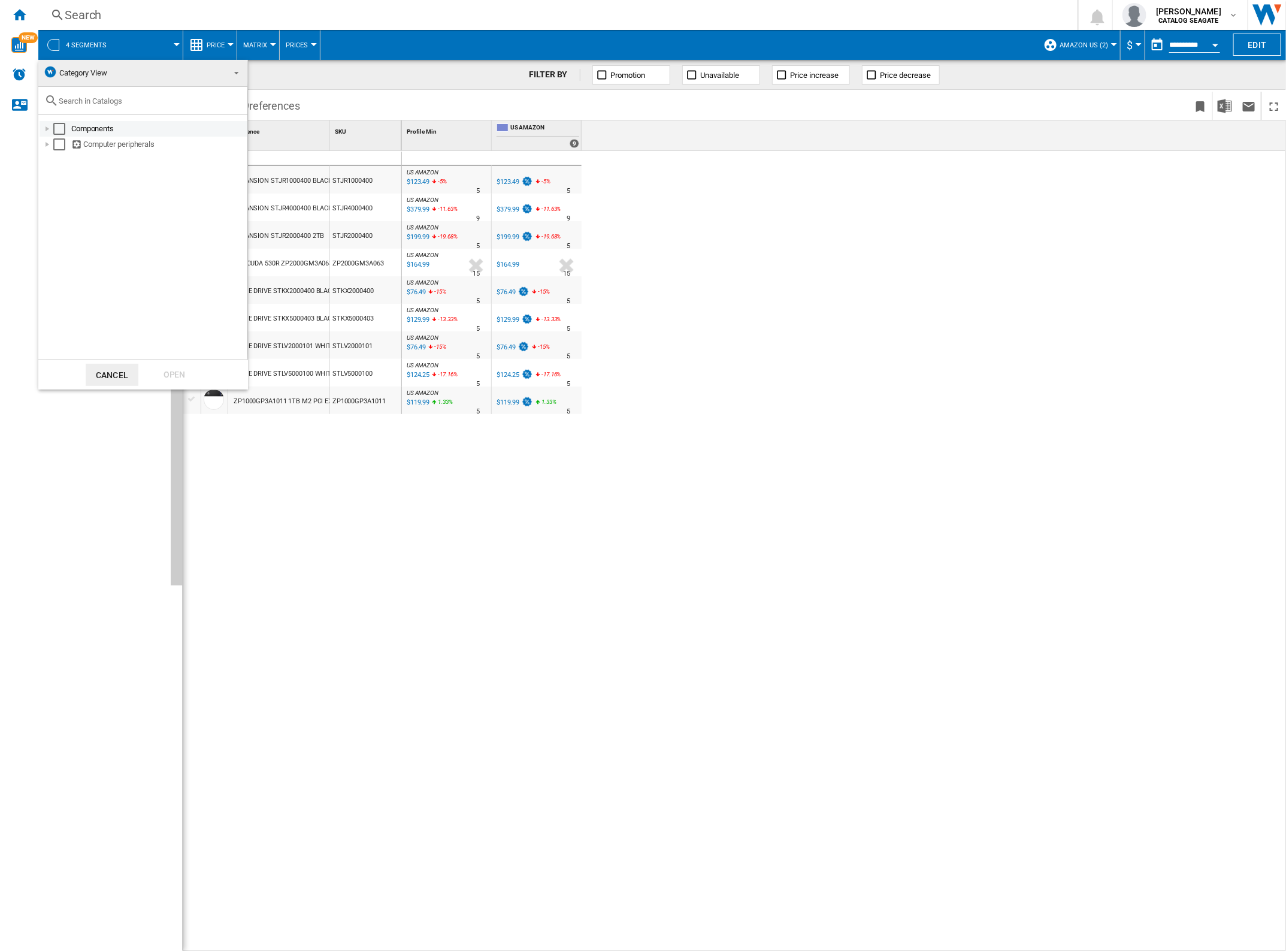
click at [48, 129] on div at bounding box center [47, 129] width 12 height 12
click at [75, 235] on div "Select" at bounding box center [72, 238] width 12 height 12
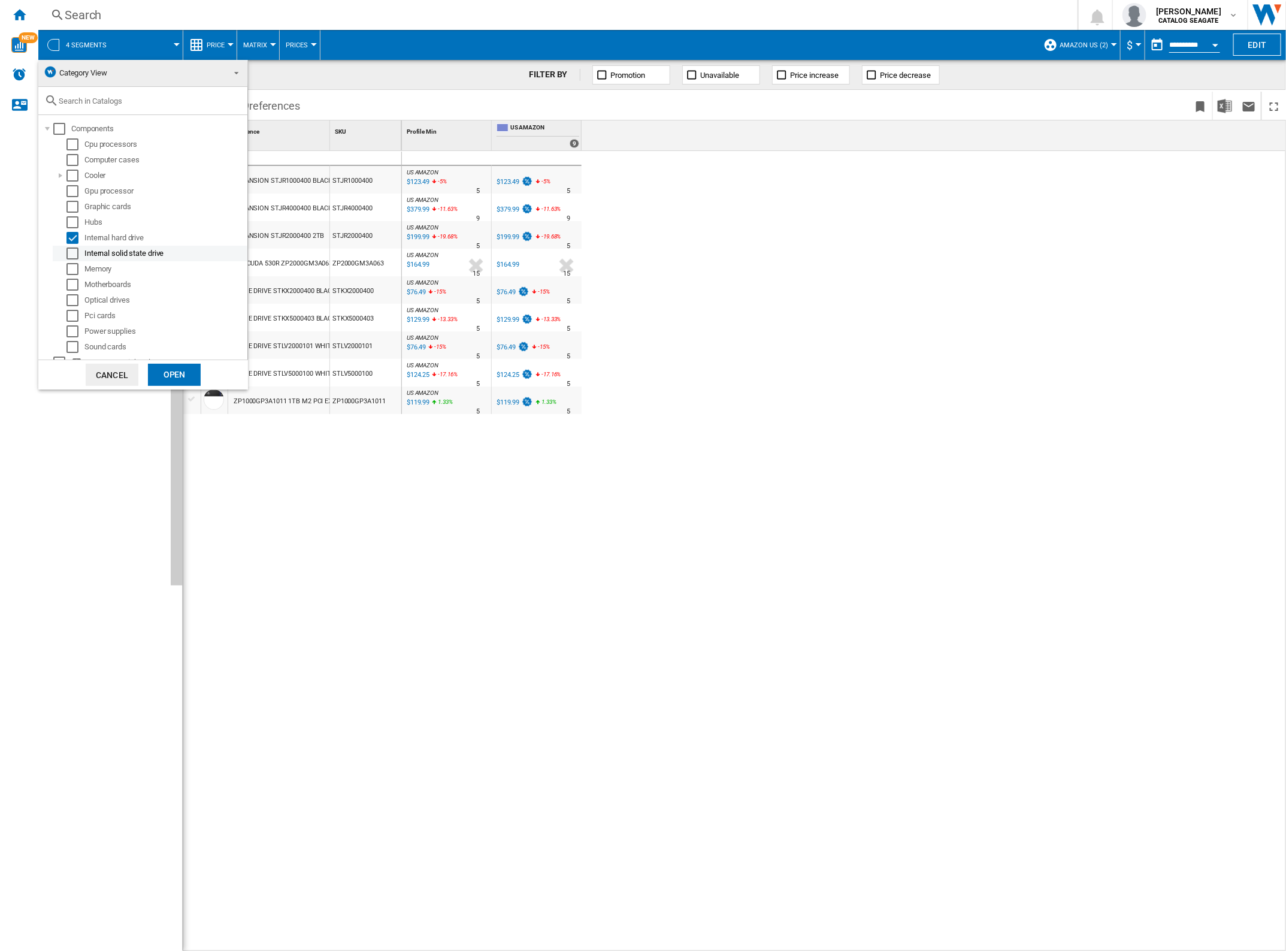
click at [75, 252] on div "Select" at bounding box center [72, 253] width 12 height 12
click at [49, 350] on div at bounding box center [47, 352] width 12 height 12
click at [59, 333] on div at bounding box center [61, 336] width 12 height 12
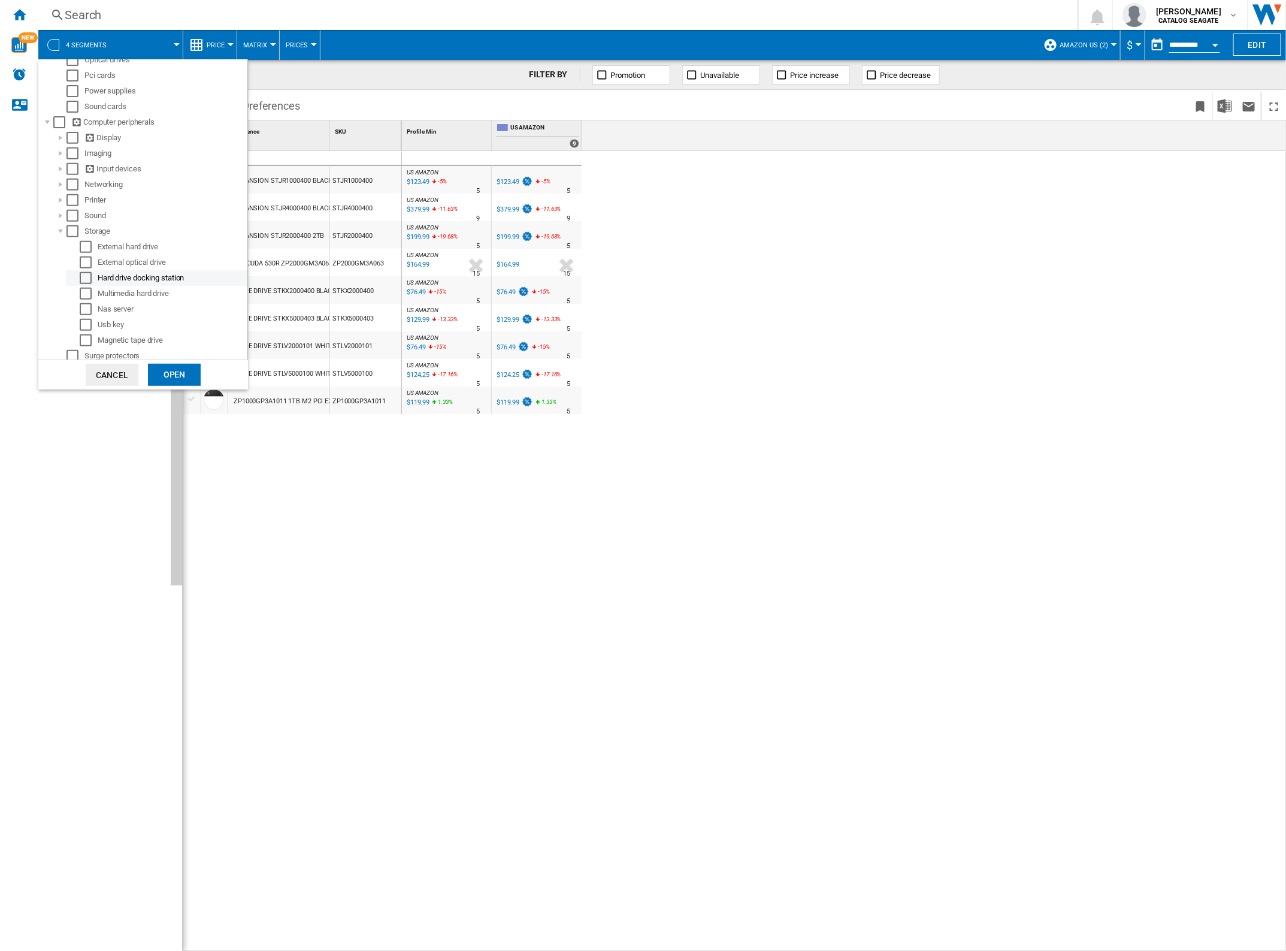
scroll to position [244, 0]
click at [88, 243] on div "Select" at bounding box center [86, 243] width 12 height 12
click at [174, 373] on div "Open" at bounding box center [174, 375] width 53 height 22
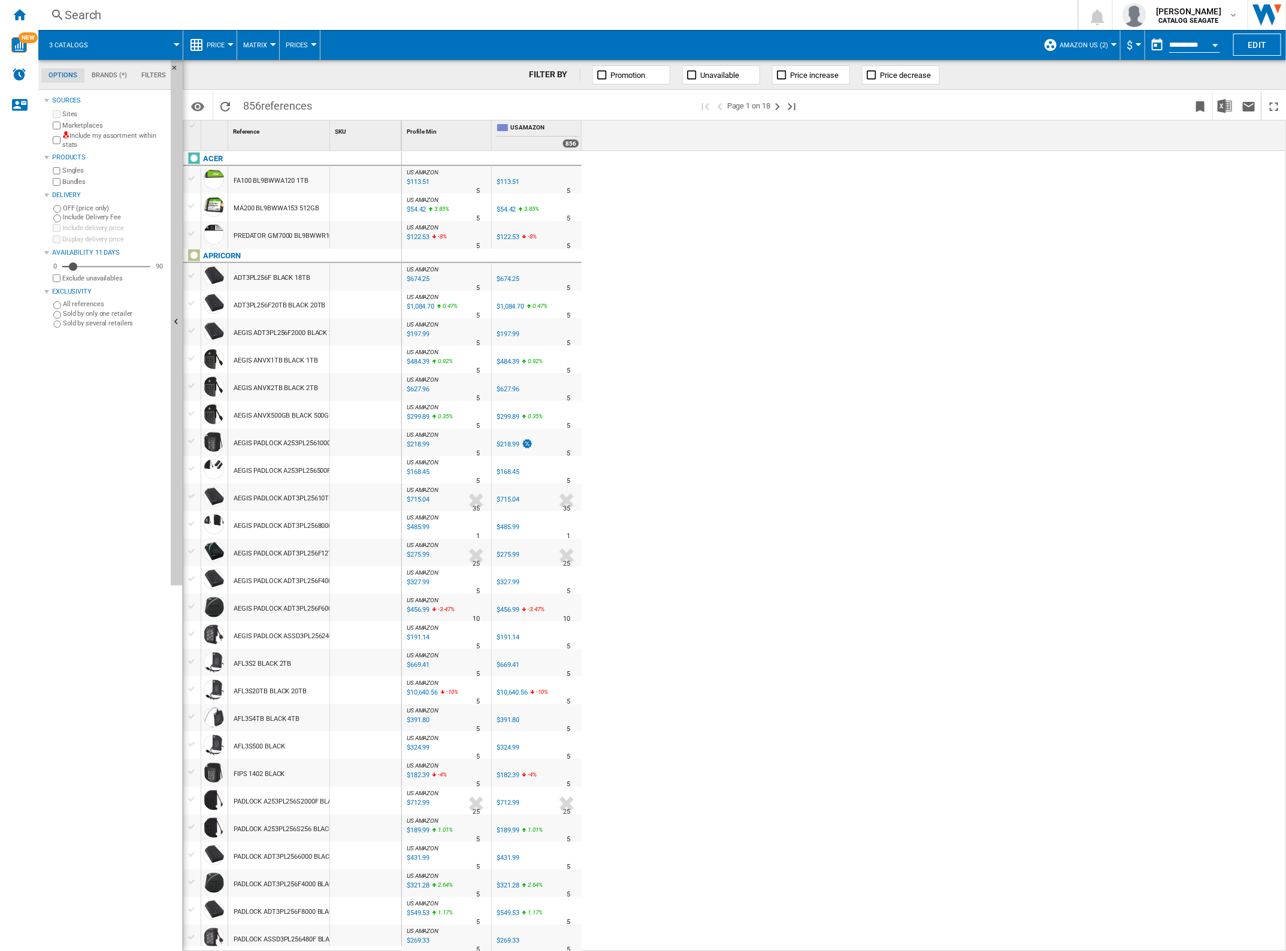
click at [1095, 53] on button "Amazon US (2)" at bounding box center [1087, 45] width 55 height 30
click at [1256, 40] on md-backdrop at bounding box center [643, 475] width 1286 height 951
click at [1256, 43] on button "Edit" at bounding box center [1257, 45] width 48 height 22
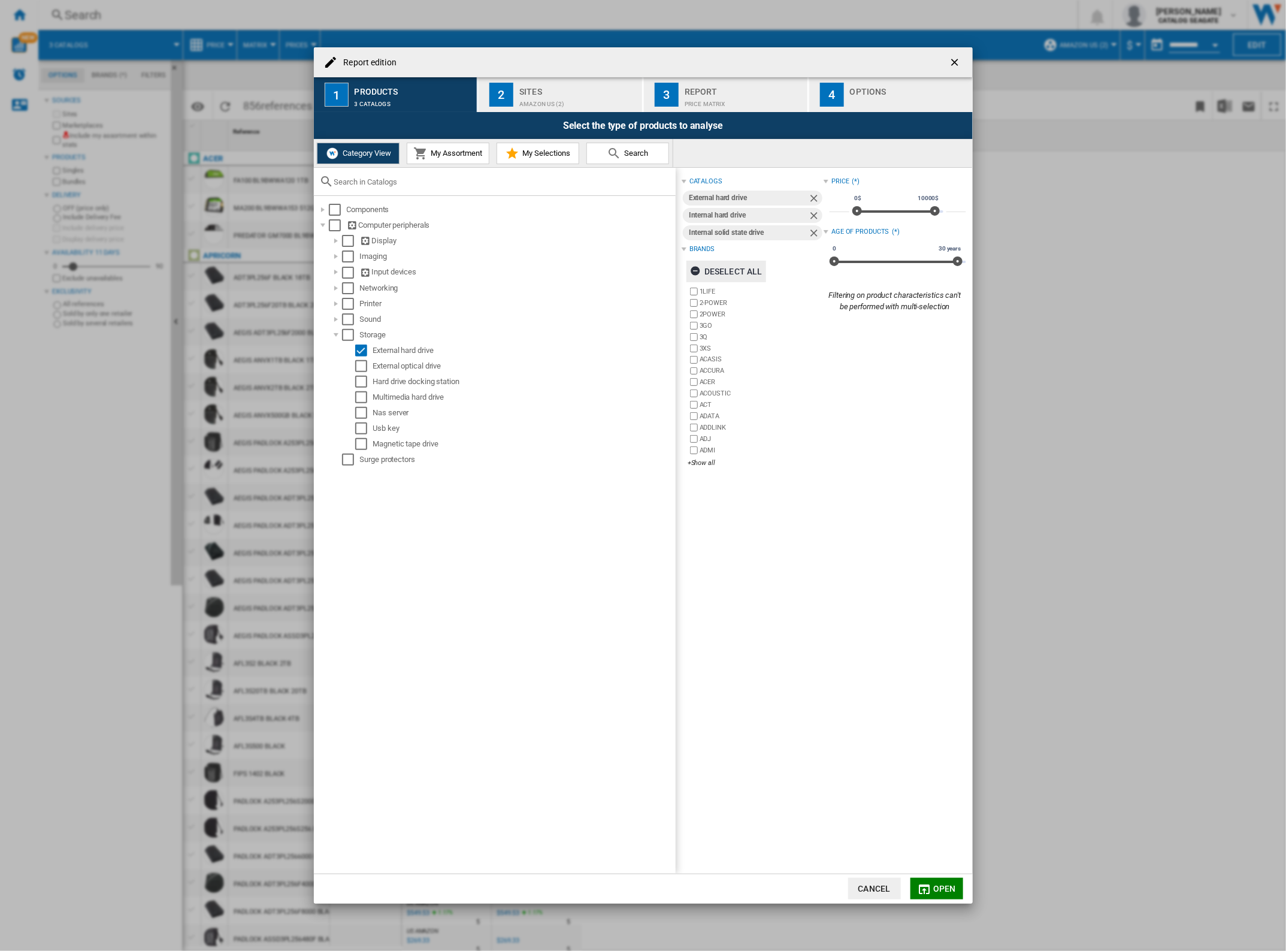
click at [719, 270] on div "Deselect all" at bounding box center [726, 272] width 72 height 22
click at [708, 465] on div "+Show all" at bounding box center [756, 462] width 136 height 9
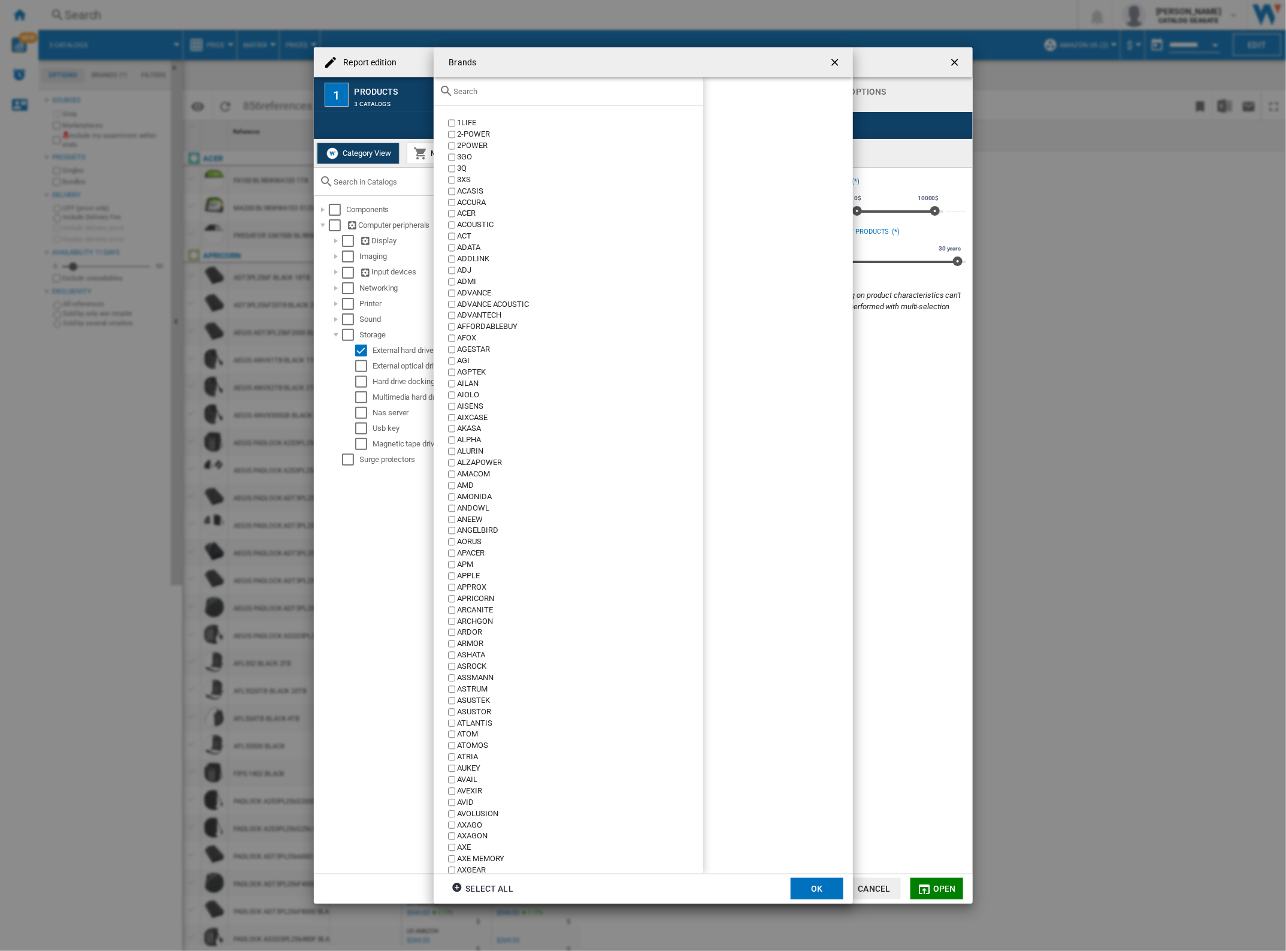
click at [561, 99] on div "Brands 1LIFE ..." at bounding box center [569, 91] width 270 height 28
click at [552, 87] on input "Brands 1LIFE ..." at bounding box center [575, 91] width 243 height 9
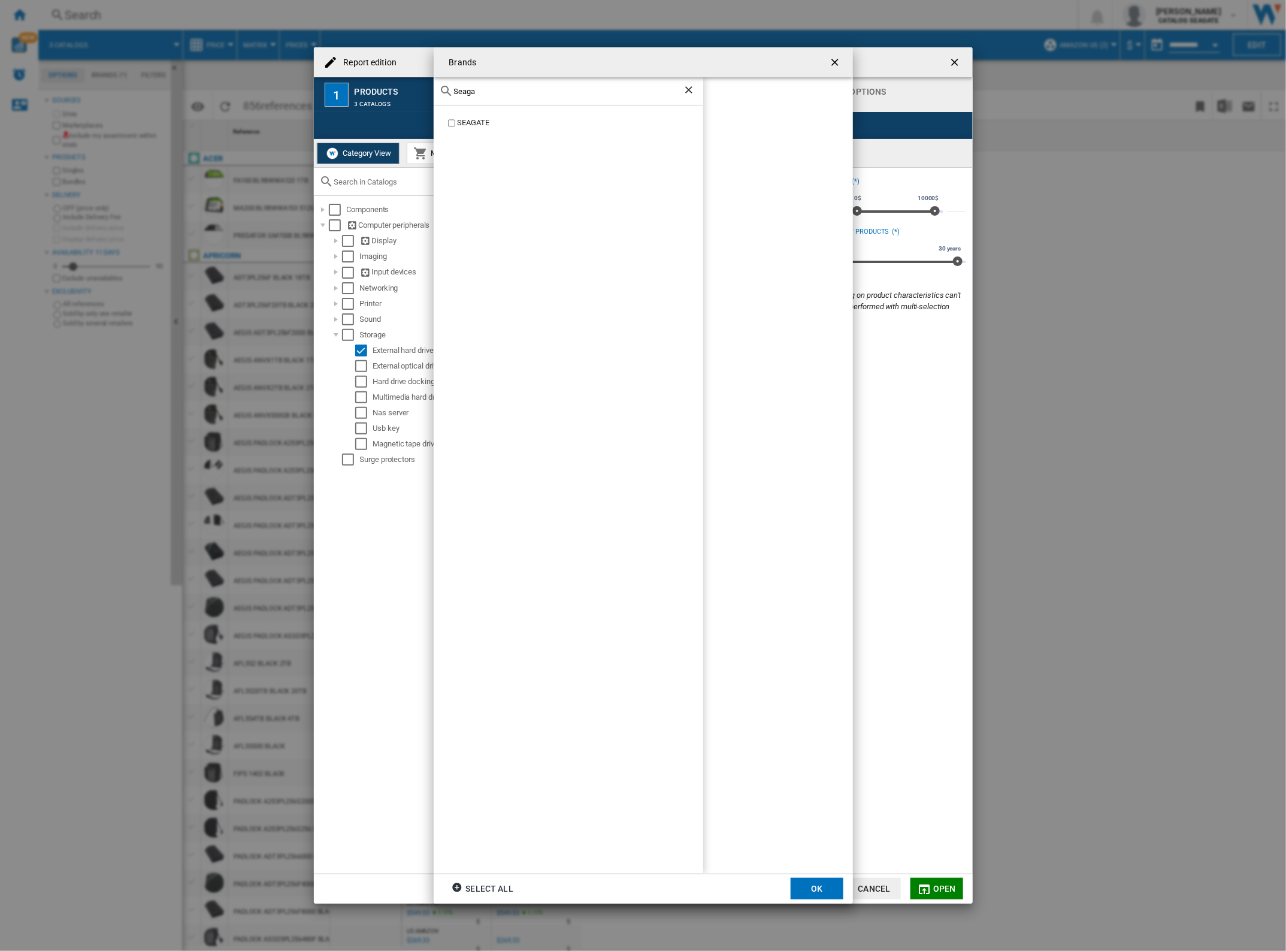
click at [497, 123] on div "SEAGATE" at bounding box center [580, 122] width 246 height 11
click at [500, 96] on input "Seaga" at bounding box center [568, 91] width 229 height 9
click at [497, 292] on div "WESTERN DIGITAL" at bounding box center [580, 293] width 246 height 11
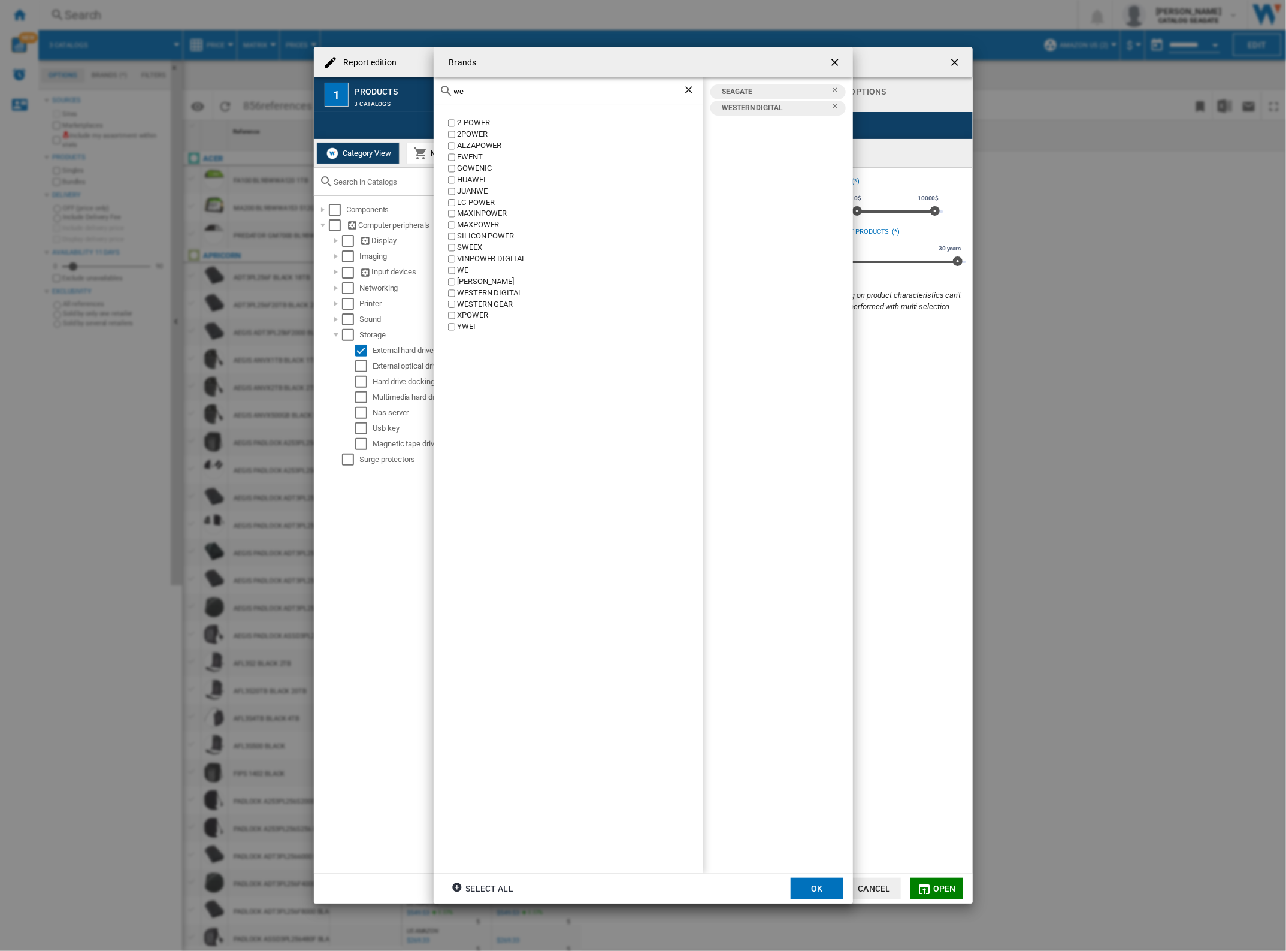
click at [597, 96] on div "we" at bounding box center [569, 91] width 270 height 28
click at [597, 93] on input "we" at bounding box center [568, 91] width 229 height 9
click at [598, 90] on input "we" at bounding box center [568, 91] width 229 height 9
type input "w"
type input "o"
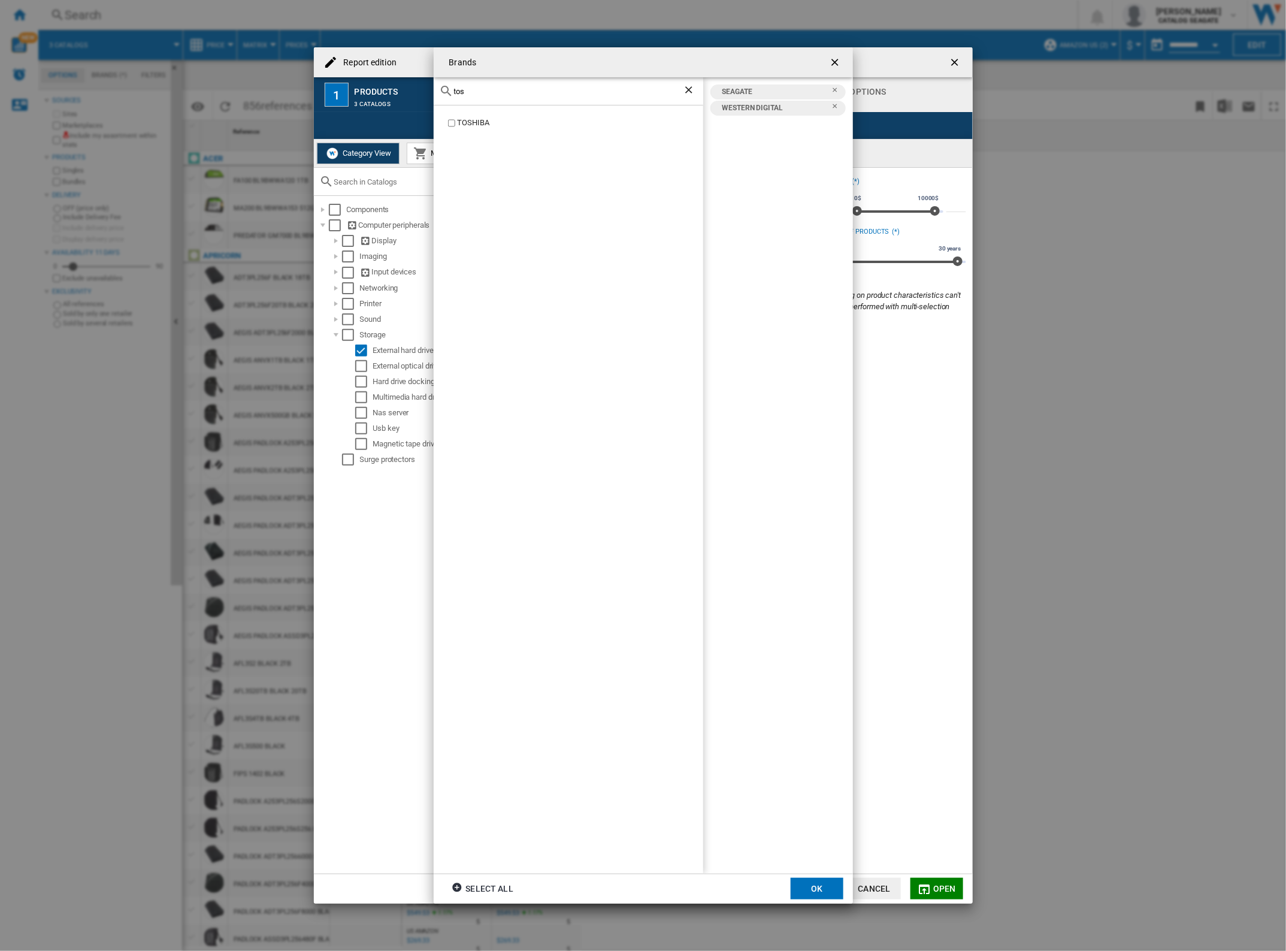
type input "tos"
click at [816, 884] on button "OK" at bounding box center [817, 889] width 53 height 22
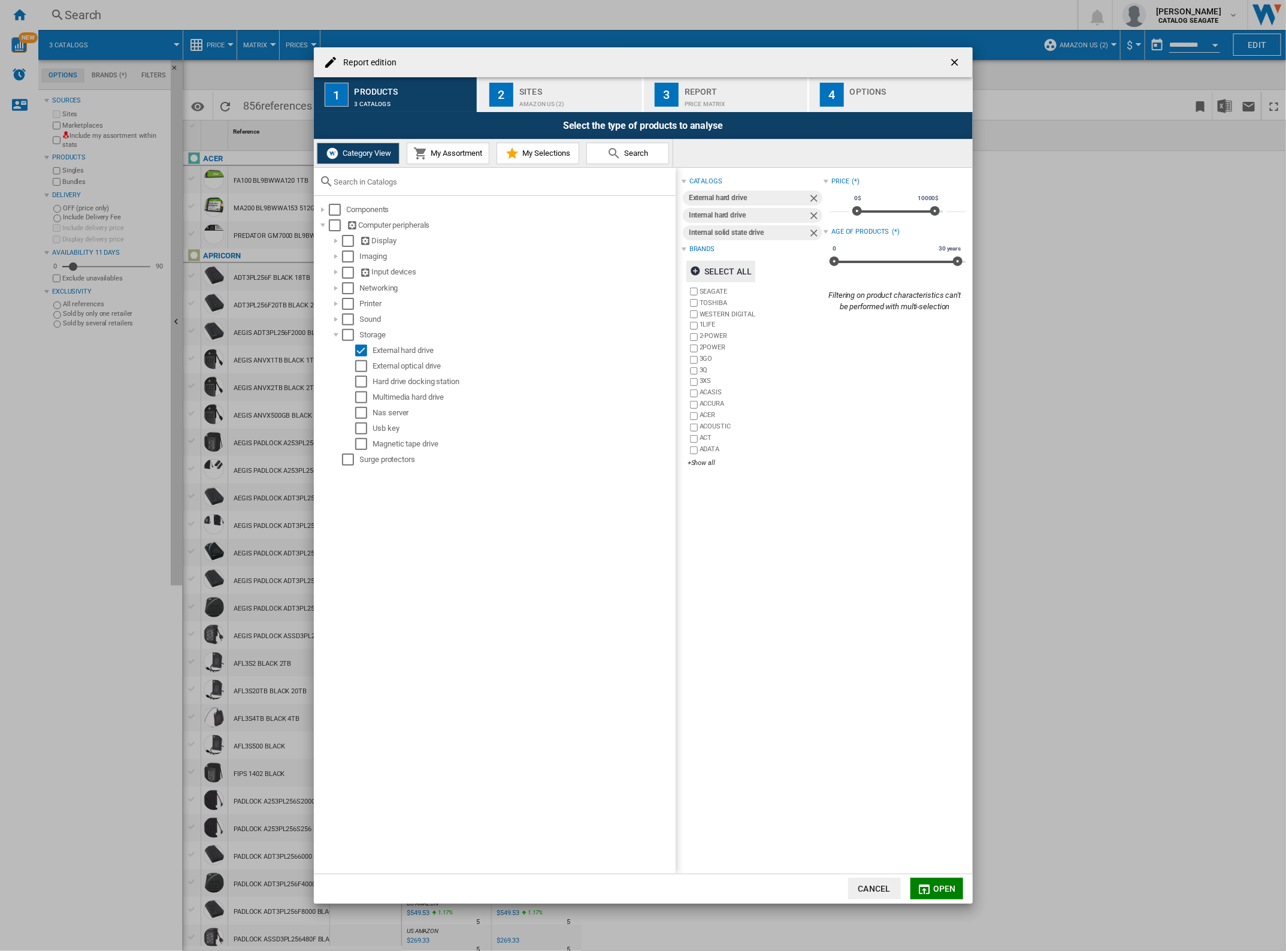
click at [945, 890] on span "Open" at bounding box center [944, 889] width 23 height 10
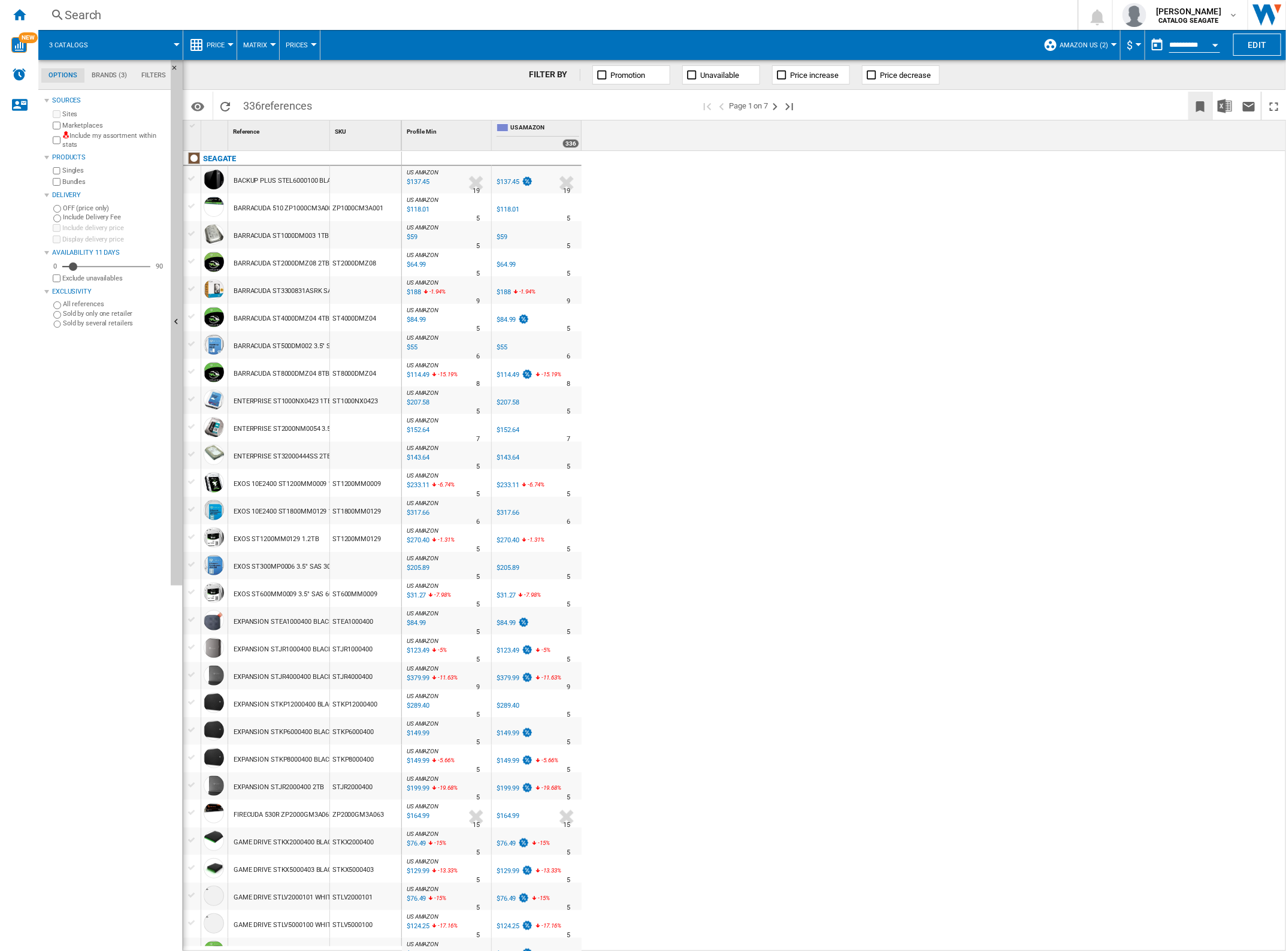
click at [1203, 108] on ng-md-icon "Bookmark this report" at bounding box center [1200, 106] width 14 height 14
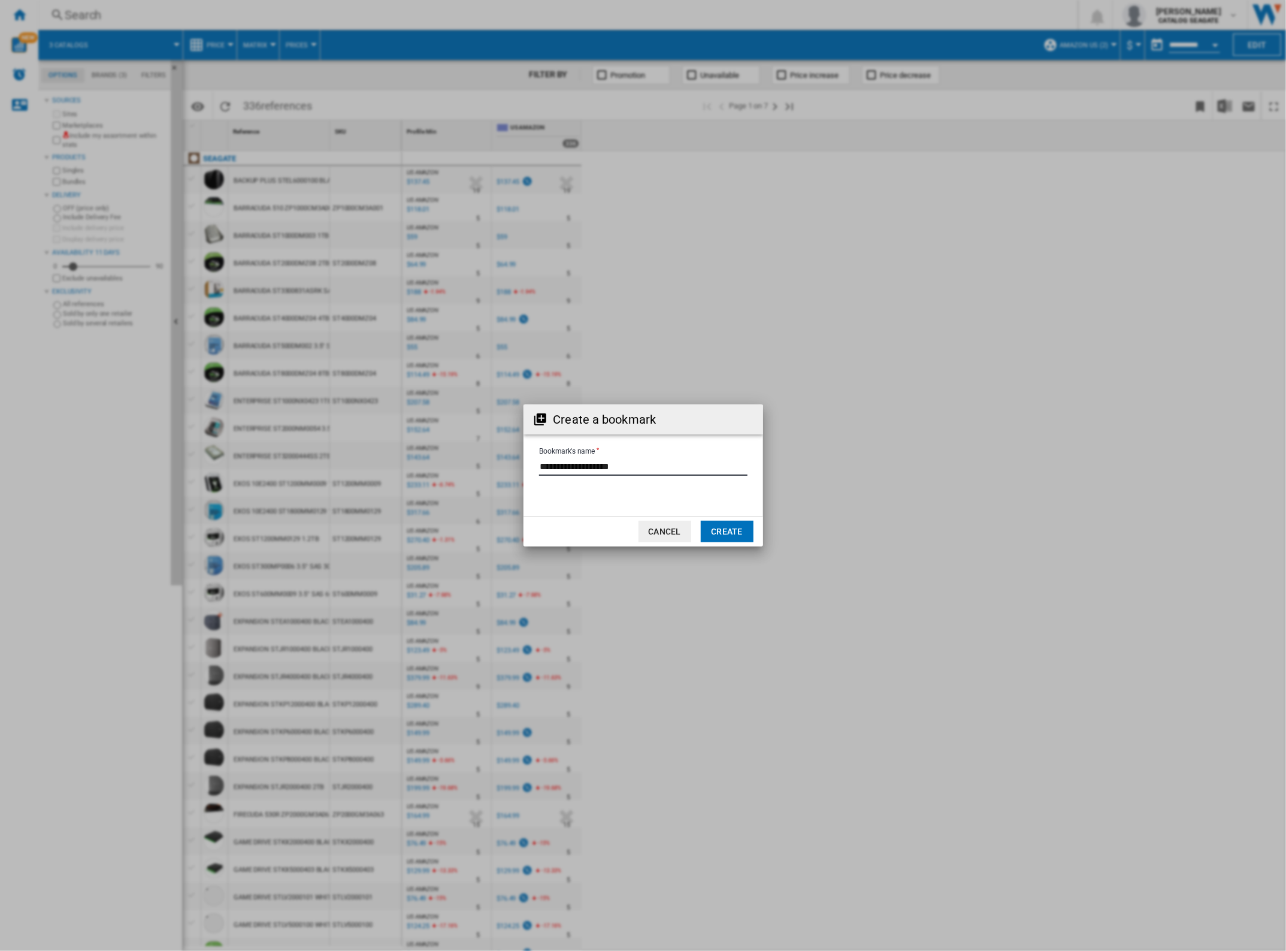
click at [701, 474] on input "Bookmark's name" at bounding box center [643, 467] width 208 height 18
click at [701, 473] on input "Bookmark's name" at bounding box center [643, 467] width 208 height 18
type input "**********"
click at [719, 523] on button "Create" at bounding box center [727, 532] width 53 height 22
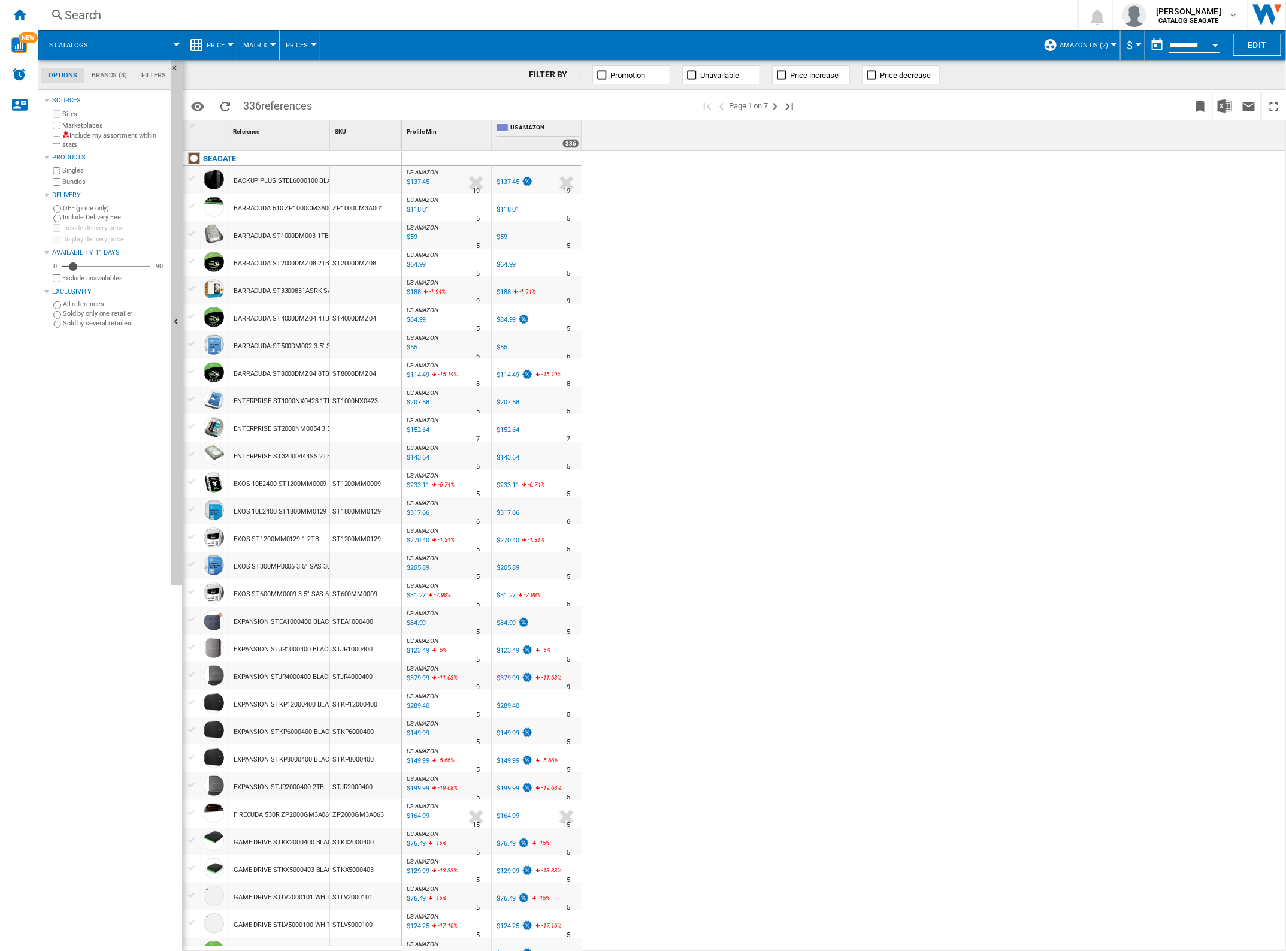
click at [1091, 44] on span "Amazon US (2)" at bounding box center [1084, 45] width 49 height 8
click at [1092, 152] on span "Edit "Amazon US"..." at bounding box center [1098, 155] width 96 height 11
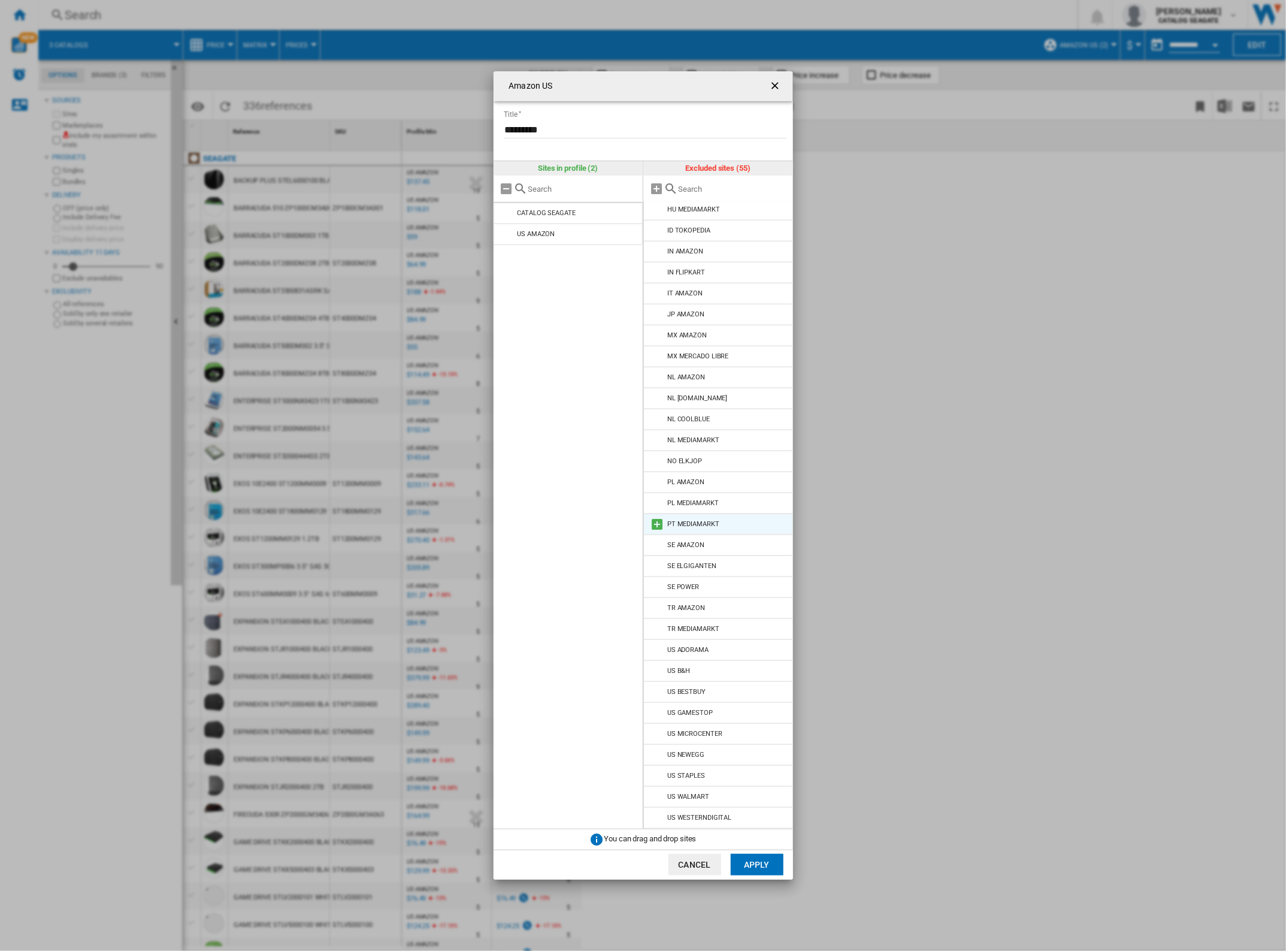
scroll to position [543, 0]
click at [657, 649] on md-icon "Amazon US ..." at bounding box center [657, 650] width 14 height 14
click at [657, 669] on md-icon "Amazon US ..." at bounding box center [657, 671] width 14 height 14
click at [657, 690] on md-icon "Amazon US ..." at bounding box center [657, 692] width 14 height 14
click at [657, 714] on md-icon "Amazon US ..." at bounding box center [657, 713] width 14 height 14
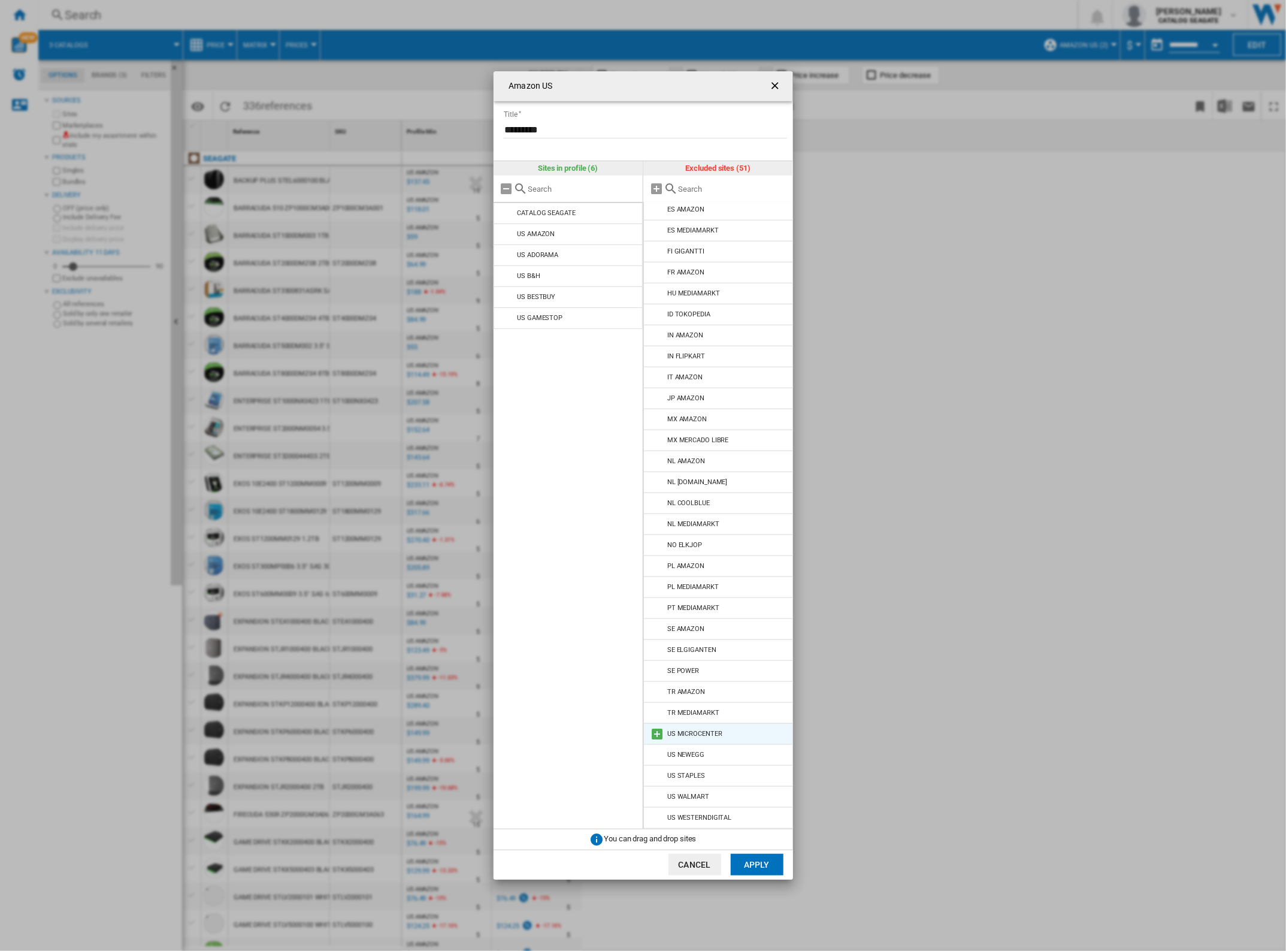
click at [653, 734] on md-icon "Amazon US ..." at bounding box center [657, 734] width 14 height 14
click at [653, 752] on md-icon "Amazon US ..." at bounding box center [657, 755] width 14 height 14
click at [655, 773] on md-icon "Amazon US ..." at bounding box center [657, 776] width 14 height 14
click at [657, 794] on md-icon "Amazon US ..." at bounding box center [657, 797] width 14 height 14
click at [657, 813] on md-icon "Amazon US ..." at bounding box center [657, 818] width 14 height 14
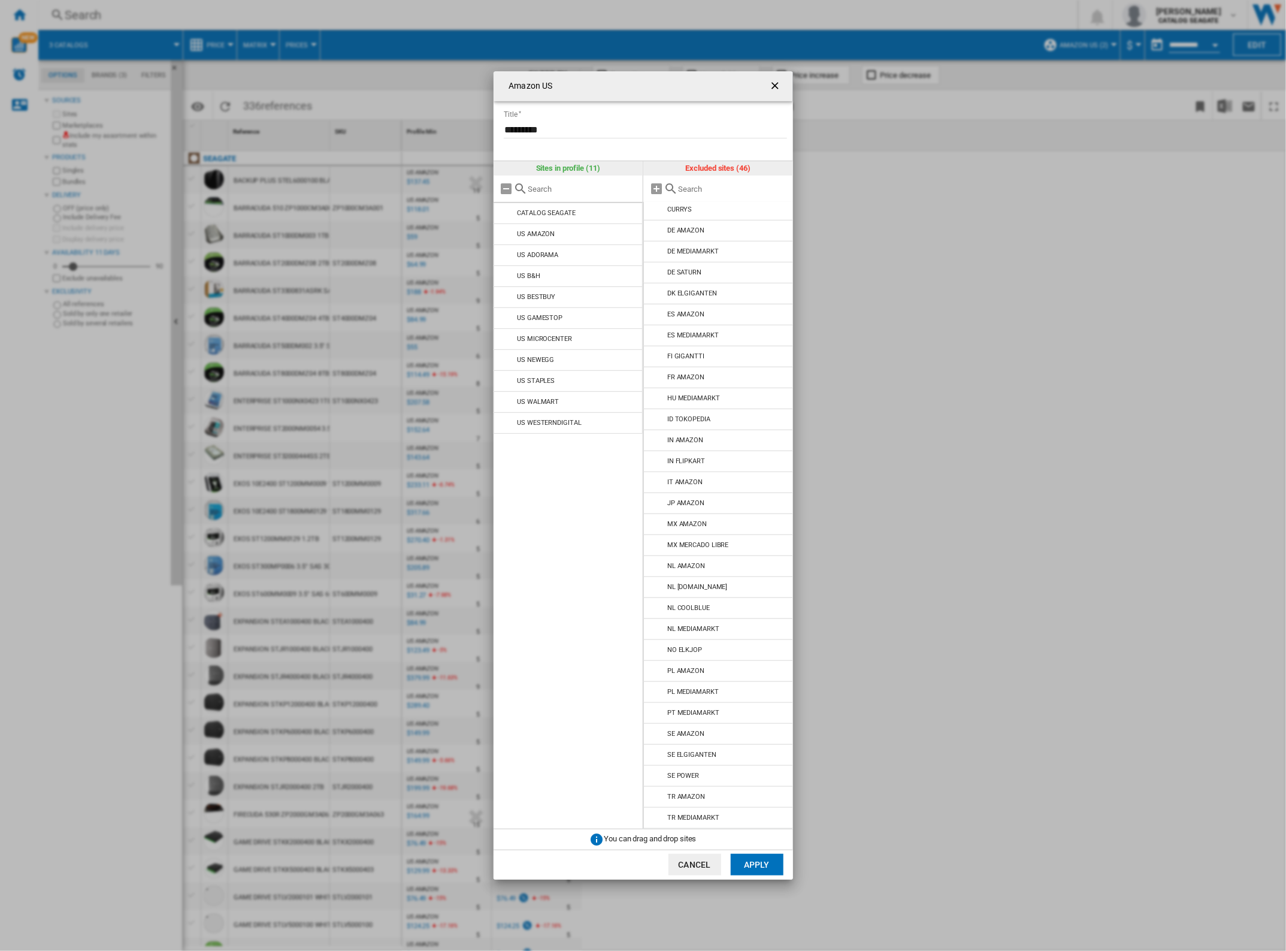
scroll to position [352, 0]
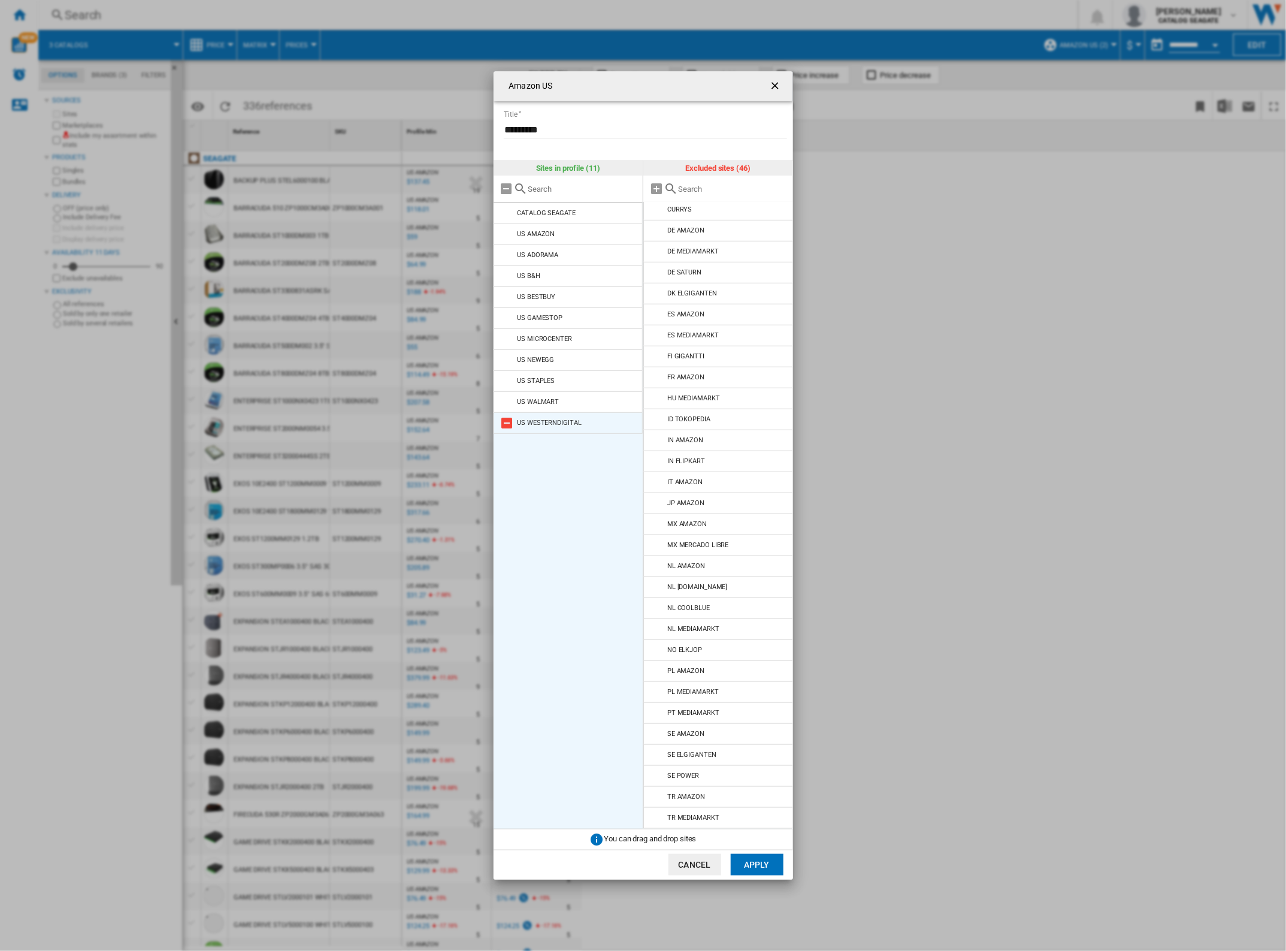
click at [500, 427] on md-icon "Amazon US ..." at bounding box center [507, 423] width 14 height 14
click at [561, 134] on input "*********" at bounding box center [645, 129] width 283 height 18
type input "**********"
click at [761, 854] on button "Apply" at bounding box center [757, 865] width 53 height 22
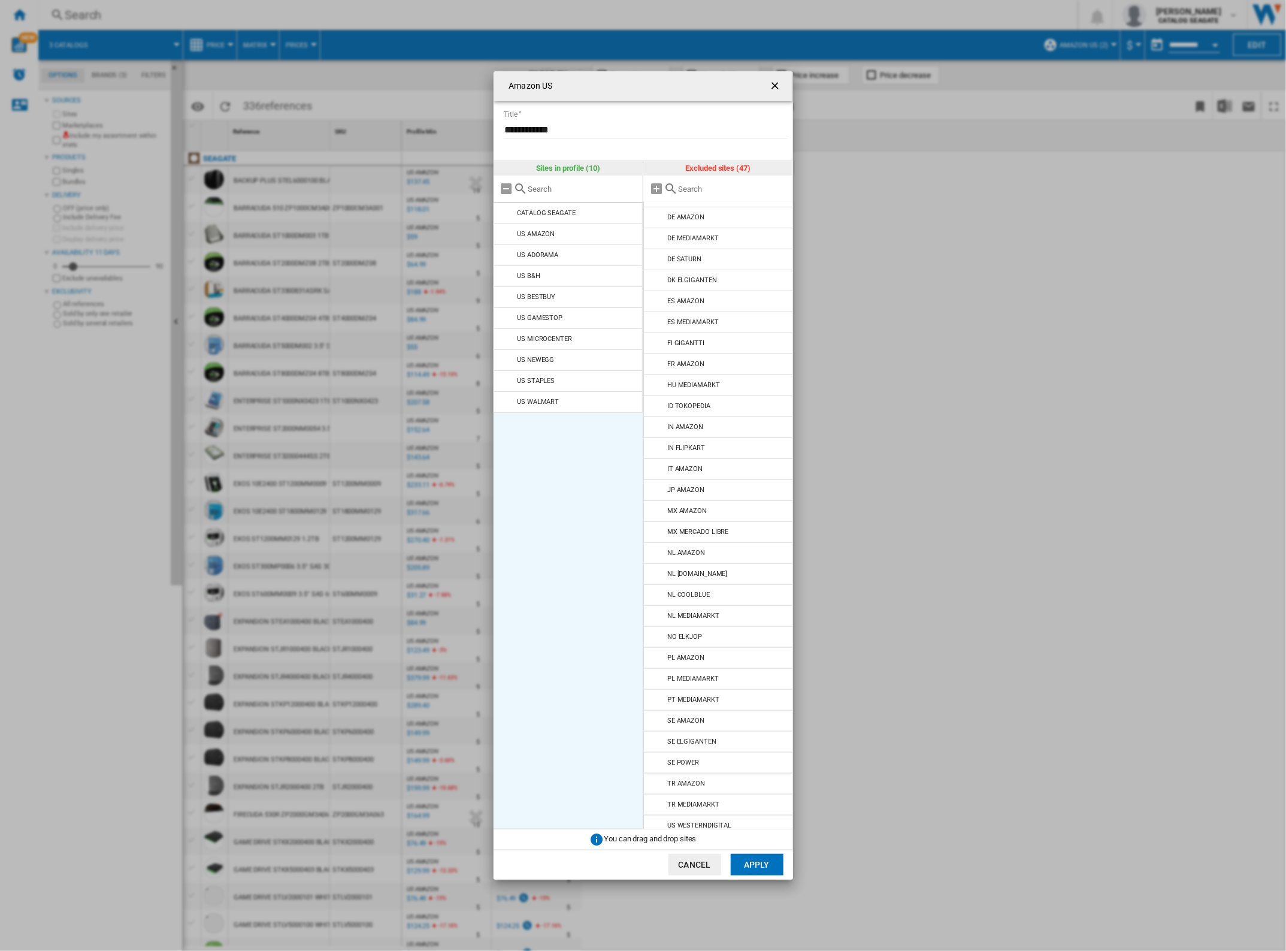
click at [744, 860] on button "Apply" at bounding box center [757, 865] width 53 height 22
click at [555, 122] on input "**********" at bounding box center [645, 129] width 283 height 18
click at [593, 117] on form "**********" at bounding box center [648, 122] width 291 height 42
click at [593, 125] on input "**********" at bounding box center [645, 129] width 283 height 18
type input "*"
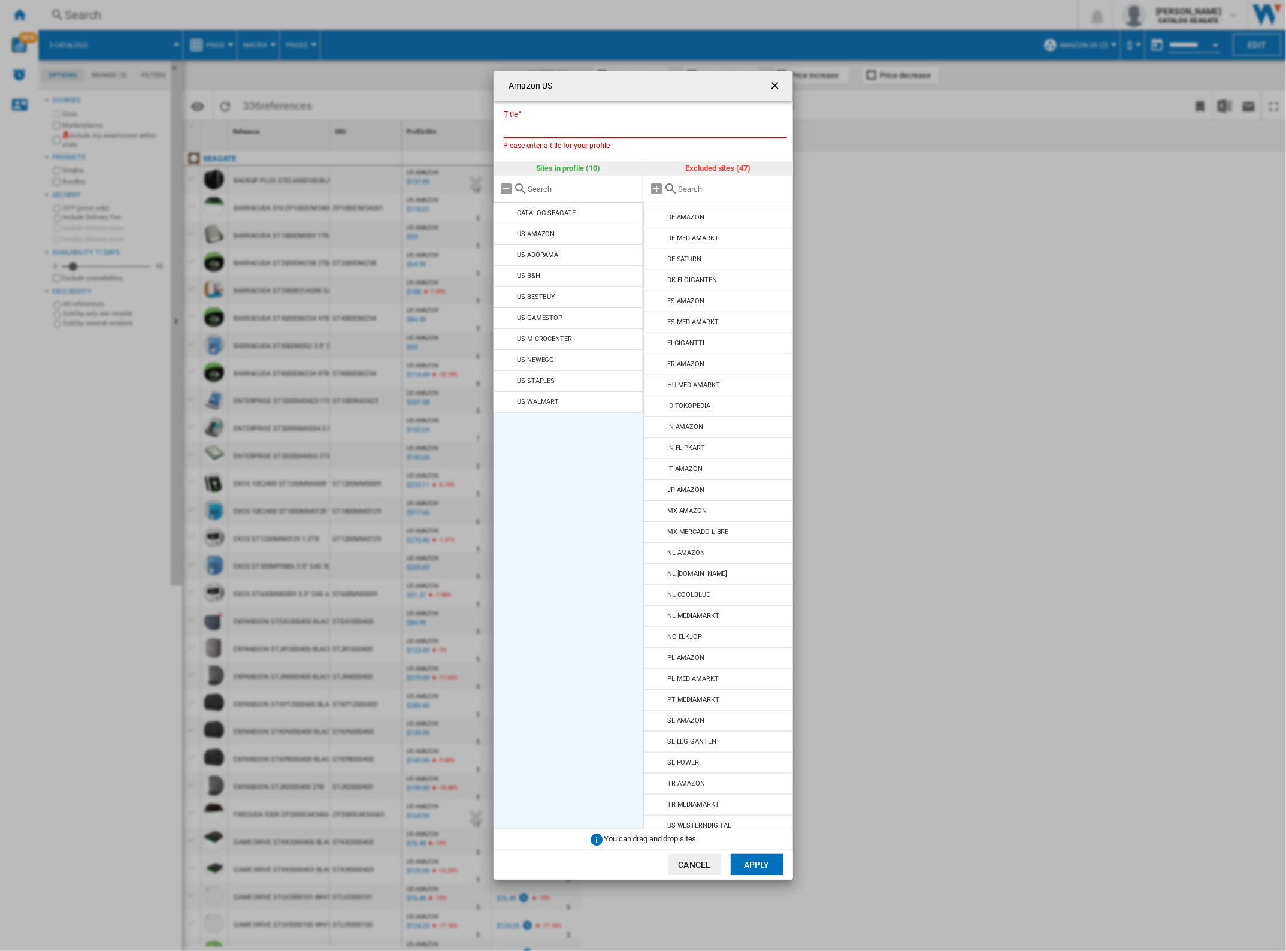
click at [772, 87] on ng-md-icon "getI18NText('BUTTONS.CLOSE_DIALOG')" at bounding box center [776, 87] width 14 height 14
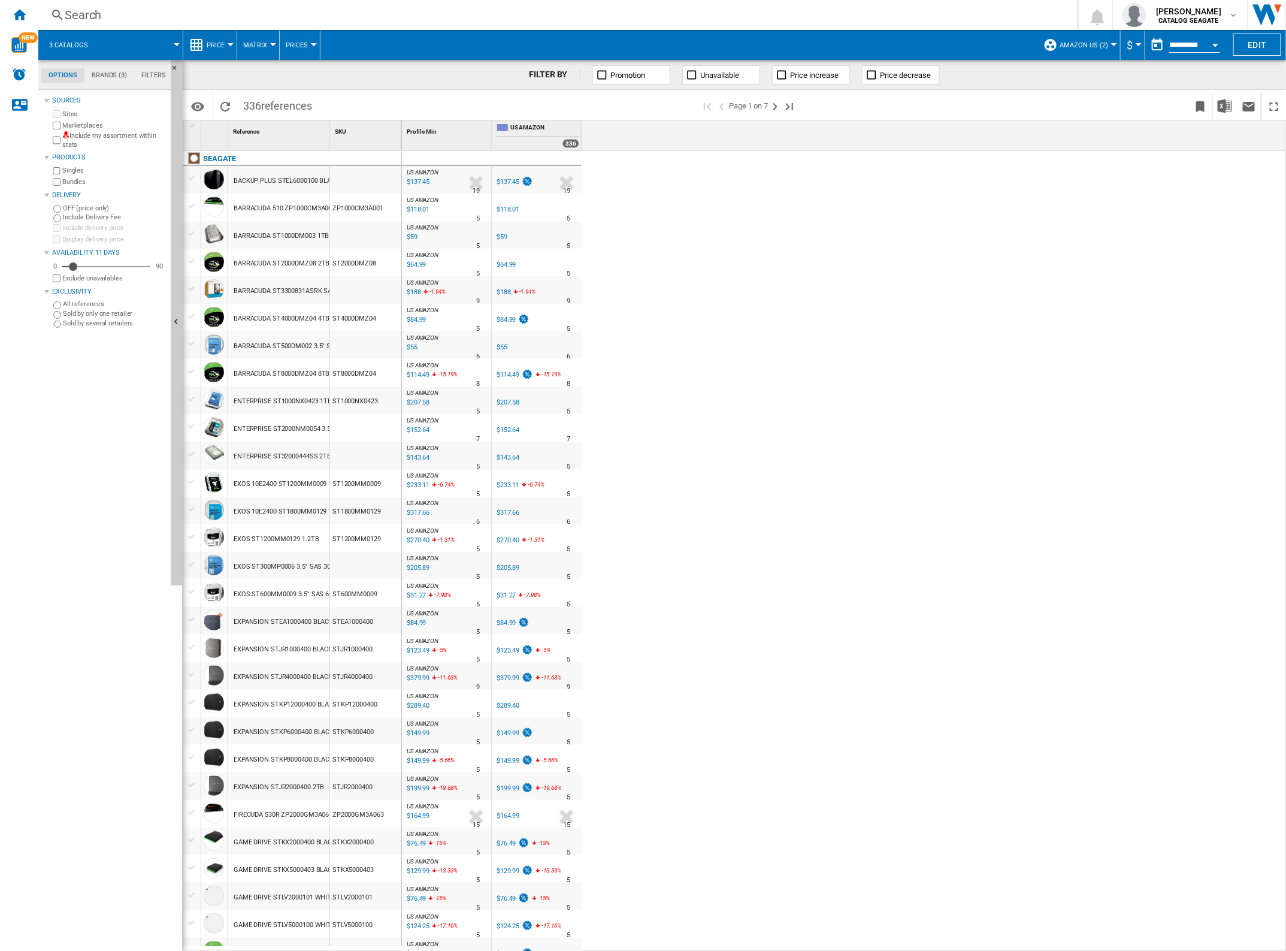
click at [1079, 37] on button "Amazon US (2)" at bounding box center [1087, 45] width 55 height 30
click at [1074, 109] on md-radio-button "US Retailers (9)" at bounding box center [1098, 111] width 94 height 11
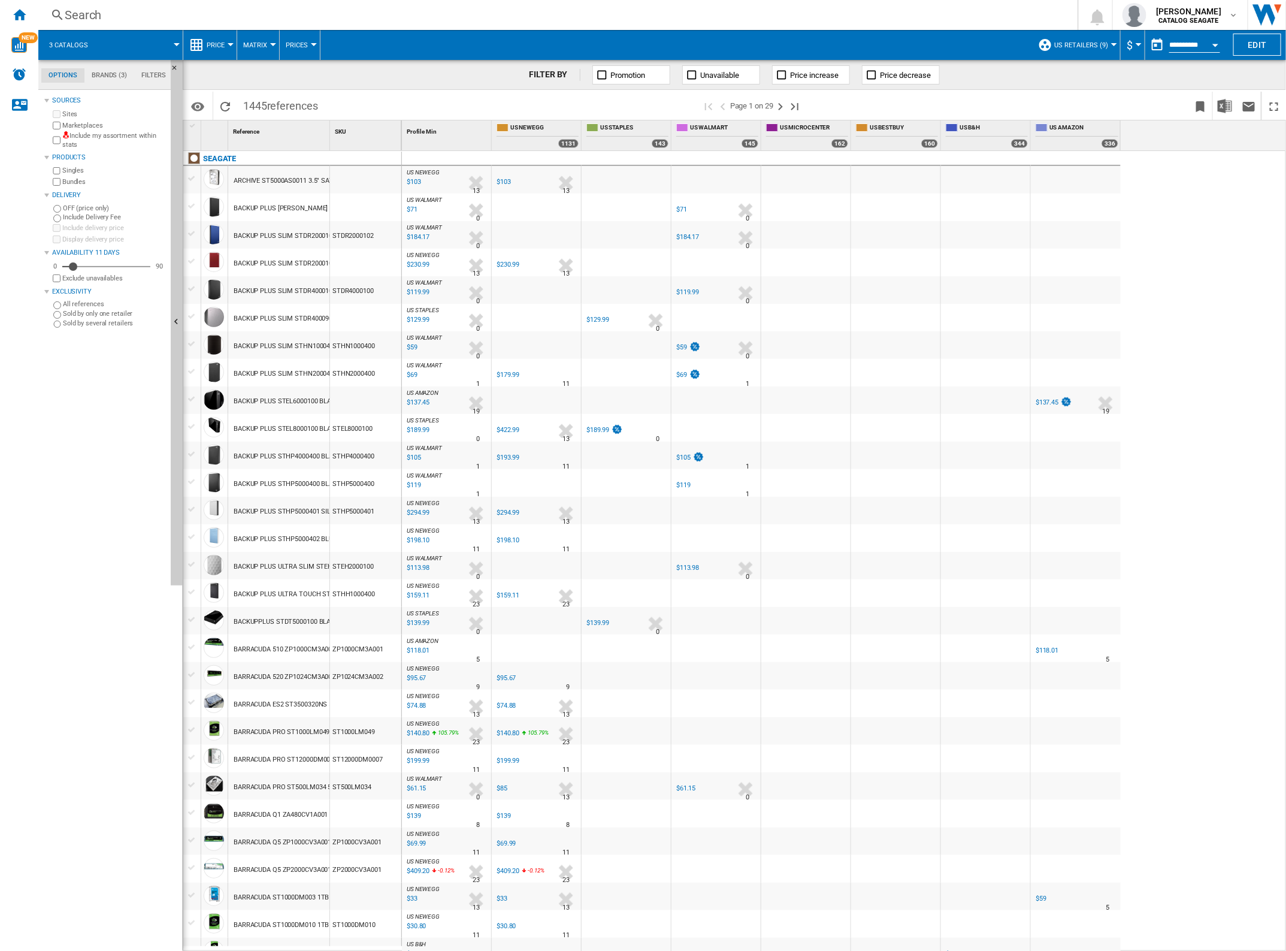
click at [1070, 47] on span "US Retailers (9)" at bounding box center [1081, 45] width 54 height 8
click at [1065, 132] on md-radio-button "Amazon US (2)" at bounding box center [1094, 128] width 97 height 11
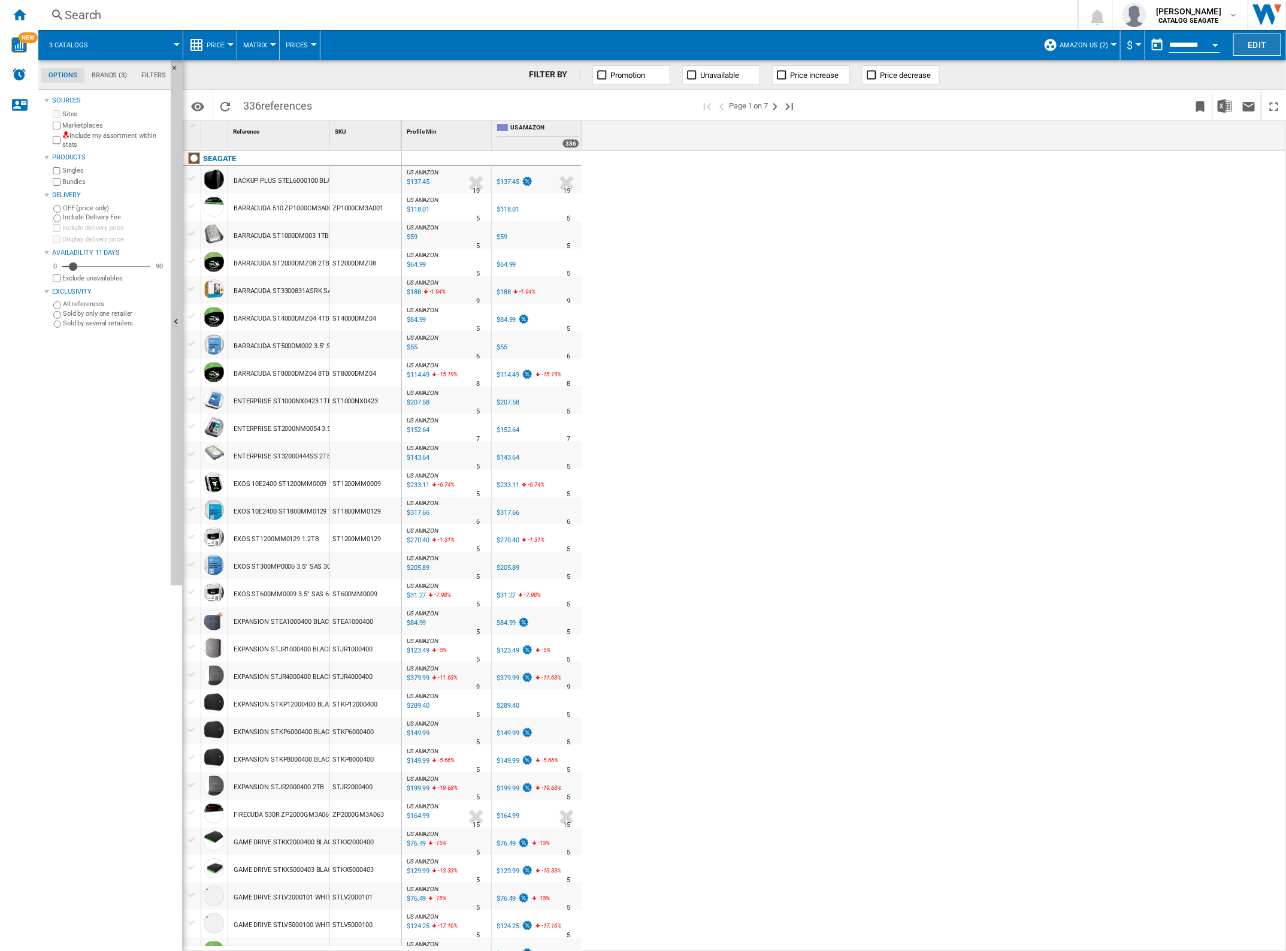
click at [1244, 49] on button "Edit" at bounding box center [1257, 45] width 48 height 22
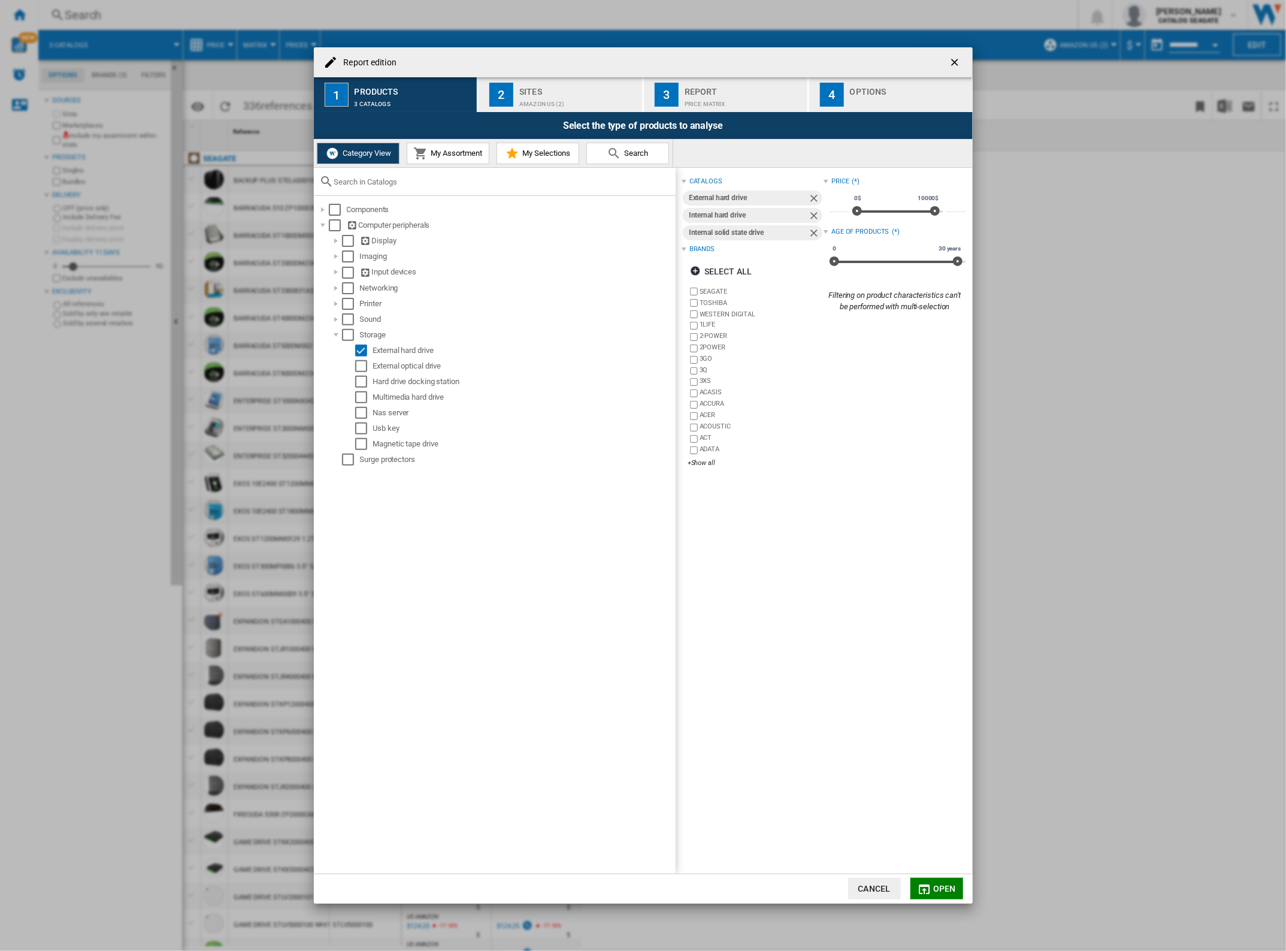
click at [939, 890] on span "Open" at bounding box center [944, 889] width 23 height 10
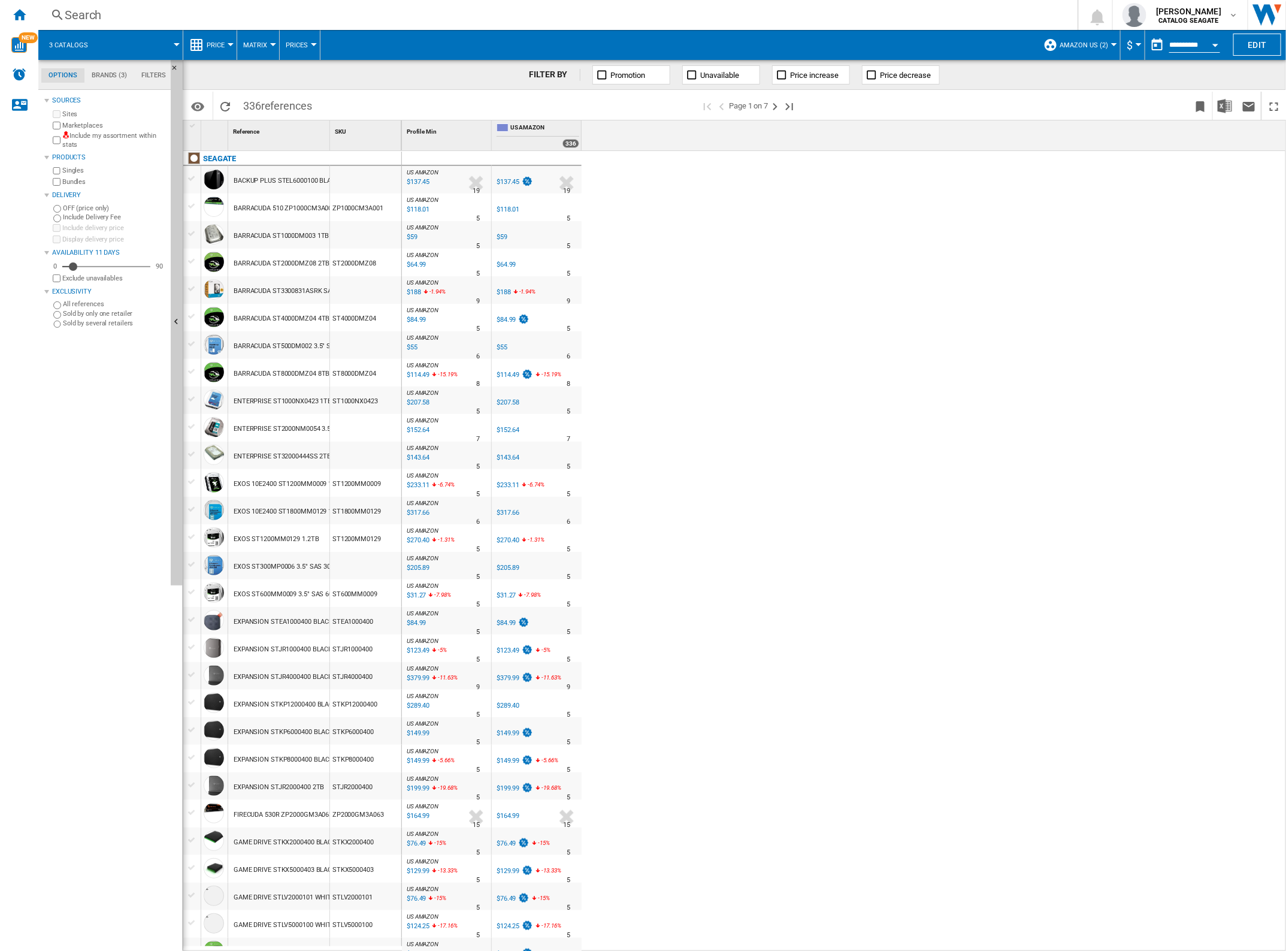
click at [1094, 47] on span "Amazon US (2)" at bounding box center [1084, 45] width 49 height 8
drag, startPoint x: 687, startPoint y: 306, endPoint x: 551, endPoint y: 247, distance: 147.8
click at [685, 306] on md-backdrop at bounding box center [643, 475] width 1286 height 951
drag, startPoint x: 332, startPoint y: 136, endPoint x: 508, endPoint y: 142, distance: 175.6
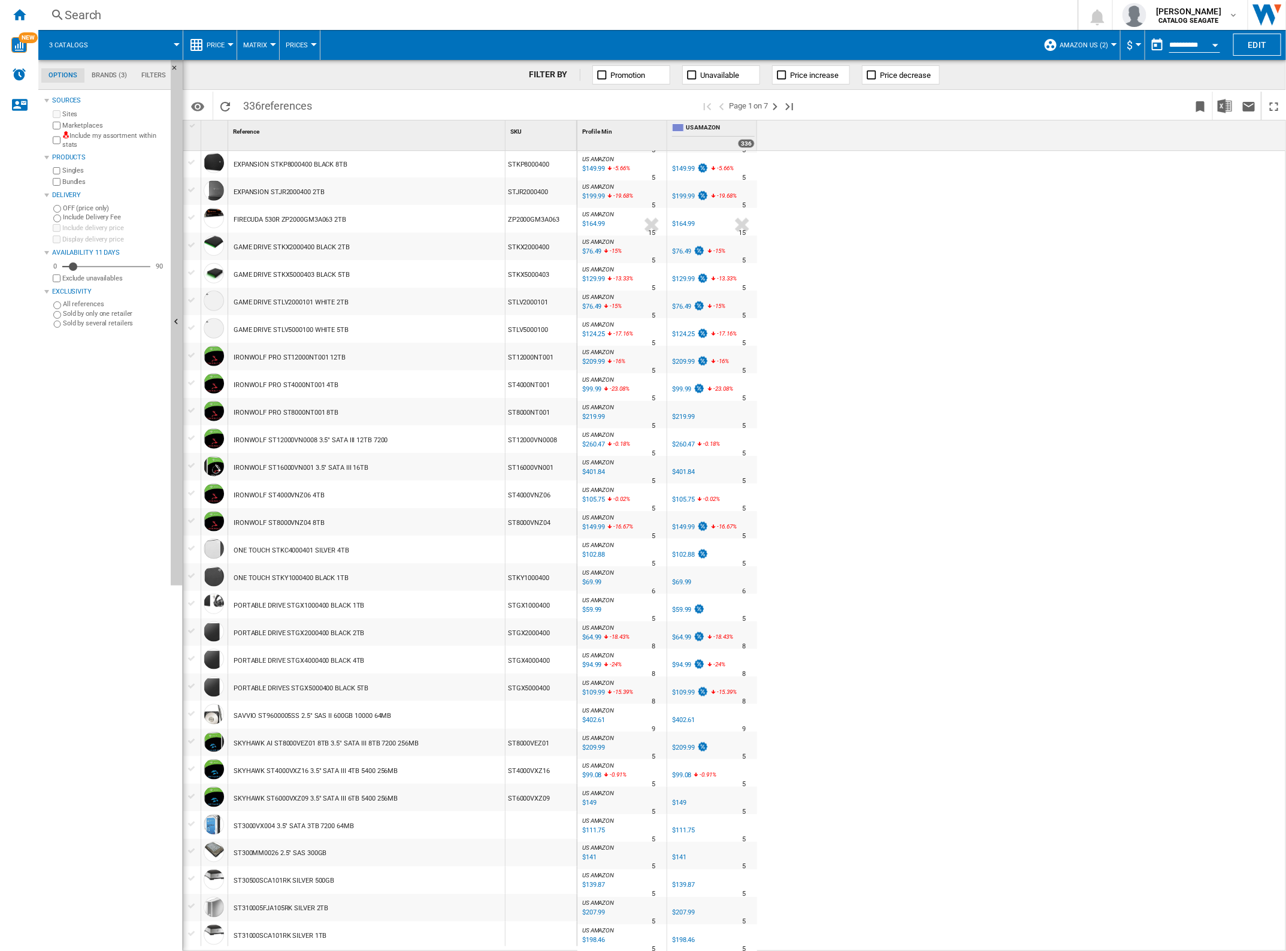
scroll to position [146, 0]
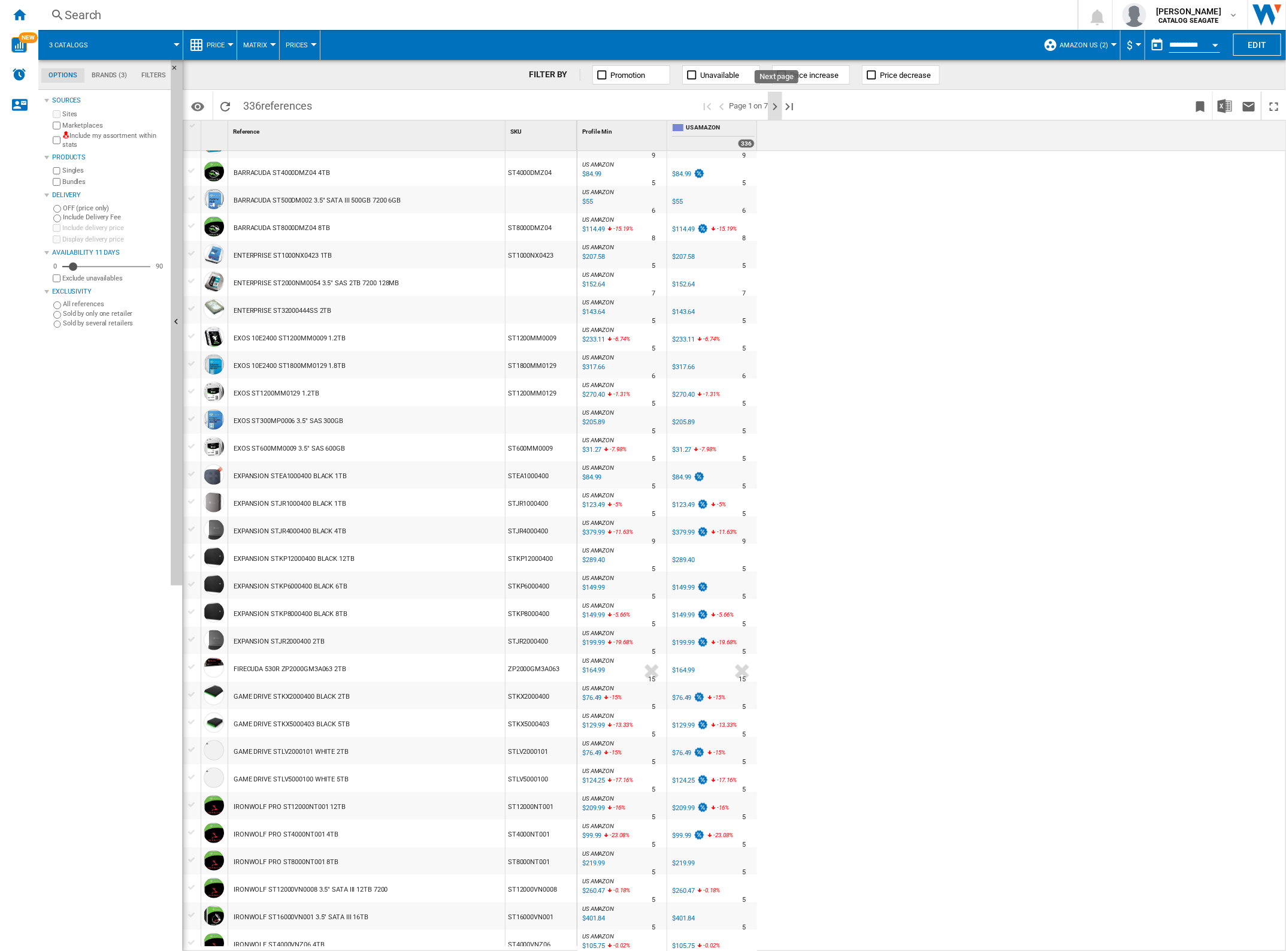
click at [778, 110] on ng-md-icon "Next page" at bounding box center [775, 106] width 14 height 14
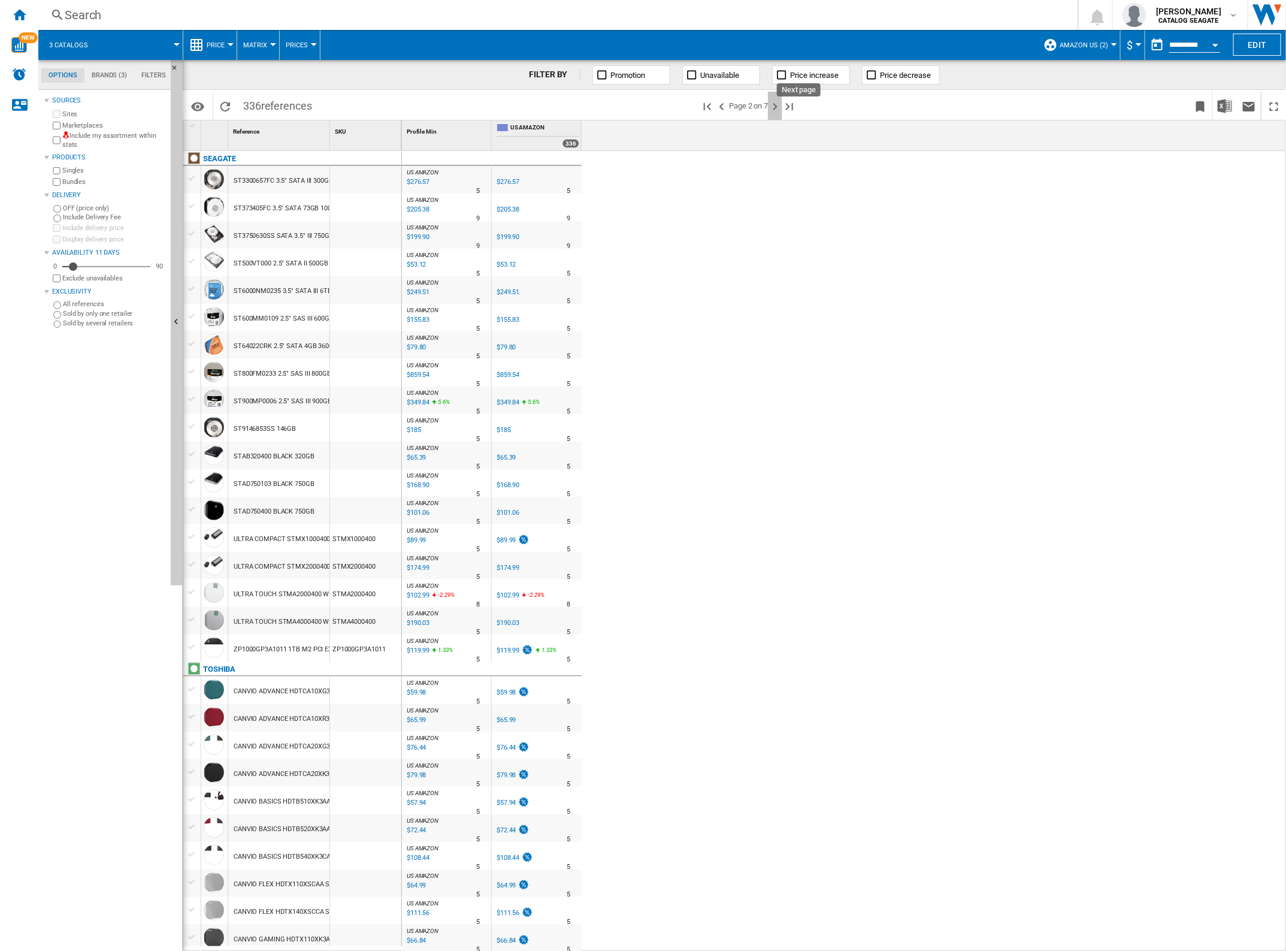
click at [773, 107] on ng-md-icon "Next page" at bounding box center [775, 106] width 14 height 14
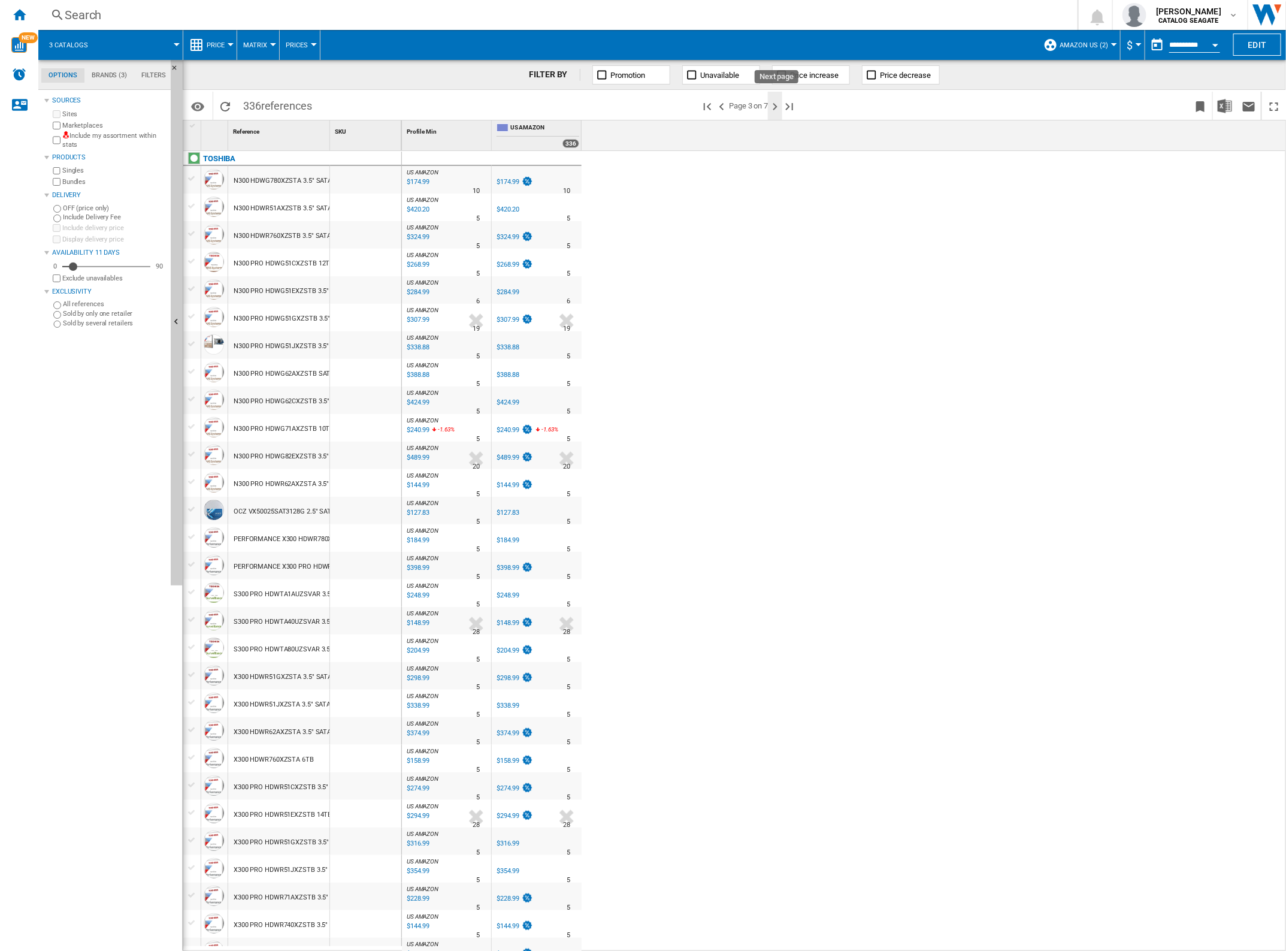
click at [776, 108] on ng-md-icon "Next page" at bounding box center [775, 106] width 14 height 14
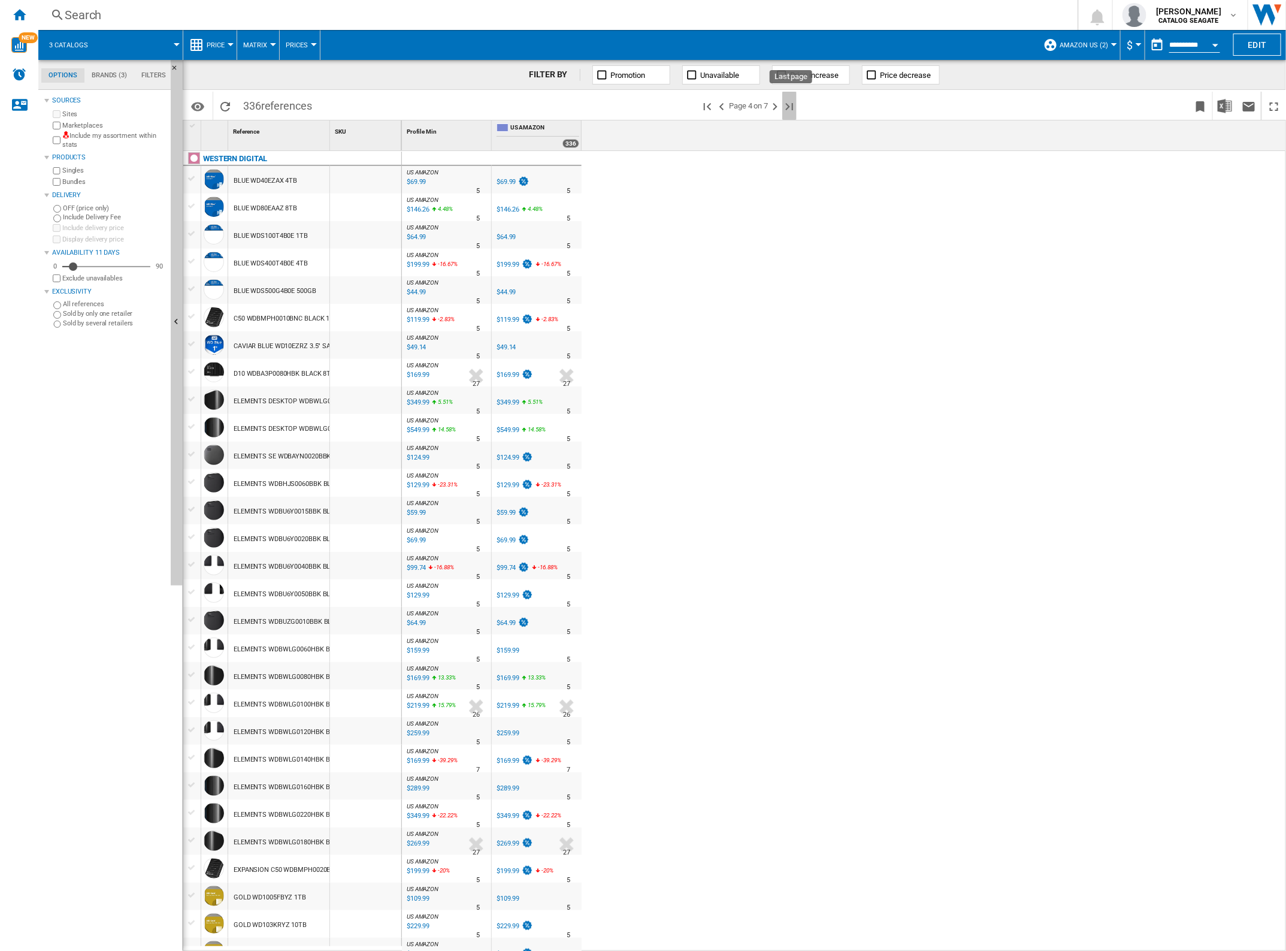
click at [792, 105] on ng-md-icon "Last page" at bounding box center [789, 106] width 14 height 14
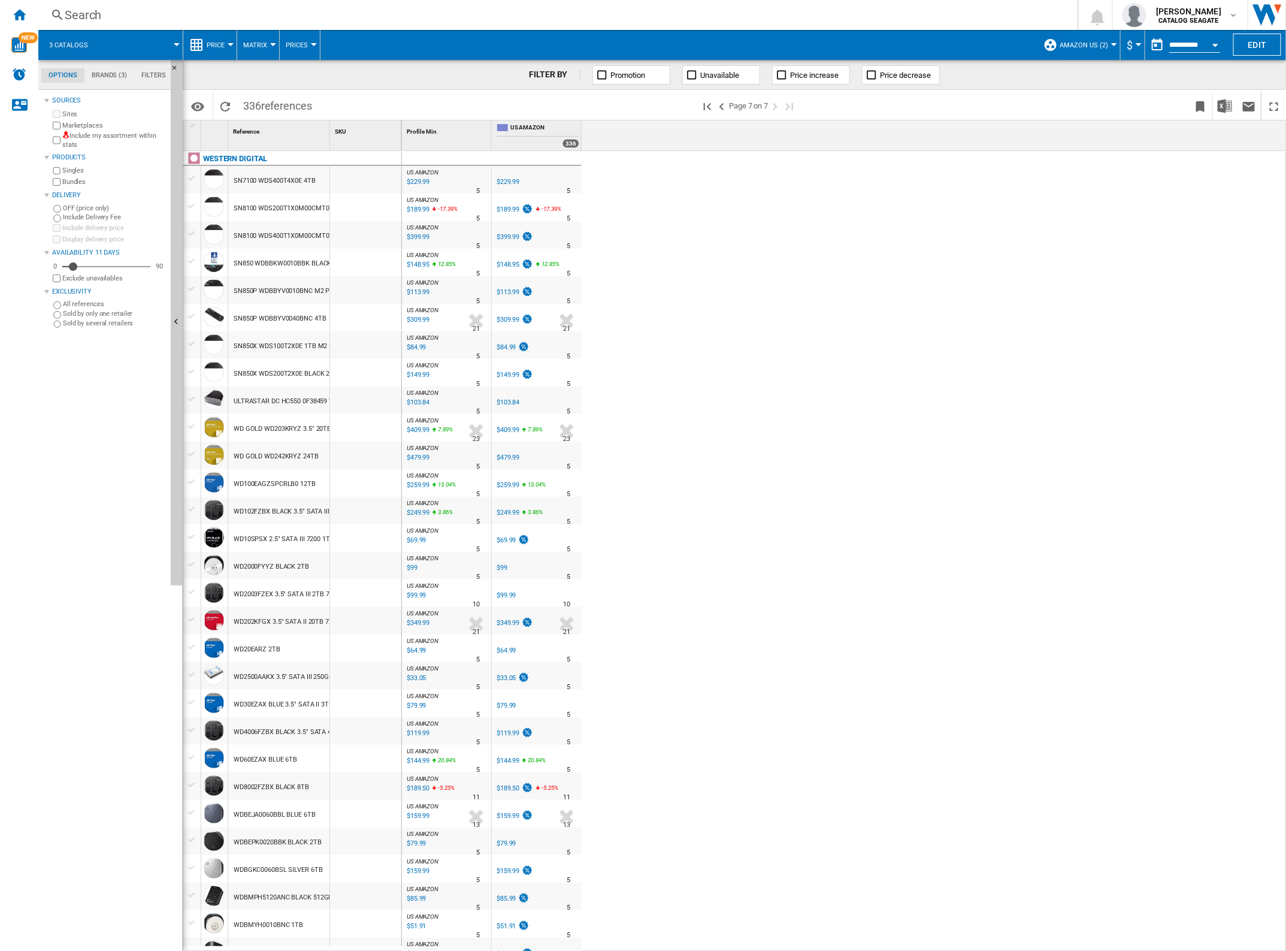
click at [217, 46] on span "Price" at bounding box center [216, 45] width 18 height 8
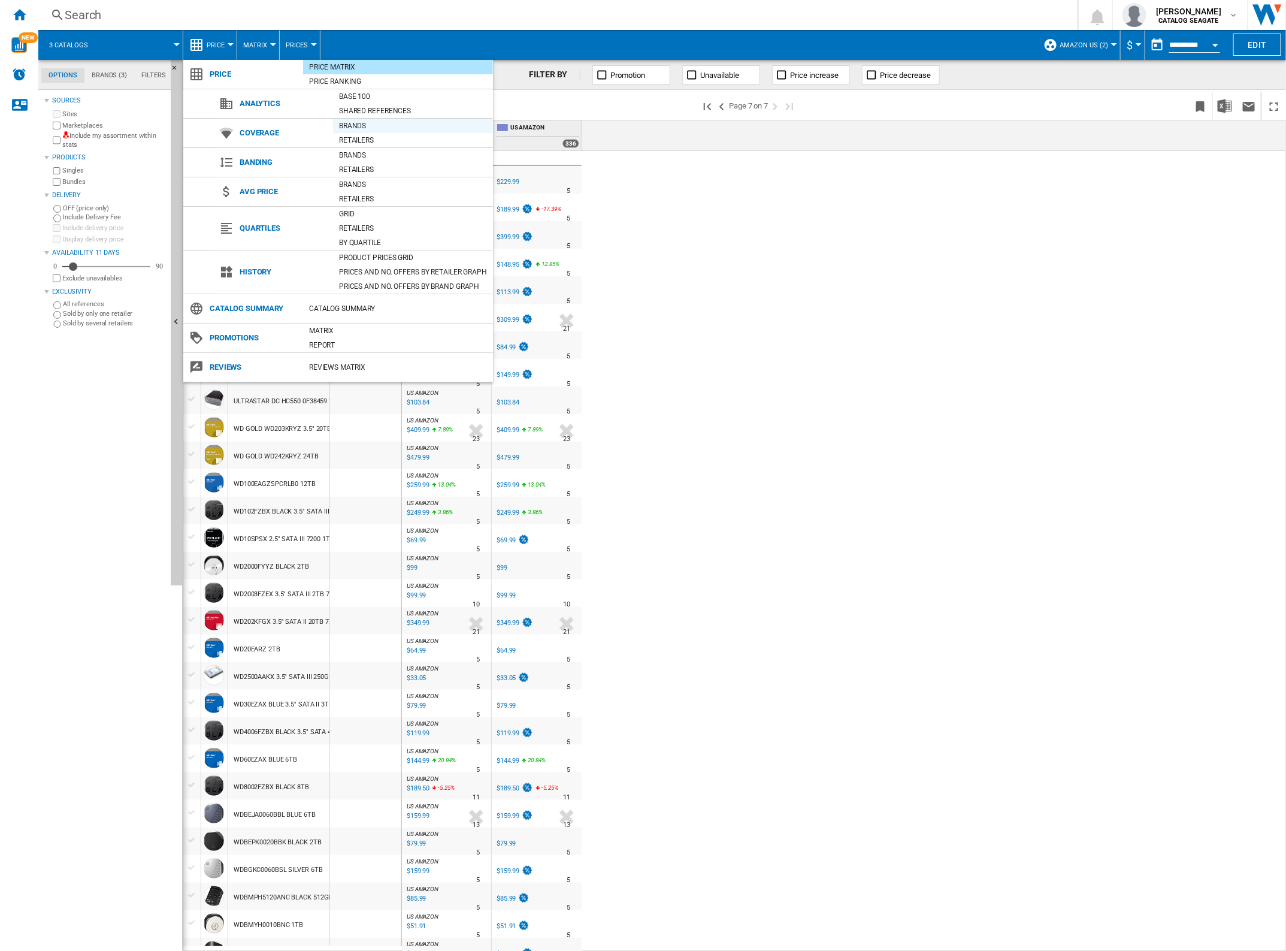
click at [347, 124] on div "Brands" at bounding box center [413, 126] width 160 height 12
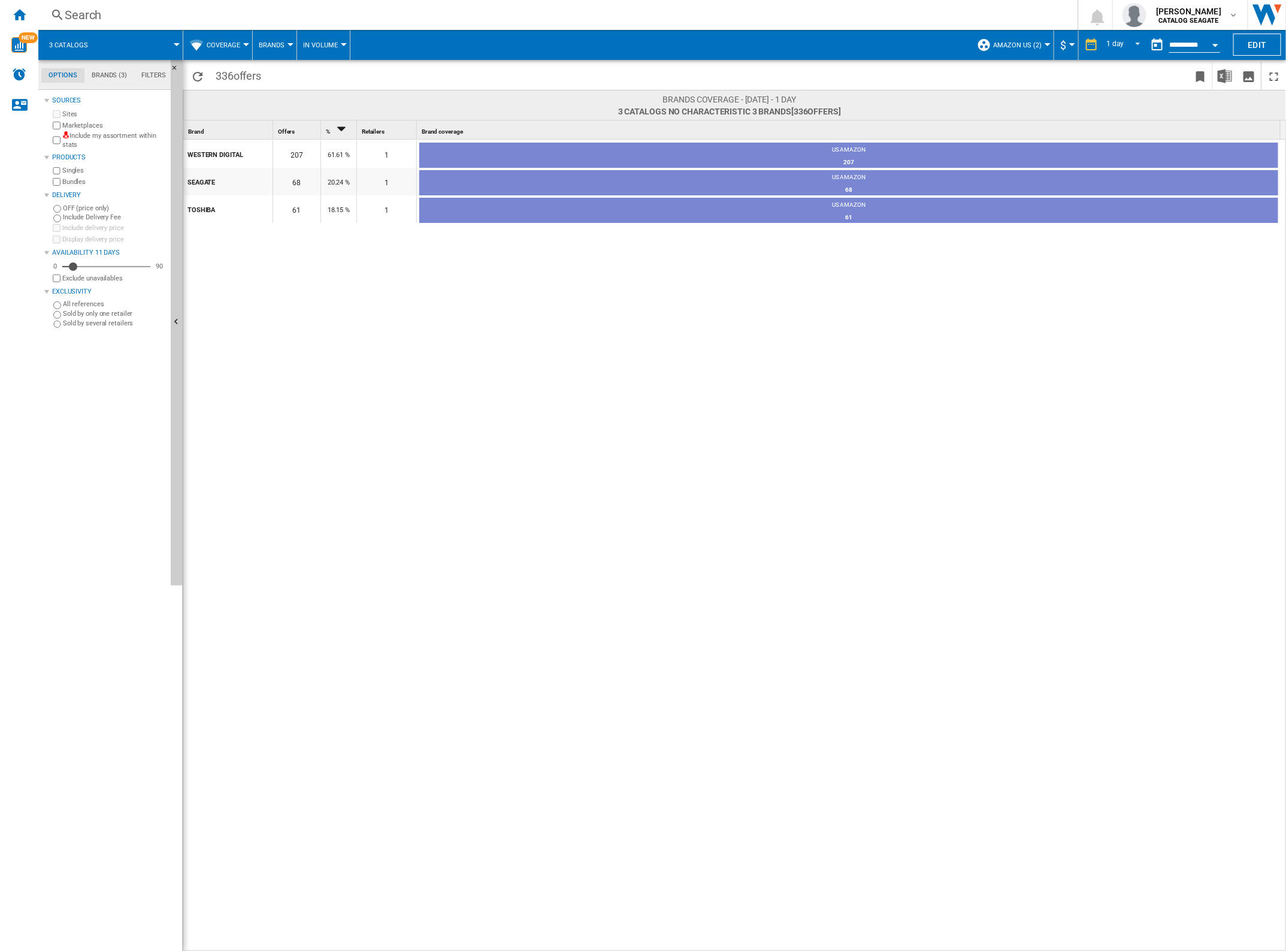
click at [226, 49] on button "Coverage" at bounding box center [227, 45] width 40 height 30
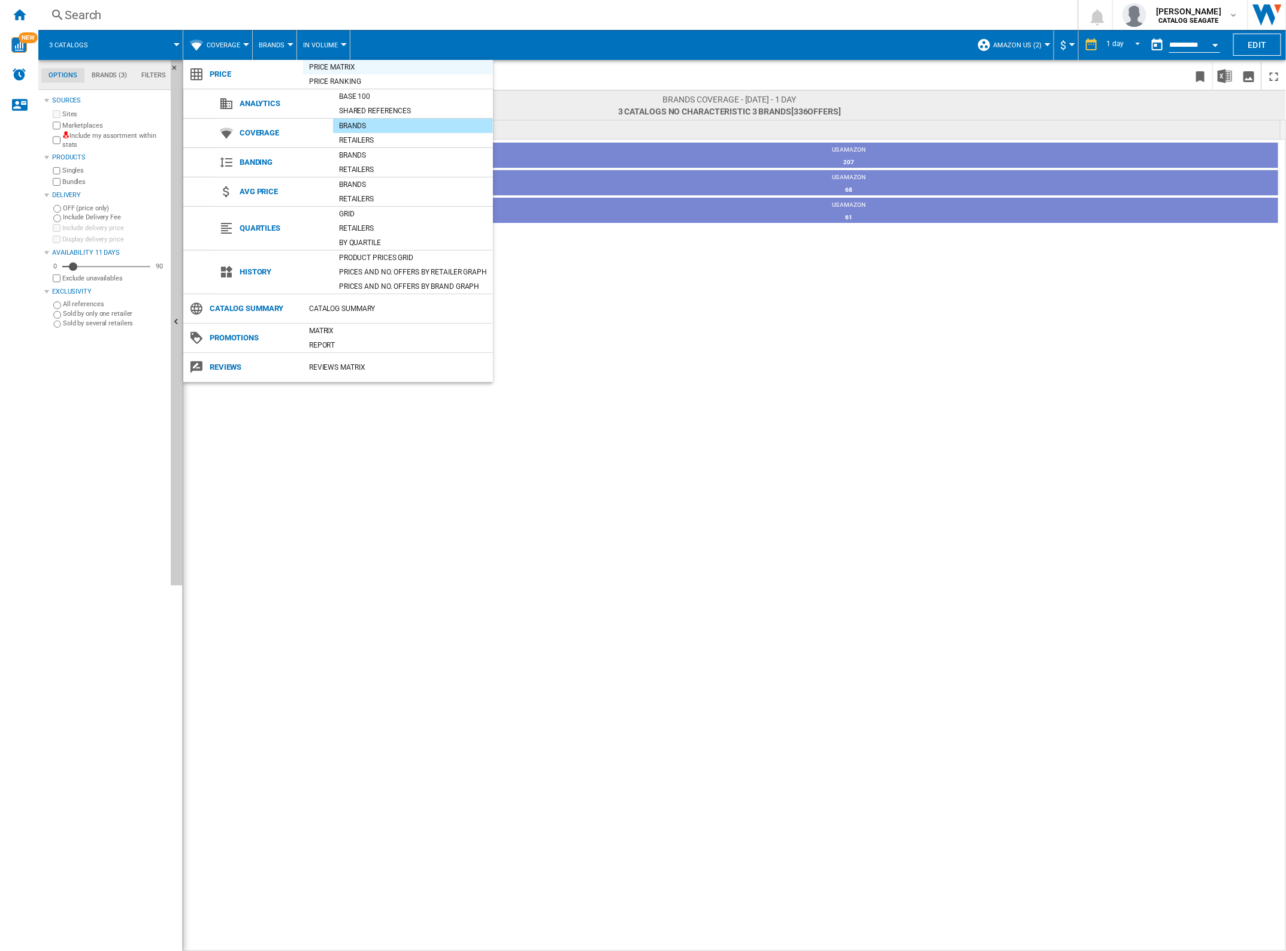
click at [363, 66] on div "Price Matrix" at bounding box center [398, 67] width 190 height 12
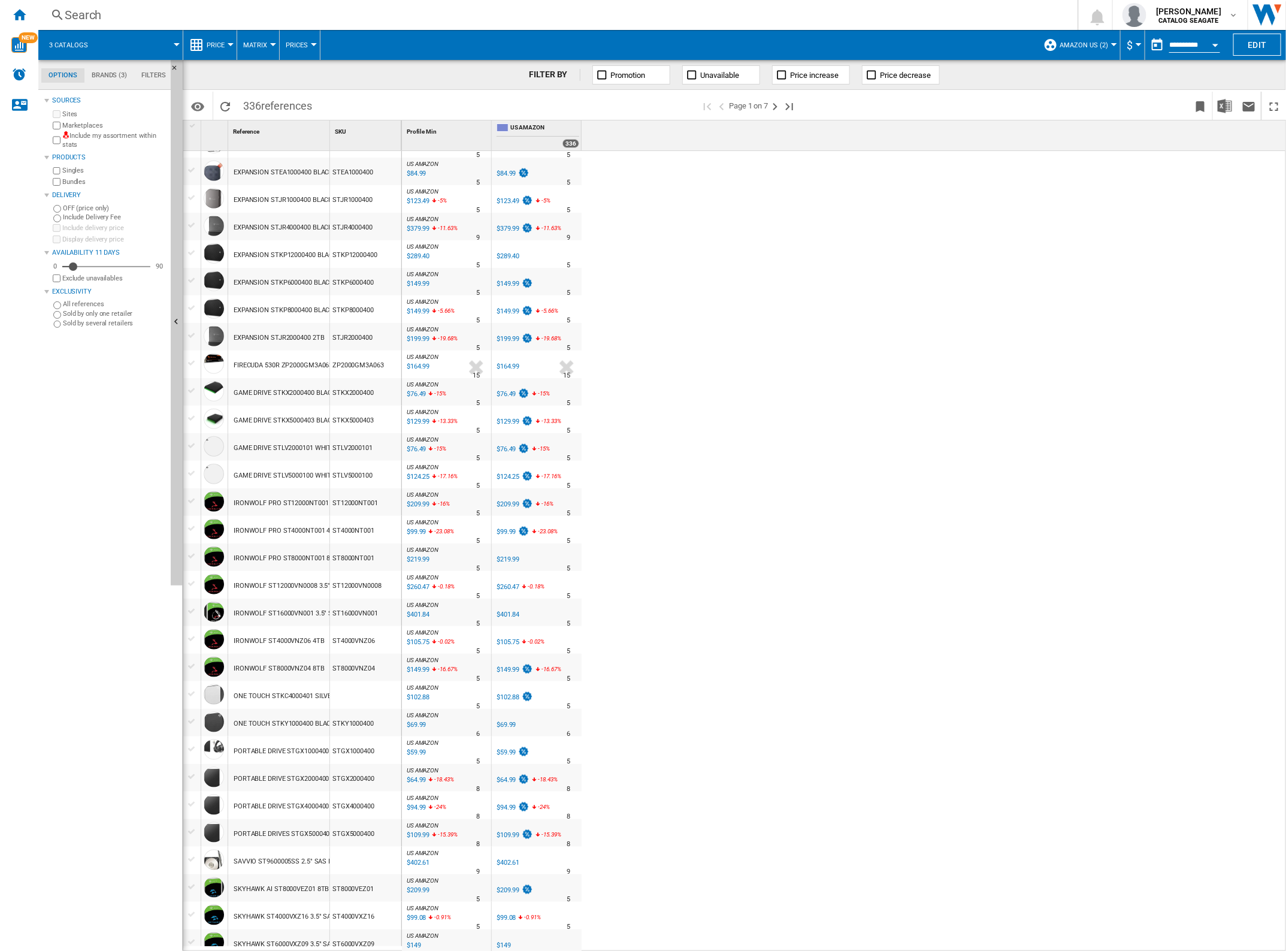
scroll to position [524, 0]
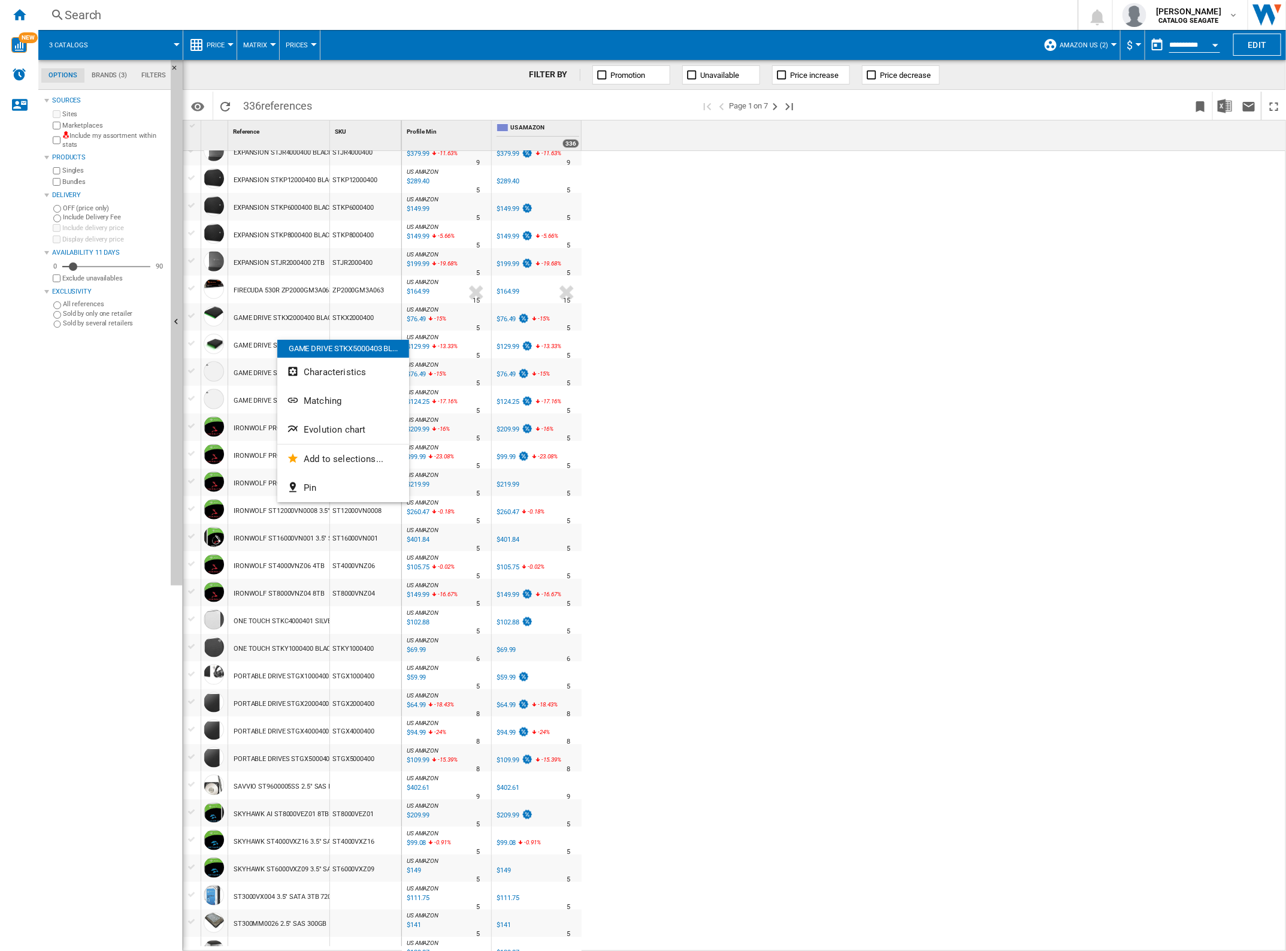
click at [192, 343] on div at bounding box center [643, 475] width 1286 height 951
click at [192, 343] on div at bounding box center [192, 343] width 13 height 11
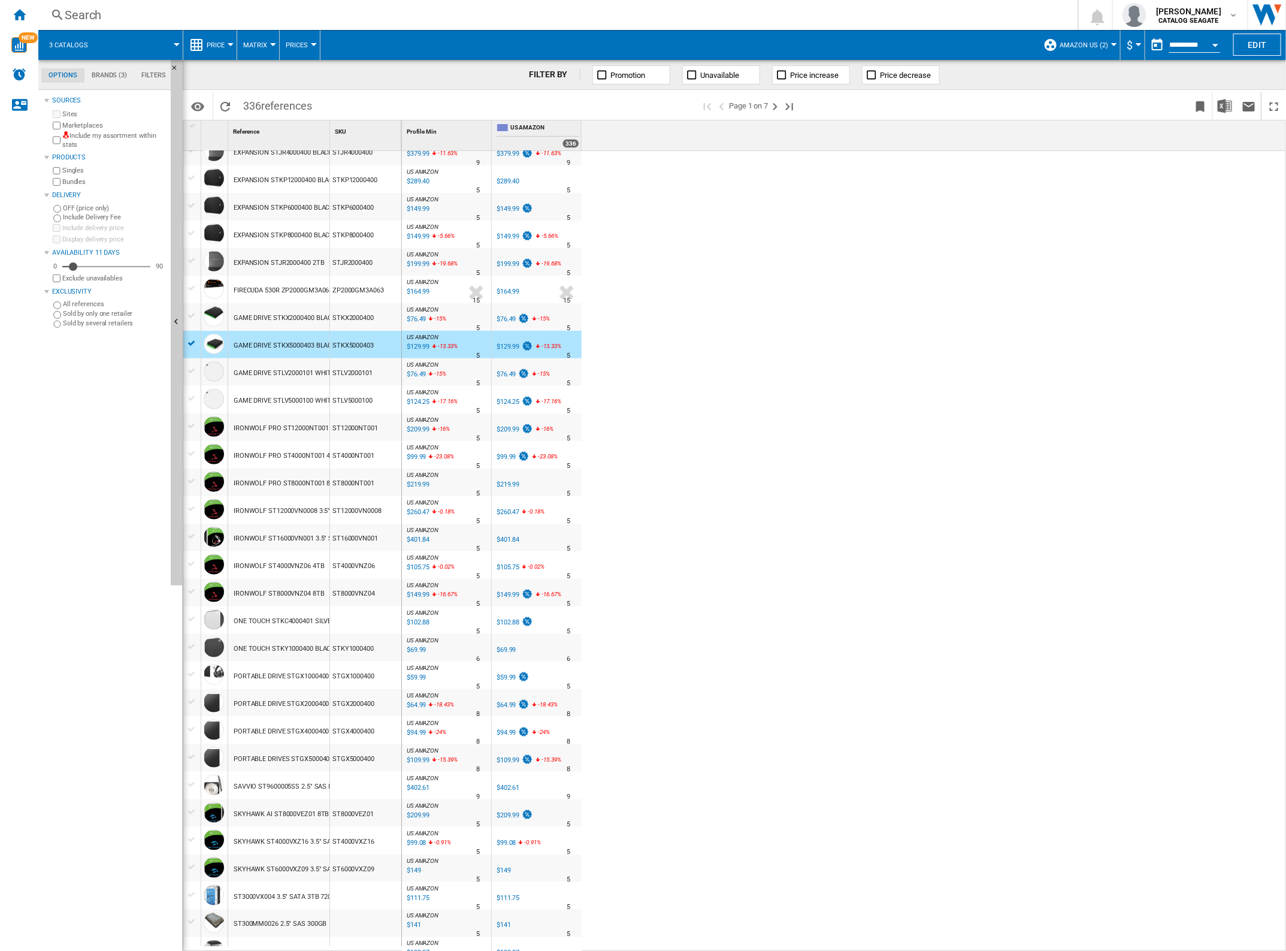
click at [189, 319] on div at bounding box center [192, 315] width 13 height 11
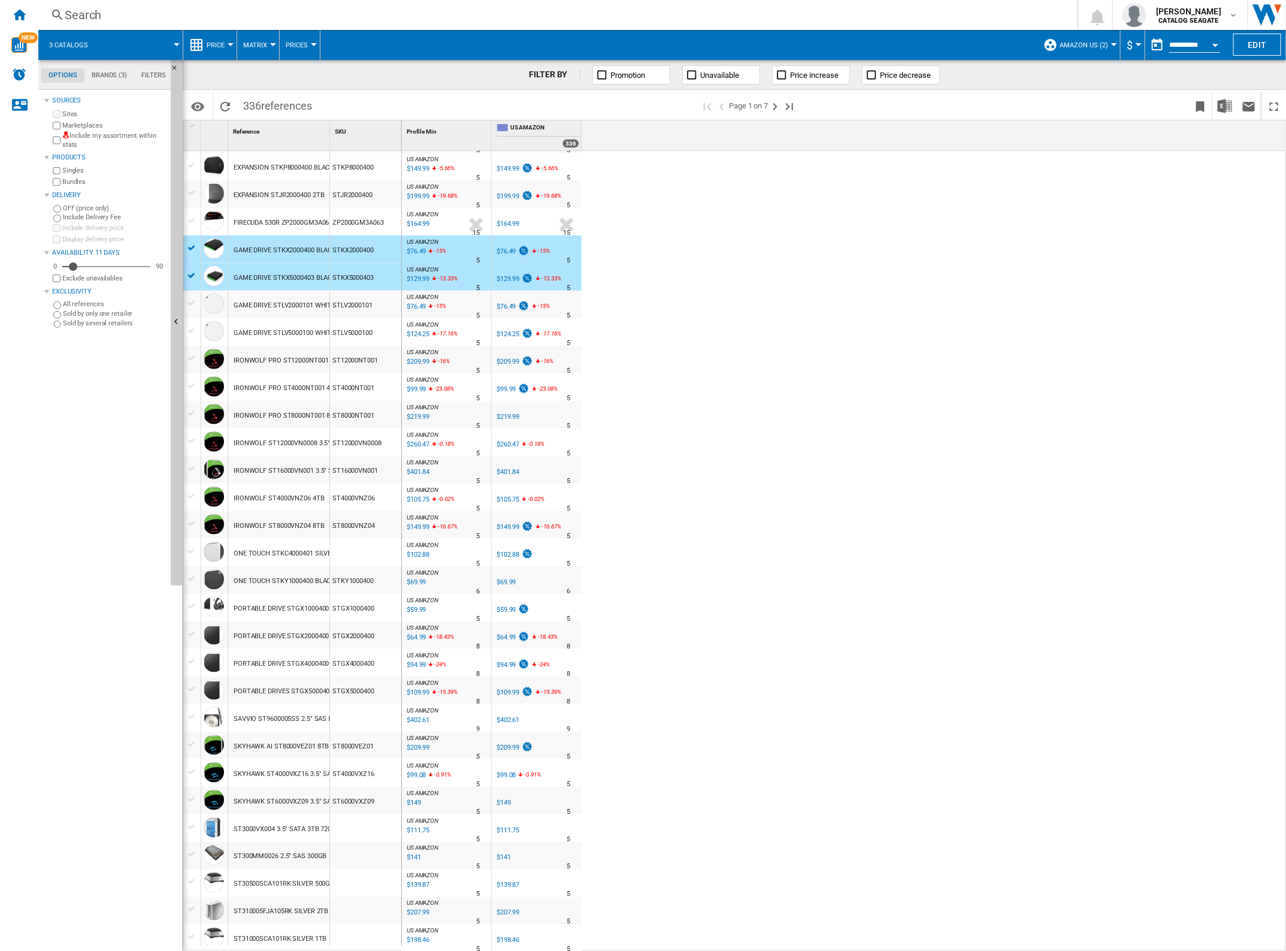
scroll to position [595, 0]
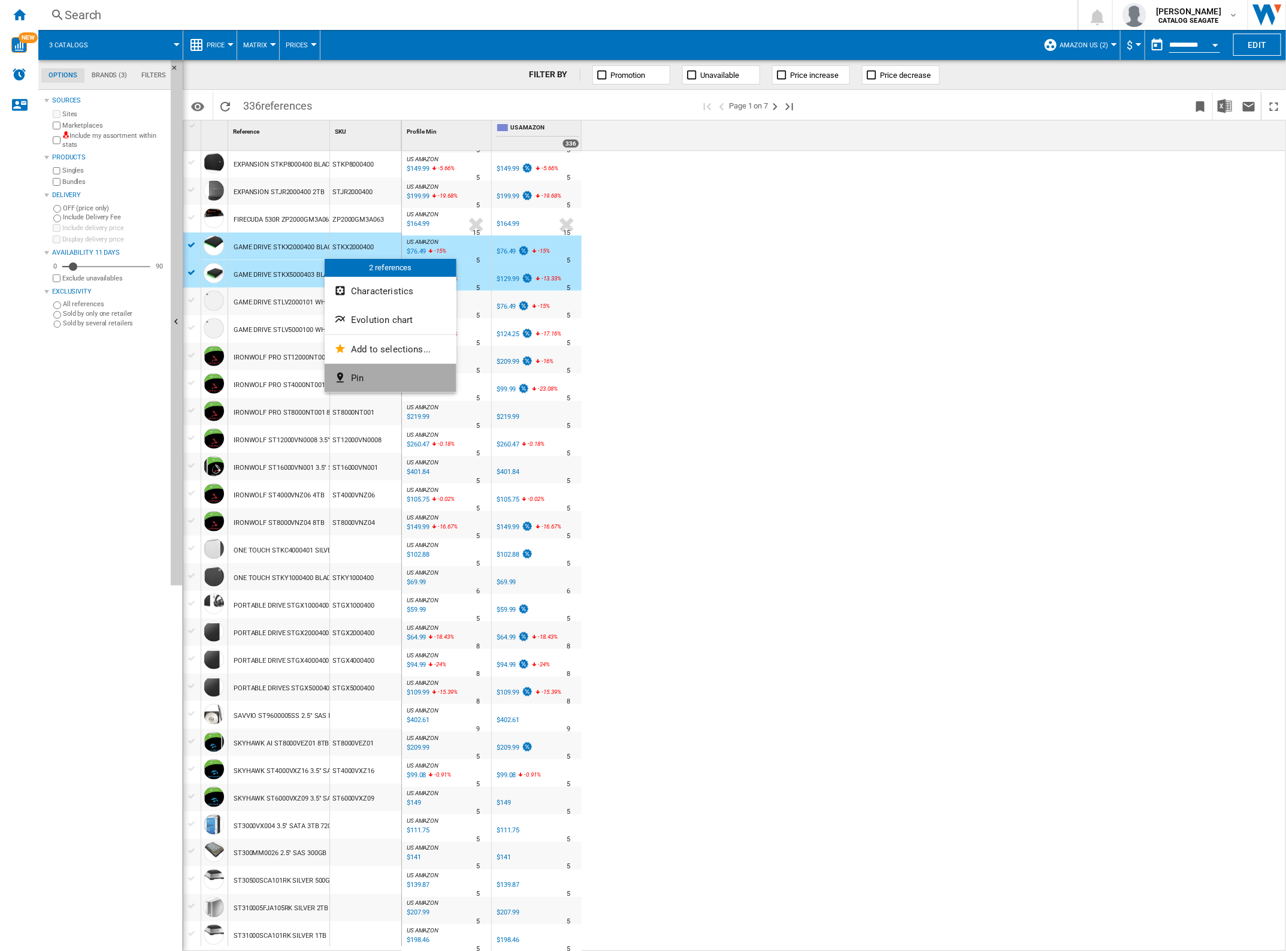
click at [395, 374] on button "Pin" at bounding box center [391, 378] width 132 height 29
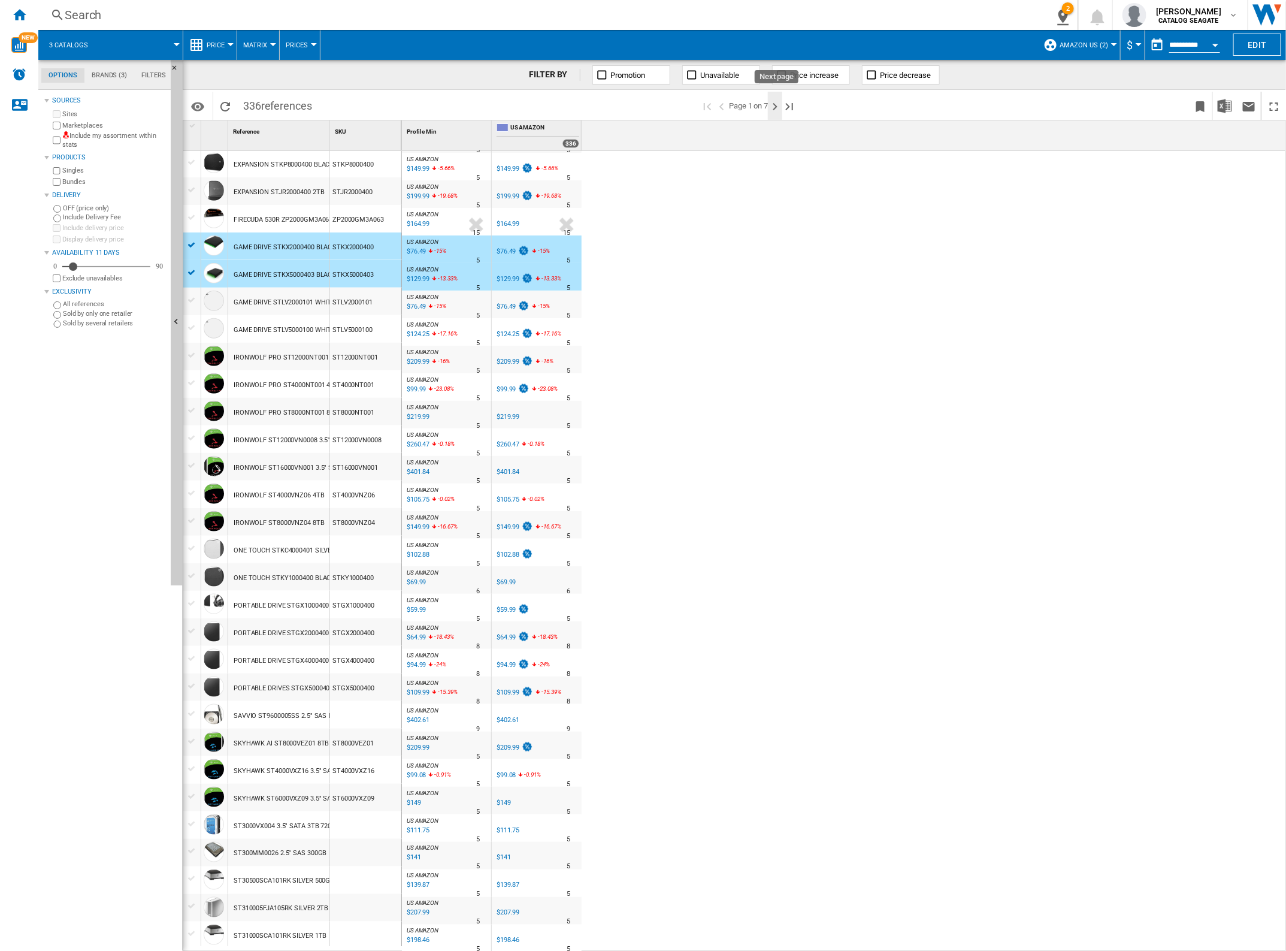
click at [779, 108] on ng-md-icon "Next page" at bounding box center [775, 106] width 14 height 14
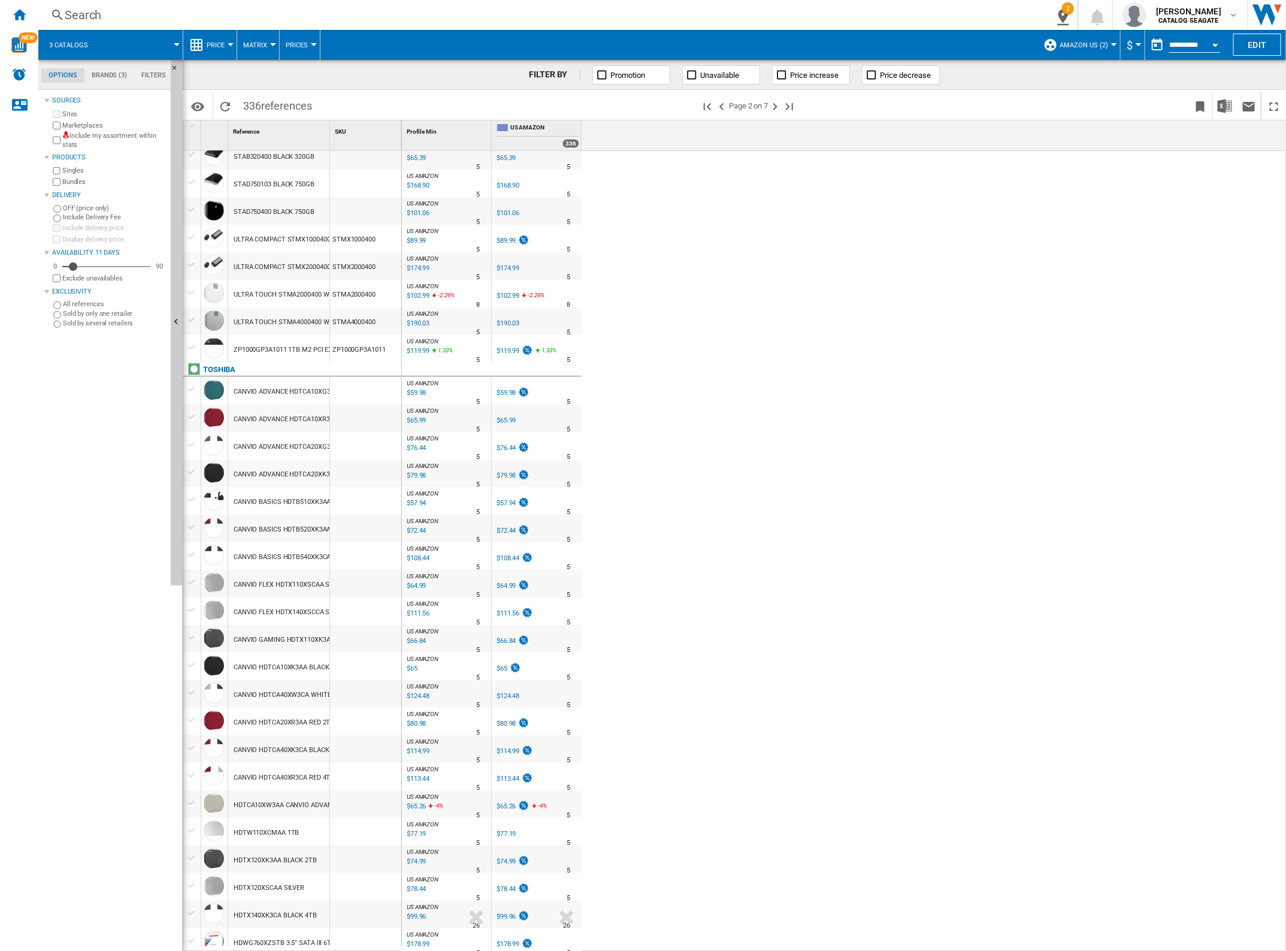
scroll to position [374, 0]
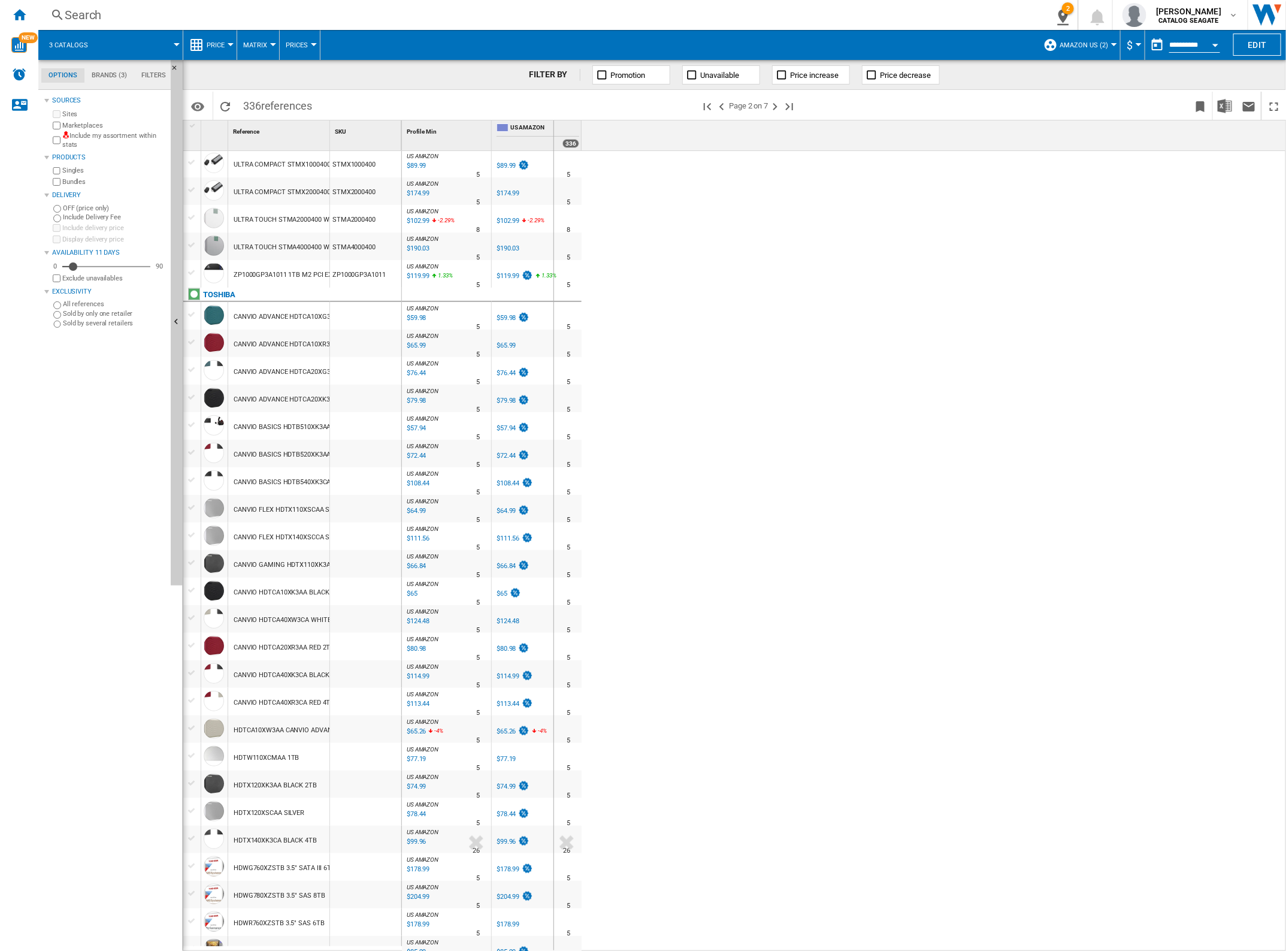
drag, startPoint x: 329, startPoint y: 135, endPoint x: 553, endPoint y: 192, distance: 230.6
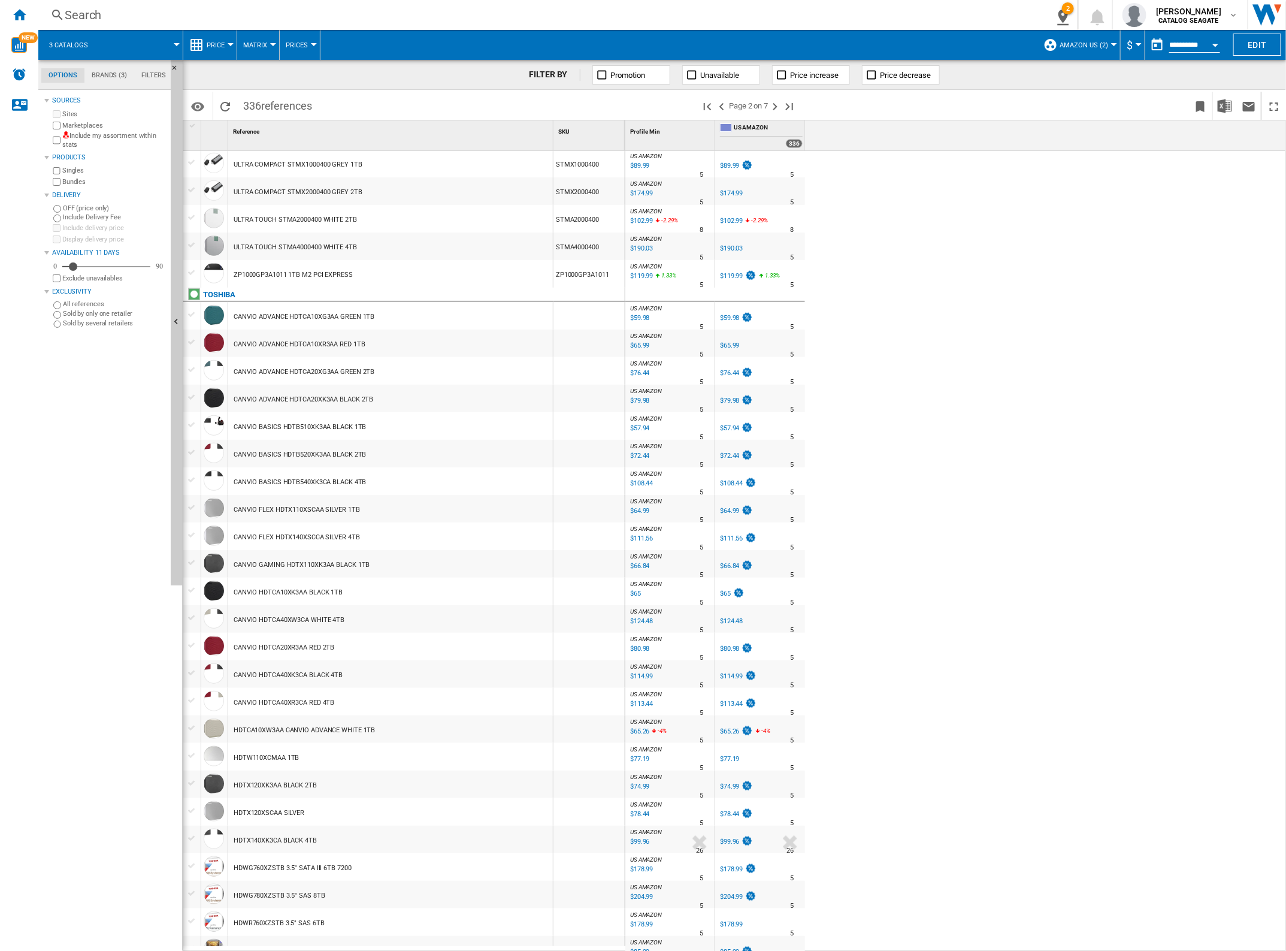
click at [318, 561] on div "CANVIO GAMING HDTX110XK3AA BLACK 1TB" at bounding box center [302, 565] width 136 height 28
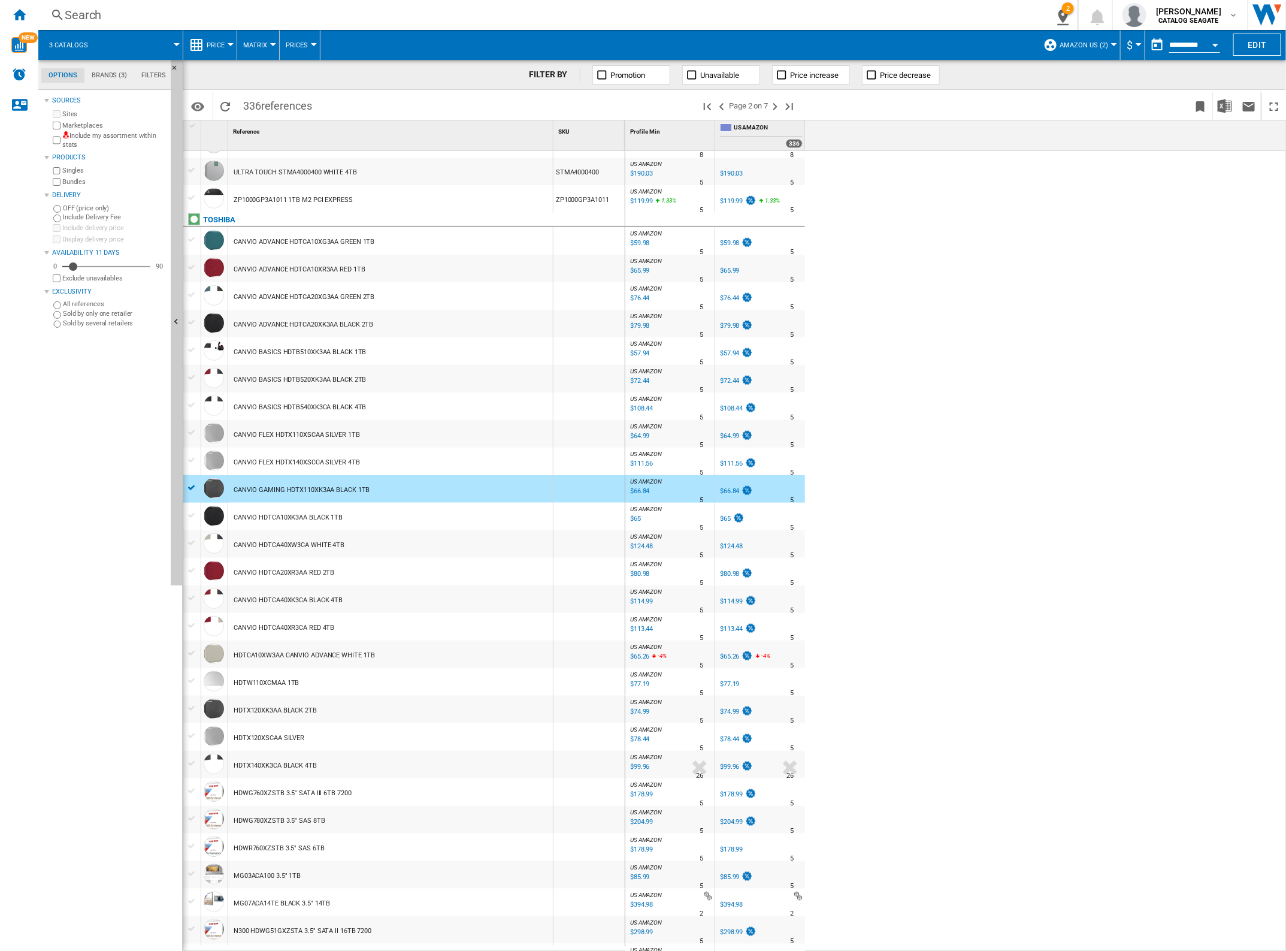
scroll to position [607, 0]
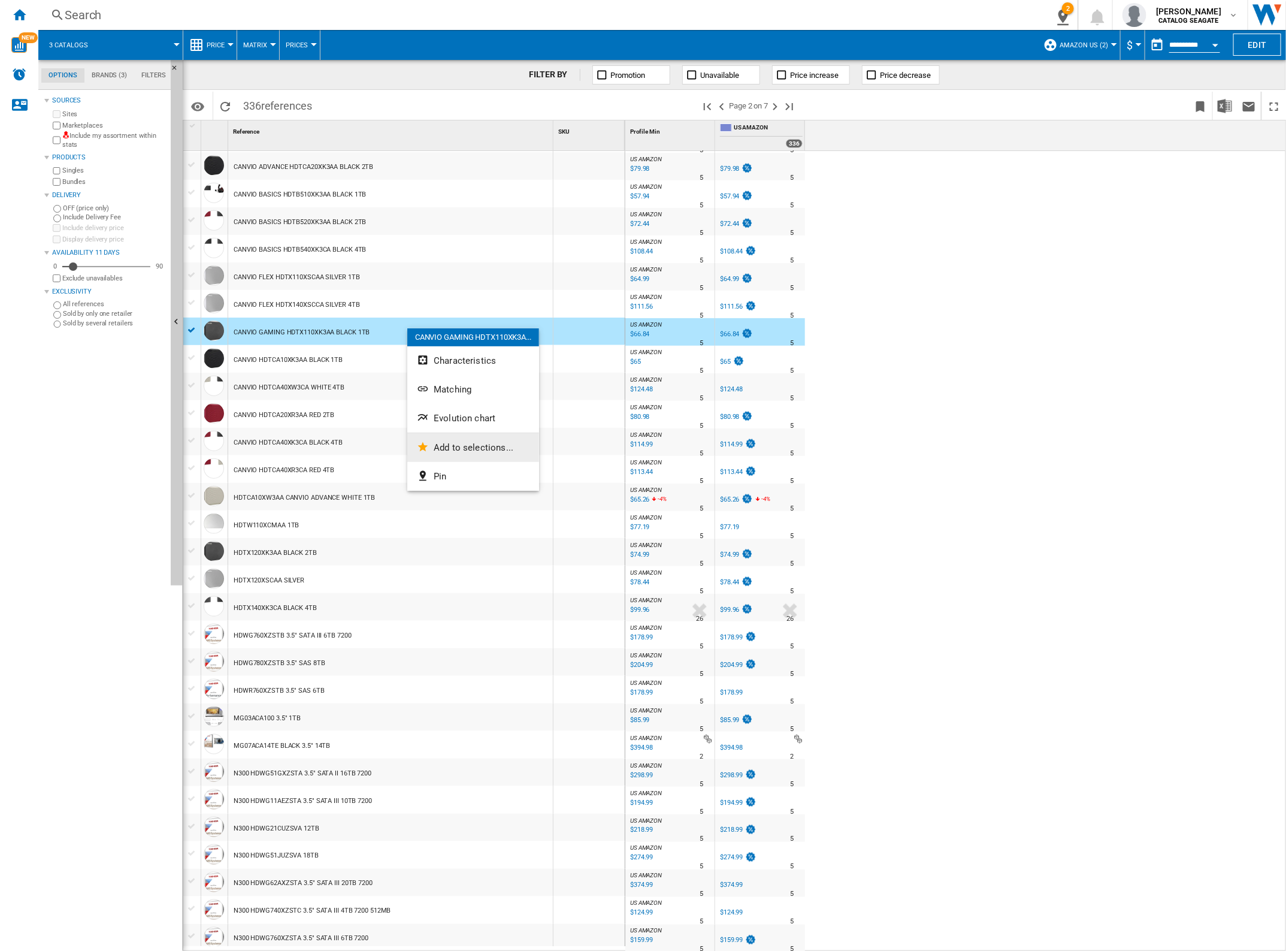
click at [451, 448] on span "Add to selections..." at bounding box center [474, 447] width 80 height 11
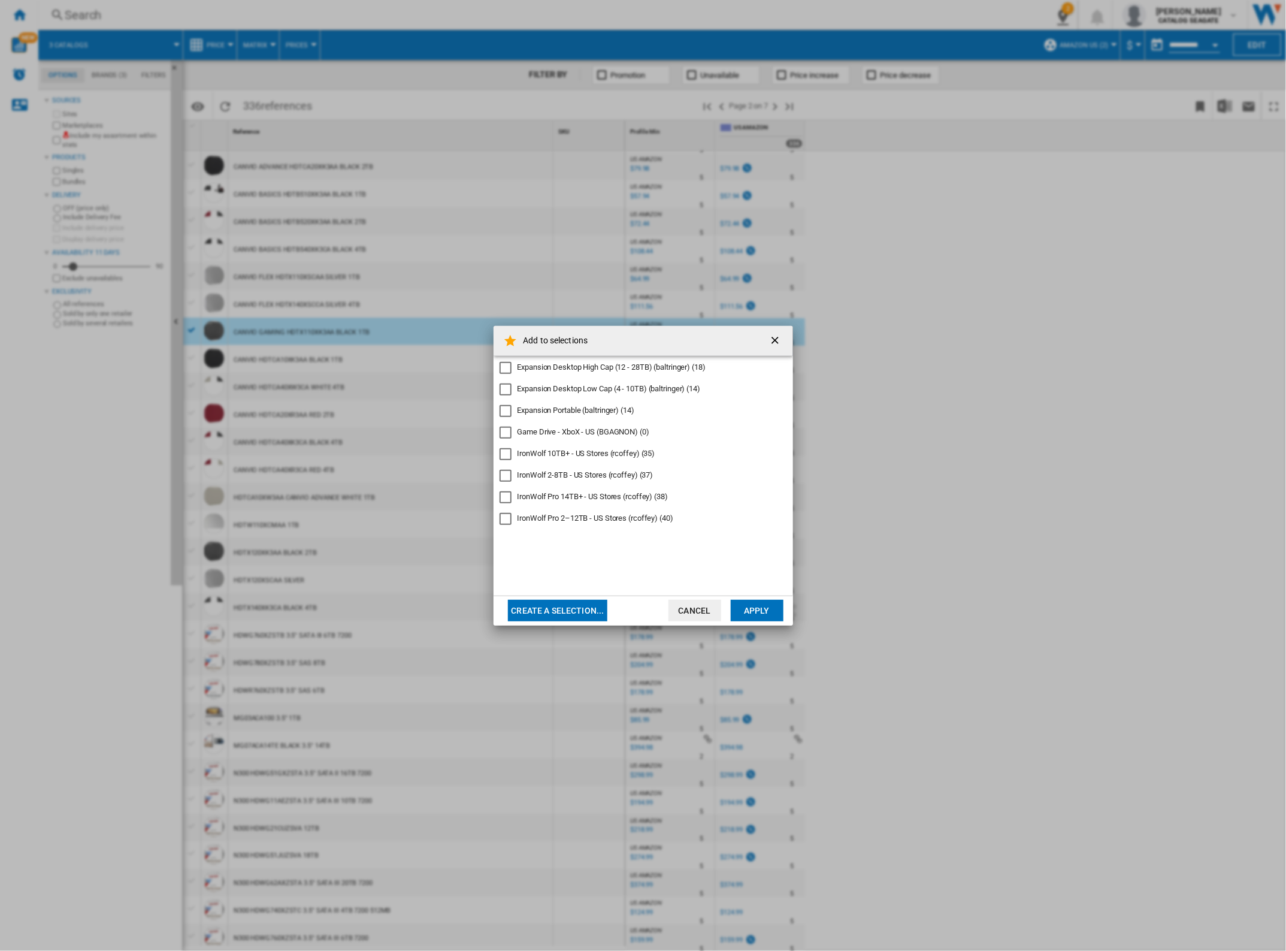
click at [702, 611] on button "Cancel" at bounding box center [695, 611] width 53 height 22
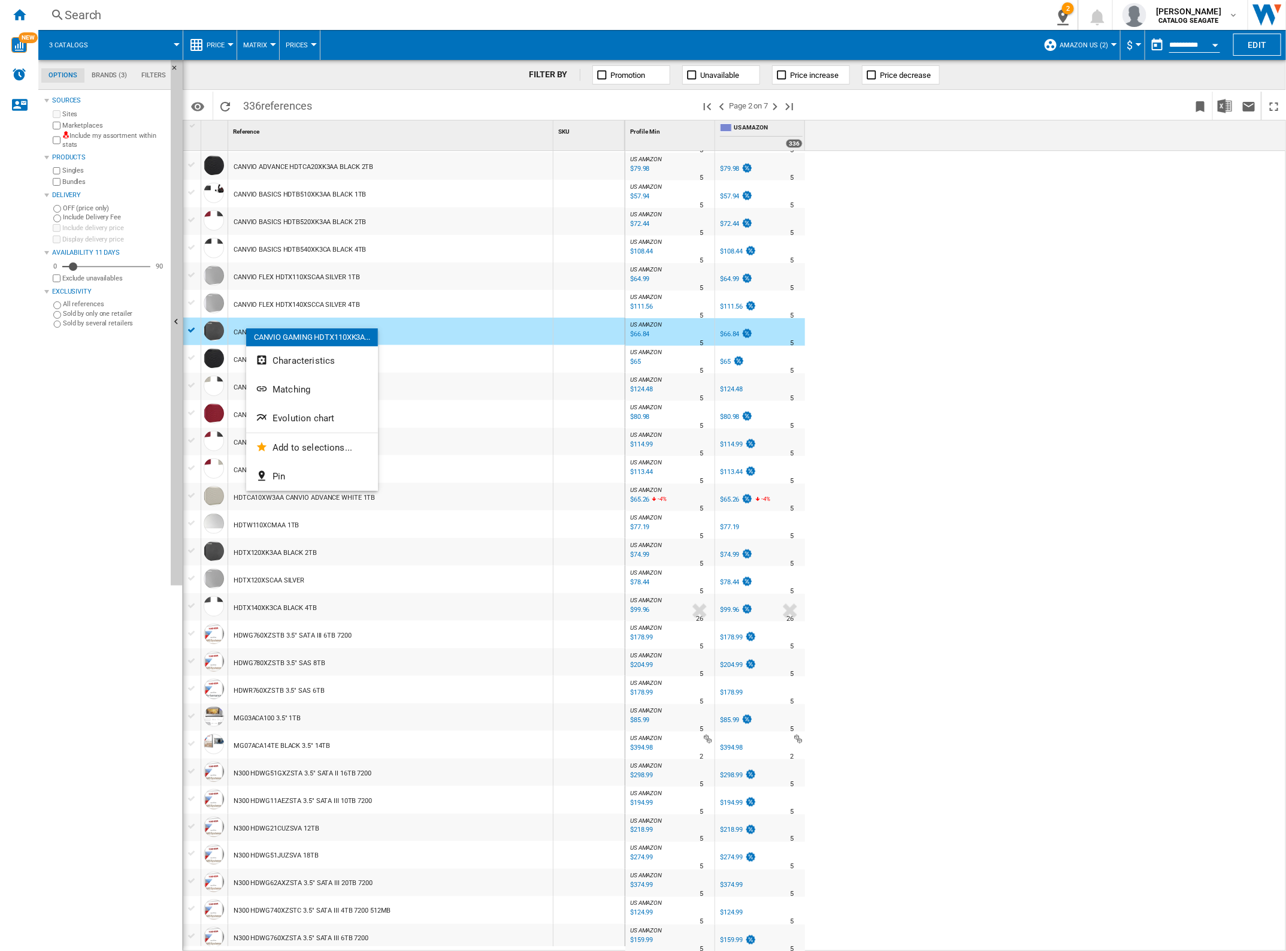
click at [1102, 52] on div at bounding box center [643, 475] width 1286 height 951
click at [16, 16] on ng-md-icon "Home" at bounding box center [19, 14] width 14 height 14
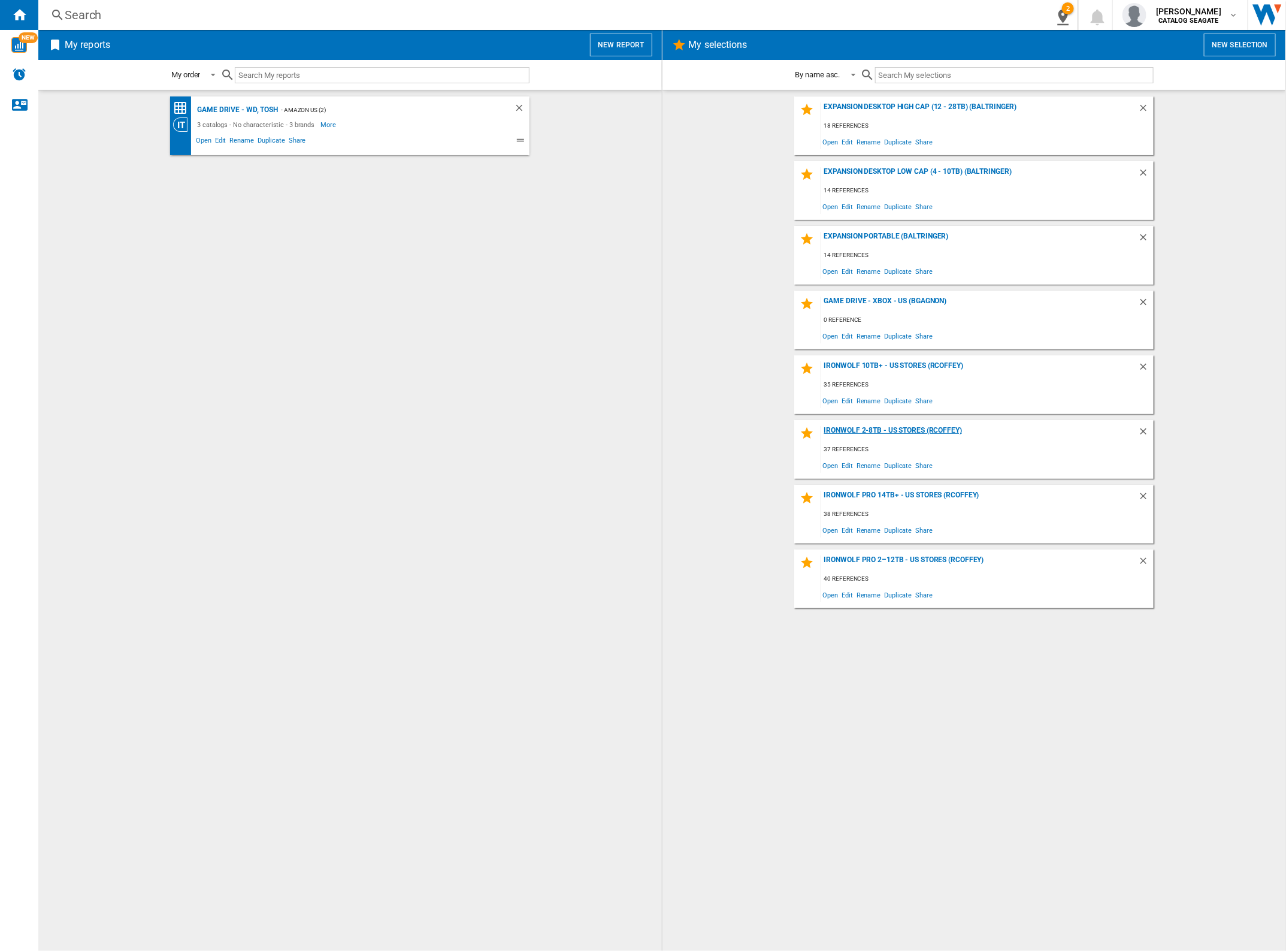
click at [852, 432] on div "IronWolf 2-8TB - US Stores (rcoffey)" at bounding box center [979, 434] width 317 height 16
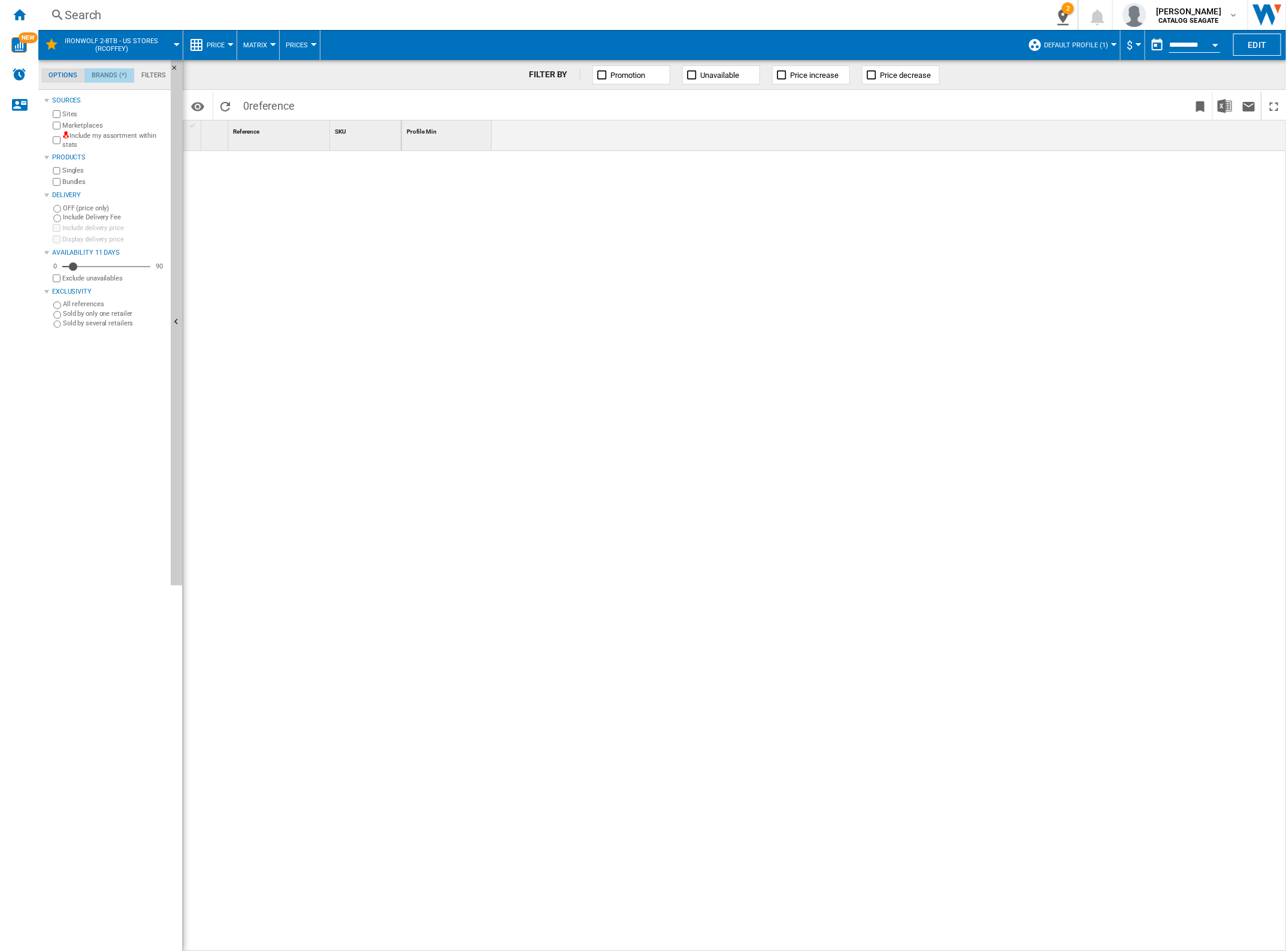
click at [119, 76] on md-tab-item "Brands (*)" at bounding box center [109, 75] width 50 height 14
click at [60, 77] on md-tab-item "Options" at bounding box center [62, 75] width 43 height 14
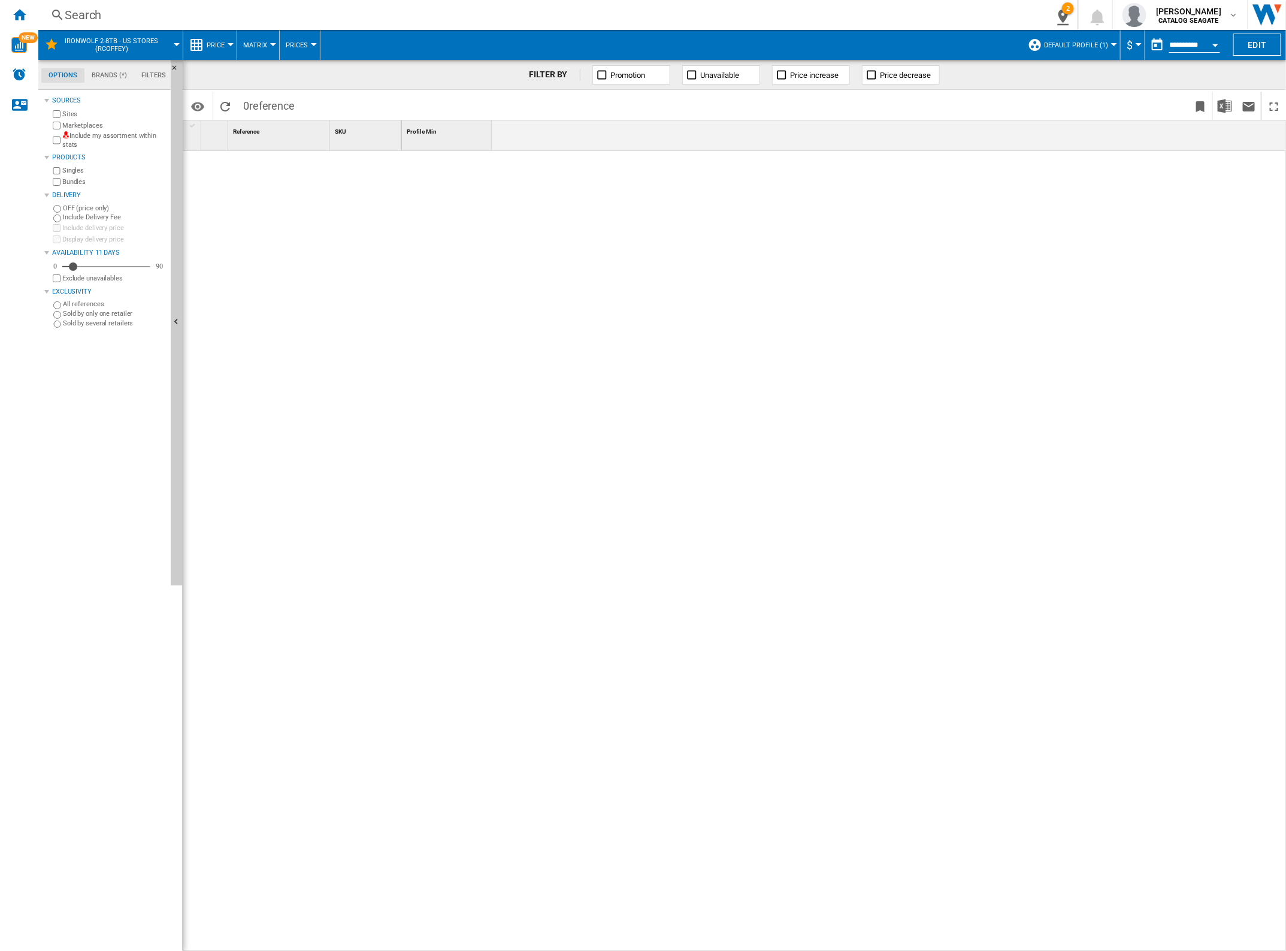
click at [207, 44] on span "Price" at bounding box center [216, 45] width 18 height 8
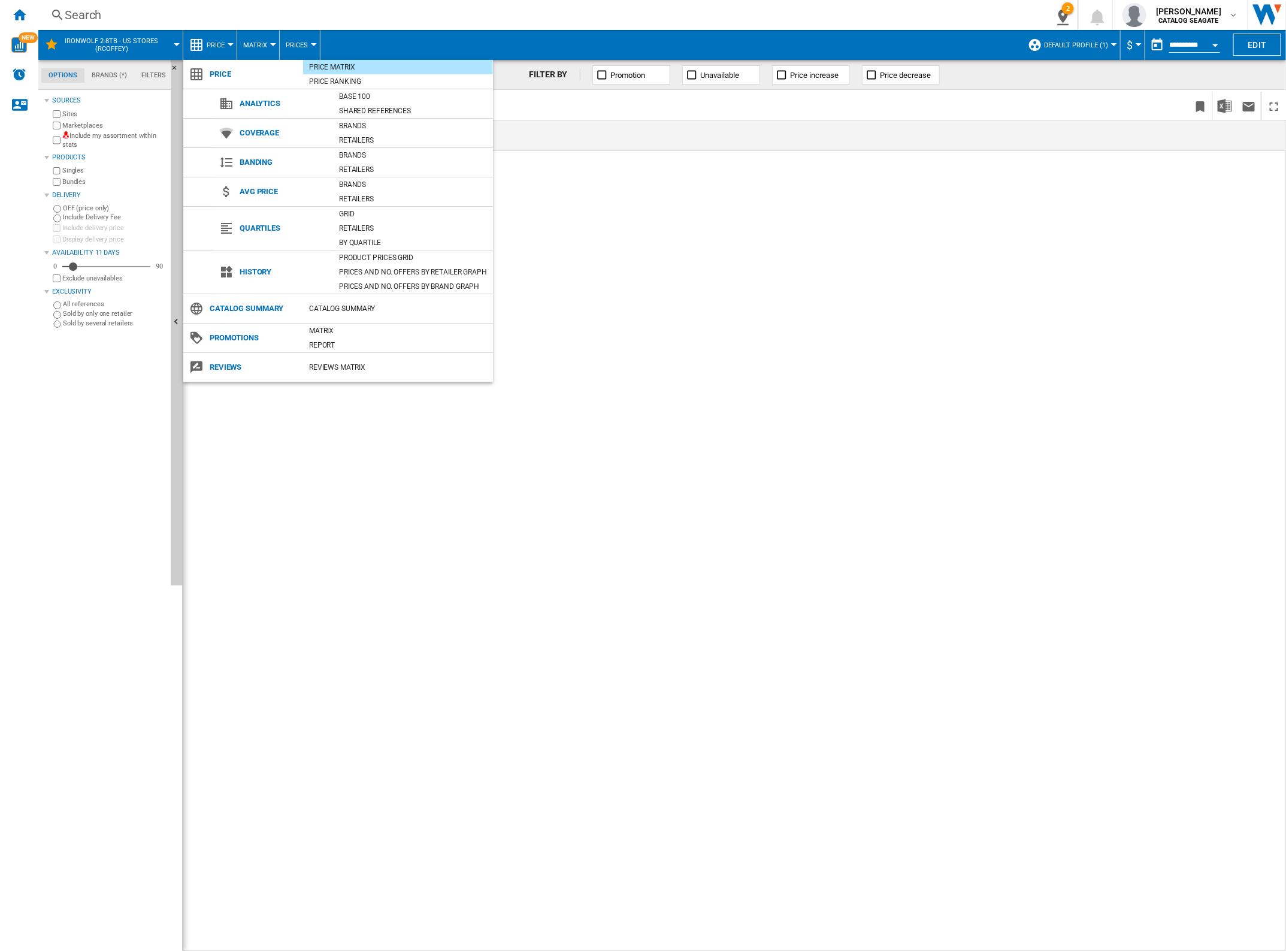
click at [745, 189] on md-backdrop at bounding box center [643, 475] width 1286 height 951
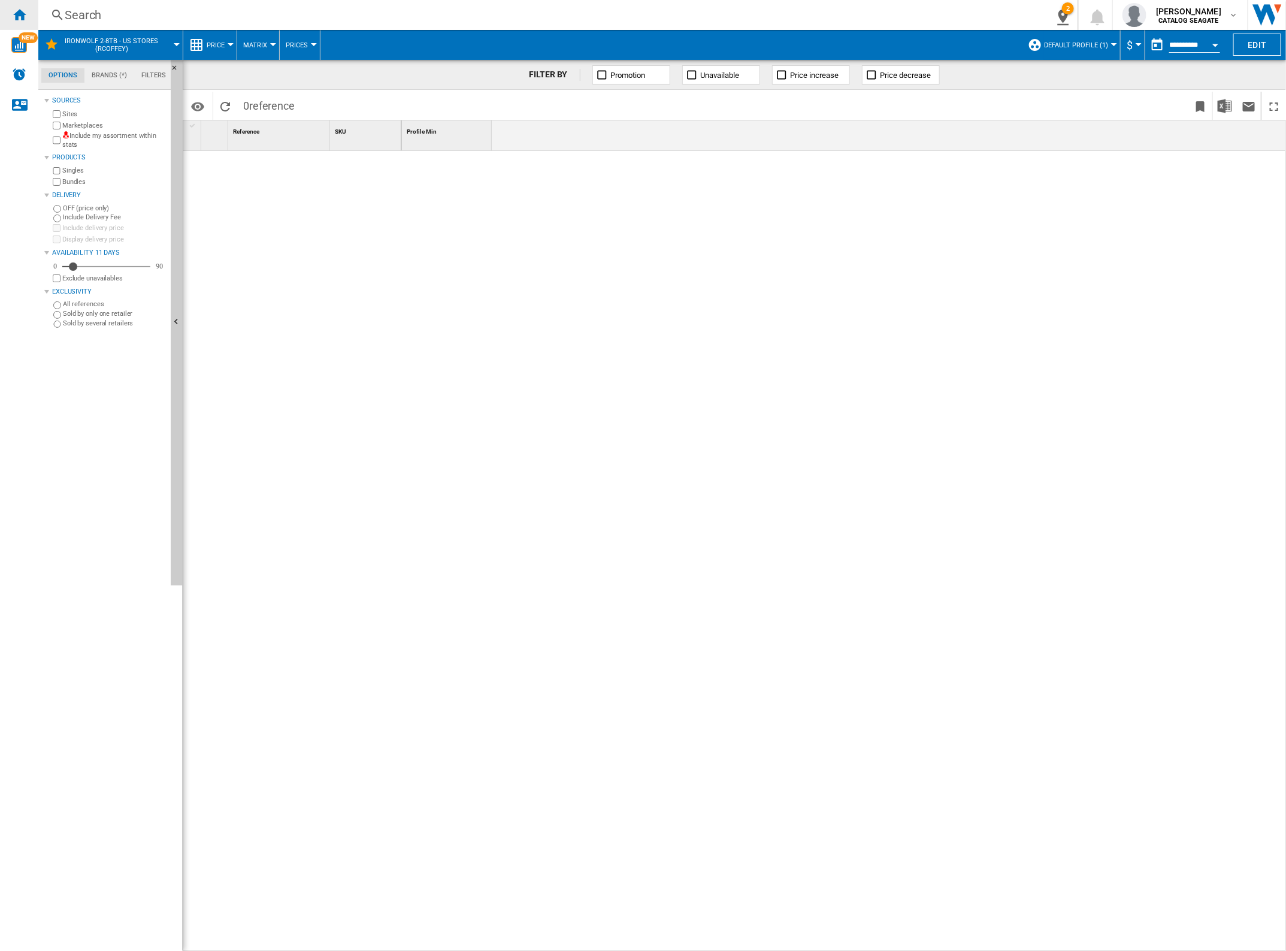
click at [16, 14] on ng-md-icon "Home" at bounding box center [19, 14] width 14 height 14
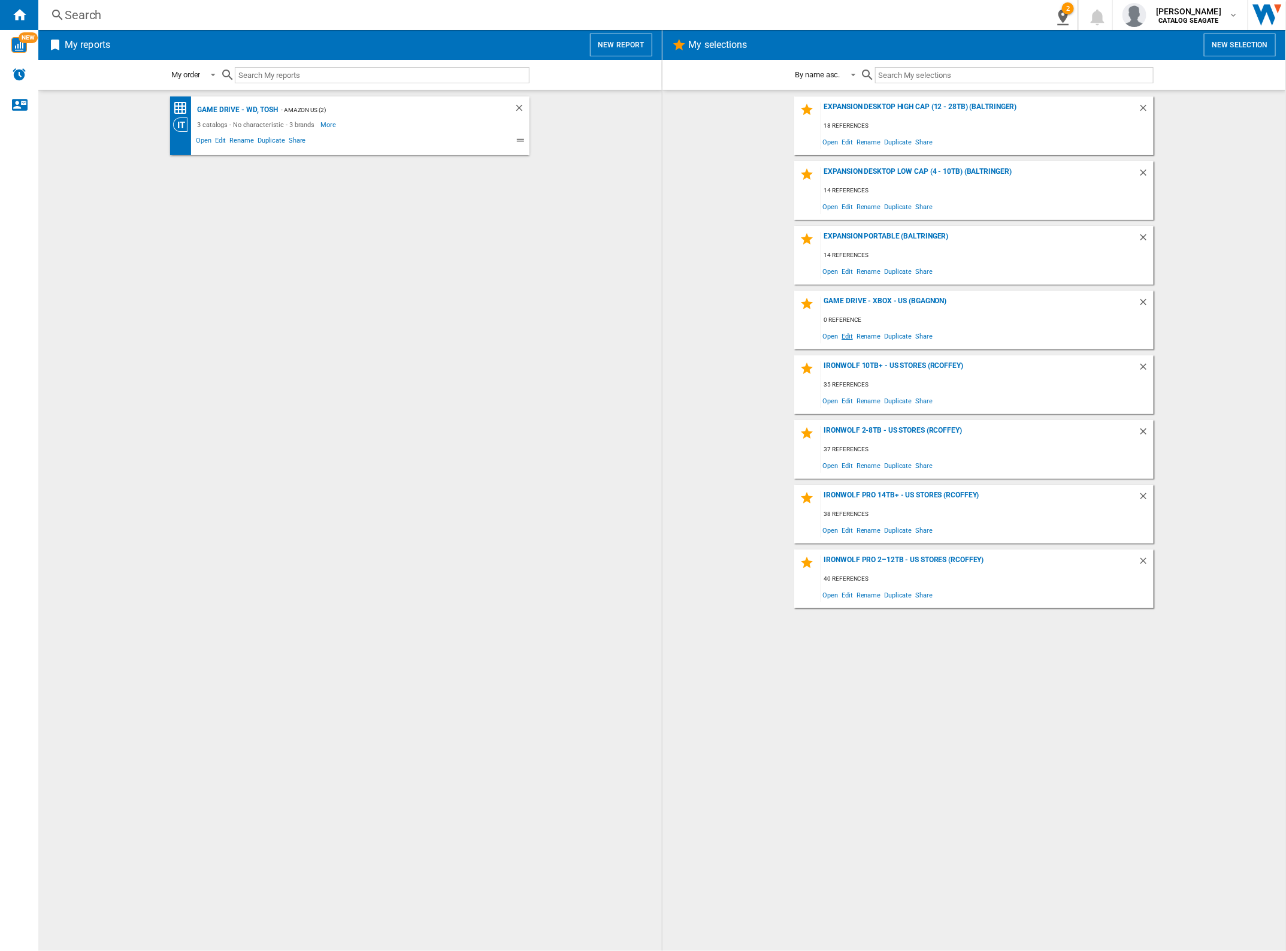
click at [848, 334] on span "Edit" at bounding box center [847, 336] width 15 height 16
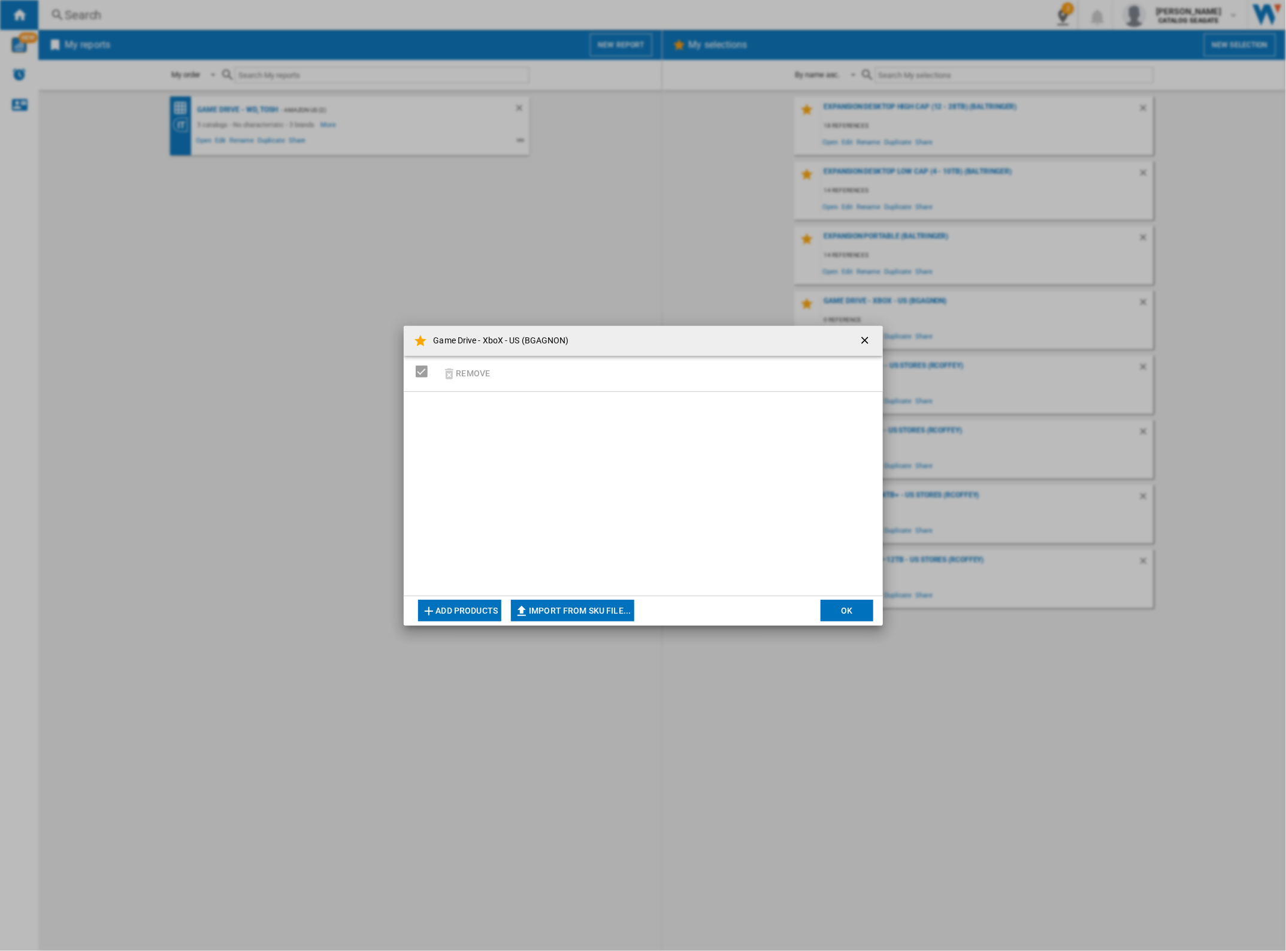
click at [522, 335] on h4 "Game Drive - XboX - US (BGAGNON)" at bounding box center [498, 341] width 141 height 12
click at [861, 339] on ng-md-icon "getI18NText('BUTTONS.CLOSE_DIALOG')" at bounding box center [866, 341] width 14 height 14
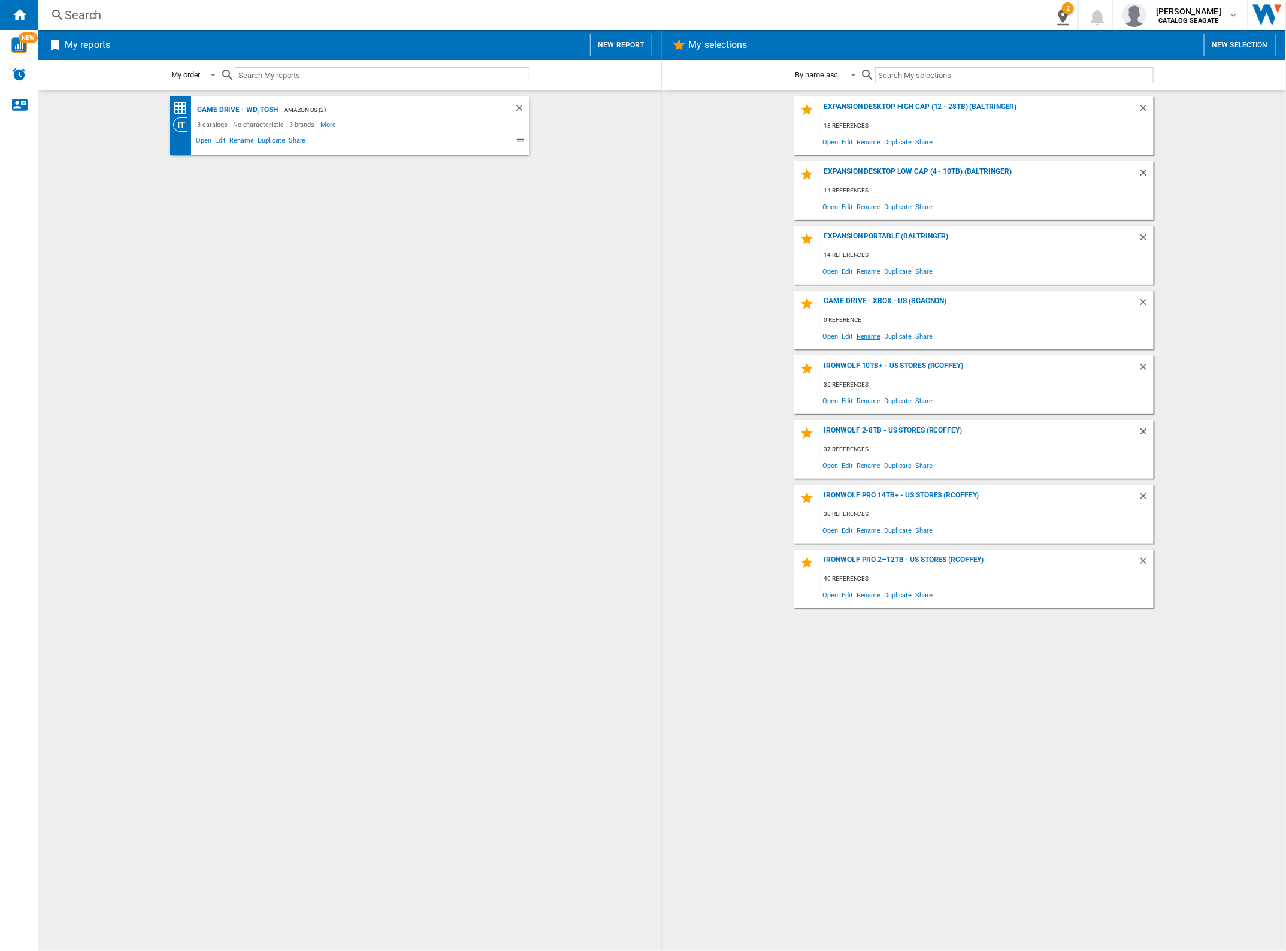
click at [861, 334] on span "Rename" at bounding box center [869, 336] width 28 height 16
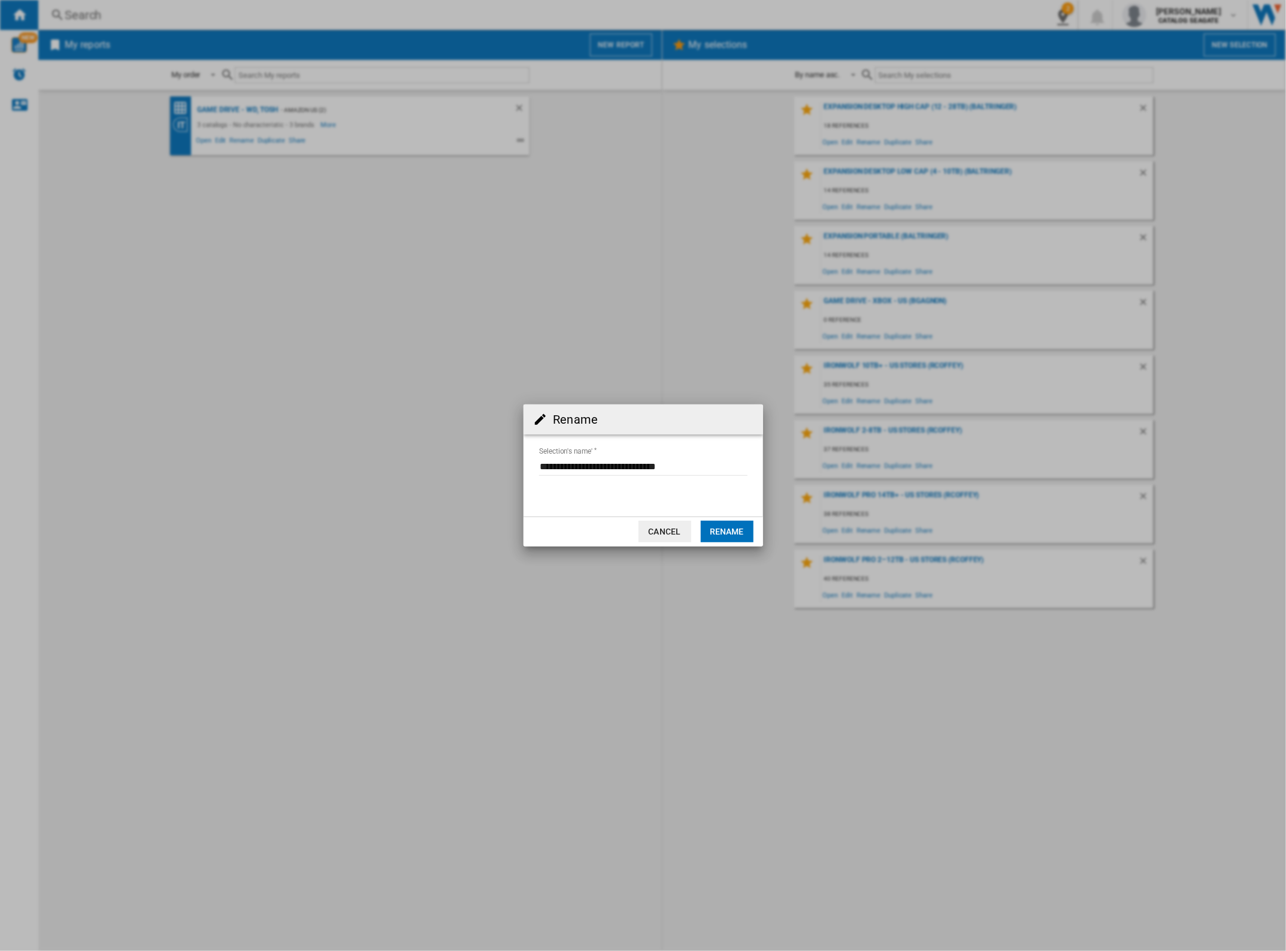
click at [621, 465] on input "Selection's name'" at bounding box center [643, 467] width 208 height 18
type input "**********"
click at [728, 530] on button "Rename" at bounding box center [727, 532] width 53 height 22
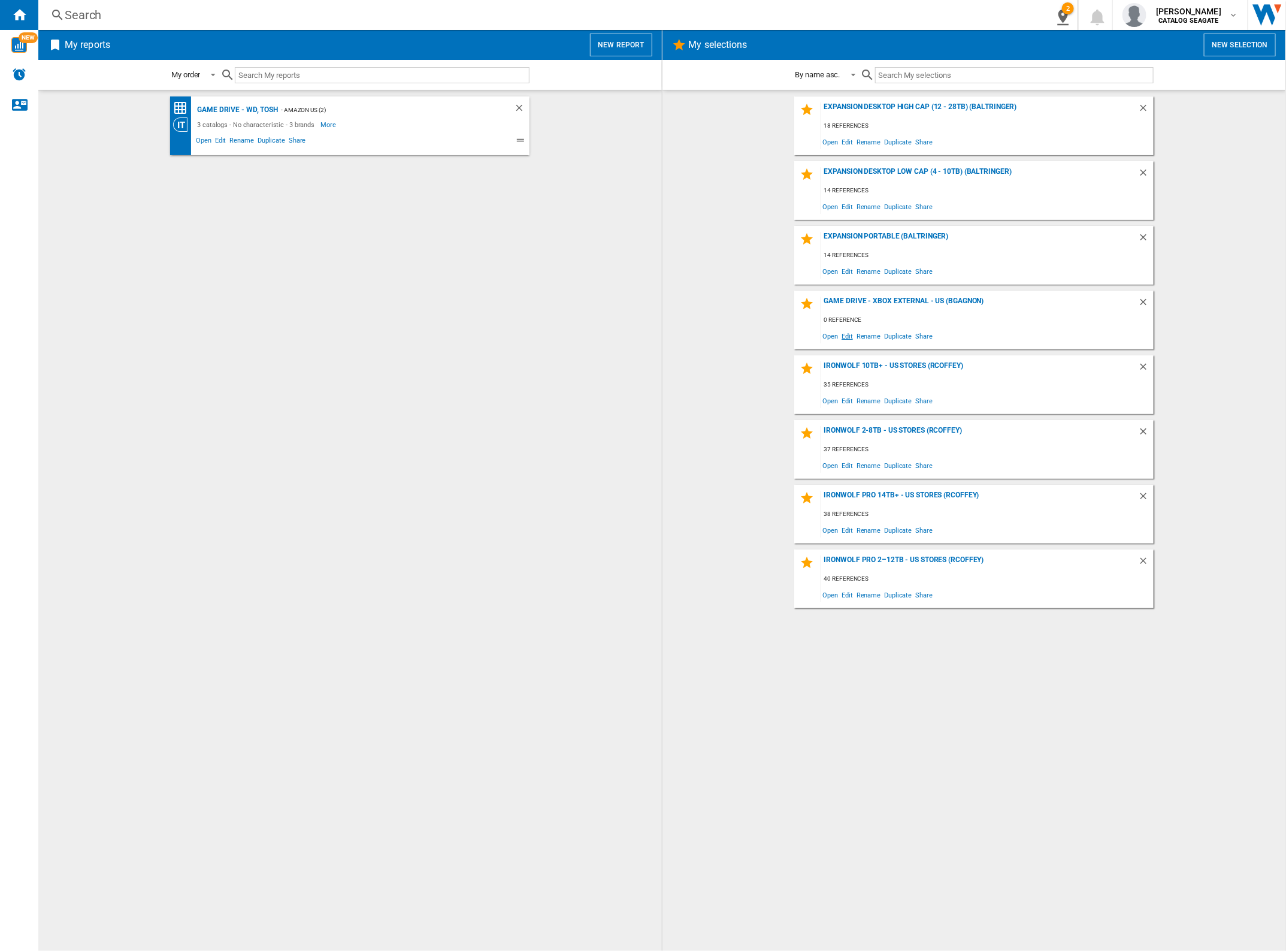
click at [842, 336] on span "Edit" at bounding box center [847, 336] width 15 height 16
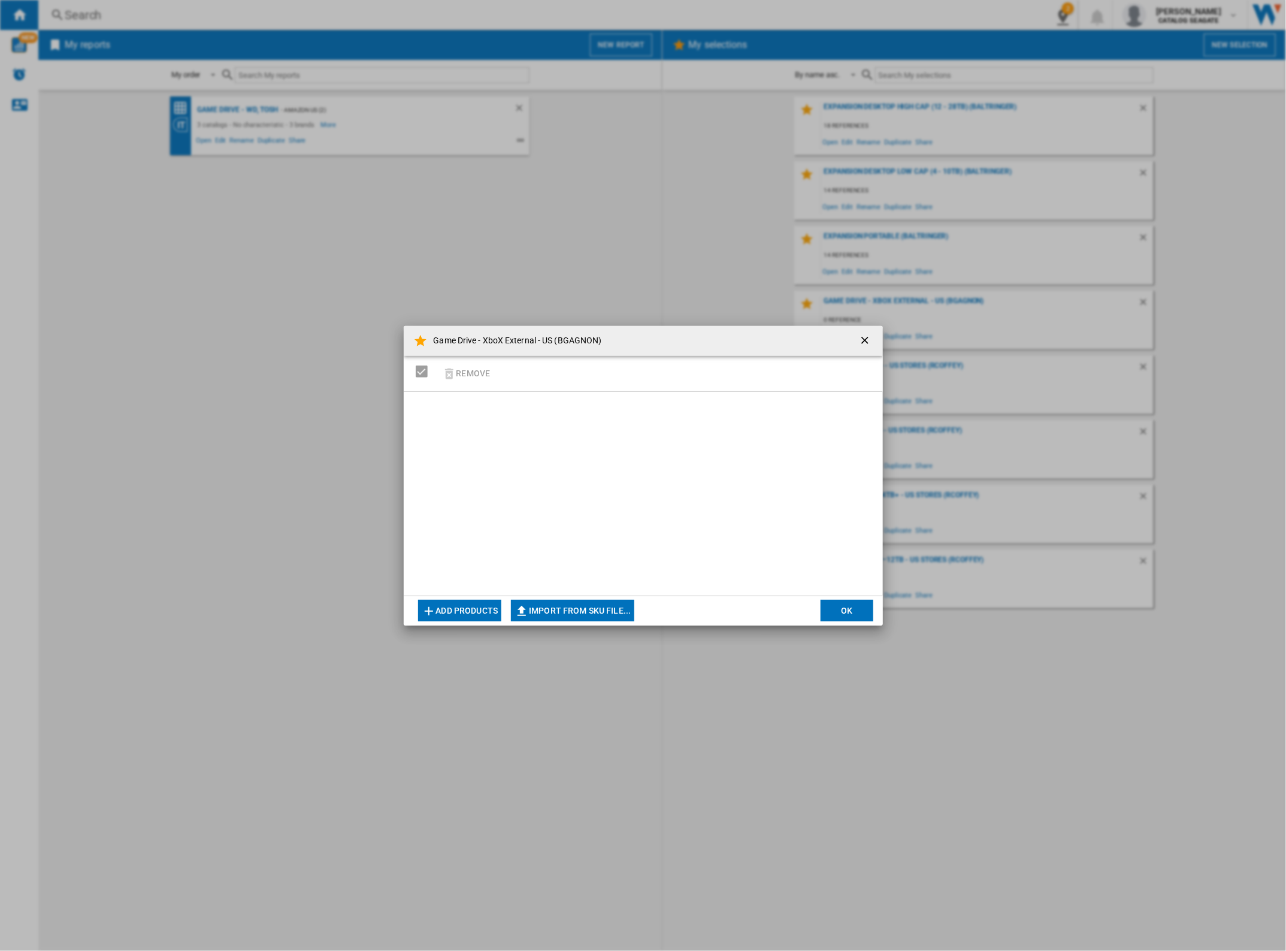
click at [470, 601] on button "Add products" at bounding box center [460, 611] width 84 height 22
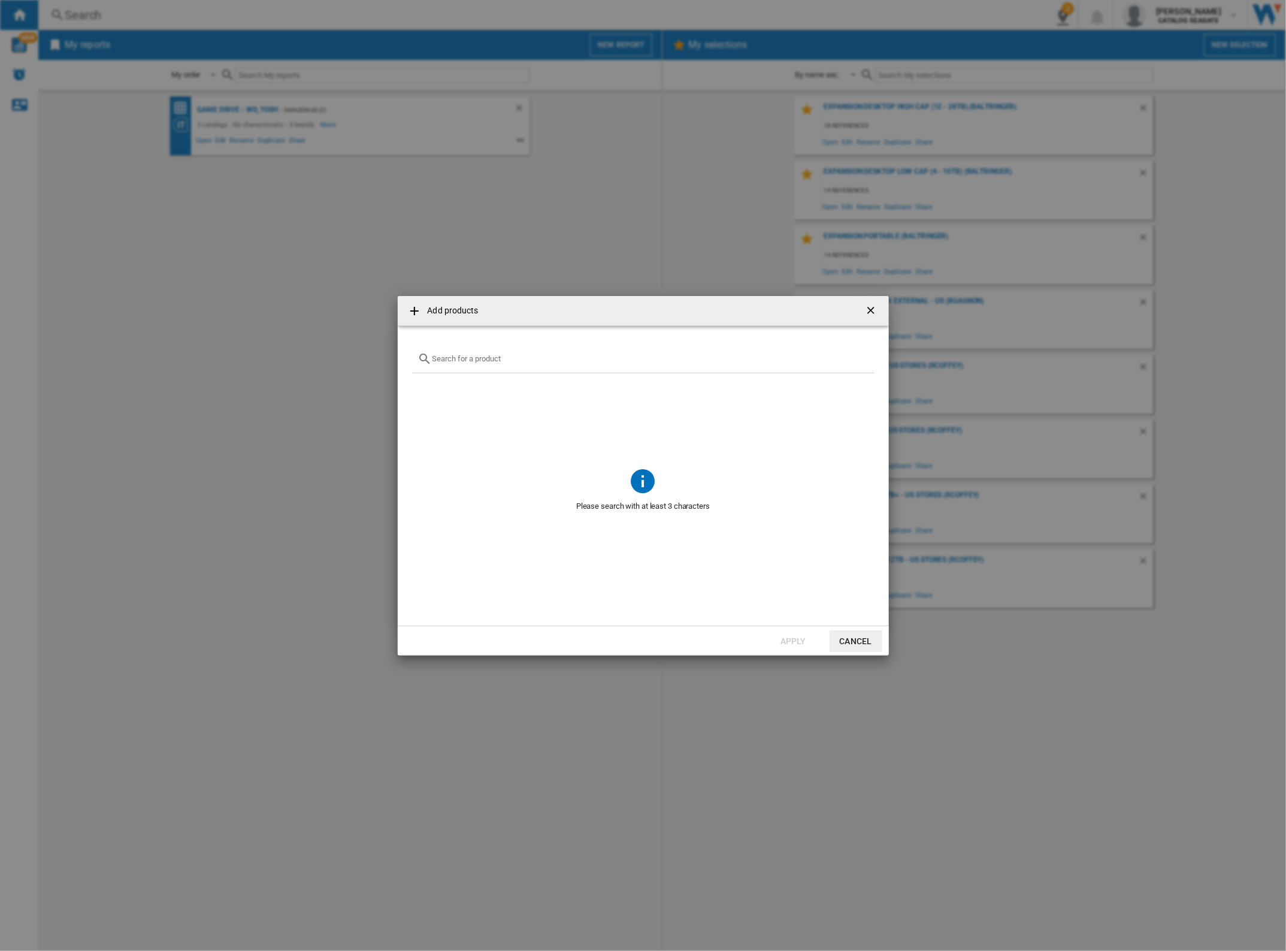
click at [550, 361] on div "Add products ..." at bounding box center [643, 359] width 462 height 28
click at [539, 361] on input "Add products ..." at bounding box center [651, 358] width 436 height 9
paste input "STLV2000101 STLV5000100 STKX2000400 STKX5000403"
drag, startPoint x: 687, startPoint y: 351, endPoint x: 504, endPoint y: 355, distance: 182.2
click at [504, 355] on div "STLV2000101 STLV5000100 STKX2000400 STKX5000403" at bounding box center [643, 359] width 462 height 28
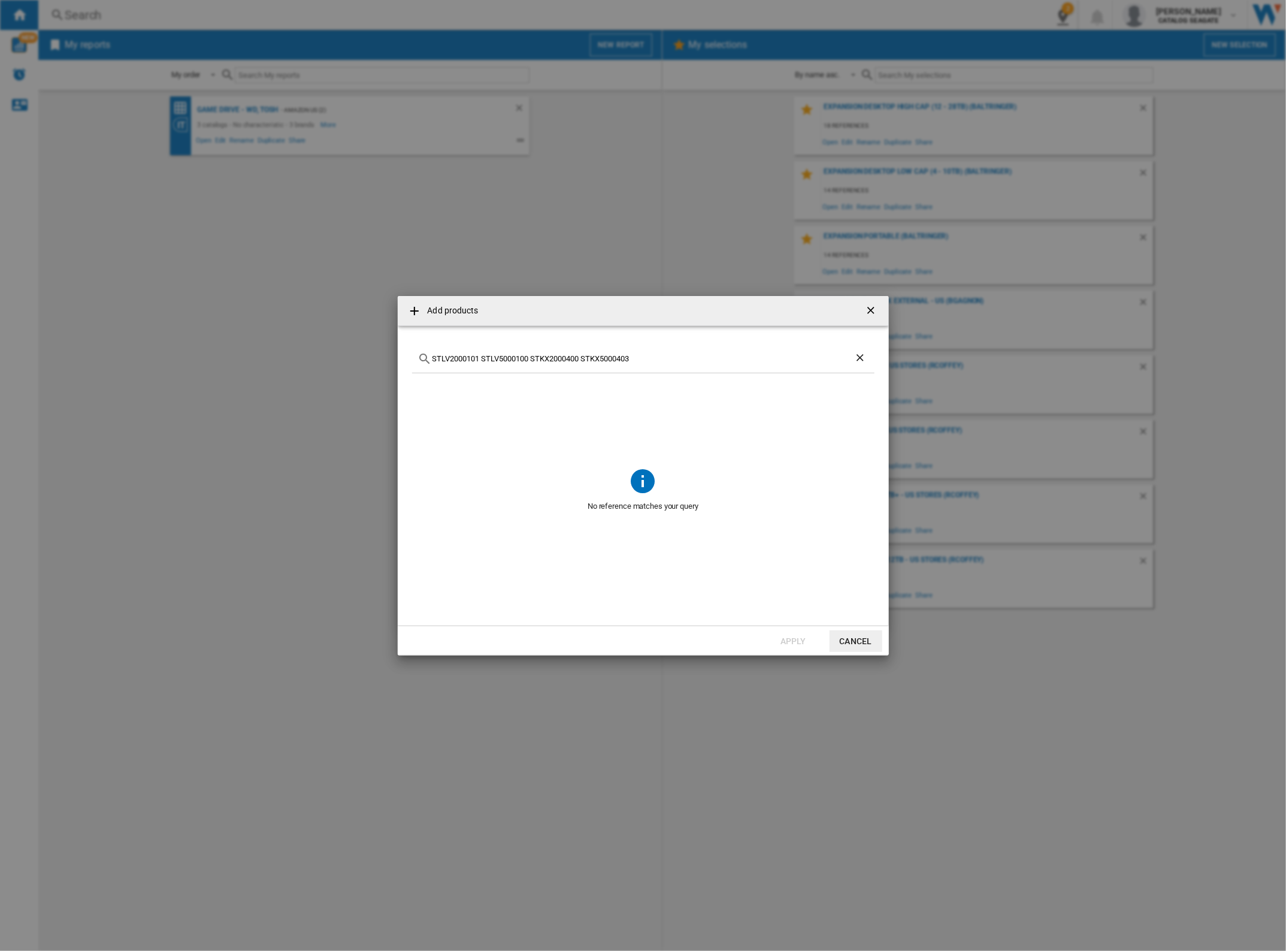
drag, startPoint x: 483, startPoint y: 357, endPoint x: 669, endPoint y: 364, distance: 185.9
click at [669, 364] on div "STLV2000101 STLV5000100 STKX2000400 STKX5000403" at bounding box center [643, 359] width 462 height 28
type input "STLV2000101"
click at [430, 382] on div "Select" at bounding box center [427, 387] width 12 height 12
click at [791, 639] on button "Apply" at bounding box center [793, 641] width 53 height 22
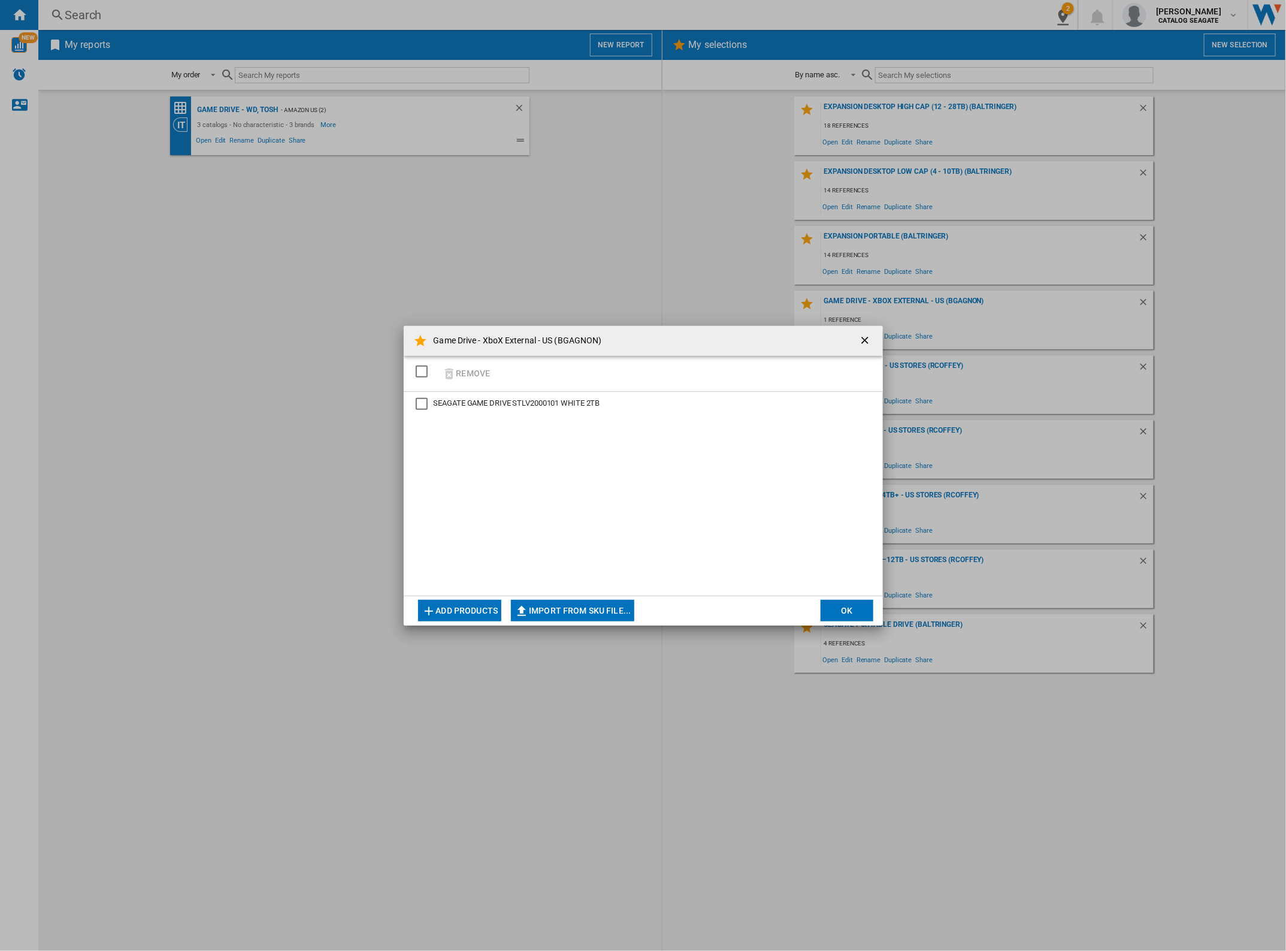
click at [597, 379] on div "Remove" at bounding box center [643, 374] width 479 height 36
click at [464, 609] on button "Add products" at bounding box center [460, 611] width 84 height 22
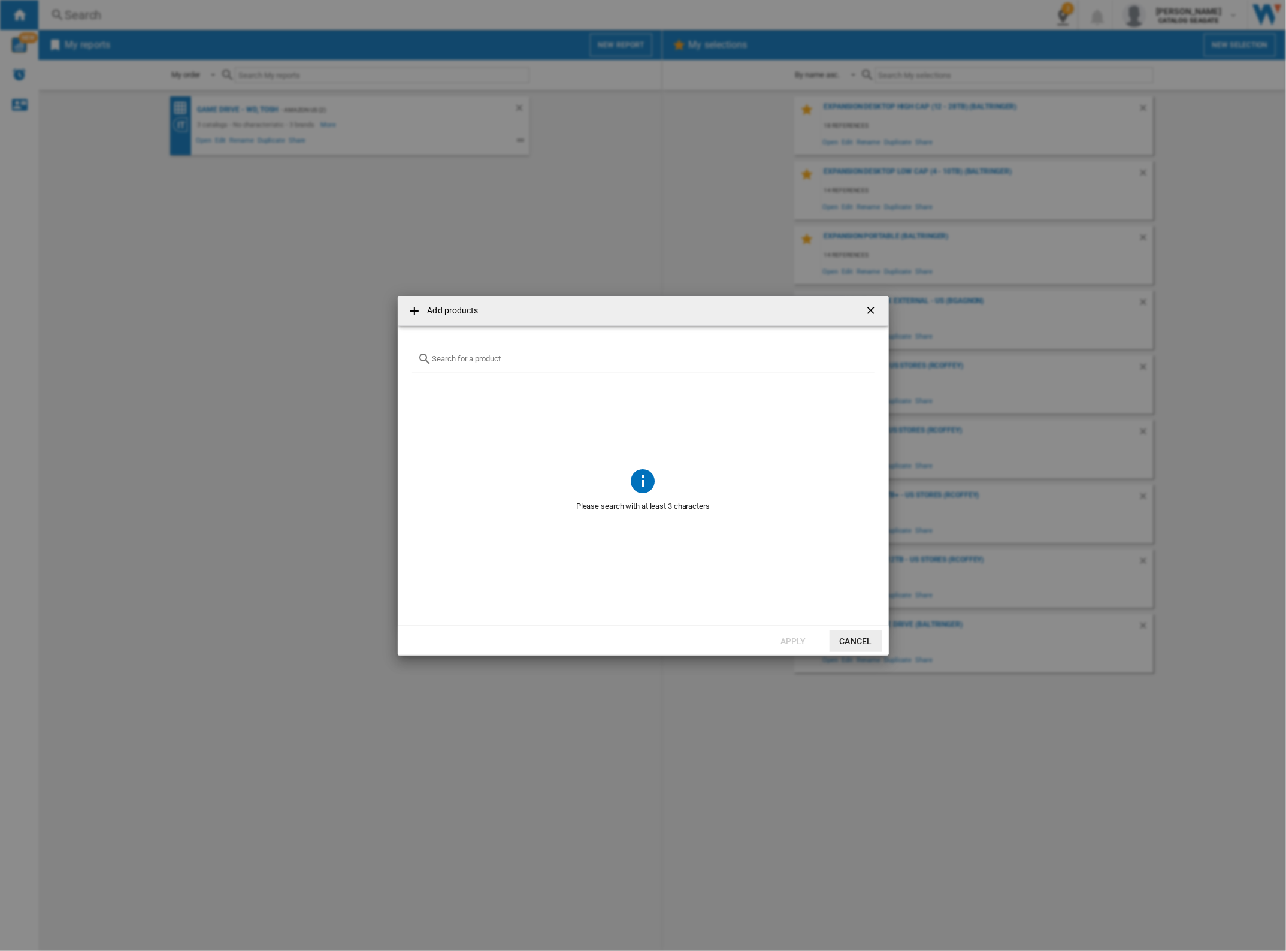
click at [529, 363] on input "Add products ..." at bounding box center [651, 358] width 436 height 9
paste input "STLV5000100"
type input "STLV5000100"
click at [426, 385] on div "Select" at bounding box center [427, 387] width 12 height 12
click at [792, 643] on button "Apply" at bounding box center [793, 641] width 53 height 22
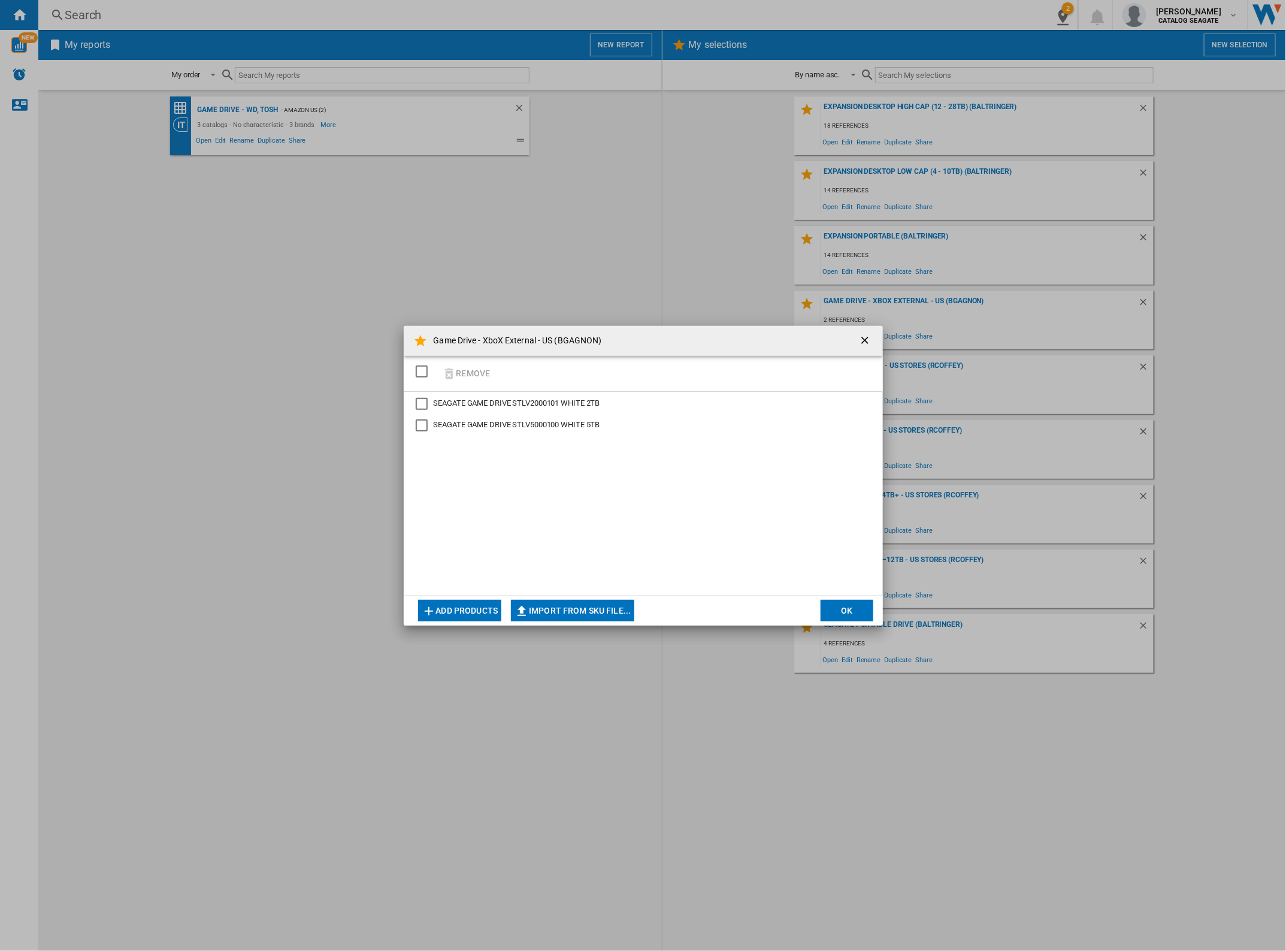
click at [454, 595] on md-dialog-actions "Add products Import from SKU file... Import manually... OK" at bounding box center [643, 610] width 479 height 30
click at [454, 603] on button "Add products" at bounding box center [460, 611] width 84 height 22
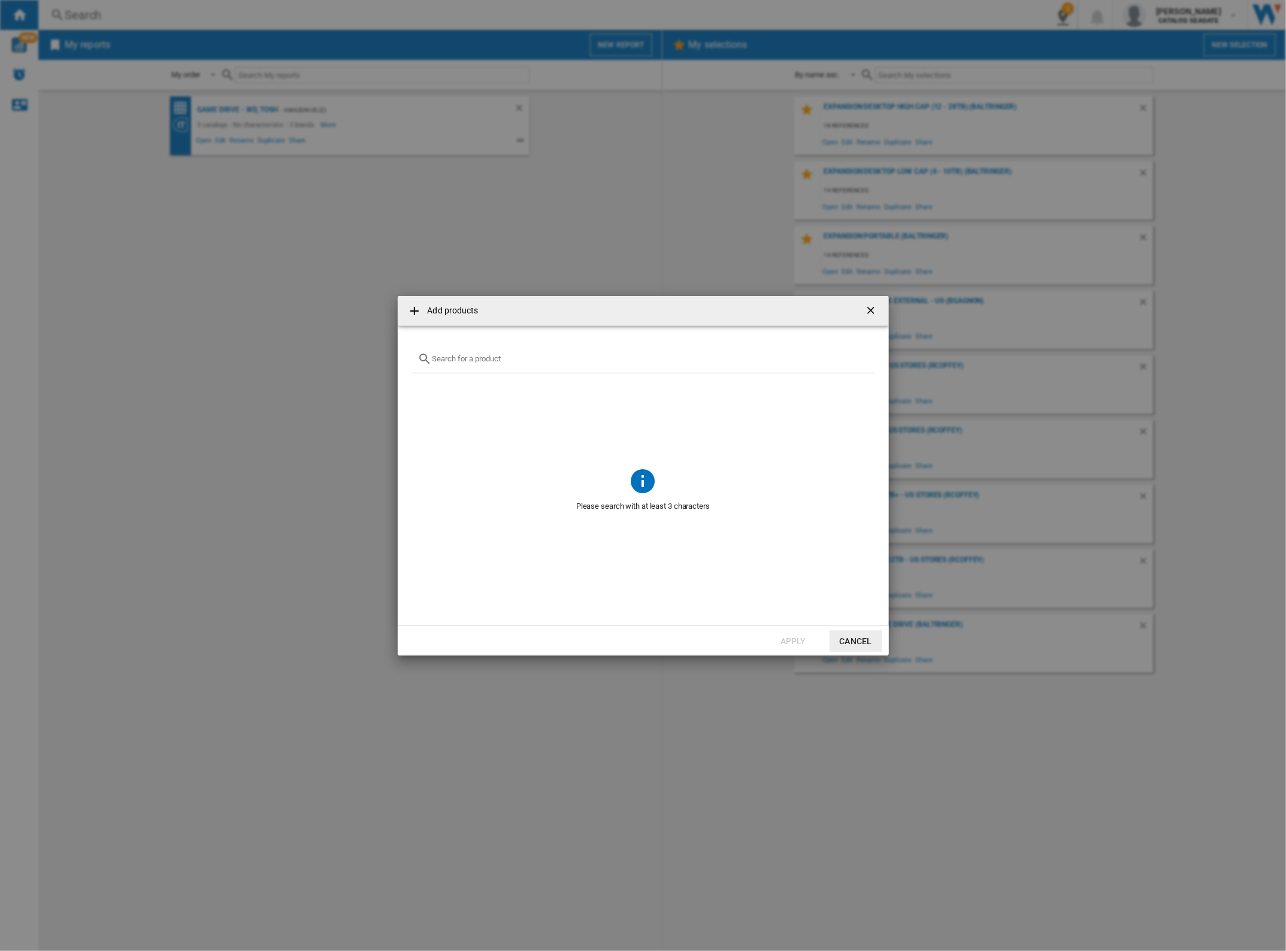
click at [555, 364] on div "Add products ..." at bounding box center [643, 359] width 462 height 28
click at [552, 356] on input "Add products ..." at bounding box center [651, 358] width 436 height 9
paste input "STKX2000400"
type input "STKX2000400"
click at [422, 387] on div "Select" at bounding box center [427, 387] width 12 height 12
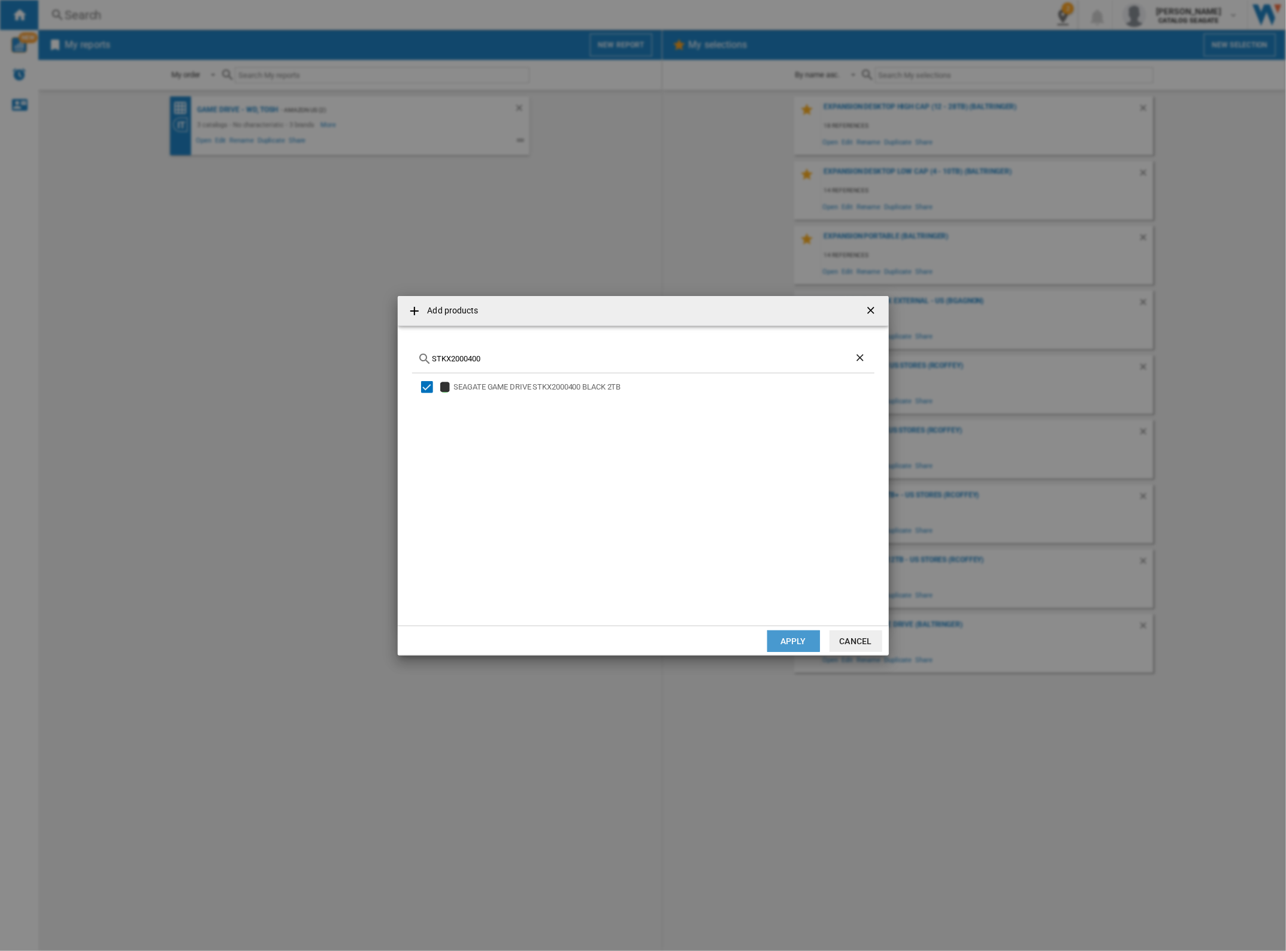
click at [790, 647] on button "Apply" at bounding box center [793, 641] width 53 height 22
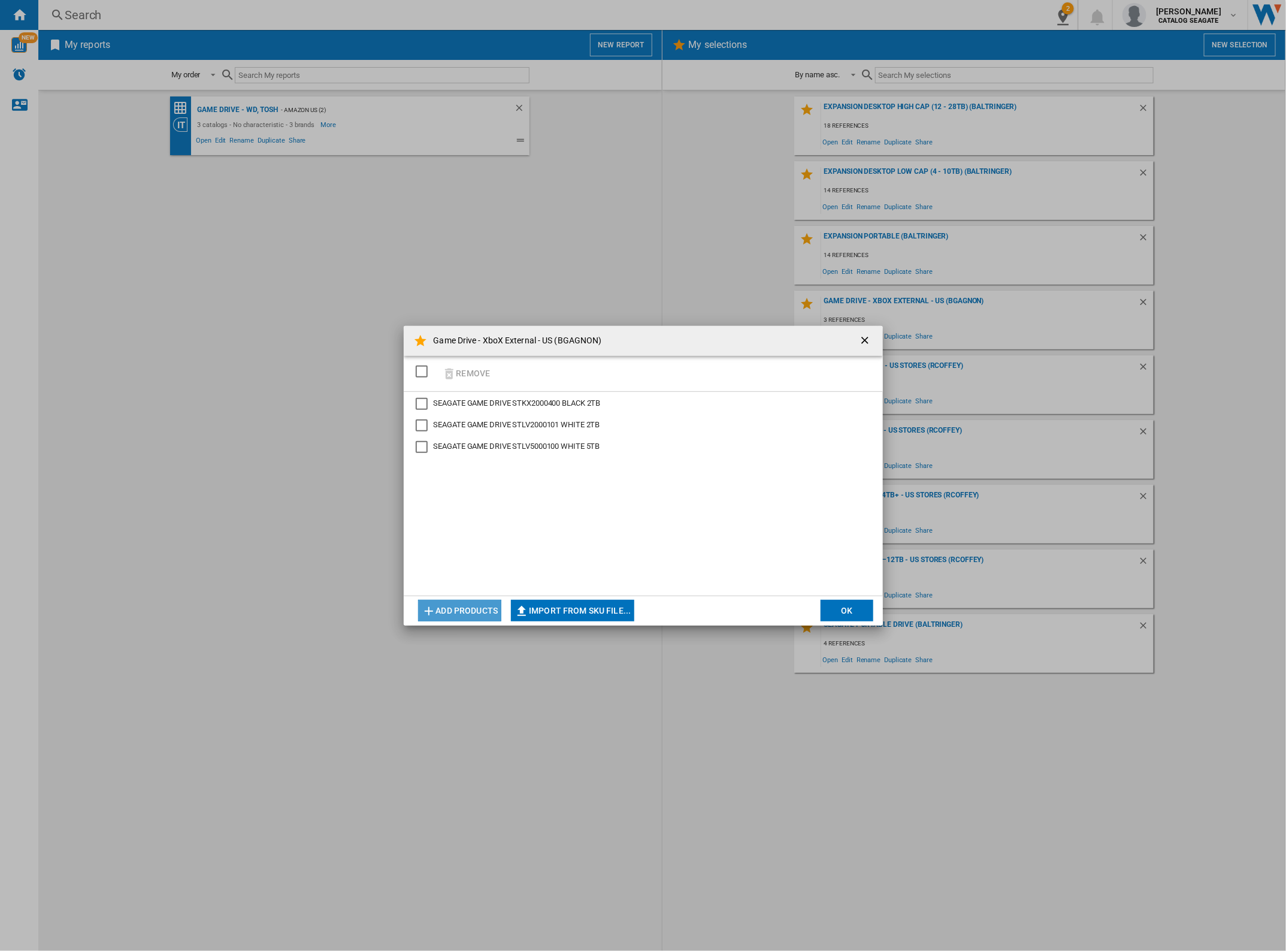
click at [454, 606] on button "Add products" at bounding box center [460, 611] width 84 height 22
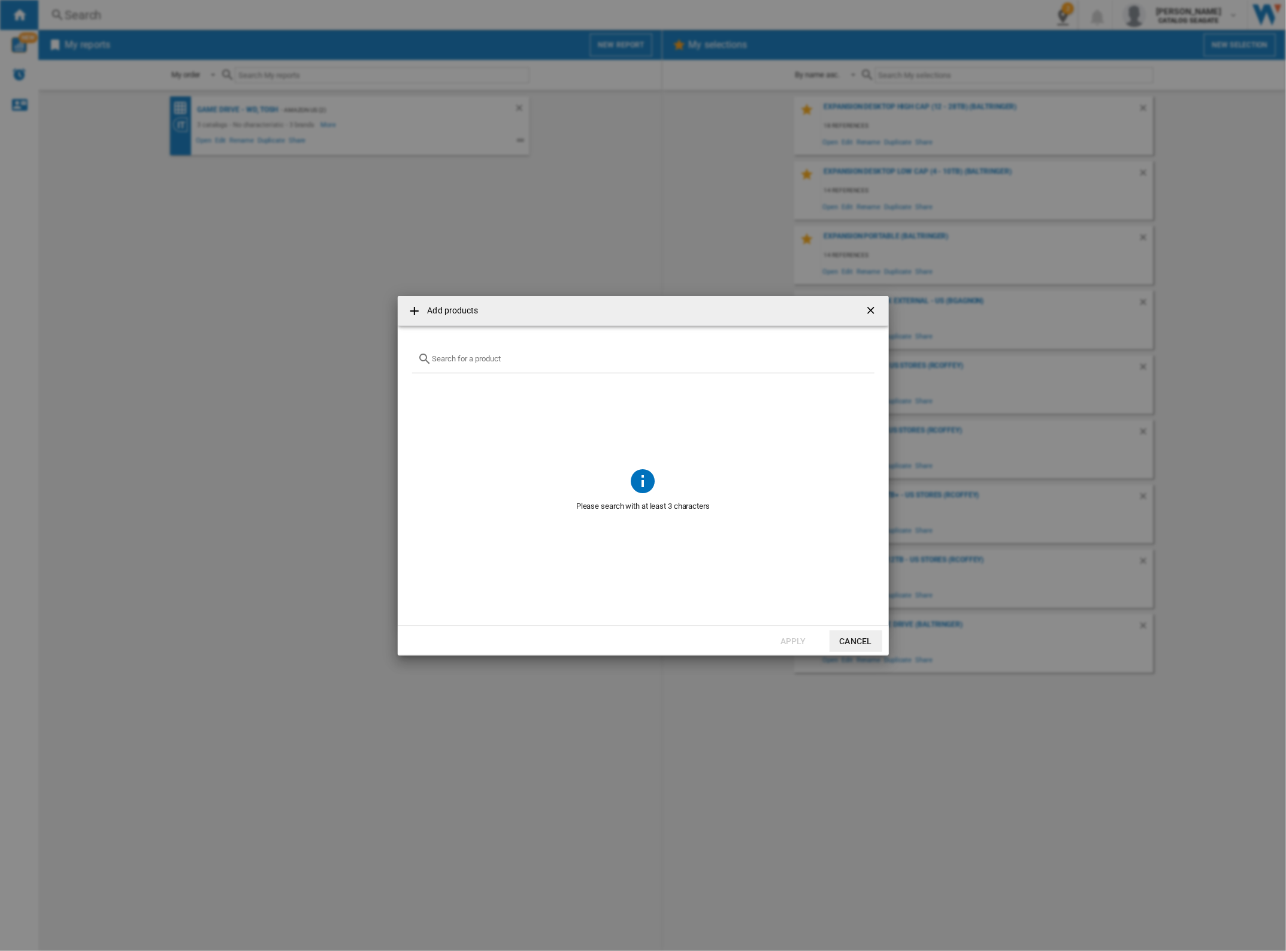
click at [508, 368] on div "Add products ..." at bounding box center [643, 359] width 462 height 28
click at [510, 361] on input "Add products ..." at bounding box center [651, 358] width 436 height 9
paste input "STKX5000403"
type input "STKX5000403"
click at [427, 385] on div "Select" at bounding box center [427, 387] width 12 height 12
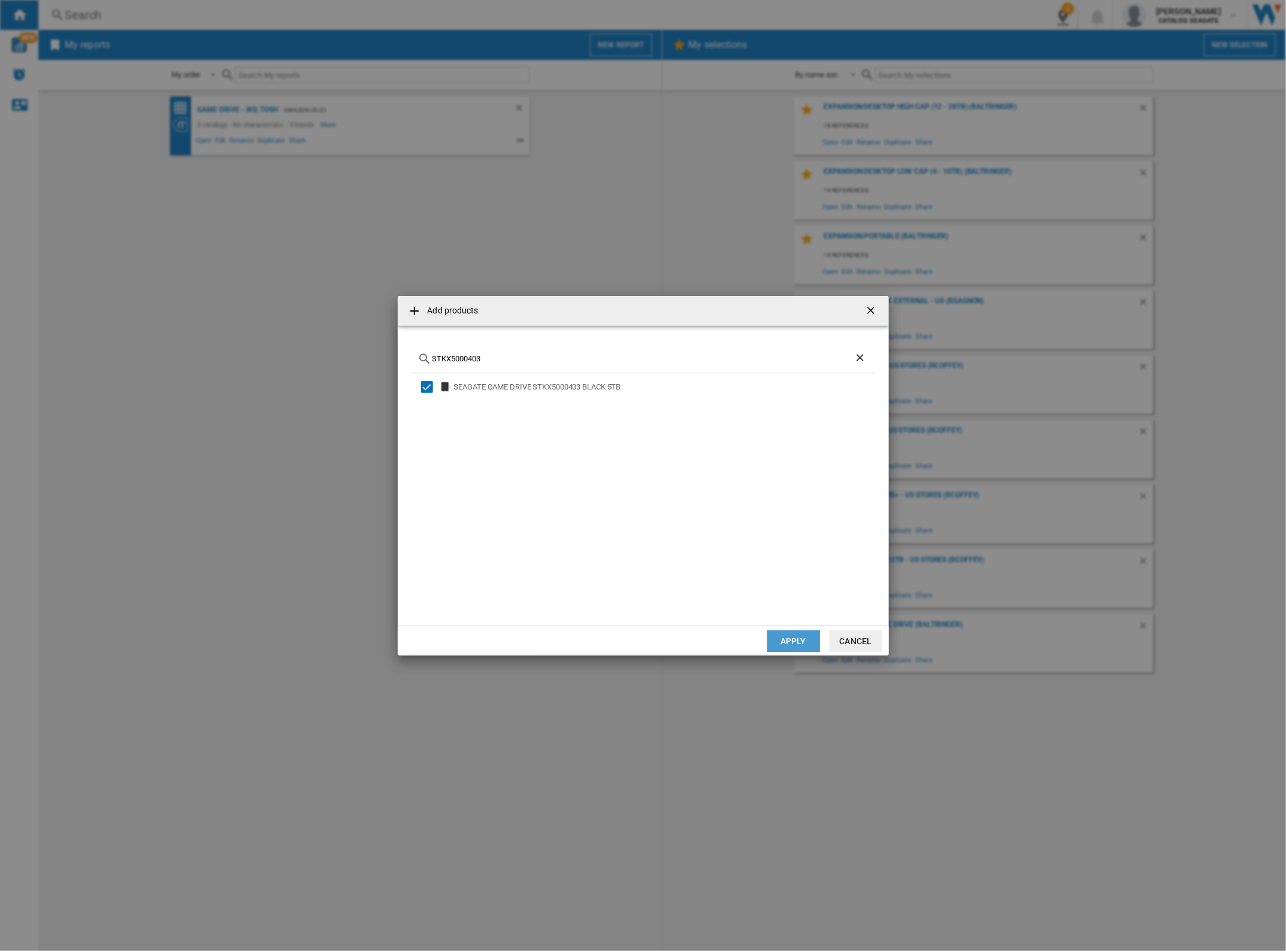
click at [792, 639] on button "Apply" at bounding box center [793, 641] width 53 height 22
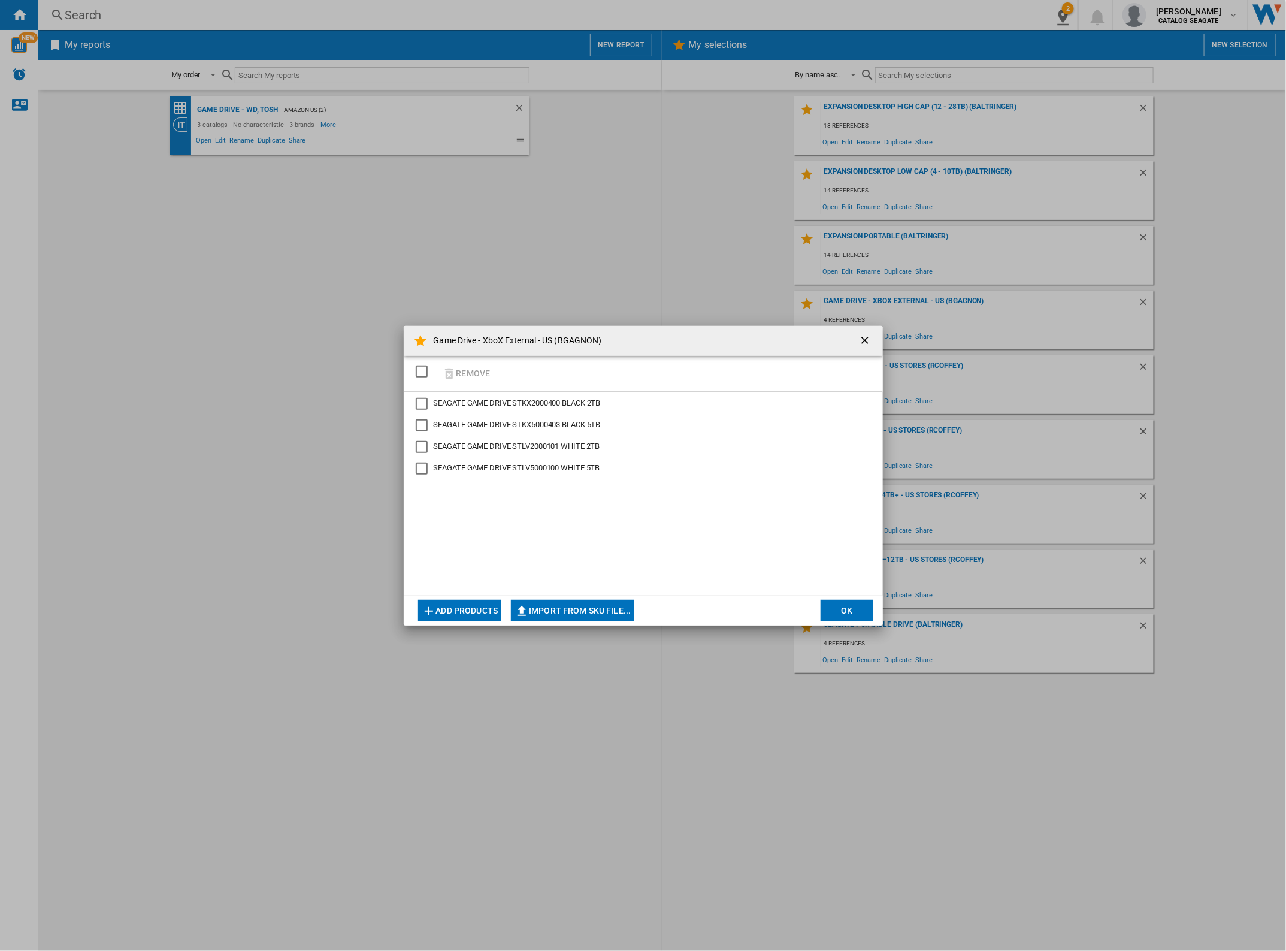
click at [461, 608] on button "Add products" at bounding box center [460, 611] width 84 height 22
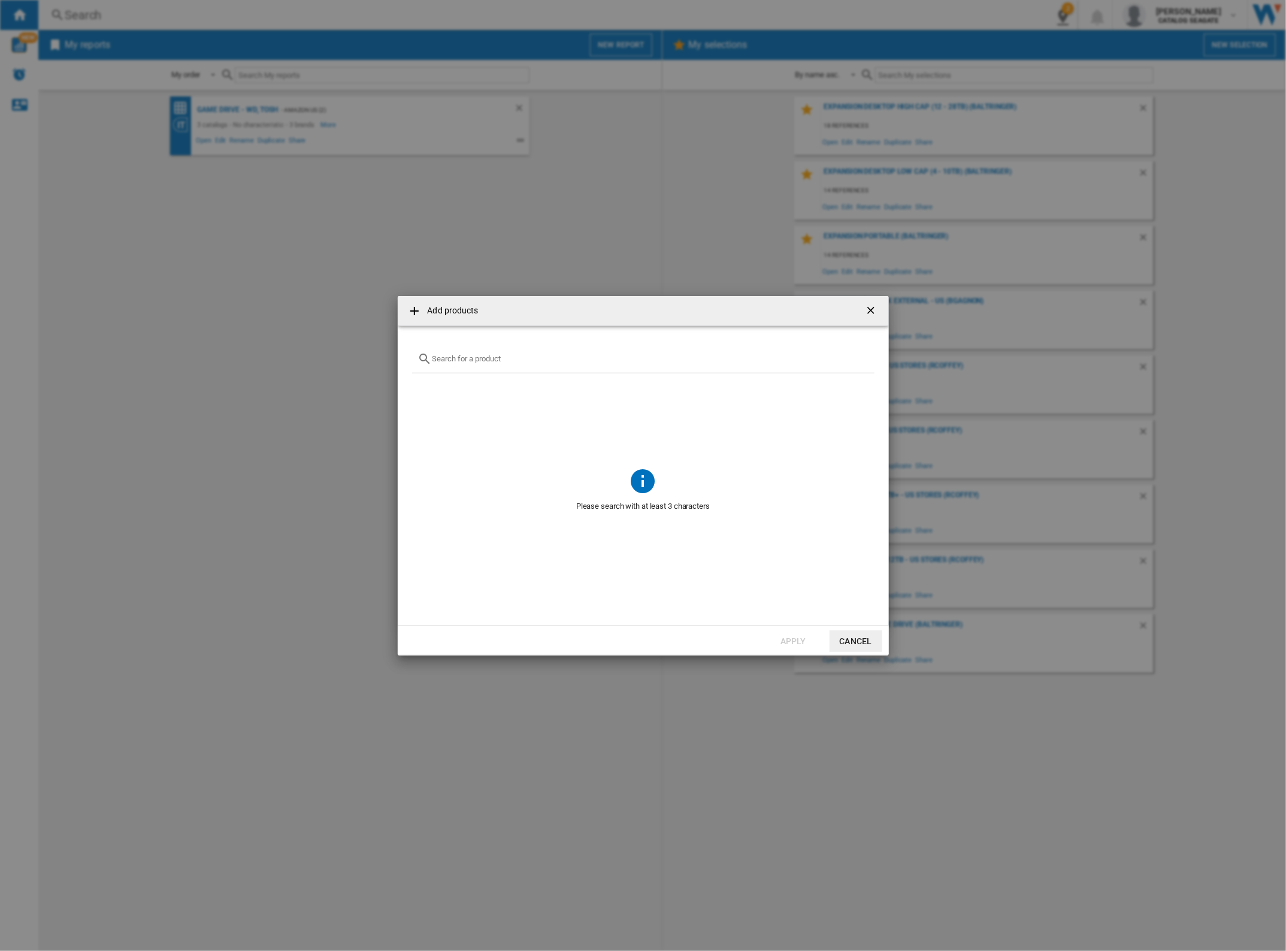
click at [555, 366] on div "Add products ..." at bounding box center [643, 359] width 462 height 28
click at [559, 349] on div "Add products ..." at bounding box center [643, 359] width 462 height 28
click at [556, 355] on input "Add products ..." at bounding box center [651, 358] width 436 height 9
paste input "STJR2000400"
click at [744, 536] on span "Add products ..." at bounding box center [643, 565] width 462 height 89
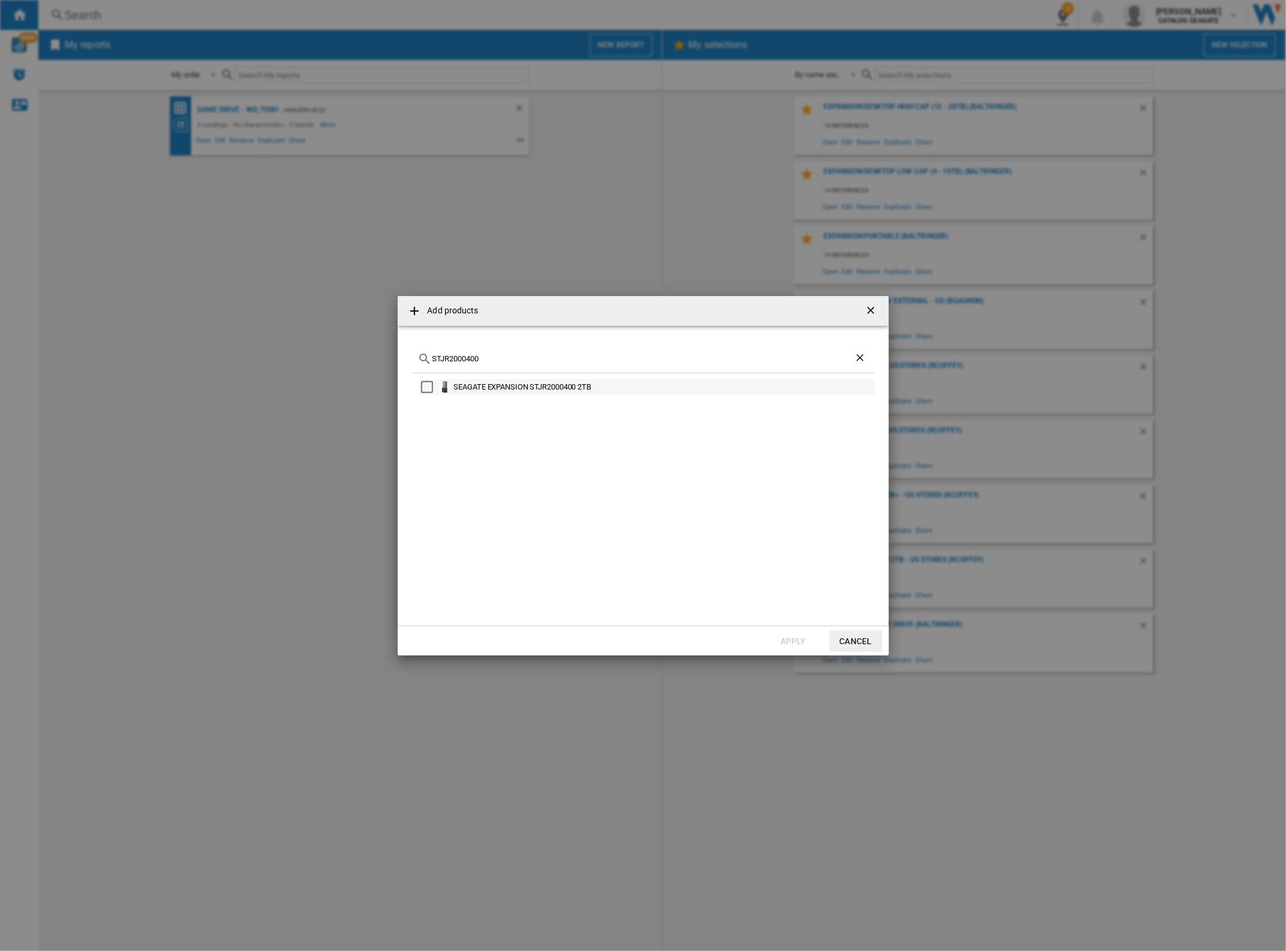
click at [514, 389] on div "SEAGATE EXPANSION ‎STJR2000400 2TB" at bounding box center [663, 387] width 419 height 12
click at [588, 355] on input "STJR2000400" at bounding box center [644, 358] width 422 height 9
paste input "1"
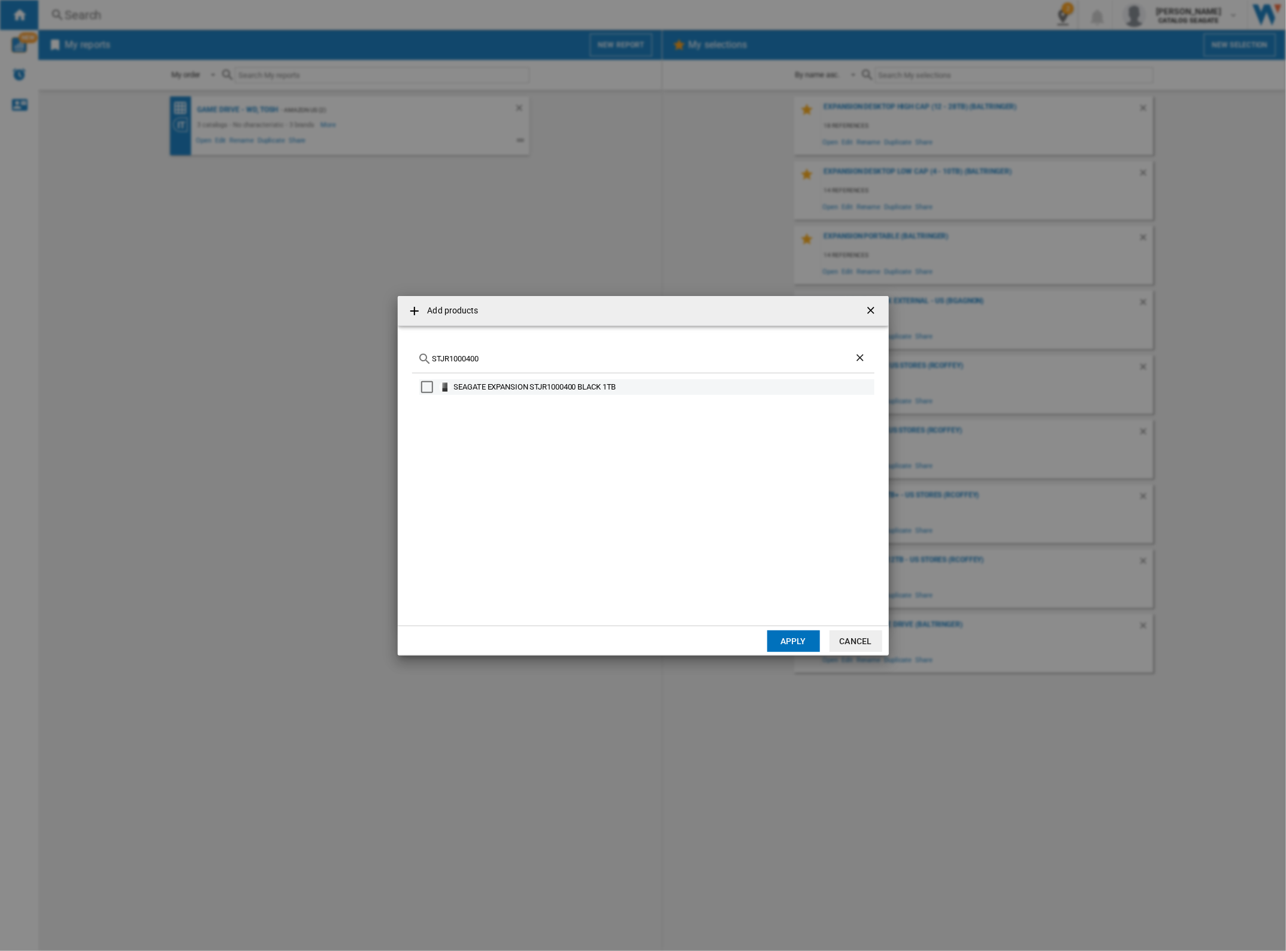
type input "STJR1000400"
click at [472, 387] on div "SEAGATE EXPANSION STJR1000400 BLACK 1TB" at bounding box center [663, 387] width 419 height 12
click at [782, 637] on button "Apply" at bounding box center [793, 641] width 53 height 22
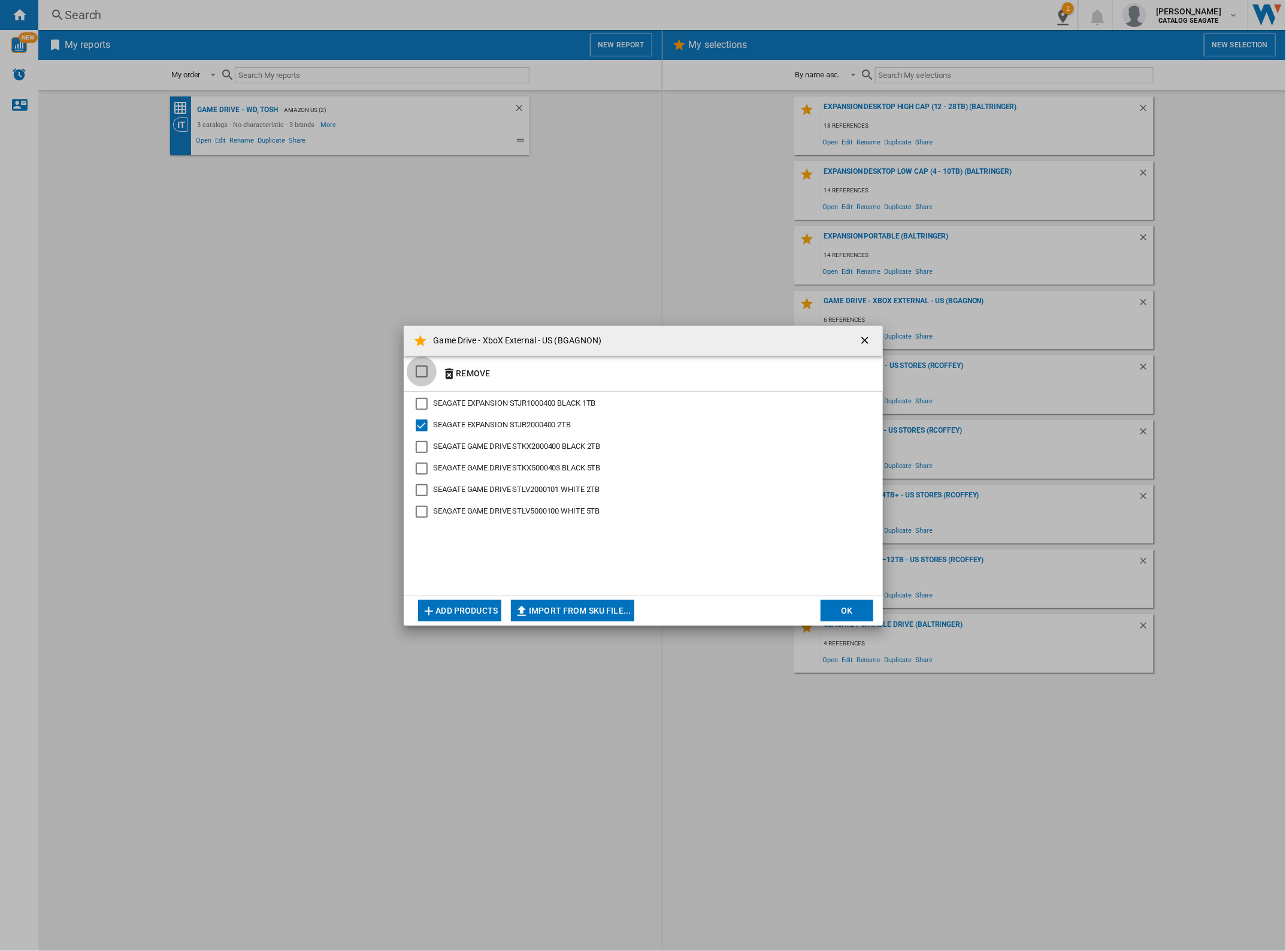
click at [424, 373] on div "SELECTIONS.EDITION_POPUP.SELECT_DESELECT" at bounding box center [422, 371] width 12 height 12
click at [475, 608] on button "Add products" at bounding box center [460, 611] width 84 height 22
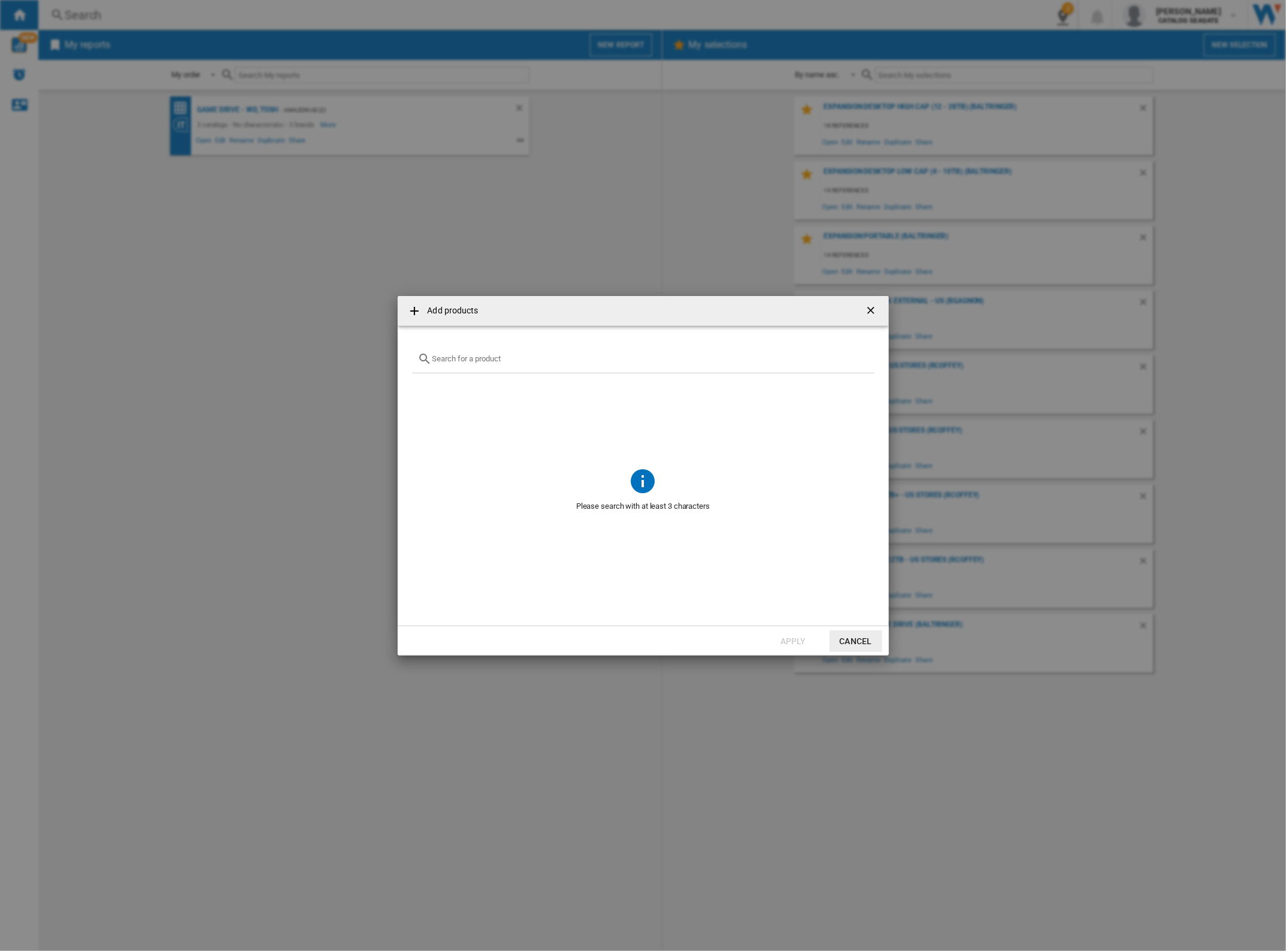
click at [541, 343] on md-dialog-content "Please search with at least 3 characters" at bounding box center [643, 476] width 491 height 300
click at [540, 359] on input "Add products ..." at bounding box center [651, 358] width 436 height 9
paste input "ZP2000GP3A1001"
type input "ZP2000GP3A1001"
click at [427, 386] on div "Select" at bounding box center [427, 387] width 12 height 12
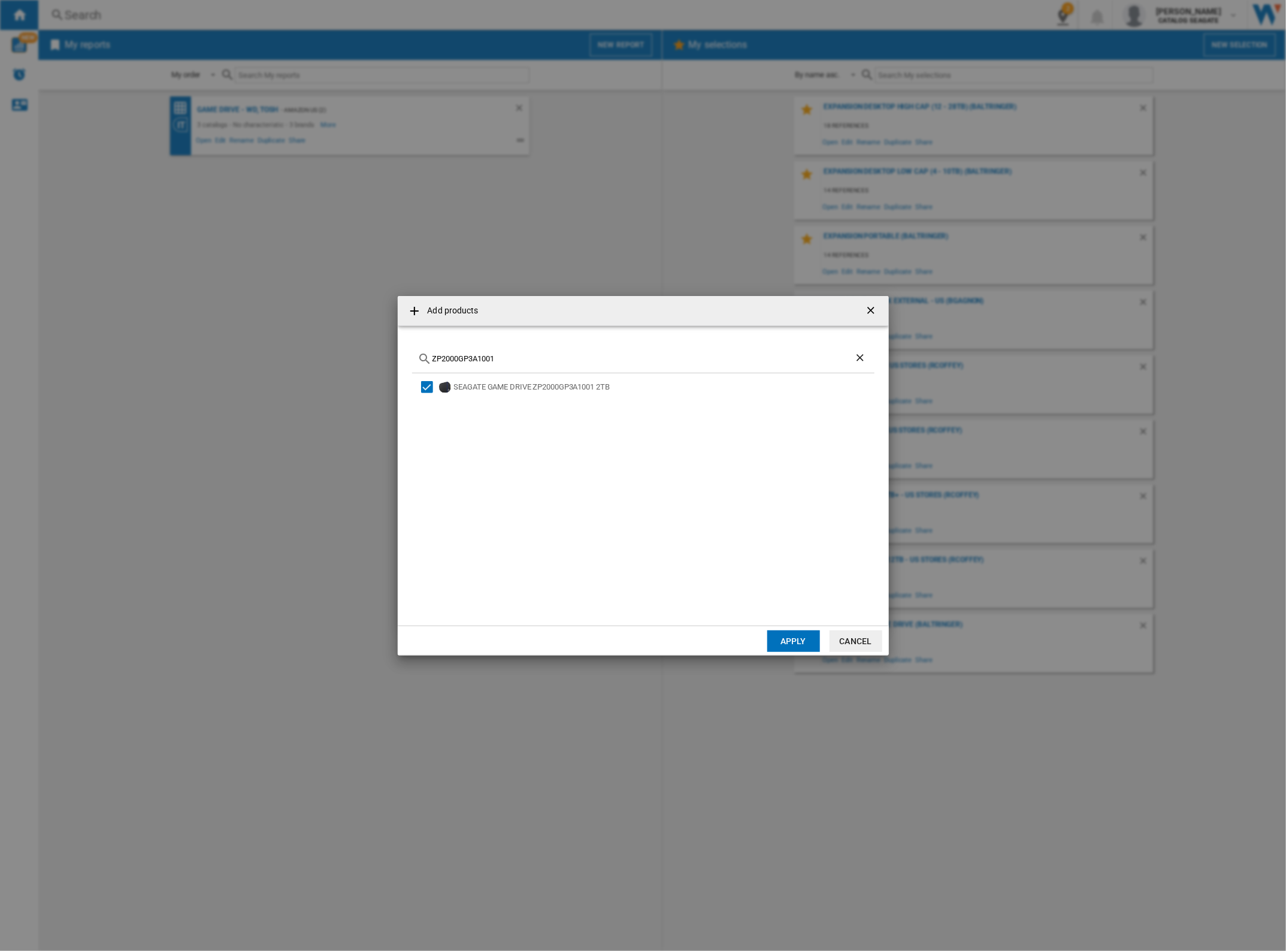
click at [555, 357] on input "ZP2000GP3A1001" at bounding box center [644, 358] width 422 height 9
click at [783, 638] on button "Apply" at bounding box center [793, 641] width 53 height 22
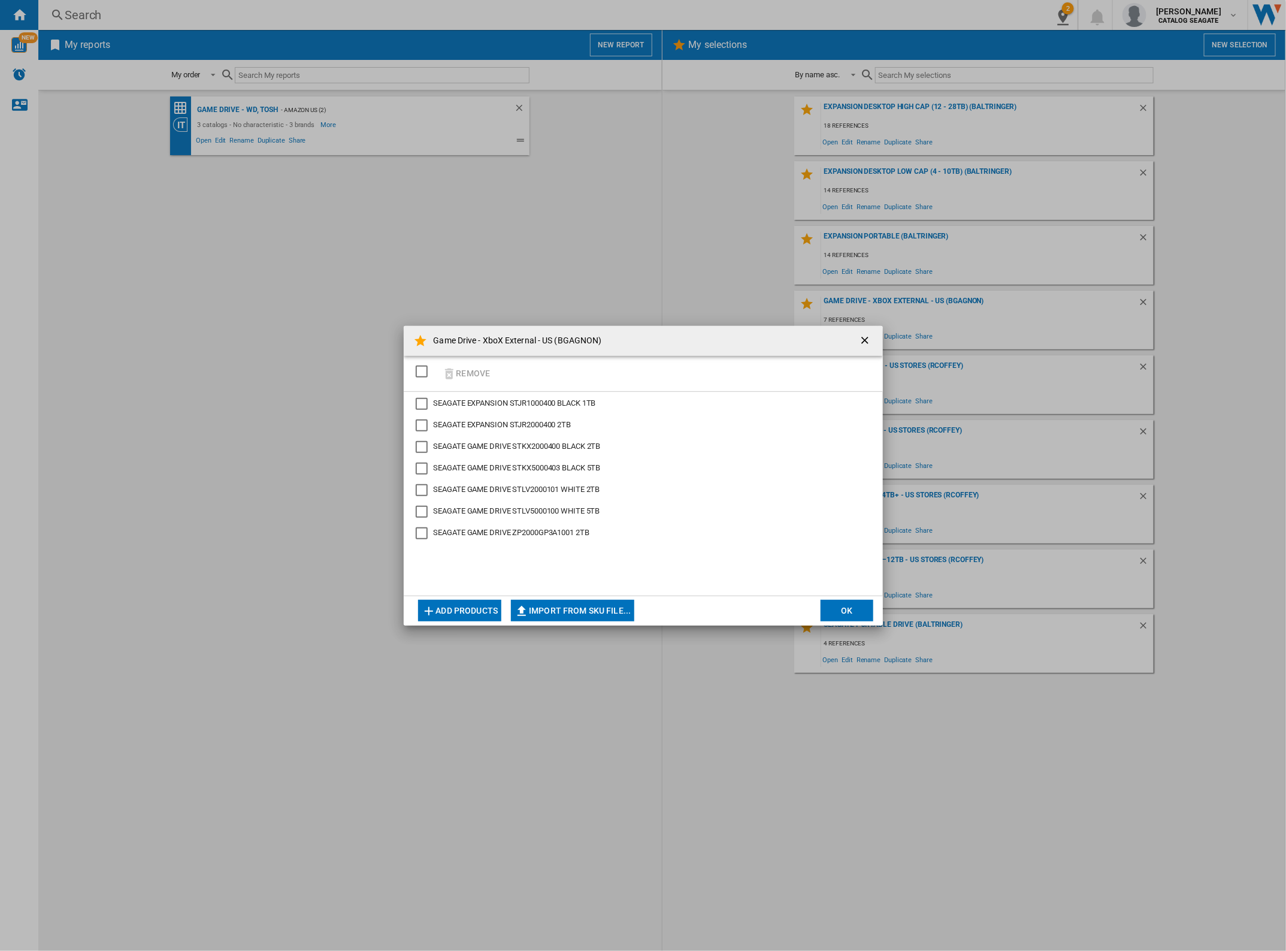
click at [489, 603] on button "Add products" at bounding box center [460, 611] width 84 height 22
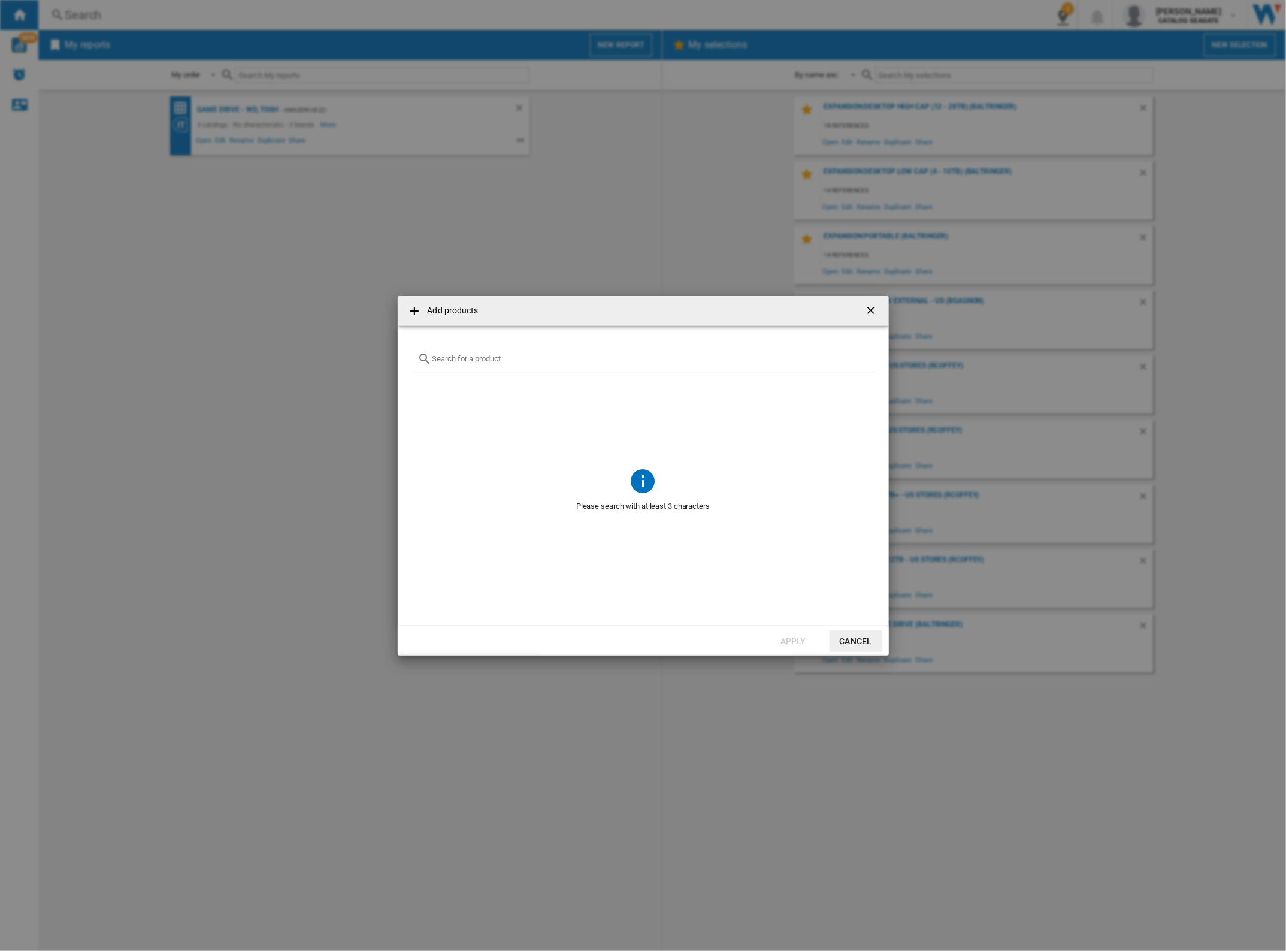
click at [508, 363] on input "Add products ..." at bounding box center [651, 358] width 436 height 9
paste input "ZP1000GP3A1011"
type input "ZP1000GP3A1011"
click at [462, 385] on div "SEAGATE ZP1000GP3A1011 1TB M2 PCI EXPRESS" at bounding box center [663, 387] width 419 height 12
click at [788, 633] on button "Apply" at bounding box center [793, 641] width 53 height 22
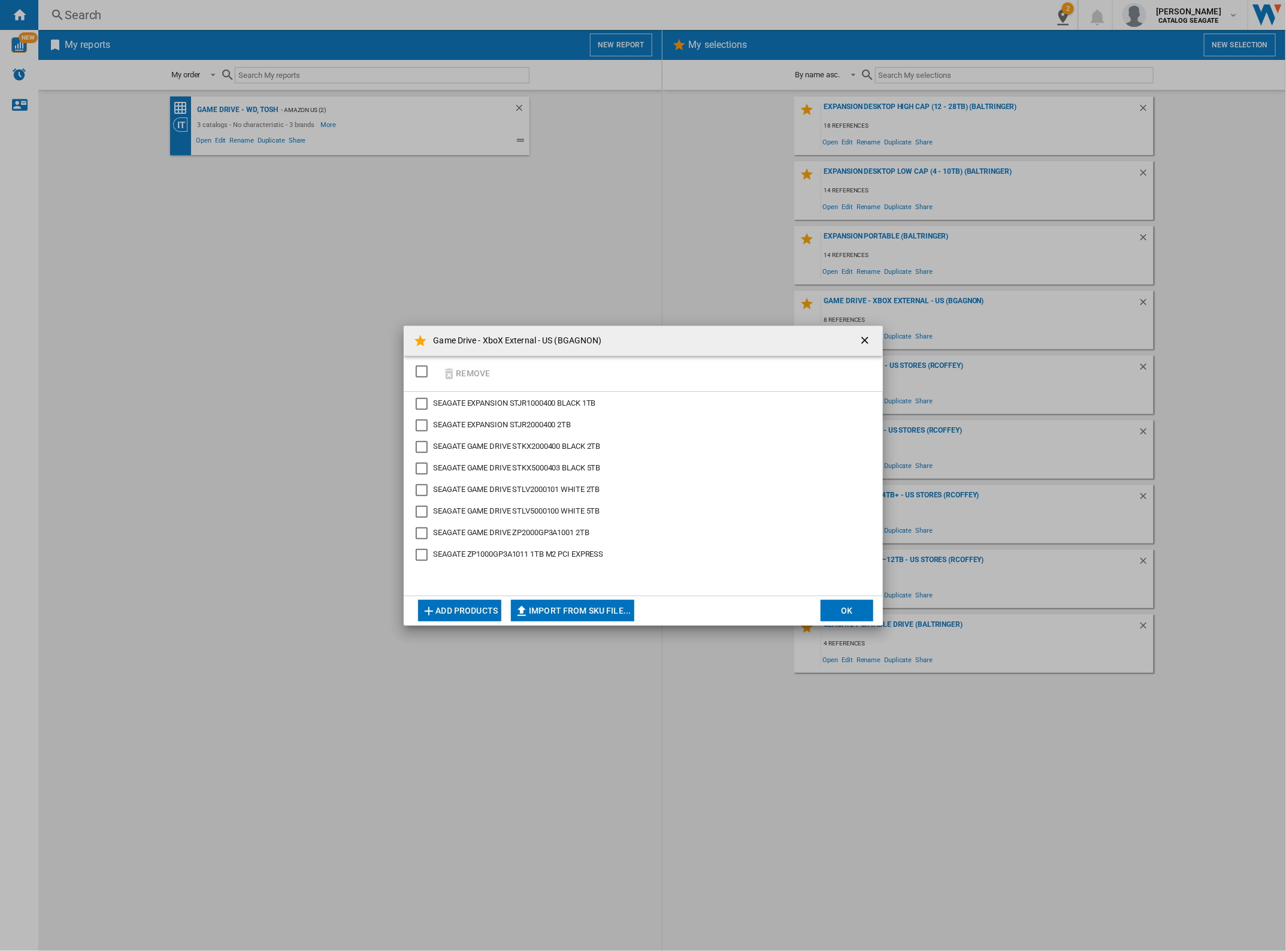
click at [851, 609] on button "OK" at bounding box center [847, 611] width 53 height 22
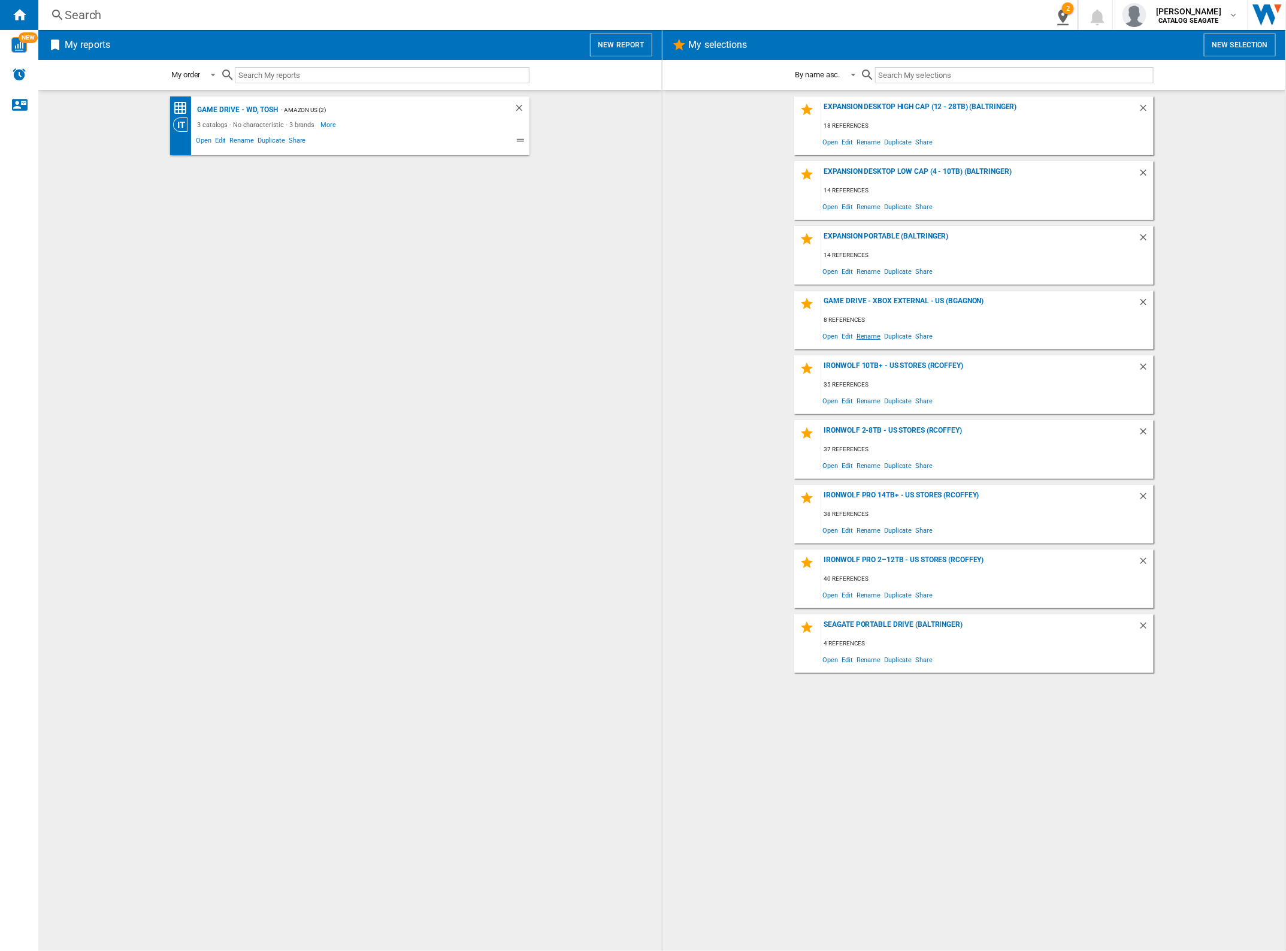
click at [866, 333] on span "Rename" at bounding box center [869, 336] width 28 height 16
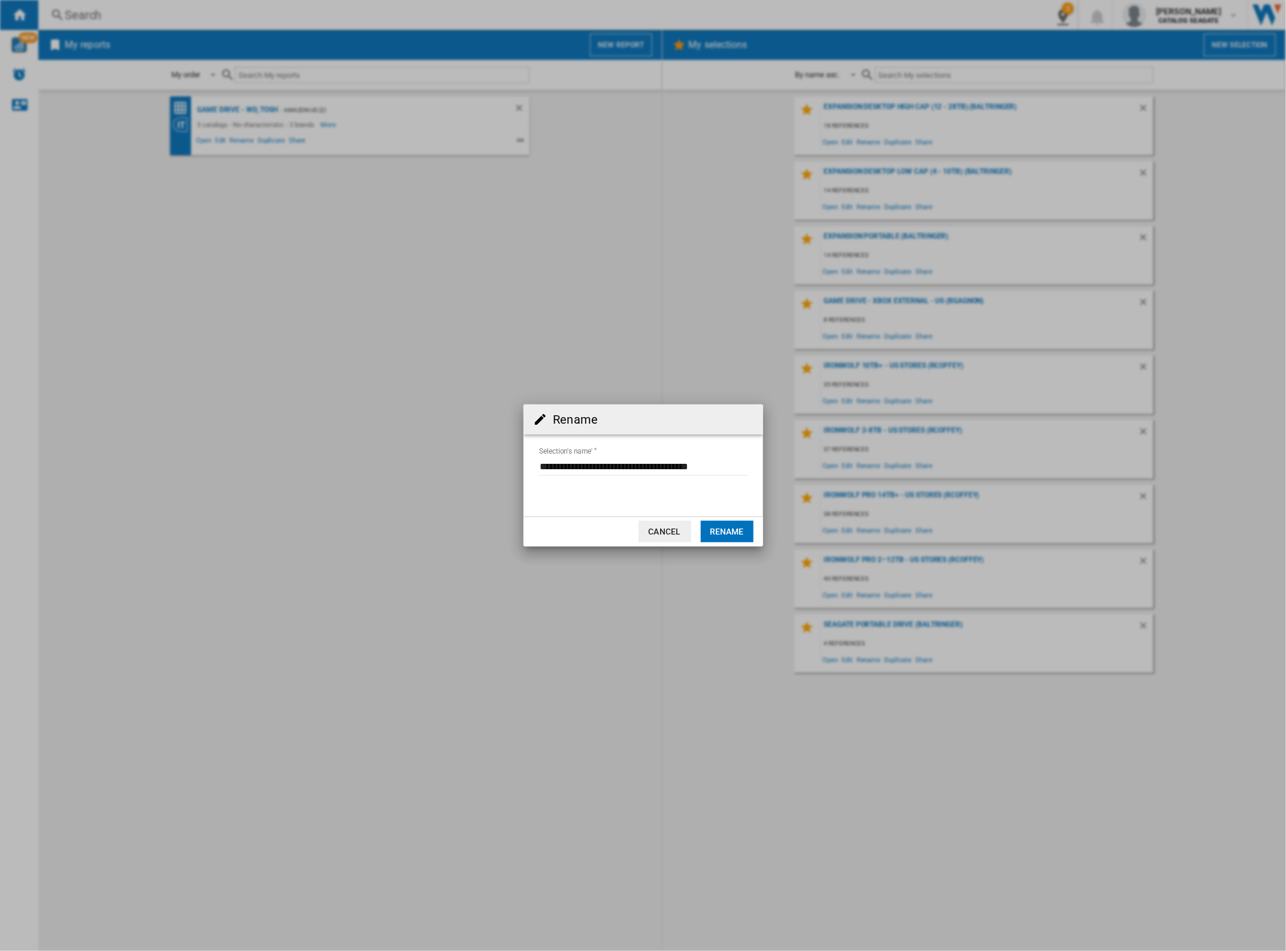
click at [631, 471] on input "Selection's name'" at bounding box center [643, 467] width 208 height 18
click at [656, 469] on input "Selection's name'" at bounding box center [643, 467] width 208 height 18
drag, startPoint x: 659, startPoint y: 468, endPoint x: 594, endPoint y: 479, distance: 66.2
click at [594, 479] on md-input-container "Selection's name'" at bounding box center [643, 473] width 211 height 35
type input "**********"
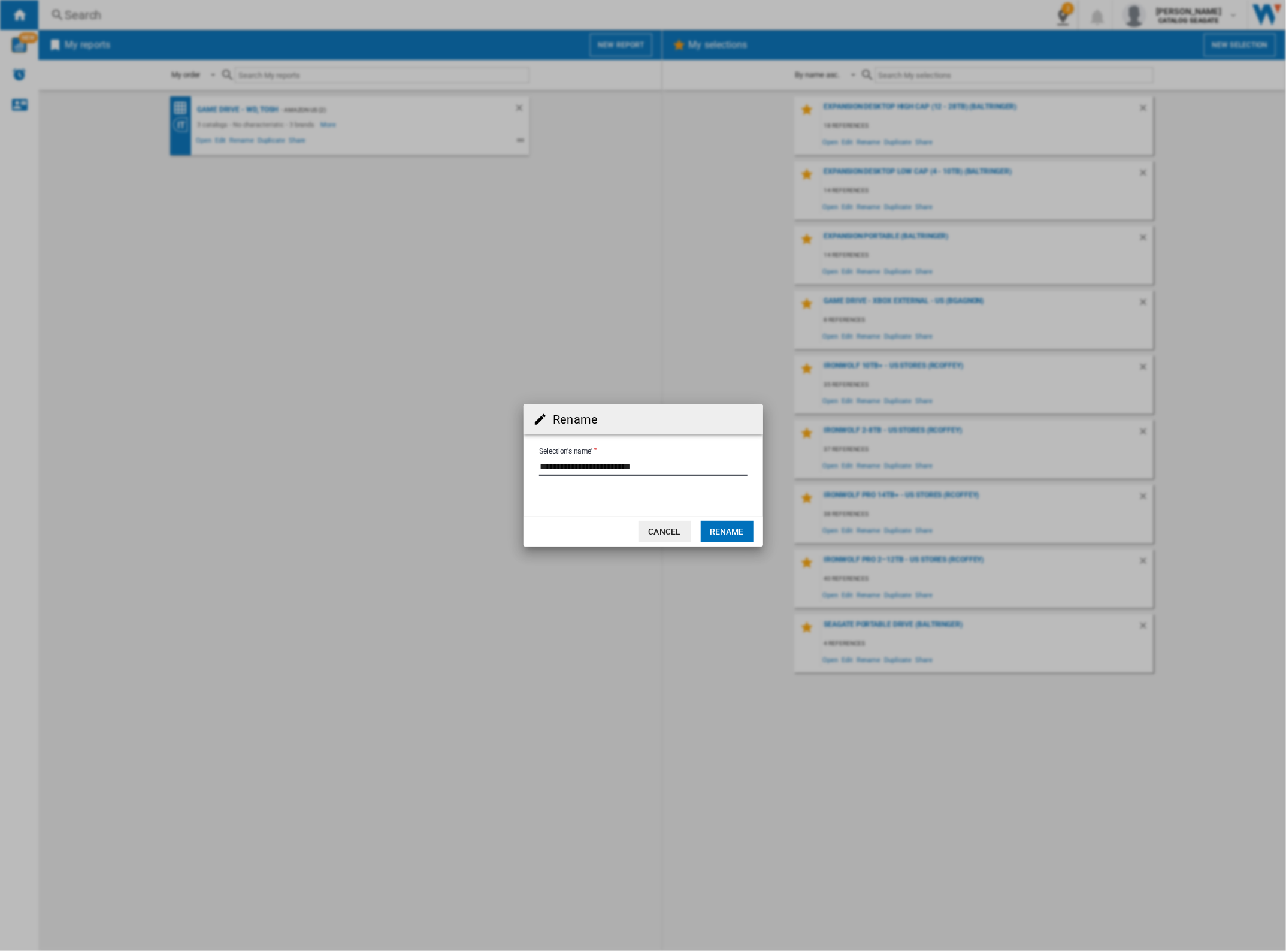
click at [745, 530] on button "Rename" at bounding box center [727, 532] width 53 height 22
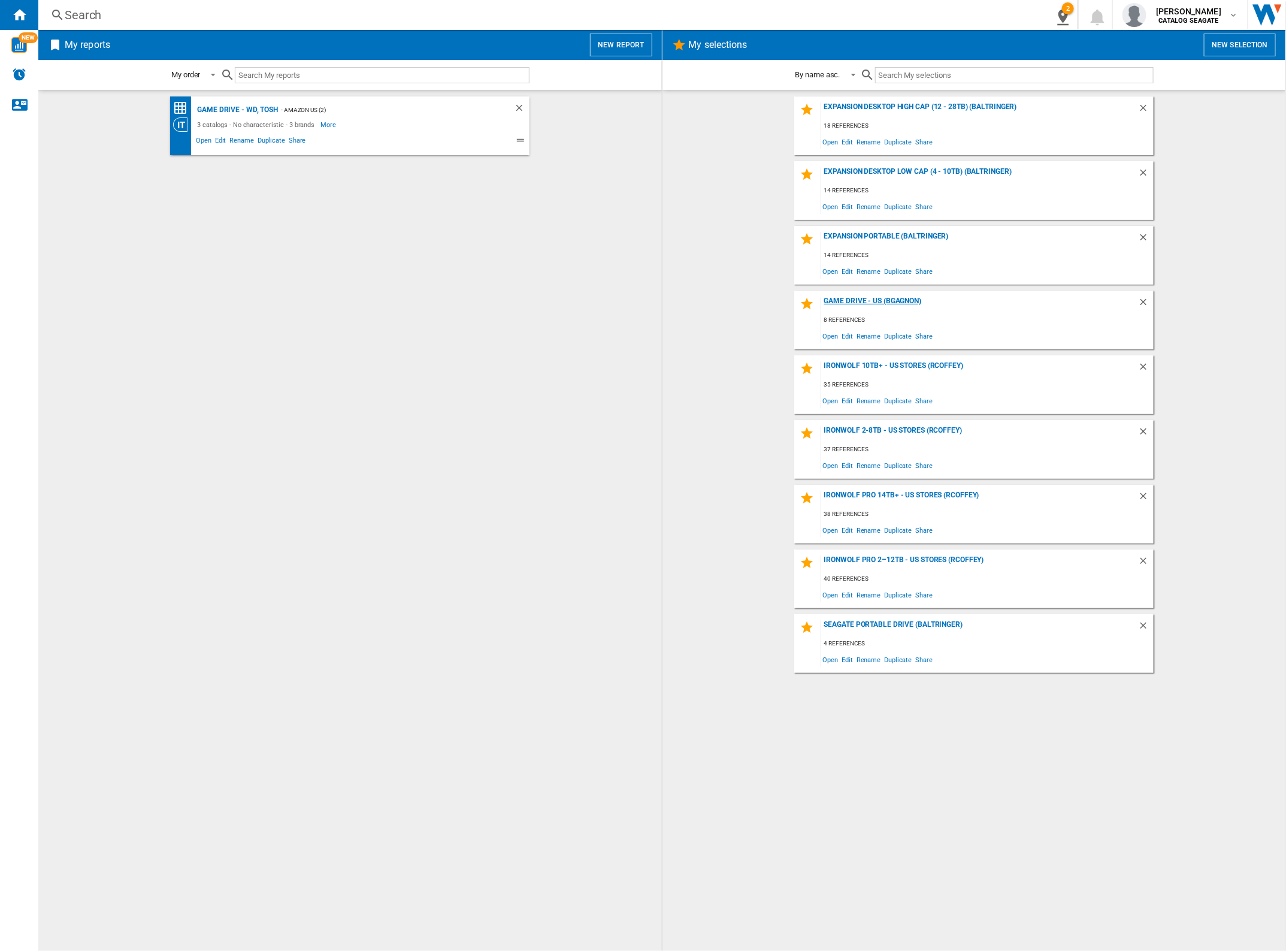
click at [863, 301] on div "Game Drive - US (BGAGNON)" at bounding box center [979, 305] width 317 height 16
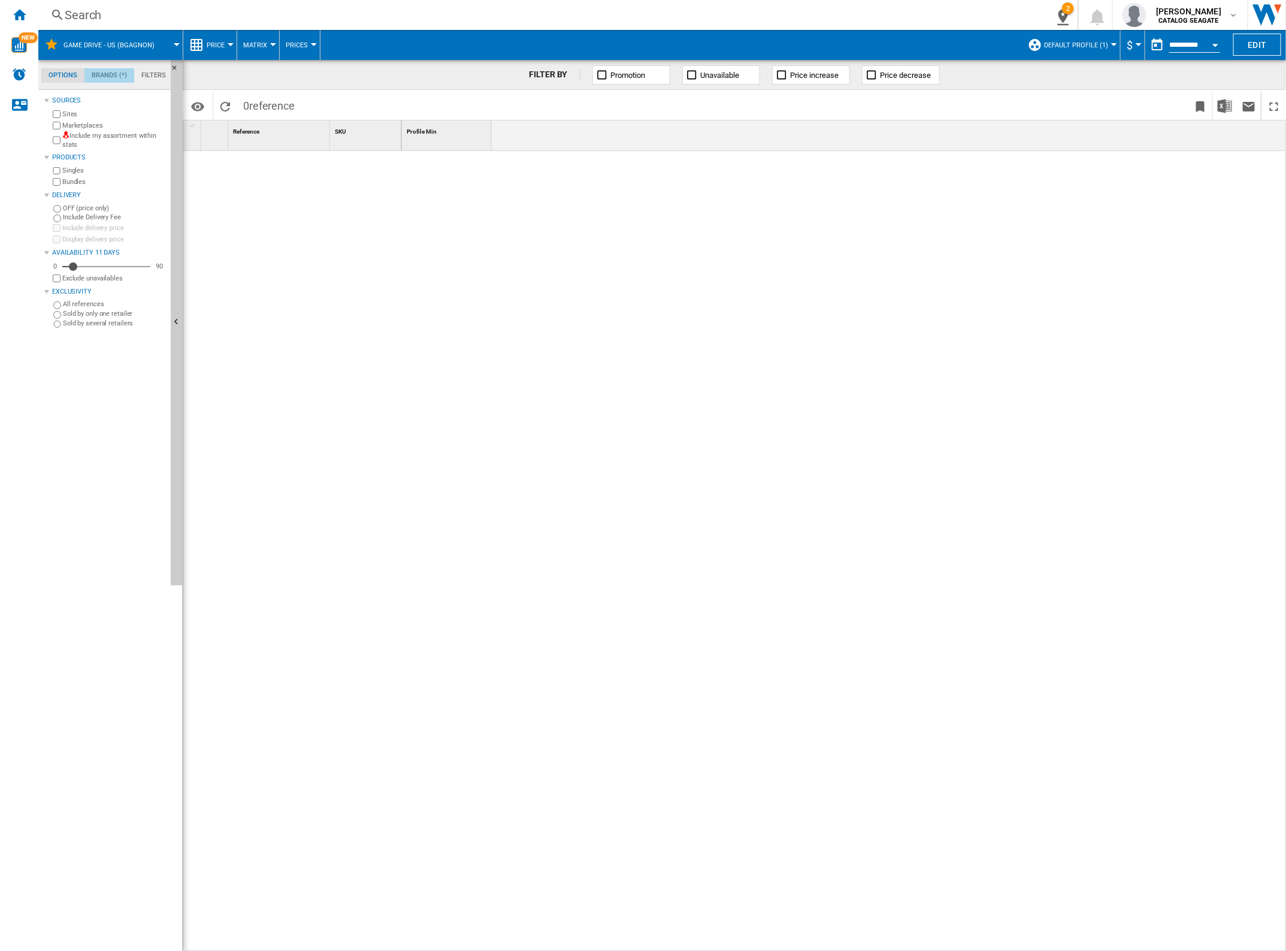
click at [106, 75] on md-tab-item "Brands (*)" at bounding box center [109, 75] width 50 height 14
click at [48, 75] on md-tab-item "Options" at bounding box center [62, 75] width 43 height 14
click at [1089, 44] on span "Default profile (1)" at bounding box center [1076, 45] width 64 height 8
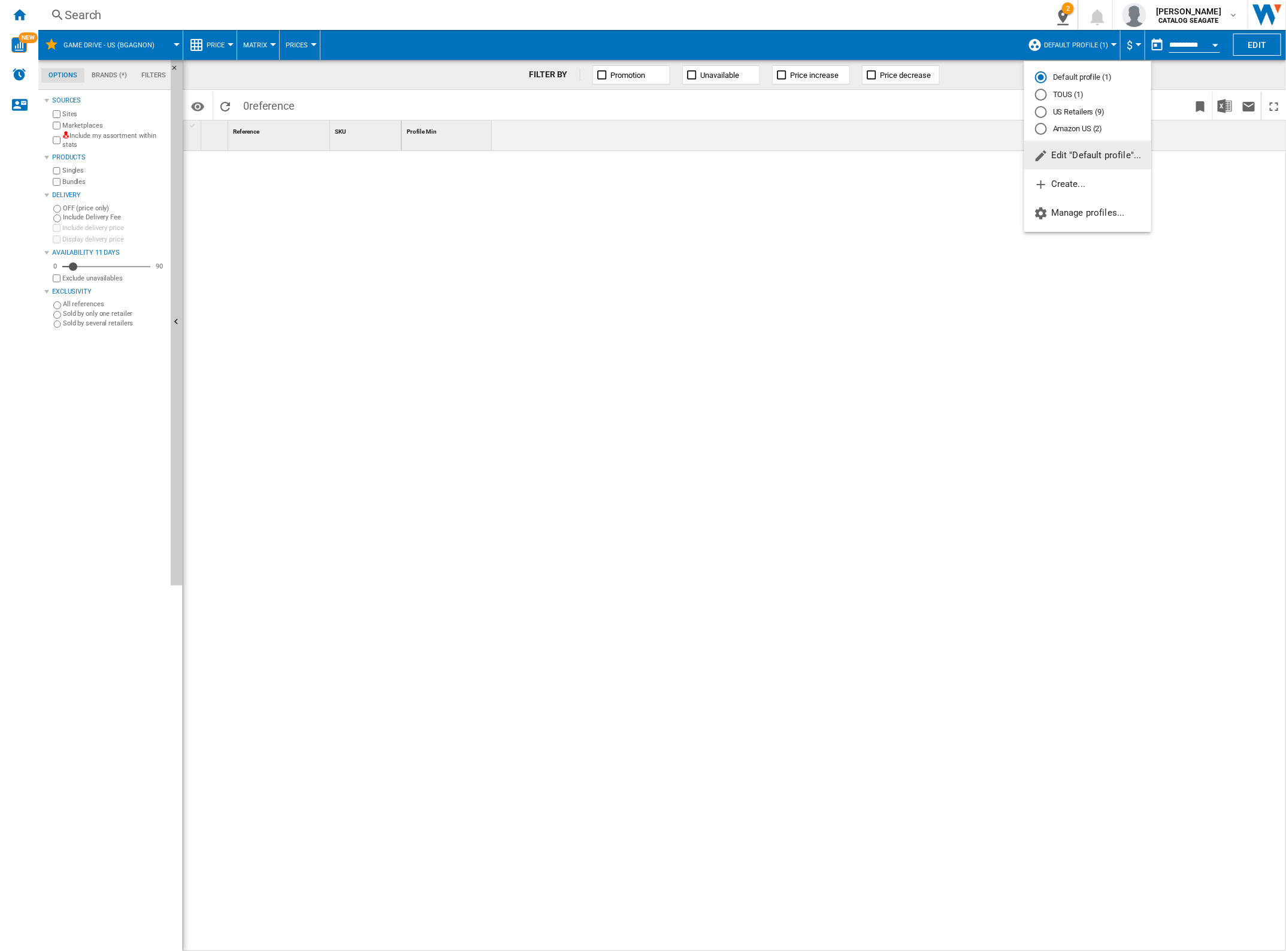
click at [1078, 110] on md-radio-button "US Retailers (9)" at bounding box center [1087, 111] width 105 height 11
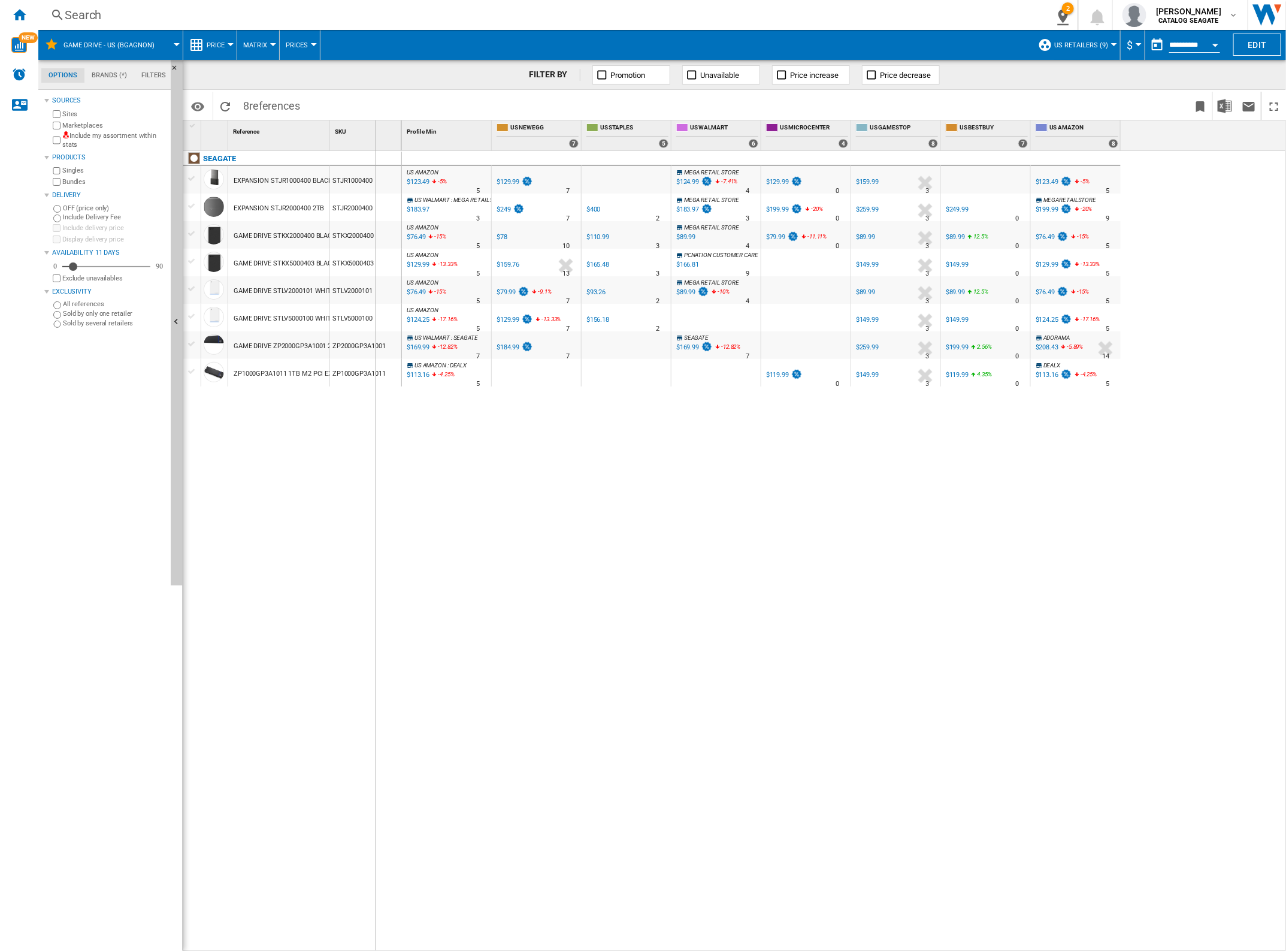
drag, startPoint x: 329, startPoint y: 135, endPoint x: 375, endPoint y: 139, distance: 45.7
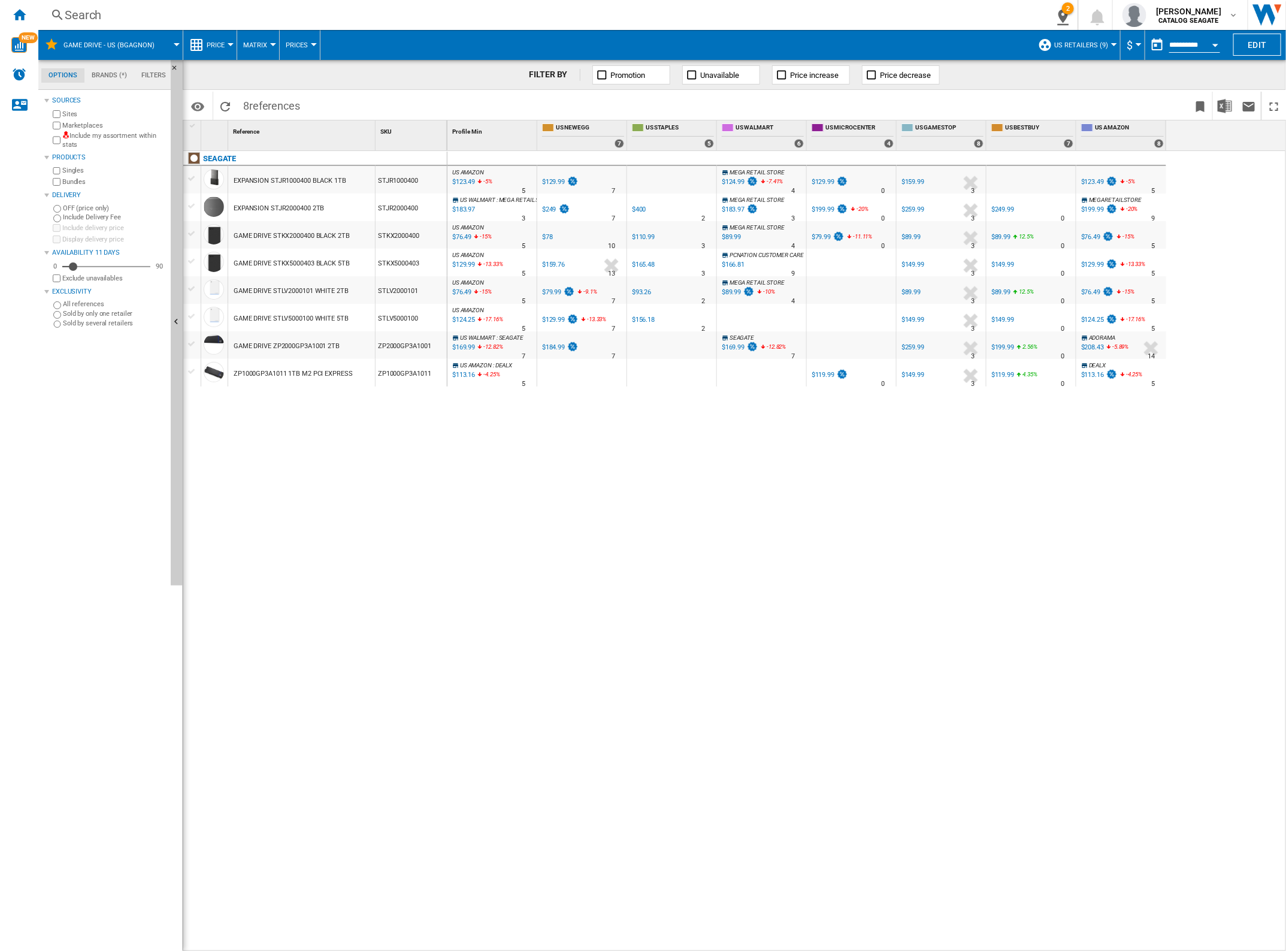
click at [116, 72] on md-tab-item "Brands (*)" at bounding box center [109, 75] width 50 height 14
click at [55, 74] on md-tab-item "Options" at bounding box center [62, 75] width 43 height 14
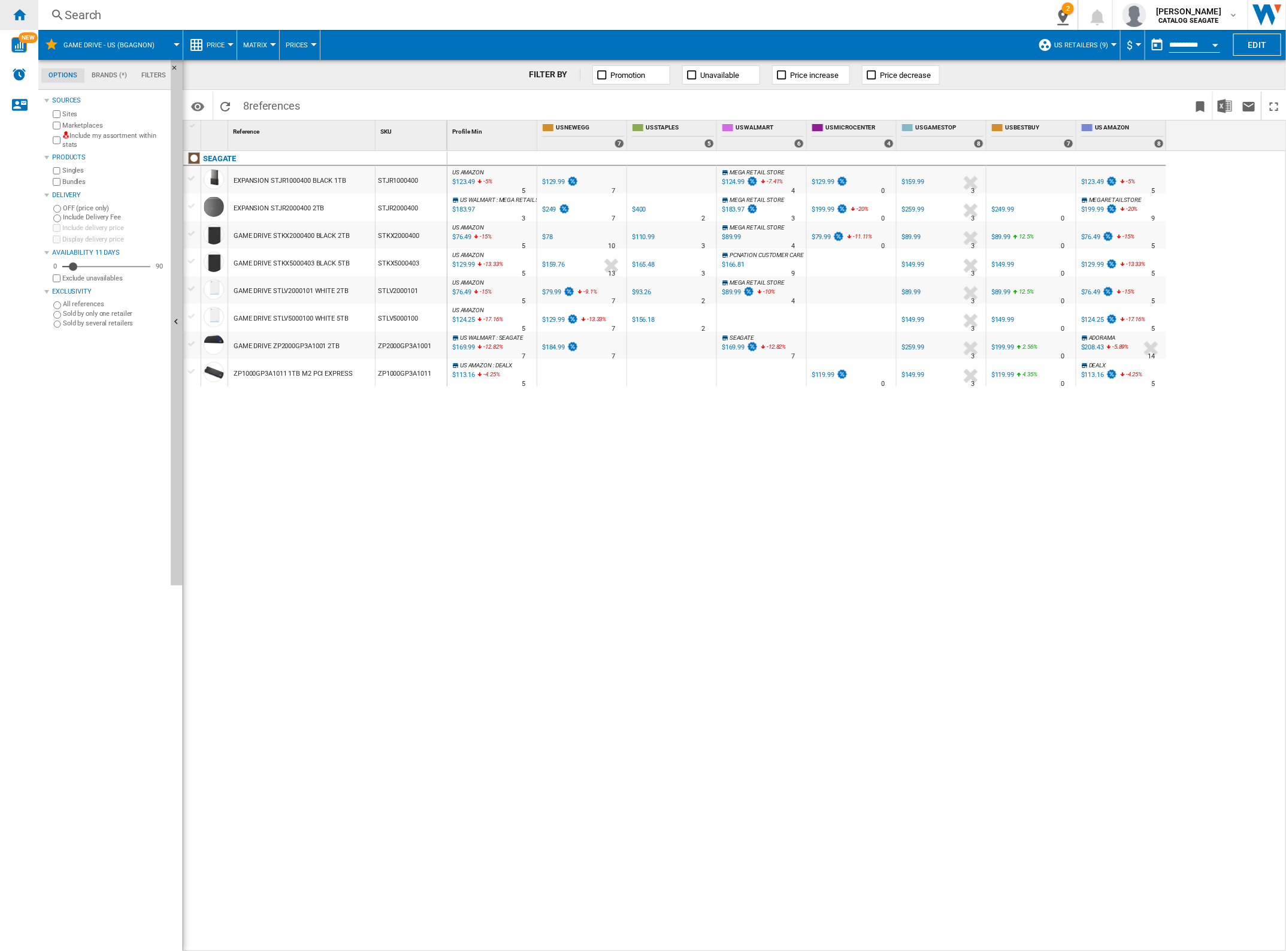
click at [17, 16] on ng-md-icon "Home" at bounding box center [19, 14] width 14 height 14
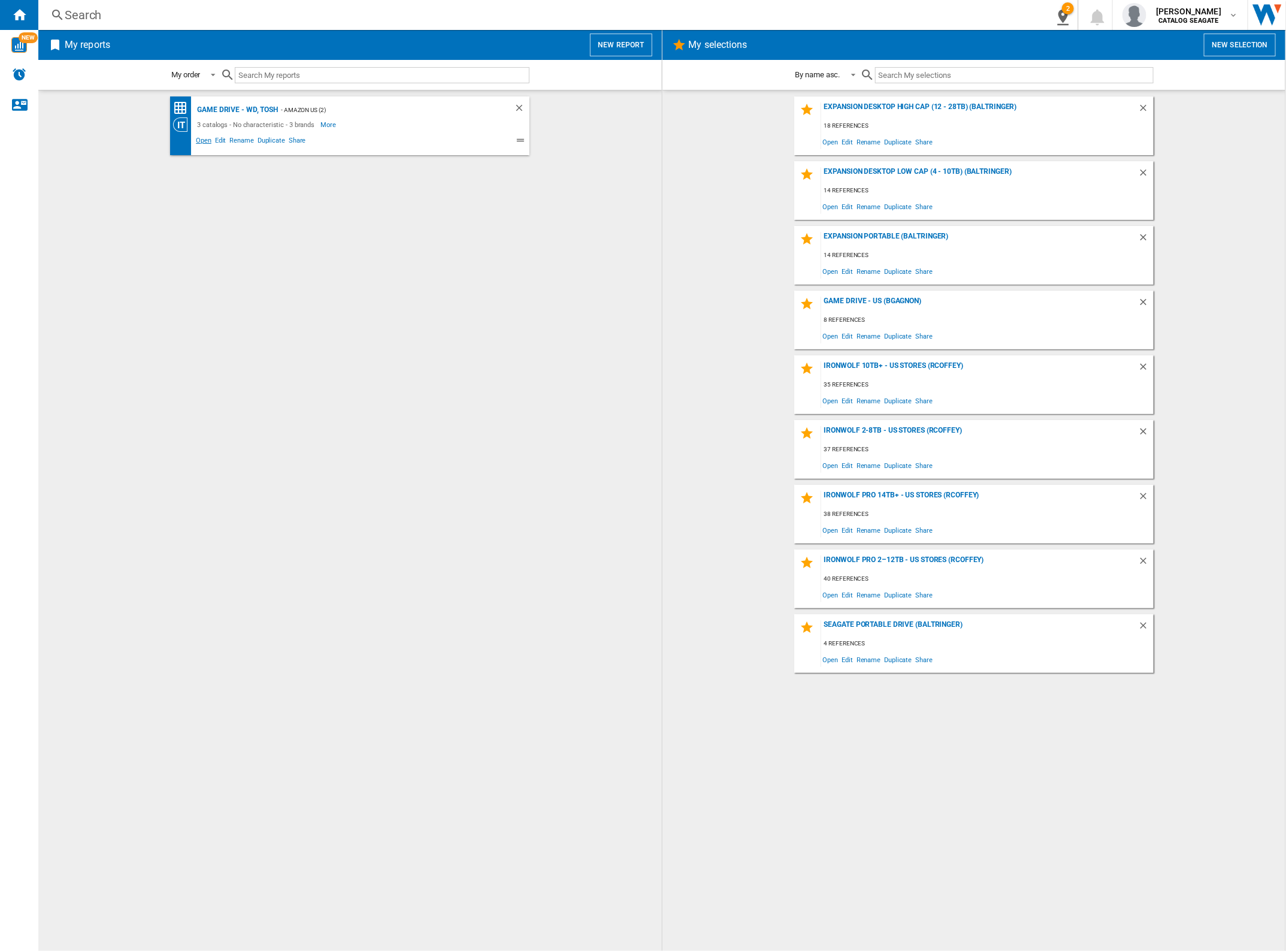
click at [204, 140] on span "Open" at bounding box center [203, 142] width 19 height 14
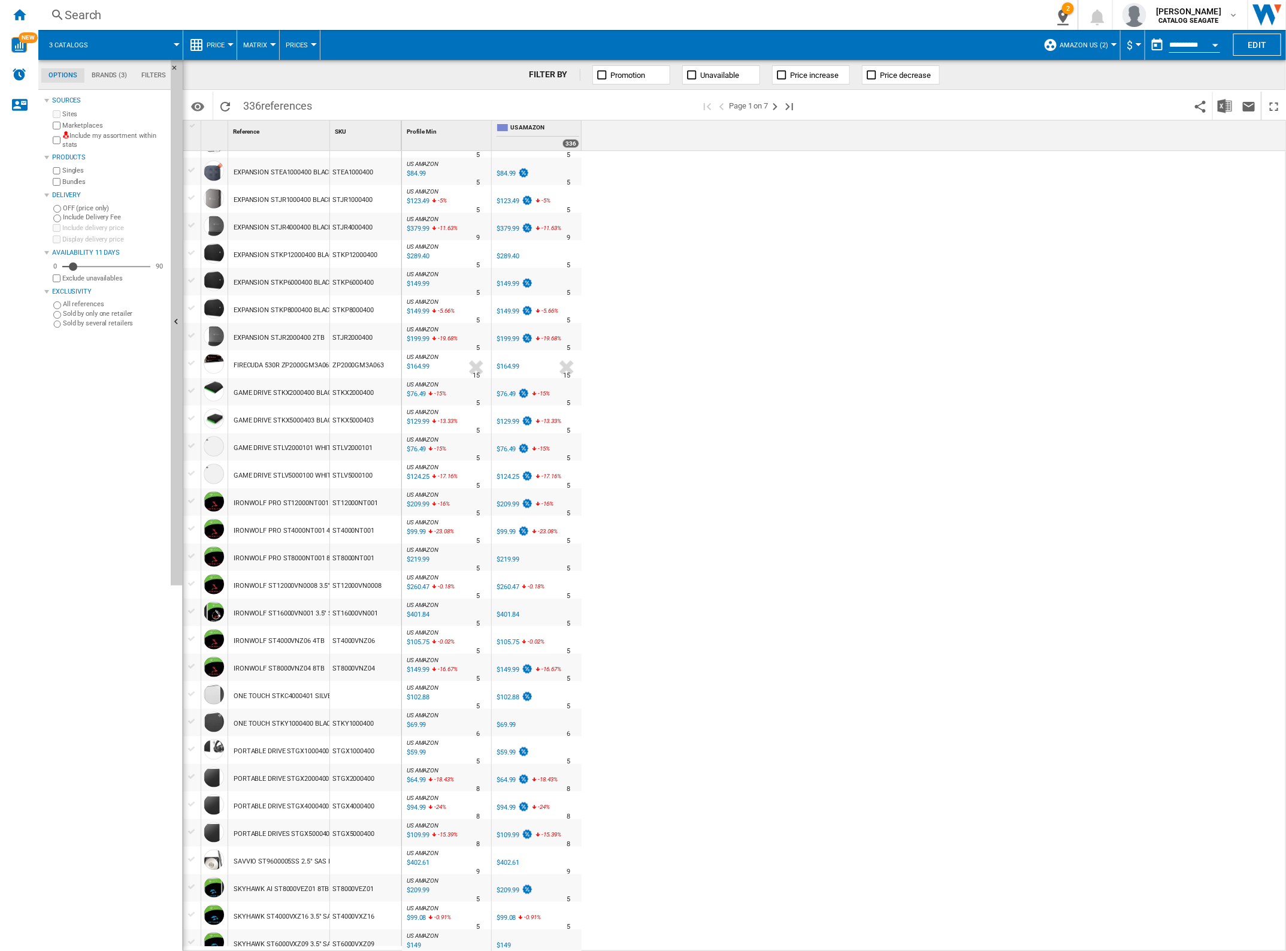
scroll to position [595, 0]
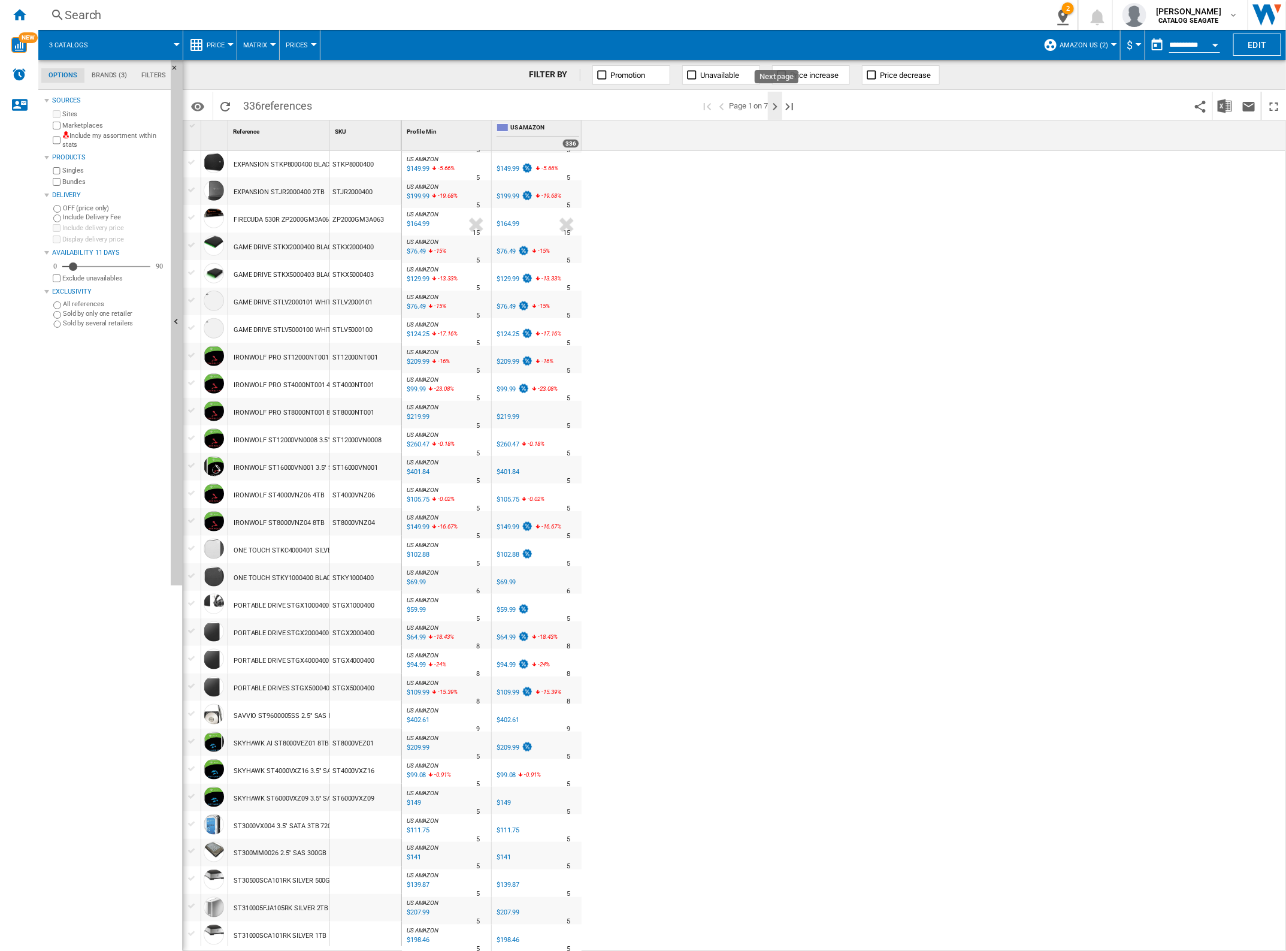
click at [777, 109] on ng-md-icon "Next page" at bounding box center [775, 106] width 14 height 14
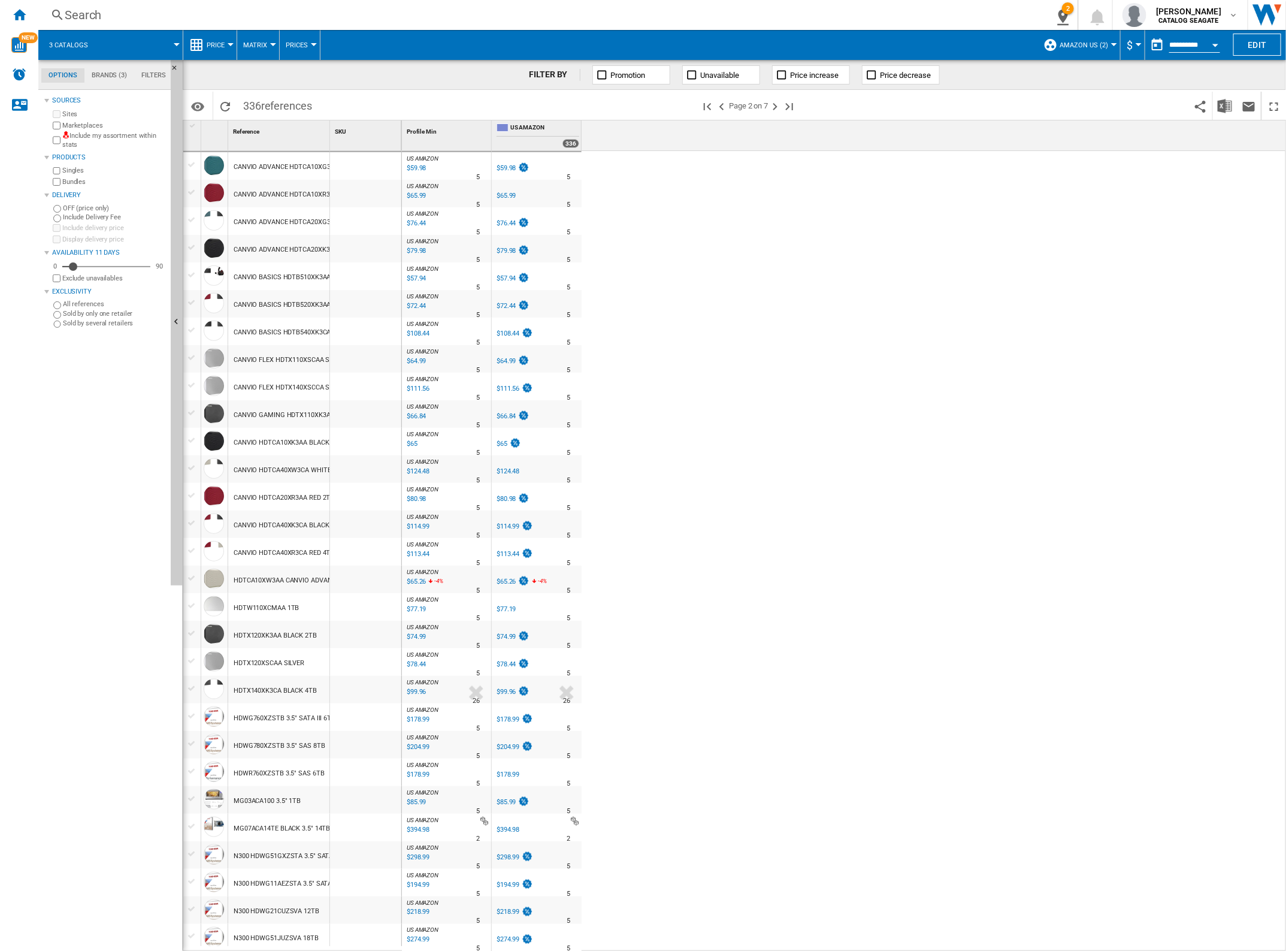
scroll to position [374, 0]
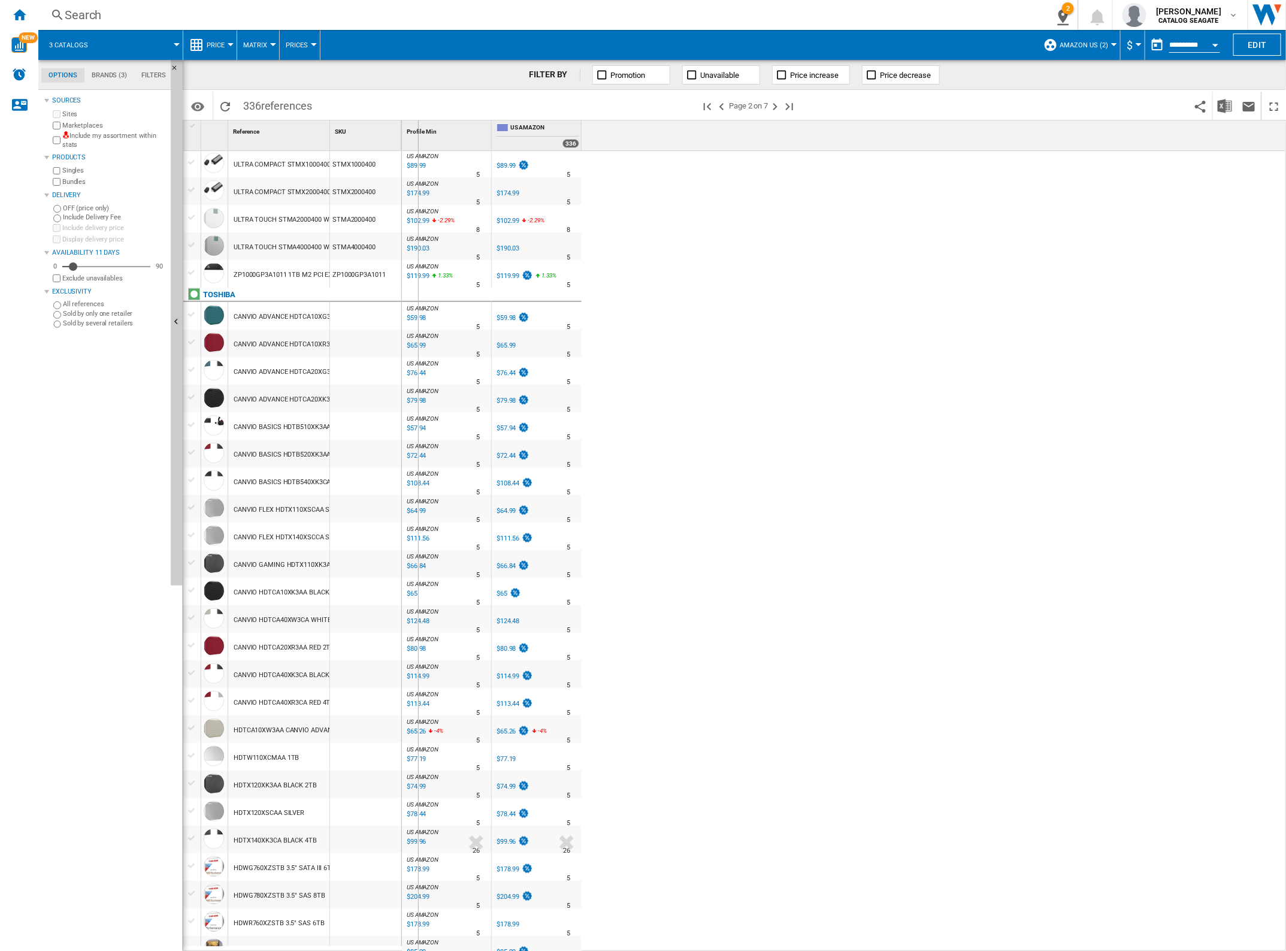
drag, startPoint x: 329, startPoint y: 127, endPoint x: 471, endPoint y: 150, distance: 143.2
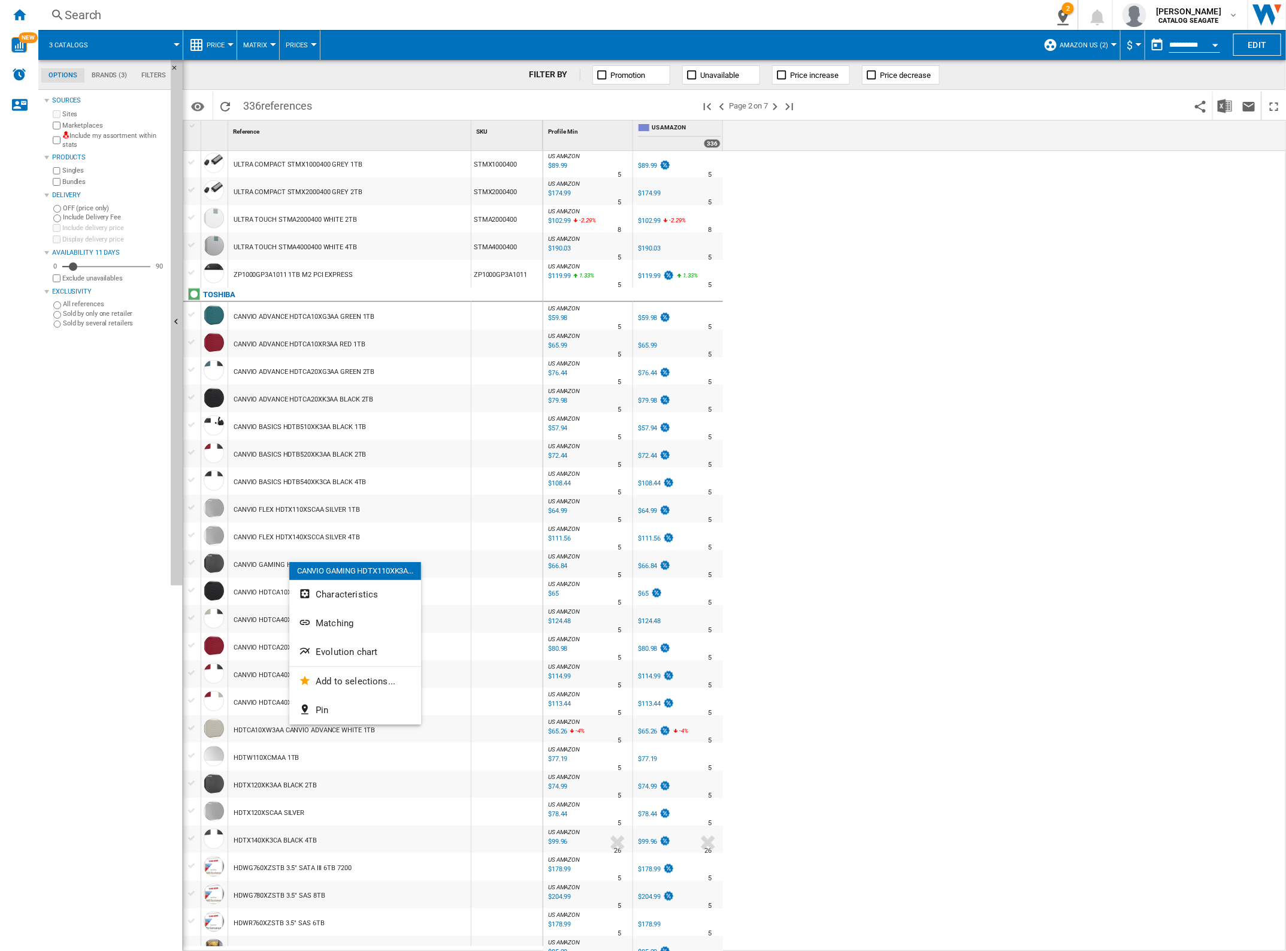
click at [189, 564] on div at bounding box center [643, 475] width 1286 height 951
click at [192, 564] on div at bounding box center [192, 562] width 13 height 11
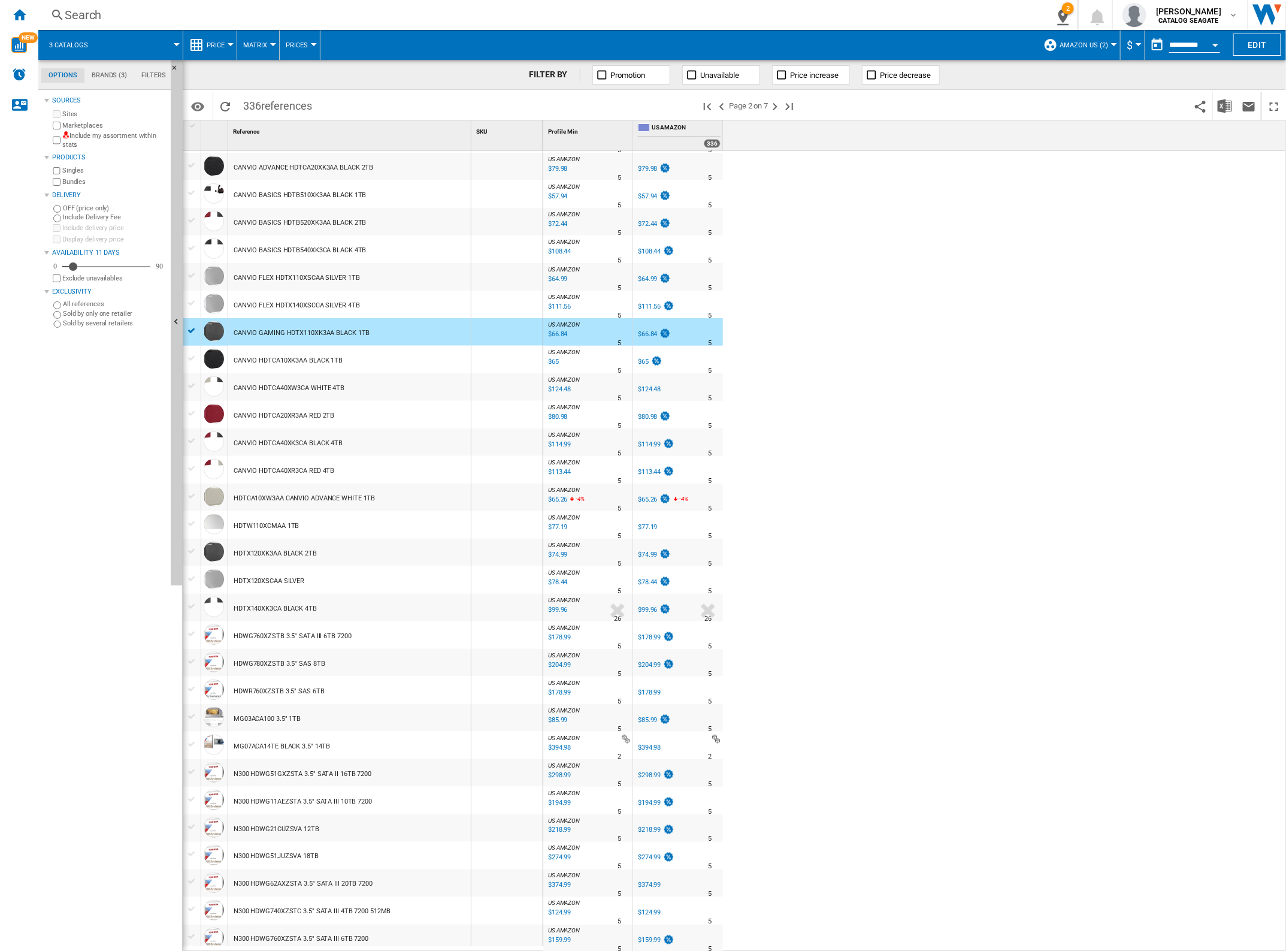
scroll to position [607, 0]
click at [432, 477] on button "Pin" at bounding box center [423, 481] width 132 height 29
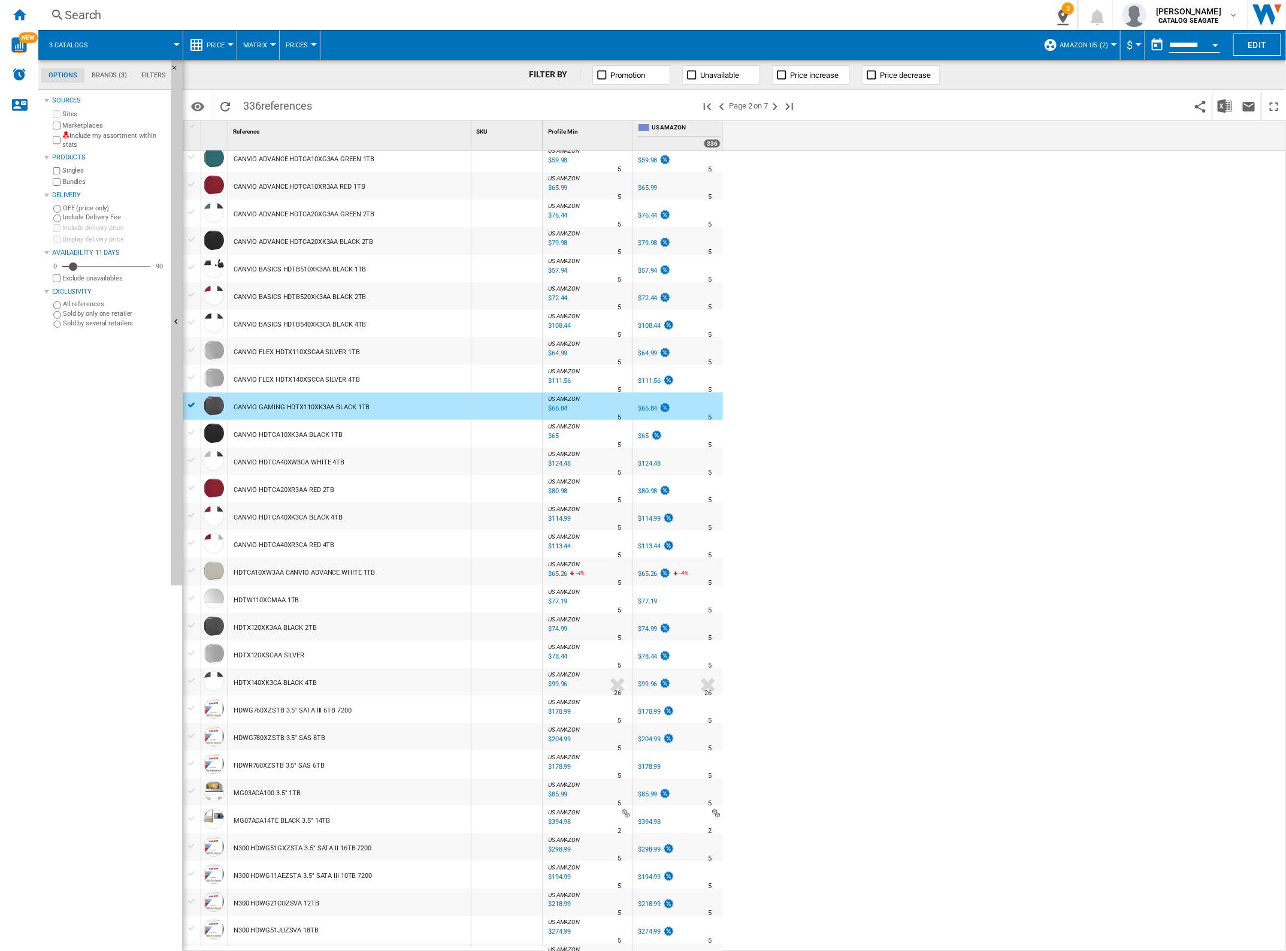
scroll to position [457, 0]
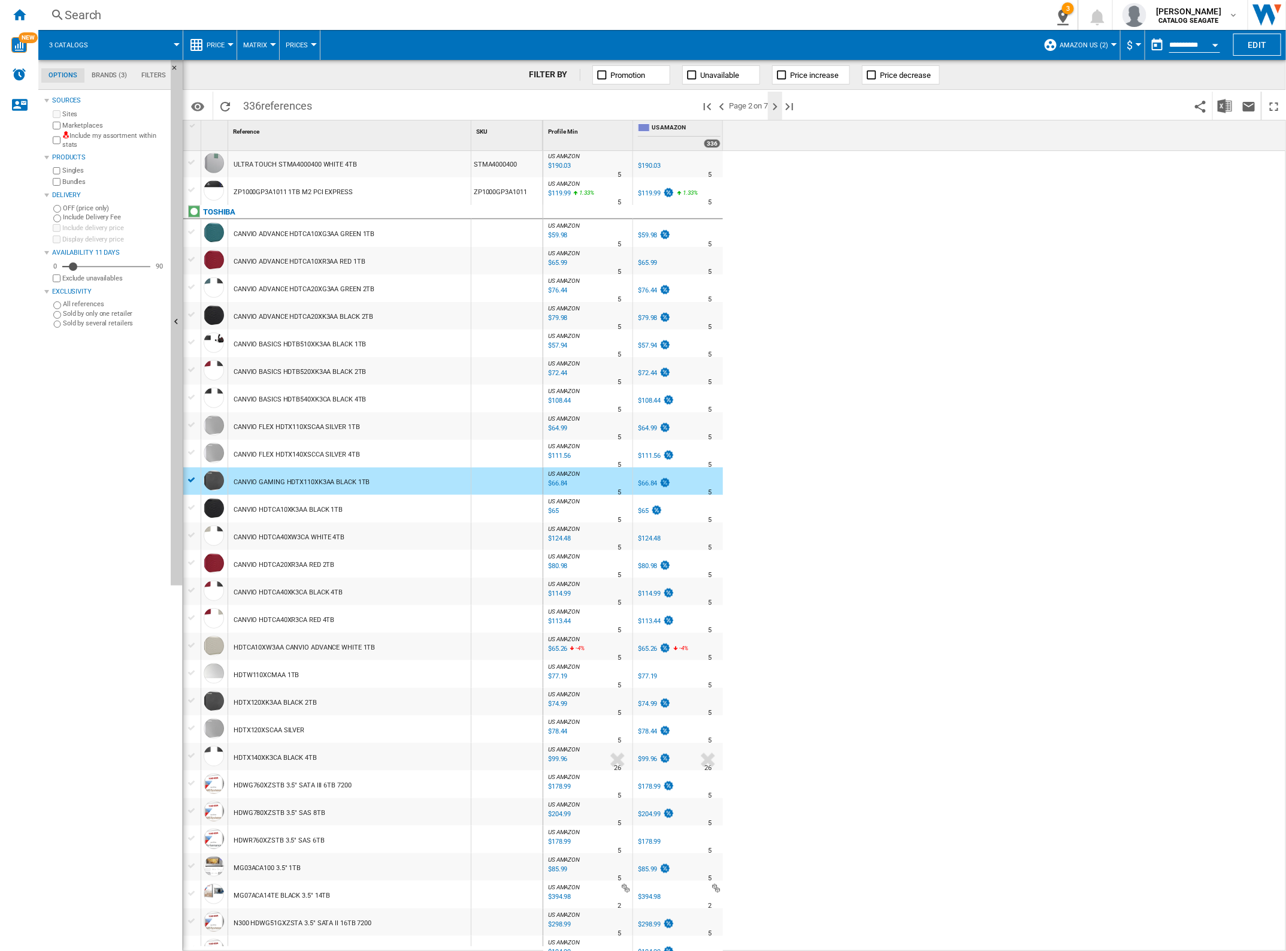
click at [777, 109] on ng-md-icon "Next page" at bounding box center [775, 106] width 14 height 14
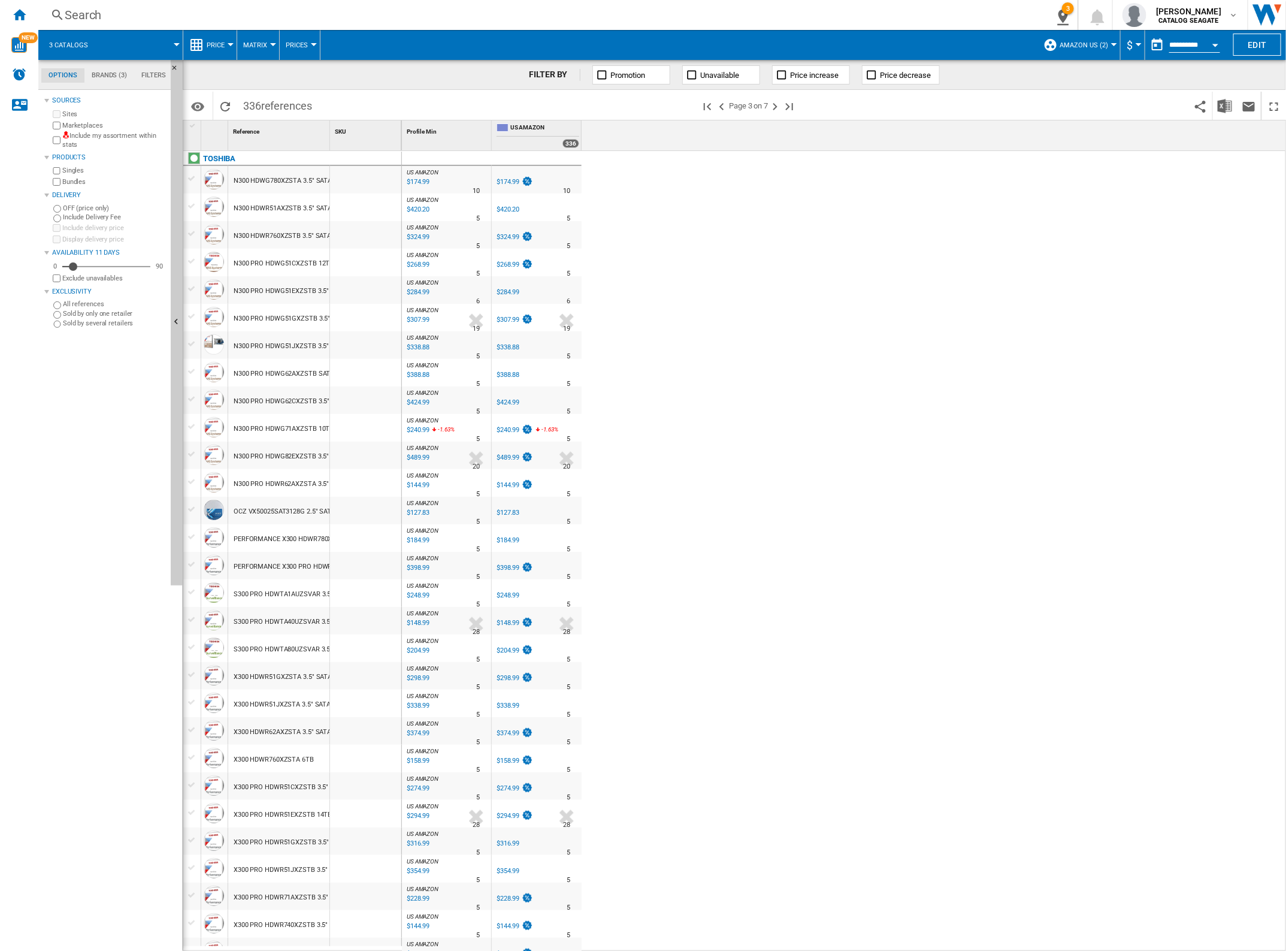
scroll to position [374, 0]
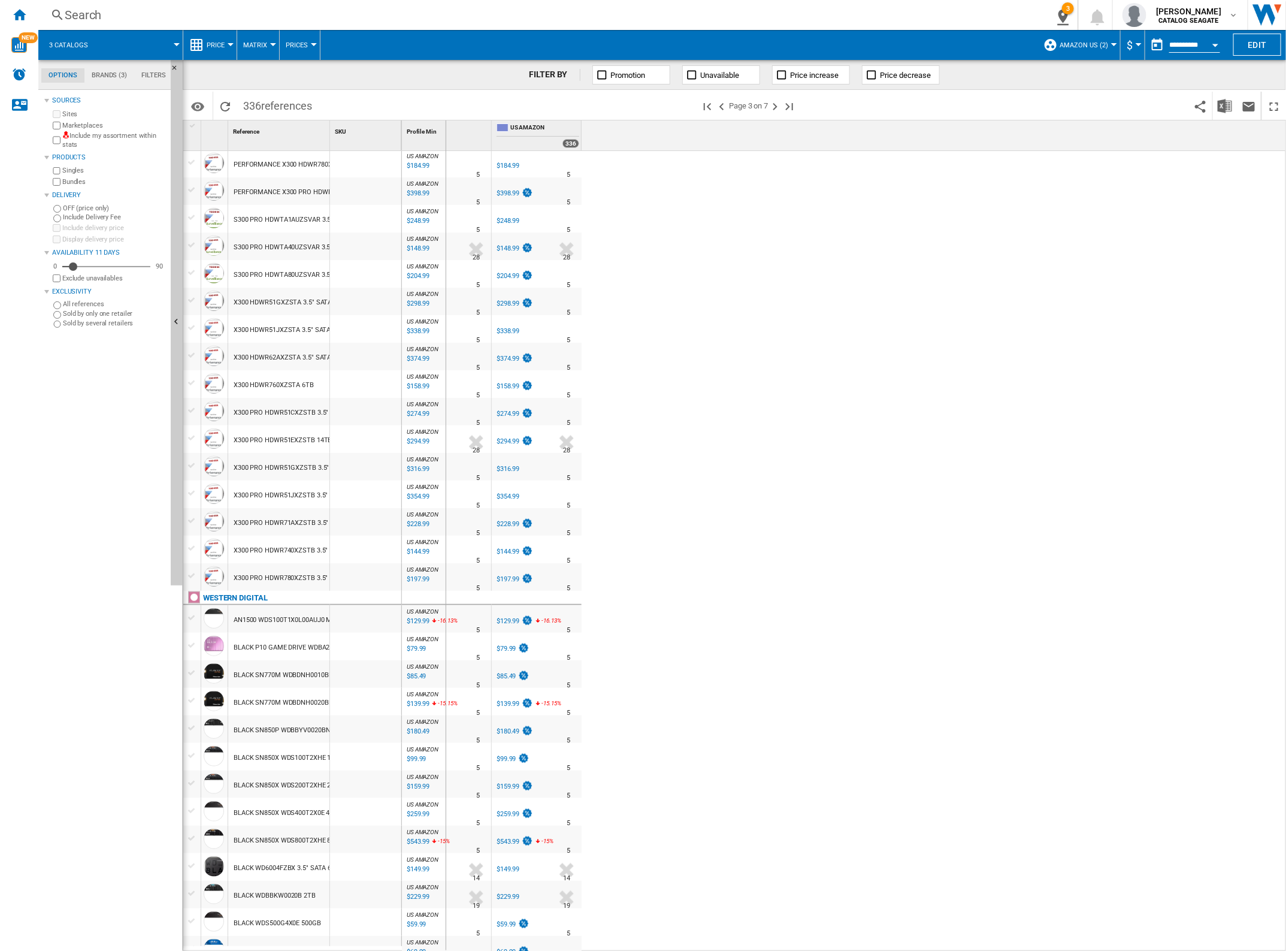
drag, startPoint x: 330, startPoint y: 127, endPoint x: 449, endPoint y: 138, distance: 119.8
click at [449, 138] on div "1 Reference 1 SKU 1 TOSHIBA N300 HDWG780XZSTA 3.5" SATA III 8TB N300 HDWR51AXZS…" at bounding box center [734, 535] width 1102 height 830
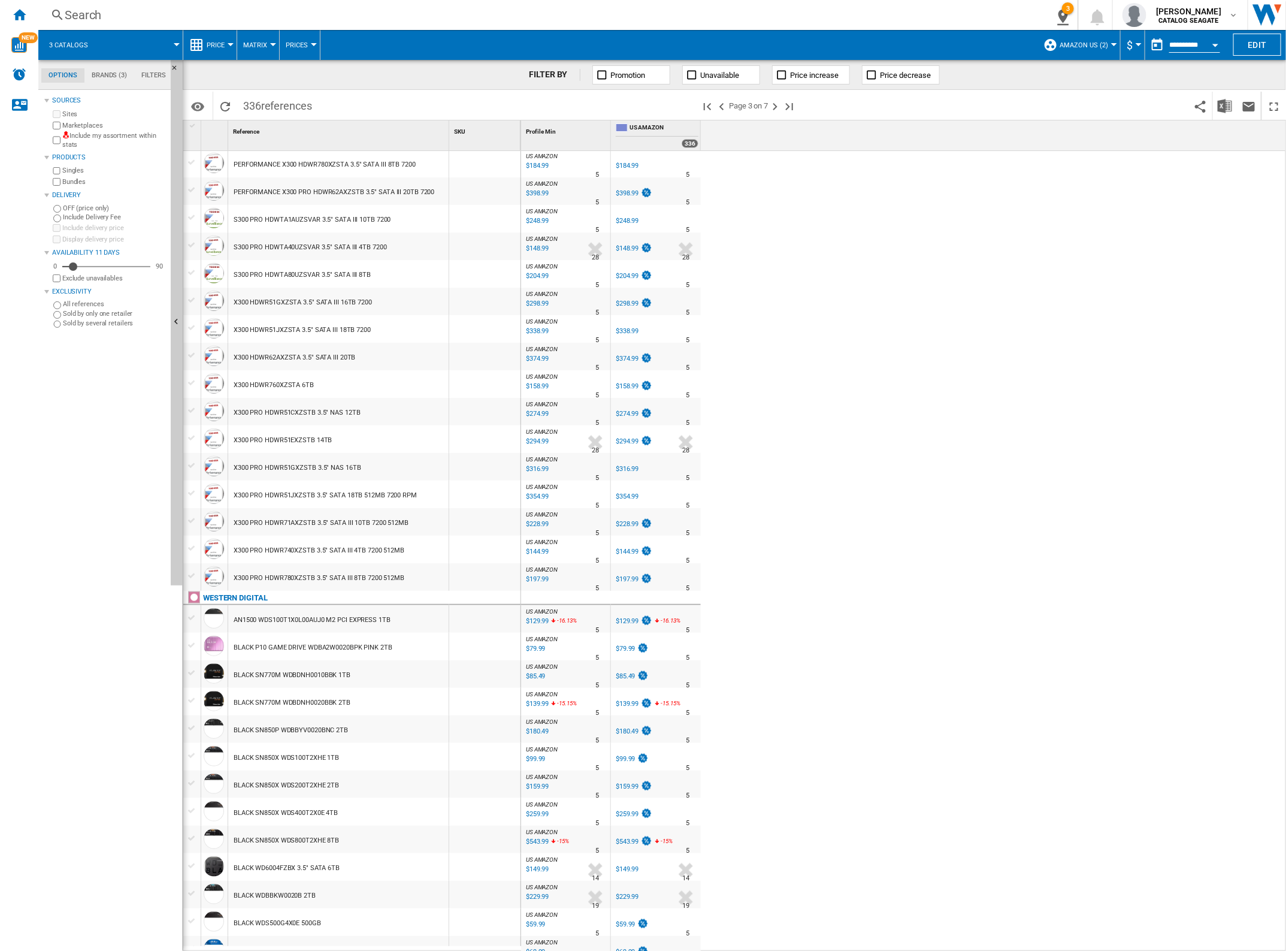
click at [334, 649] on div "BLACK P10 GAME DRIVE WDBA2W0020BPK PINK 2TB" at bounding box center [313, 648] width 159 height 28
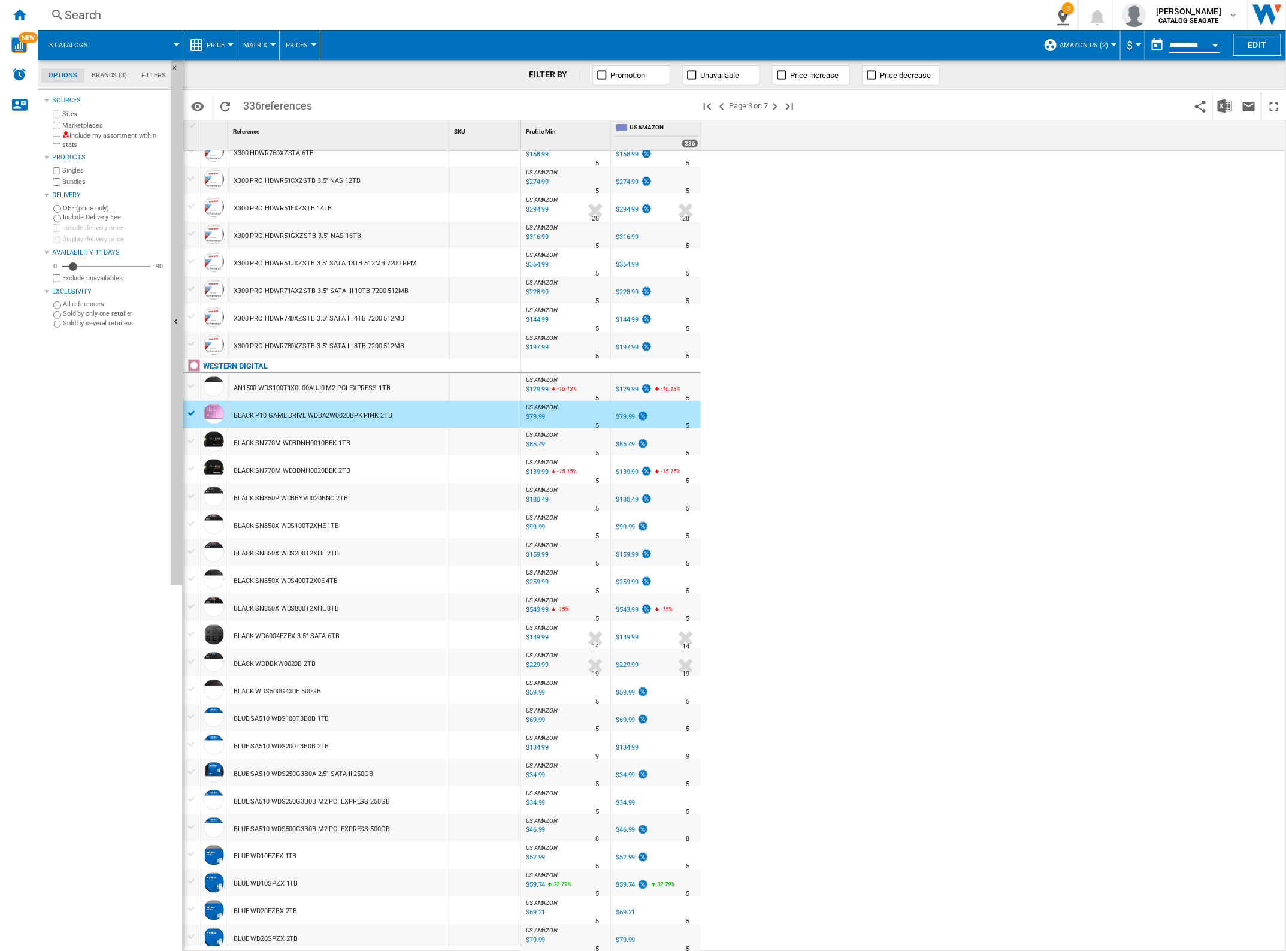
scroll to position [607, 0]
click at [180, 494] on button "Hide" at bounding box center [177, 322] width 12 height 525
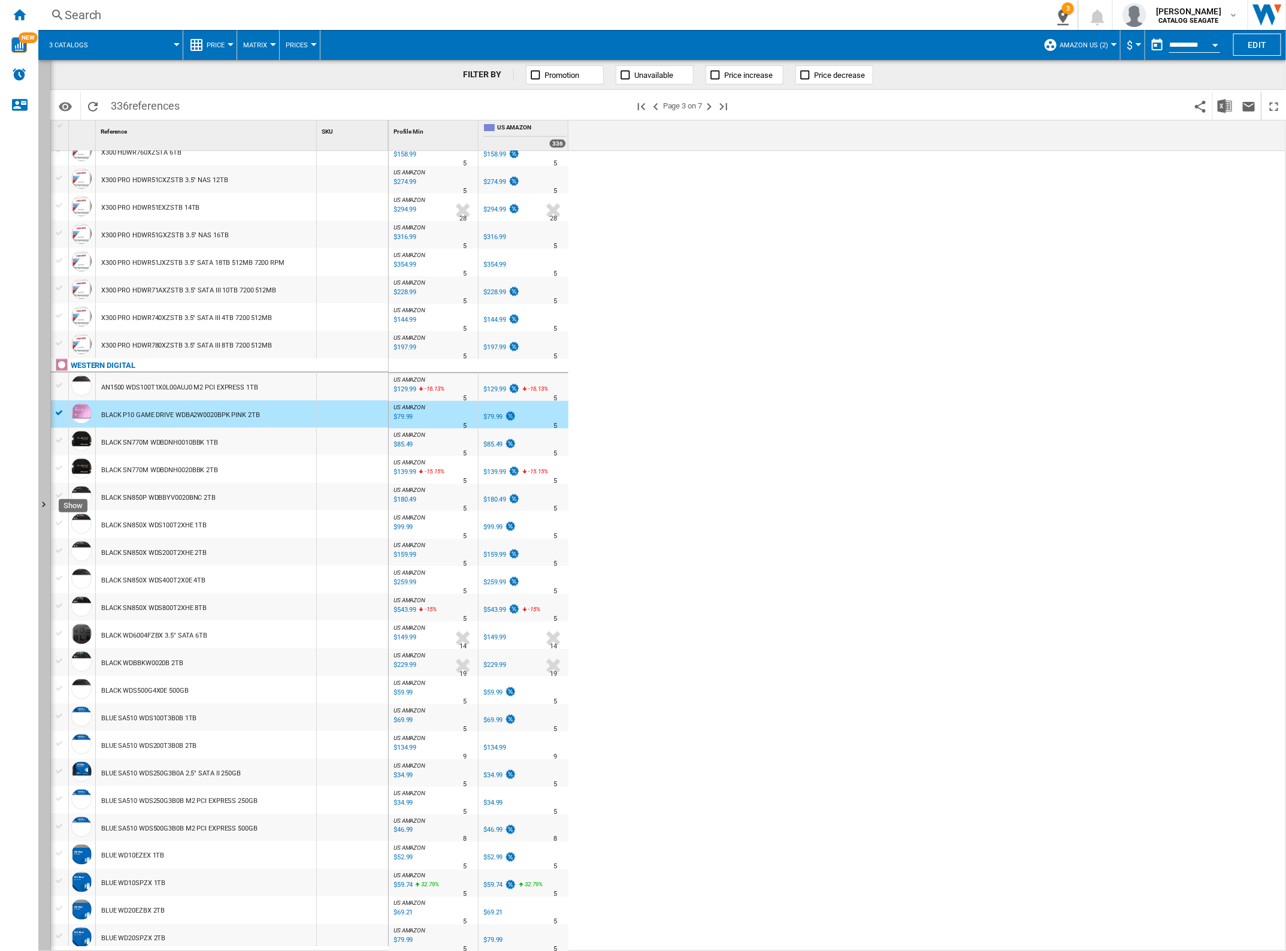
click at [40, 507] on ng-md-icon "Show" at bounding box center [45, 506] width 14 height 14
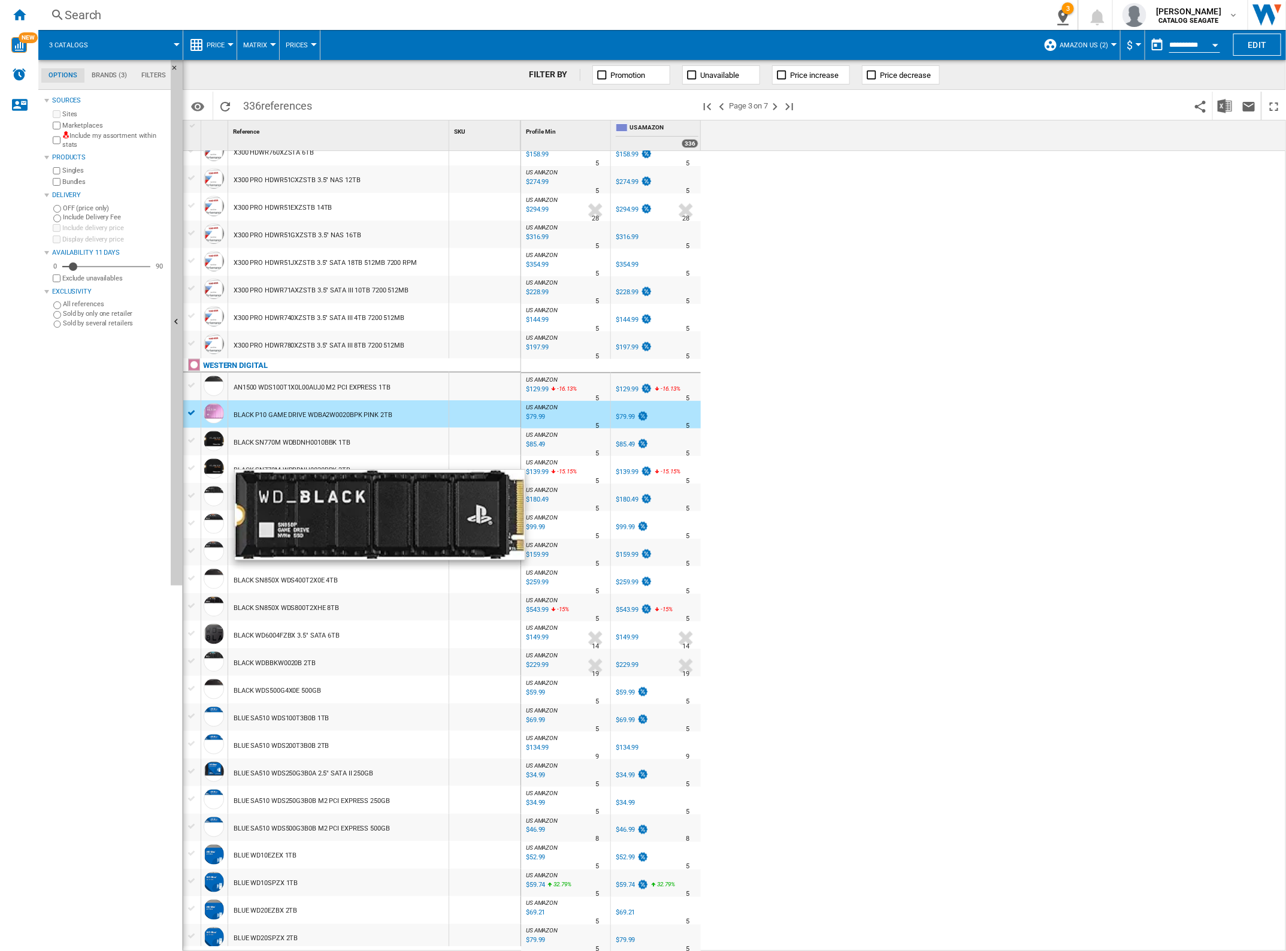
click at [213, 490] on div at bounding box center [214, 496] width 20 height 20
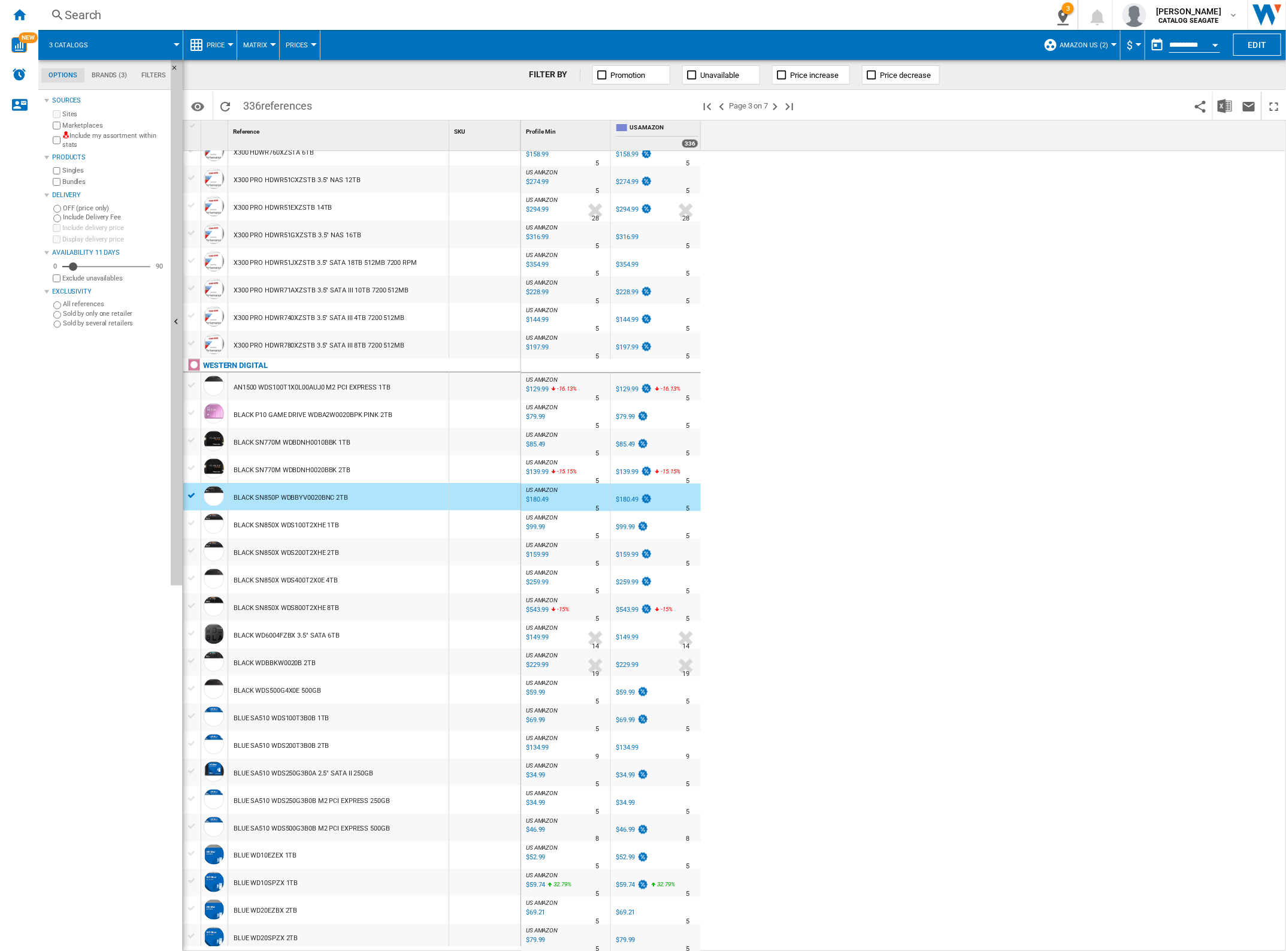
click at [193, 412] on div at bounding box center [192, 412] width 13 height 11
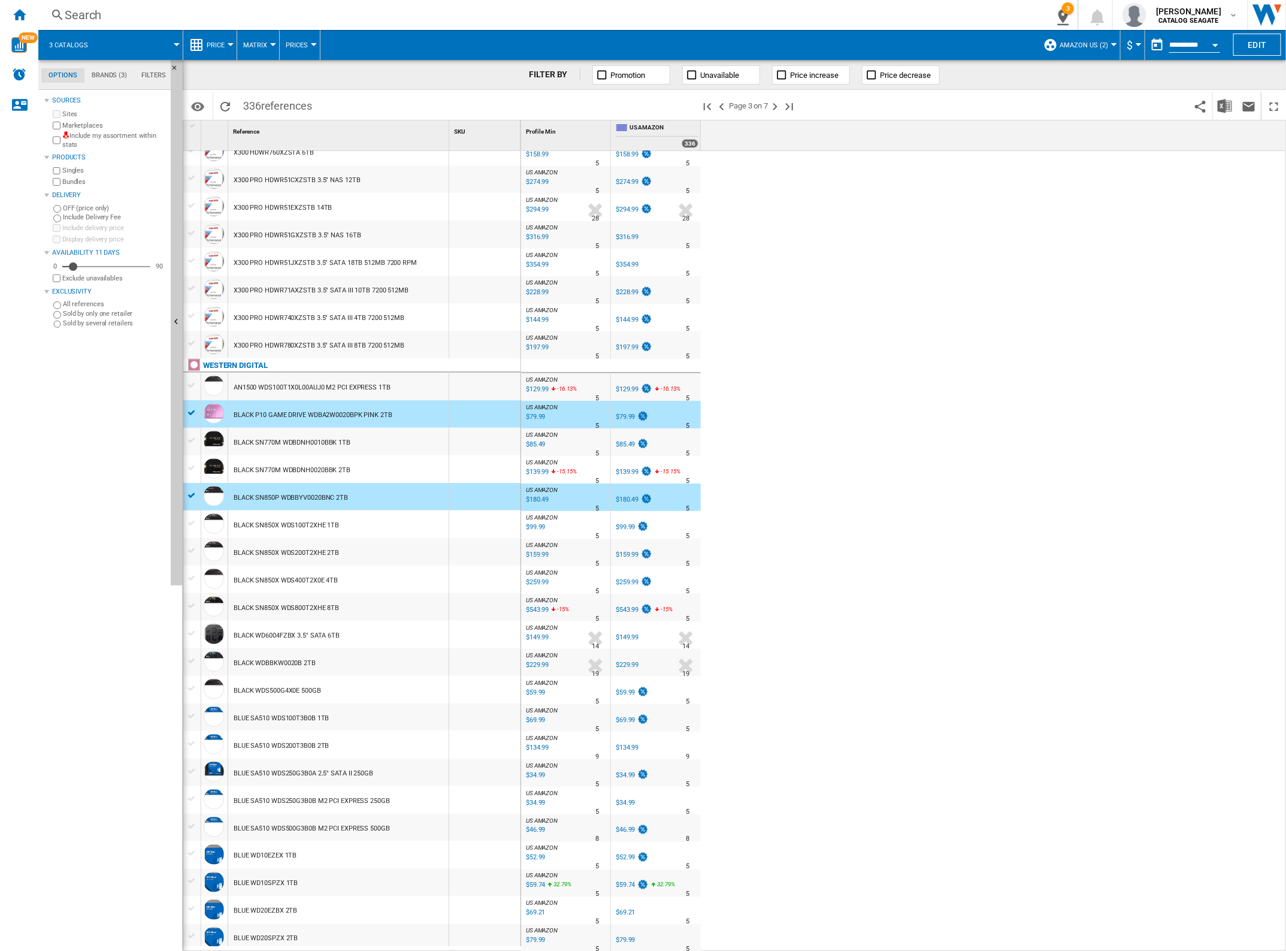
click at [191, 523] on div at bounding box center [192, 523] width 13 height 11
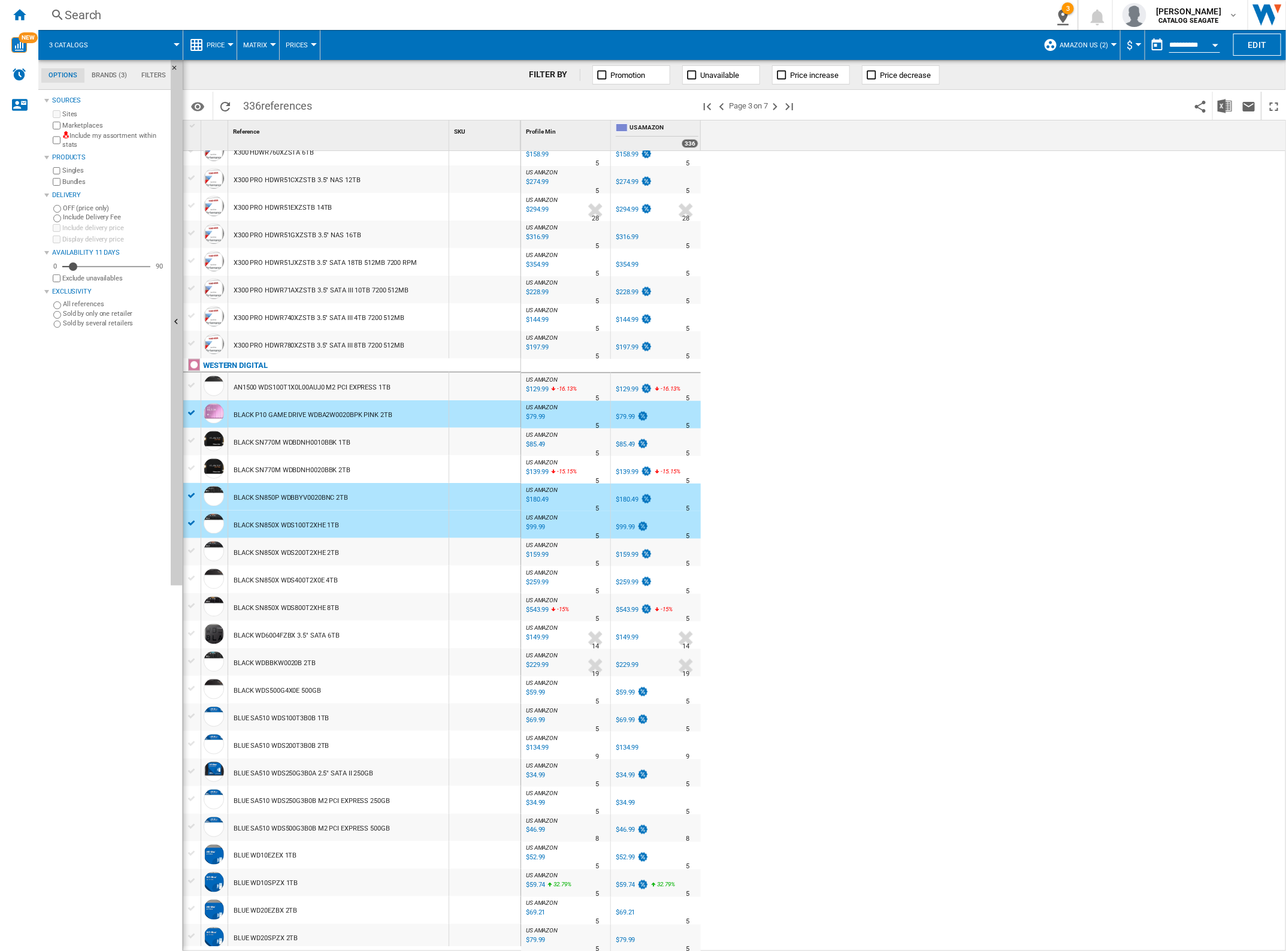
click at [189, 548] on div at bounding box center [192, 550] width 13 height 11
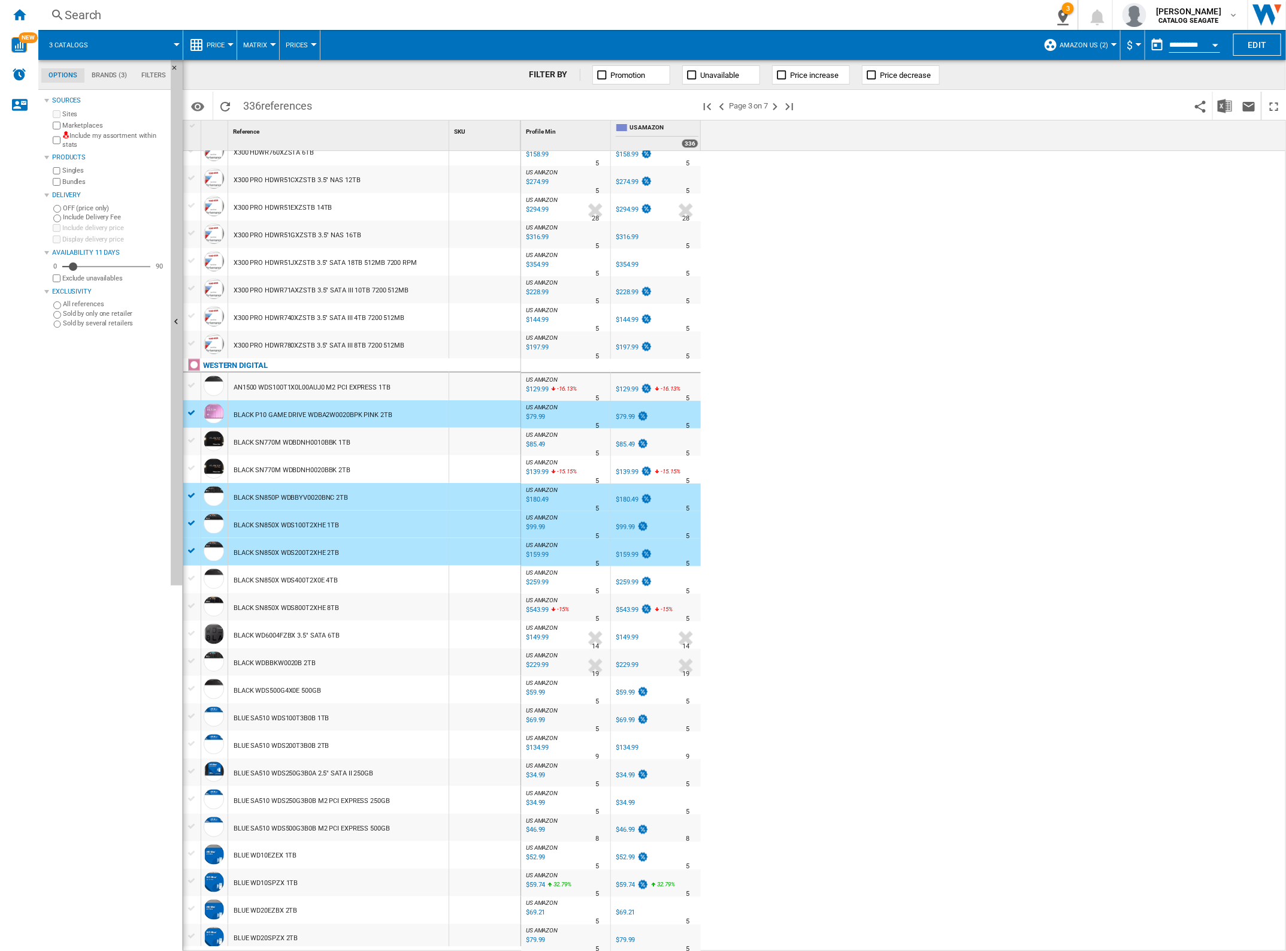
click at [189, 603] on div at bounding box center [192, 605] width 13 height 11
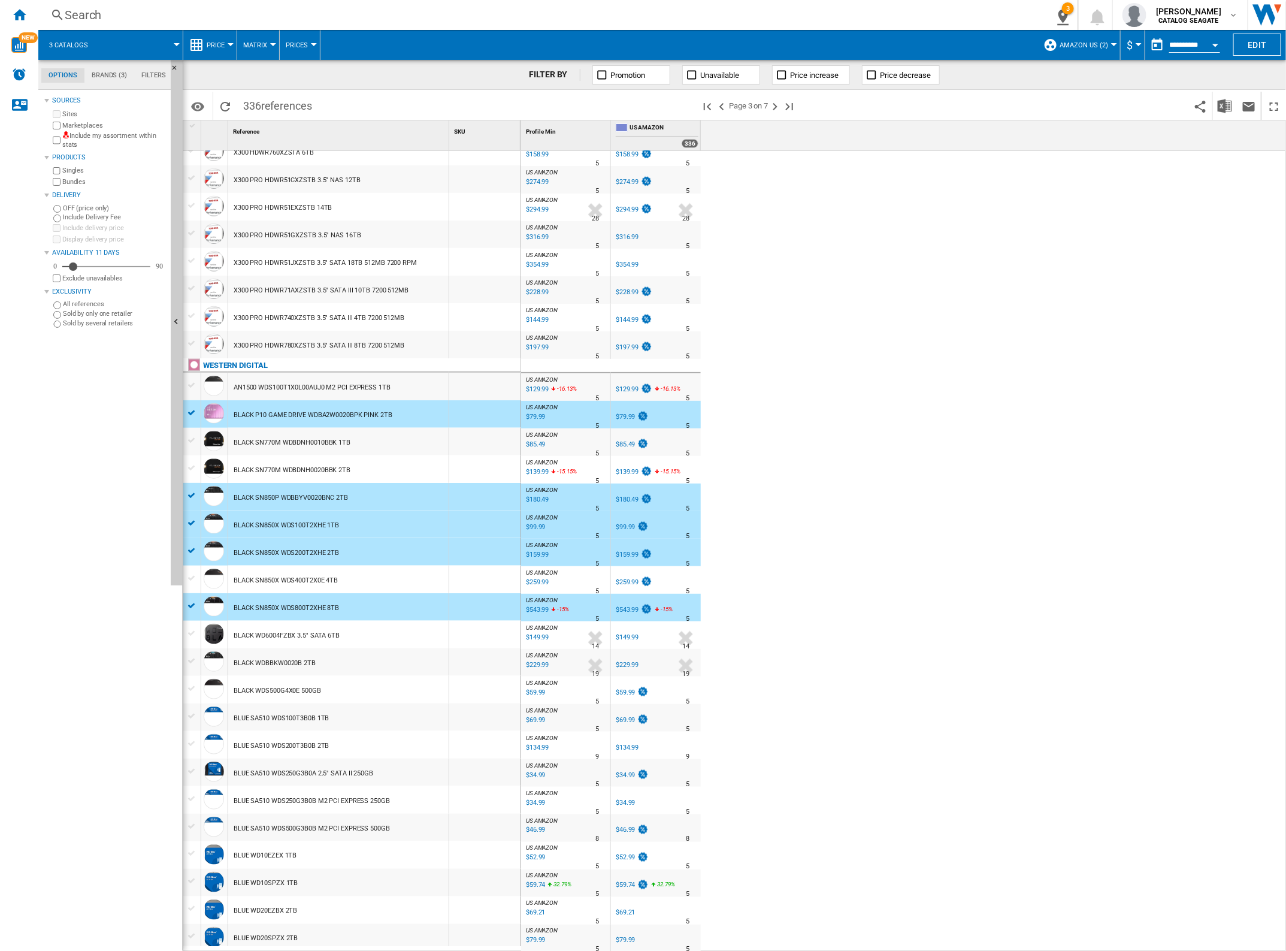
click at [193, 657] on div at bounding box center [192, 660] width 13 height 11
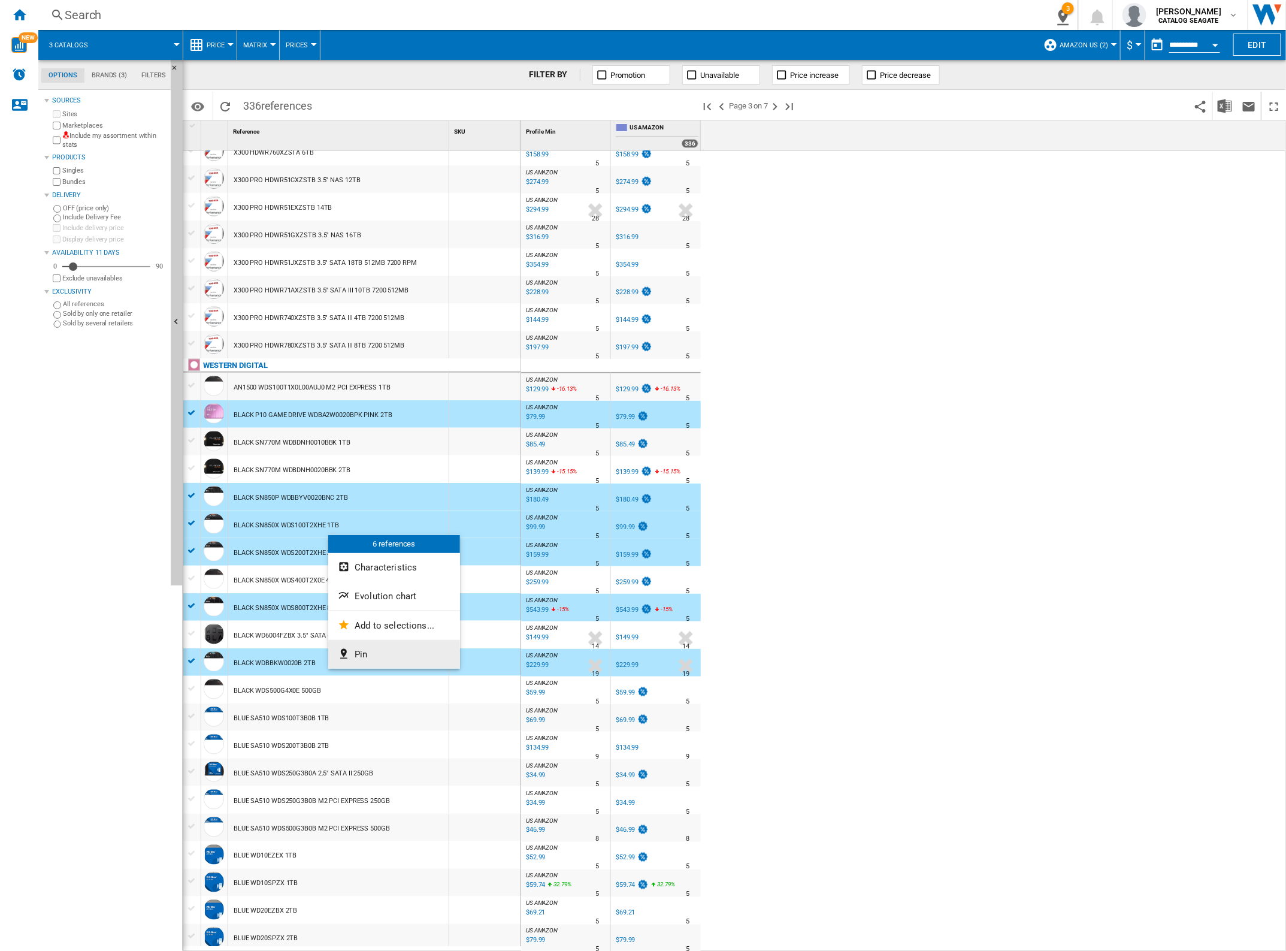
click at [380, 653] on button "Pin" at bounding box center [394, 654] width 132 height 29
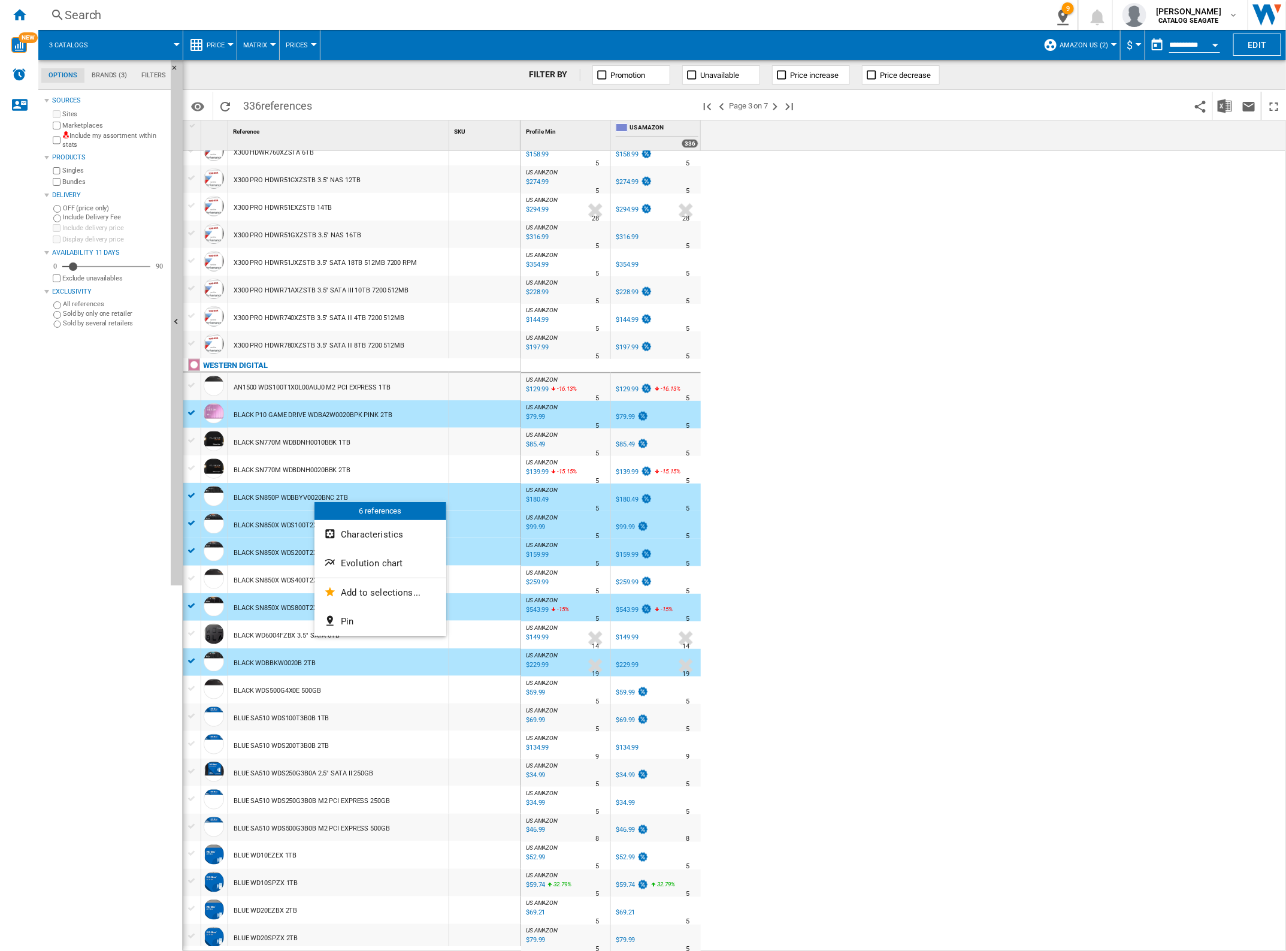
click at [770, 429] on div at bounding box center [643, 475] width 1286 height 951
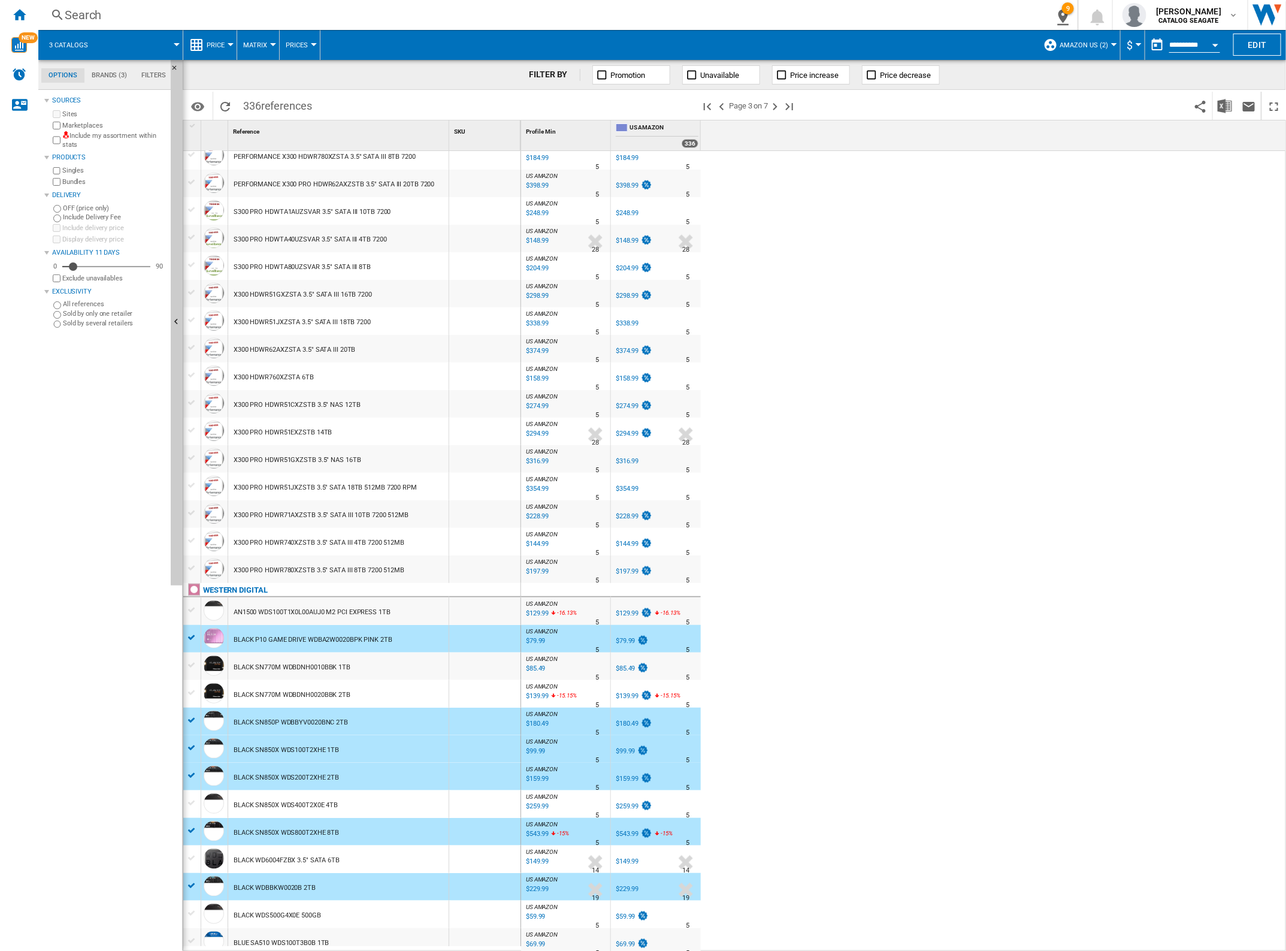
scroll to position [606, 0]
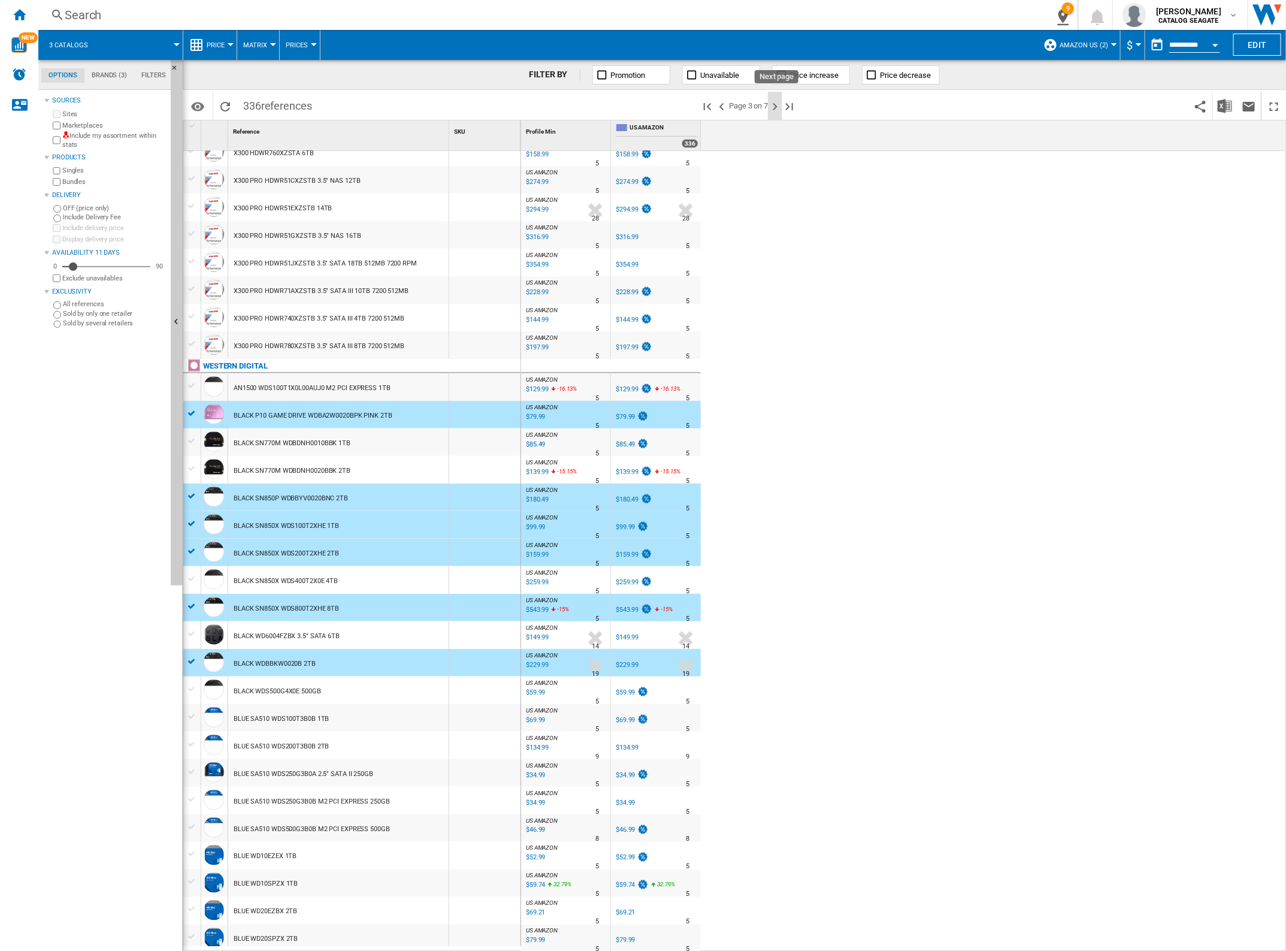
click at [774, 102] on ng-md-icon "Next page" at bounding box center [775, 106] width 14 height 14
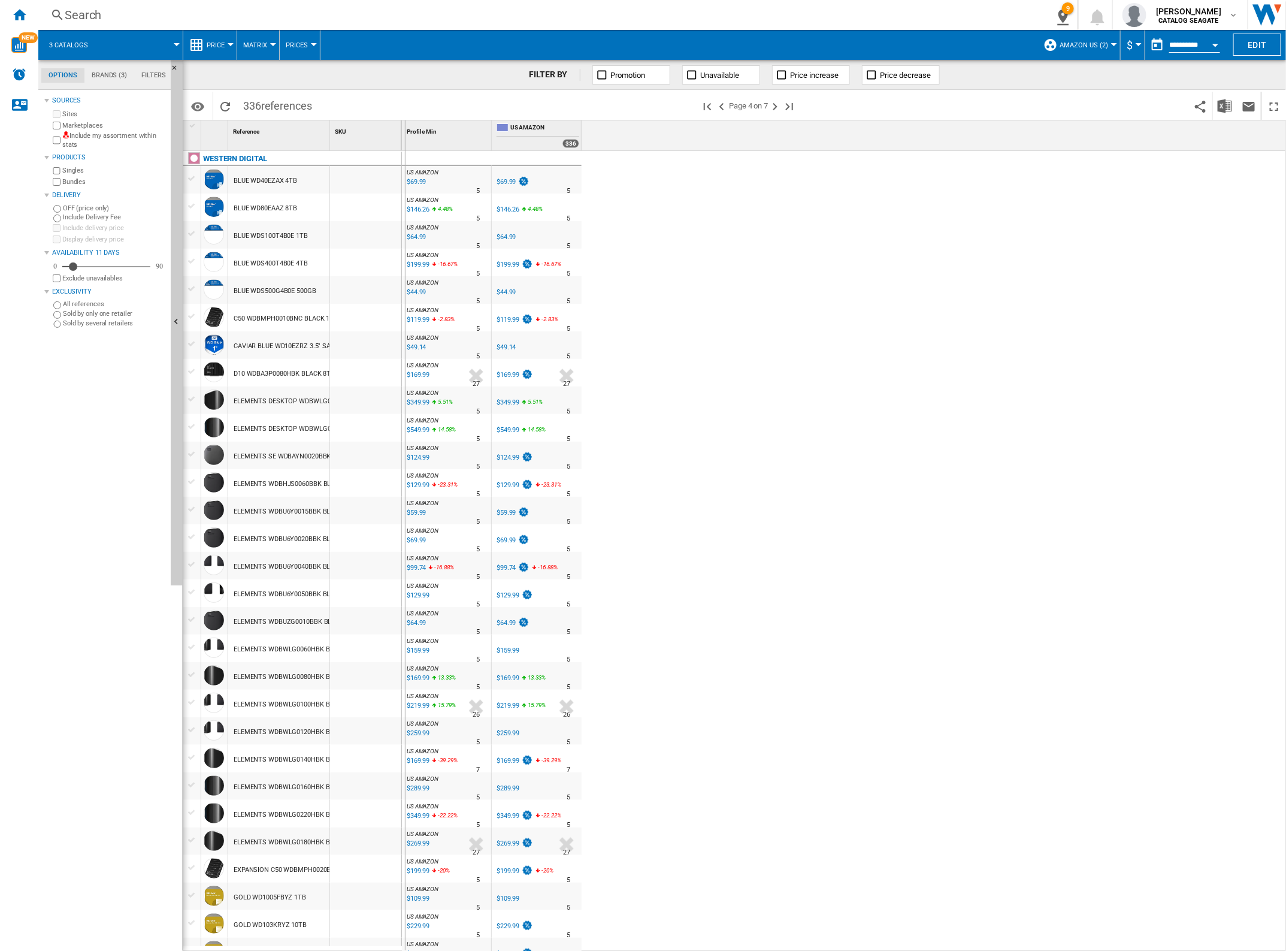
drag, startPoint x: 329, startPoint y: 135, endPoint x: 414, endPoint y: 142, distance: 84.8
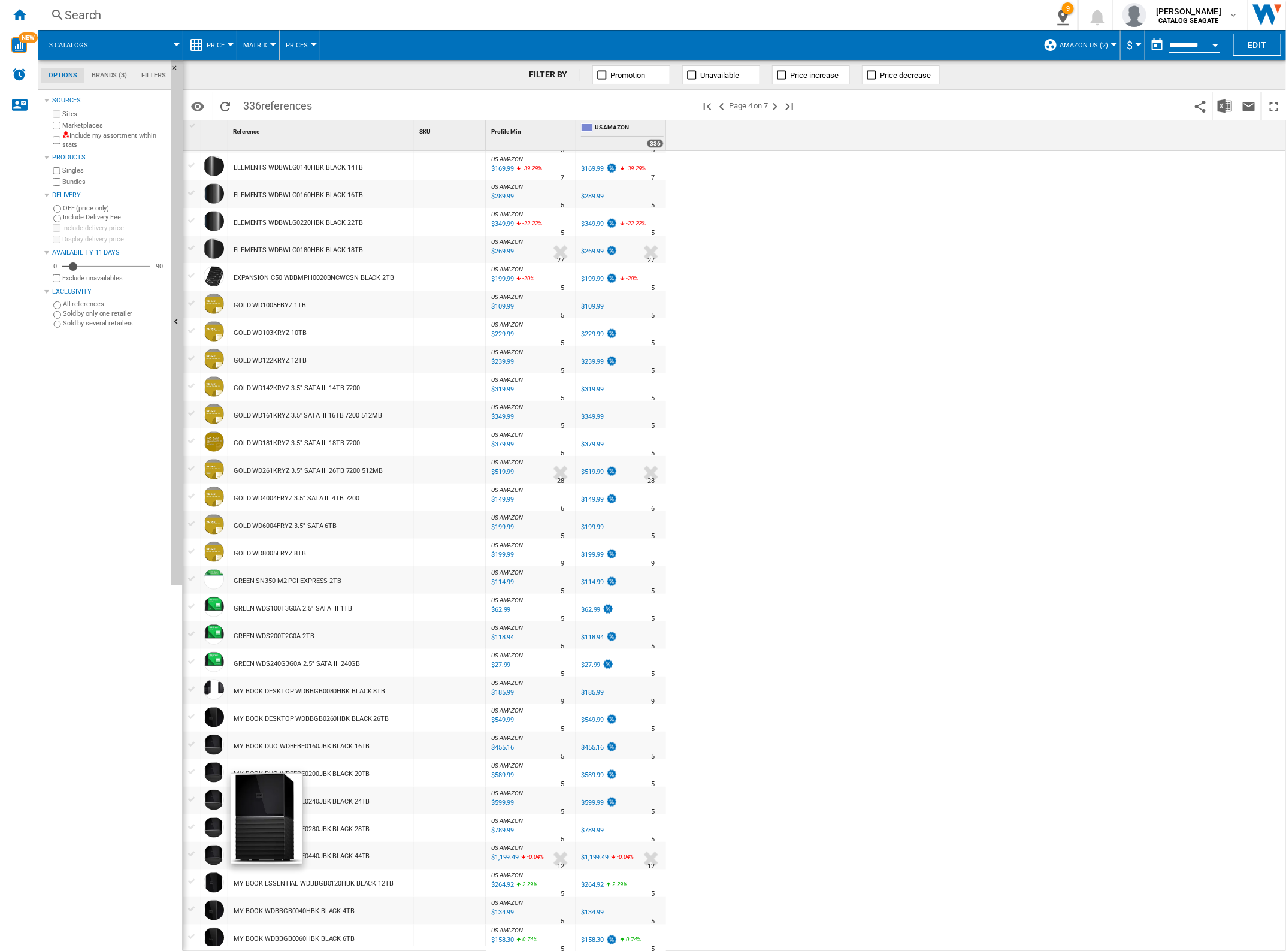
scroll to position [595, 0]
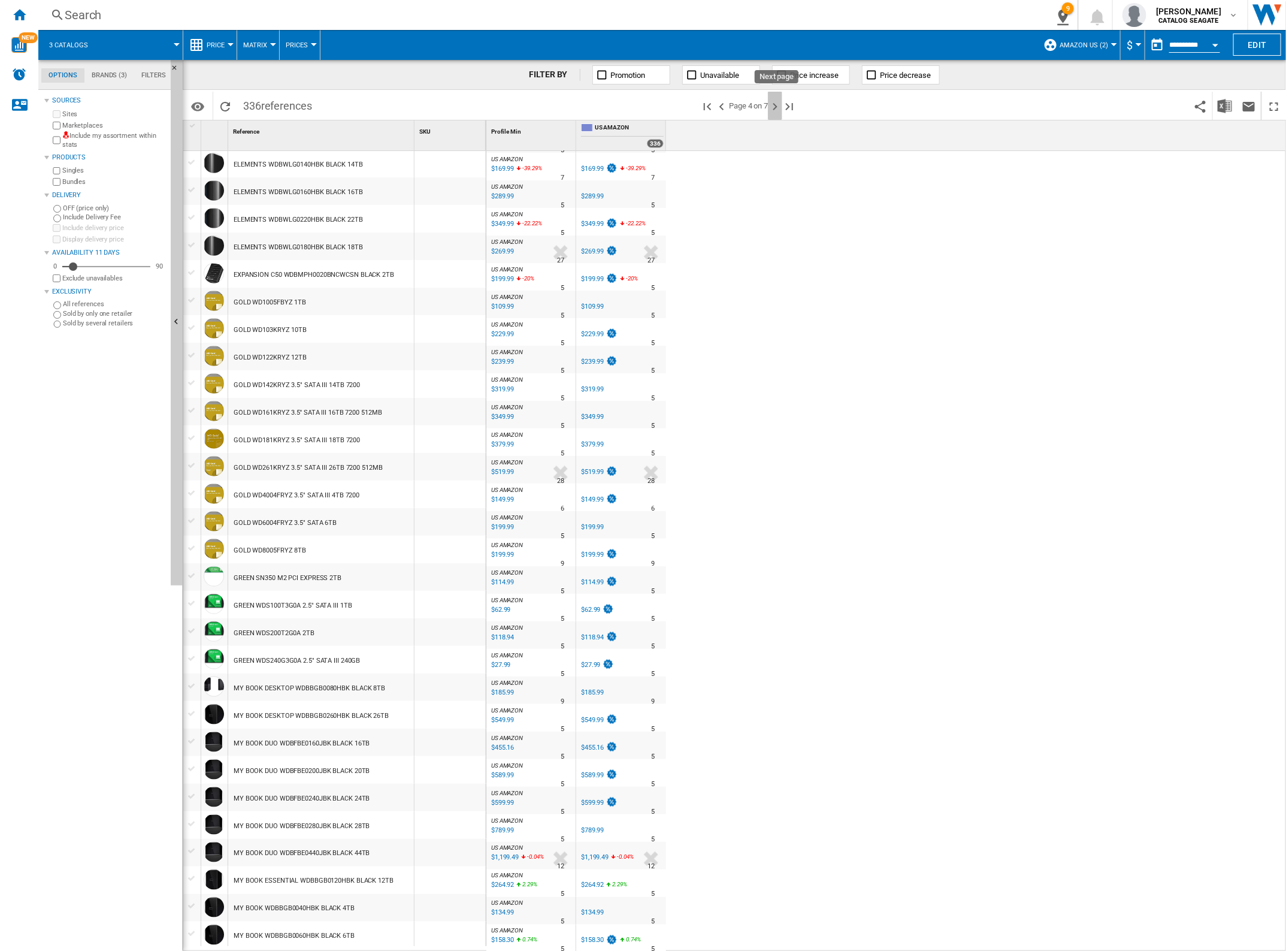
click at [776, 112] on ng-md-icon "Next page" at bounding box center [775, 106] width 14 height 14
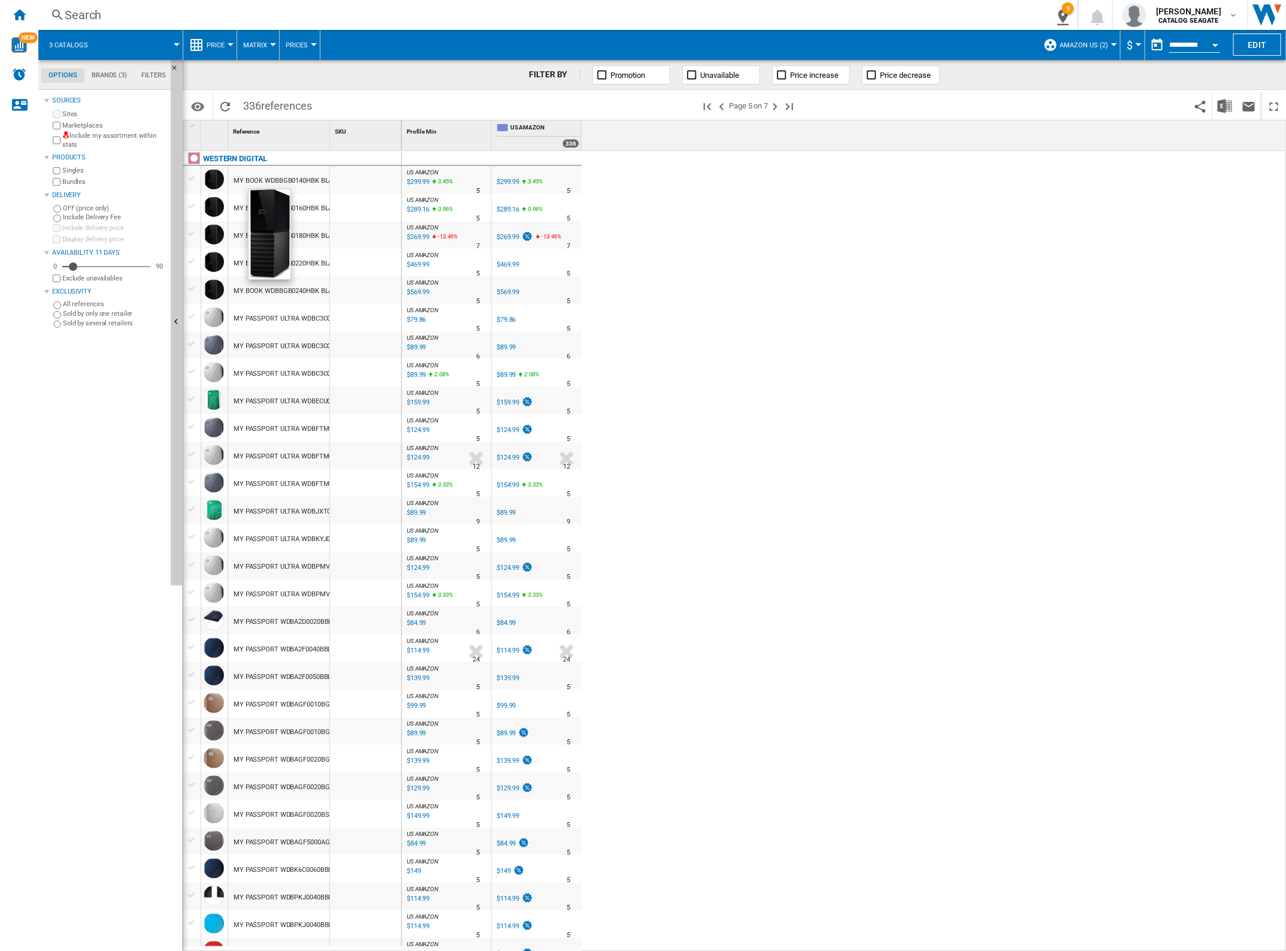
scroll to position [150, 0]
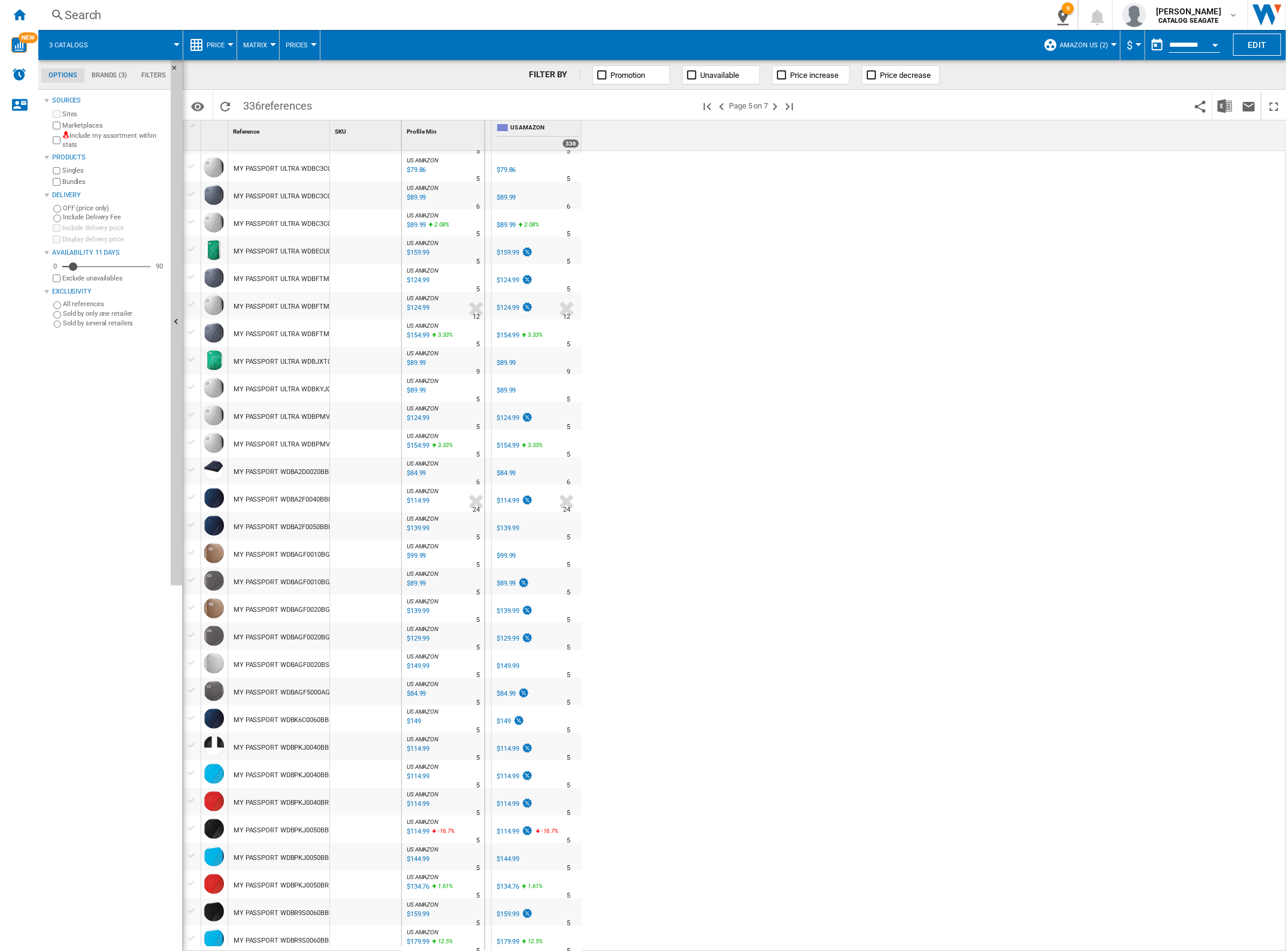
drag, startPoint x: 331, startPoint y: 133, endPoint x: 489, endPoint y: 173, distance: 163.0
click at [491, 171] on div "1 Reference 1 SKU 1 WESTERN DIGITAL MY BOOK WDBBGB0140HBK BLACK 14TB MY BOOK WD…" at bounding box center [734, 535] width 1102 height 830
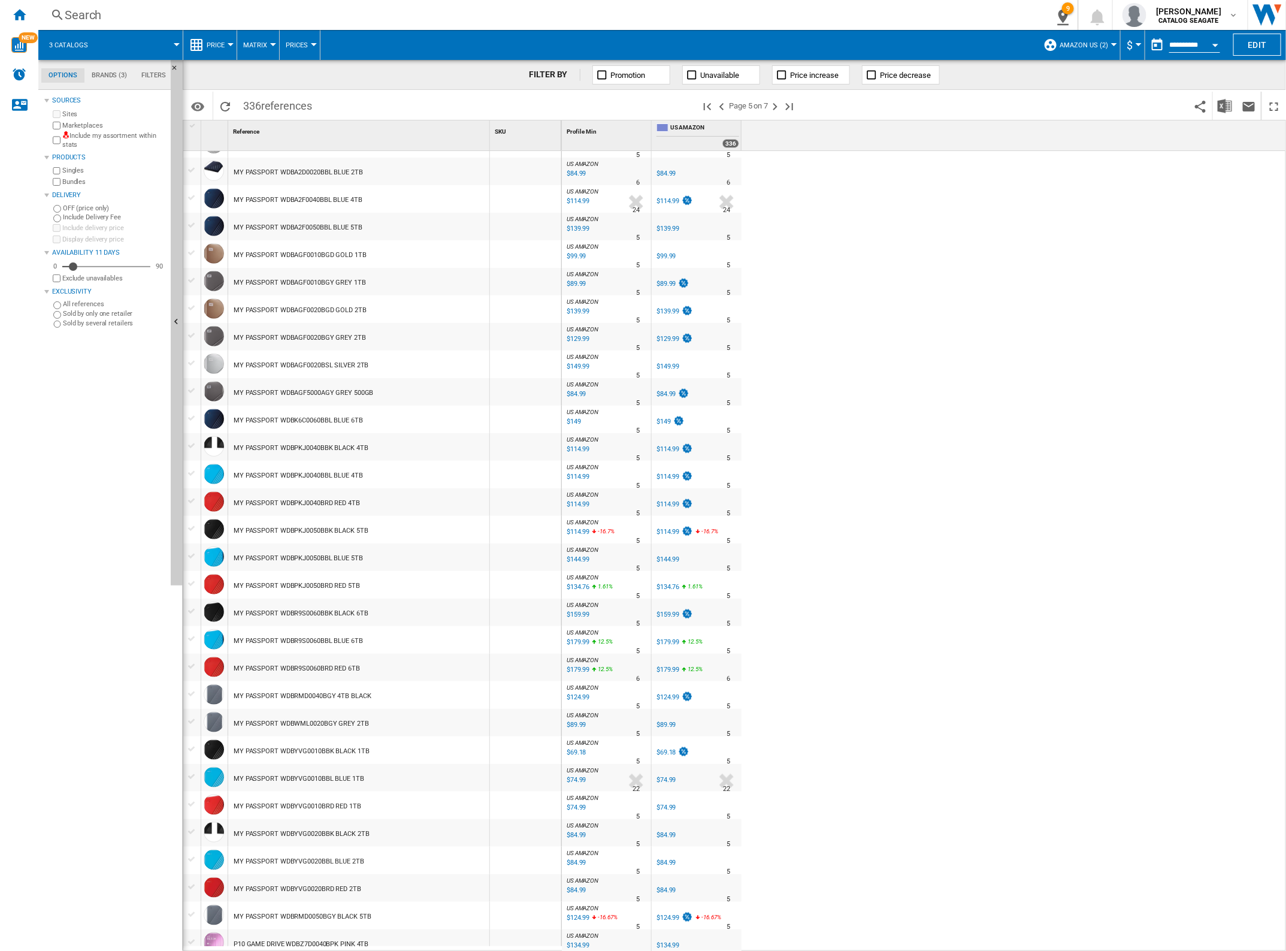
scroll to position [595, 0]
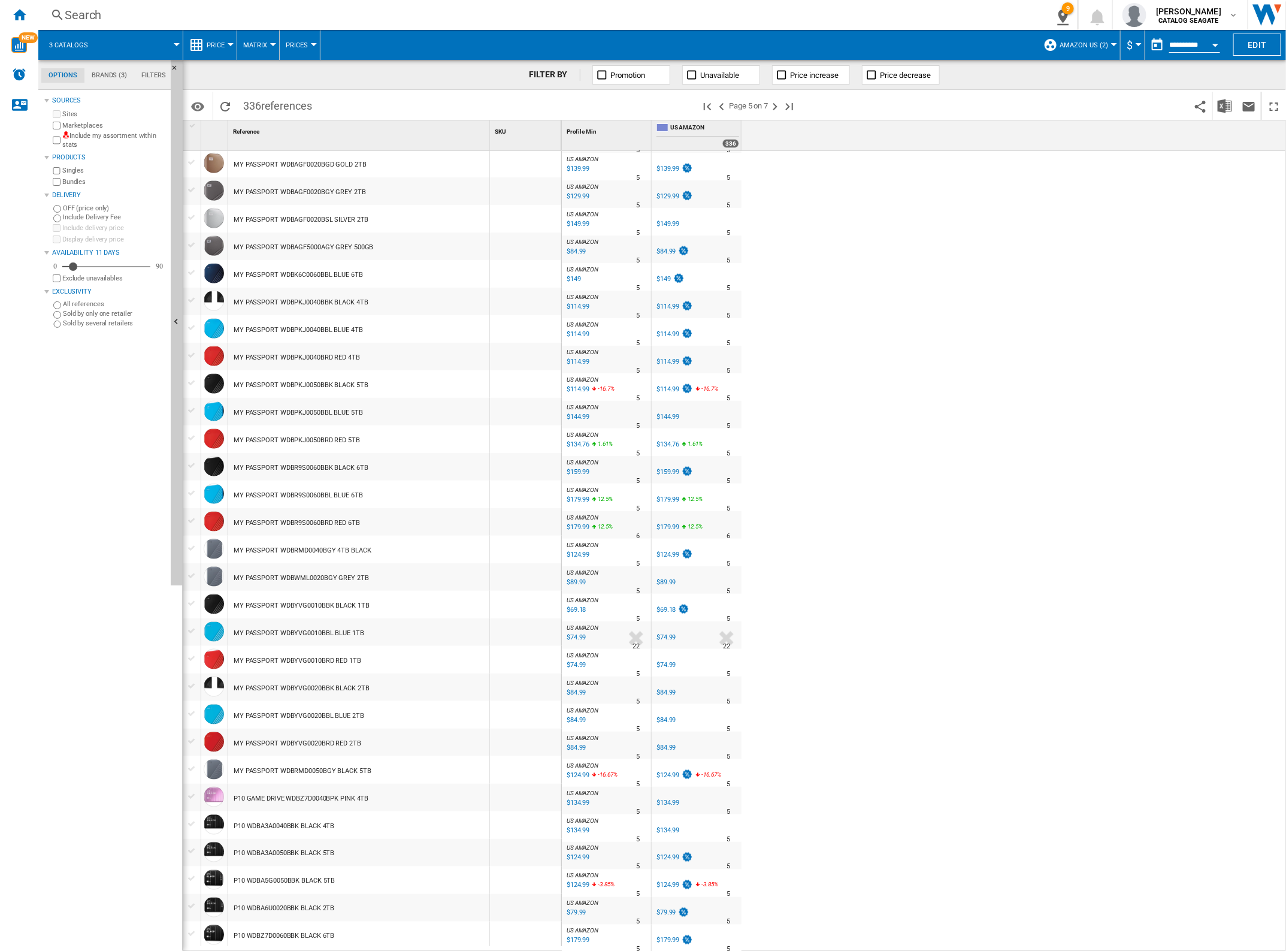
click at [192, 821] on div at bounding box center [192, 823] width 13 height 11
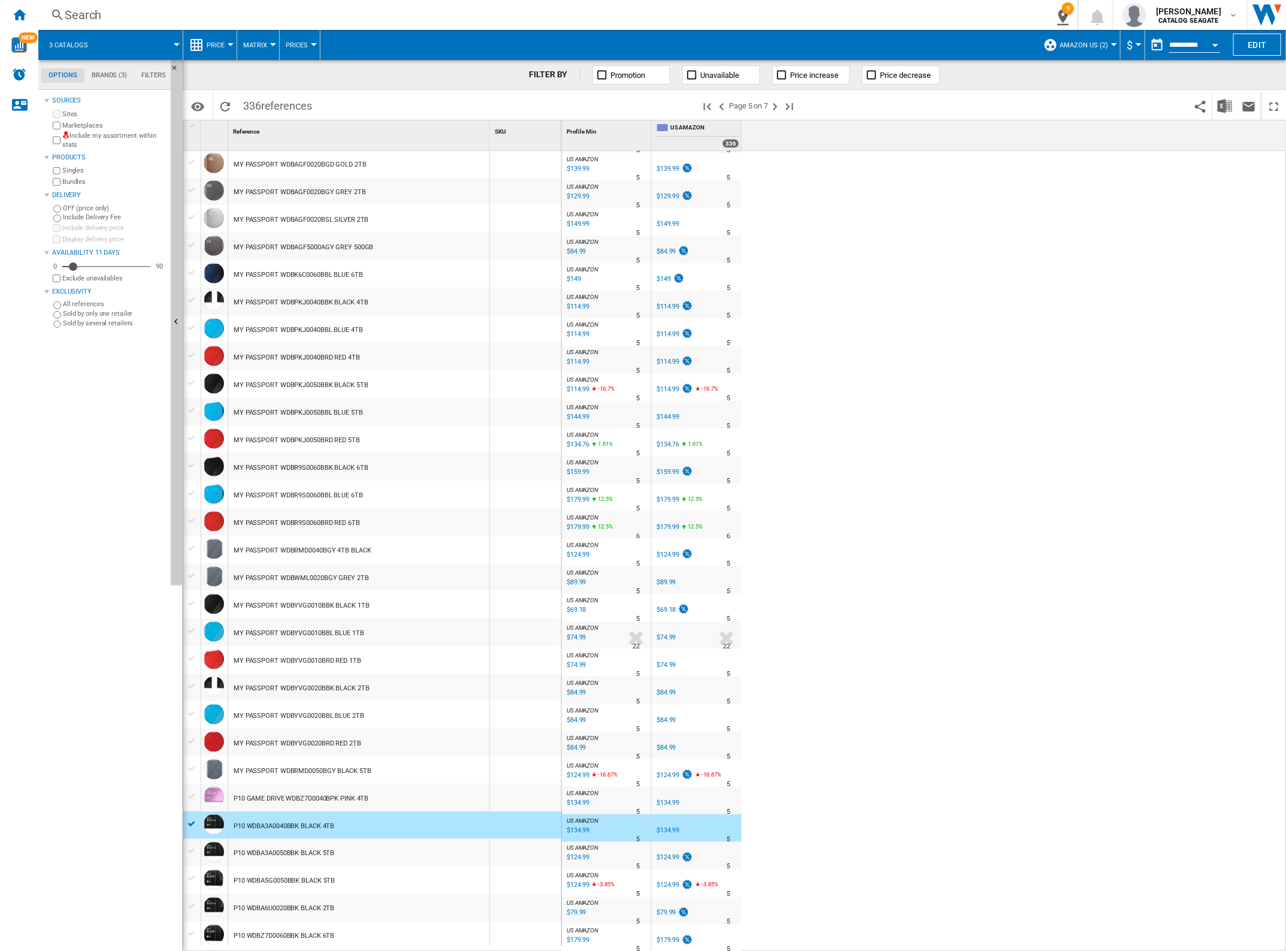
click at [193, 849] on div at bounding box center [192, 851] width 13 height 11
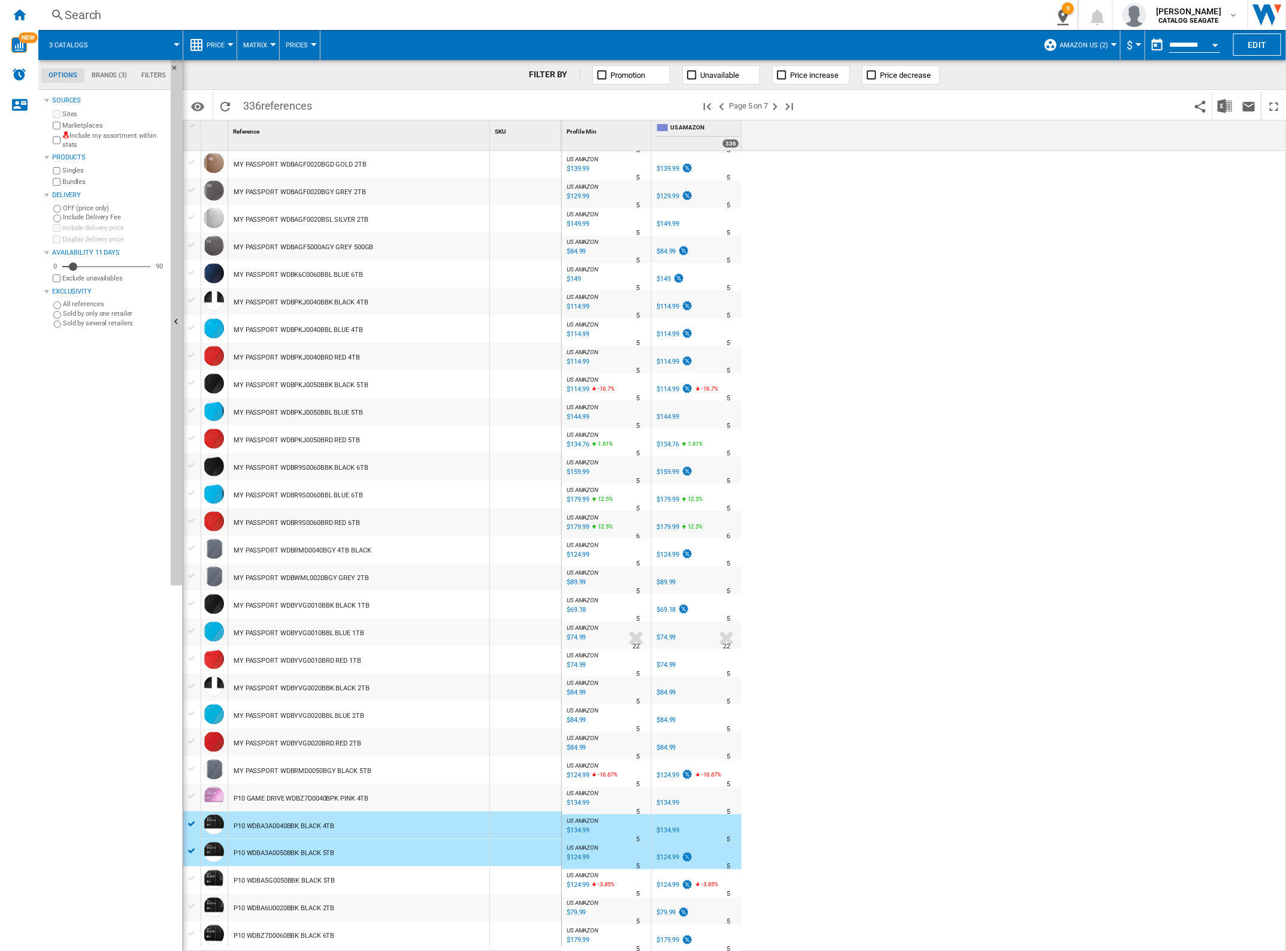
click at [191, 878] on div at bounding box center [192, 878] width 13 height 11
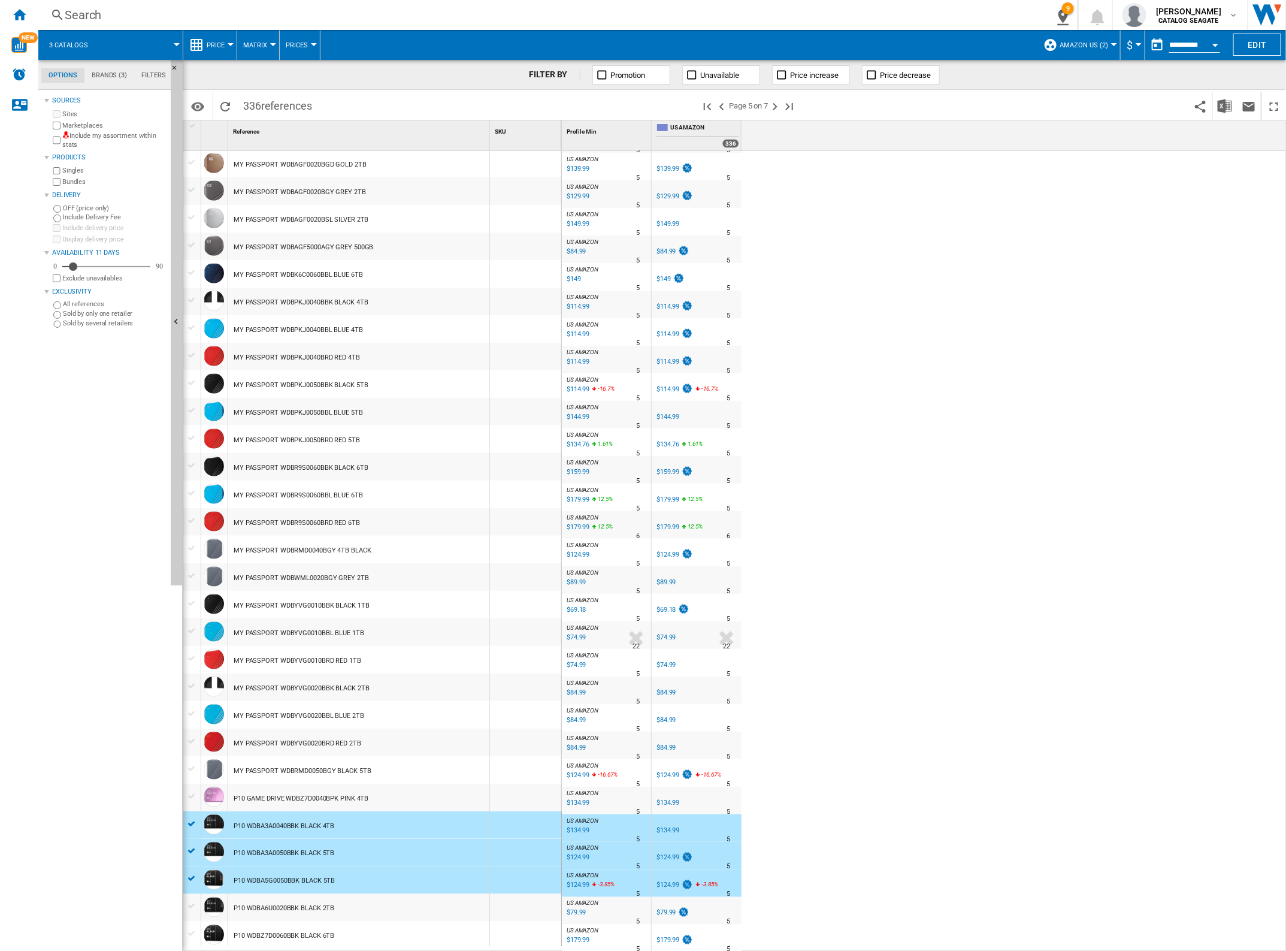
click at [186, 901] on div at bounding box center [192, 906] width 13 height 11
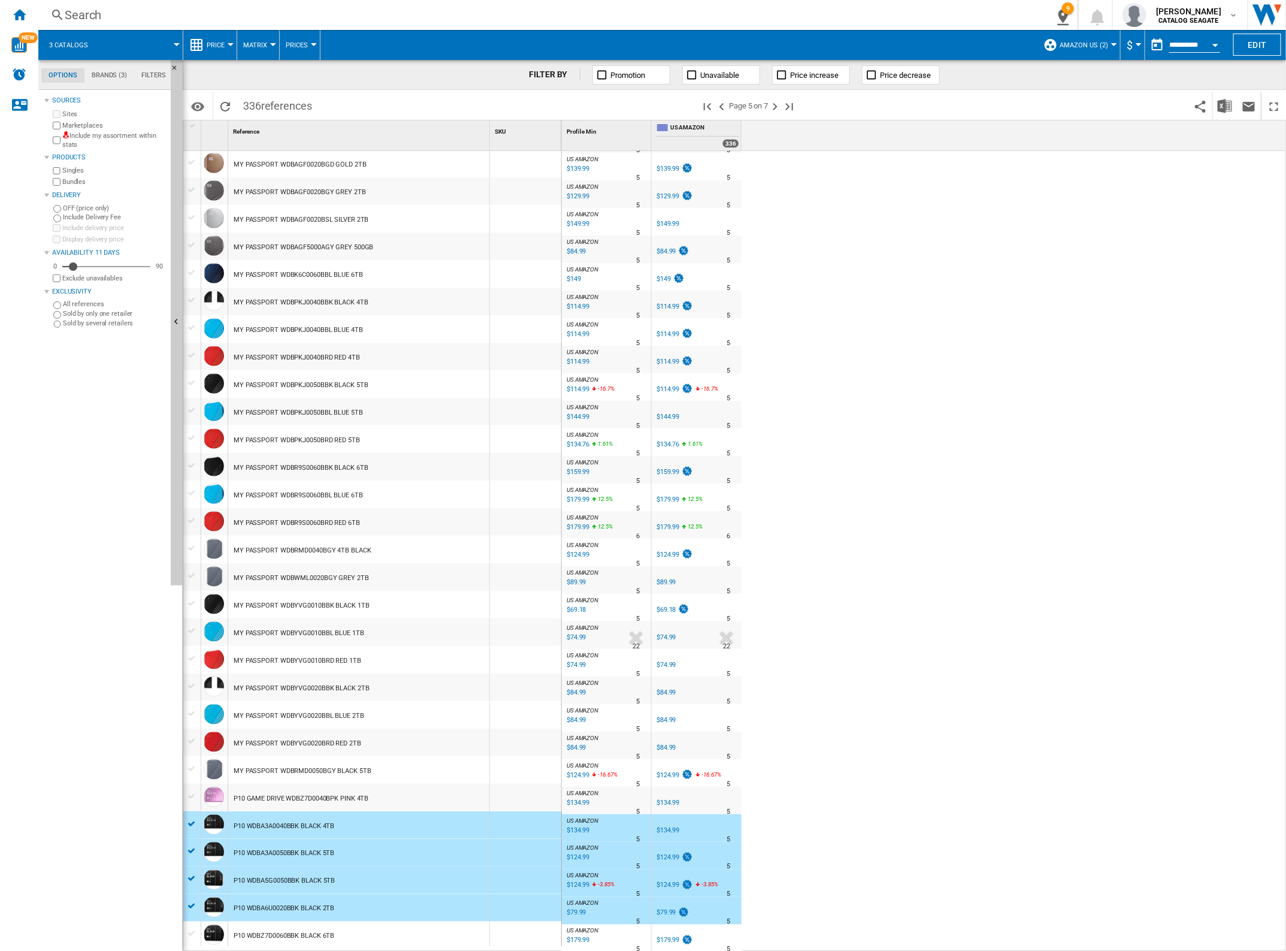
click at [193, 933] on div at bounding box center [192, 934] width 13 height 11
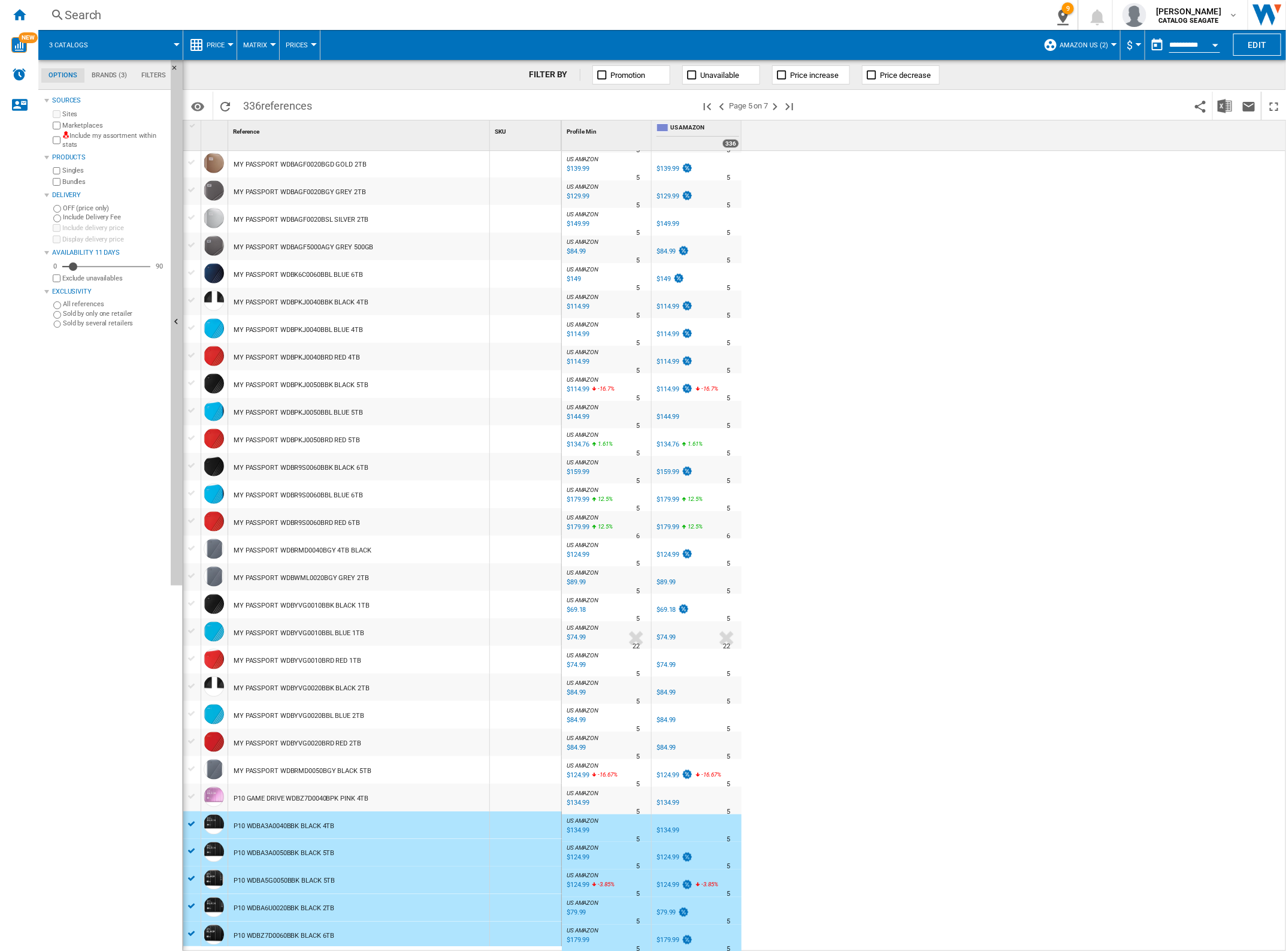
click at [191, 794] on div at bounding box center [192, 796] width 13 height 11
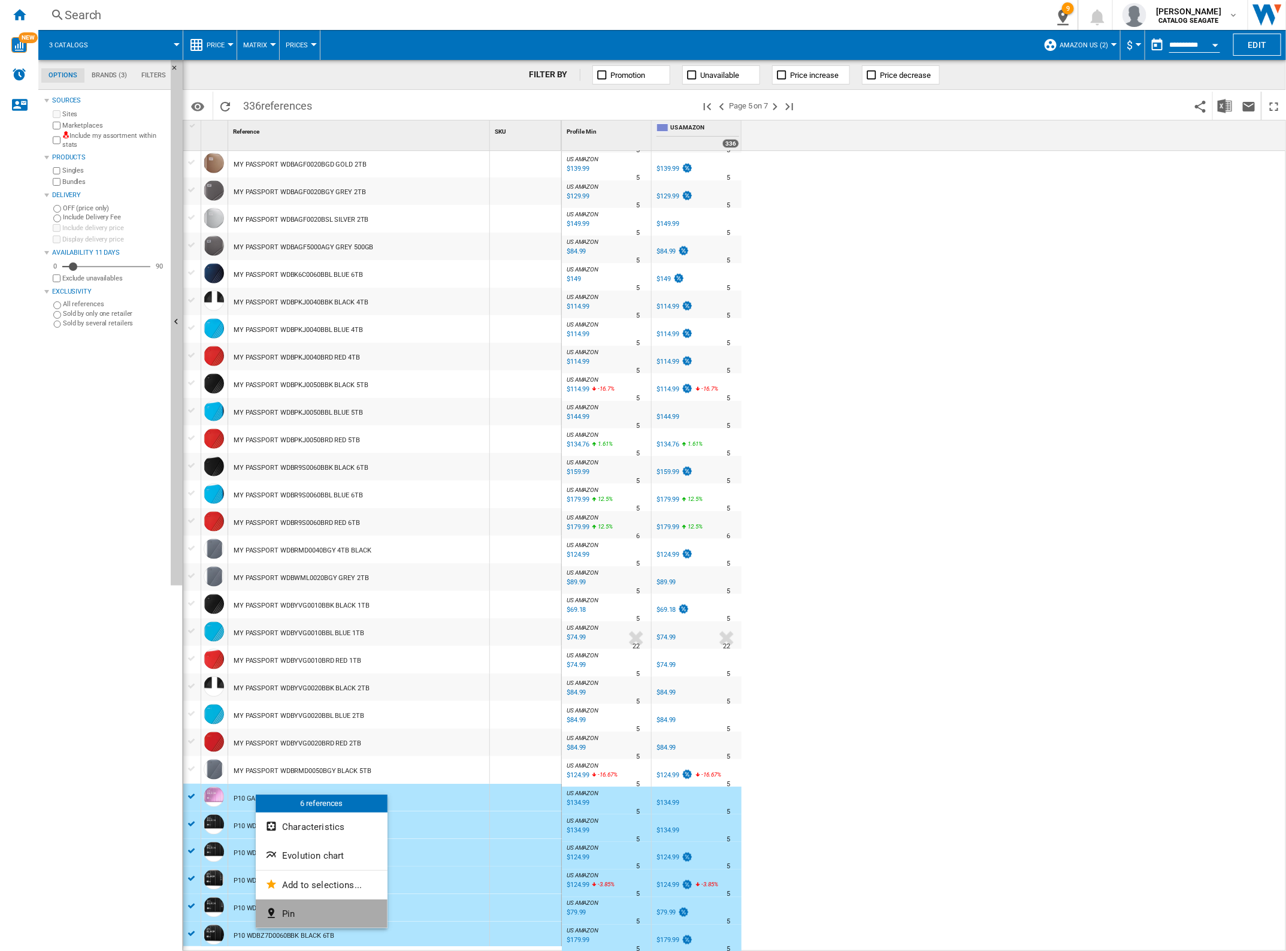
click at [319, 917] on button "Pin" at bounding box center [322, 913] width 132 height 29
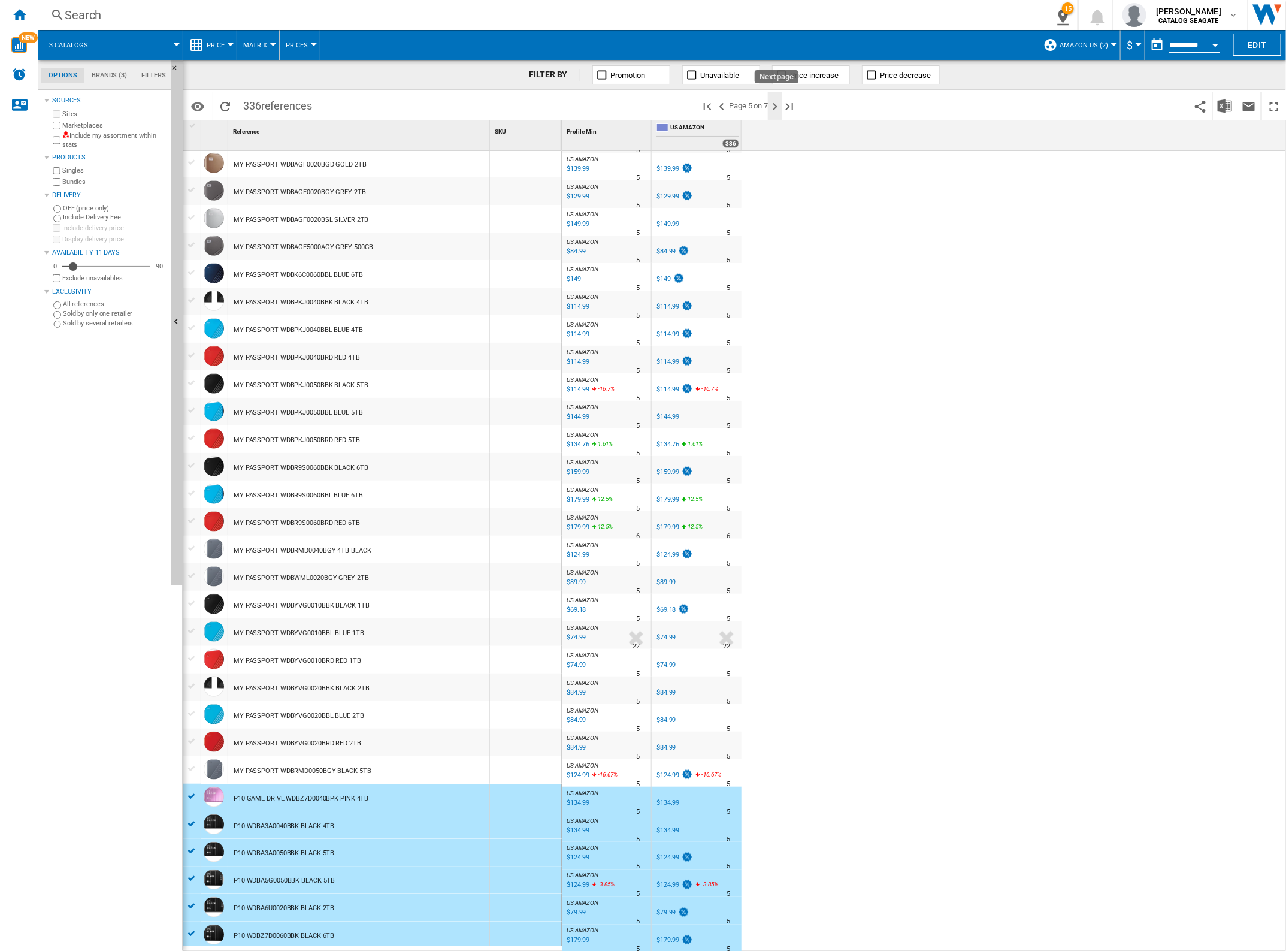
click at [773, 105] on ng-md-icon "Next page" at bounding box center [775, 106] width 14 height 14
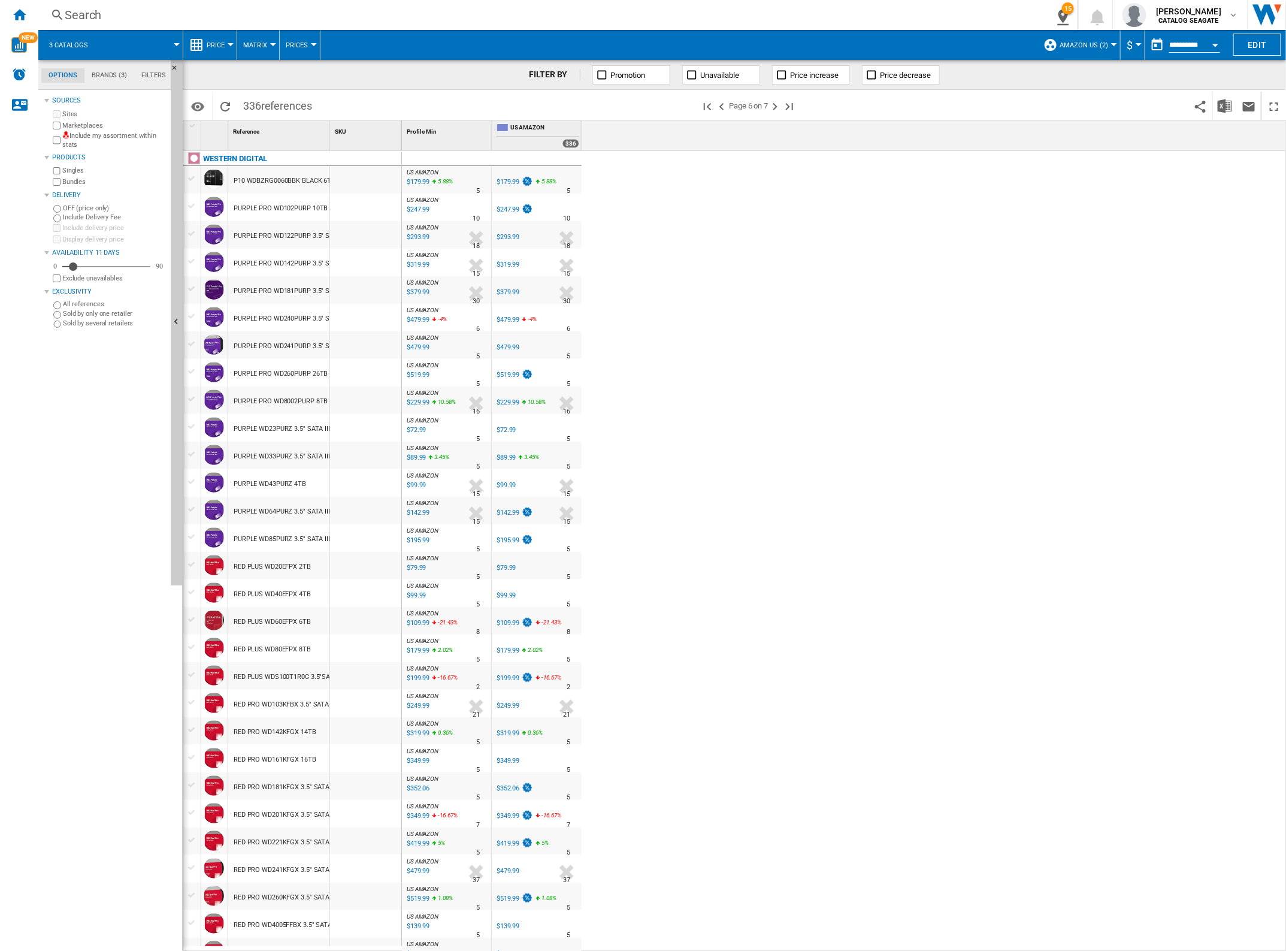
click at [192, 177] on div at bounding box center [192, 178] width 13 height 11
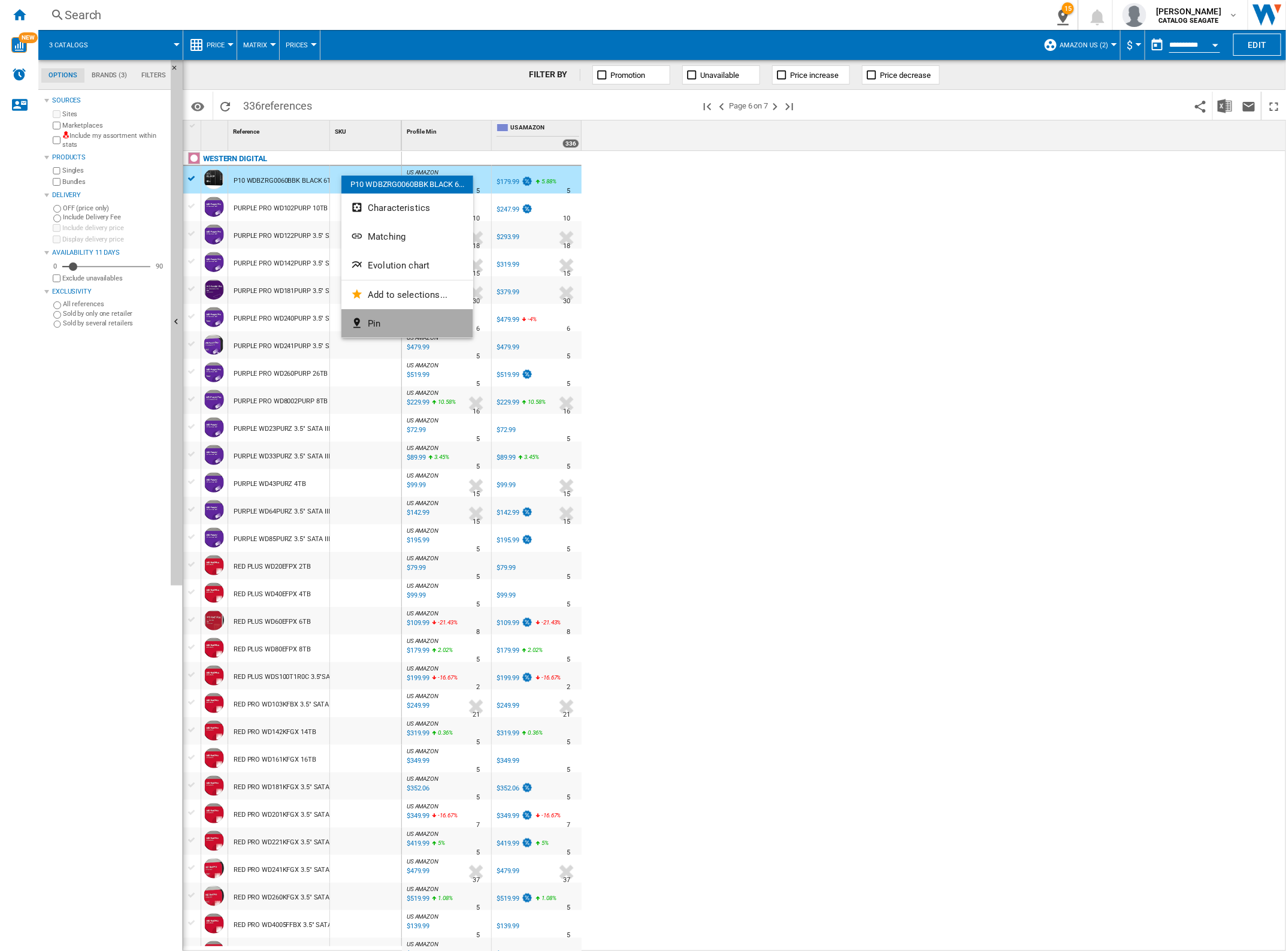
click at [384, 322] on button "Pin" at bounding box center [407, 323] width 132 height 29
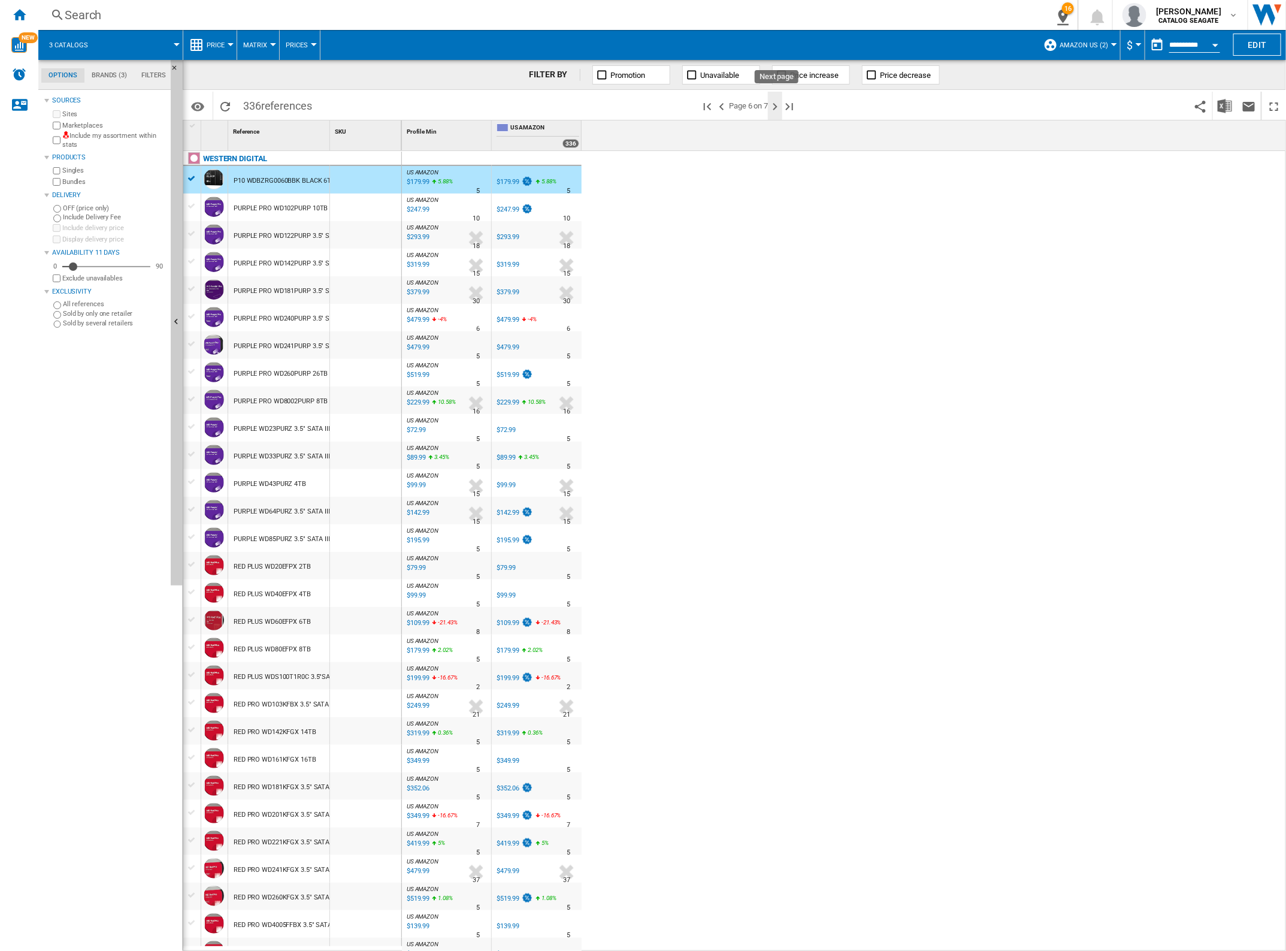
click at [773, 103] on ng-md-icon "Next page" at bounding box center [775, 106] width 14 height 14
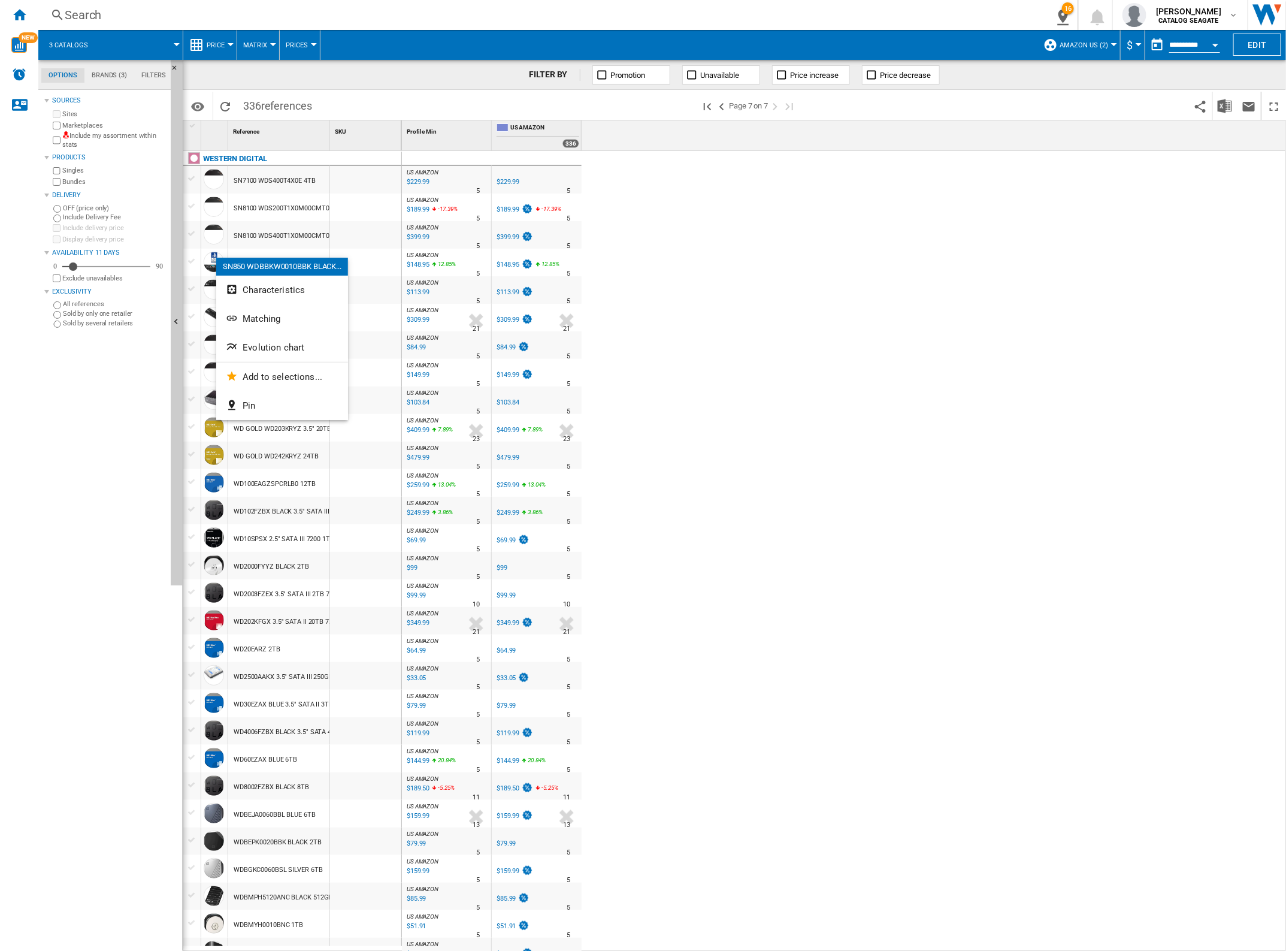
click at [196, 259] on div at bounding box center [643, 475] width 1286 height 951
click at [192, 259] on div at bounding box center [192, 261] width 13 height 11
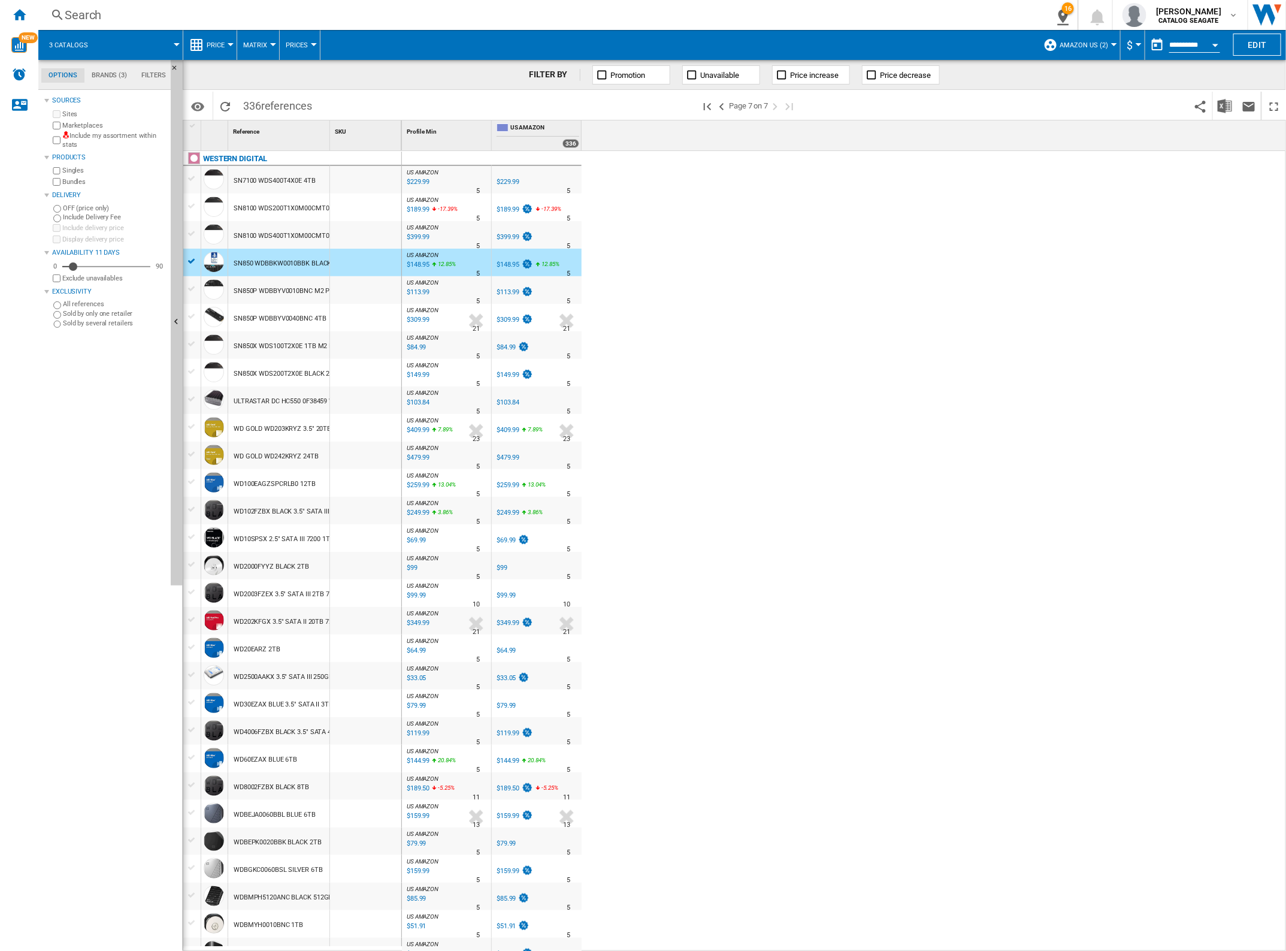
click at [189, 286] on div at bounding box center [192, 288] width 13 height 11
click at [192, 315] on div at bounding box center [192, 316] width 13 height 11
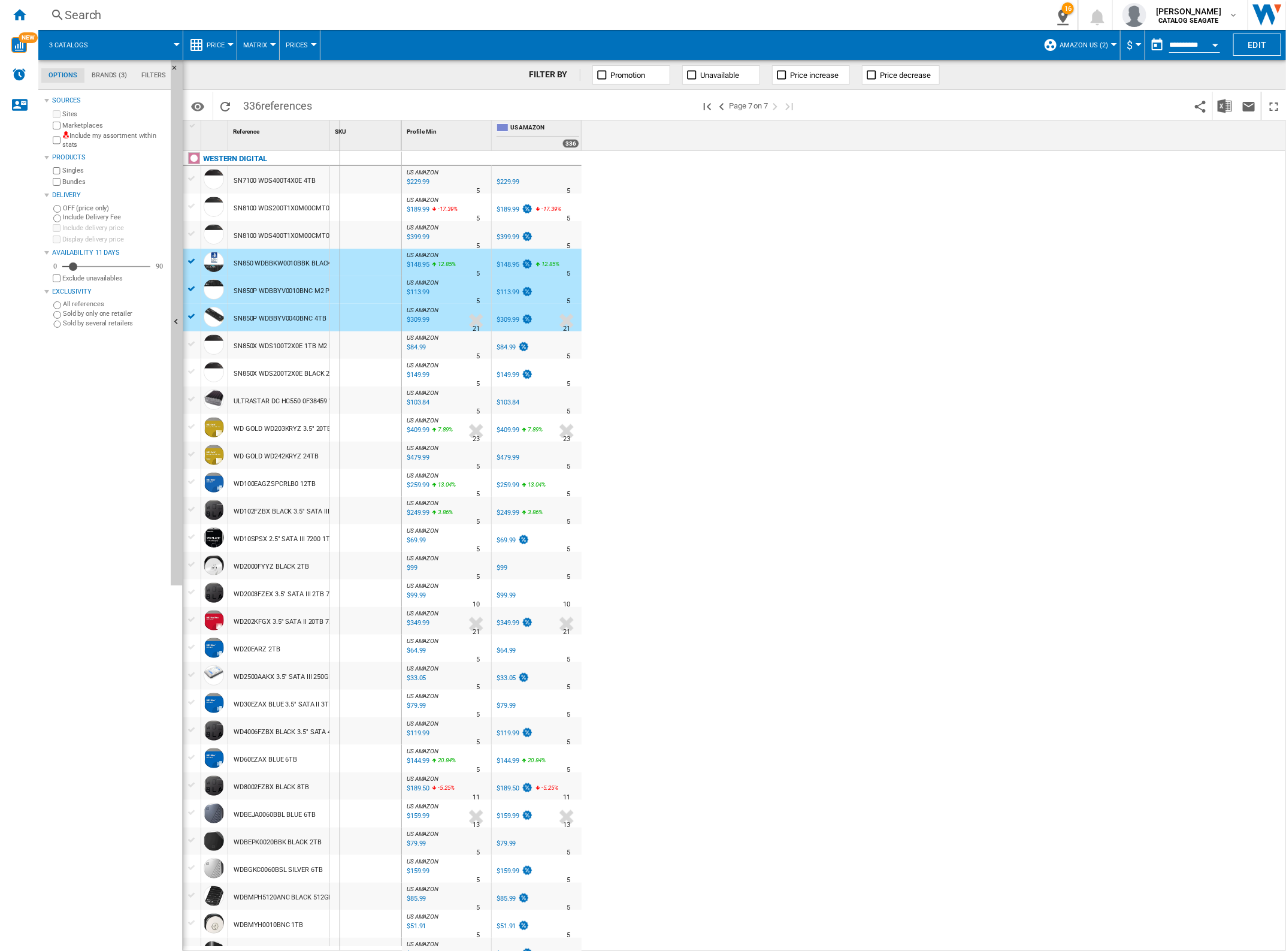
drag, startPoint x: 331, startPoint y: 141, endPoint x: 436, endPoint y: 151, distance: 105.3
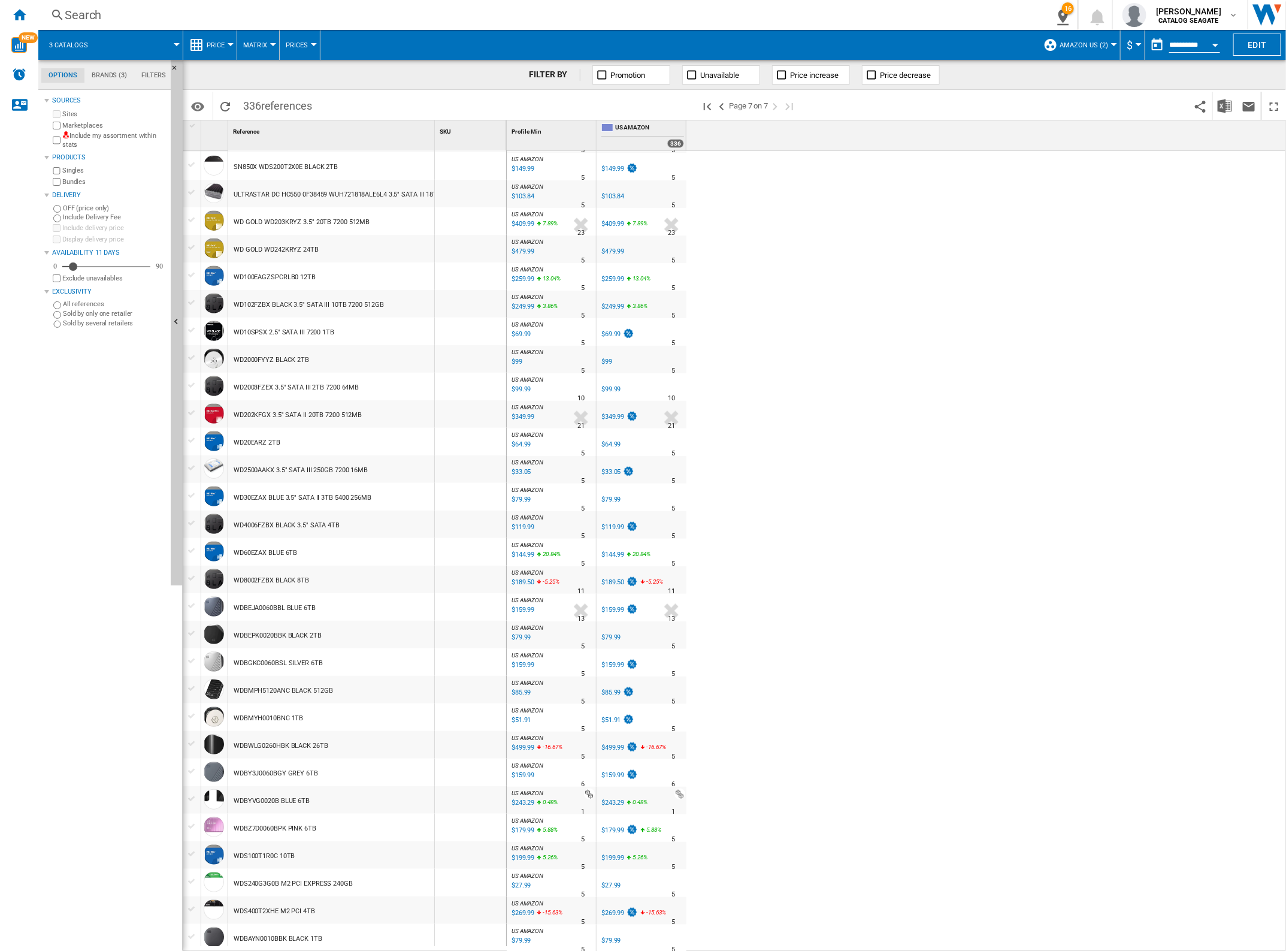
scroll to position [210, 0]
click at [191, 905] on div at bounding box center [192, 905] width 13 height 11
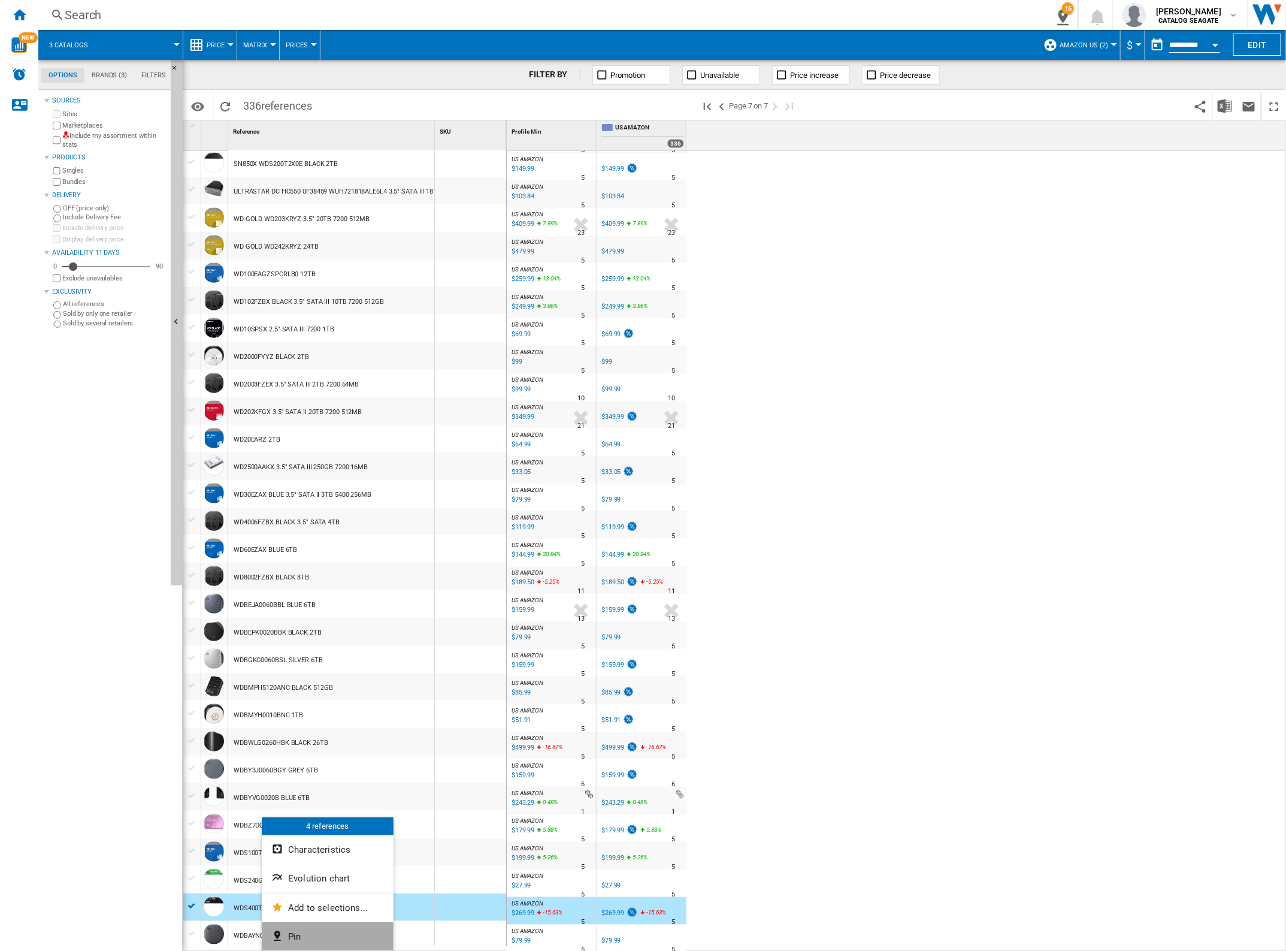
click at [310, 935] on button "Pin" at bounding box center [328, 936] width 132 height 29
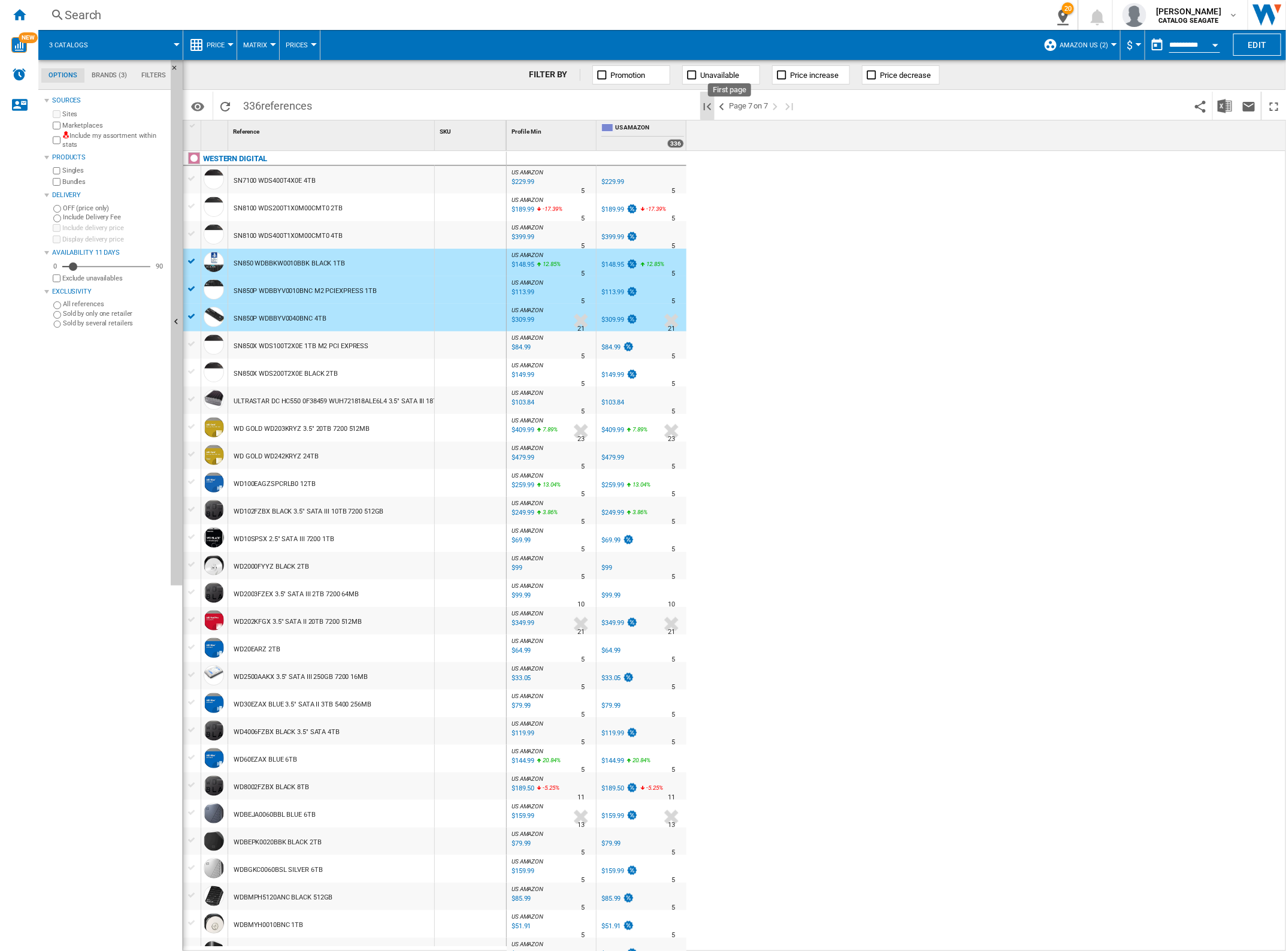
click at [707, 106] on ng-md-icon "First page" at bounding box center [707, 106] width 14 height 14
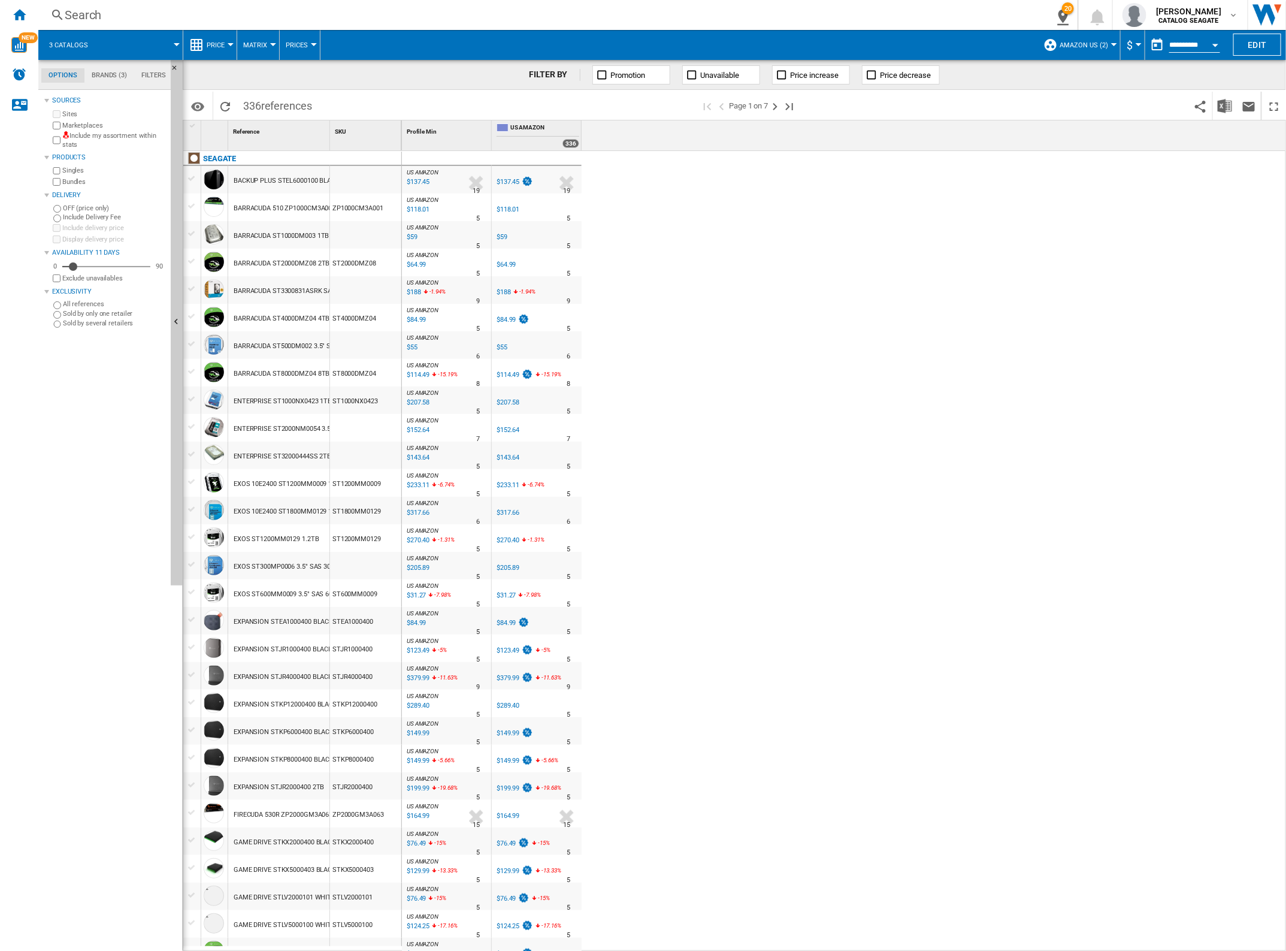
scroll to position [75, 0]
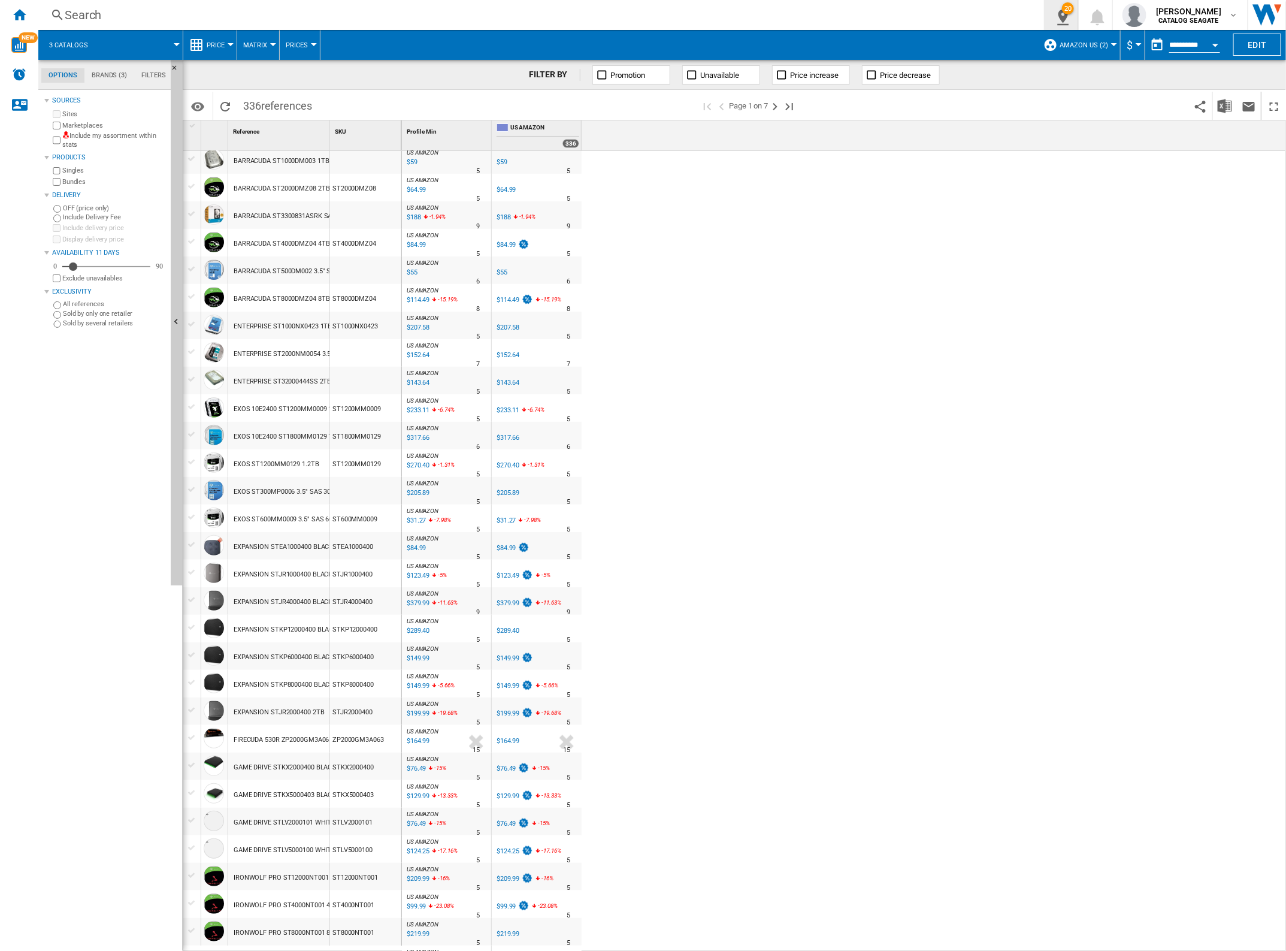
click at [1074, 24] on button "20" at bounding box center [1061, 15] width 34 height 30
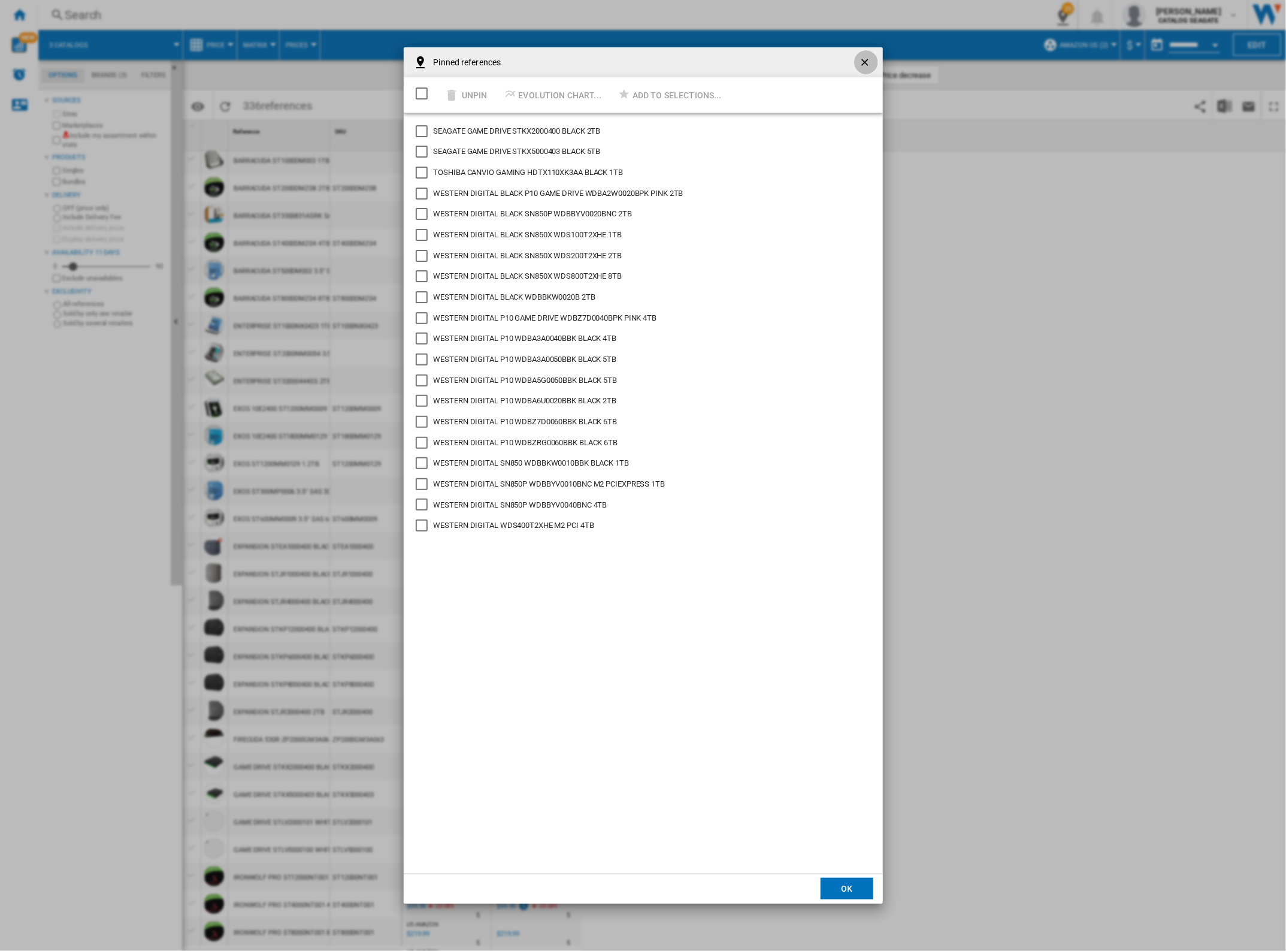
click at [866, 61] on ng-md-icon "getI18NText('BUTTONS.CLOSE_DIALOG')" at bounding box center [866, 63] width 14 height 14
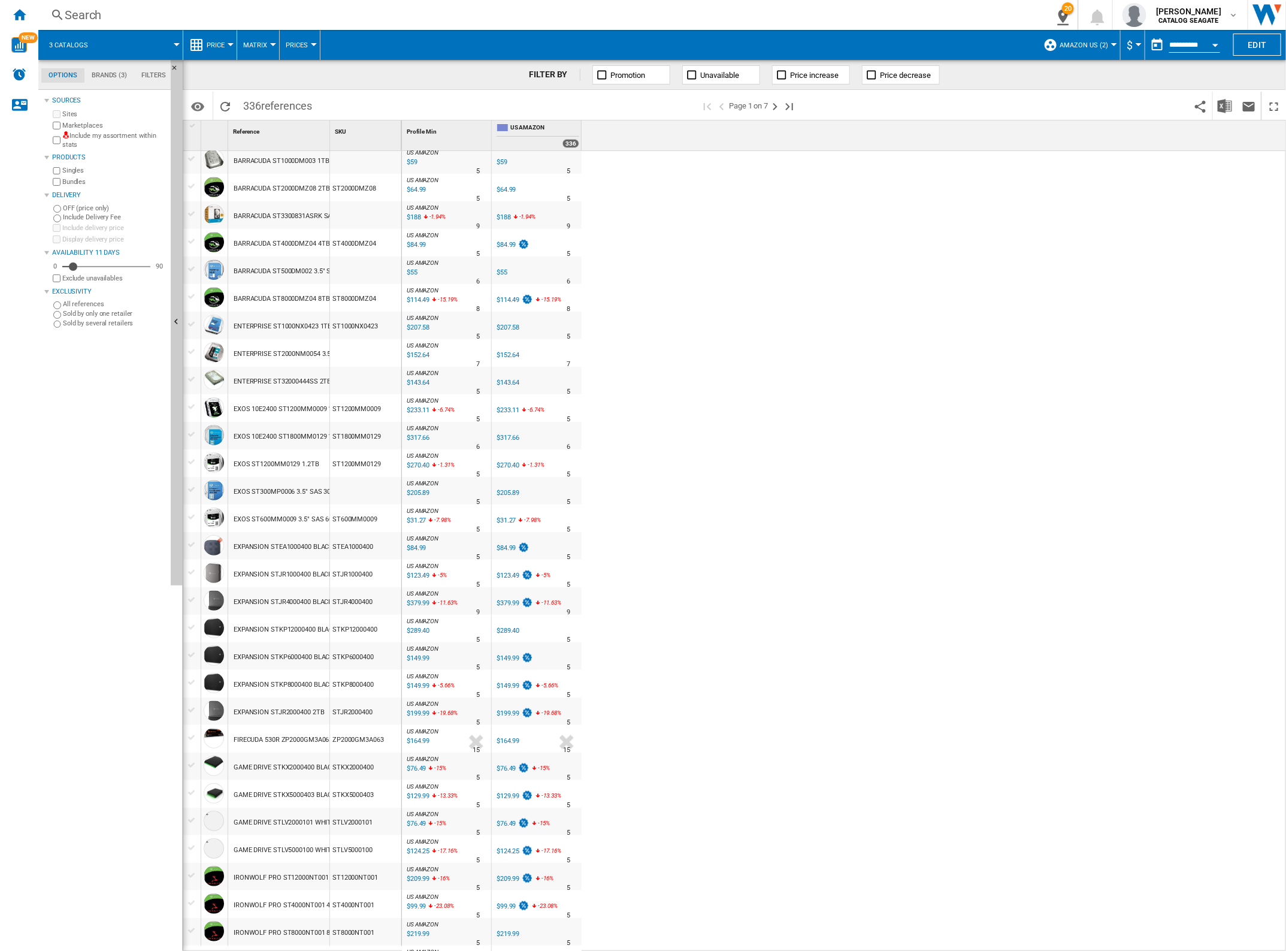
click at [195, 569] on div at bounding box center [192, 572] width 13 height 11
click at [195, 596] on div at bounding box center [192, 599] width 13 height 11
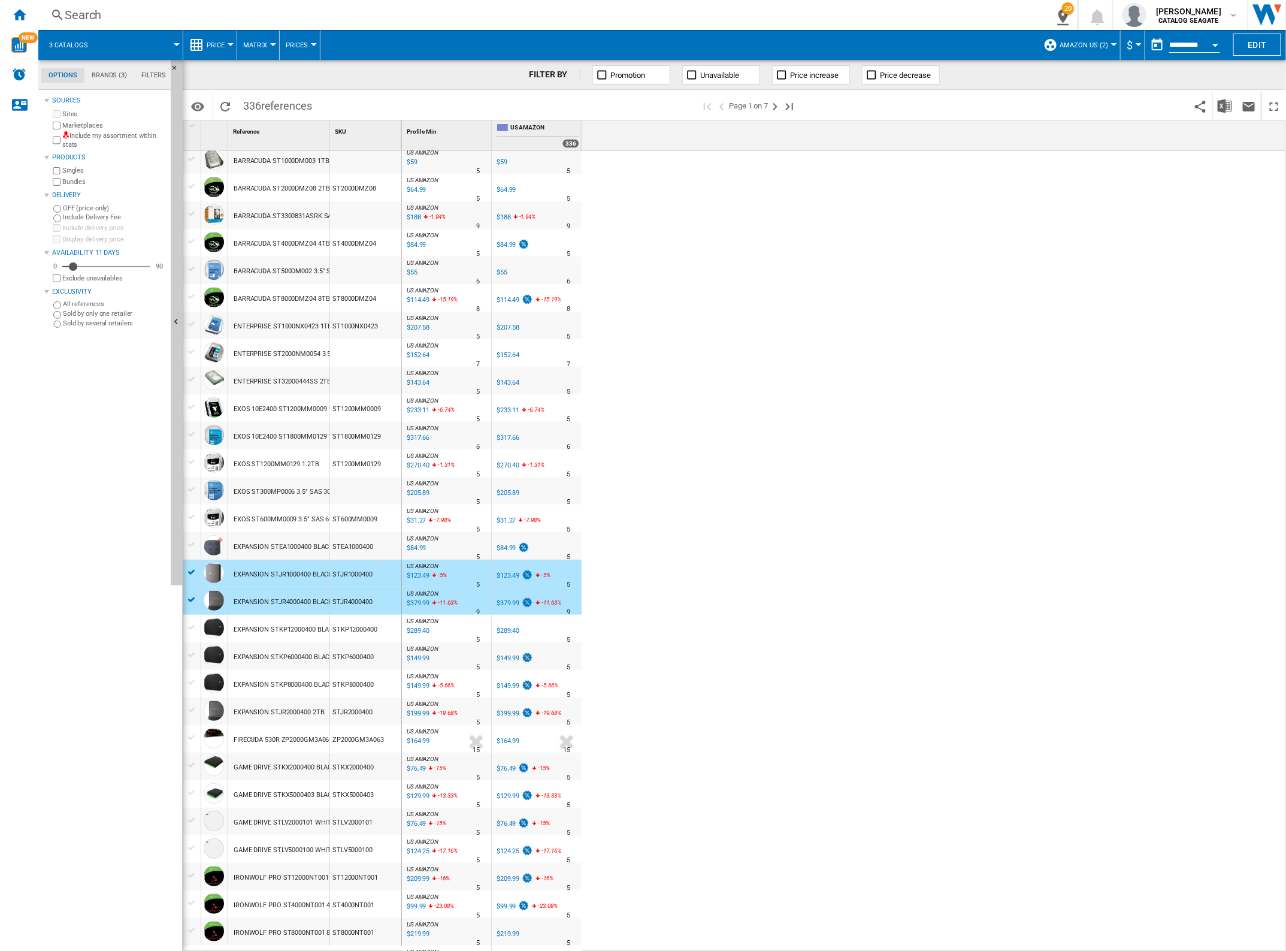
click at [196, 711] on div at bounding box center [192, 710] width 13 height 11
click at [193, 761] on div at bounding box center [192, 765] width 13 height 11
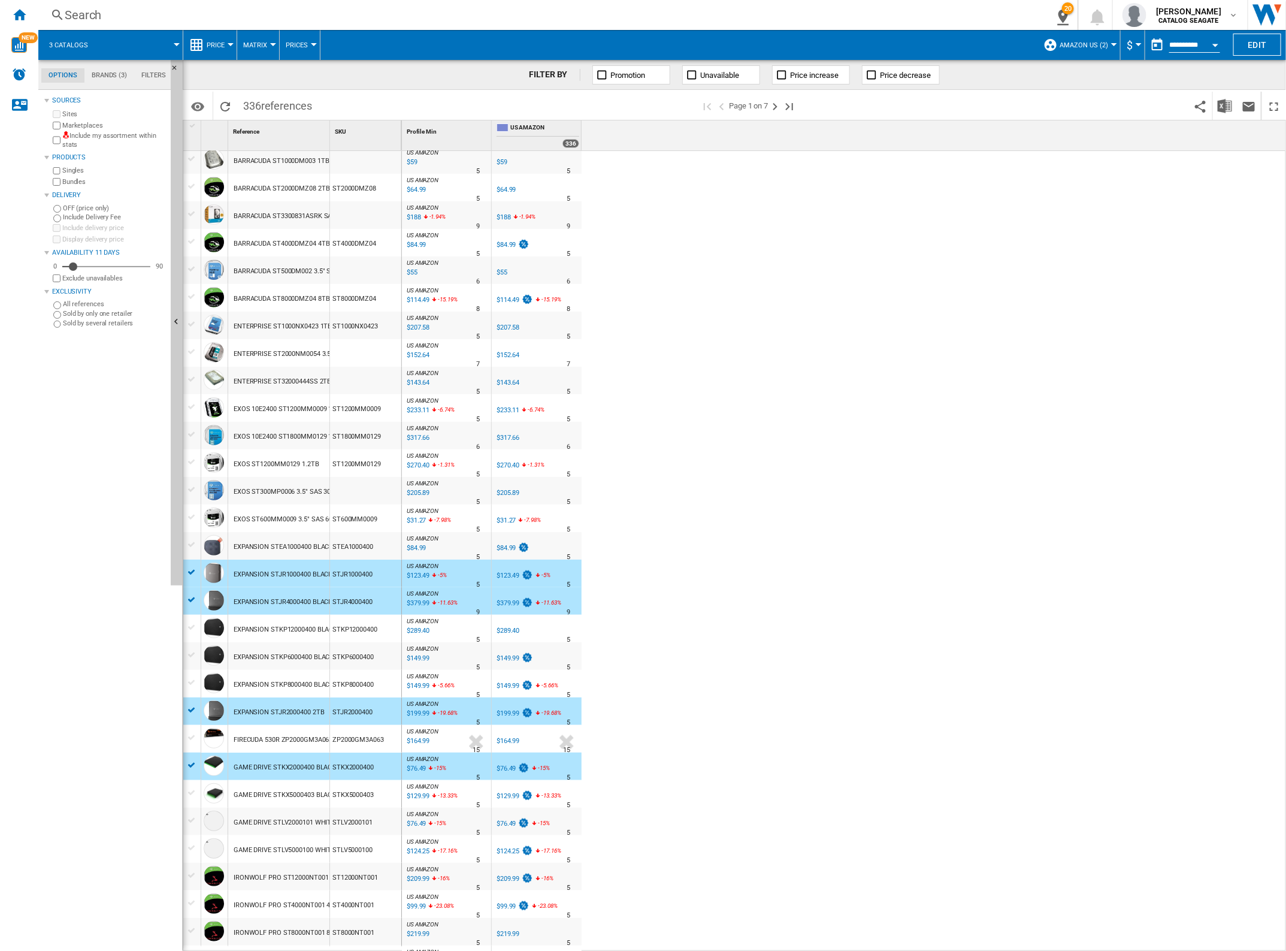
click at [189, 791] on div at bounding box center [192, 792] width 13 height 11
click at [193, 821] on div at bounding box center [192, 820] width 13 height 11
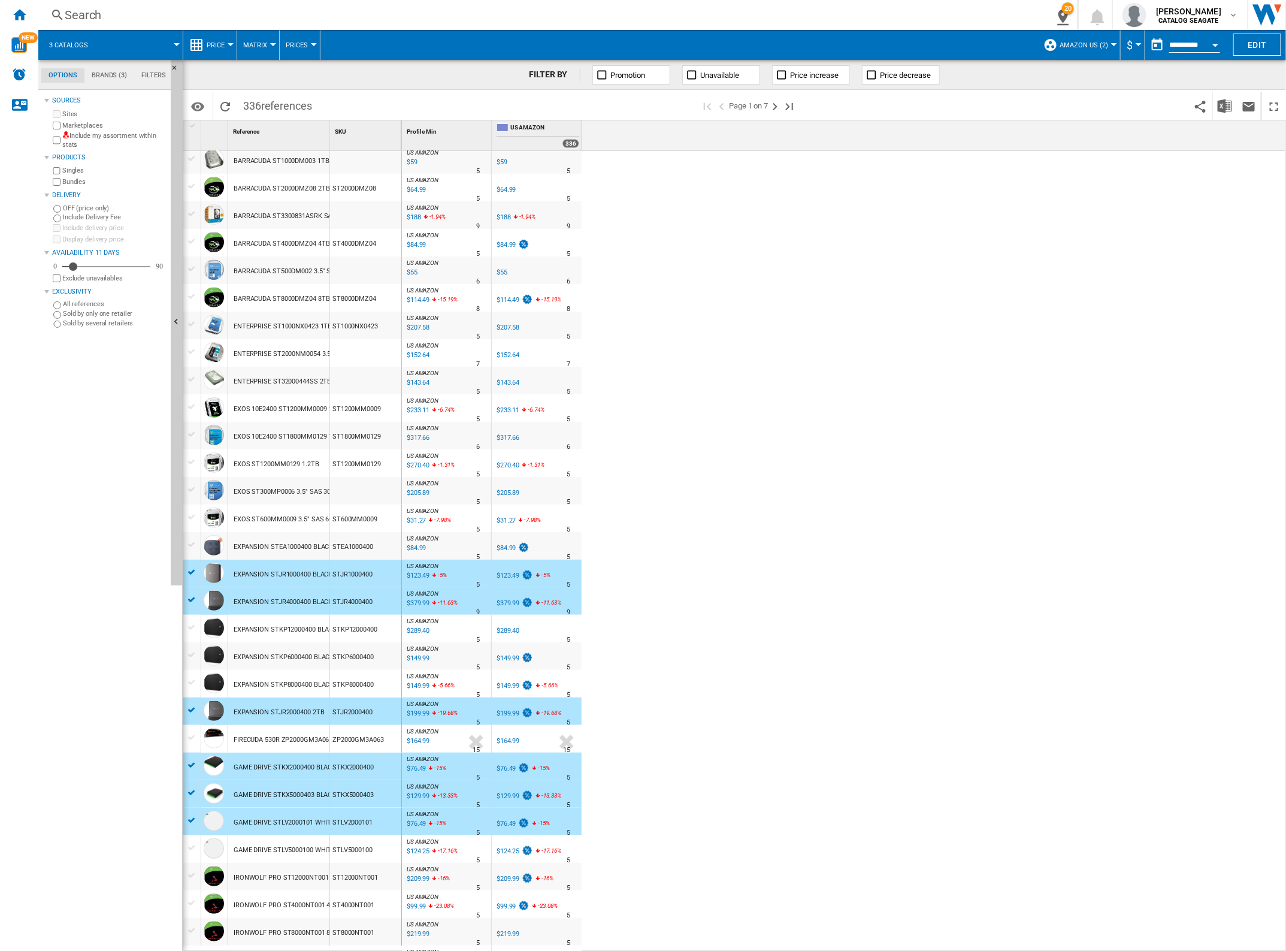
click at [192, 843] on div at bounding box center [192, 847] width 13 height 11
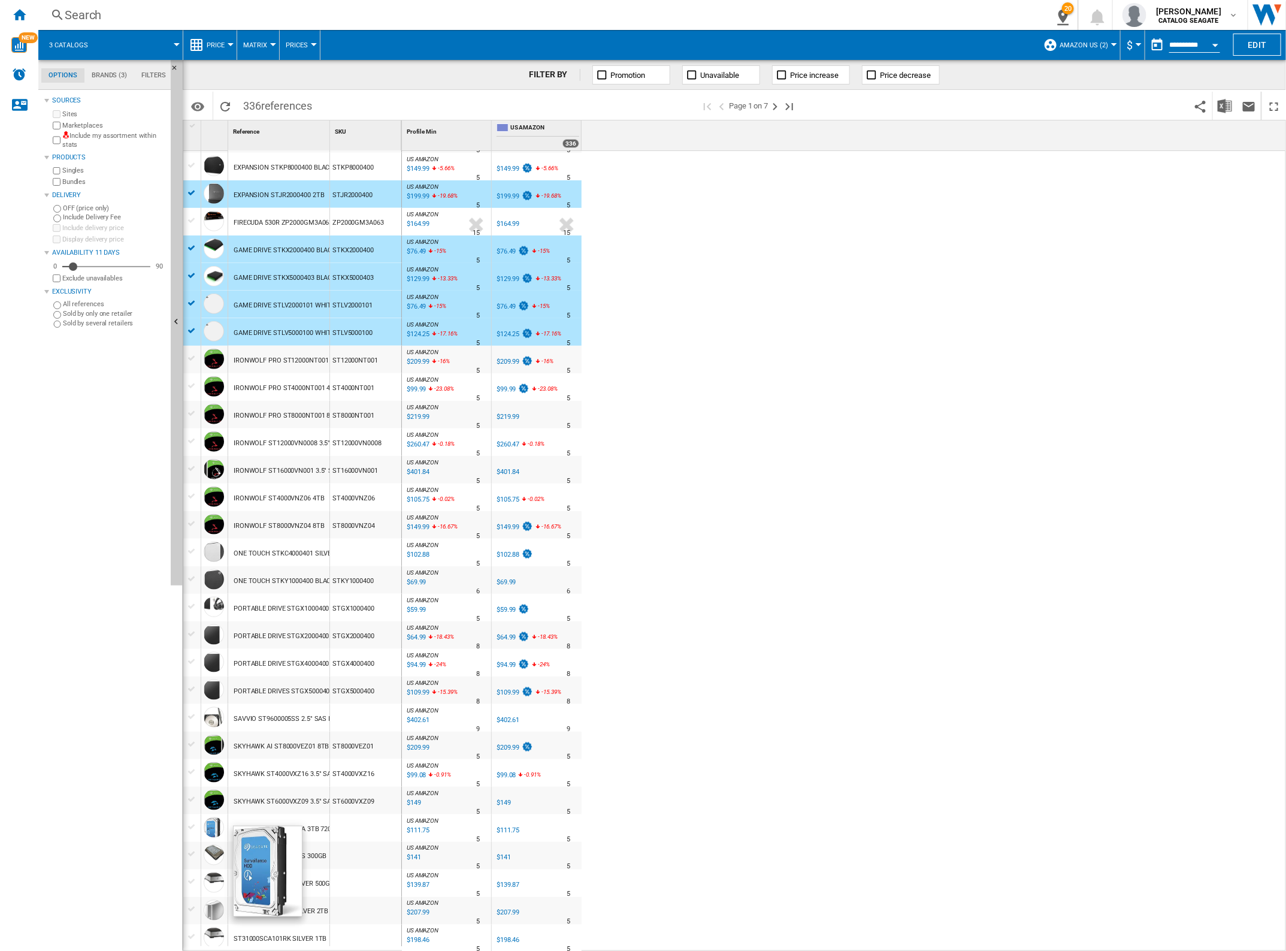
scroll to position [595, 0]
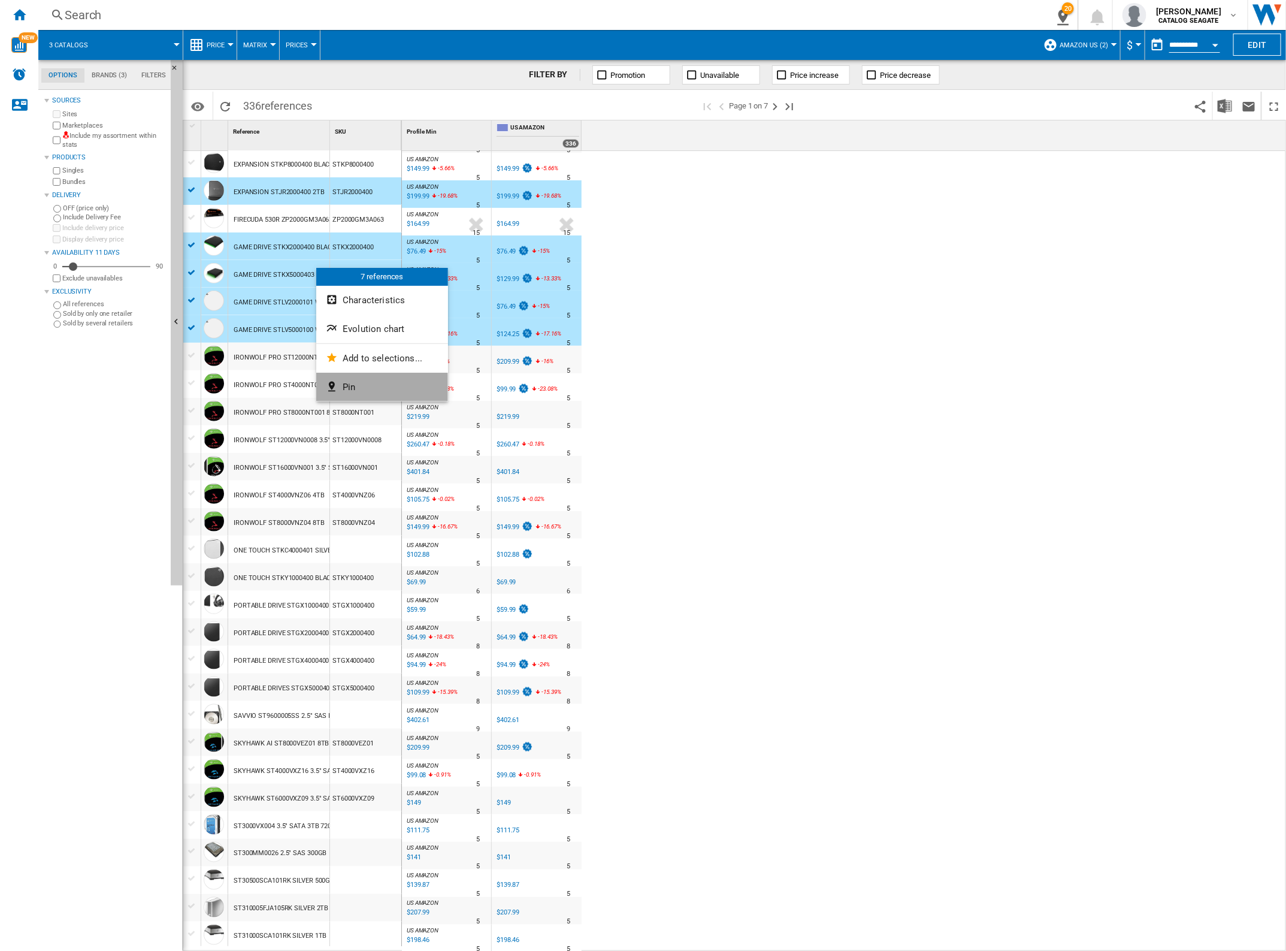
click at [355, 388] on span "Pin" at bounding box center [349, 387] width 13 height 11
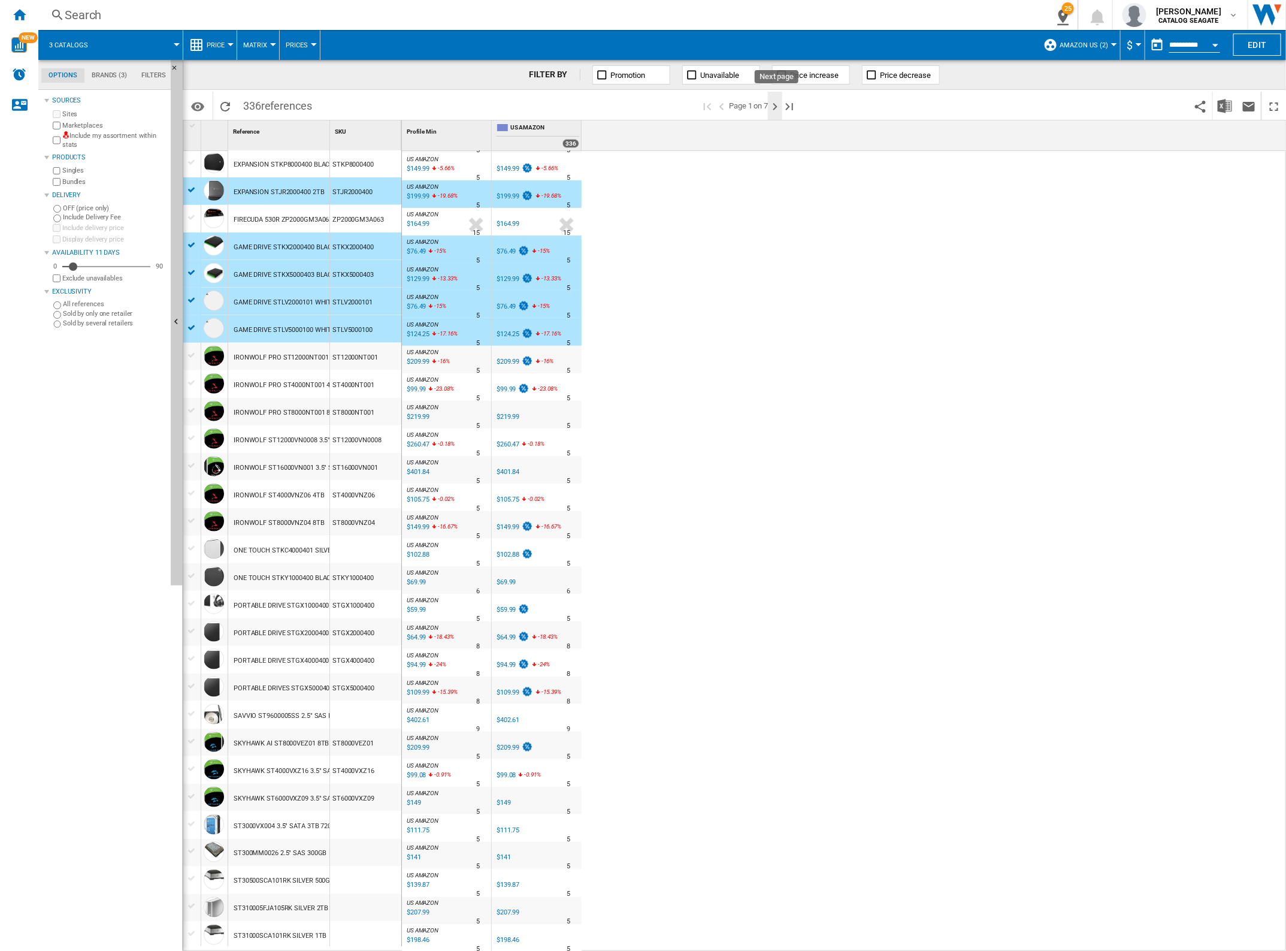
click at [775, 108] on ng-md-icon "Next page" at bounding box center [775, 106] width 14 height 14
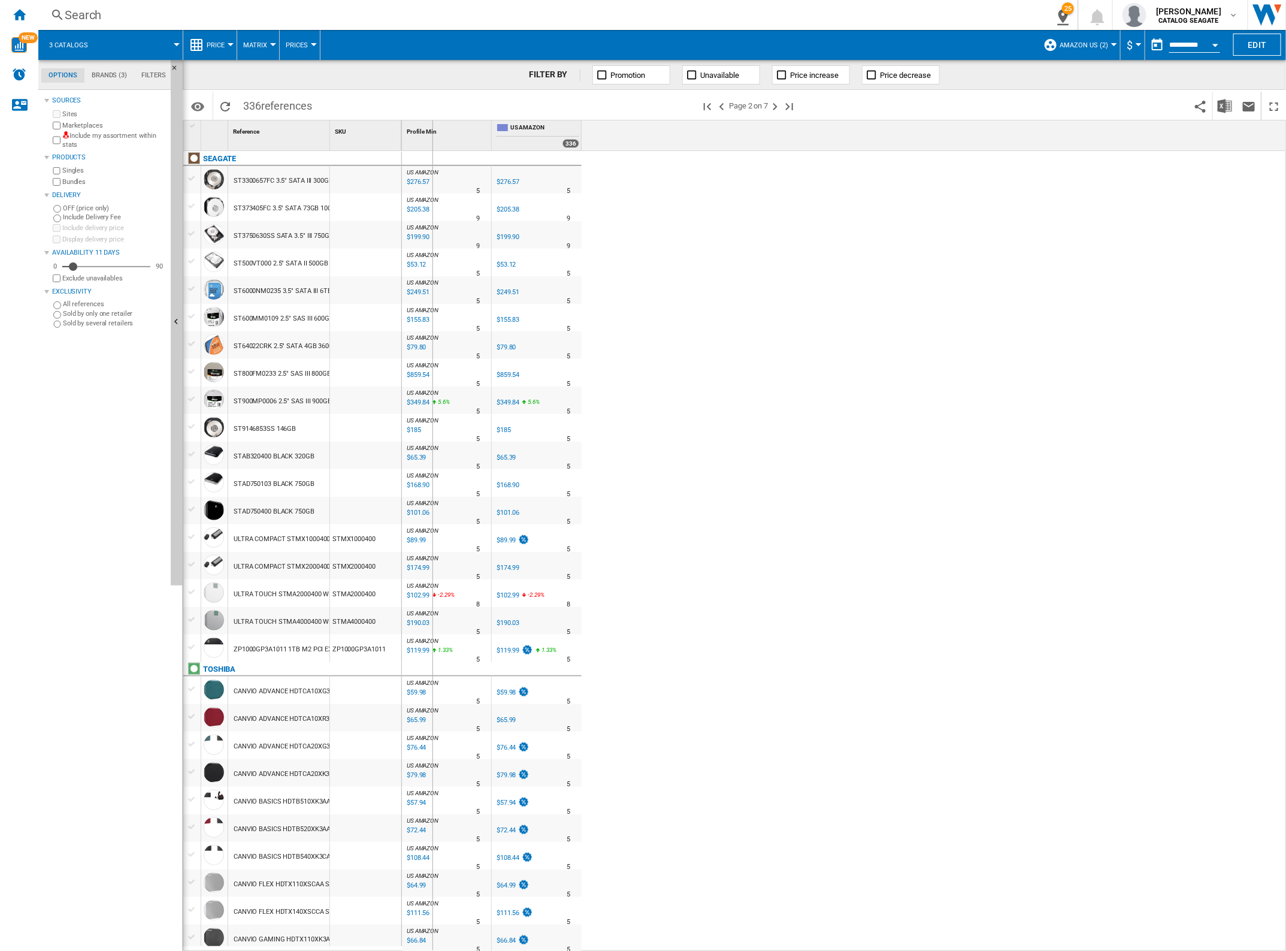
drag, startPoint x: 331, startPoint y: 138, endPoint x: 453, endPoint y: 163, distance: 124.7
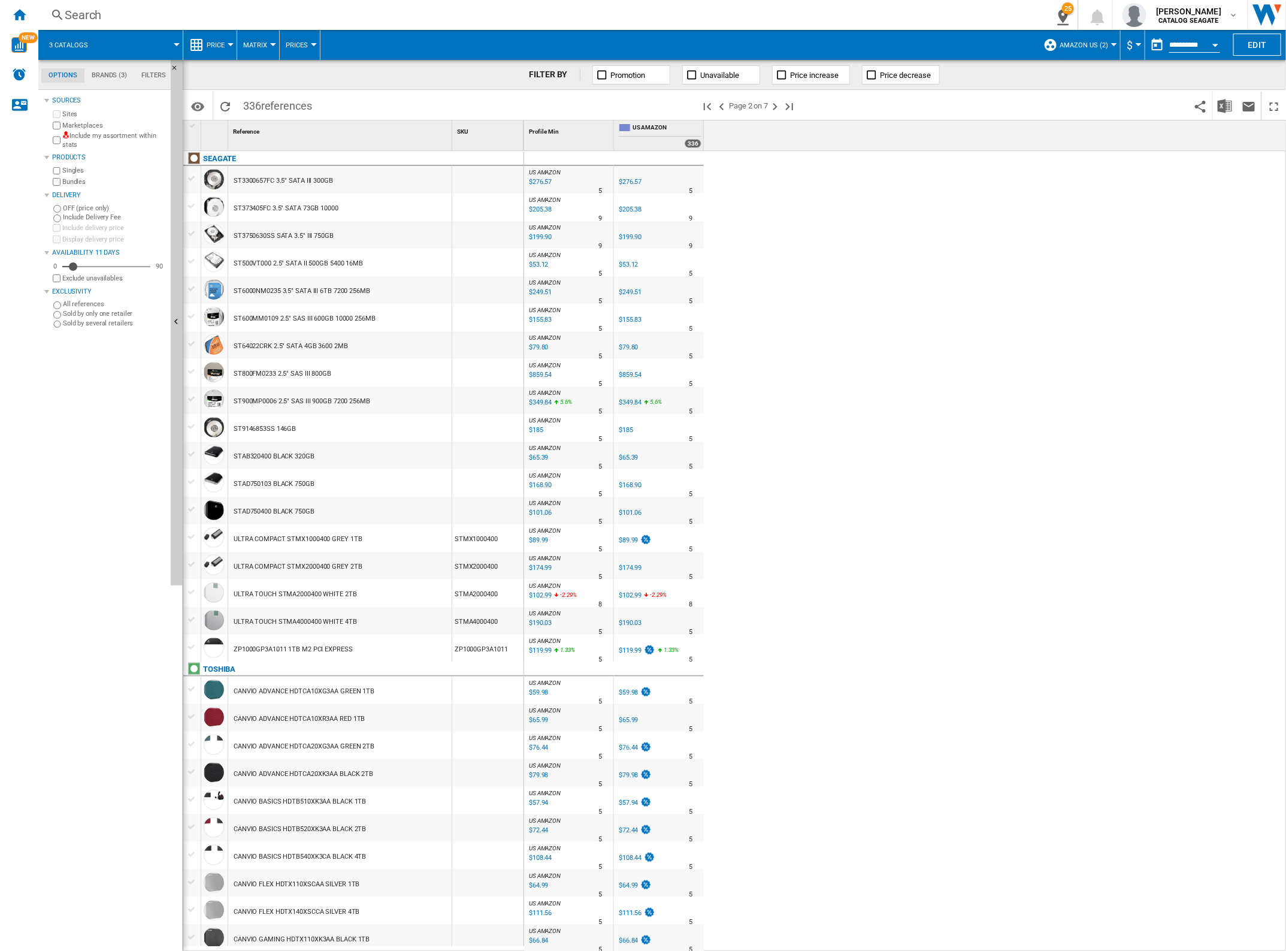
click at [191, 649] on div at bounding box center [192, 647] width 13 height 11
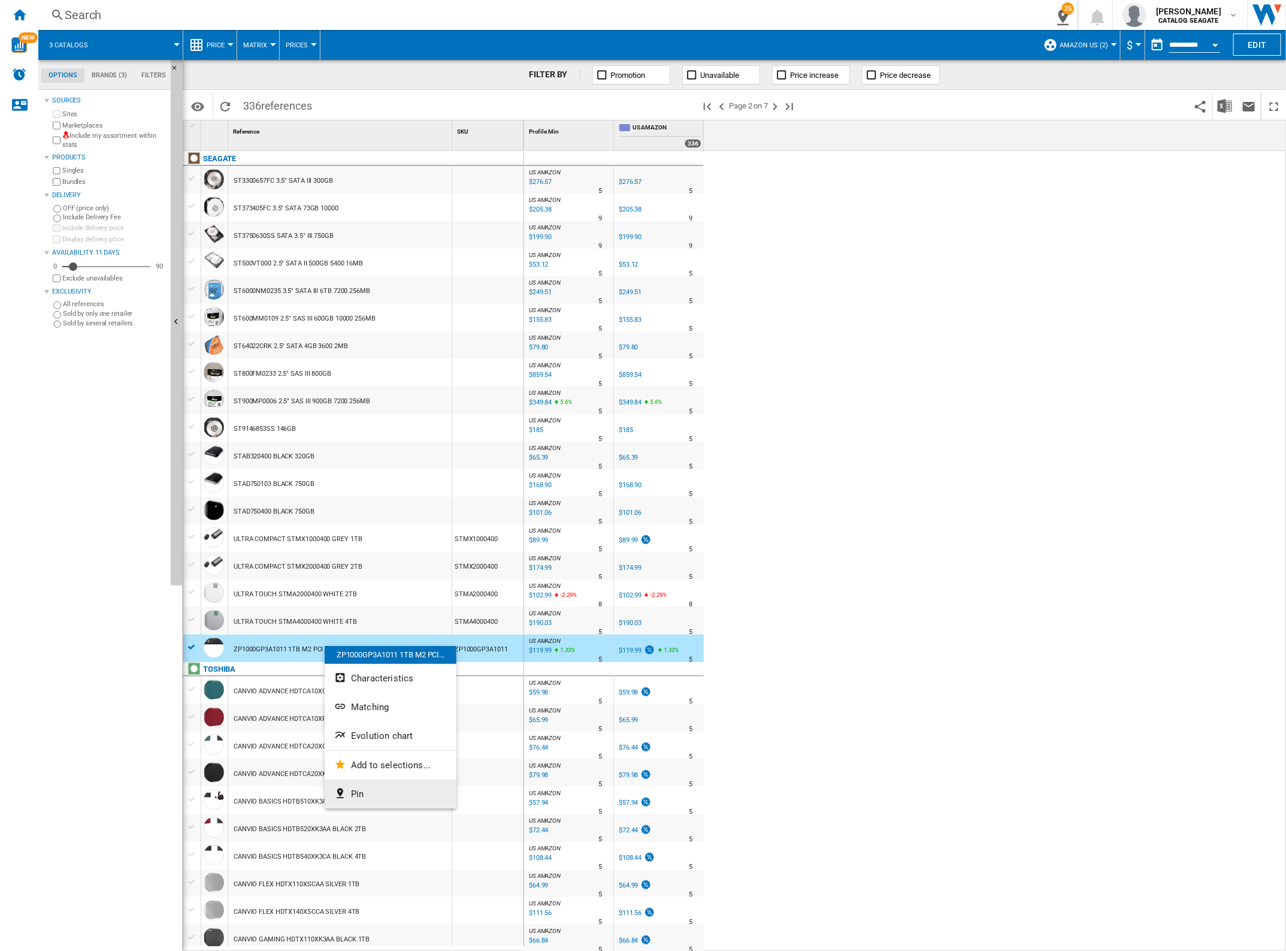
click at [354, 790] on span "Pin" at bounding box center [357, 793] width 13 height 11
click at [1062, 17] on ng-md-icon "26\a pinned references" at bounding box center [1061, 15] width 14 height 15
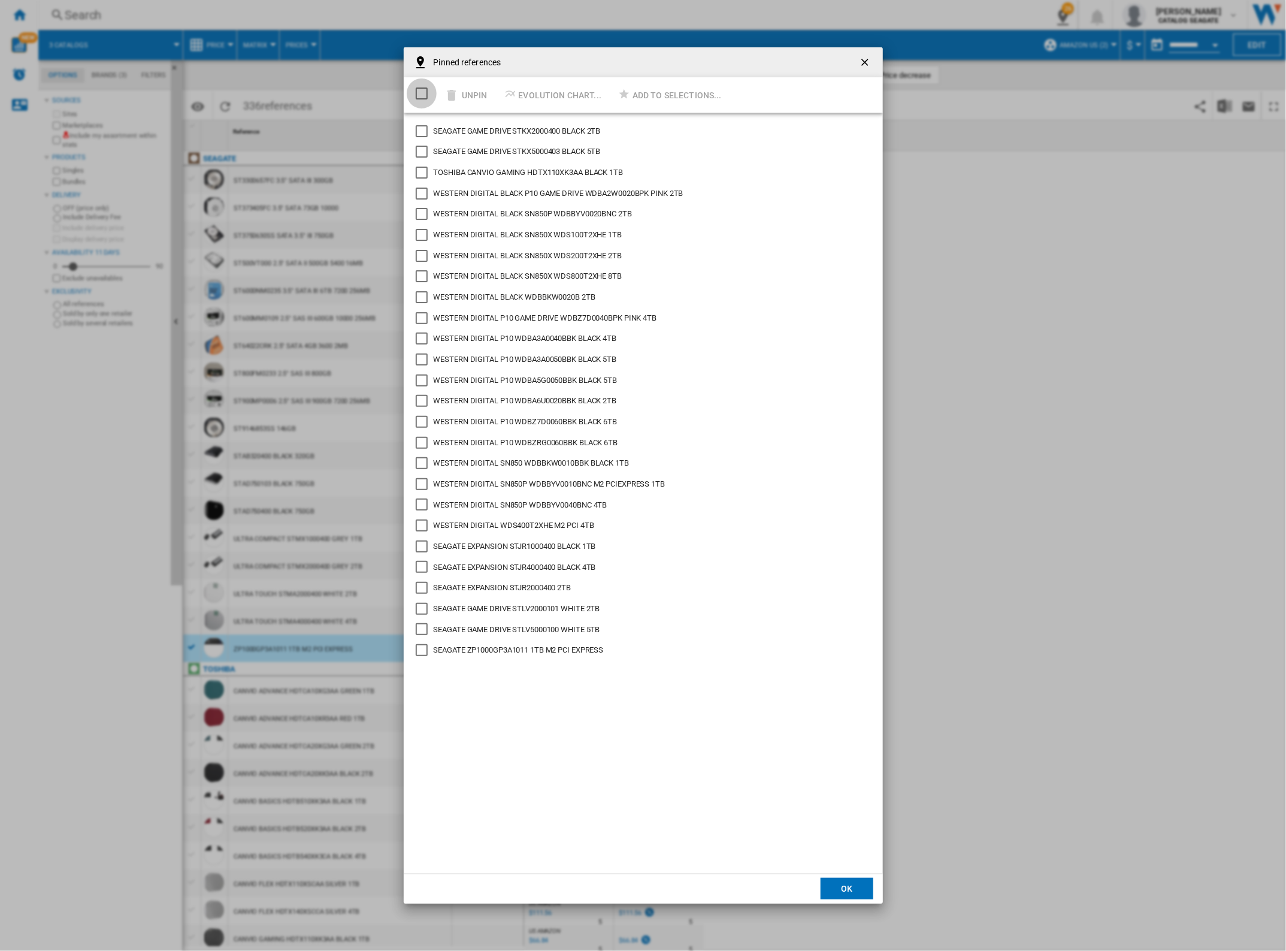
click at [421, 97] on div "Select/deselect all" at bounding box center [422, 93] width 12 height 12
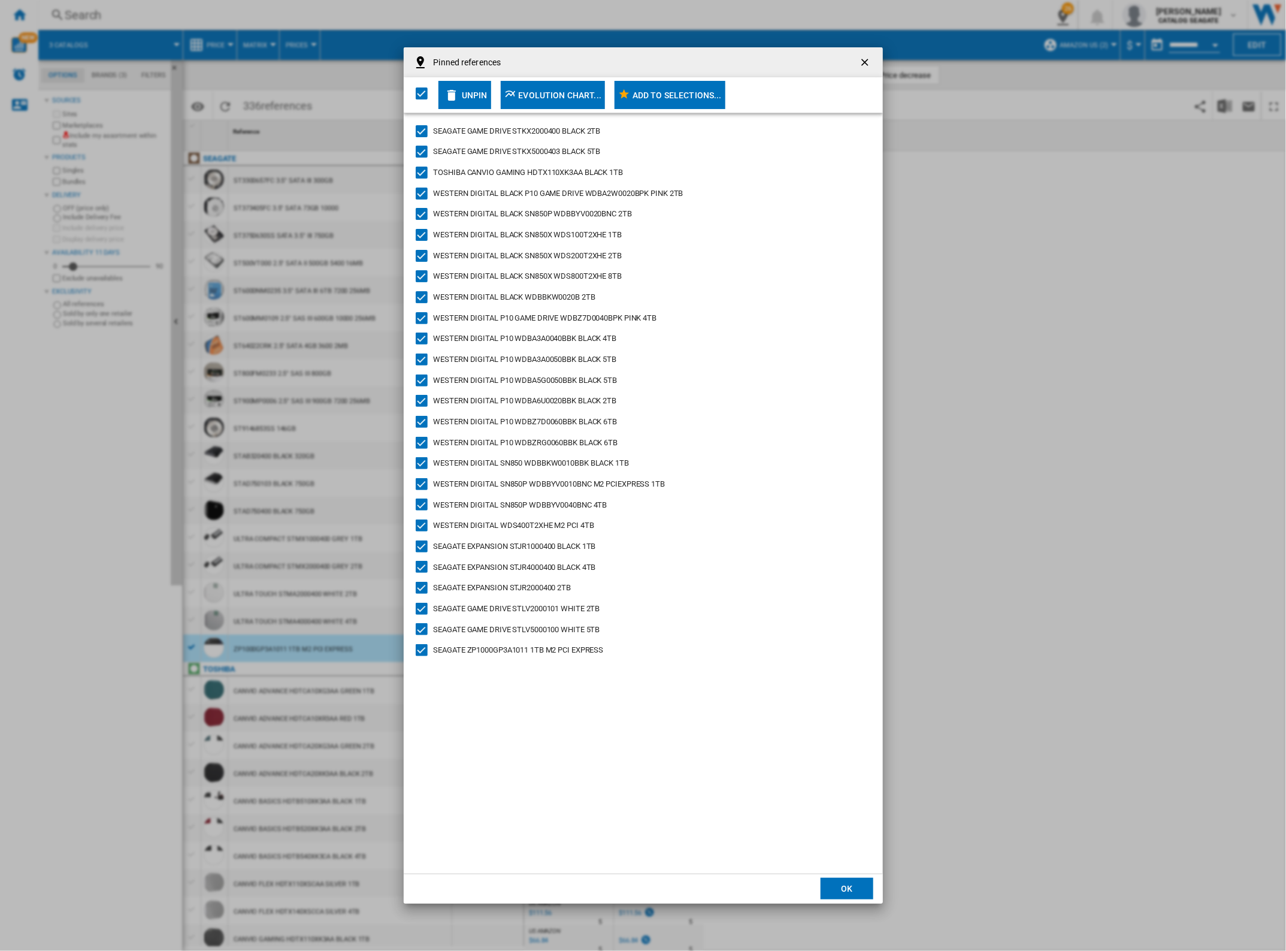
click at [643, 100] on div "Add to selections..." at bounding box center [677, 95] width 89 height 22
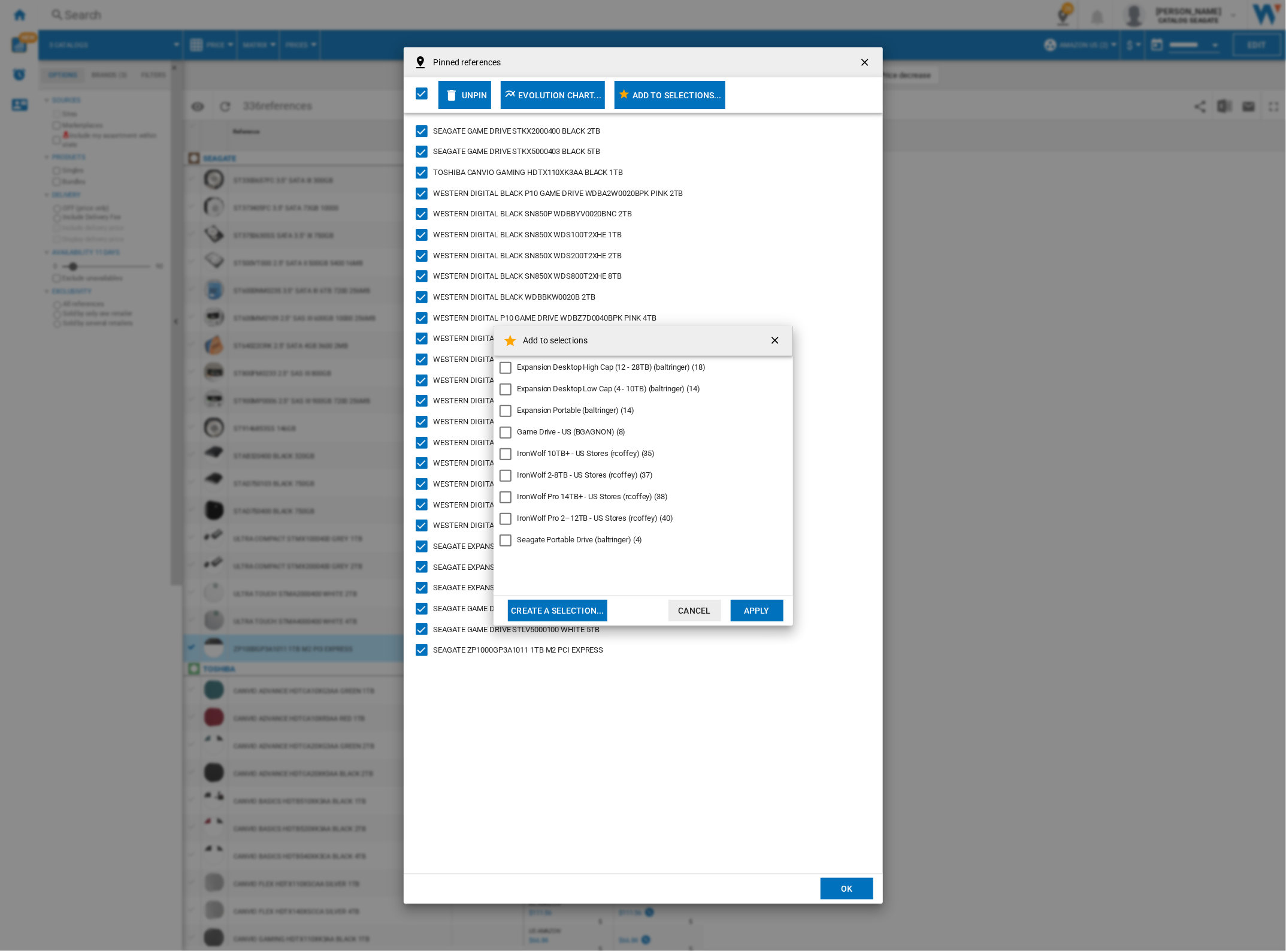
click at [554, 427] on div "Game Drive - US (BGAGNON) (8)" at bounding box center [572, 432] width 108 height 11
click at [764, 609] on button "Apply" at bounding box center [757, 611] width 53 height 22
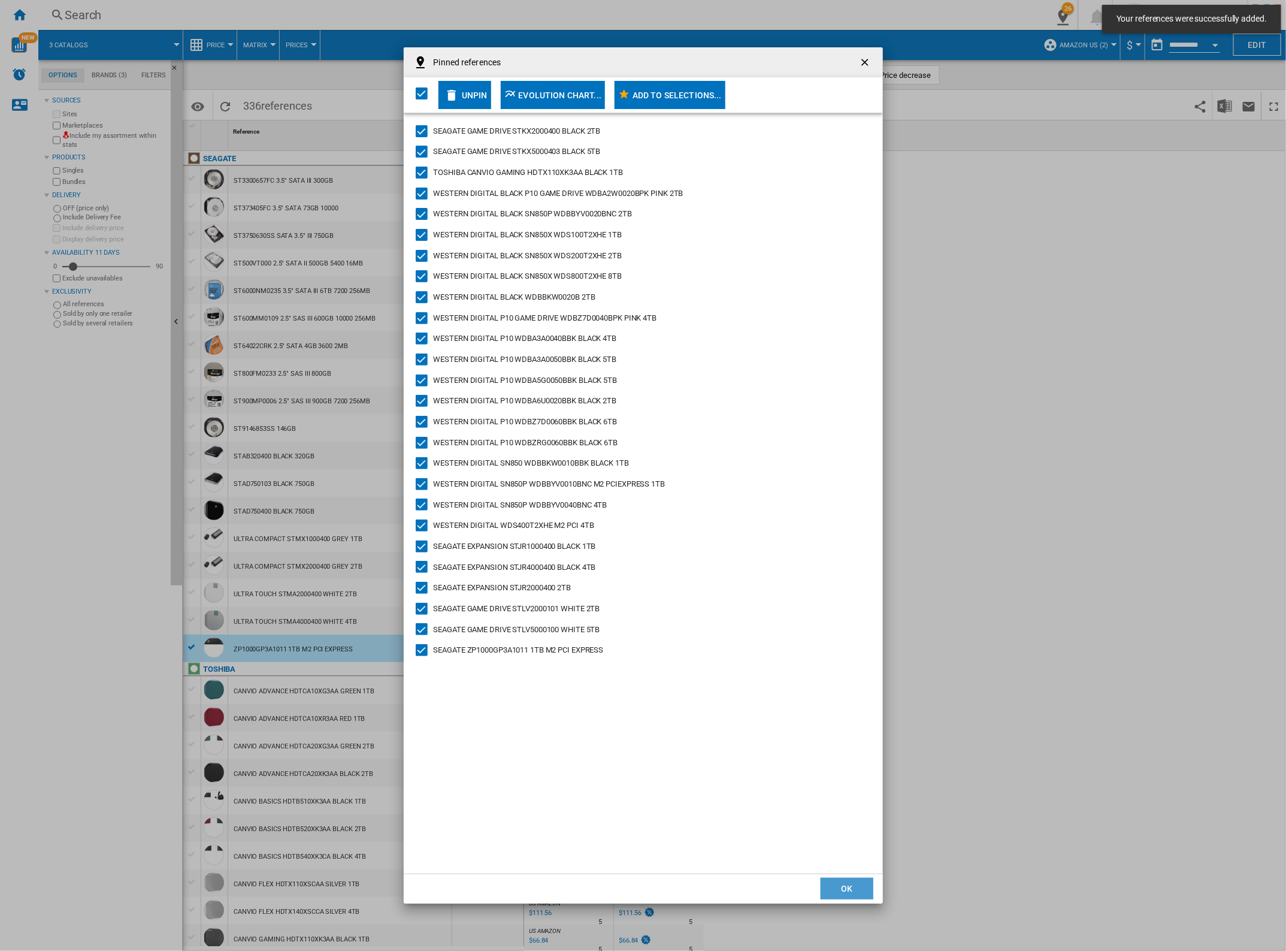
click at [833, 890] on button "OK" at bounding box center [847, 889] width 53 height 22
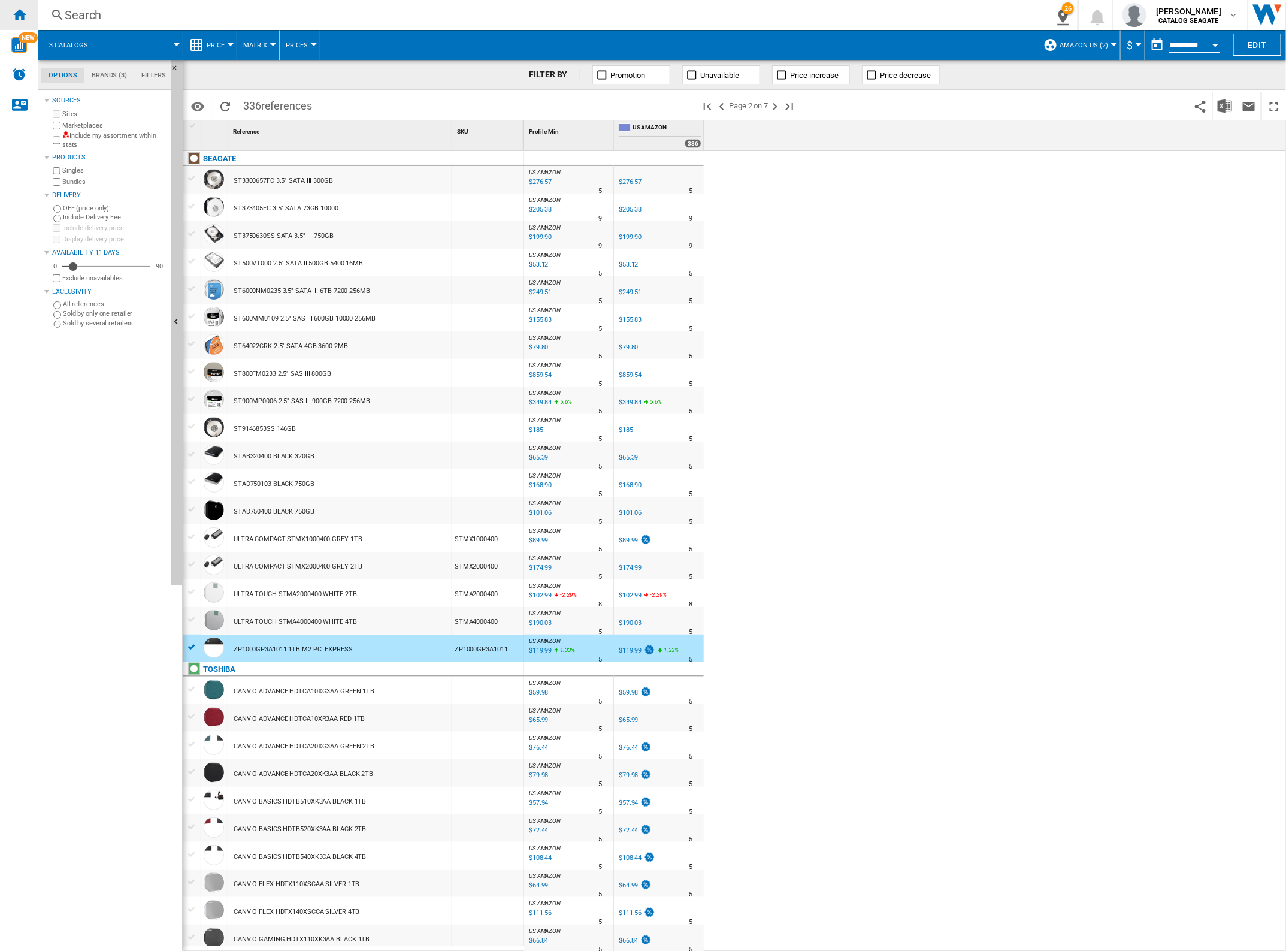
click at [28, 16] on div "Home" at bounding box center [19, 15] width 38 height 30
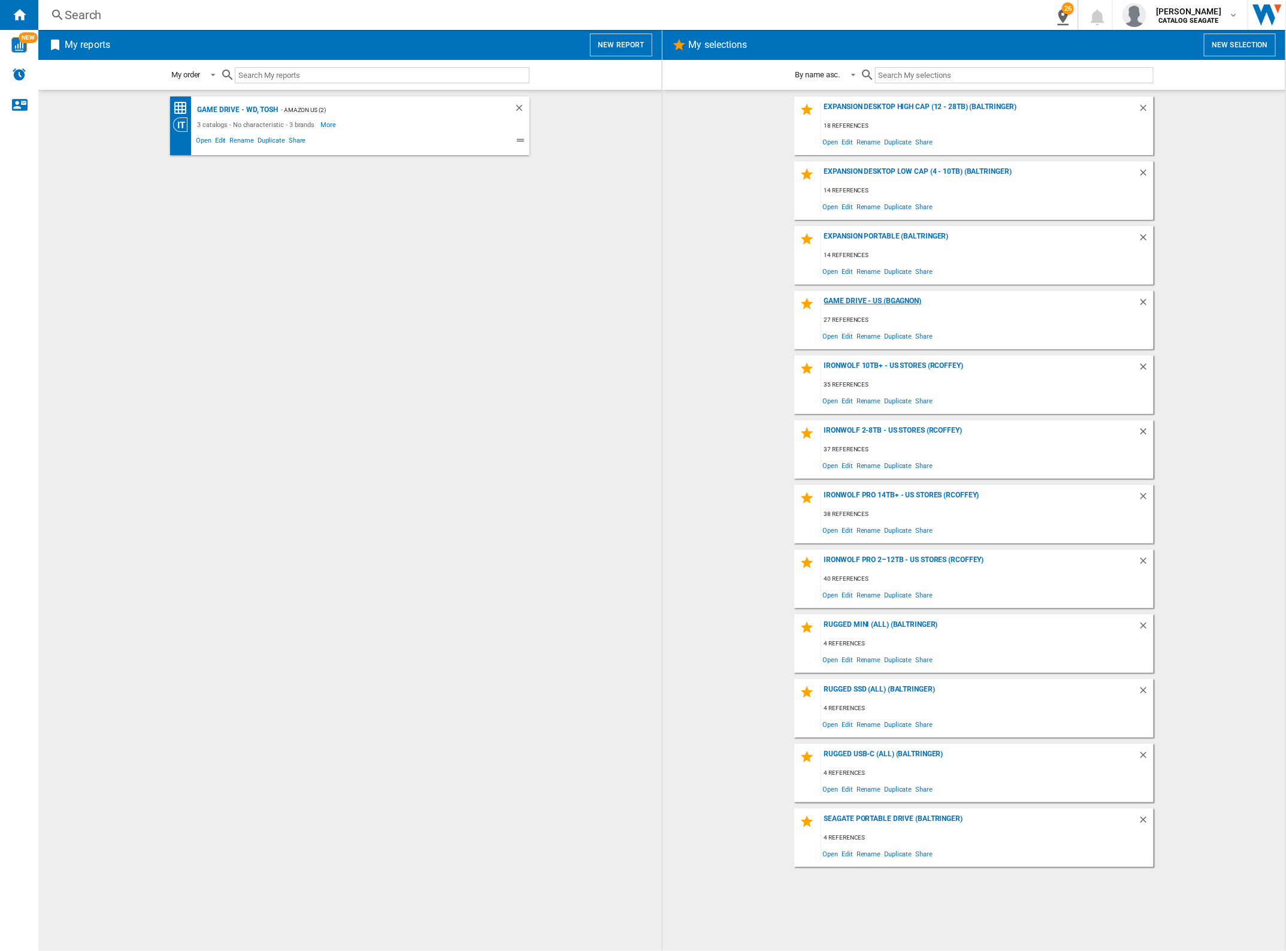
click at [902, 298] on div "Game Drive - US (BGAGNON)" at bounding box center [979, 305] width 317 height 16
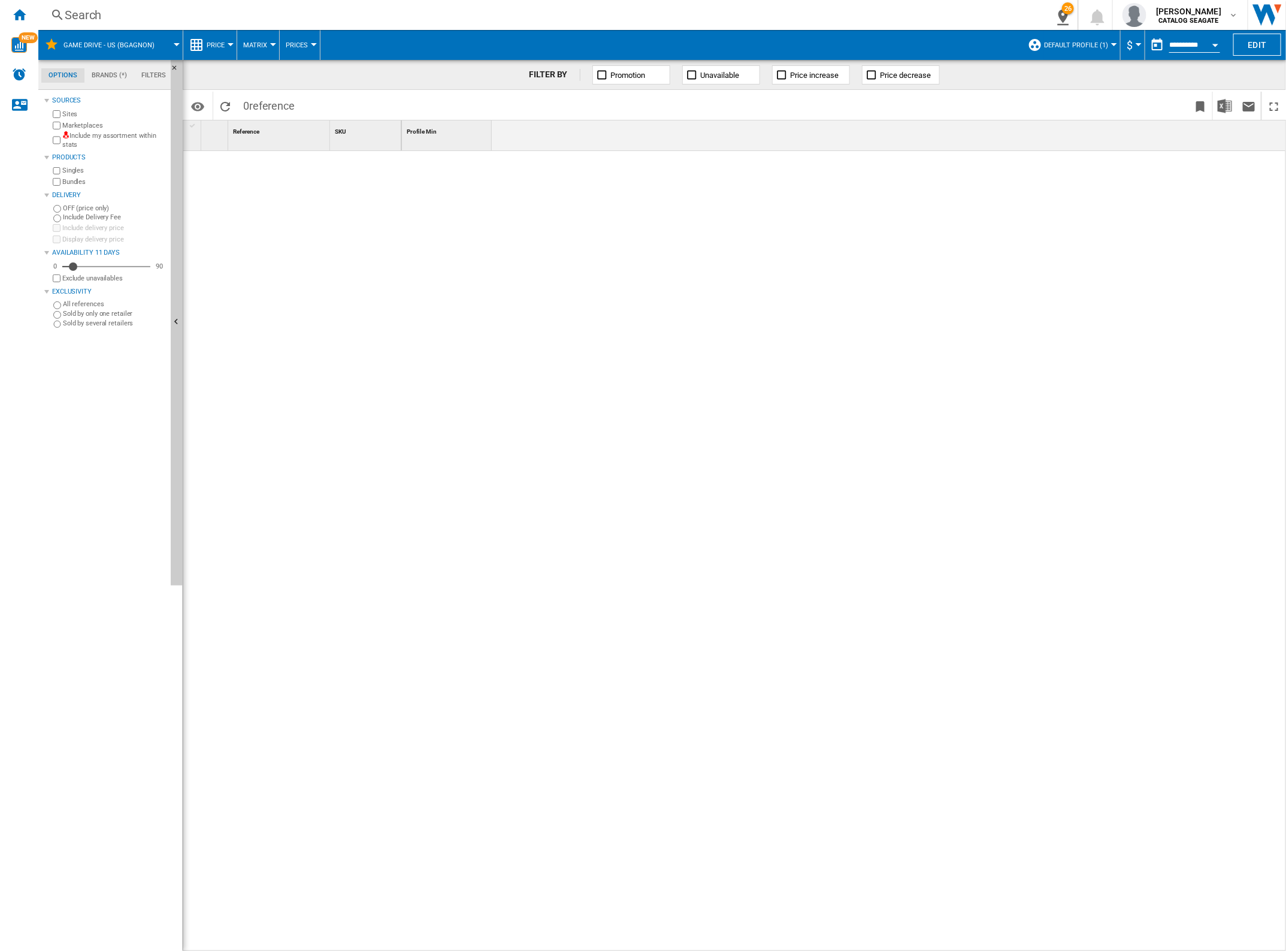
click at [145, 75] on md-tab-item "Filters" at bounding box center [153, 75] width 39 height 14
click at [99, 75] on md-tab-item "Brands (*)" at bounding box center [109, 75] width 50 height 14
click at [66, 76] on md-tab-item "Options" at bounding box center [62, 75] width 43 height 14
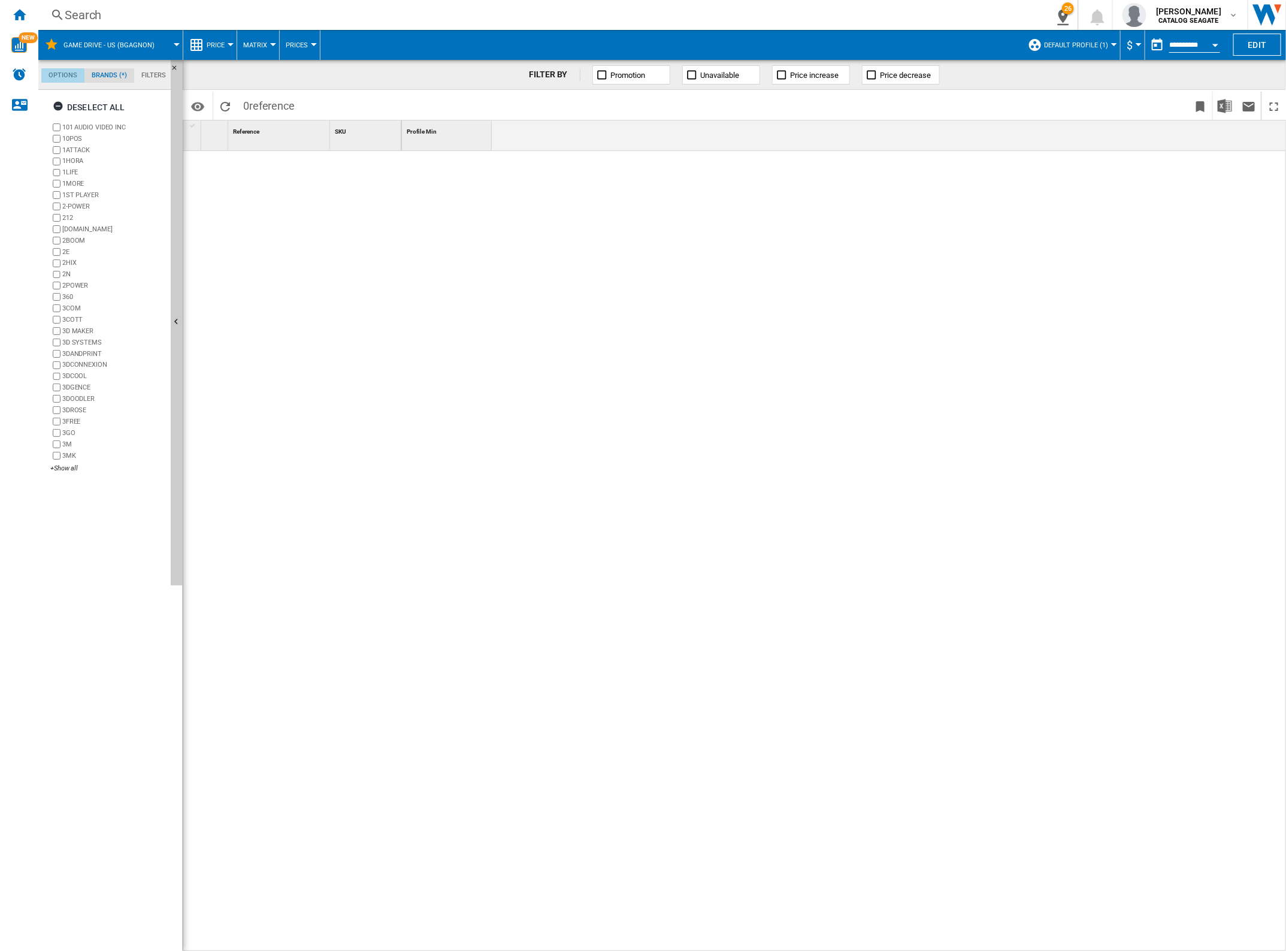
scroll to position [14, 0]
click at [97, 75] on md-tab-item "Brands (*)" at bounding box center [109, 75] width 50 height 14
click at [63, 80] on md-tab-item "Options" at bounding box center [62, 75] width 43 height 14
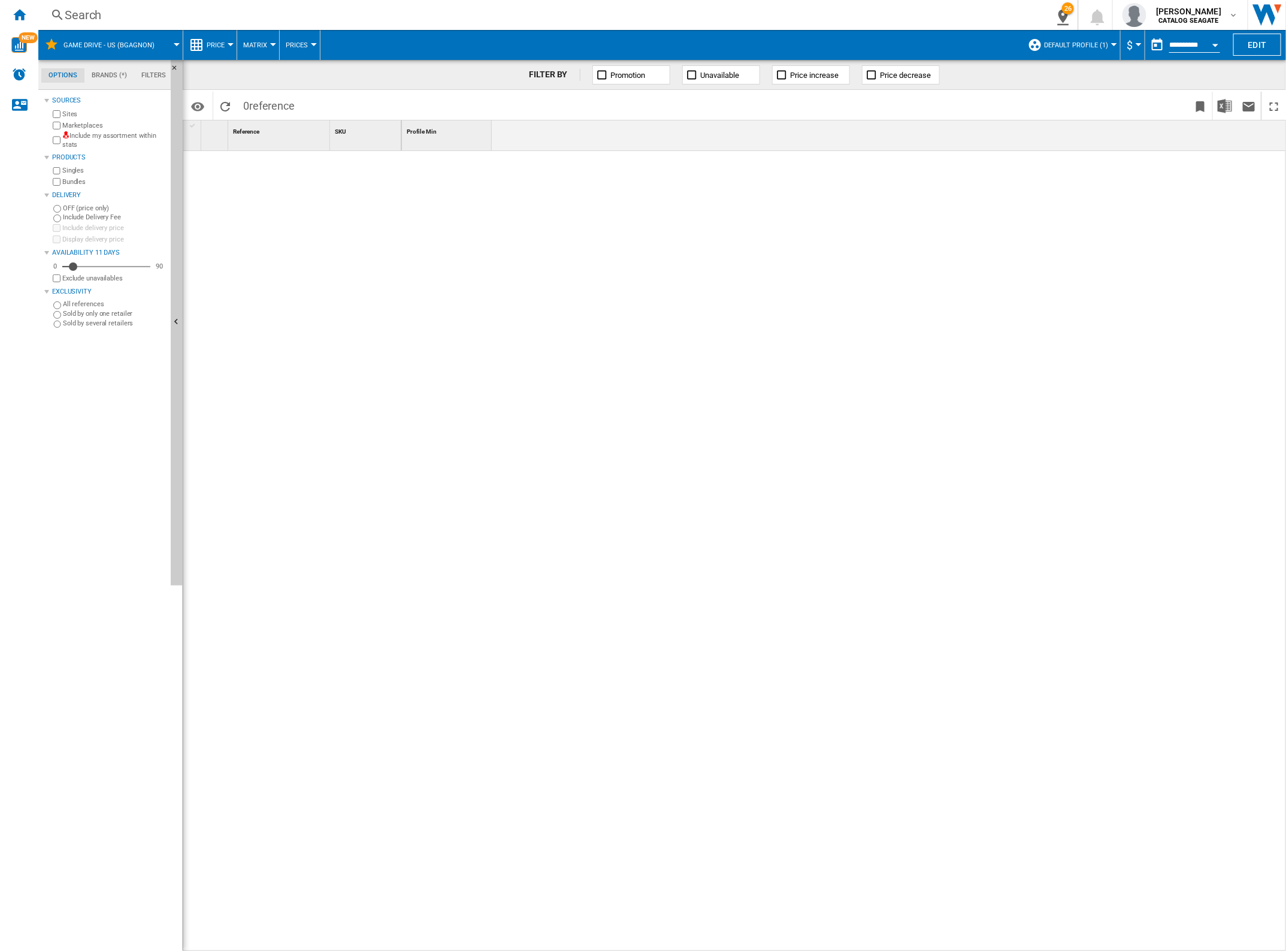
click at [1088, 43] on span "Default profile (1)" at bounding box center [1076, 45] width 64 height 8
click at [1069, 111] on md-radio-button "US Retailers (9)" at bounding box center [1087, 111] width 105 height 11
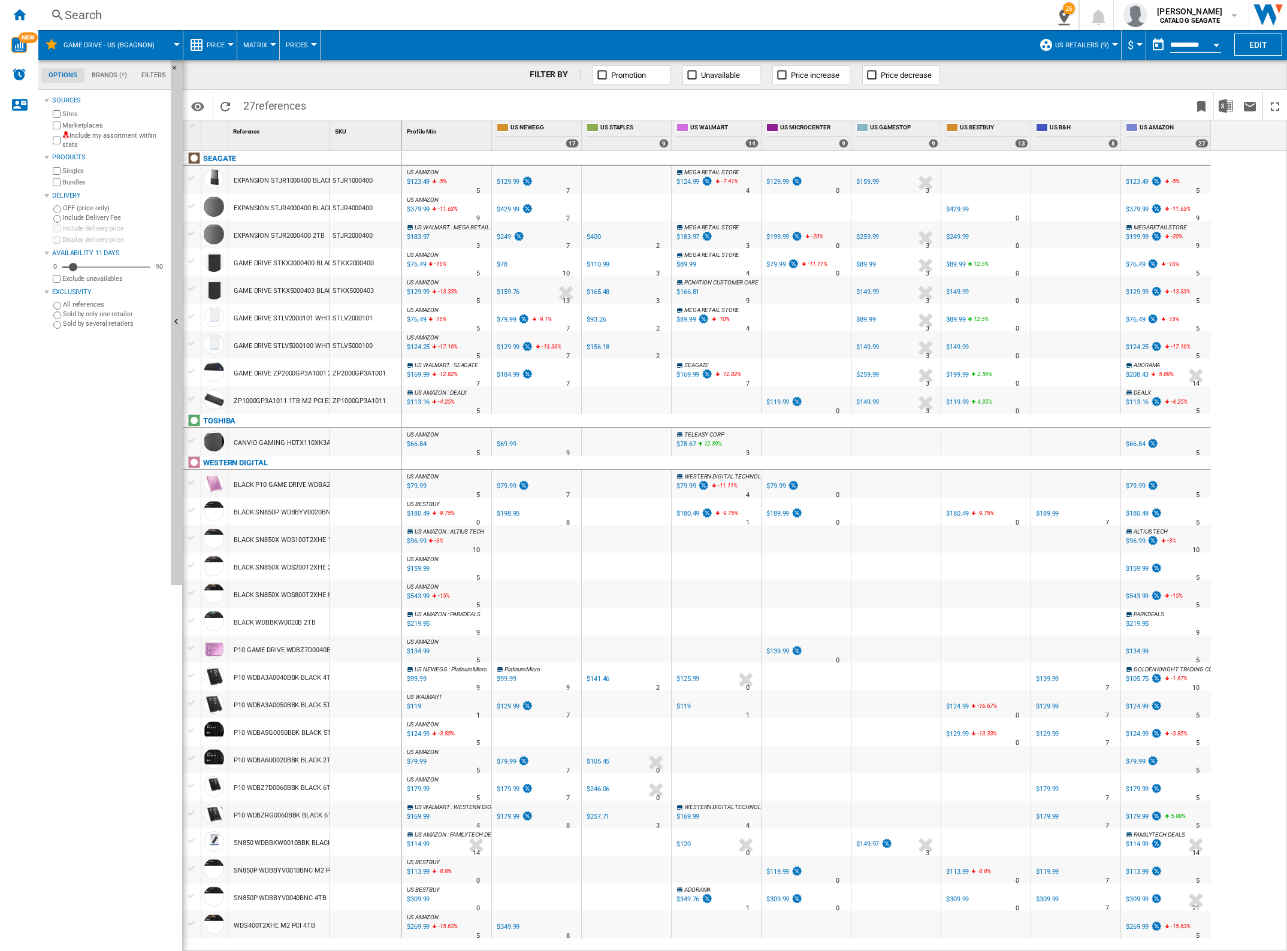
click at [1109, 39] on button "US Retailers (9)" at bounding box center [1085, 45] width 60 height 30
click at [22, 12] on md-backdrop at bounding box center [643, 475] width 1287 height 951
click at [225, 421] on div "TOSHIBA" at bounding box center [219, 421] width 32 height 14
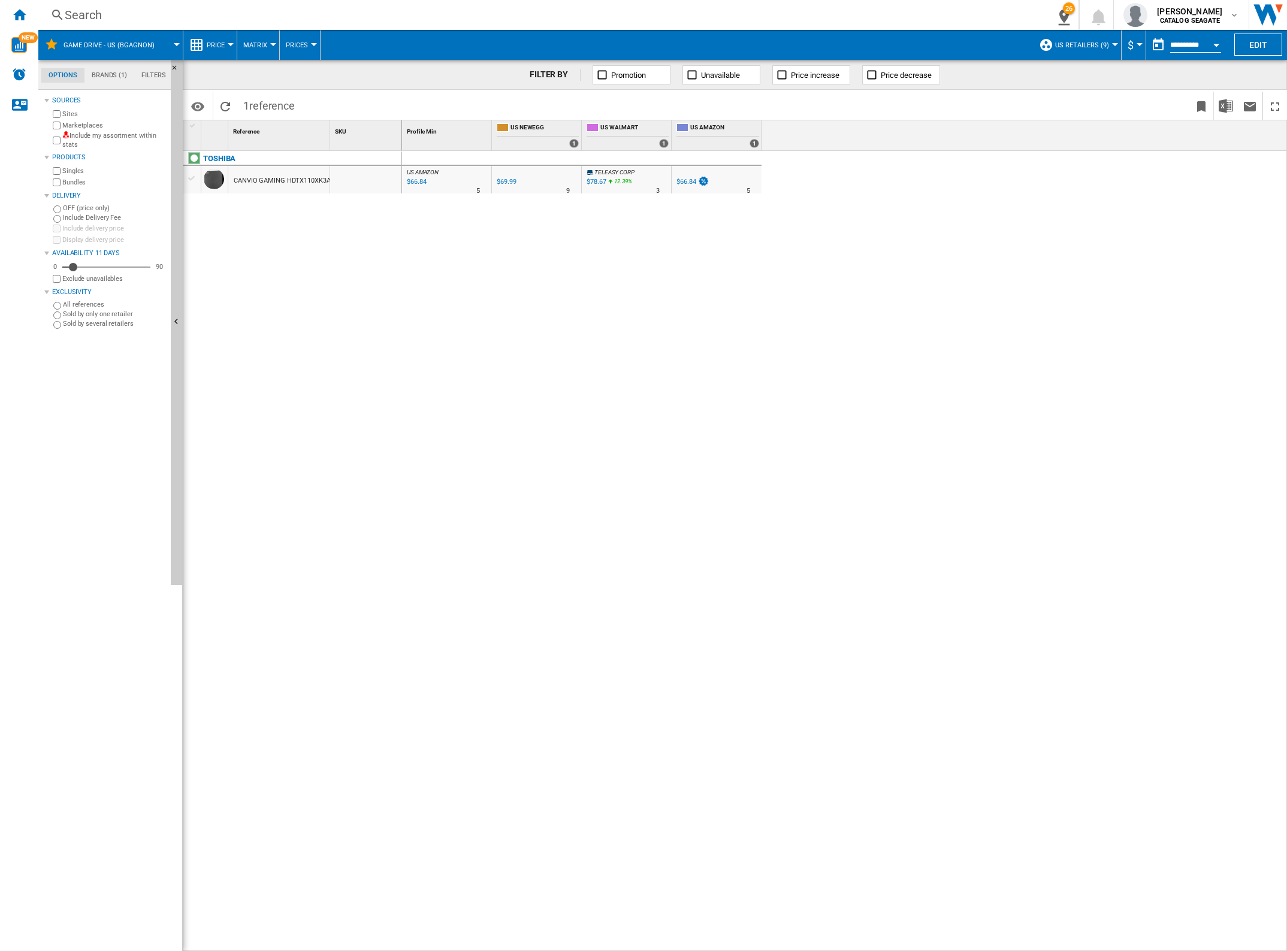
click at [1095, 46] on span "US Retailers (9)" at bounding box center [1082, 45] width 54 height 8
click at [165, 35] on md-backdrop at bounding box center [643, 475] width 1287 height 951
click at [171, 40] on span at bounding box center [173, 45] width 5 height 30
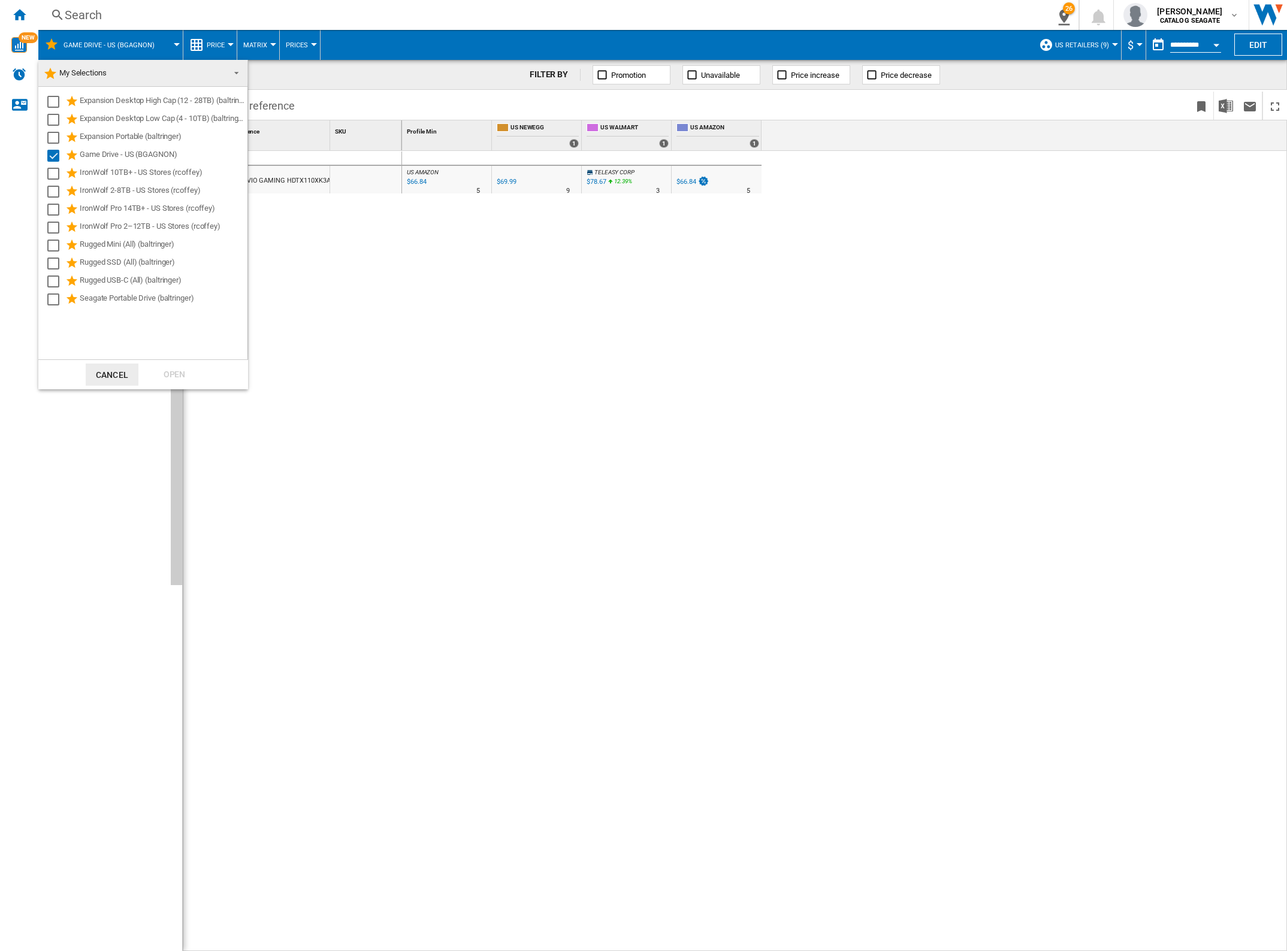
click at [223, 71] on md-select-value "My Selections" at bounding box center [142, 73] width 209 height 27
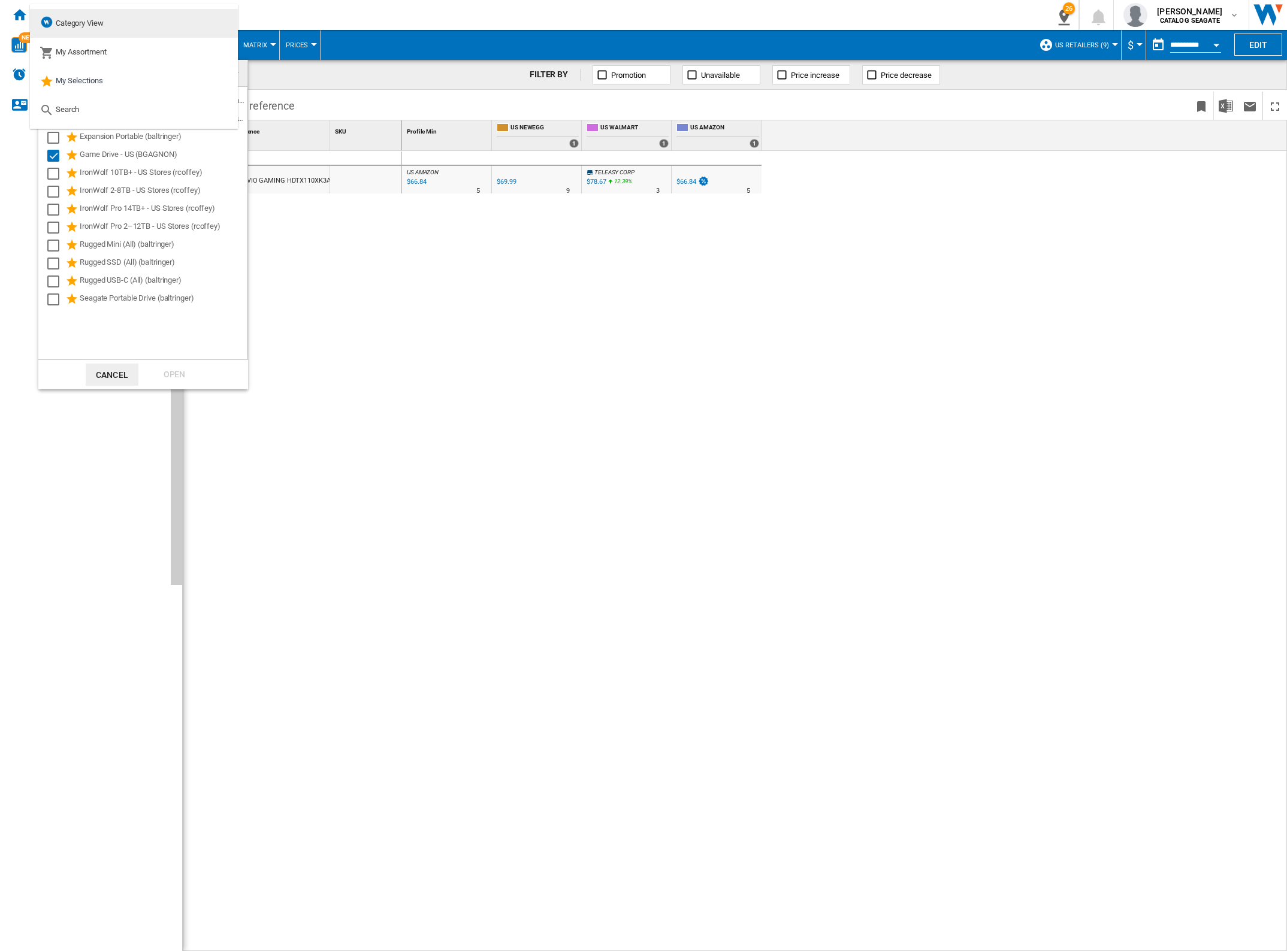
click at [152, 20] on md-option "Category View" at bounding box center [134, 23] width 208 height 29
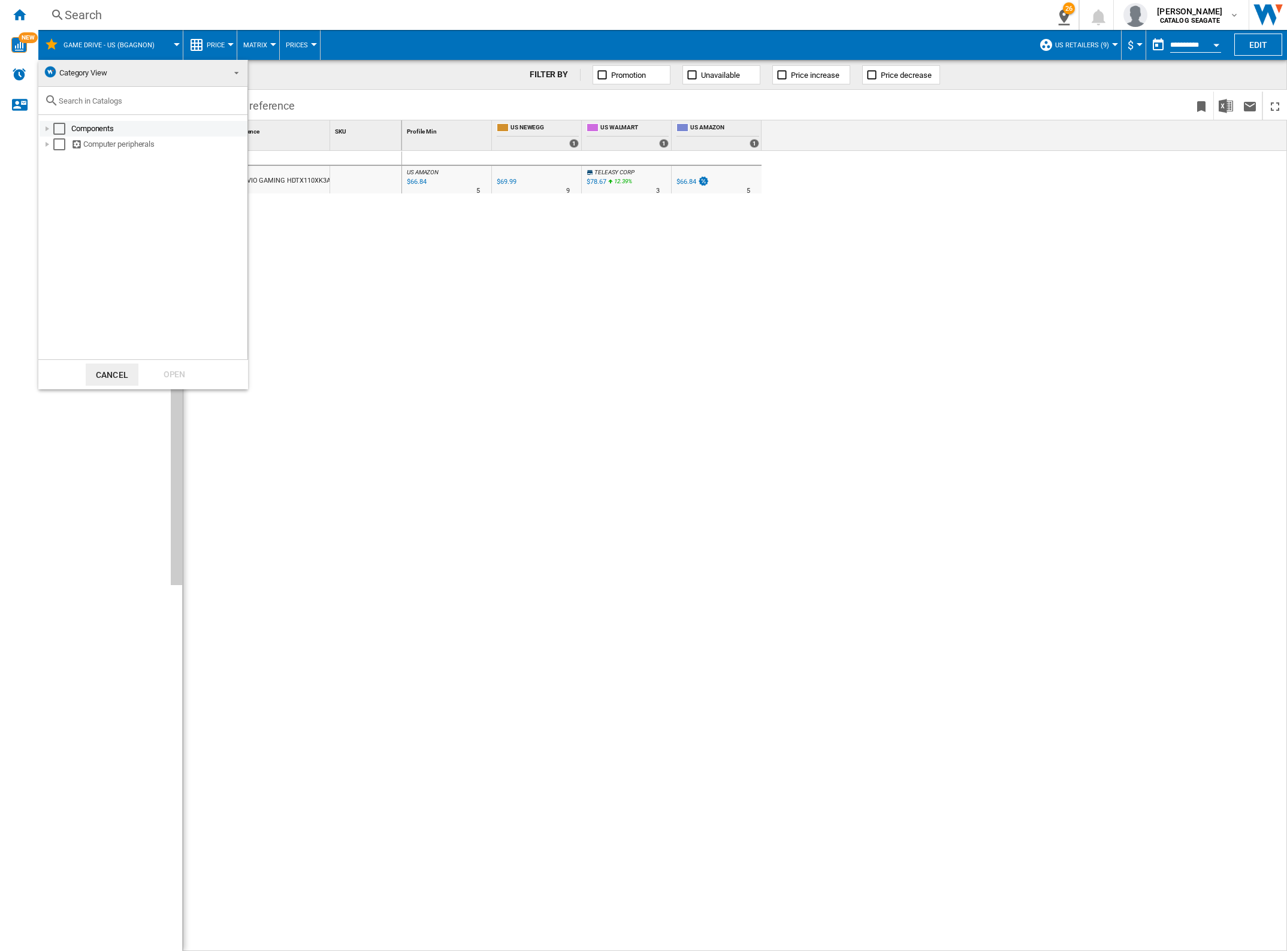
click at [49, 129] on div at bounding box center [47, 129] width 12 height 12
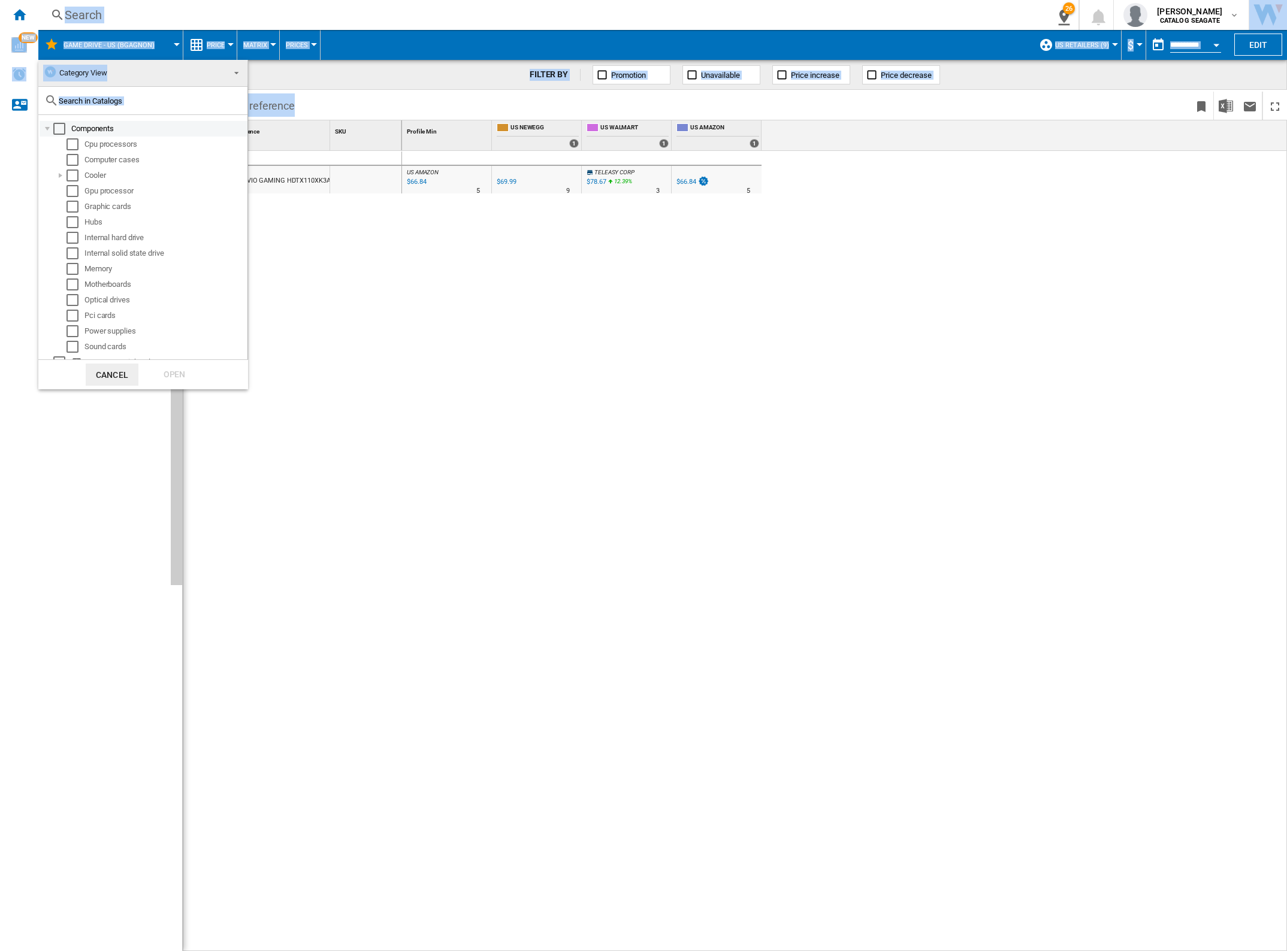
click at [40, 129] on body "In order to access Insight, please log out and log in again OK NEW Search Searc…" at bounding box center [643, 475] width 1287 height 951
click at [44, 127] on div at bounding box center [47, 129] width 12 height 12
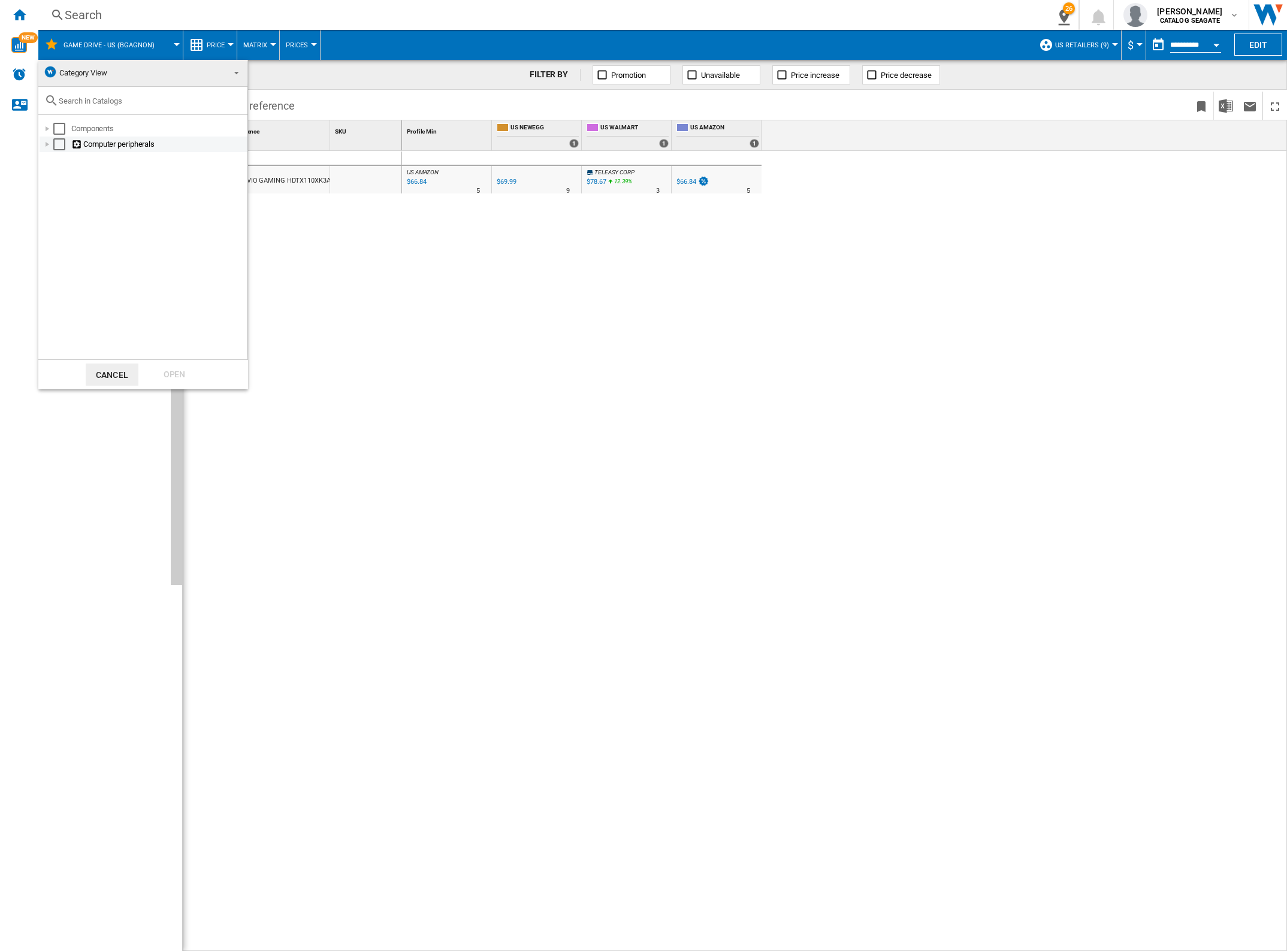
click at [47, 139] on div at bounding box center [47, 144] width 12 height 12
click at [48, 124] on div at bounding box center [47, 129] width 12 height 12
click at [72, 252] on div "Select" at bounding box center [72, 253] width 12 height 12
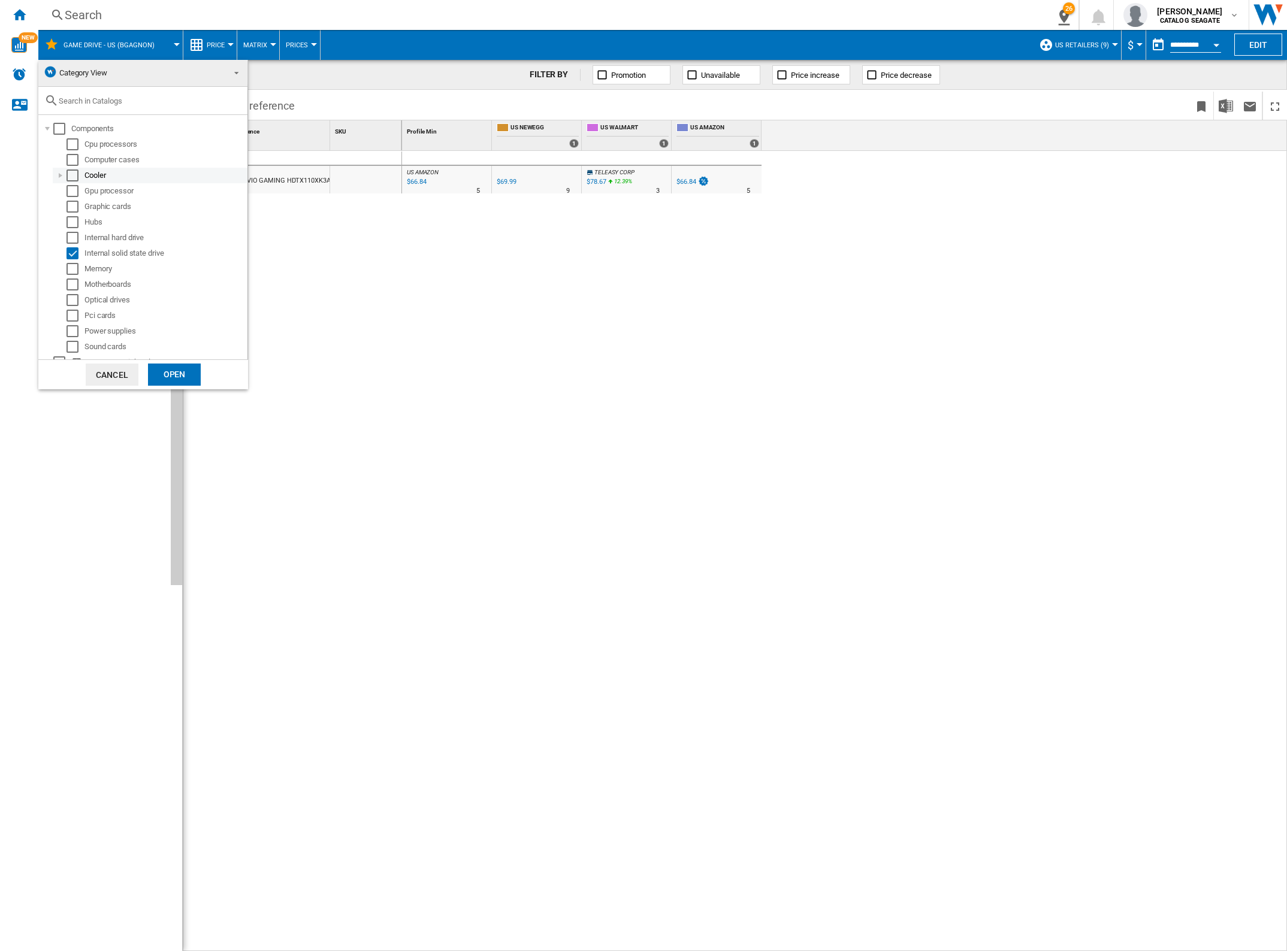
scroll to position [135, 0]
click at [62, 321] on div at bounding box center [61, 321] width 12 height 12
click at [64, 334] on div at bounding box center [61, 336] width 12 height 12
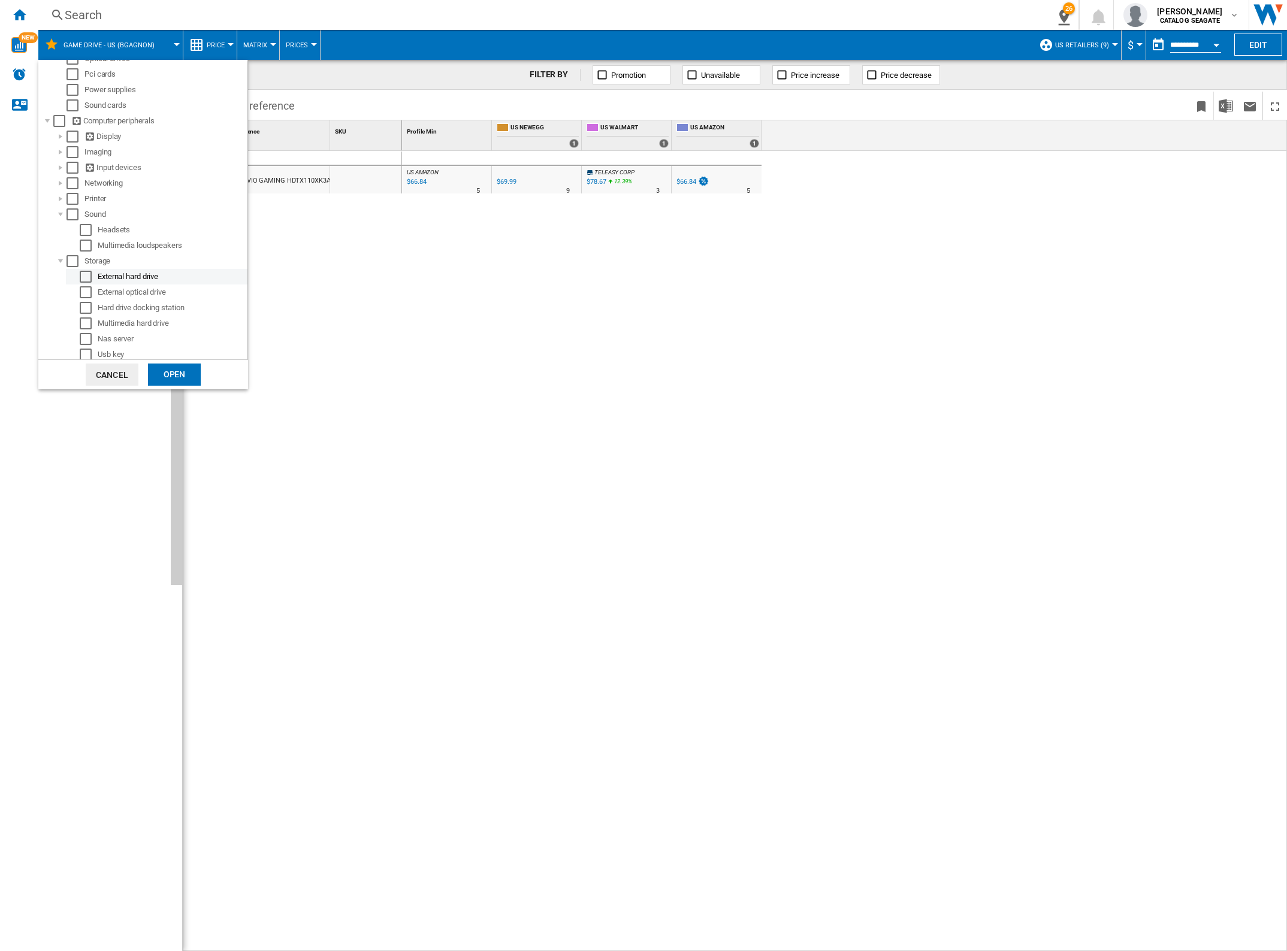
click at [152, 276] on div "External hard drive" at bounding box center [172, 277] width 148 height 12
click at [85, 276] on div "Select" at bounding box center [86, 277] width 12 height 12
click at [90, 292] on div "Select" at bounding box center [86, 292] width 12 height 12
click at [178, 375] on div "Open" at bounding box center [174, 375] width 53 height 22
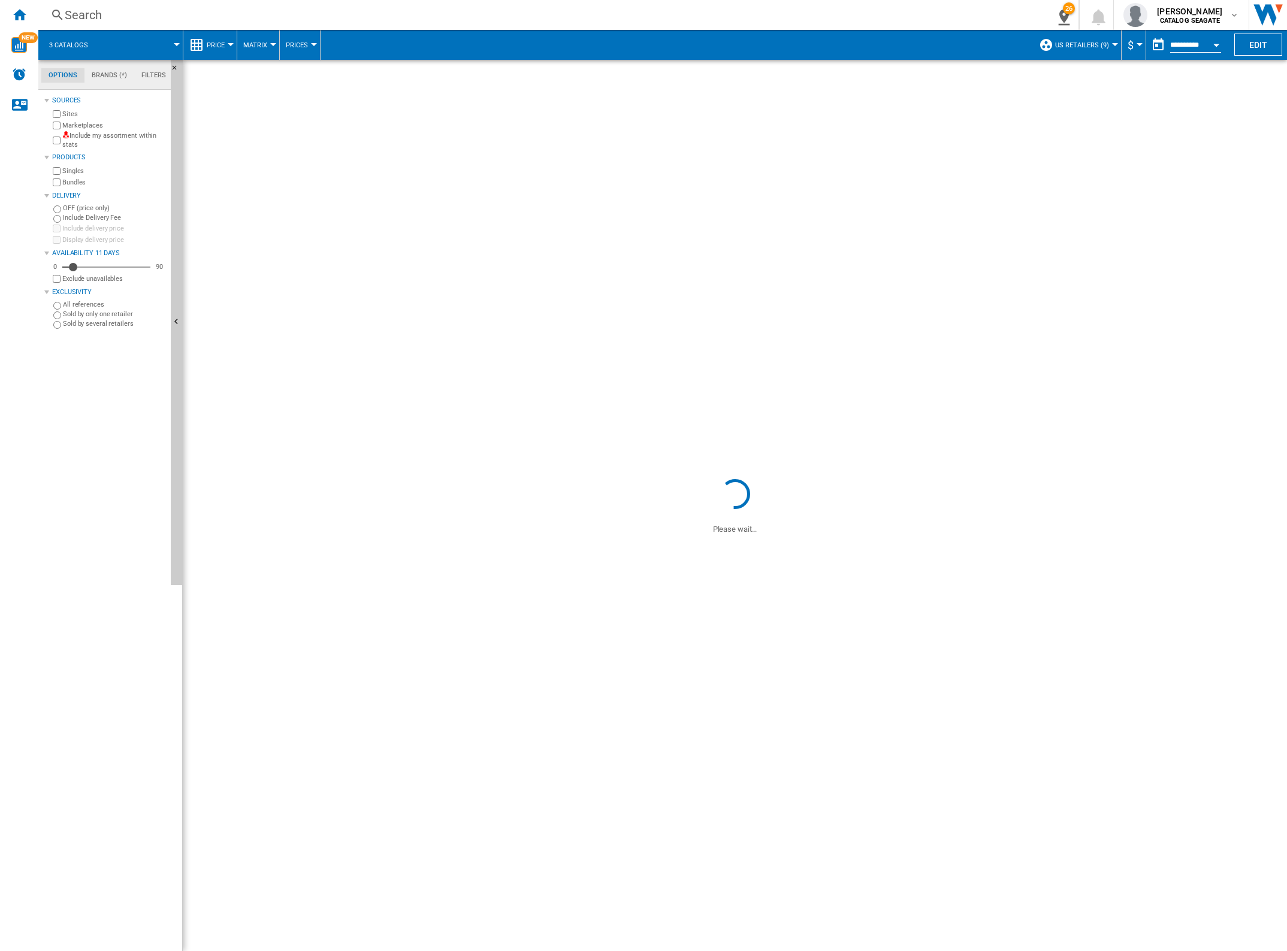
click at [1108, 49] on button "US Retailers (9)" at bounding box center [1085, 45] width 60 height 30
click at [1107, 128] on md-radio-button "Amazon US (2)" at bounding box center [1096, 128] width 97 height 11
click at [1112, 43] on div at bounding box center [1115, 44] width 6 height 3
click at [1253, 46] on md-backdrop at bounding box center [643, 475] width 1287 height 951
click at [1267, 41] on button "Edit" at bounding box center [1258, 45] width 48 height 22
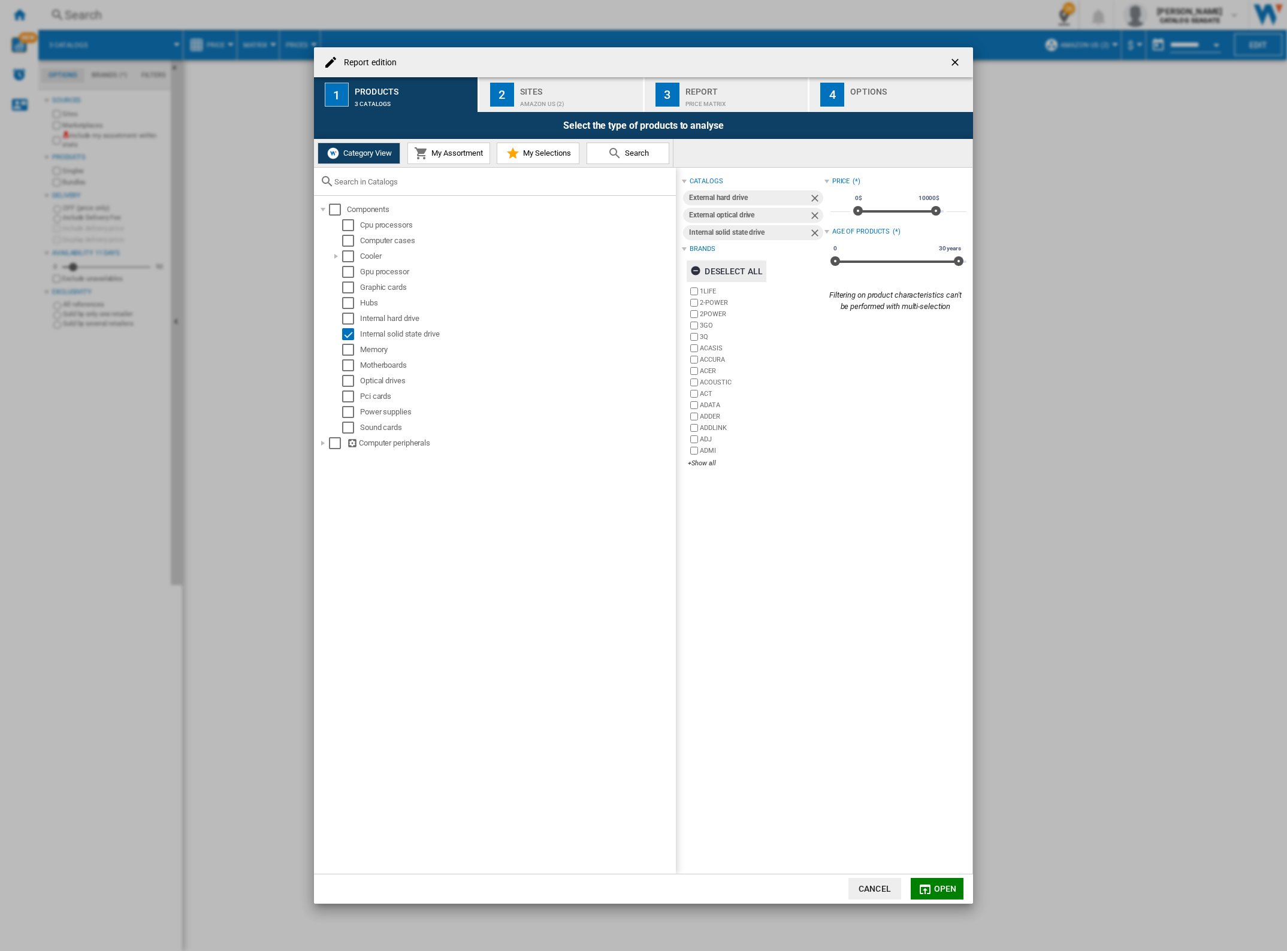
click at [743, 273] on div "Deselect all" at bounding box center [726, 272] width 72 height 22
click at [708, 462] on div "+Show all" at bounding box center [756, 463] width 136 height 9
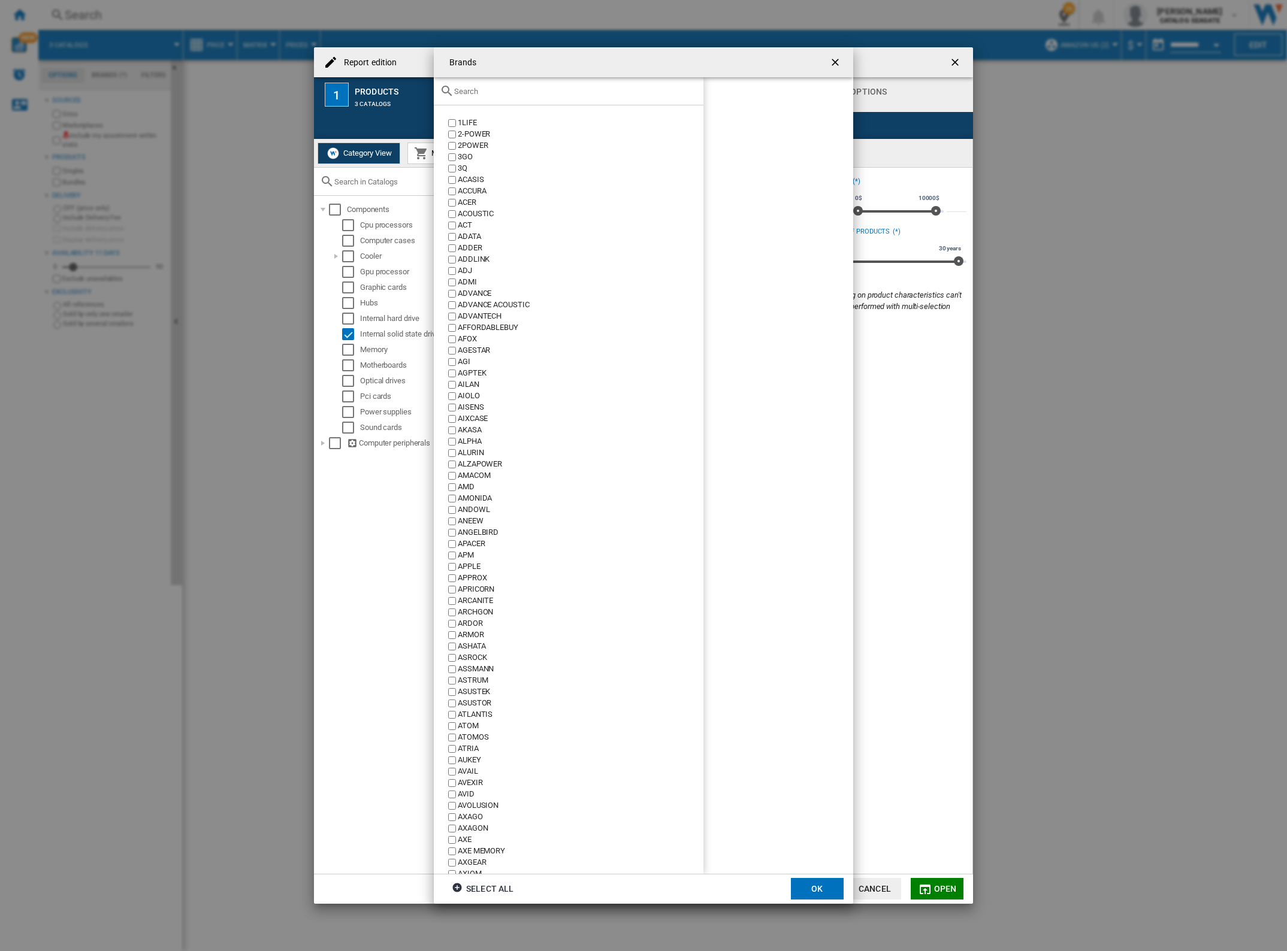
click at [503, 91] on input "Brands 1LIFE ..." at bounding box center [575, 91] width 243 height 9
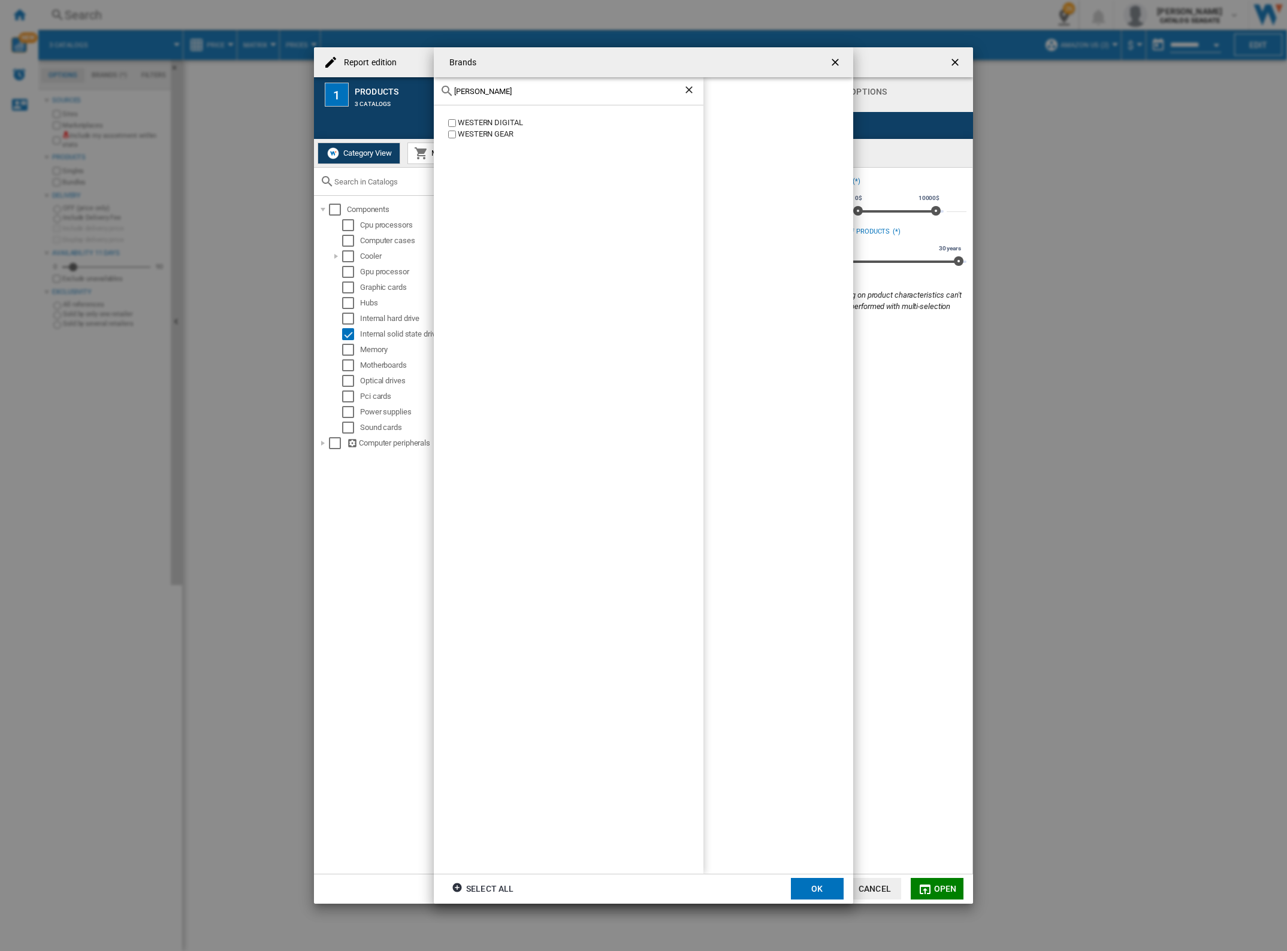
type input "wes"
click at [514, 120] on div "WESTERN DIGITAL" at bounding box center [581, 122] width 246 height 11
click at [686, 90] on ng-md-icon "Clear search" at bounding box center [690, 91] width 14 height 14
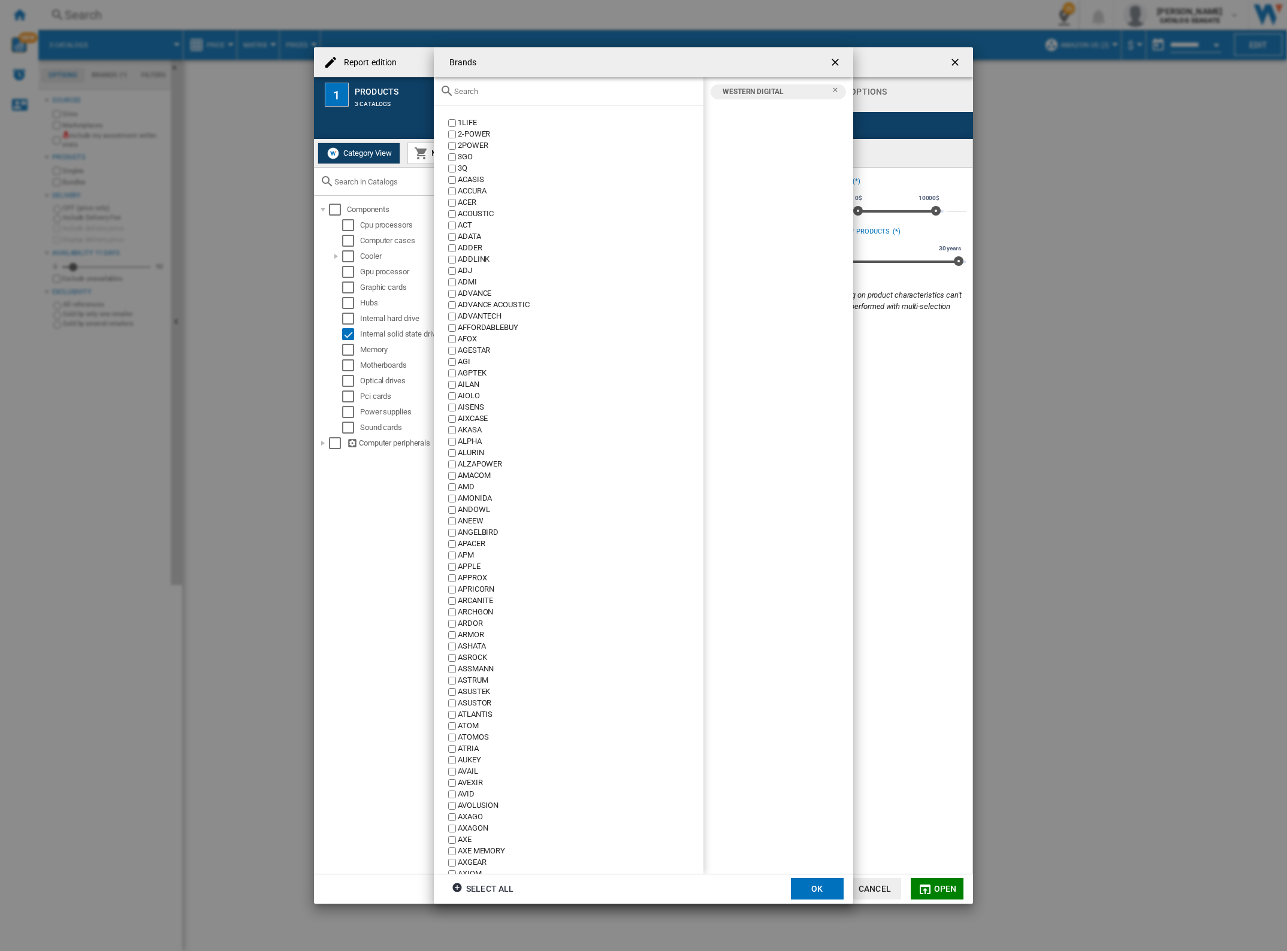
click at [628, 98] on div "Brands 1LIFE ..." at bounding box center [569, 91] width 270 height 28
click at [629, 89] on input "Brands 1LIFE ..." at bounding box center [575, 91] width 243 height 9
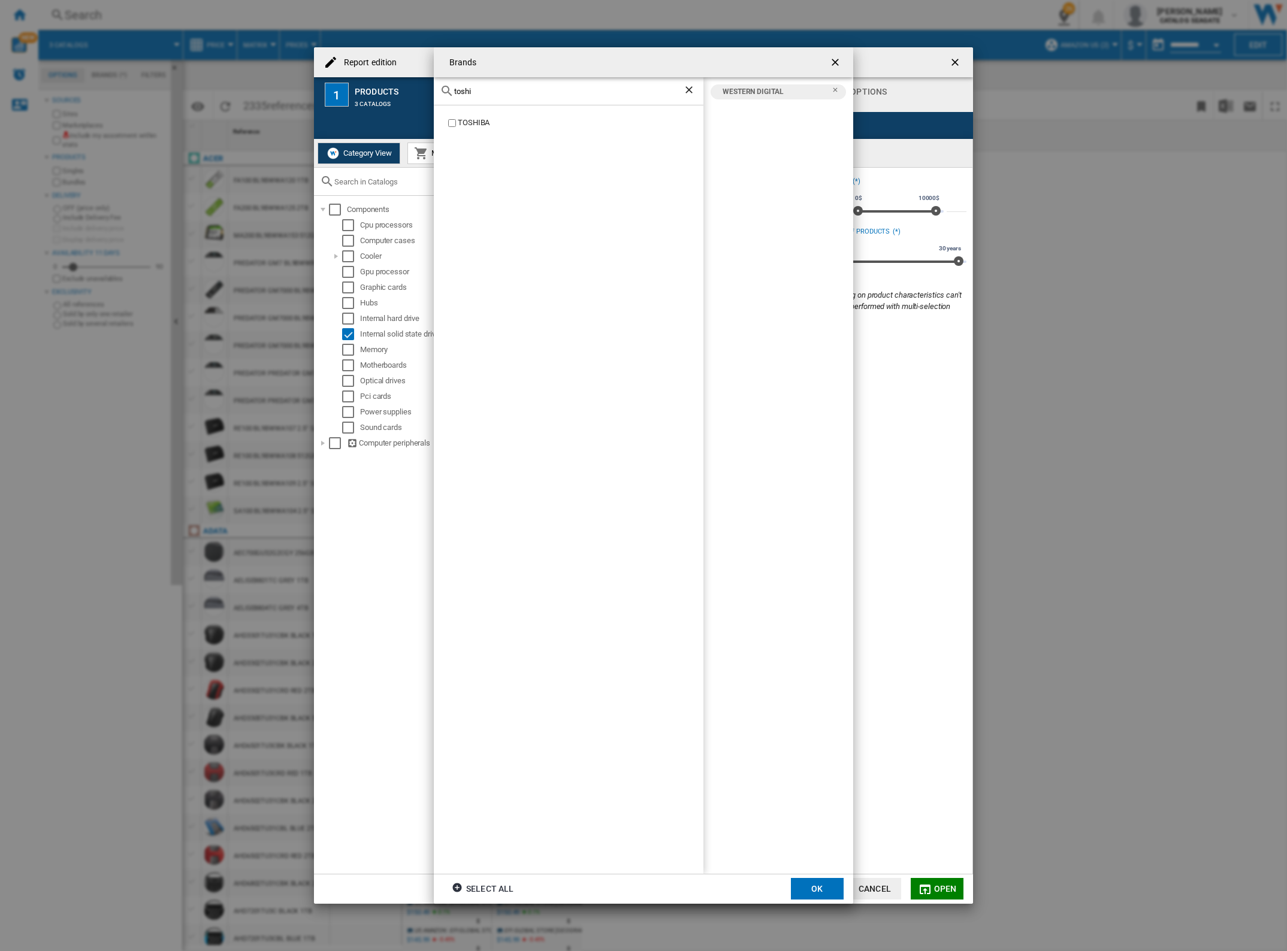
type input "toshi"
click at [690, 90] on ng-md-icon "Clear search" at bounding box center [690, 91] width 14 height 14
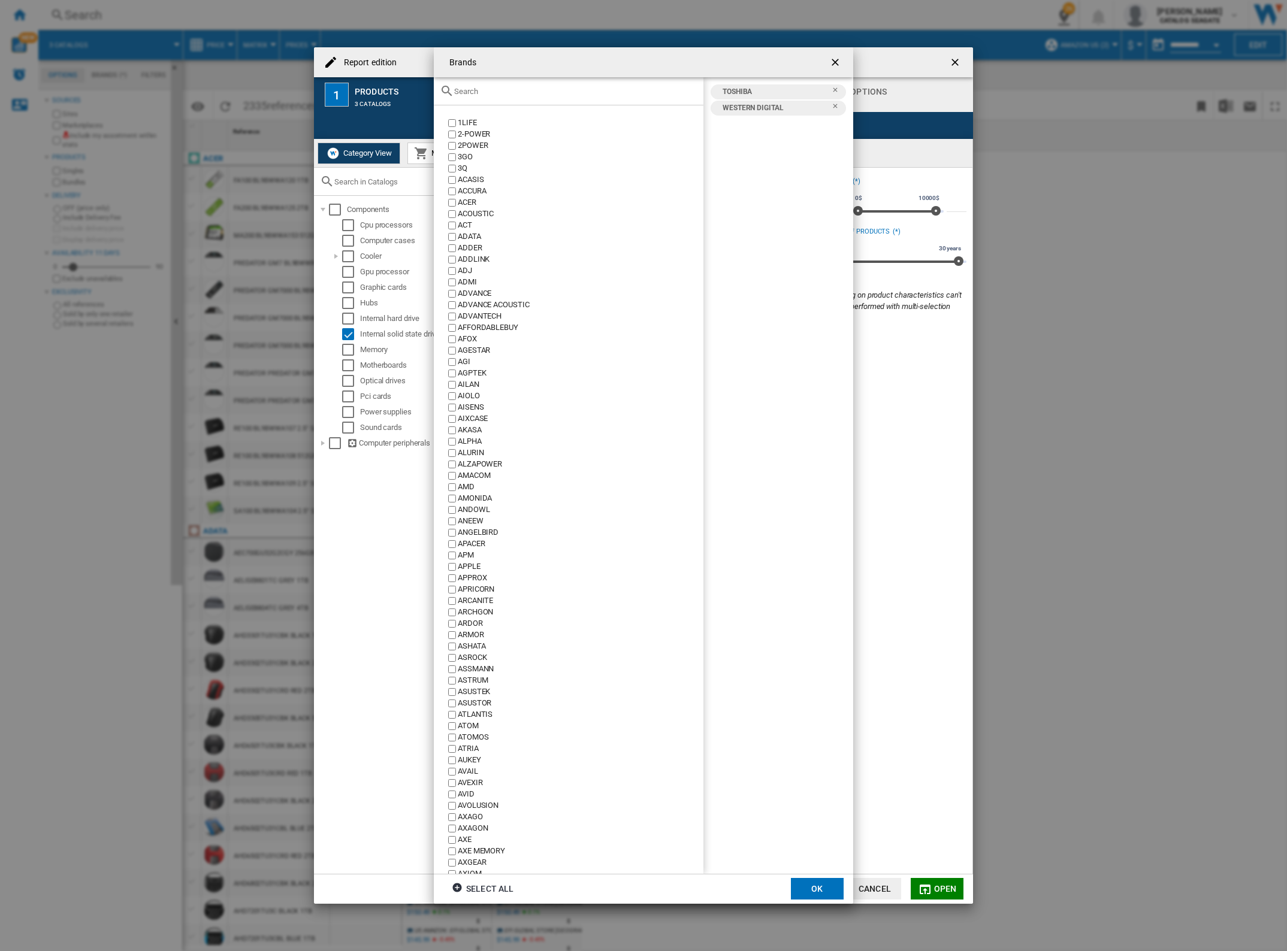
click at [594, 87] on input "Brands 1LIFE ..." at bounding box center [575, 91] width 243 height 9
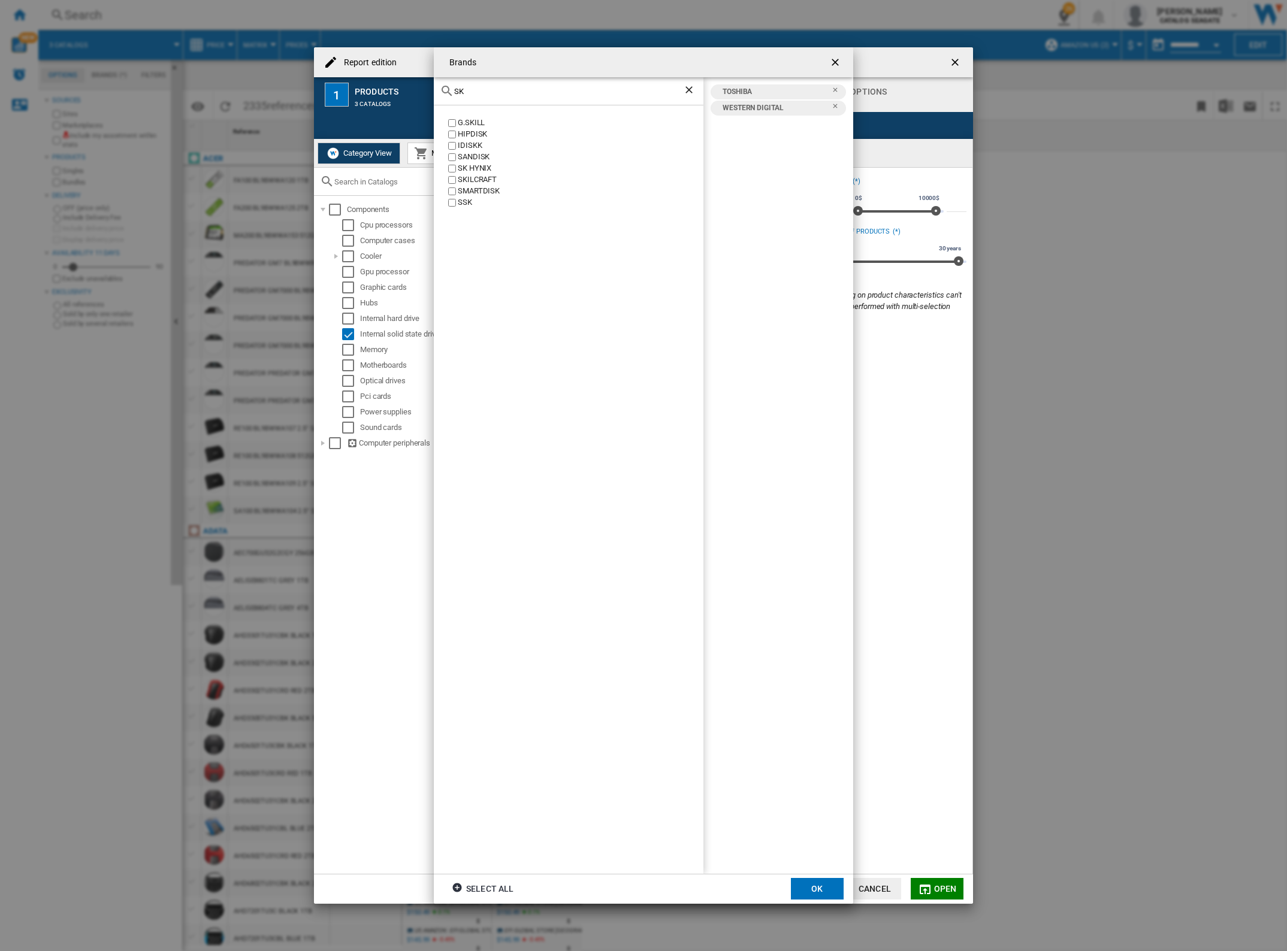
type input "SK"
click at [690, 86] on ng-md-icon "Clear search" at bounding box center [690, 91] width 14 height 14
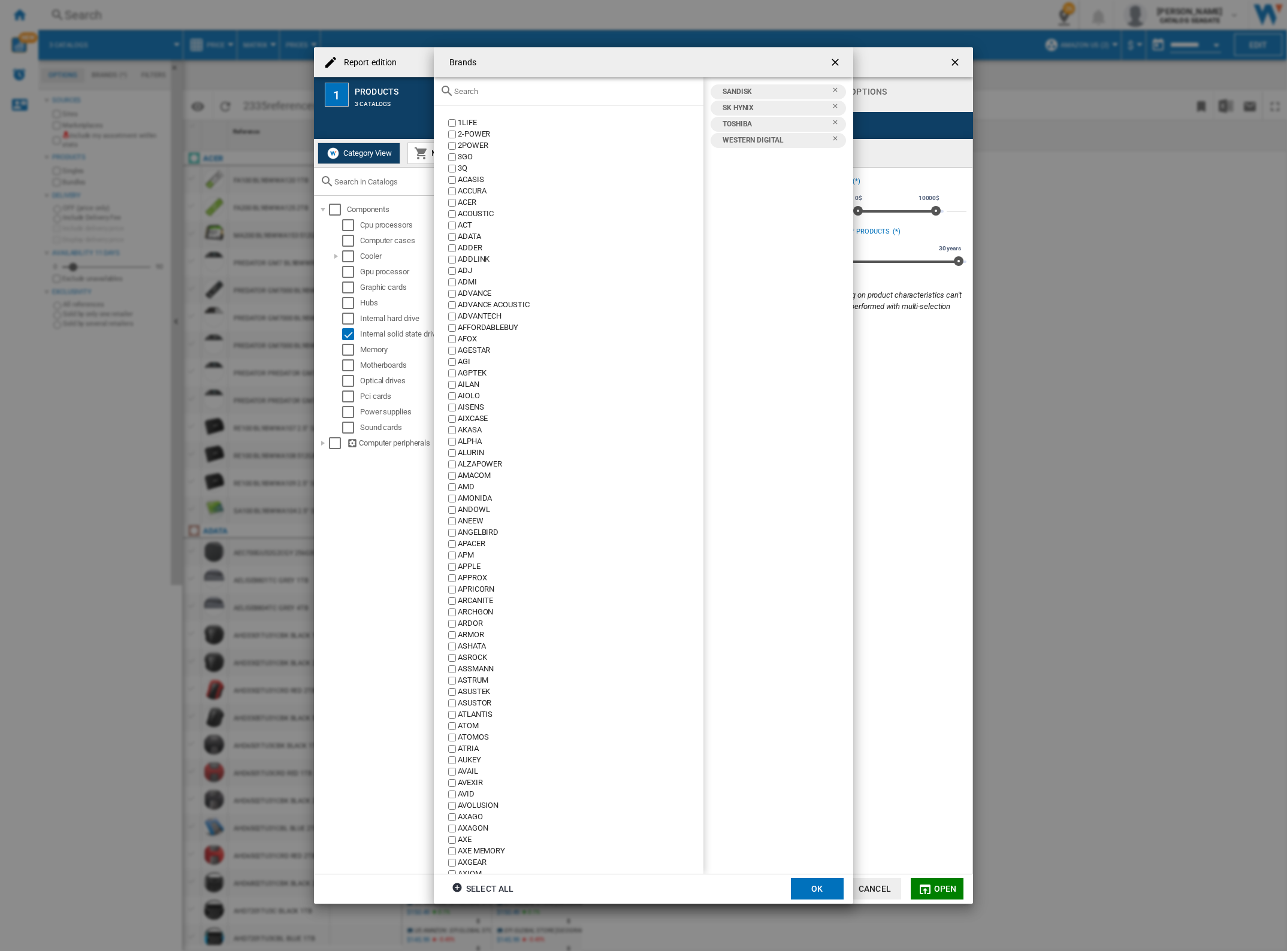
click at [836, 62] on ng-md-icon "getI18NText('BUTTONS.CLOSE_DIALOG')" at bounding box center [836, 63] width 14 height 14
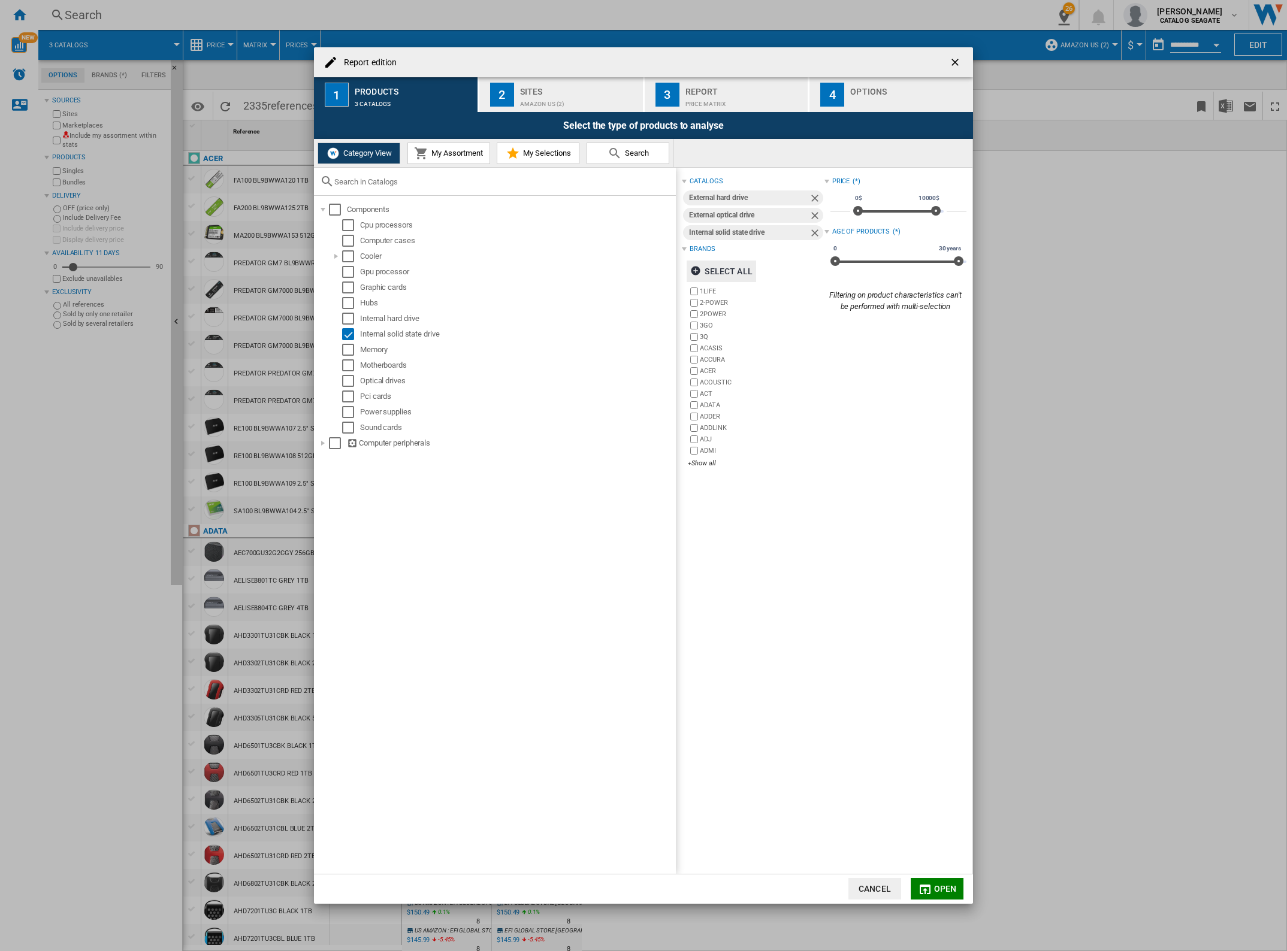
click at [957, 60] on ng-md-icon "getI18NText('BUTTONS.CLOSE_DIALOG')" at bounding box center [956, 63] width 14 height 14
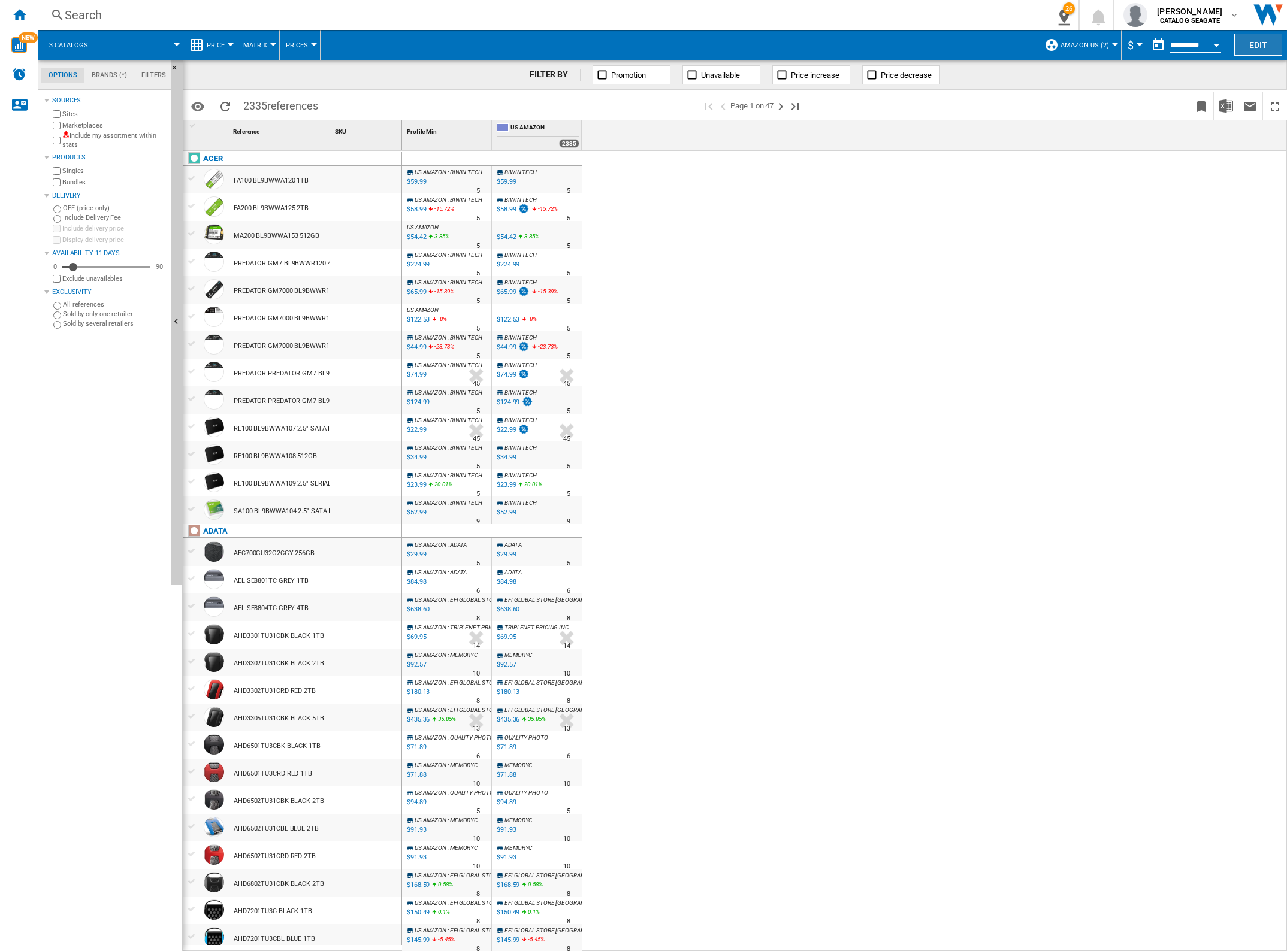
click at [1268, 49] on button "Edit" at bounding box center [1258, 45] width 48 height 22
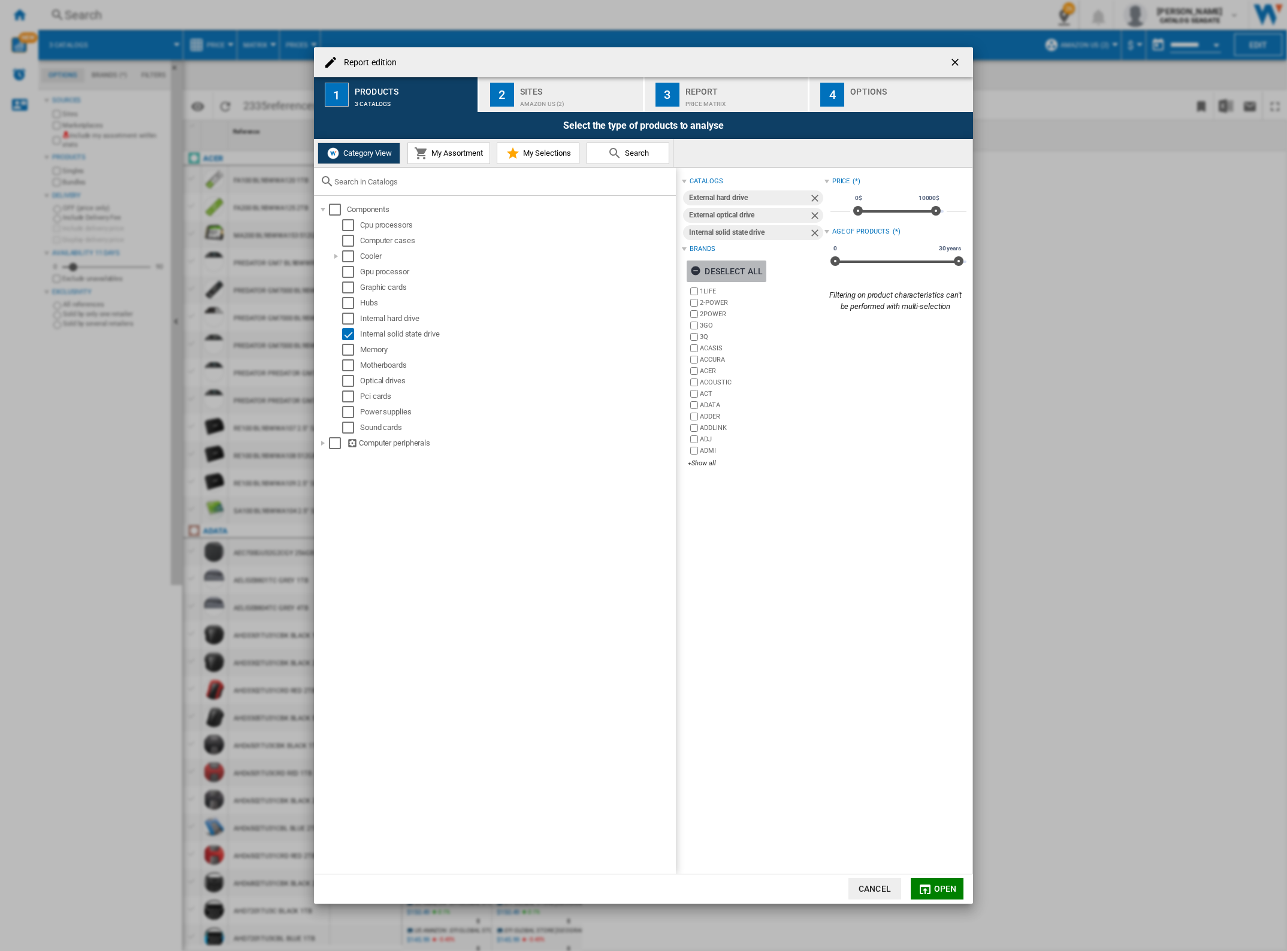
click at [729, 267] on div "Deselect all" at bounding box center [726, 272] width 72 height 22
click at [695, 462] on div "+Show all" at bounding box center [756, 463] width 136 height 9
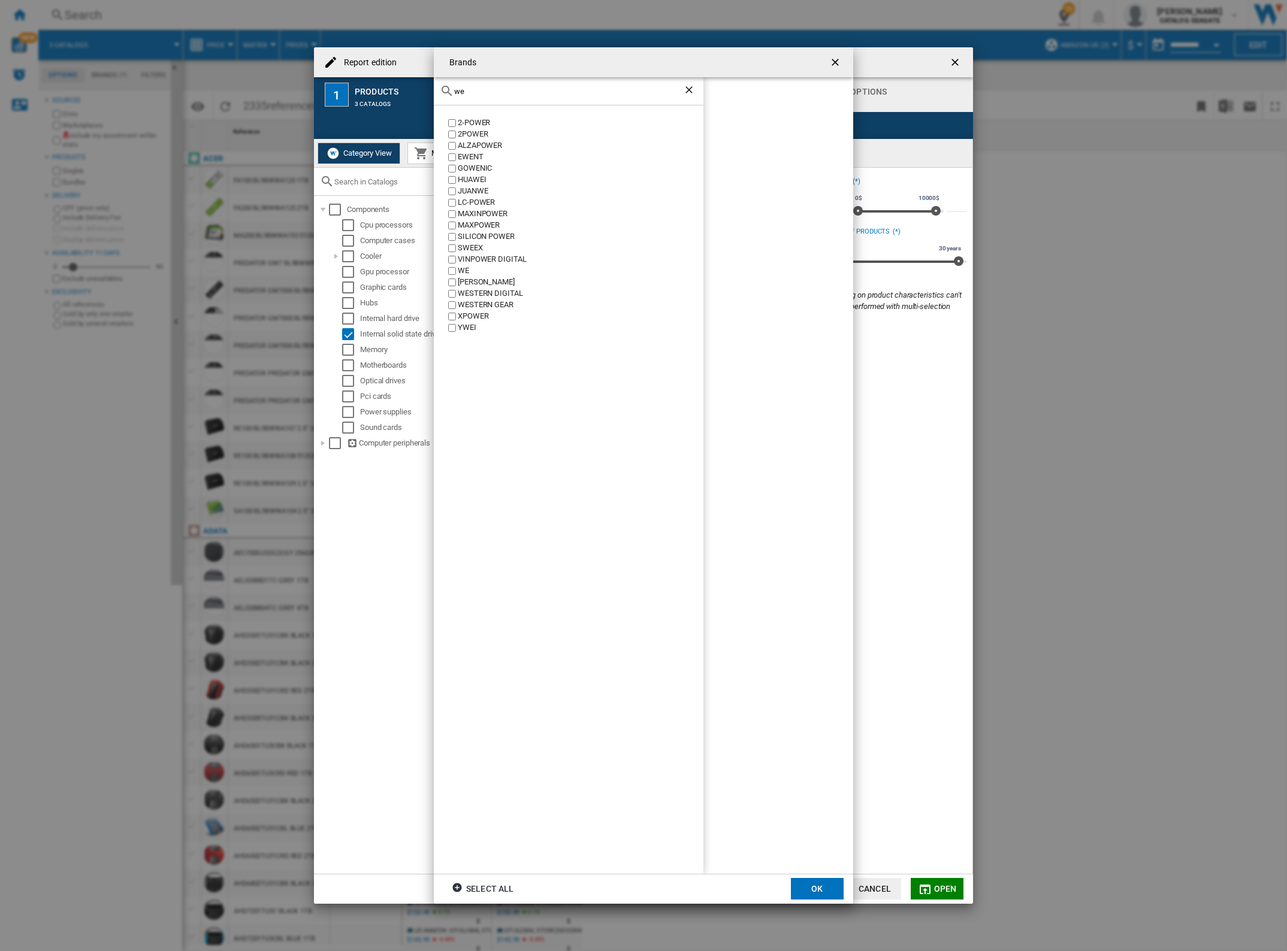
type input "we"
drag, startPoint x: 681, startPoint y: 42, endPoint x: 682, endPoint y: -5, distance: 46.7
click at [682, 0] on html "In order to access Insight, please log out and log in again OK NEW Search Searc…" at bounding box center [643, 475] width 1287 height 951
click at [615, 114] on div "2-POWER 2POWER ALZAPOWER EWENT GOWENIC HUAWEI JUANWE LC-POWER MAXINPOWER MAXPOW…" at bounding box center [569, 489] width 270 height 768
click at [830, 60] on button "Brands 1LIFE ..." at bounding box center [836, 62] width 24 height 24
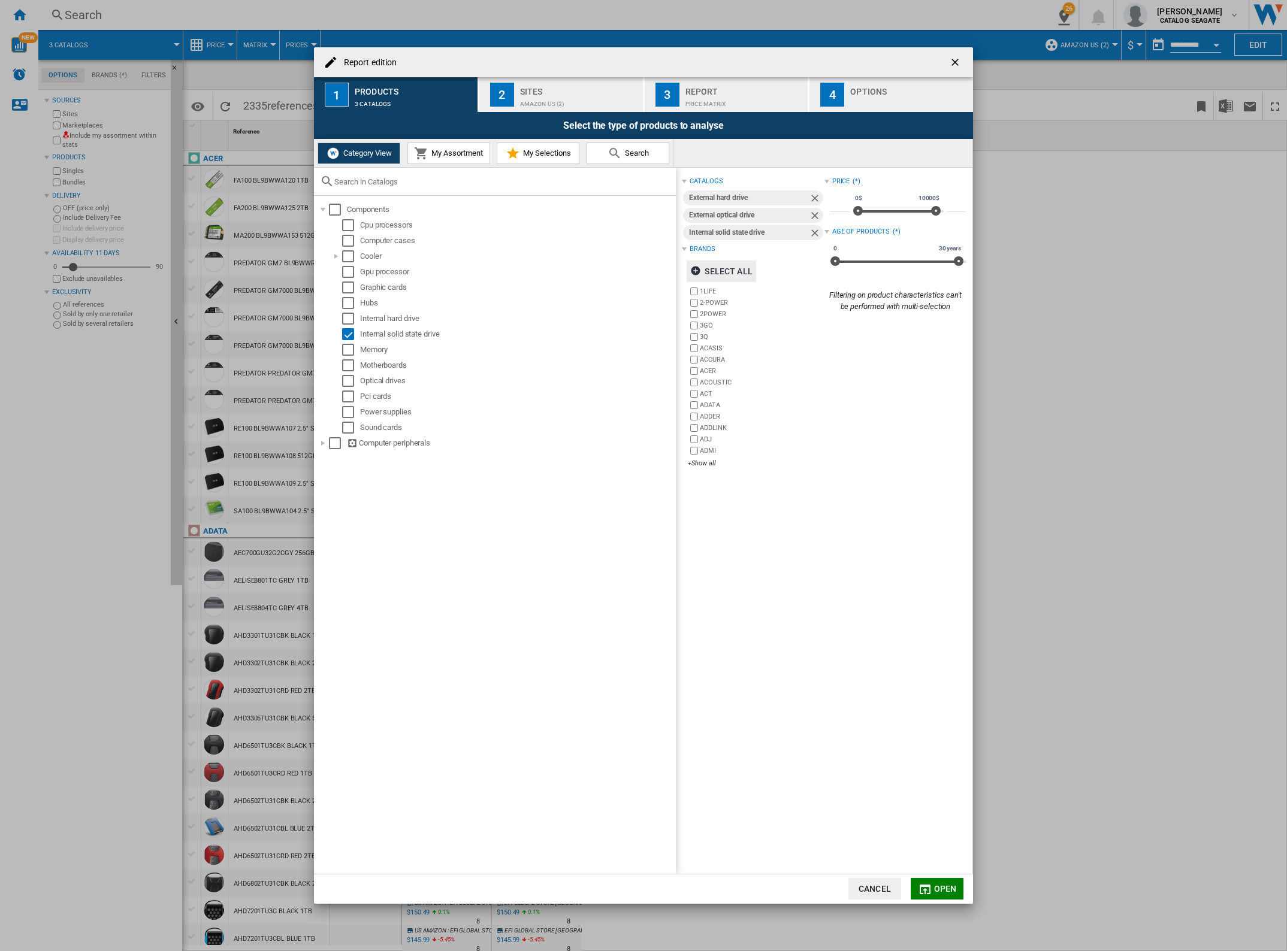
click at [836, 59] on div "Report edition" at bounding box center [643, 62] width 659 height 30
click at [951, 58] on ng-md-icon "getI18NText('BUTTONS.CLOSE_DIALOG')" at bounding box center [956, 63] width 14 height 14
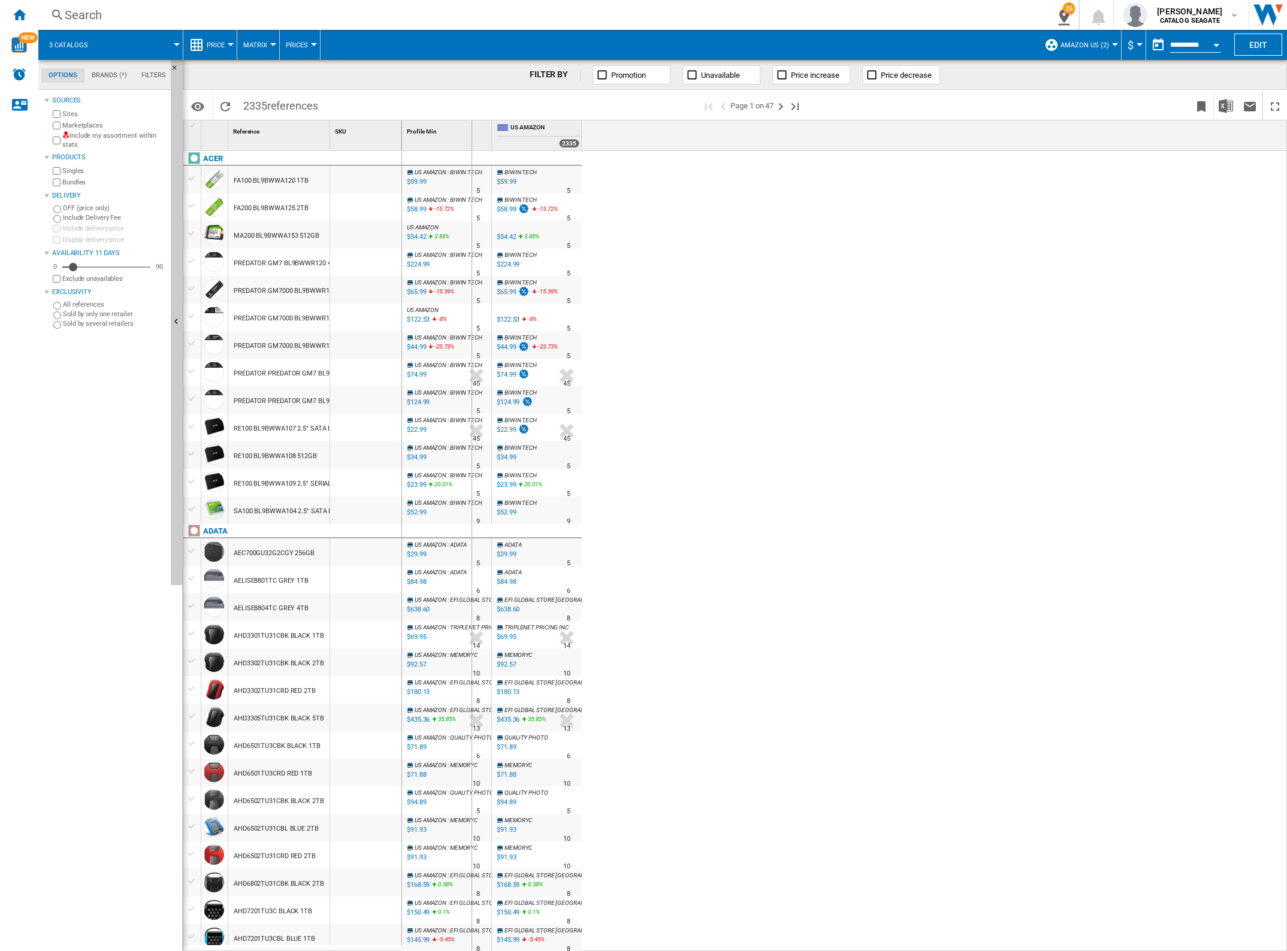
drag, startPoint x: 330, startPoint y: 138, endPoint x: 471, endPoint y: 161, distance: 142.5
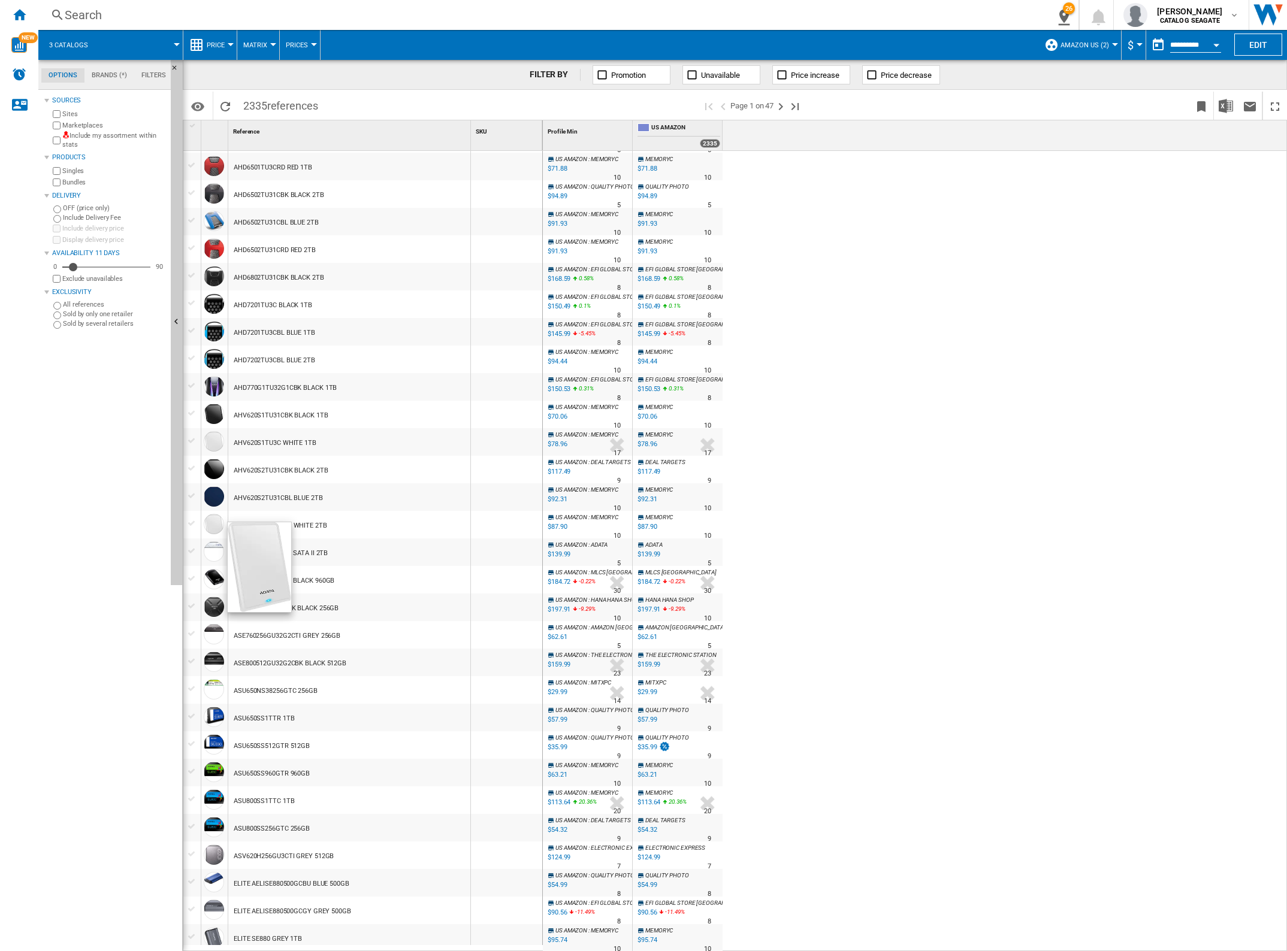
scroll to position [607, 0]
drag, startPoint x: 1247, startPoint y: 14, endPoint x: 843, endPoint y: 238, distance: 462.6
click at [843, 238] on div "US AMAZON : BIWIN TECH -1.0 % $59.99 % N/A 5 US AMAZON : BIWIN TECH BIWIN TECH …" at bounding box center [915, 551] width 745 height 801
click at [785, 107] on ng-md-icon "Next page" at bounding box center [780, 106] width 14 height 14
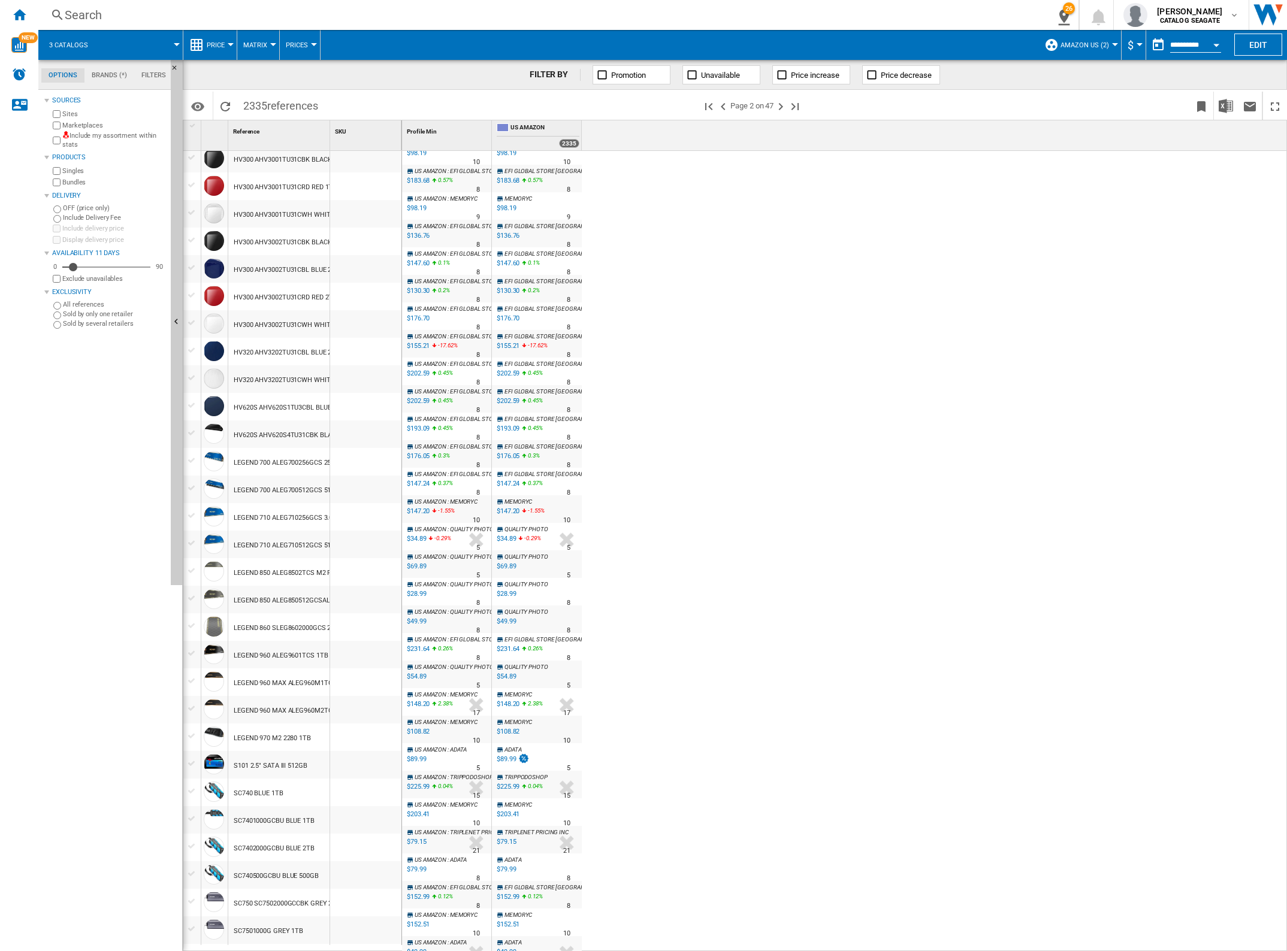
scroll to position [442, 0]
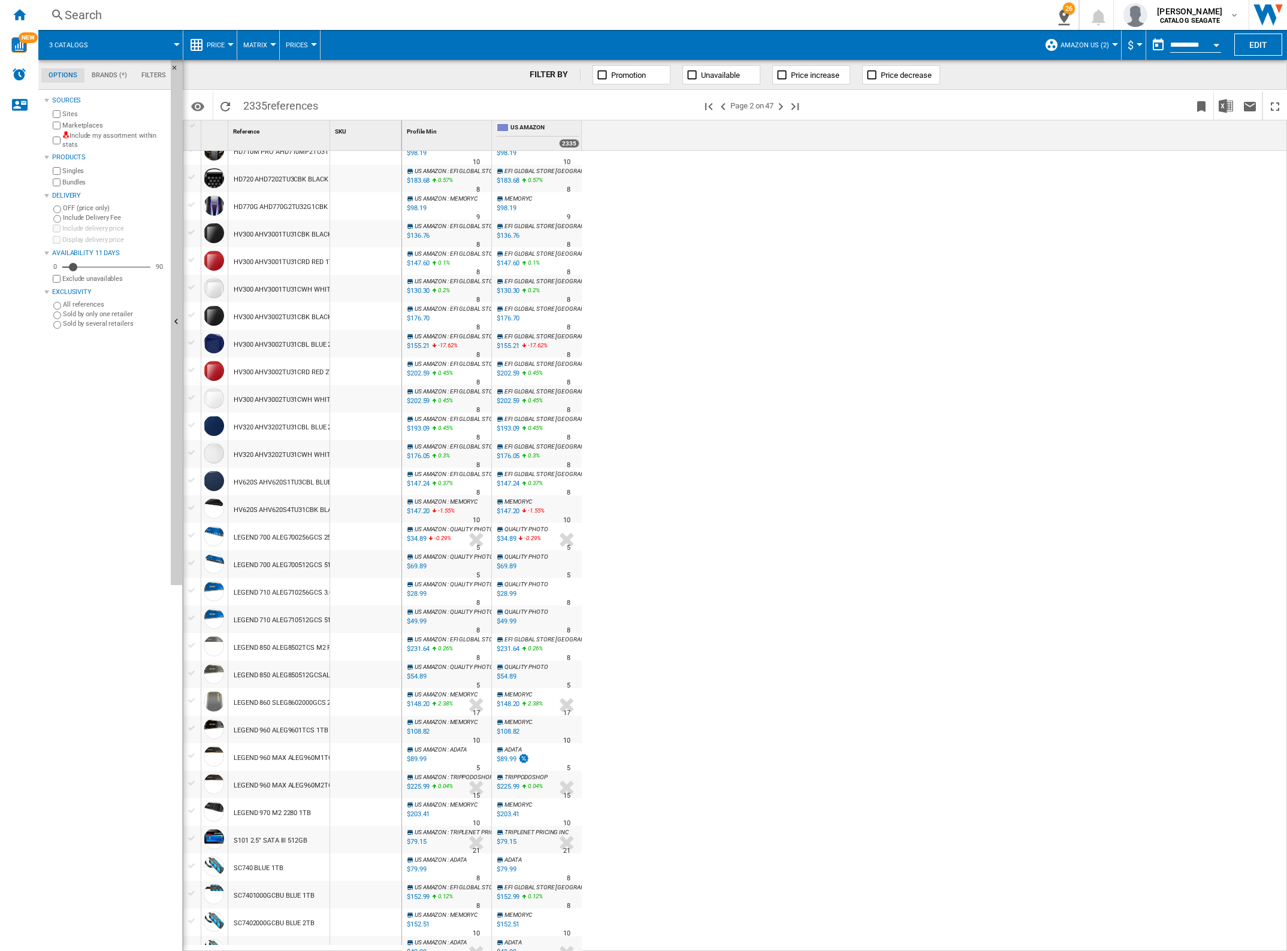
click at [1286, 292] on html "In order to access Insight, please log out and log in again OK NEW Search Searc…" at bounding box center [643, 475] width 1287 height 951
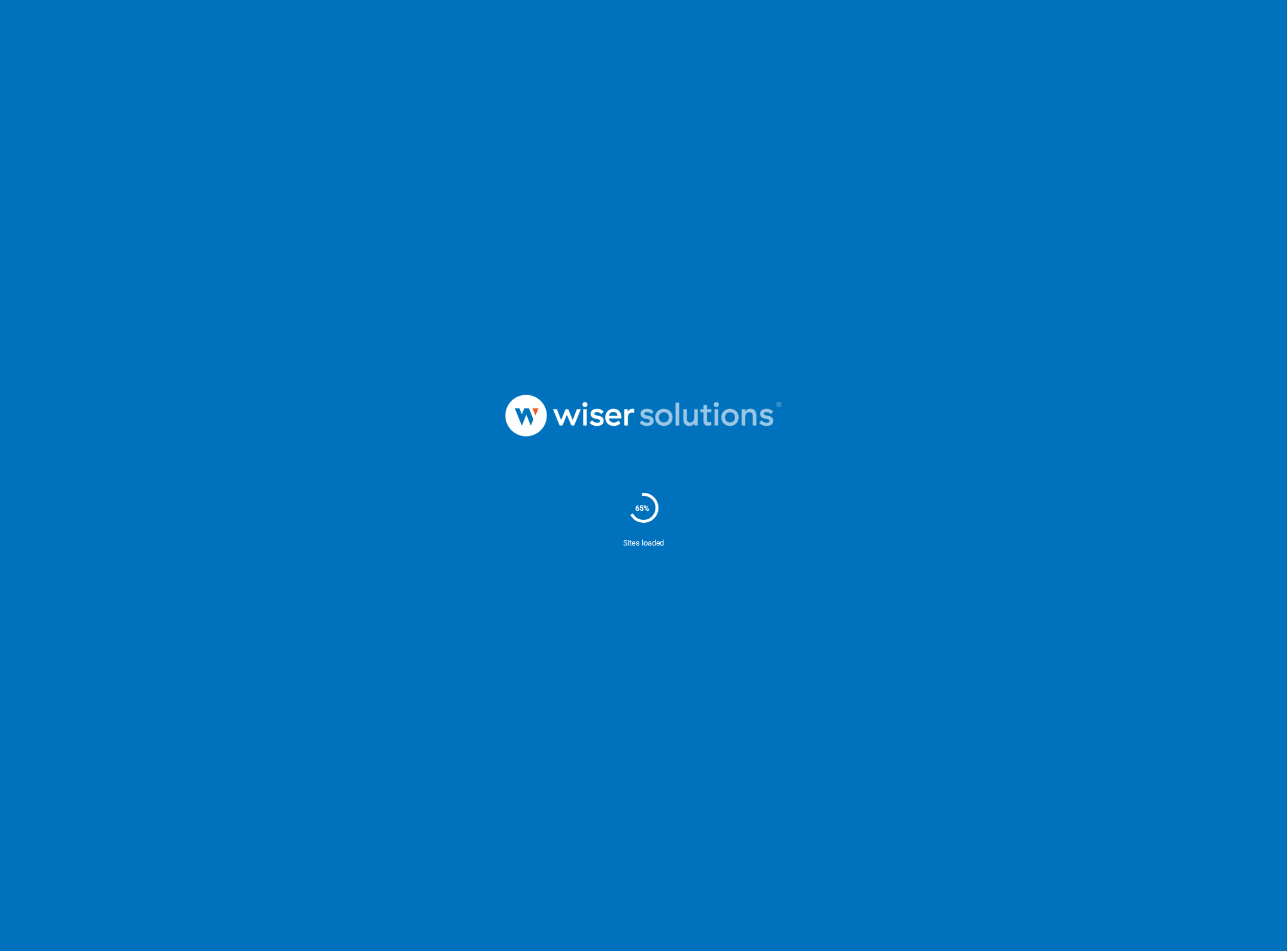
click at [17, 7] on ms-splash-screen "65% Sites loaded" at bounding box center [643, 475] width 1287 height 951
click at [22, 15] on ms-splash-screen "65% Sites loaded" at bounding box center [643, 475] width 1287 height 951
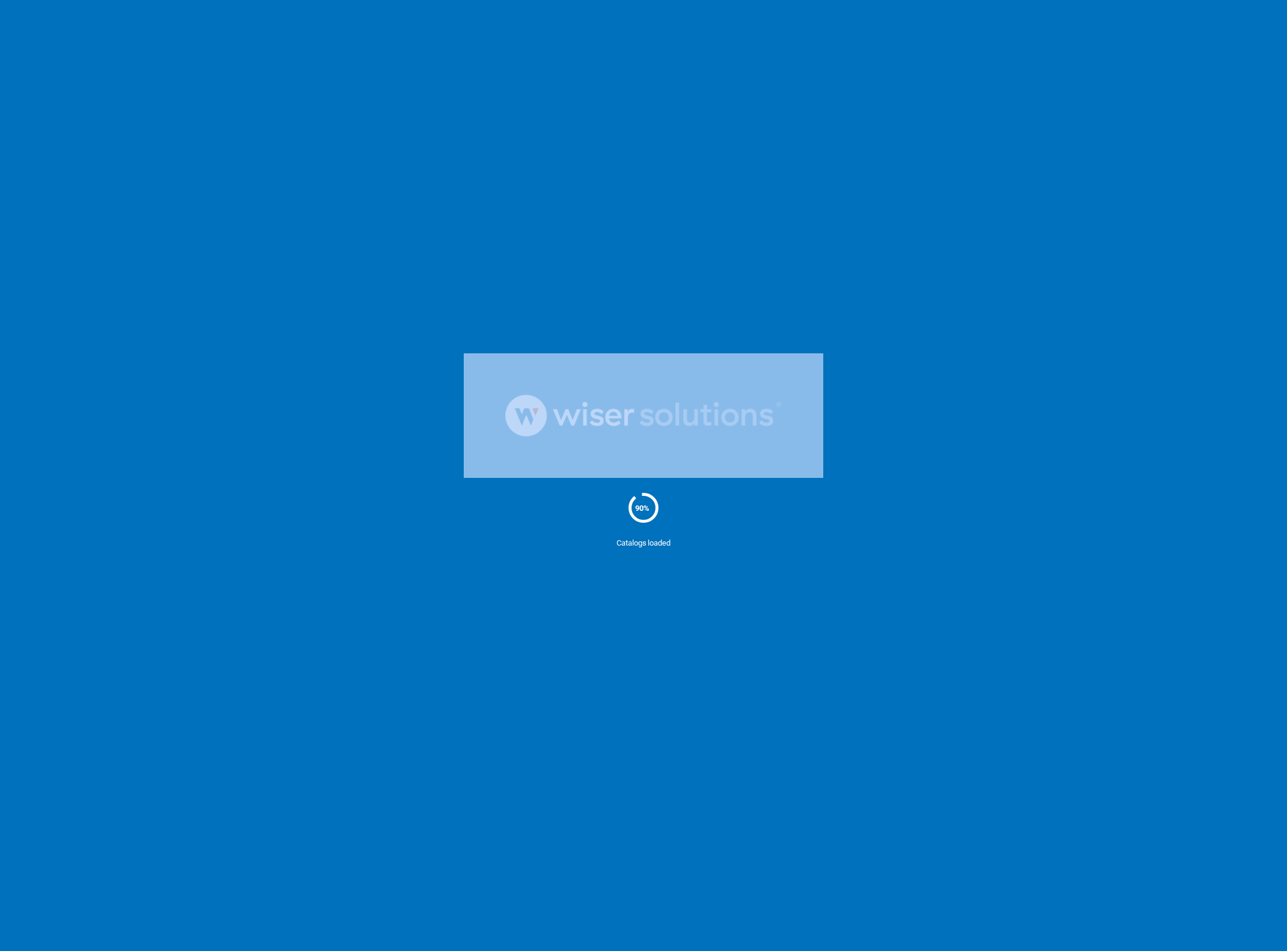
click at [22, 15] on ms-splash-screen "90% Catalogs loaded" at bounding box center [643, 475] width 1287 height 951
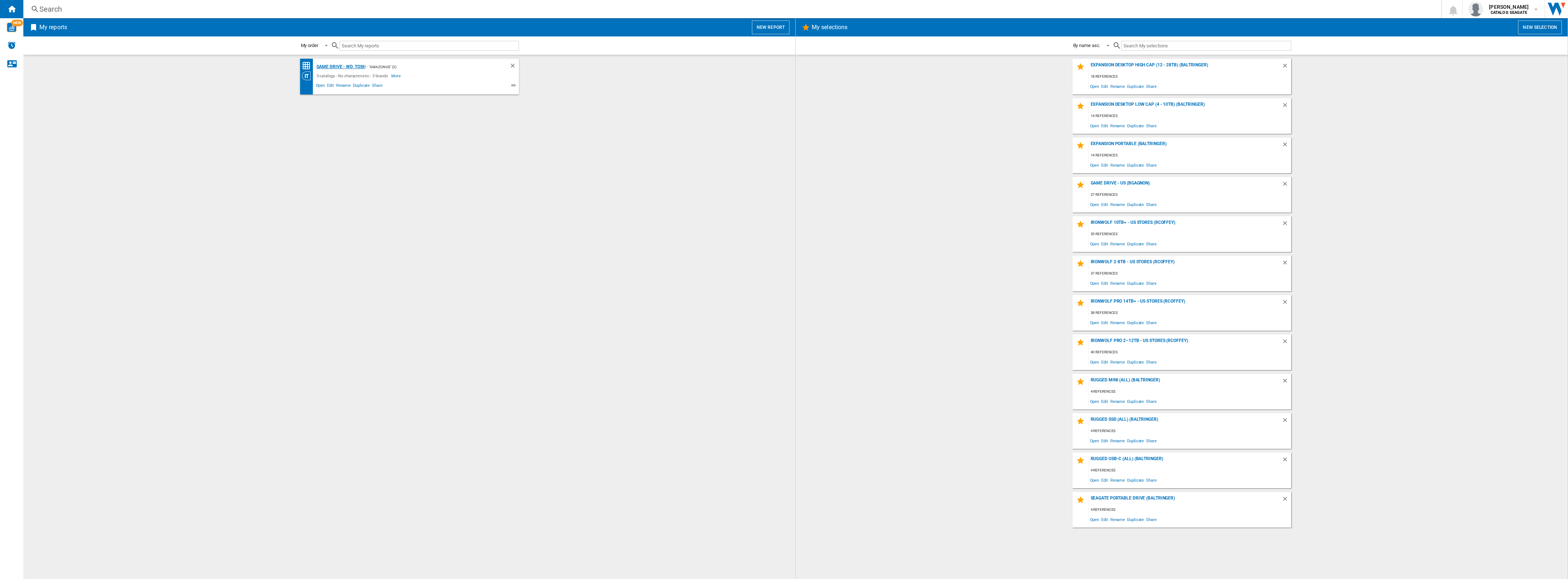
click at [354, 64] on div "Game Drive - WD, Tosh" at bounding box center [340, 66] width 51 height 9
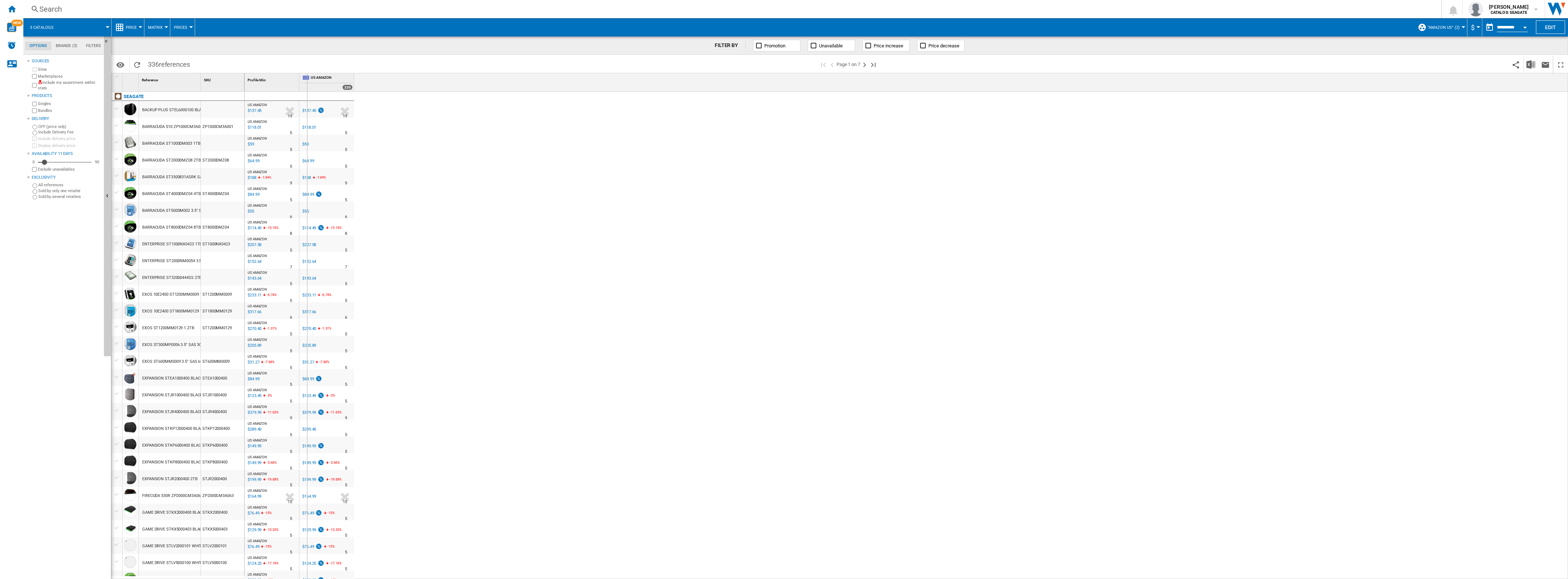
drag, startPoint x: 200, startPoint y: 84, endPoint x: 307, endPoint y: 93, distance: 107.4
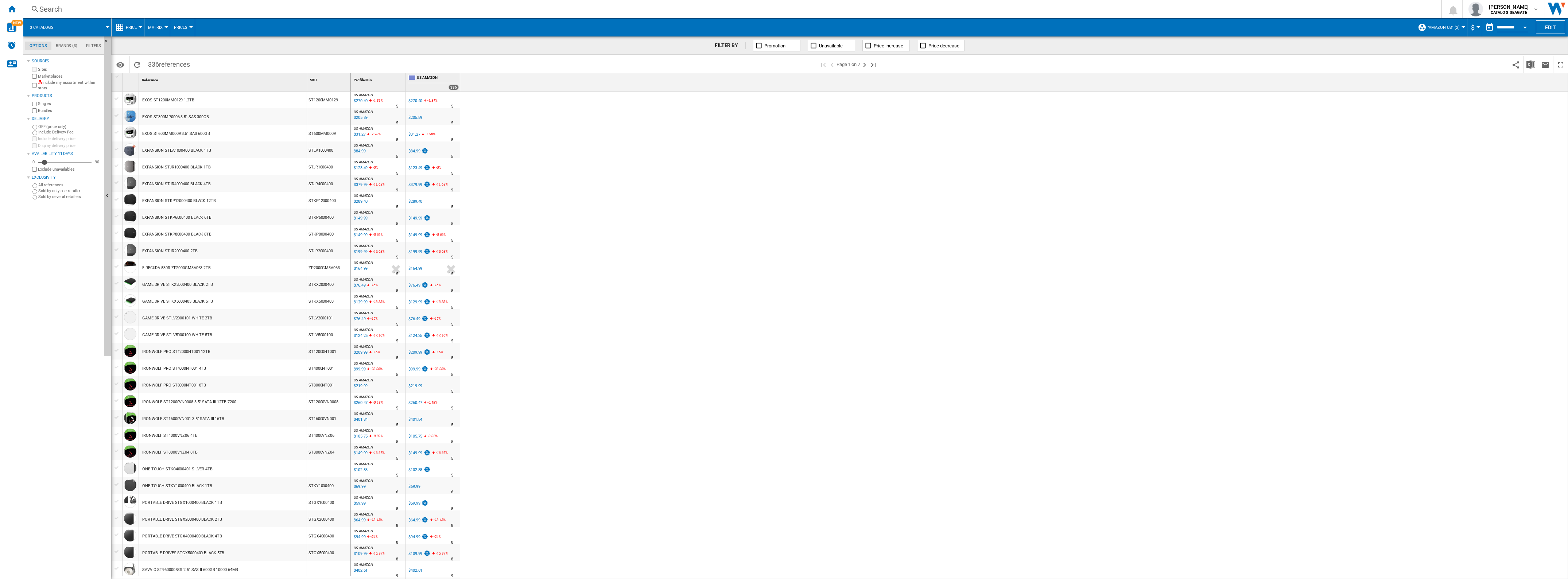
scroll to position [362, 0]
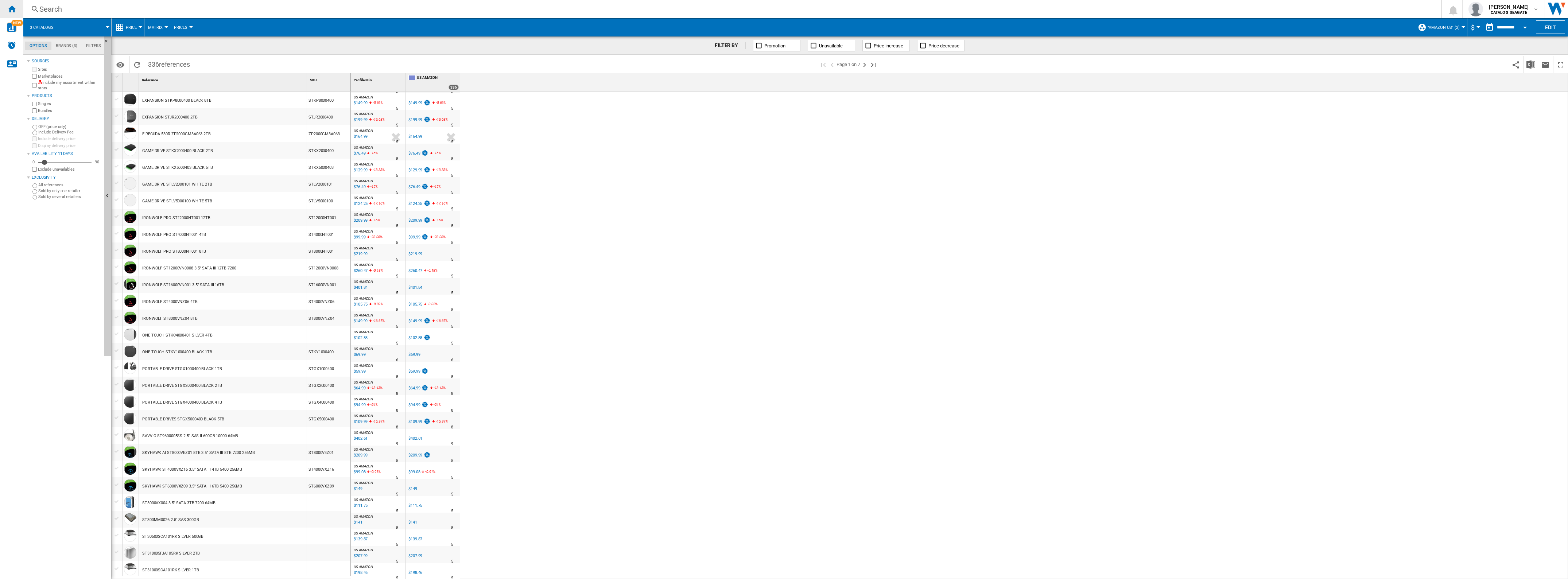
click at [10, 9] on ng-md-icon "Home" at bounding box center [12, 9] width 9 height 9
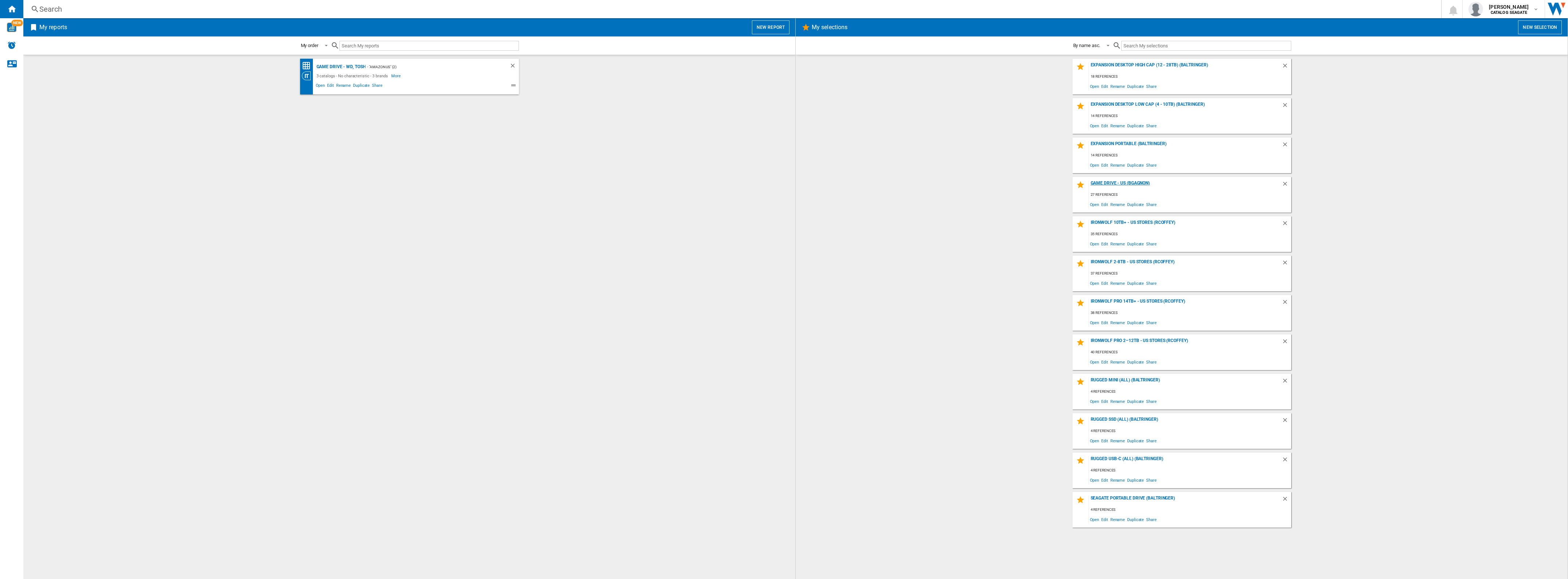
click at [1116, 183] on div "Game Drive - US (BGAGNON)" at bounding box center [1185, 186] width 193 height 10
click at [1137, 205] on span "Duplicate" at bounding box center [1135, 205] width 19 height 10
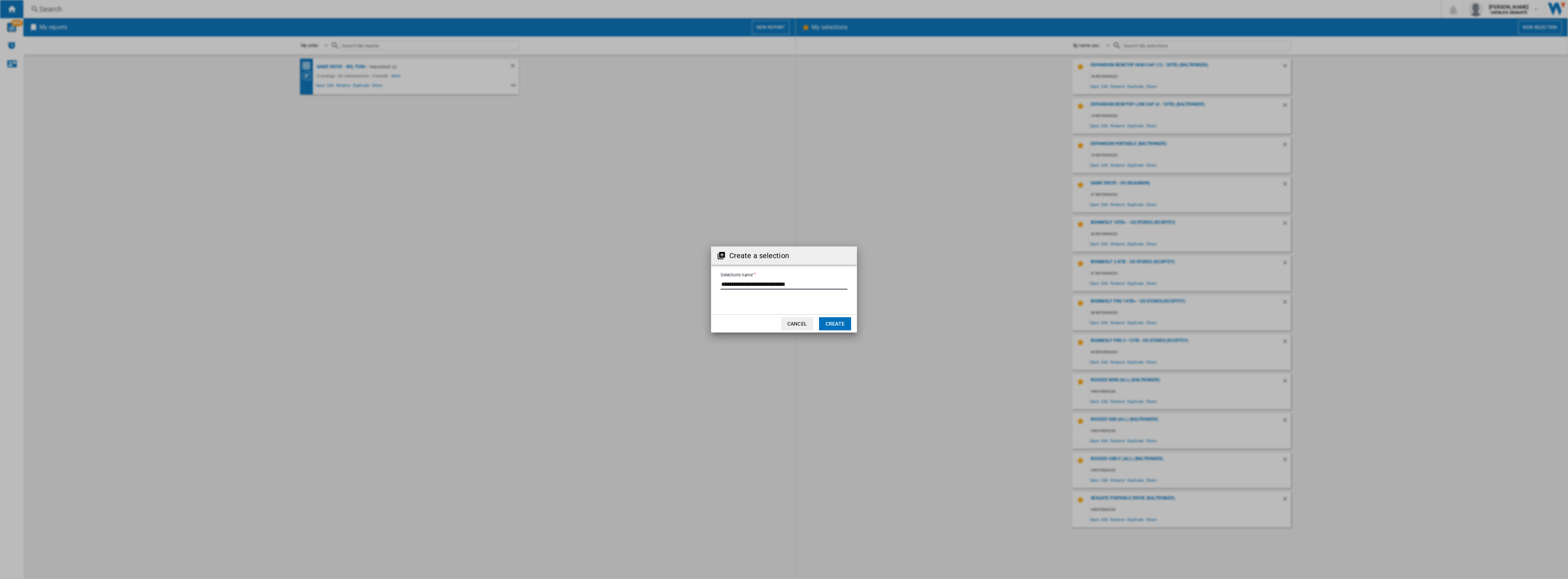
click at [807, 286] on input "Selection's name'" at bounding box center [784, 284] width 127 height 11
drag, startPoint x: 763, startPoint y: 283, endPoint x: 757, endPoint y: 283, distance: 6.0
click at [757, 283] on input "Selection's name'" at bounding box center [784, 284] width 127 height 11
drag, startPoint x: 817, startPoint y: 283, endPoint x: 803, endPoint y: 285, distance: 14.1
click at [803, 285] on input "Selection's name'" at bounding box center [784, 284] width 127 height 11
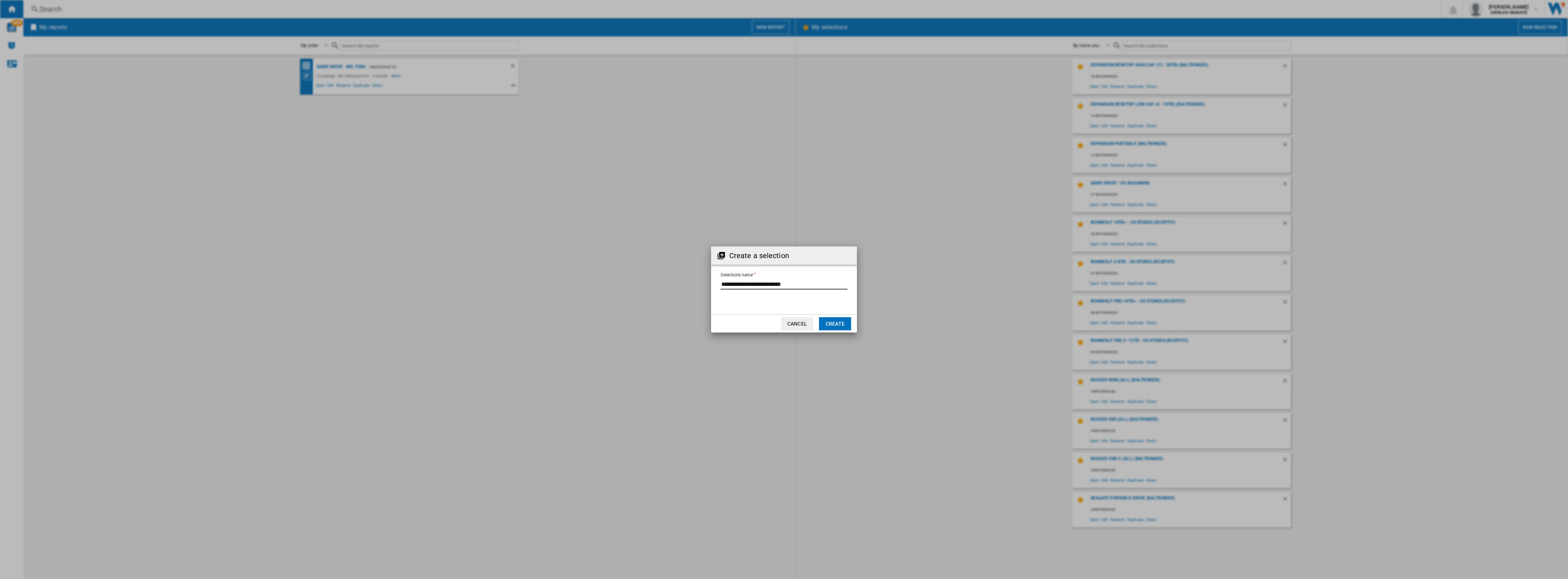
type input "**********"
click at [837, 322] on button "Create" at bounding box center [835, 324] width 32 height 13
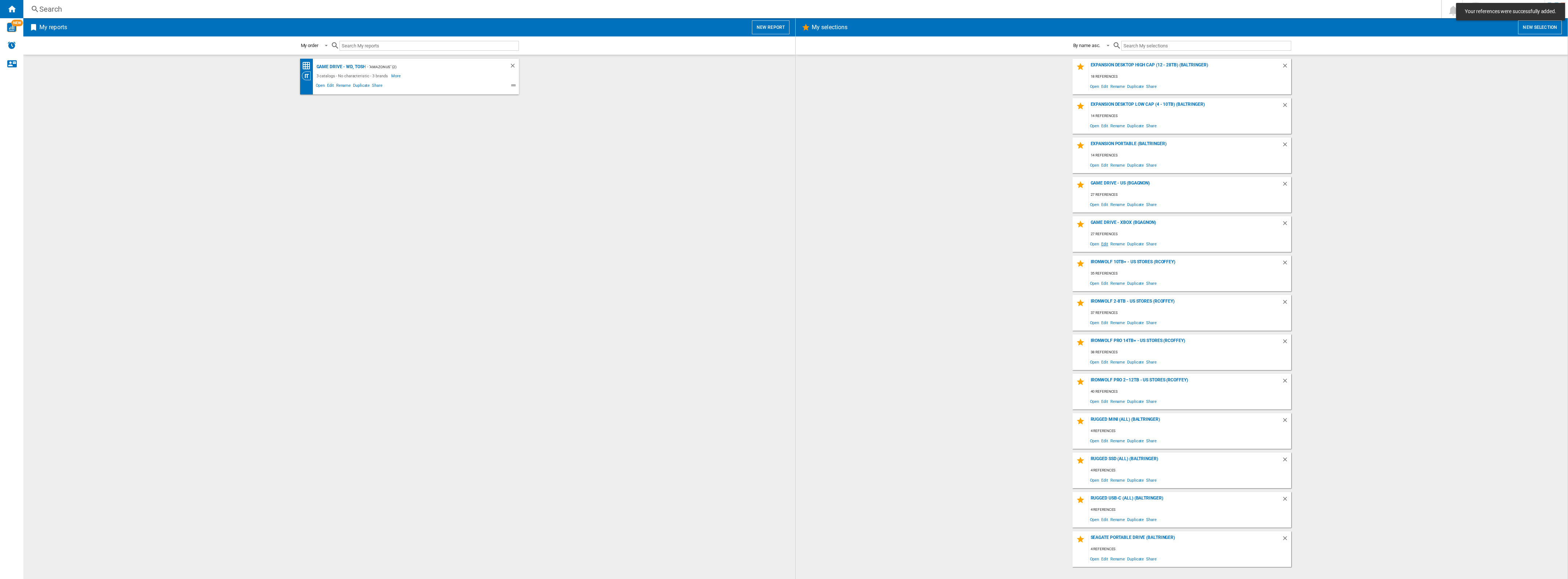
click at [1105, 244] on span "Edit" at bounding box center [1104, 244] width 9 height 10
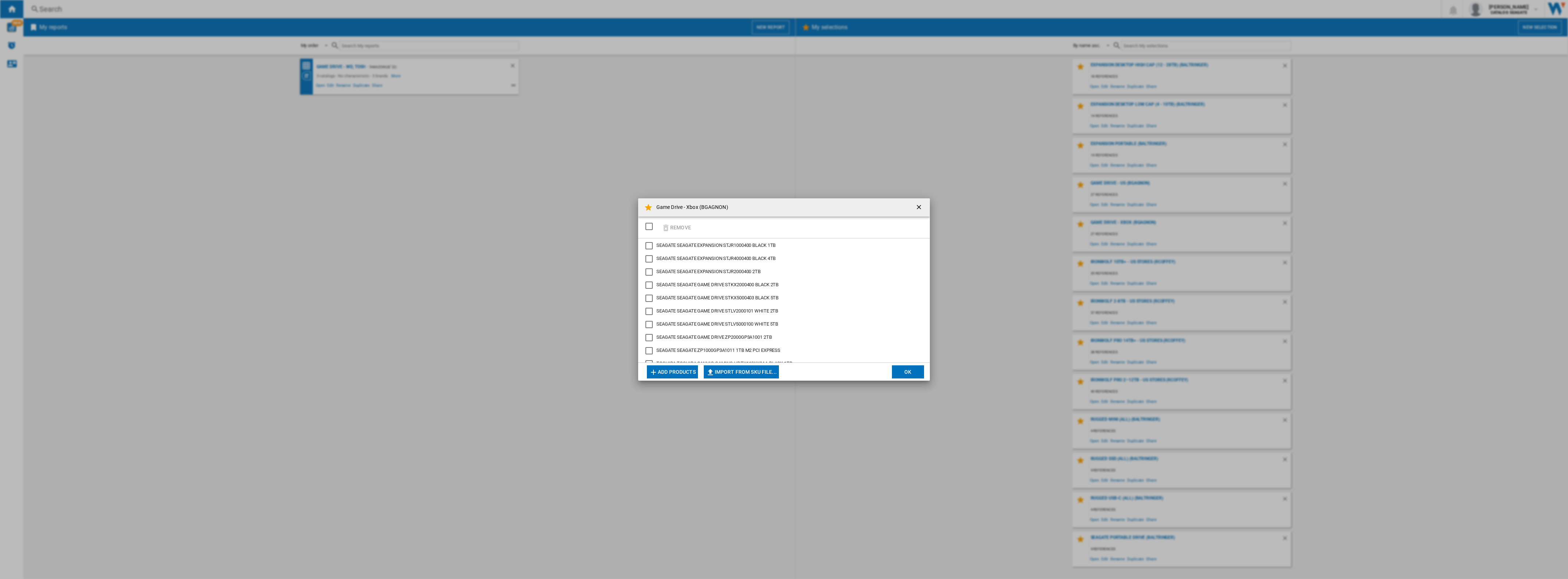
click at [648, 225] on div "SELECTIONS.EDITION_POPUP.SELECT_DESELECT" at bounding box center [649, 226] width 7 height 7
click at [649, 308] on div "SEAGATE GAME DRIVE STLV2000101 WHITE 2TB" at bounding box center [649, 312] width 7 height 7
click at [651, 324] on div "SEAGATE GAME DRIVE STLV5000100 WHITE 5TB" at bounding box center [649, 325] width 7 height 7
click at [648, 336] on div "SEAGATE GAME DRIVE ZP2000GP3A1001 2TB" at bounding box center [649, 338] width 7 height 7
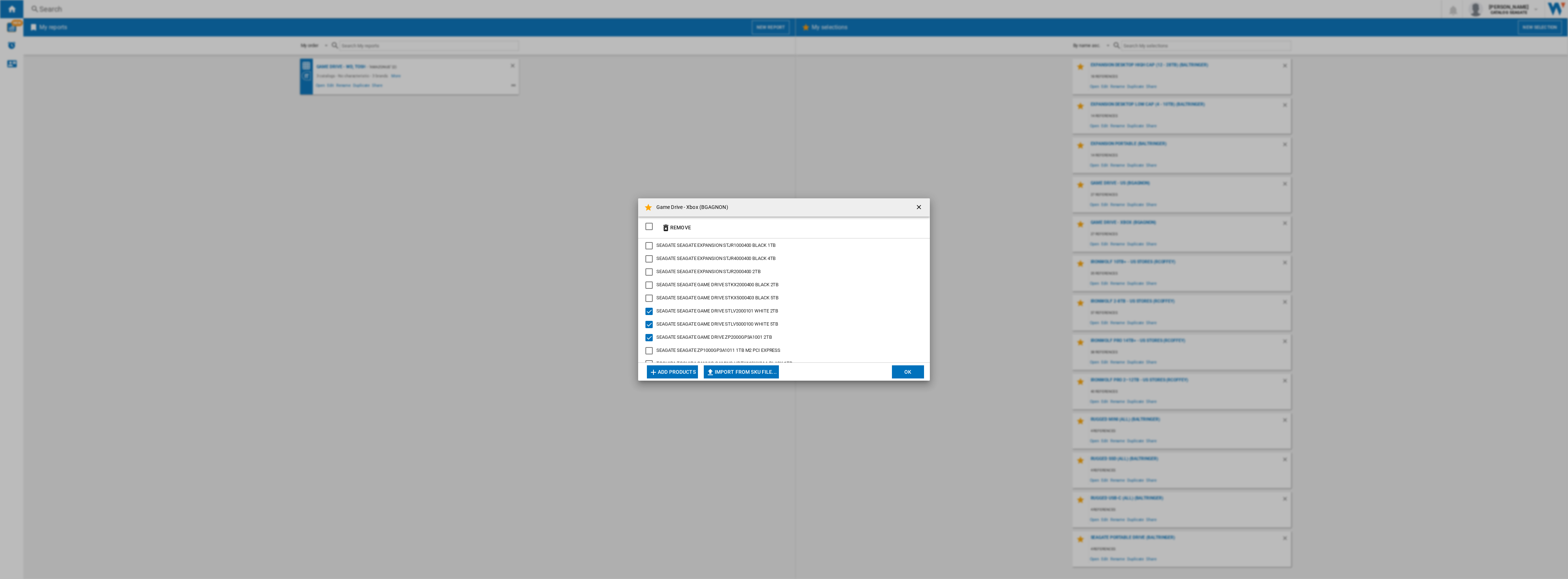
scroll to position [46, 0]
click at [650, 305] on div "SEAGATE ZP1000GP3A1011 1TB M2 PCI EXPRESS" at bounding box center [649, 305] width 7 height 7
click at [681, 228] on button "Remove" at bounding box center [676, 227] width 34 height 17
click at [897, 372] on button "OK" at bounding box center [908, 372] width 32 height 13
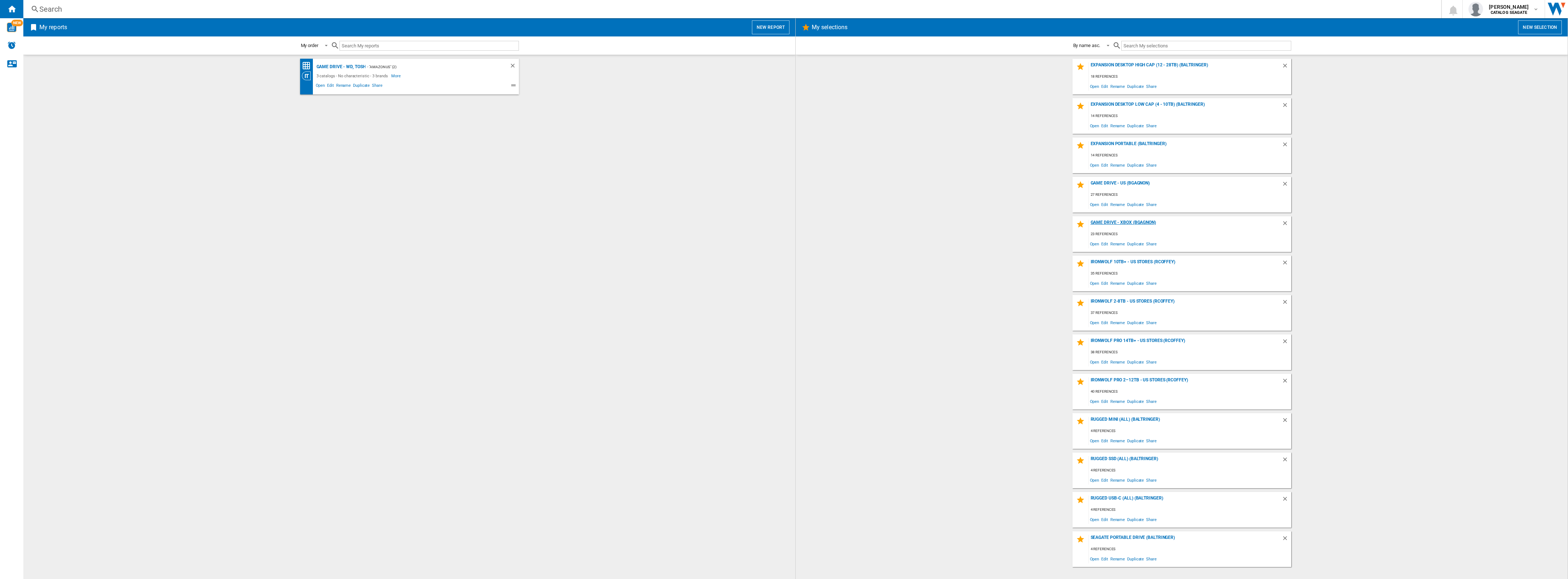
click at [1118, 222] on div "Game Drive - Xbox (BGAGNON)" at bounding box center [1185, 225] width 193 height 10
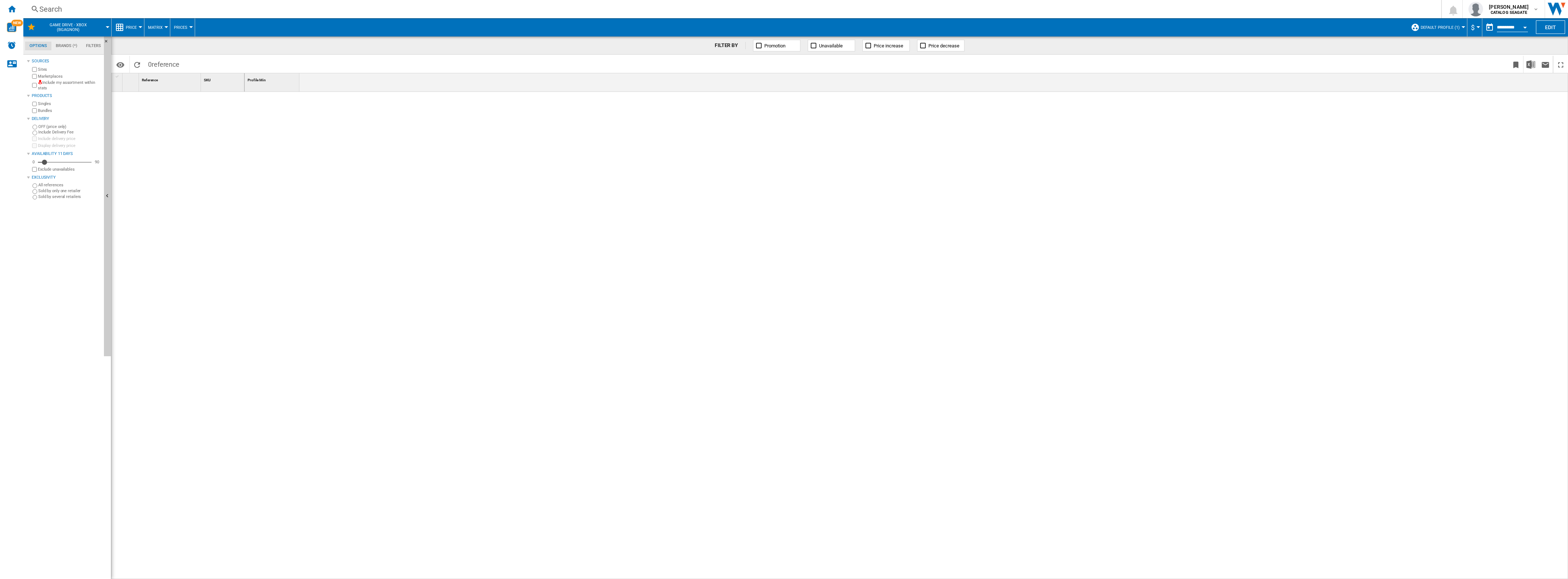
click at [1444, 28] on span "Default profile (1)" at bounding box center [1440, 27] width 39 height 5
click at [1427, 80] on md-radio-button "US Retailers (9)" at bounding box center [1447, 78] width 64 height 7
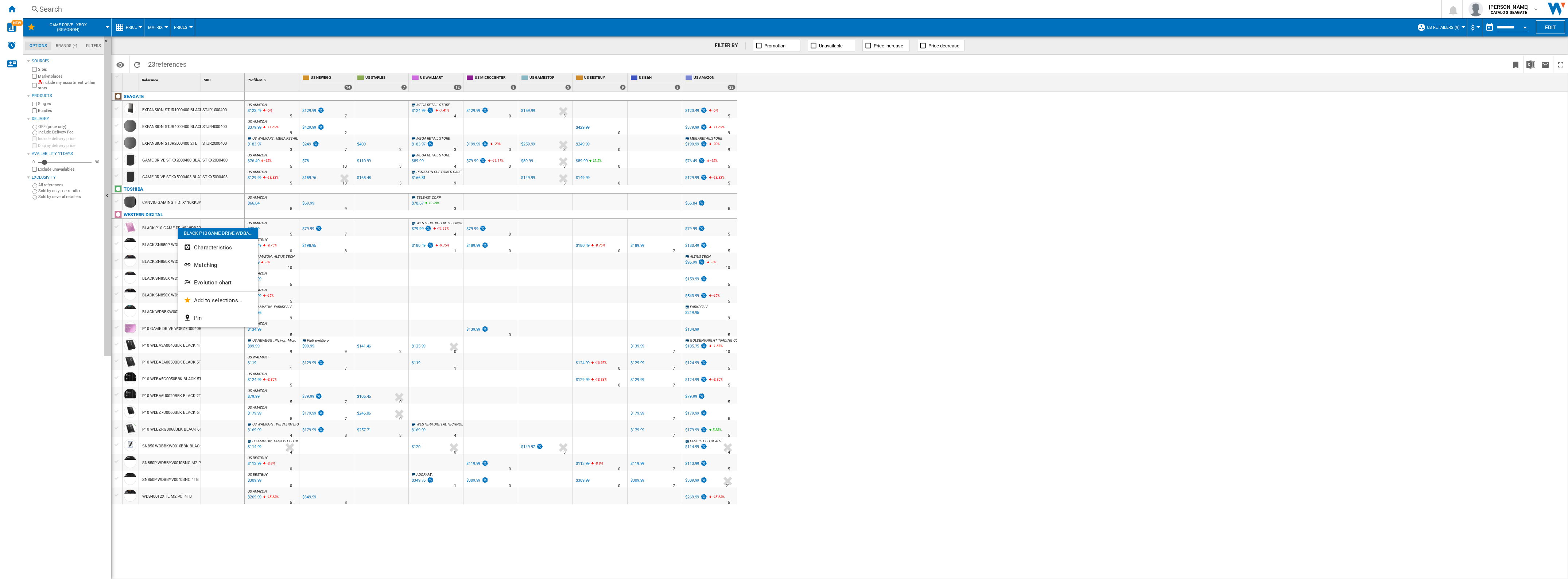
click at [131, 228] on div at bounding box center [784, 289] width 1568 height 579
click at [690, 230] on div "$79.99" at bounding box center [691, 229] width 12 height 5
click at [1531, 65] on img "Download in Excel" at bounding box center [1531, 65] width 9 height 9
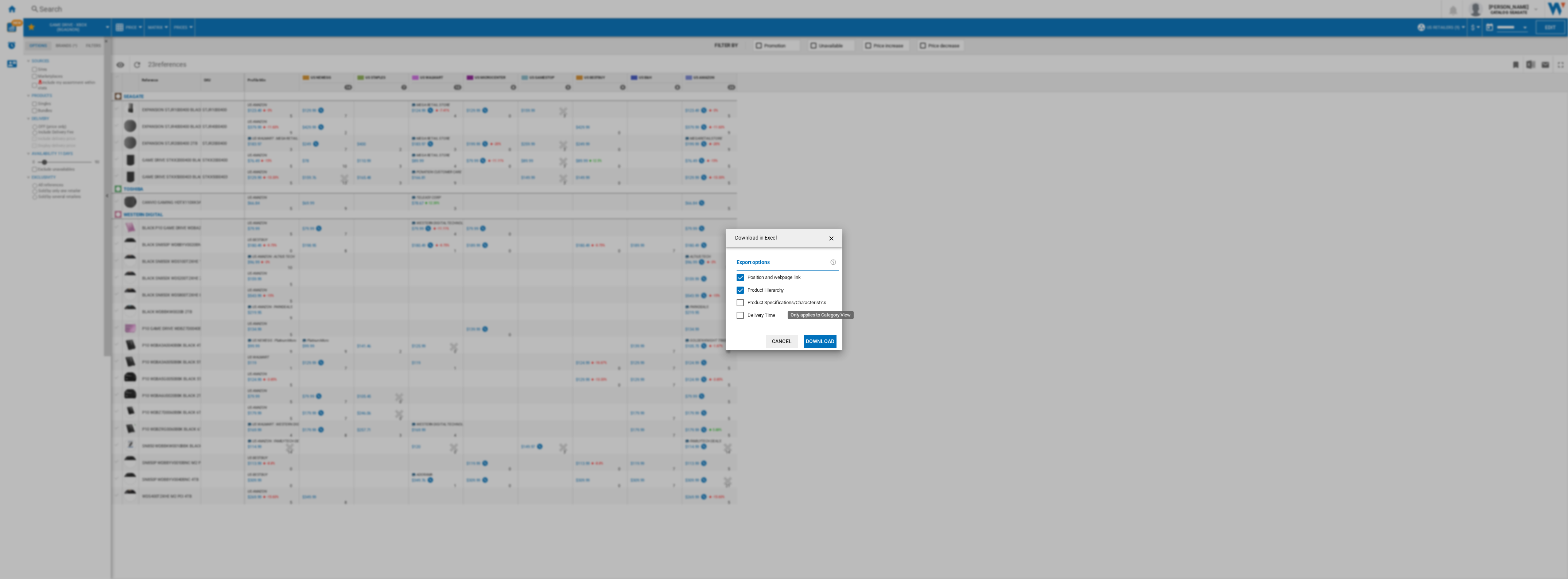
click at [781, 302] on span "Product Specifications/Characteristics" at bounding box center [786, 302] width 79 height 5
click at [817, 338] on button "Download" at bounding box center [820, 342] width 33 height 13
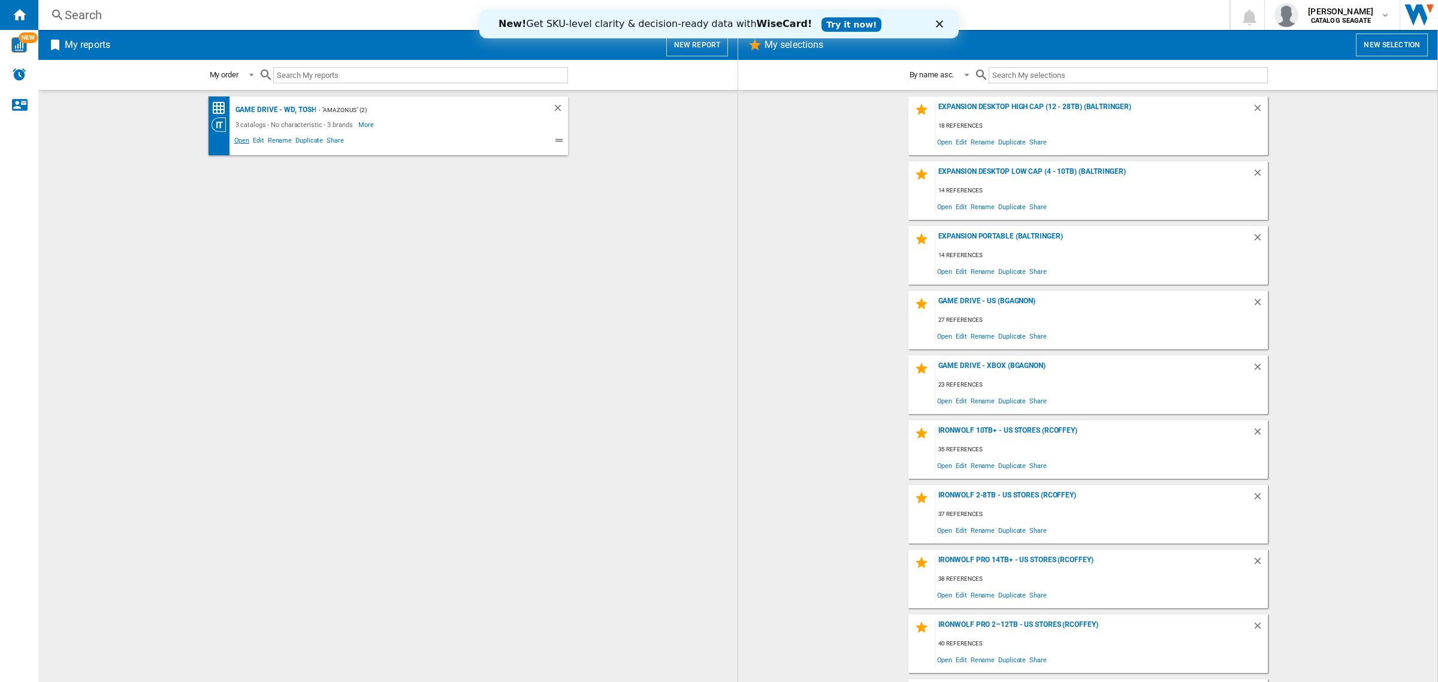
click at [241, 138] on span "Open" at bounding box center [241, 142] width 19 height 14
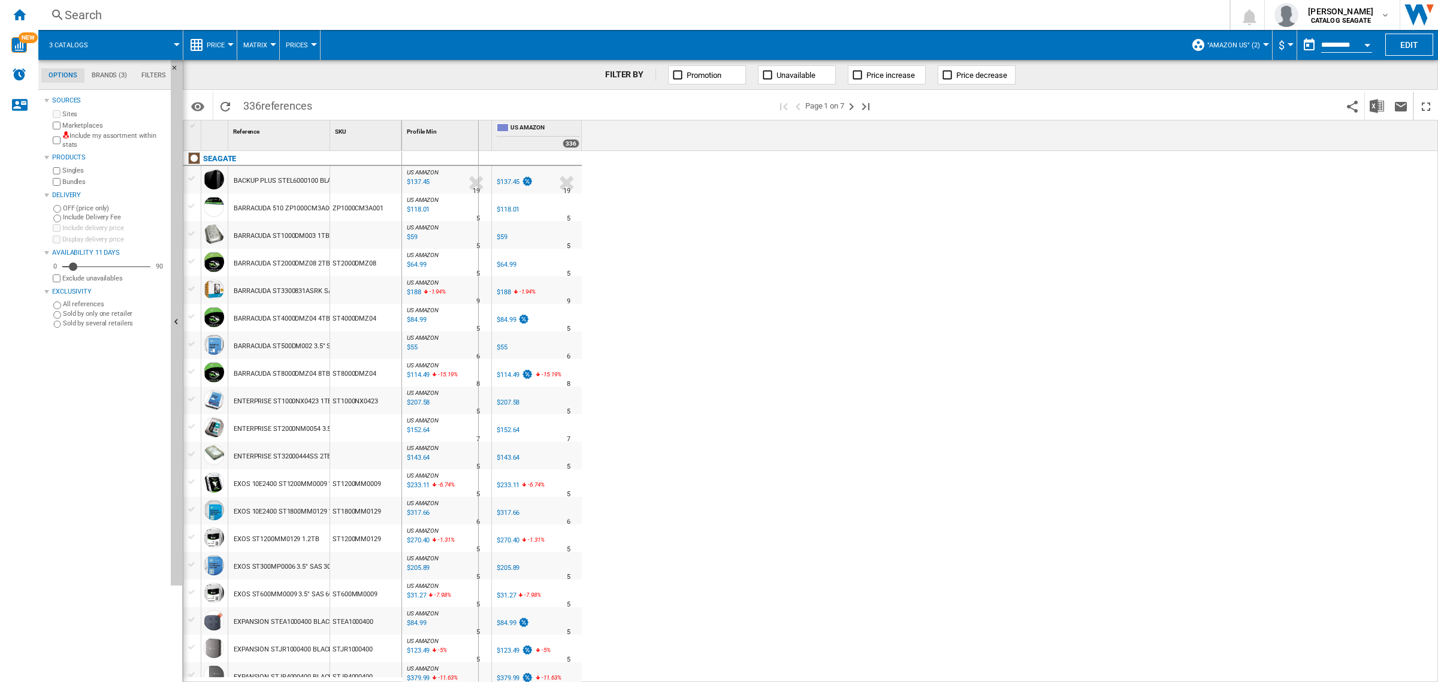
drag, startPoint x: 331, startPoint y: 128, endPoint x: 478, endPoint y: 134, distance: 147.5
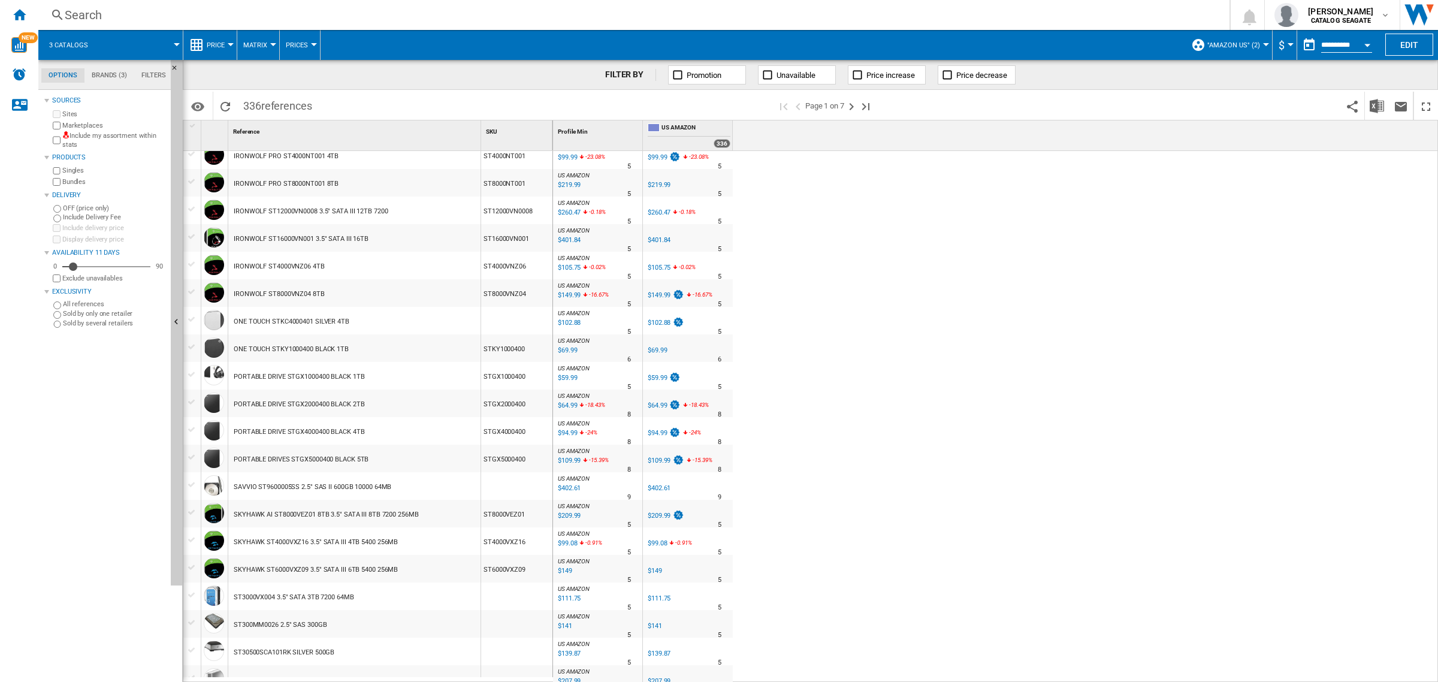
scroll to position [861, 0]
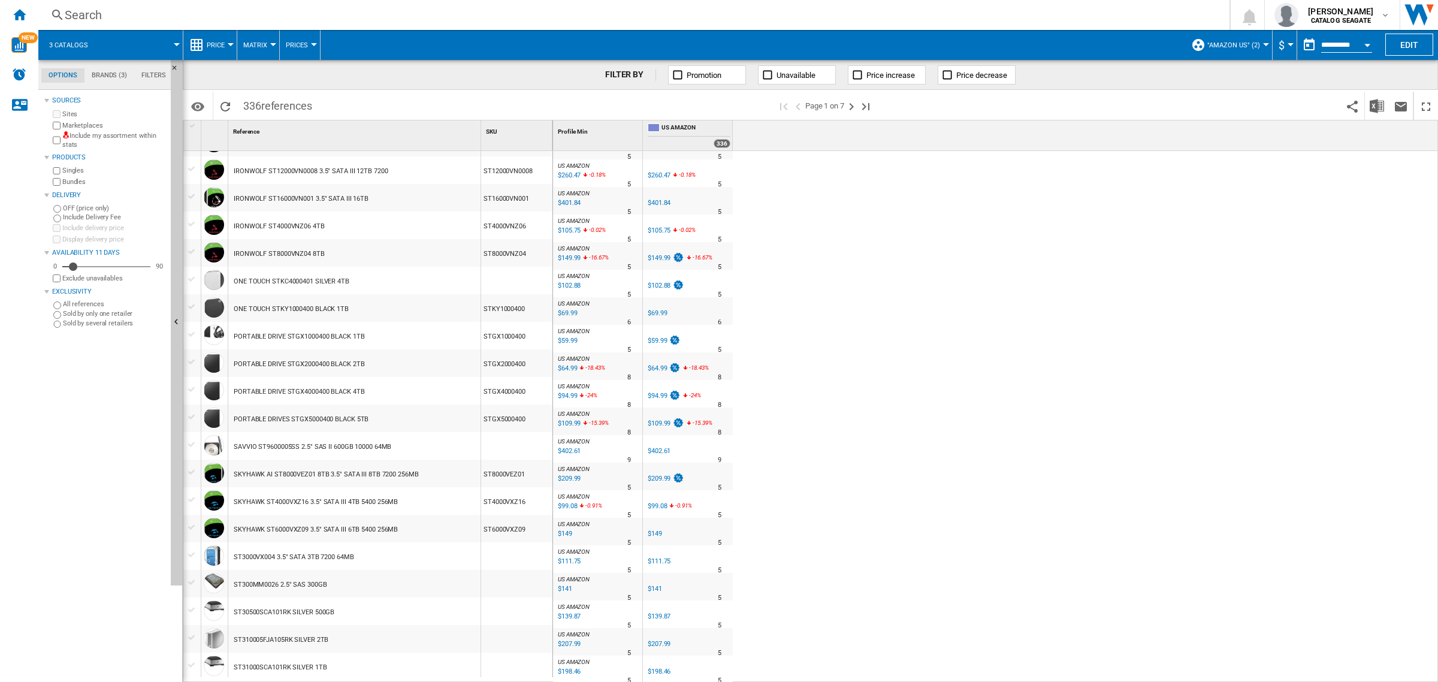
click at [120, 39] on span at bounding box center [141, 45] width 72 height 30
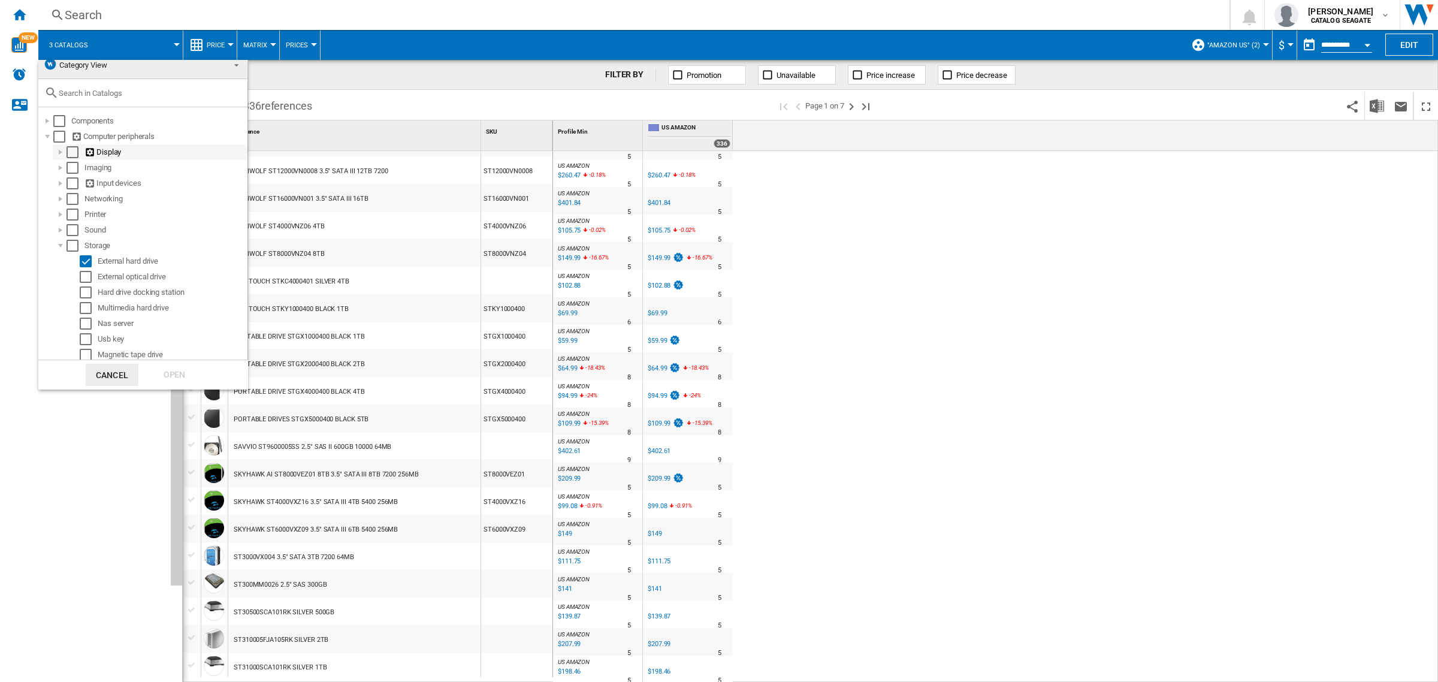
scroll to position [0, 0]
click at [44, 125] on div at bounding box center [47, 129] width 12 height 12
click at [371, 312] on md-backdrop at bounding box center [719, 341] width 1438 height 682
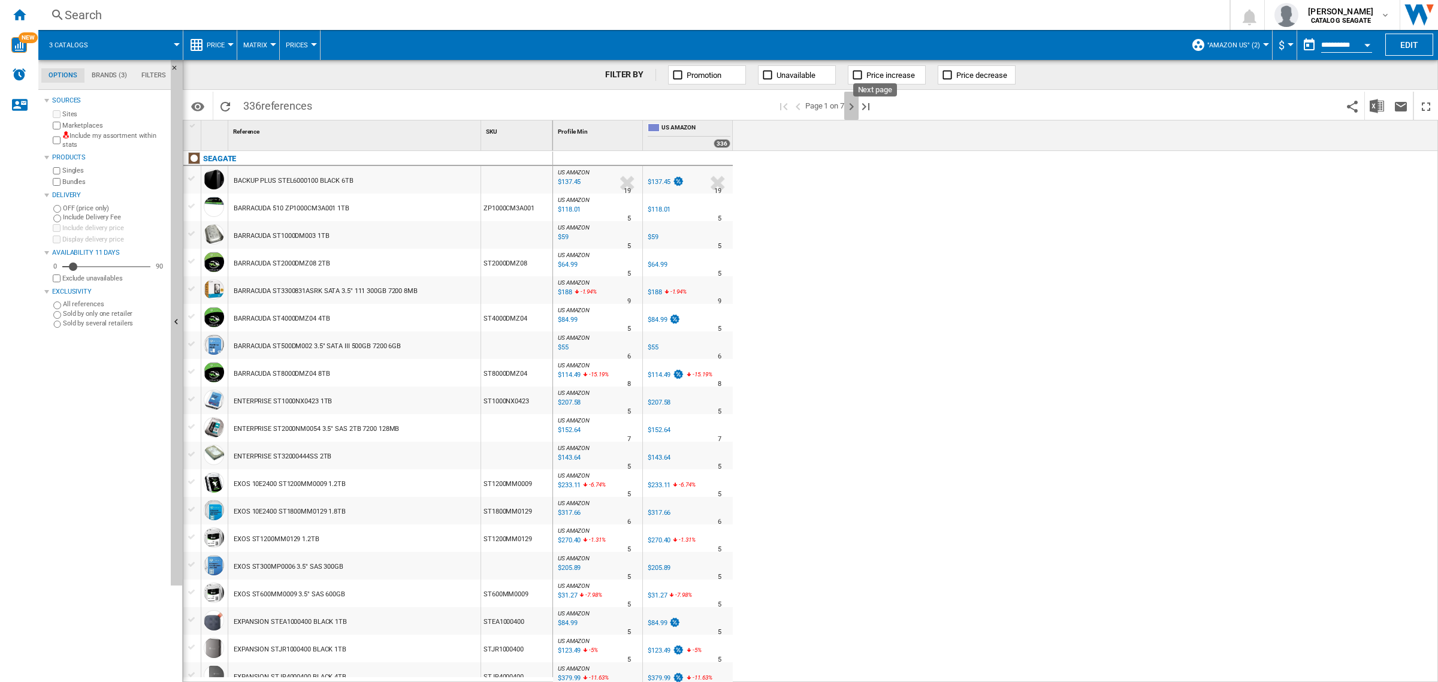
click at [854, 99] on ng-md-icon "Next page" at bounding box center [851, 106] width 14 height 14
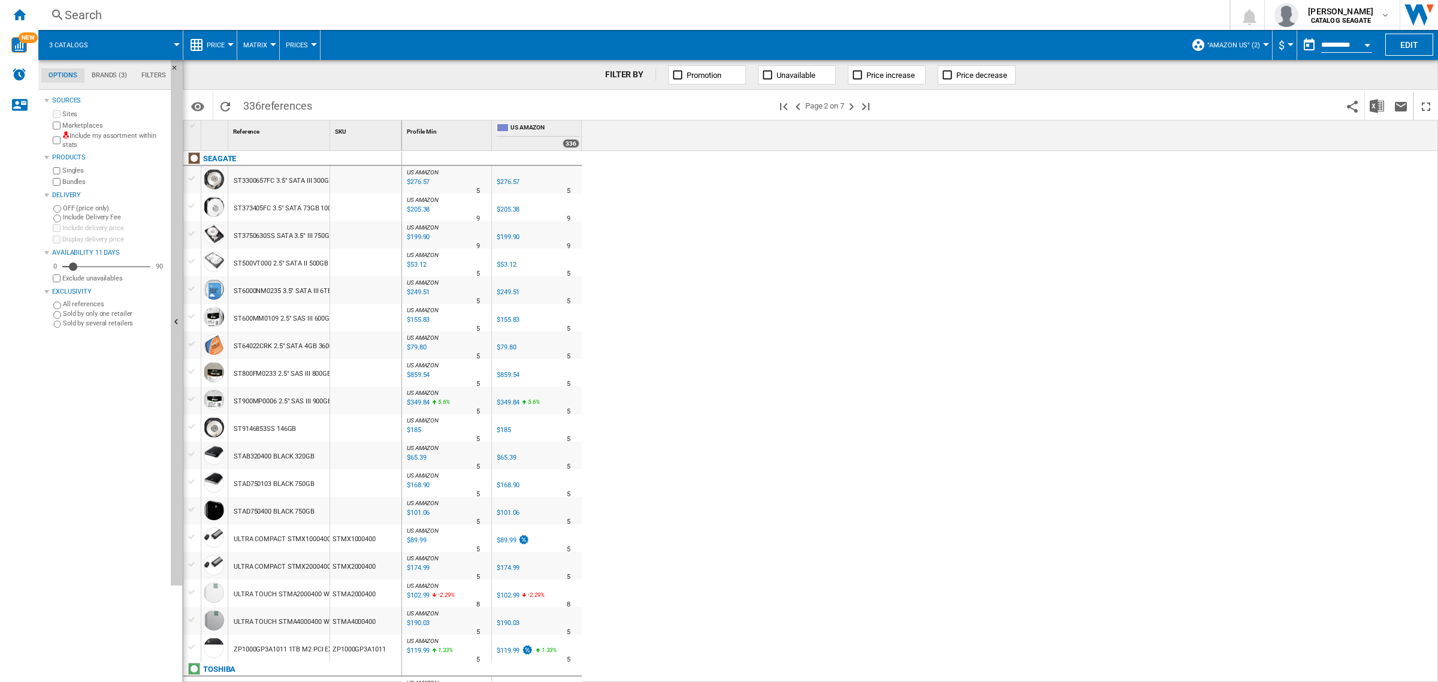
click at [1232, 47] on span ""Amazon US" (2)" at bounding box center [1233, 45] width 53 height 8
click at [1223, 159] on button "Edit ""Amazon US""..." at bounding box center [1248, 155] width 120 height 29
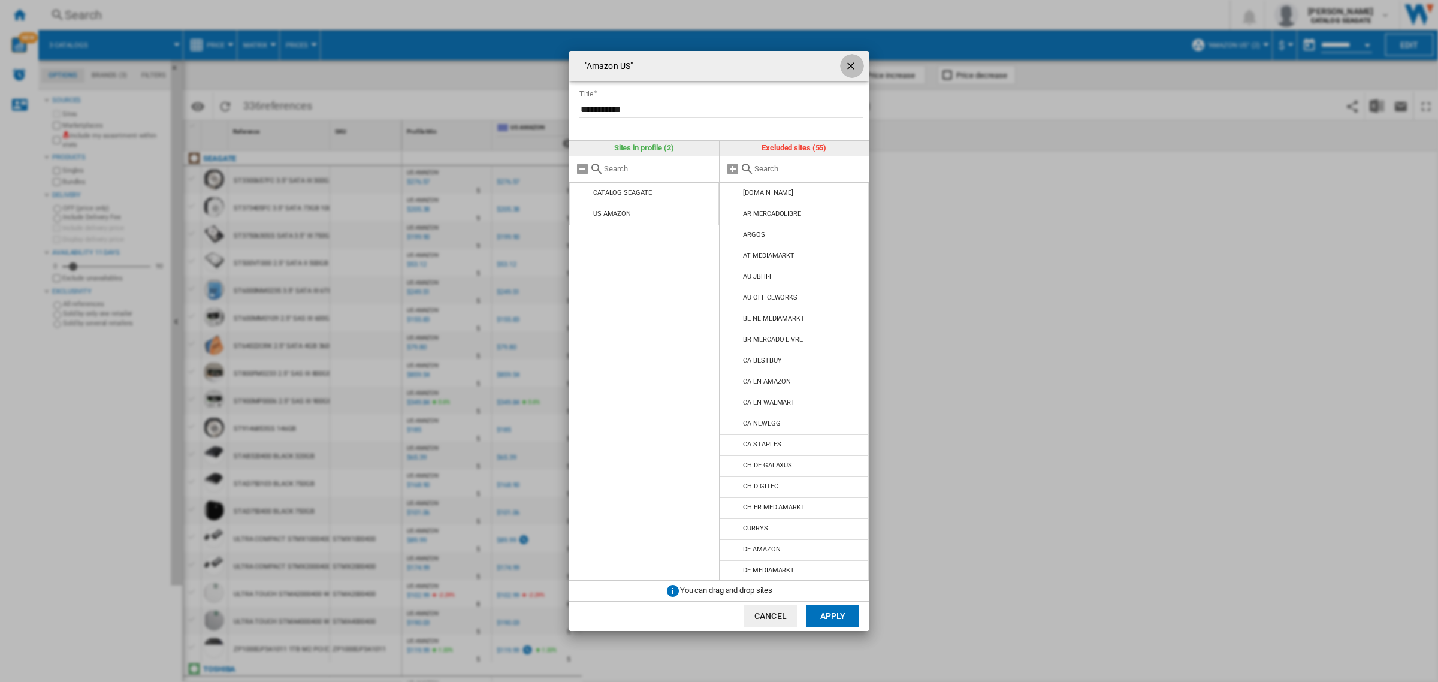
click at [851, 64] on ng-md-icon "getI18NText('BUTTONS.CLOSE_DIALOG')" at bounding box center [852, 67] width 14 height 14
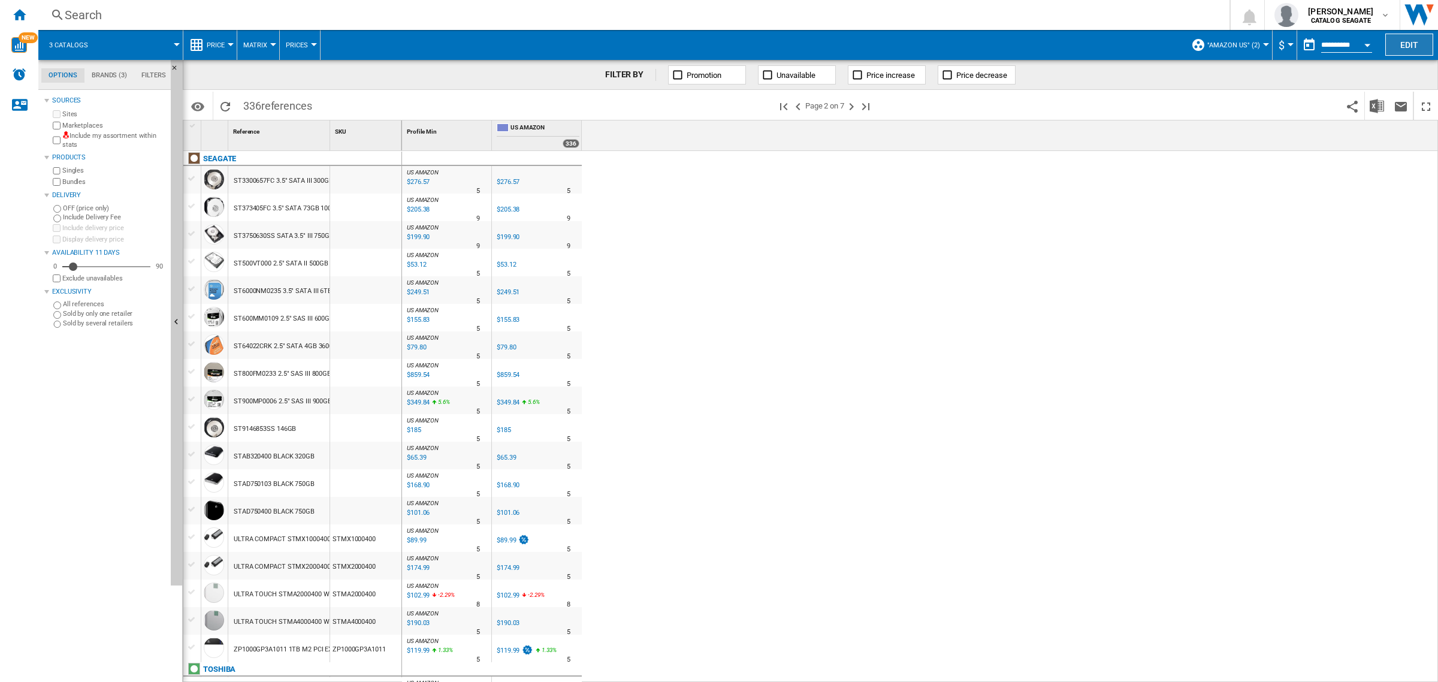
click at [1405, 48] on button "Edit" at bounding box center [1409, 45] width 48 height 22
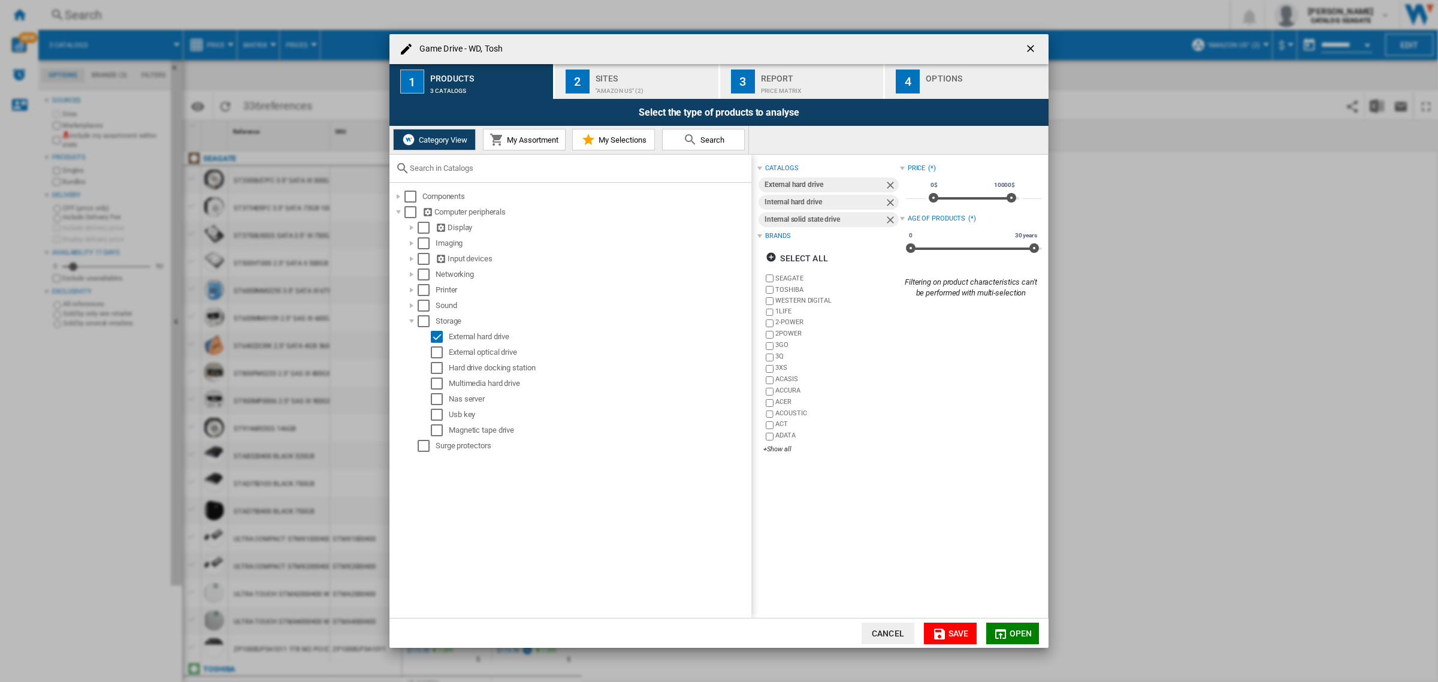
click at [1003, 643] on button "Open" at bounding box center [1012, 633] width 53 height 22
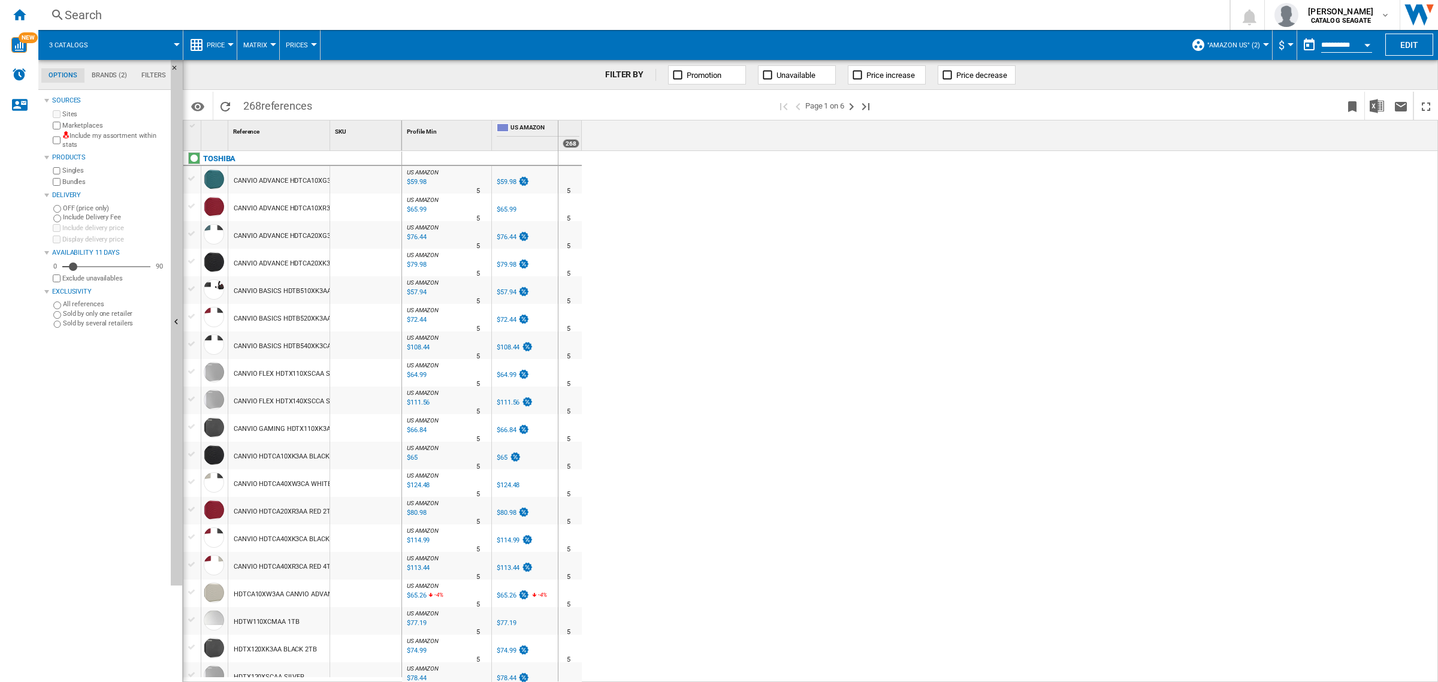
drag, startPoint x: 327, startPoint y: 131, endPoint x: 557, endPoint y: 138, distance: 230.2
click at [557, 138] on div "1 Reference 1 SKU 1 TOSHIBA CANVIO ADVANCE HDTCA10XG3AA GREEN 1TB CANVIO ADVANC…" at bounding box center [810, 400] width 1254 height 561
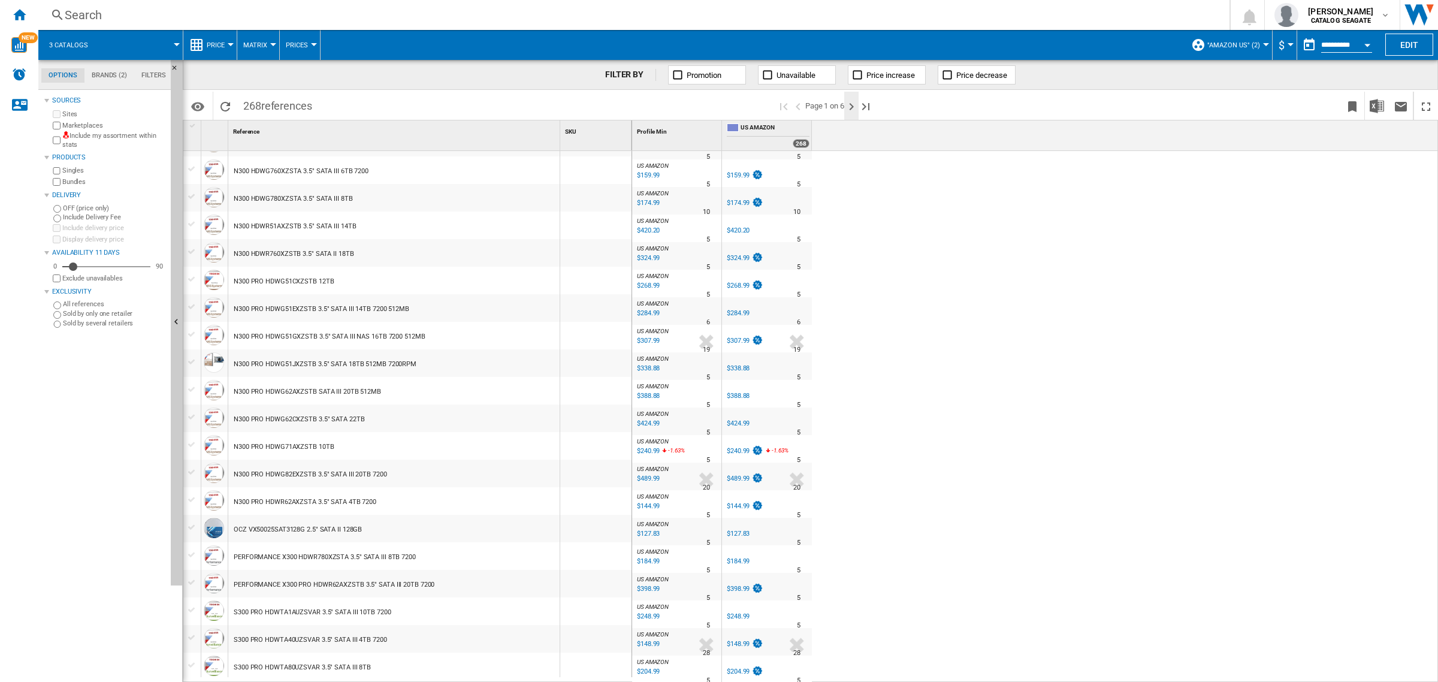
click at [846, 105] on ng-md-icon "Next page" at bounding box center [851, 106] width 14 height 14
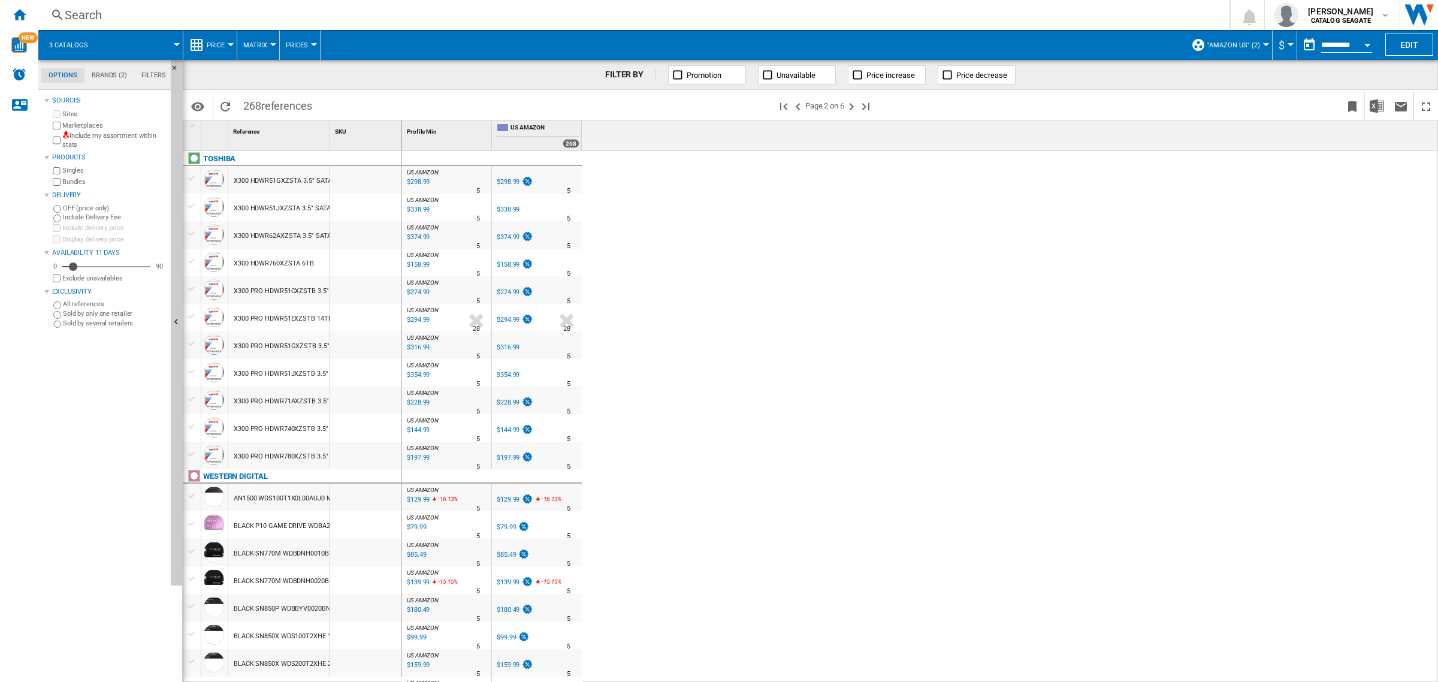
drag, startPoint x: 1260, startPoint y: 1, endPoint x: 1037, endPoint y: 129, distance: 257.4
click at [1014, 146] on div "Profile Min 1 US AMAZON 268" at bounding box center [920, 135] width 1036 height 30
click at [22, 13] on ng-md-icon "Home" at bounding box center [19, 14] width 14 height 14
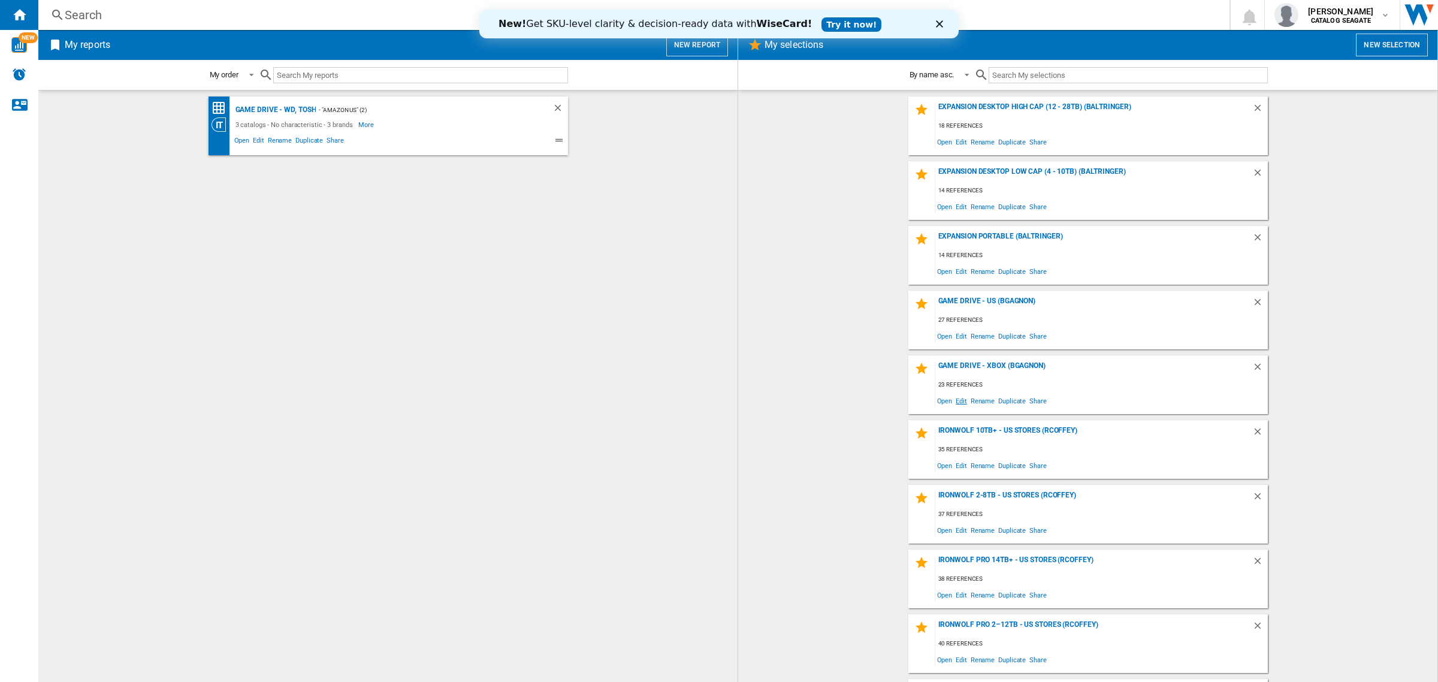
click at [957, 400] on span "Edit" at bounding box center [961, 400] width 15 height 16
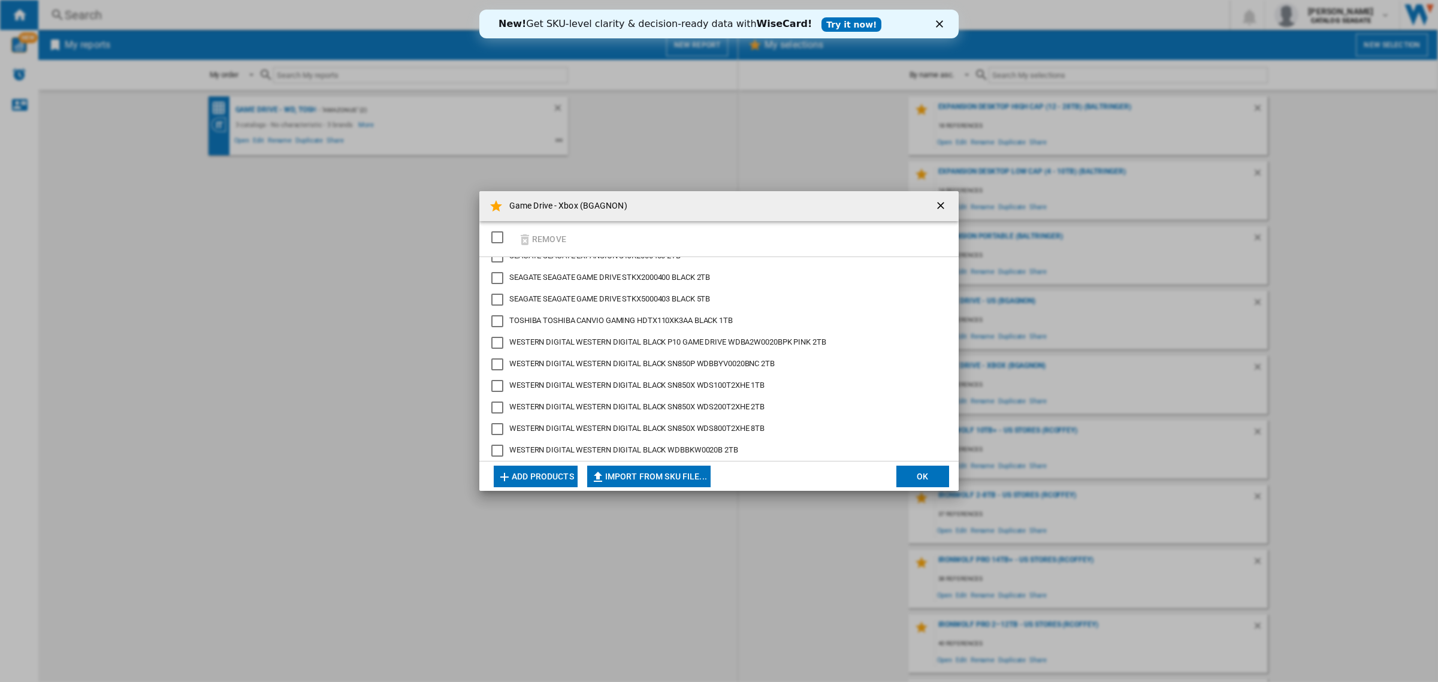
scroll to position [75, 0]
click at [498, 323] on div "WESTERN DIGITAL BLACK P10 GAME DRIVE WDBA2W0020BPK PINK 2TB" at bounding box center [497, 324] width 12 height 12
click at [549, 231] on button "Remove" at bounding box center [542, 239] width 56 height 28
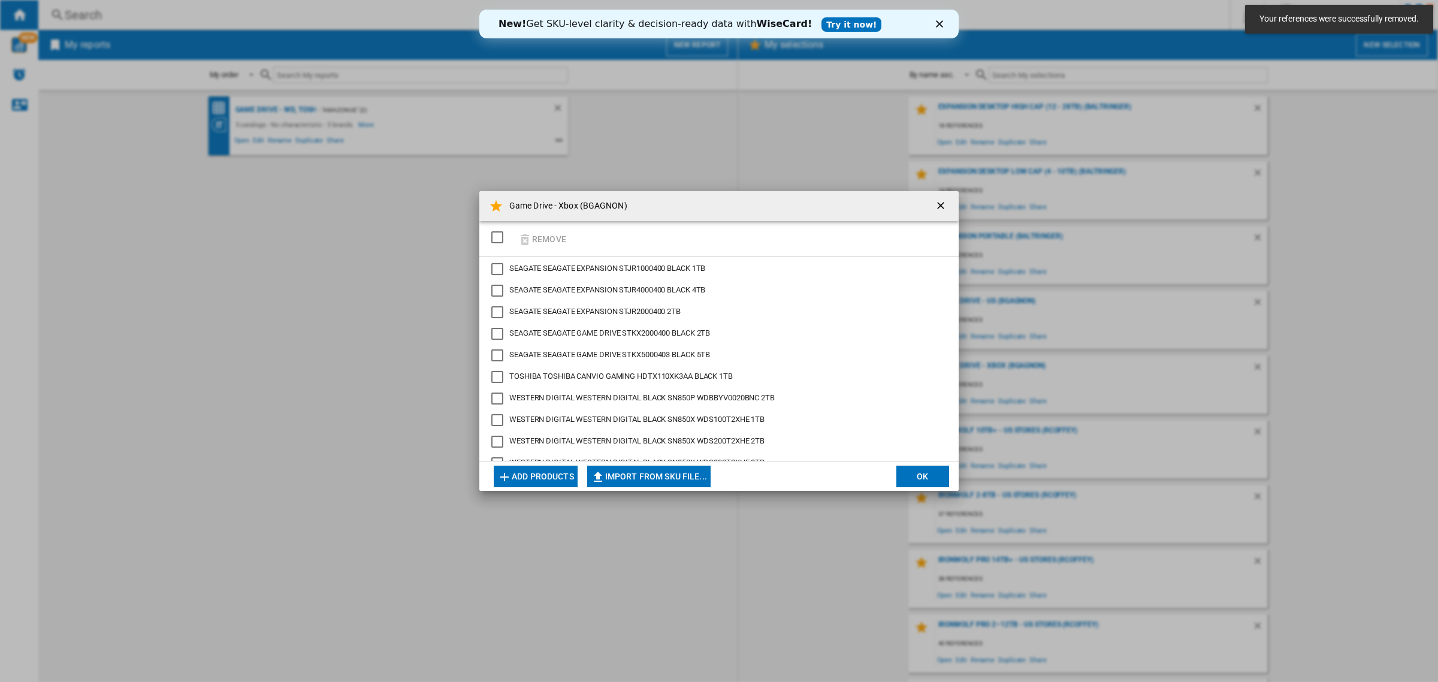
click at [499, 399] on div "WESTERN DIGITAL BLACK SN850P WDBBYV0020BNC 2TB" at bounding box center [497, 398] width 12 height 12
click at [499, 421] on div "WESTERN DIGITAL BLACK SN850X WDS100T2XHE 1TB" at bounding box center [497, 420] width 12 height 12
click at [498, 443] on div "WESTERN DIGITAL BLACK SN850X WDS200T2XHE 2TB" at bounding box center [497, 442] width 12 height 12
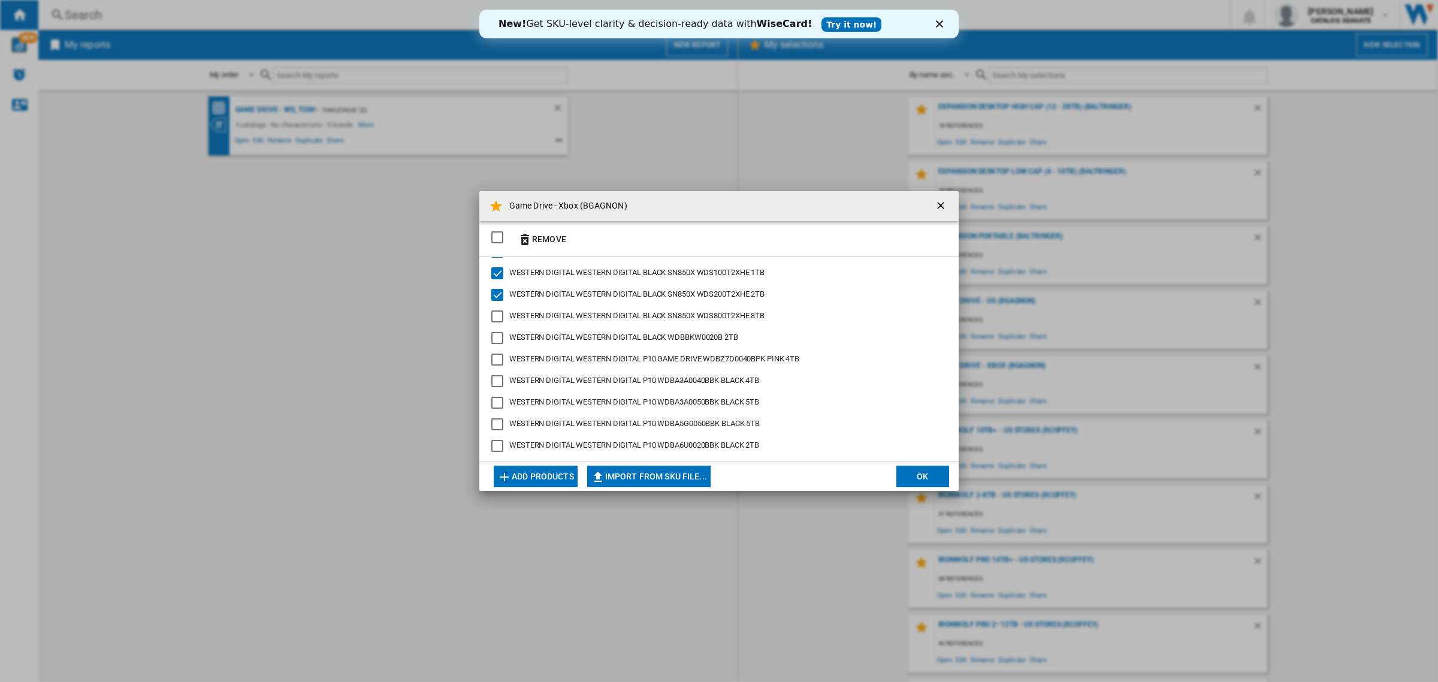
scroll to position [150, 0]
click at [498, 315] on div "WESTERN DIGITAL BLACK SN850X WDS800T2XHE 8TB" at bounding box center [497, 313] width 12 height 12
click at [498, 340] on div "WESTERN DIGITAL BLACK WDBBKW0020B 2TB" at bounding box center [497, 335] width 12 height 12
click at [495, 372] on div "WESTERN DIGITAL P10 WDBA3A0040BBK BLACK 4TB" at bounding box center [497, 378] width 12 height 12
click at [497, 357] on div "WESTERN DIGITAL P10 GAME DRIVE WDBZ7D0040BPK PINK 4TB" at bounding box center [497, 356] width 12 height 12
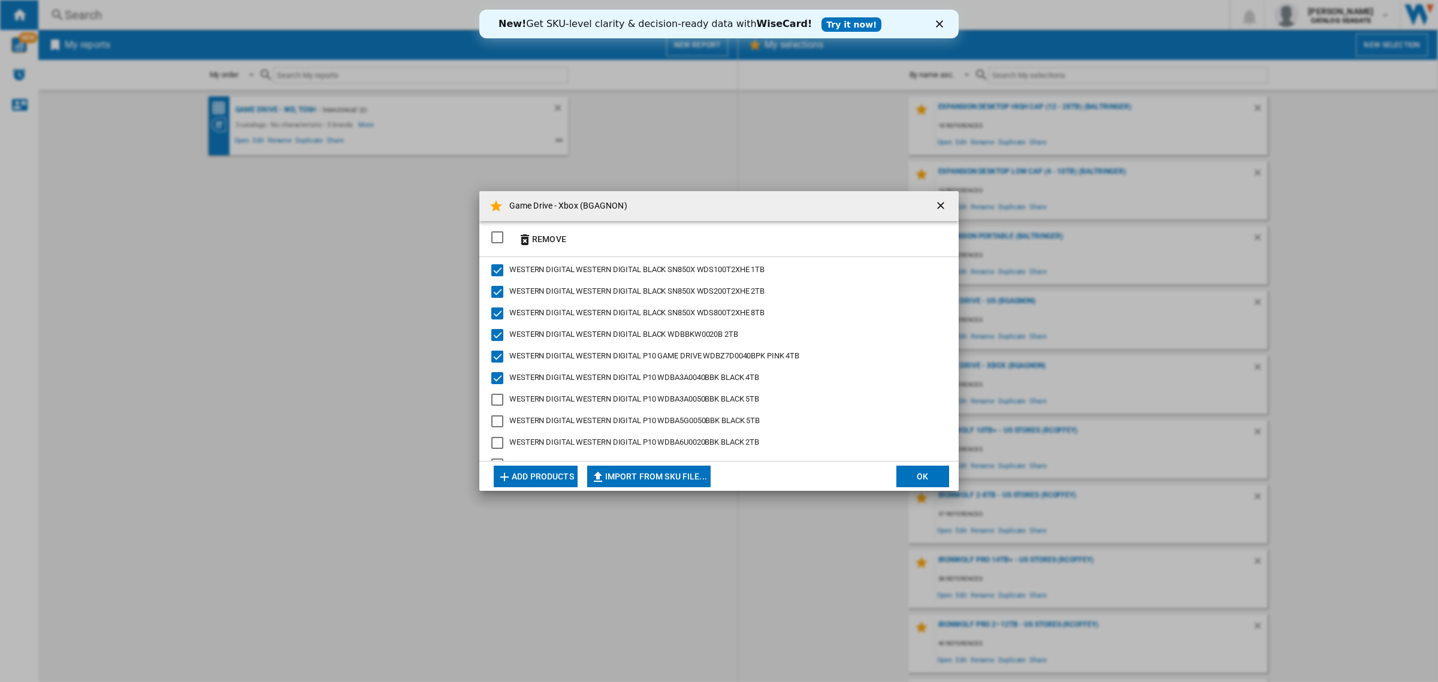
click at [495, 400] on div "WESTERN DIGITAL P10 WDBA3A0050BBK BLACK 5TB" at bounding box center [497, 400] width 12 height 12
click at [496, 420] on div "WESTERN DIGITAL P10 WDBA5G0050BBK BLACK 5TB" at bounding box center [497, 421] width 12 height 12
click at [499, 444] on div "WESTERN DIGITAL P10 WDBA6U0020BBK BLACK 2TB" at bounding box center [497, 443] width 12 height 12
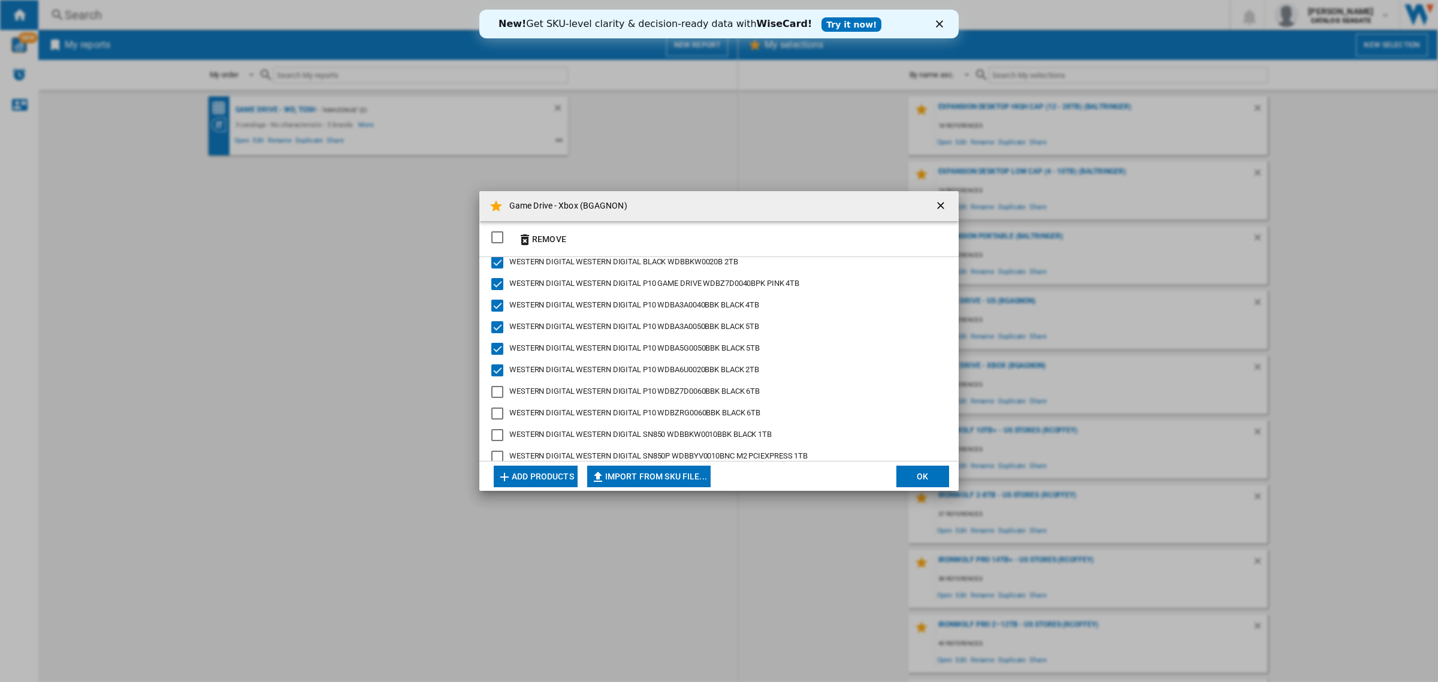
scroll to position [225, 0]
click at [498, 383] on div "WESTERN DIGITAL P10 WDBZ7D0060BBK BLACK 6TB" at bounding box center [497, 389] width 12 height 12
click at [501, 406] on div "WESTERN DIGITAL P10 WDBZRG0060BBK BLACK 6TB" at bounding box center [497, 411] width 12 height 12
click at [500, 439] on div "WESTERN DIGITAL SN850 WDBBKW0010BBK BLACK 1TB" at bounding box center [497, 433] width 12 height 12
click at [501, 453] on div "WESTERN DIGITAL SN850P WDBBYV0010BNC M2 PCIEXPRESS 1TB" at bounding box center [497, 454] width 12 height 12
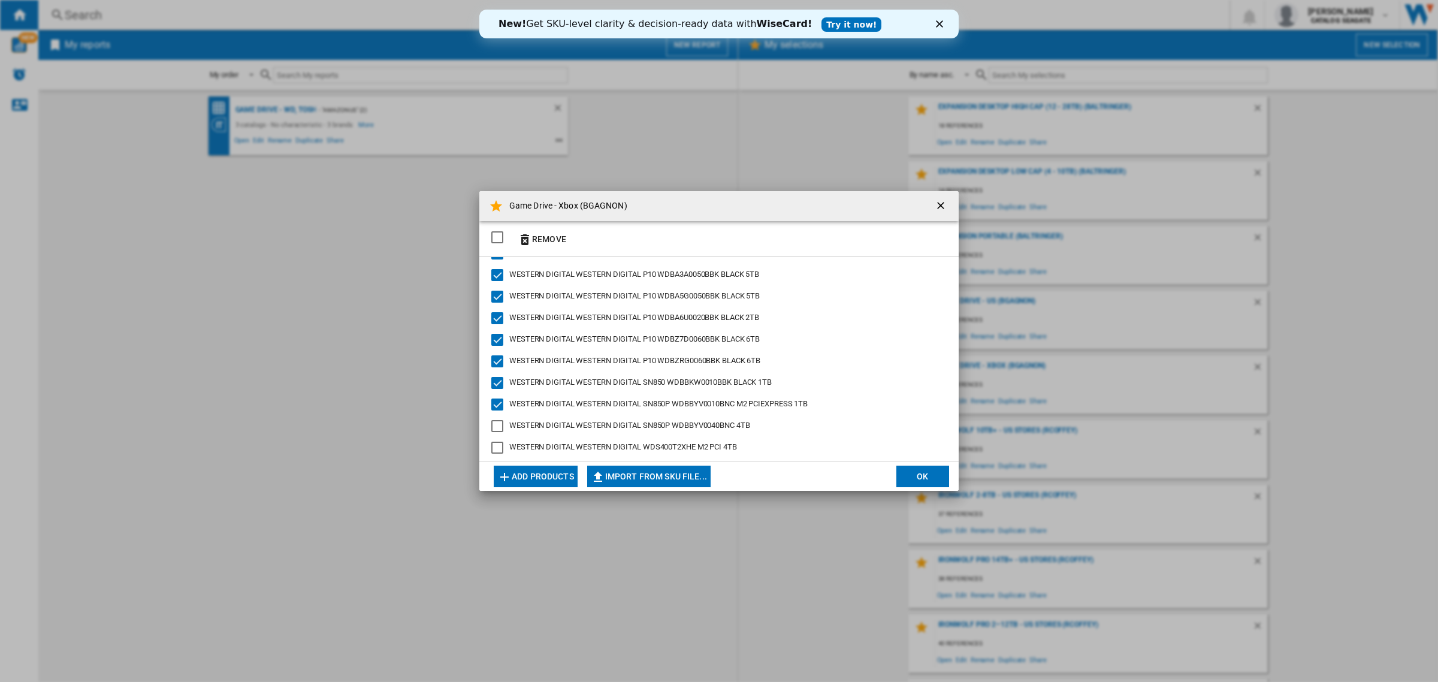
scroll to position [283, 0]
click at [496, 418] on div "WESTERN DIGITAL SN850P WDBBYV0040BNC 4TB" at bounding box center [497, 418] width 12 height 12
click at [497, 441] on div "WESTERN DIGITAL WDS400T2XHE M2 PCI 4TB" at bounding box center [497, 439] width 12 height 12
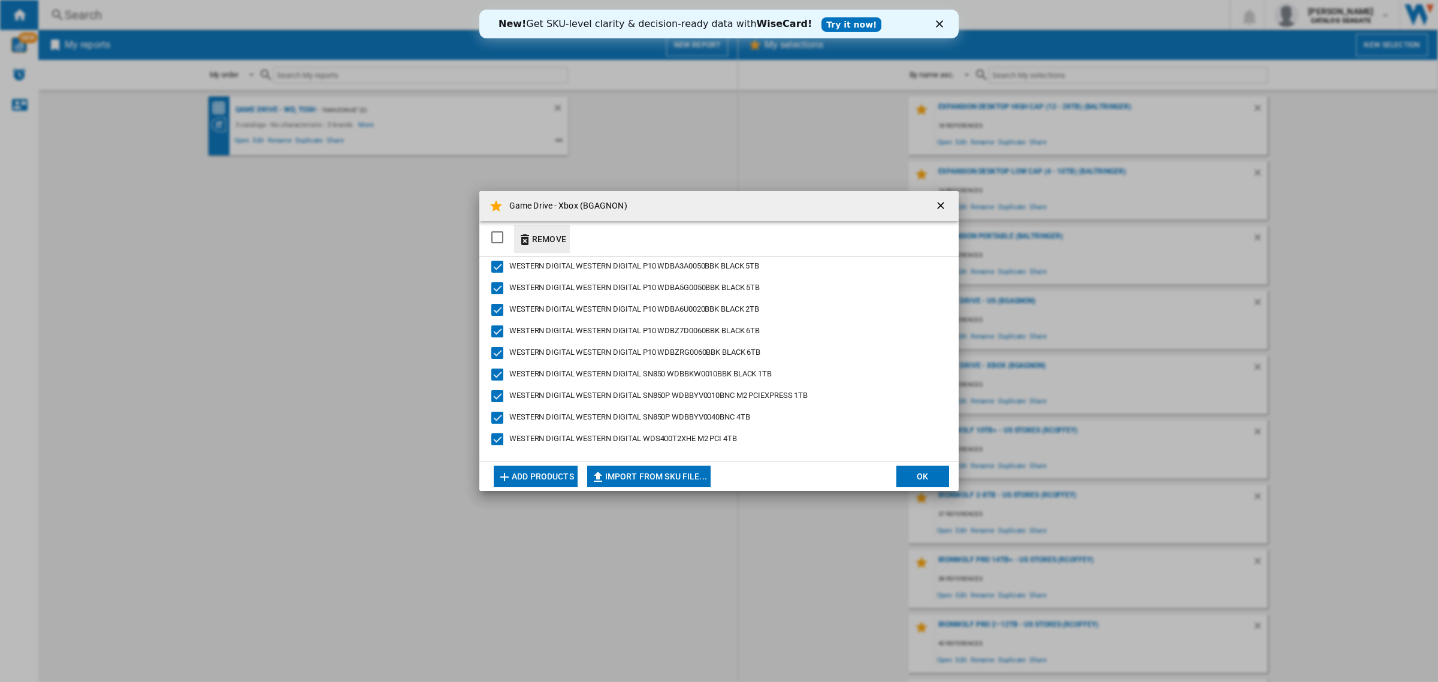
click at [548, 241] on button "Remove" at bounding box center [542, 239] width 56 height 28
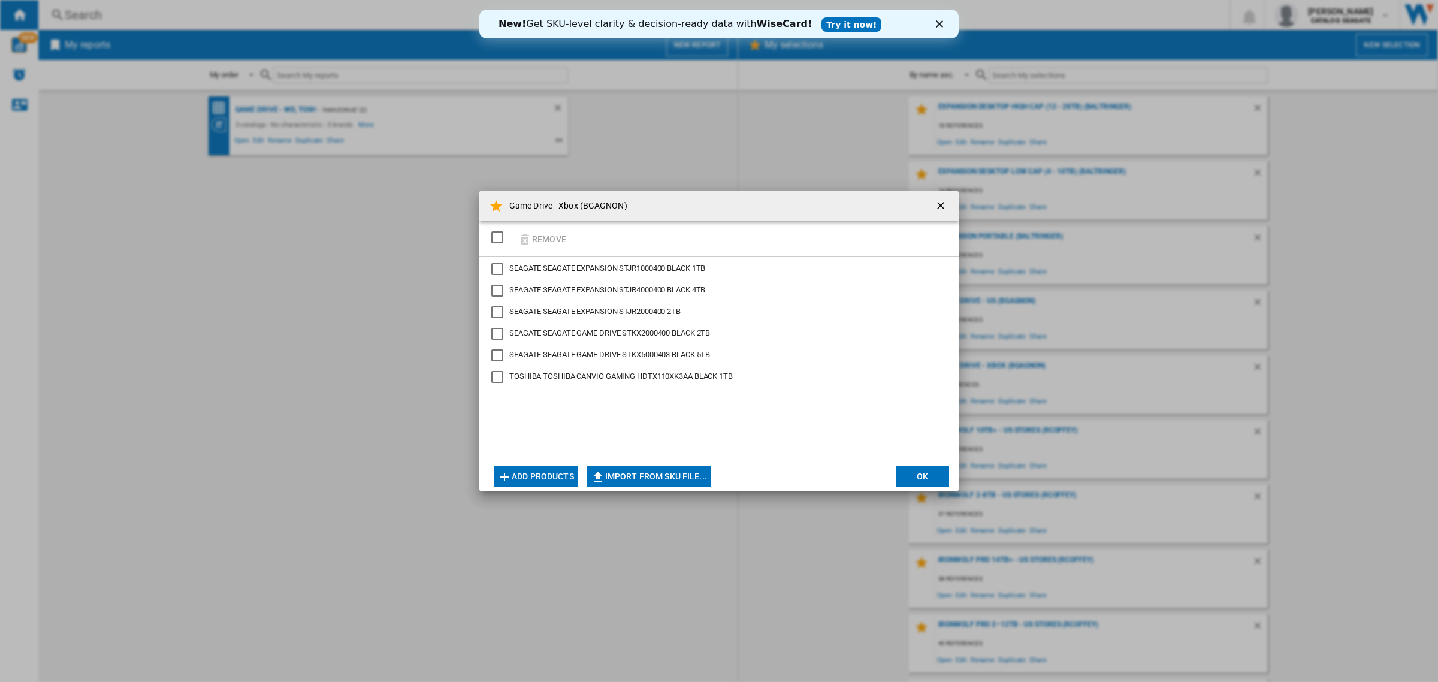
click at [533, 474] on button "Add products" at bounding box center [536, 476] width 84 height 22
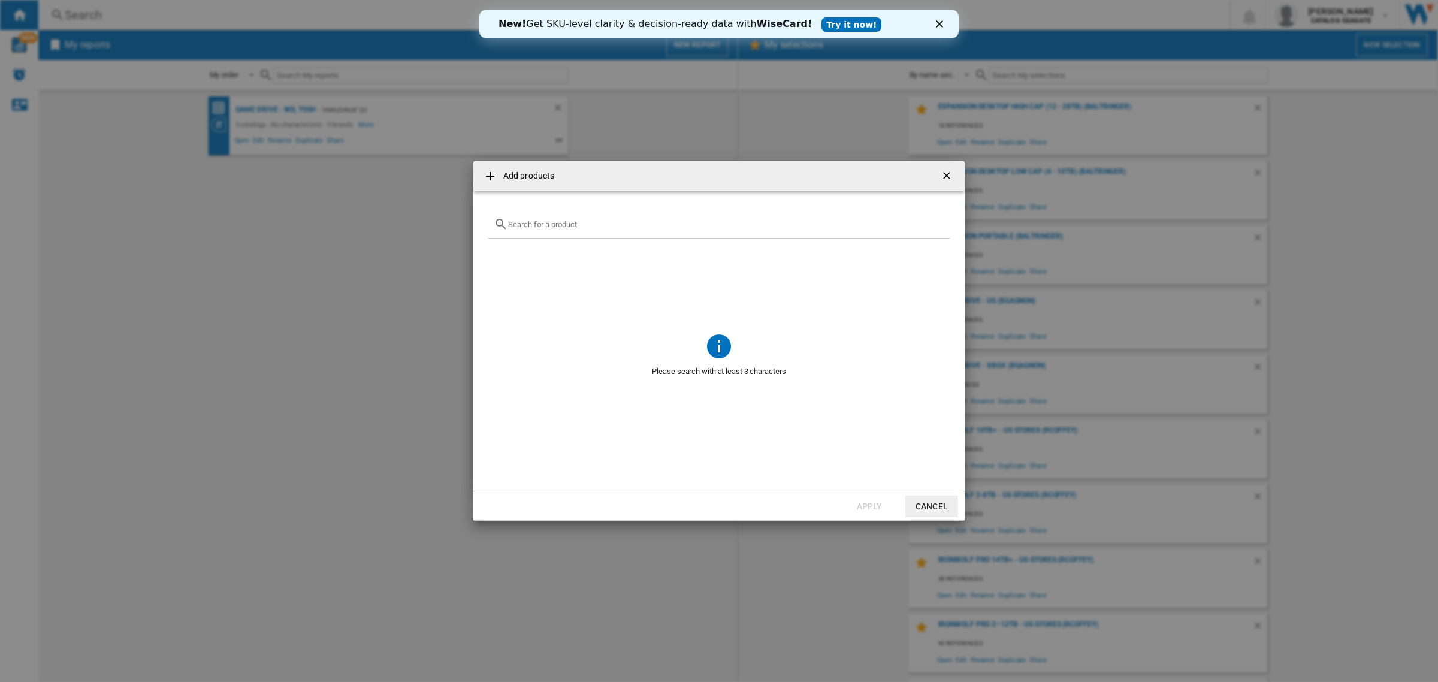
click at [586, 228] on input "text" at bounding box center [726, 224] width 436 height 9
paste input "WESTERN DIGITAL P10 GAME DRIVE WDBZ7D0040BPK PINK 4TB"
drag, startPoint x: 637, startPoint y: 220, endPoint x: 452, endPoint y: 217, distance: 184.5
click at [452, 217] on div "Add products WESTERN DIGITAL P10 GAME DRIVE WDBZ7D0040BPK PINK 4TB No reference…" at bounding box center [719, 341] width 1438 height 682
drag, startPoint x: 621, startPoint y: 223, endPoint x: 571, endPoint y: 225, distance: 49.8
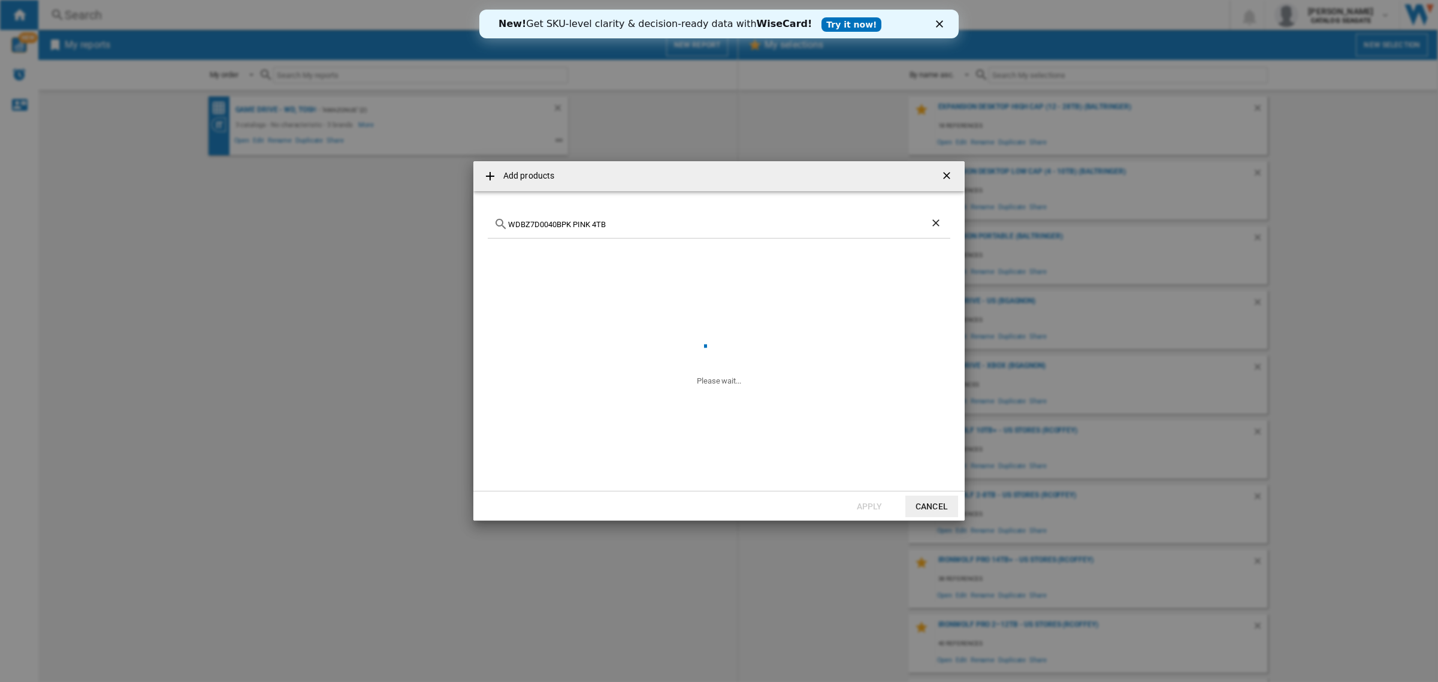
click at [571, 225] on input "WDBZ7D0040BPK PINK 4TB" at bounding box center [719, 224] width 422 height 9
type input "WDBZ7D0040BPK"
click at [936, 223] on ng-md-icon "Clear search" at bounding box center [937, 224] width 14 height 14
click at [642, 220] on input "text" at bounding box center [726, 224] width 436 height 9
click at [519, 225] on input "text" at bounding box center [726, 224] width 436 height 9
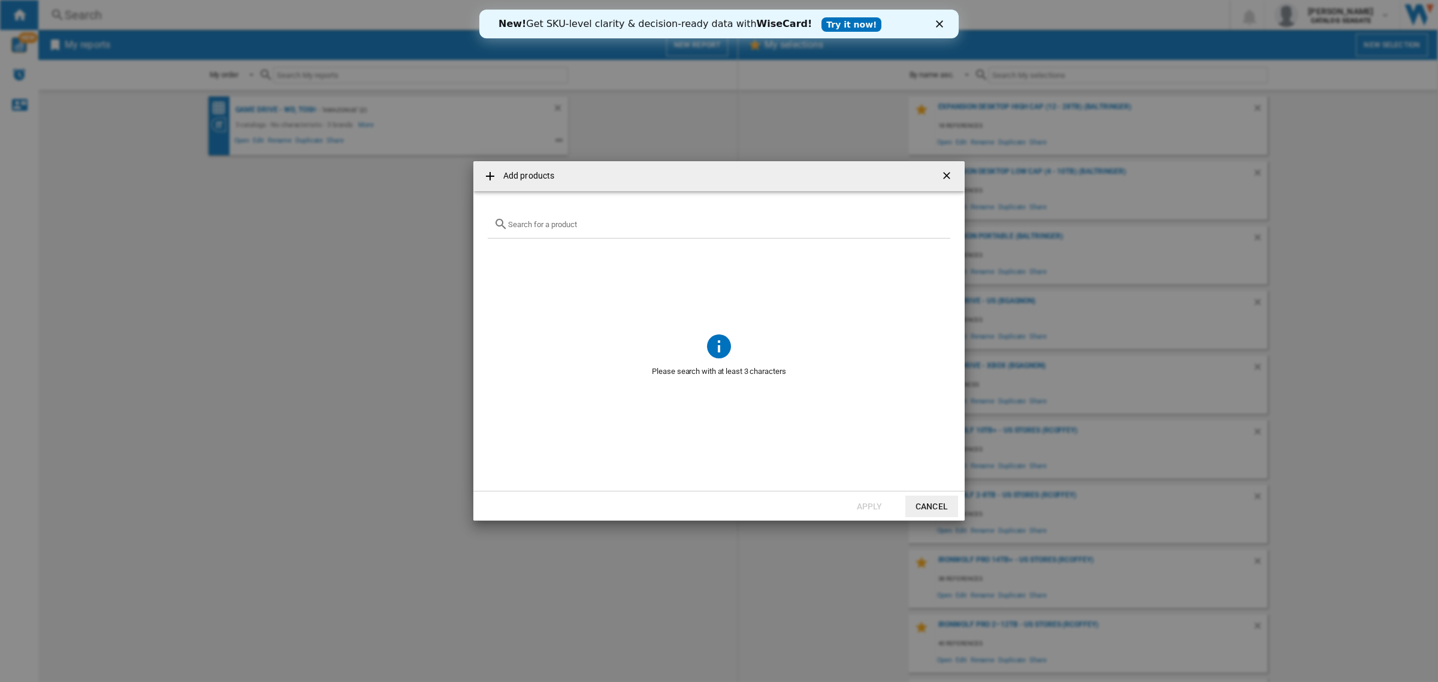
paste input "WDBZ7D0040BPK"
click at [787, 397] on span at bounding box center [719, 429] width 462 height 93
click at [702, 214] on div "WDBZ7D0040BPK" at bounding box center [719, 224] width 462 height 28
click at [696, 234] on div "WDBZ7D0040BPK" at bounding box center [719, 224] width 462 height 28
click at [696, 229] on div "WDBZ7D0040BPK" at bounding box center [719, 224] width 462 height 28
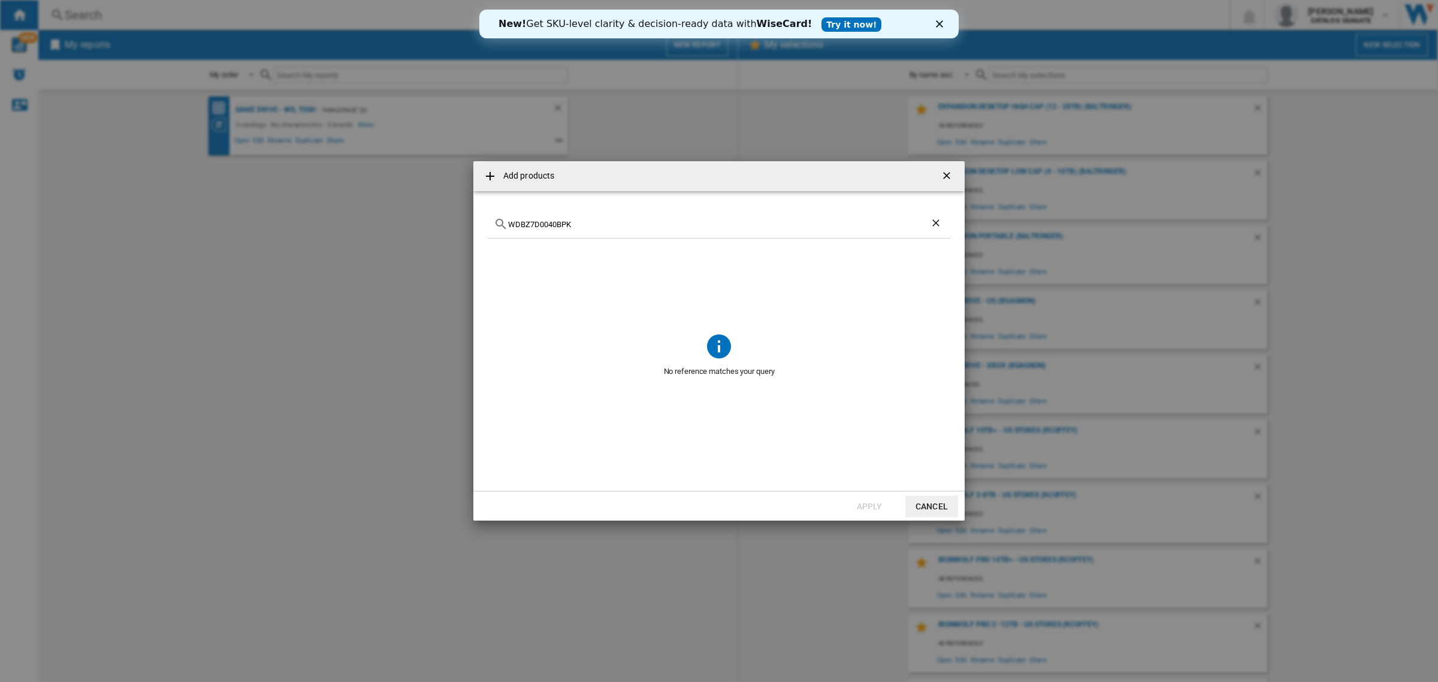
click at [698, 223] on input "WDBZ7D0040BPK" at bounding box center [719, 224] width 422 height 9
click at [681, 483] on md-dialog-content "WDBZ7D0040BPK No reference matches your query" at bounding box center [718, 341] width 491 height 300
click at [534, 229] on div "WDBZ7D0040BPK" at bounding box center [719, 224] width 462 height 28
click at [534, 228] on input "WDBZ7D0040BPK" at bounding box center [719, 224] width 422 height 9
click at [534, 226] on input "WDBZ7D0040BPK" at bounding box center [719, 224] width 422 height 9
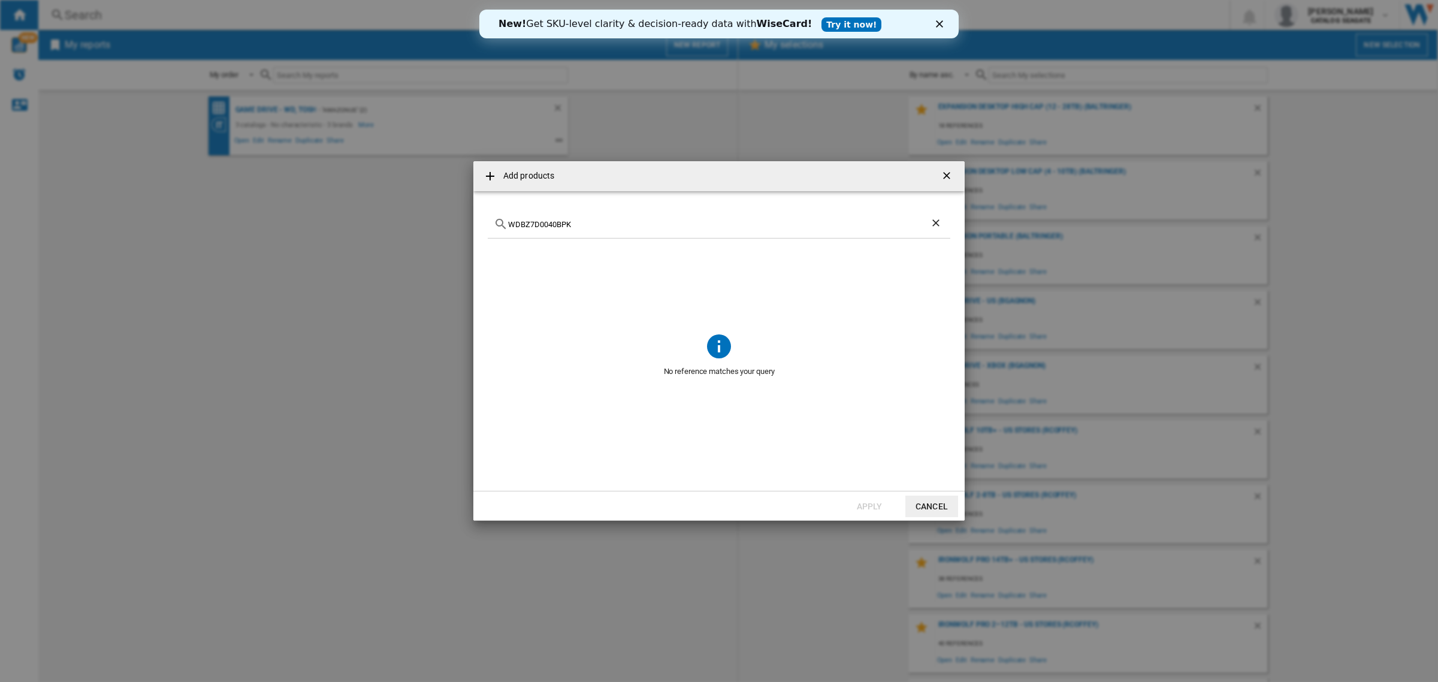
click at [534, 226] on input "WDBZ7D0040BPK" at bounding box center [719, 224] width 422 height 9
paste input "ESTERN DIGITAL P10"
type input "WESTERN DIGITAL P10"
click at [743, 322] on span at bounding box center [719, 282] width 462 height 89
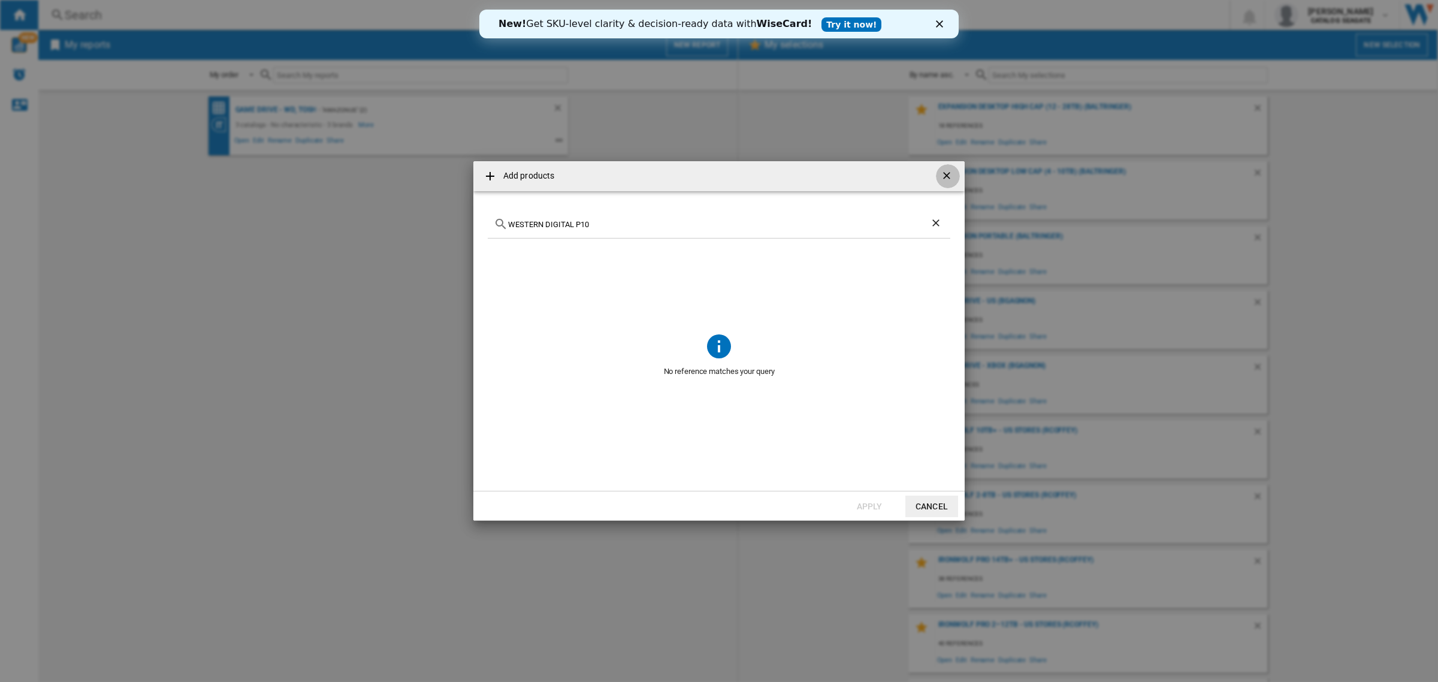
click at [950, 175] on ng-md-icon "getI18NText('BUTTONS.CLOSE_DIALOG')" at bounding box center [948, 177] width 14 height 14
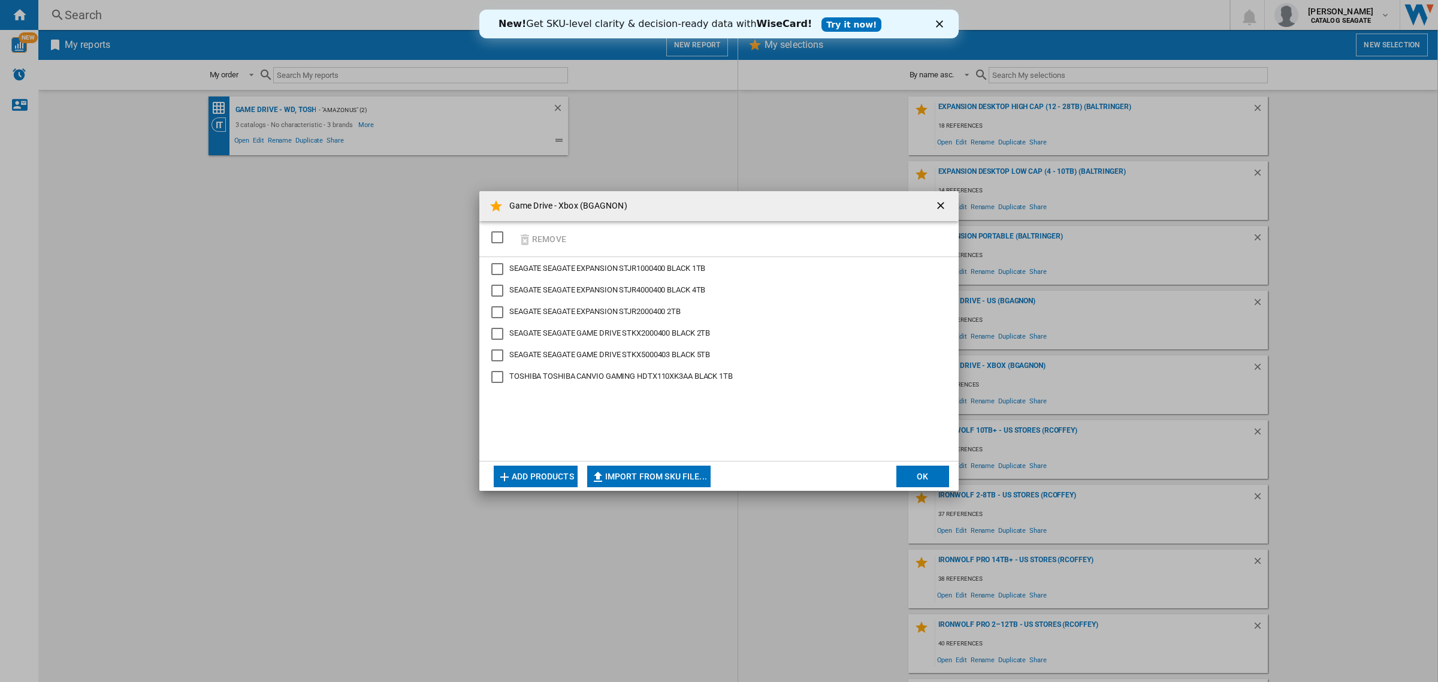
click at [914, 473] on button "OK" at bounding box center [922, 476] width 53 height 22
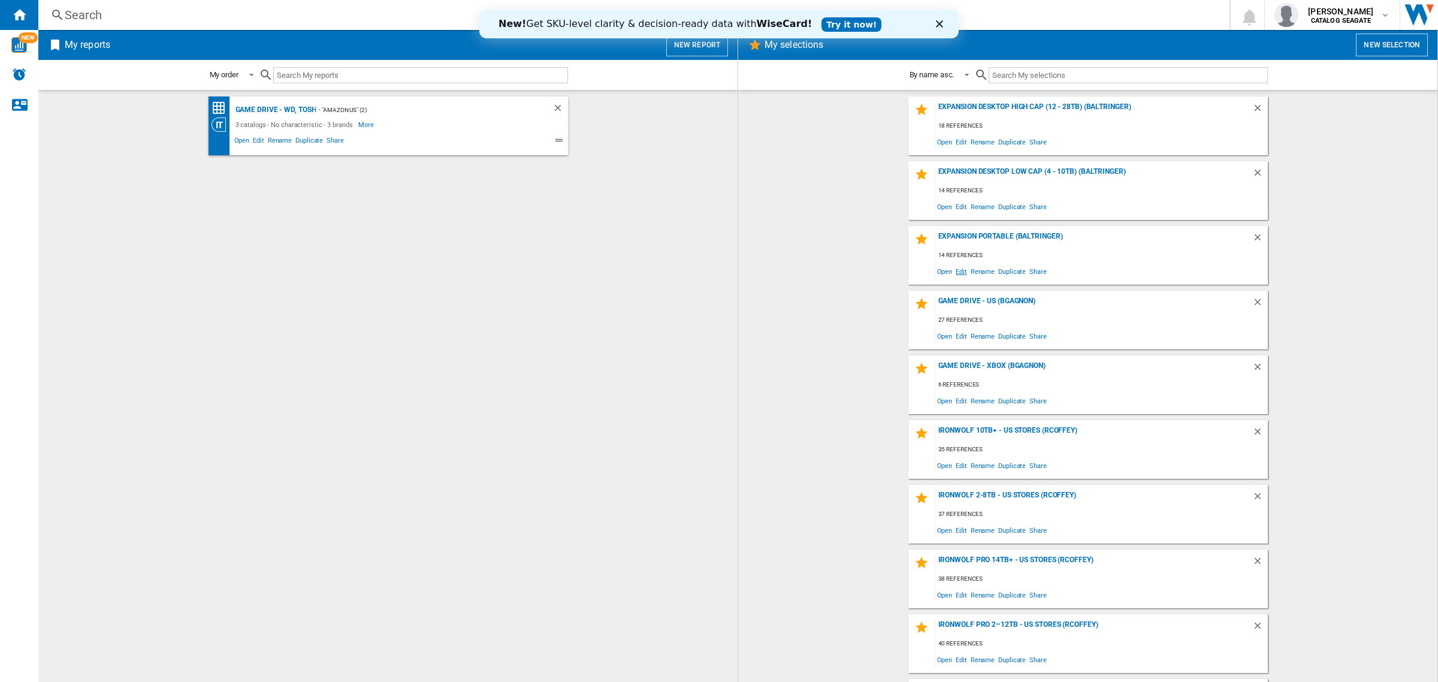
click at [959, 273] on span "Edit" at bounding box center [961, 271] width 15 height 16
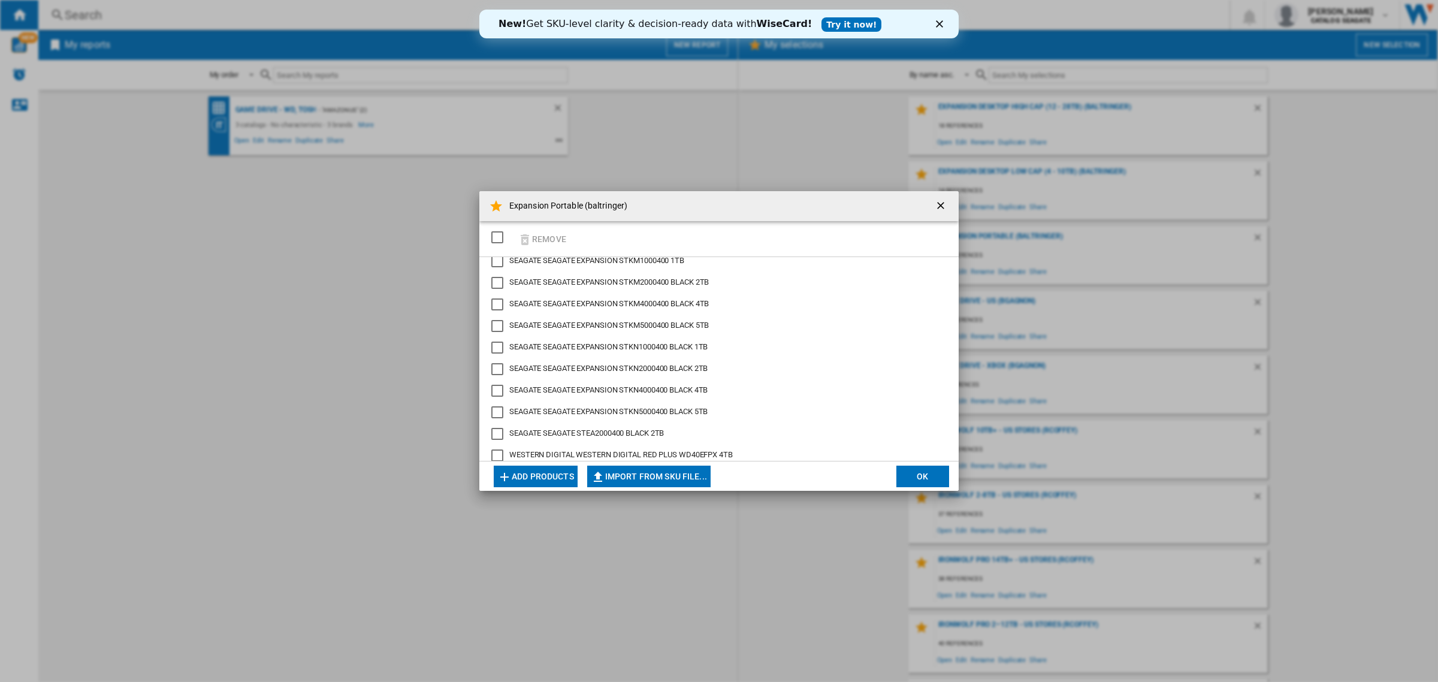
scroll to position [110, 0]
click at [932, 204] on button "Expansion Portable ..." at bounding box center [942, 206] width 24 height 24
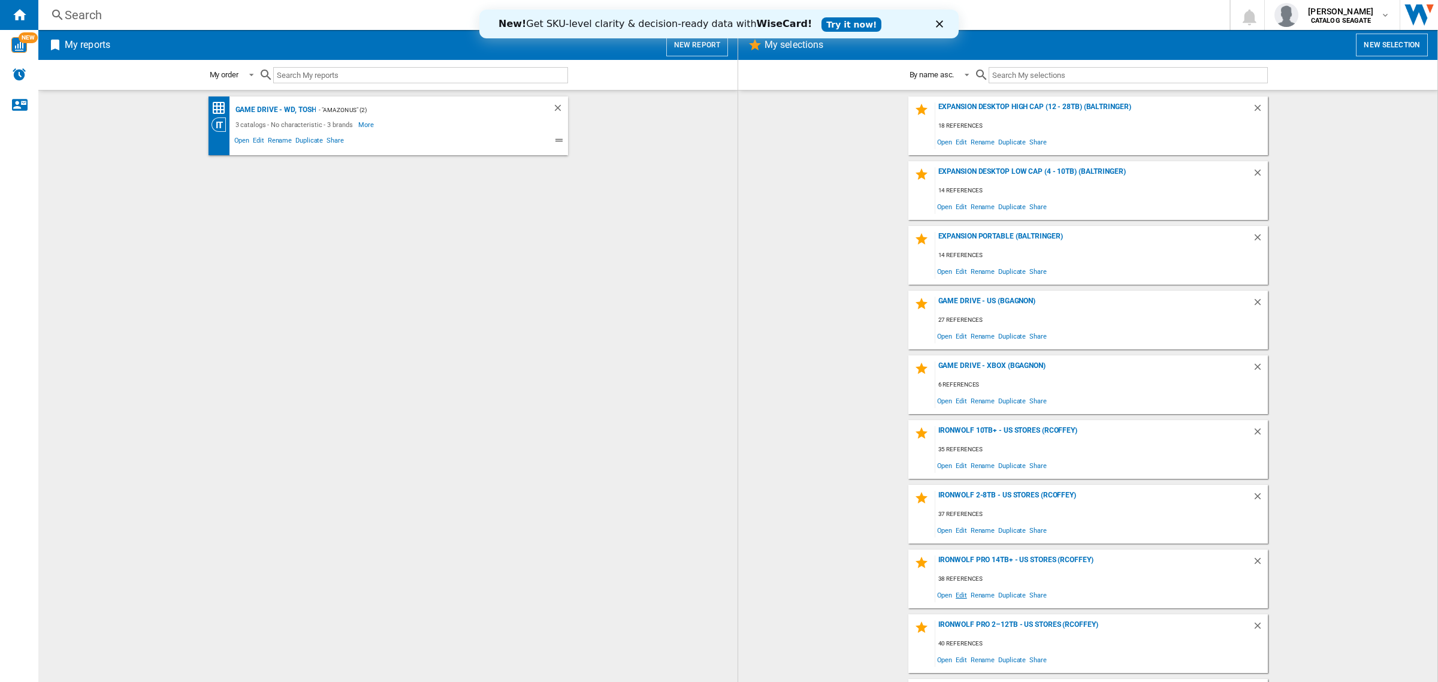
click at [959, 596] on span "Edit" at bounding box center [961, 594] width 15 height 16
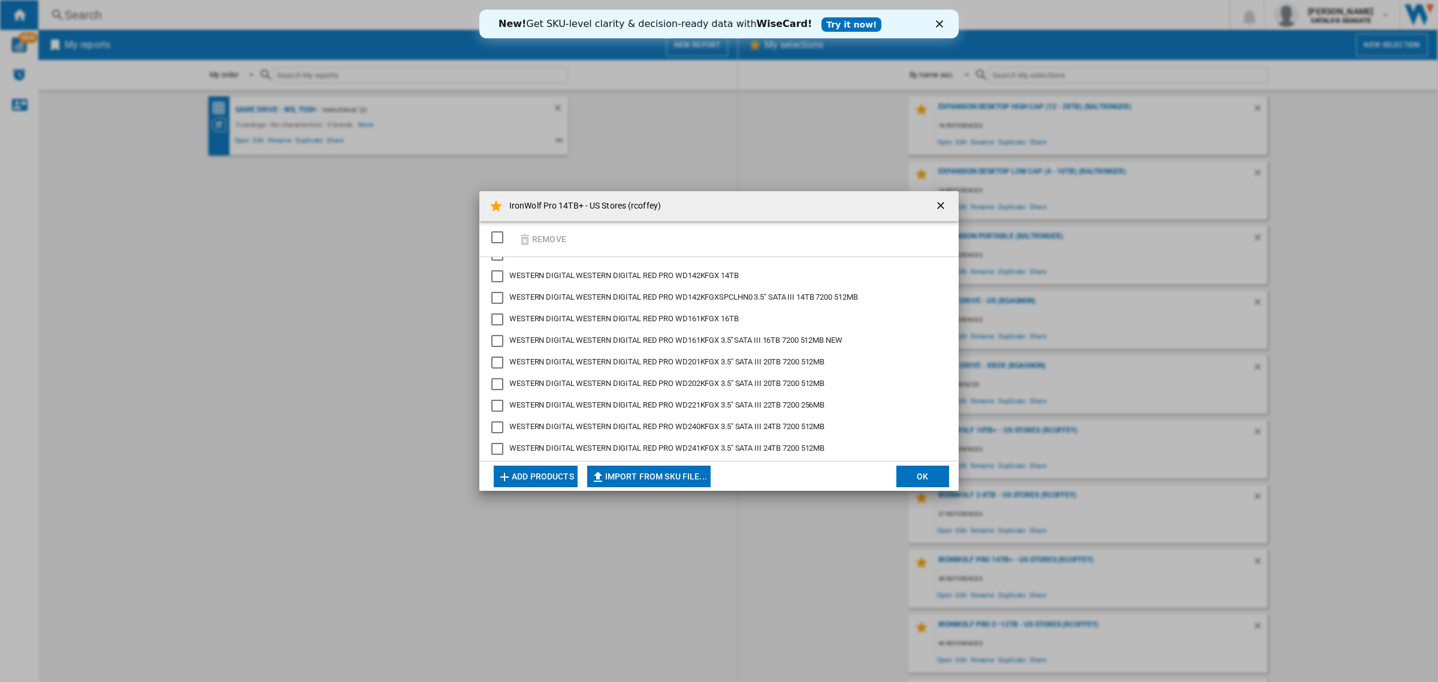
scroll to position [627, 0]
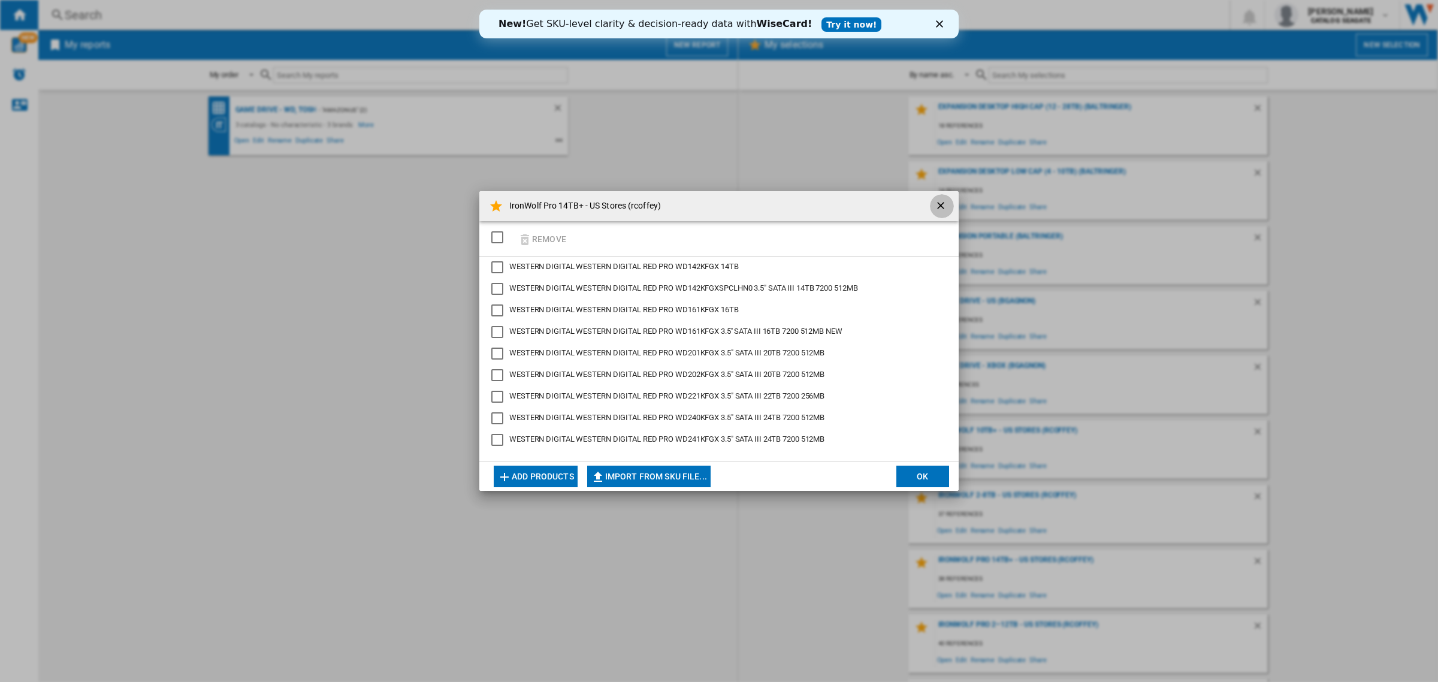
click at [936, 205] on ng-md-icon "getI18NText('BUTTONS.CLOSE_DIALOG')" at bounding box center [942, 206] width 14 height 14
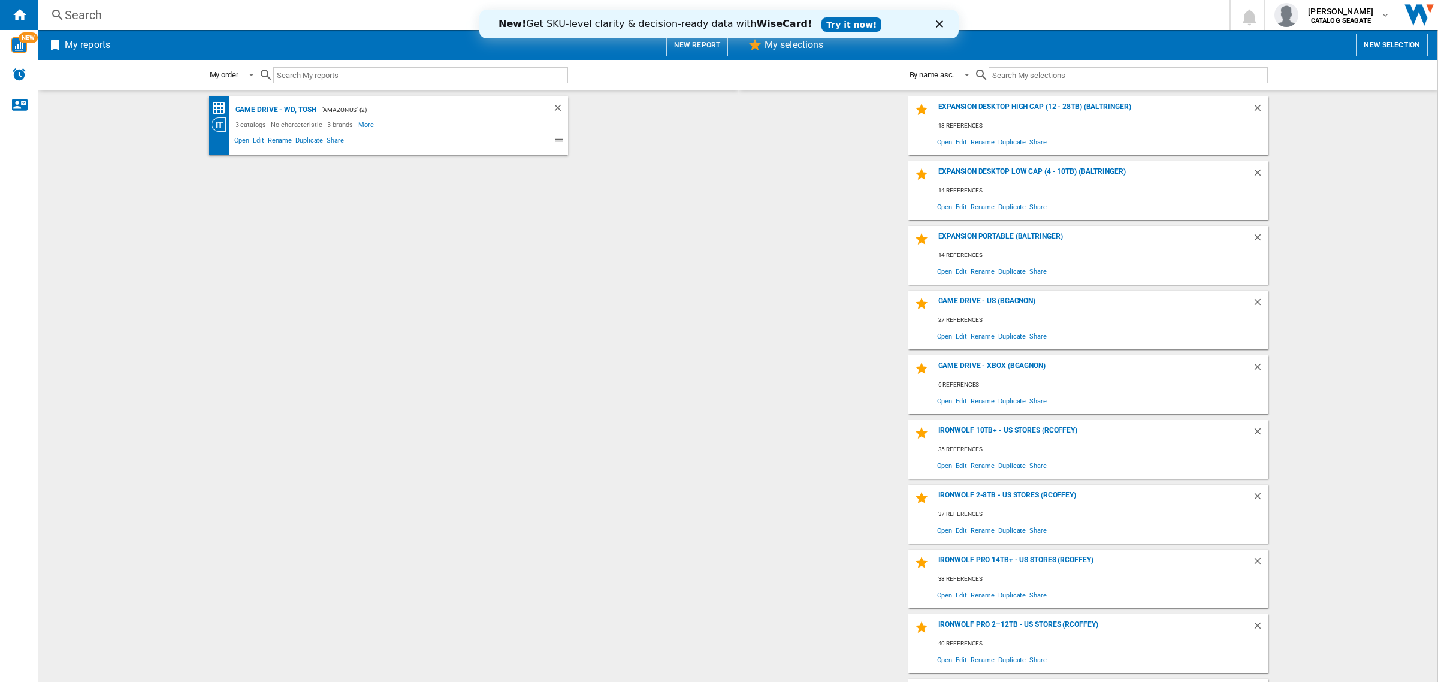
click at [262, 107] on div "Game Drive - WD, Tosh" at bounding box center [274, 109] width 84 height 15
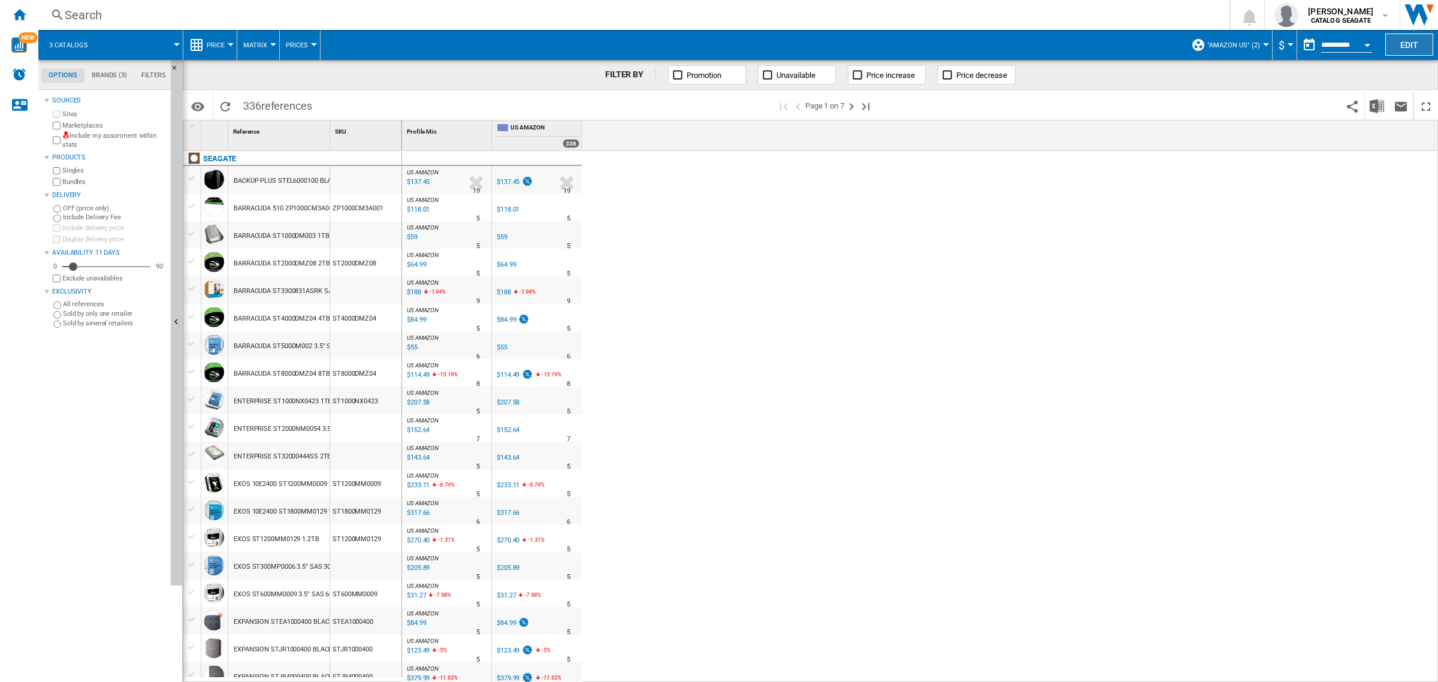
click at [1413, 45] on button "Edit" at bounding box center [1409, 45] width 48 height 22
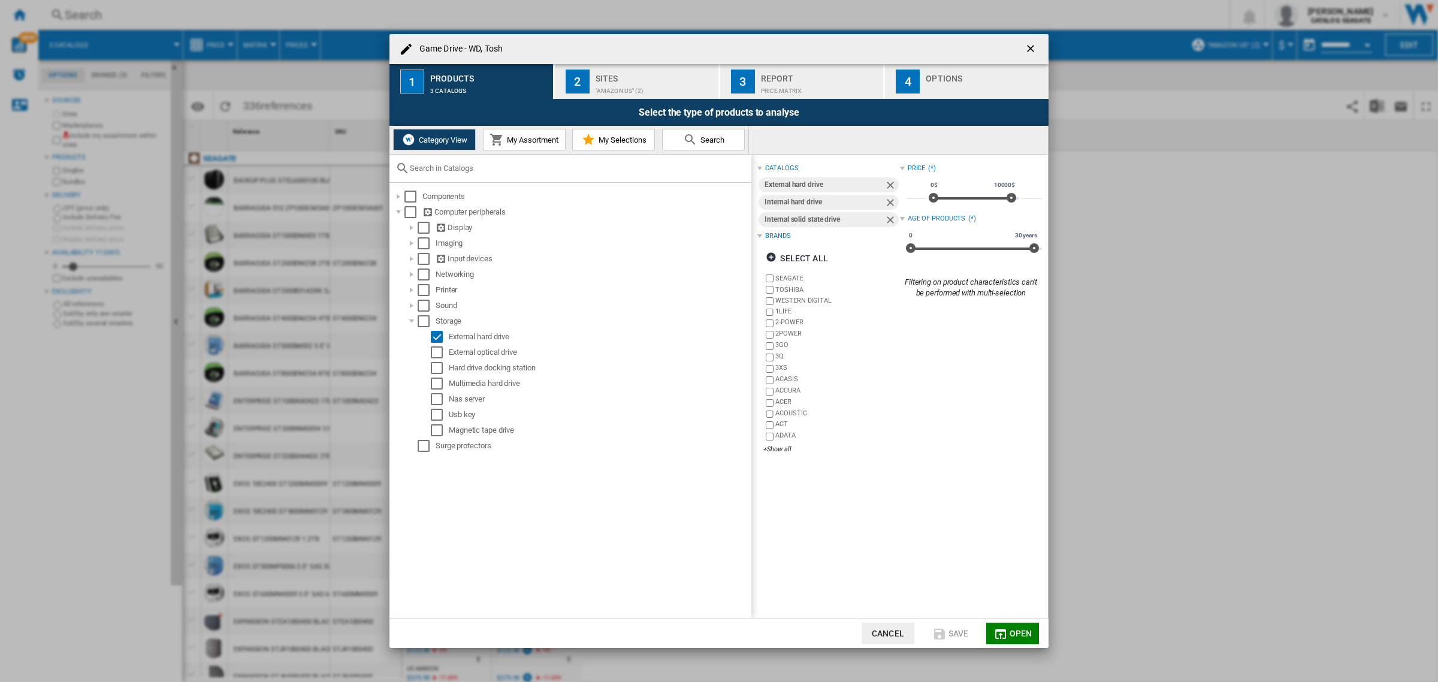
click at [770, 273] on label "SEAGATE" at bounding box center [831, 278] width 136 height 11
click at [1008, 632] on button "Open" at bounding box center [1012, 633] width 53 height 22
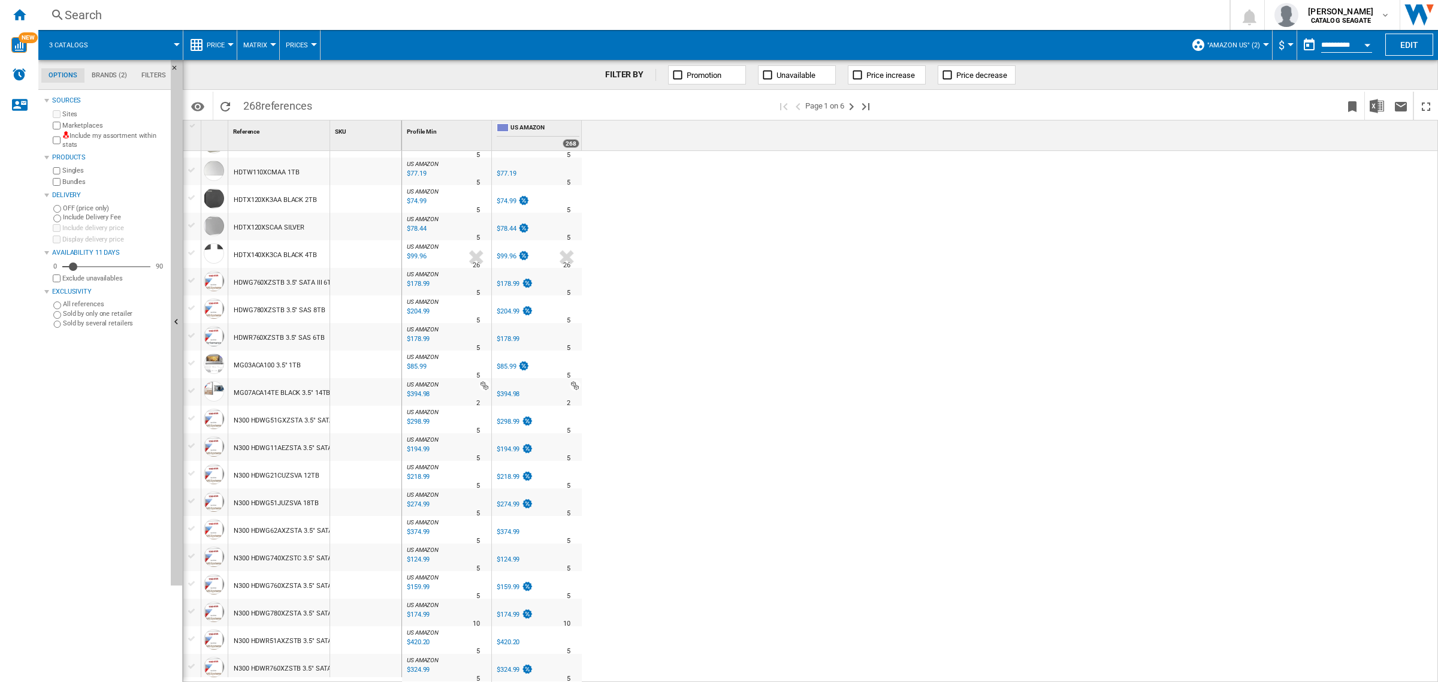
scroll to position [864, 0]
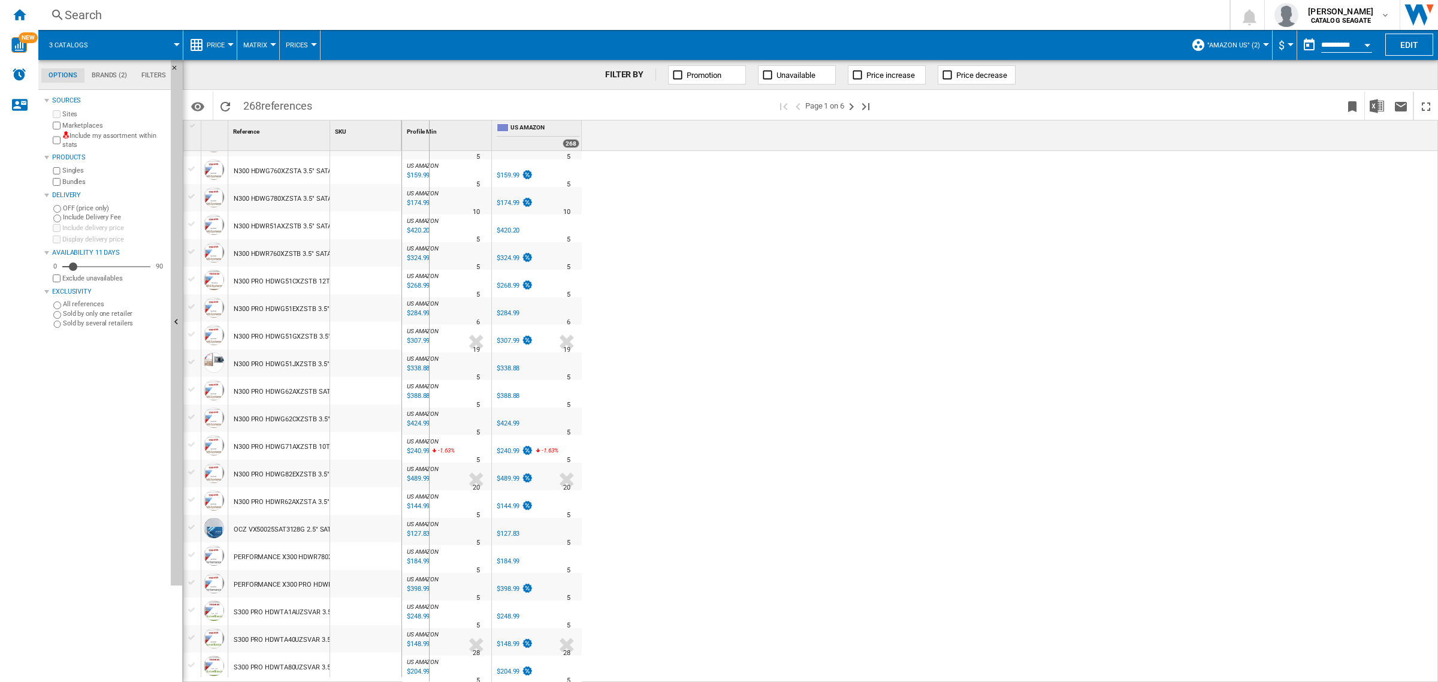
drag, startPoint x: 331, startPoint y: 144, endPoint x: 439, endPoint y: 152, distance: 108.7
click at [440, 147] on div "1 Reference 1 SKU 1 TOSHIBA CANVIO ADVANCE HDTCA10XG3AA GREEN 1TB CANVIO ADVANC…" at bounding box center [810, 400] width 1254 height 561
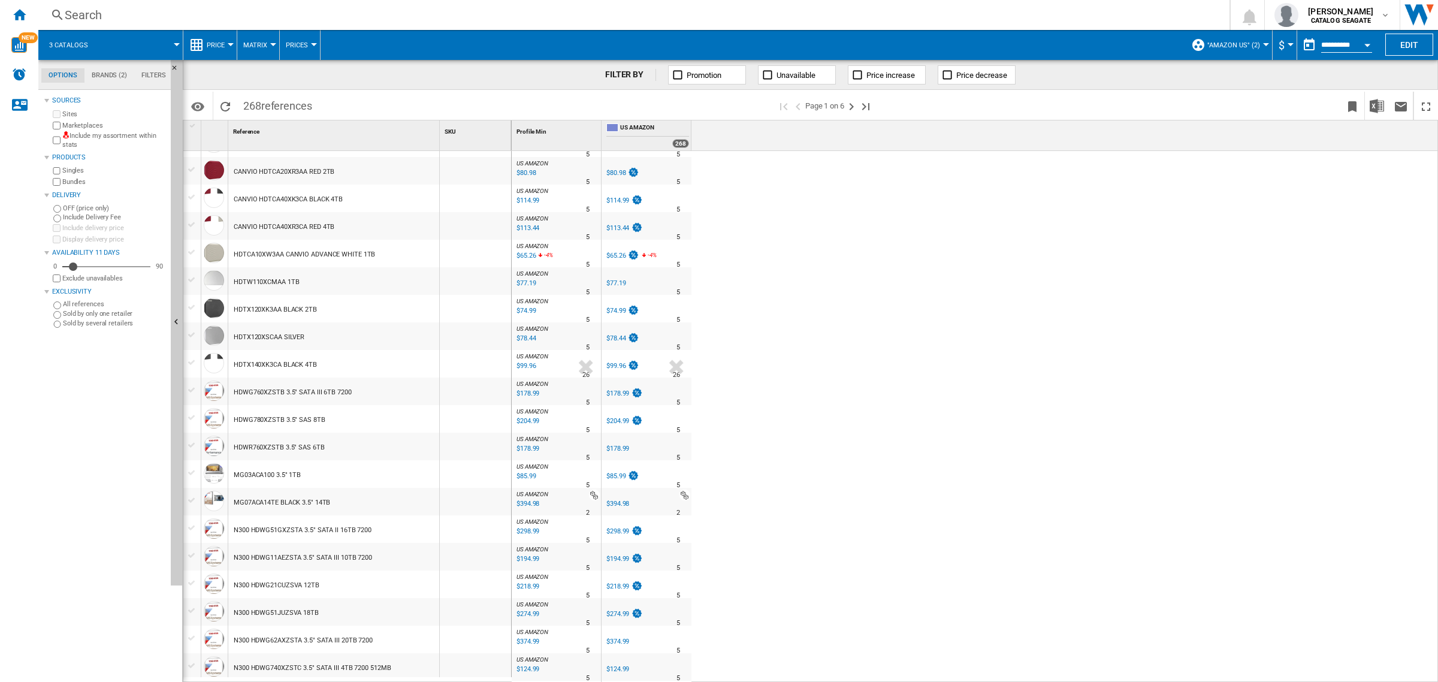
scroll to position [0, 0]
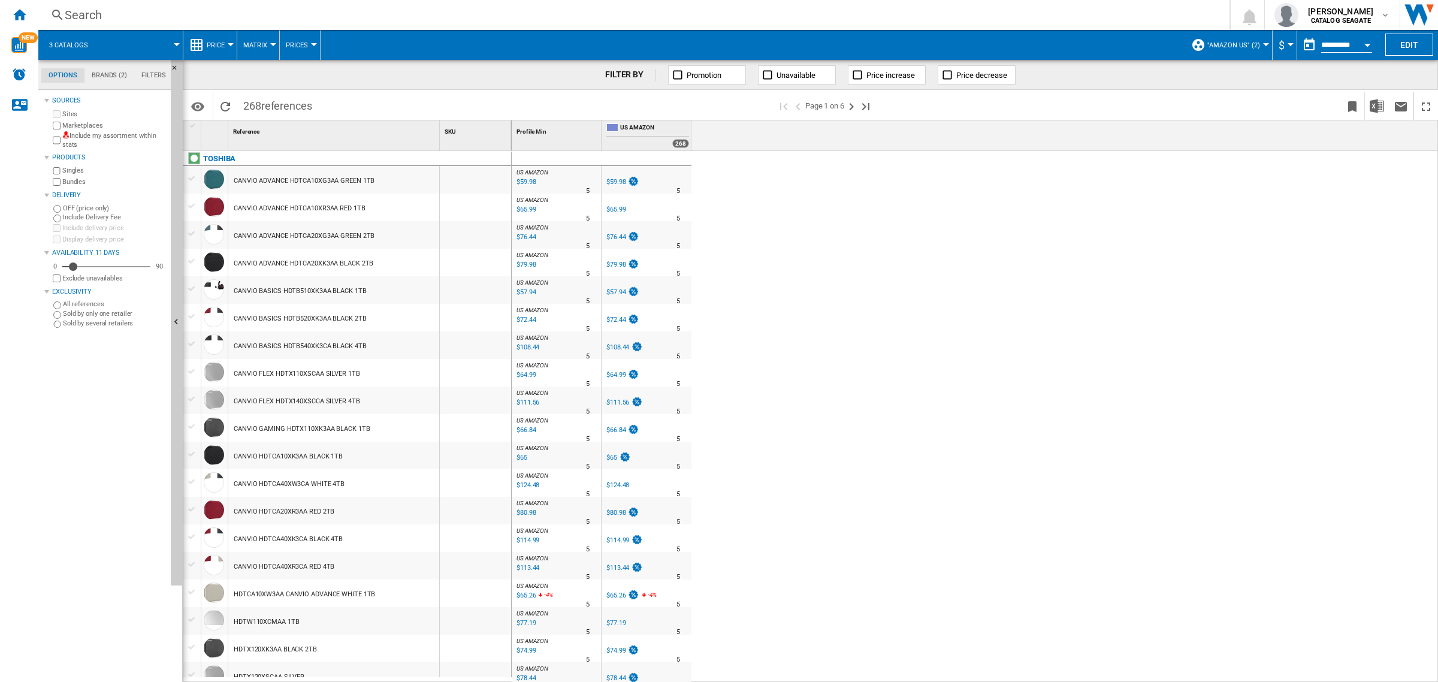
click at [611, 291] on div "$57.94" at bounding box center [615, 292] width 19 height 8
